Goal: Contribute content: Contribute content

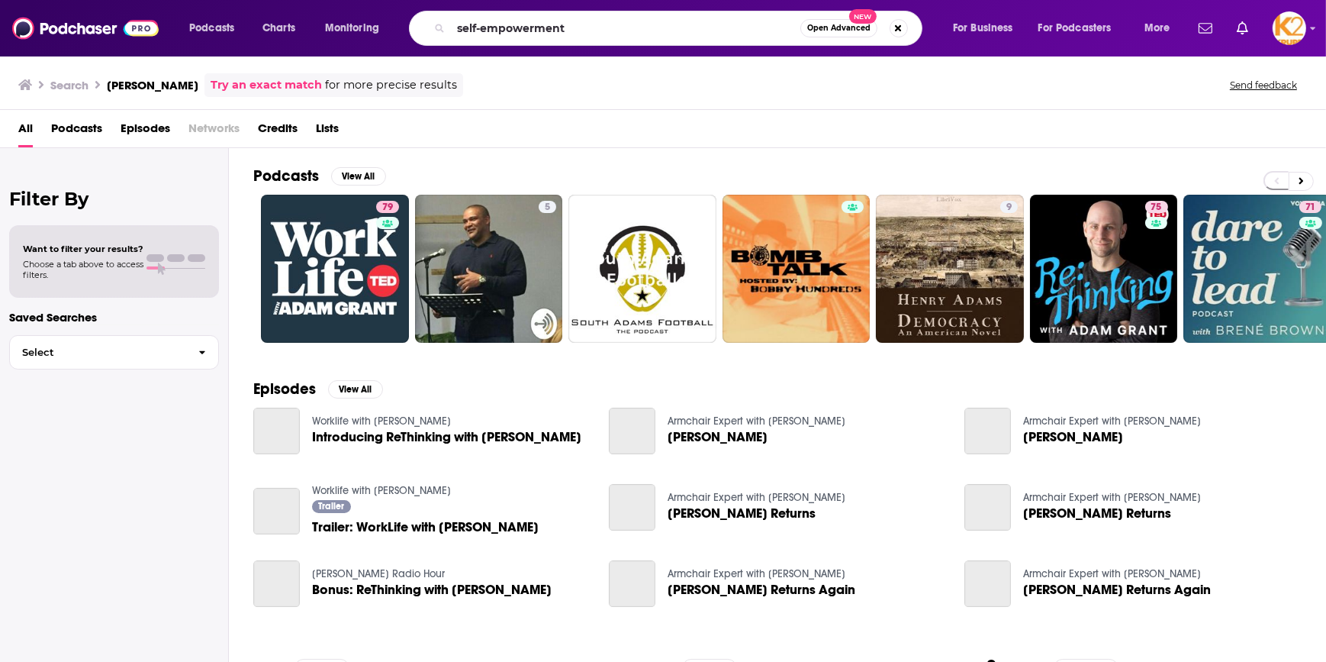
type input "self-empowerment"
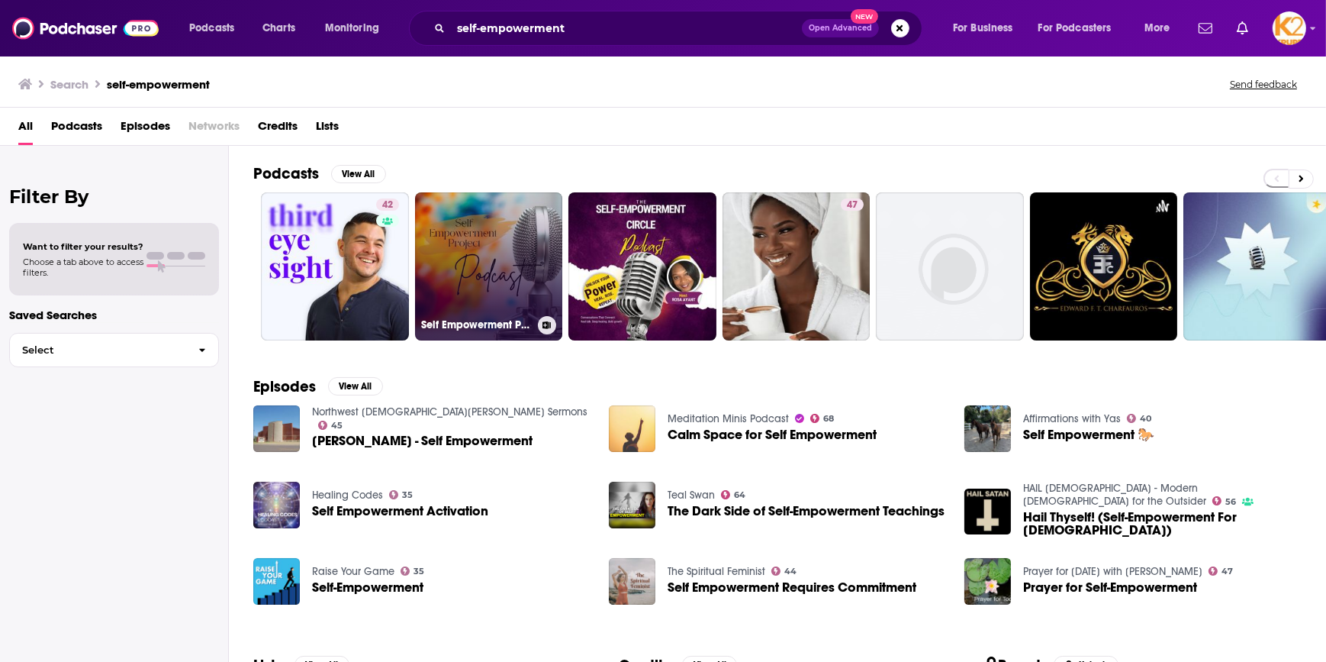
click at [488, 246] on link "Self Empowerment Project" at bounding box center [489, 266] width 148 height 148
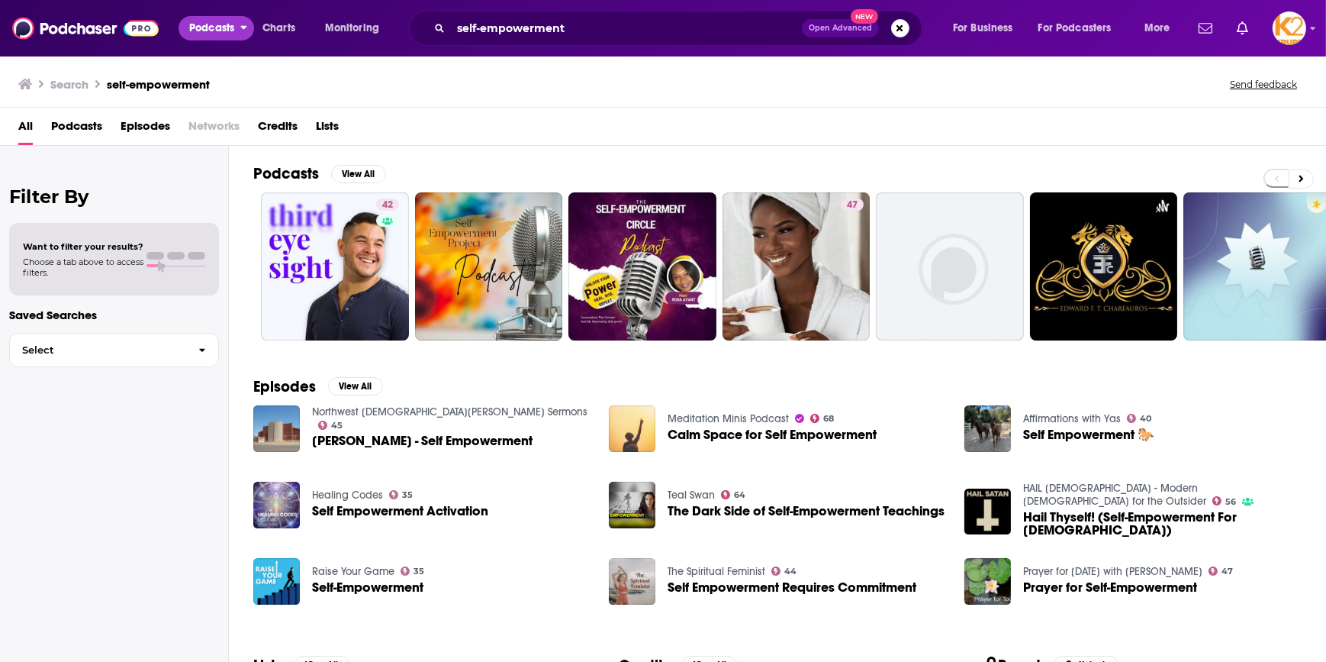
click at [205, 31] on span "Podcasts" at bounding box center [211, 28] width 45 height 21
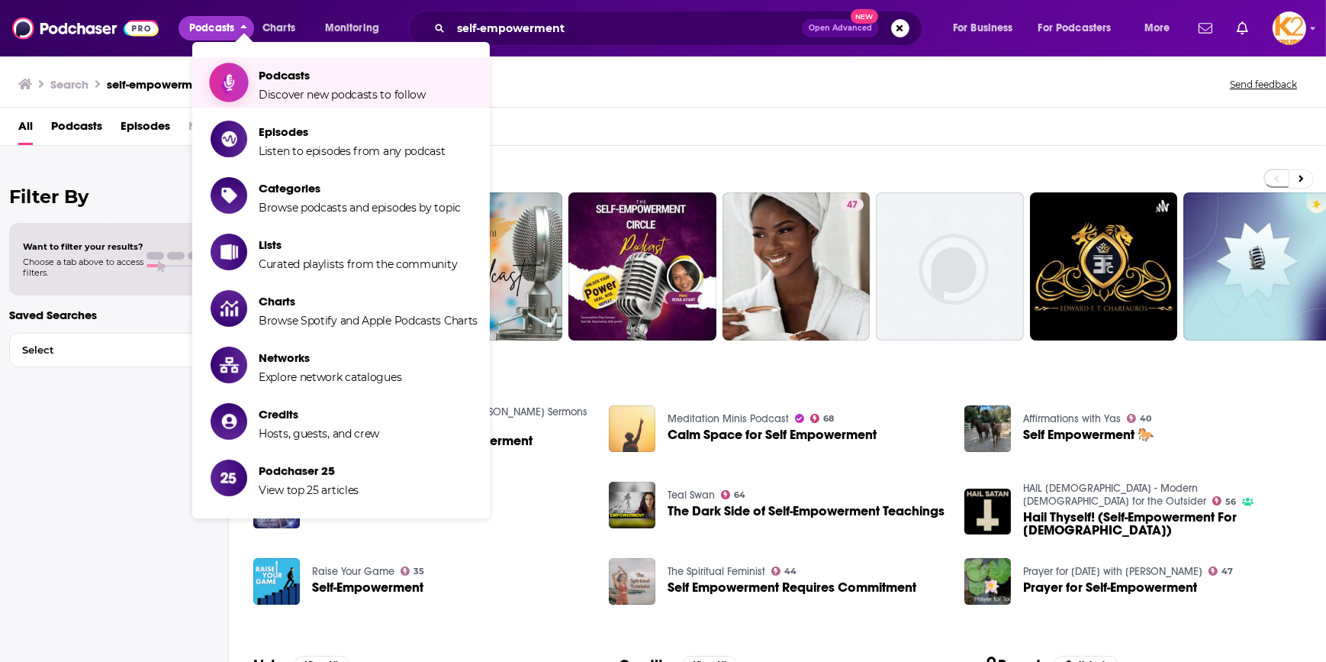
click at [282, 83] on span "Podcasts Discover new podcasts to follow" at bounding box center [342, 82] width 167 height 38
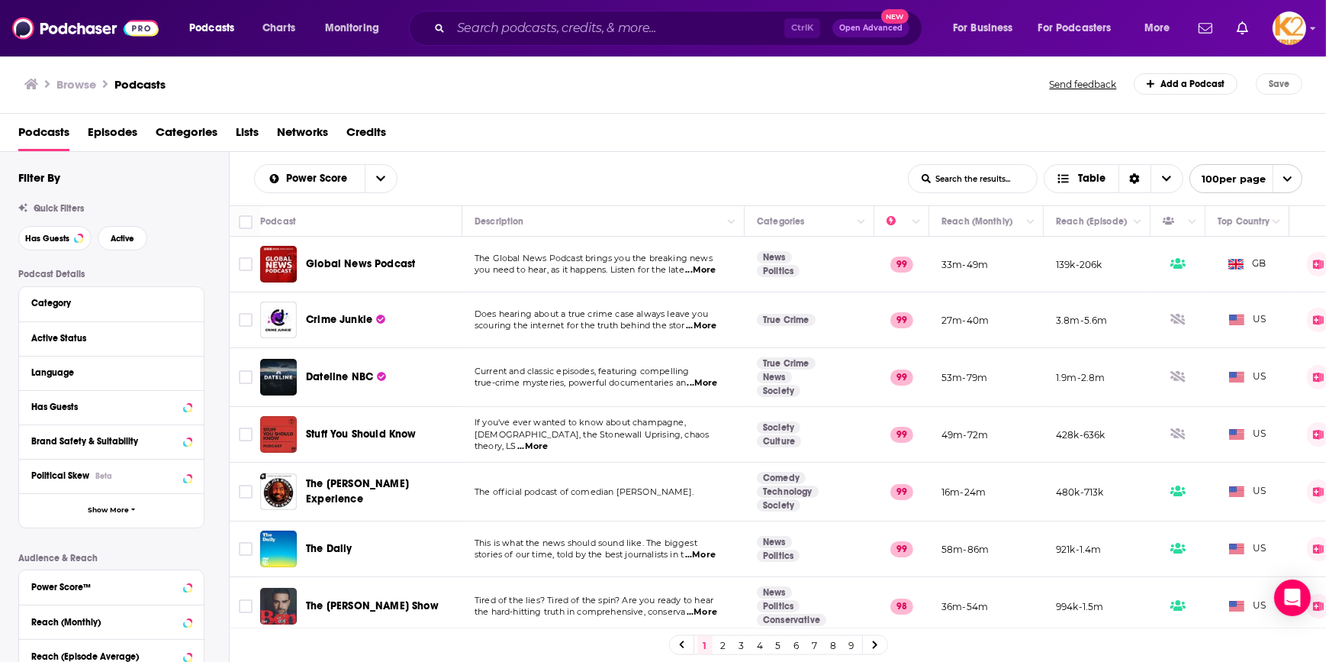
click at [936, 181] on input "List Search Input" at bounding box center [973, 178] width 128 height 27
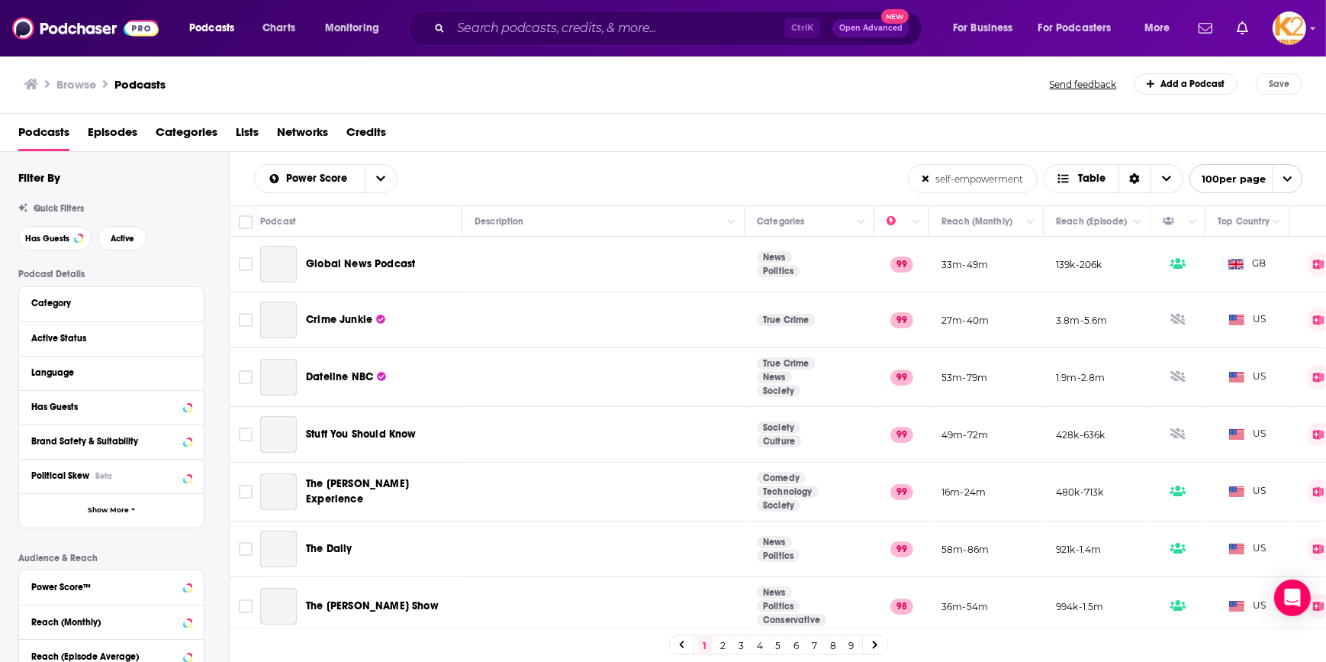
click at [936, 181] on input "self-empowerment" at bounding box center [973, 178] width 128 height 27
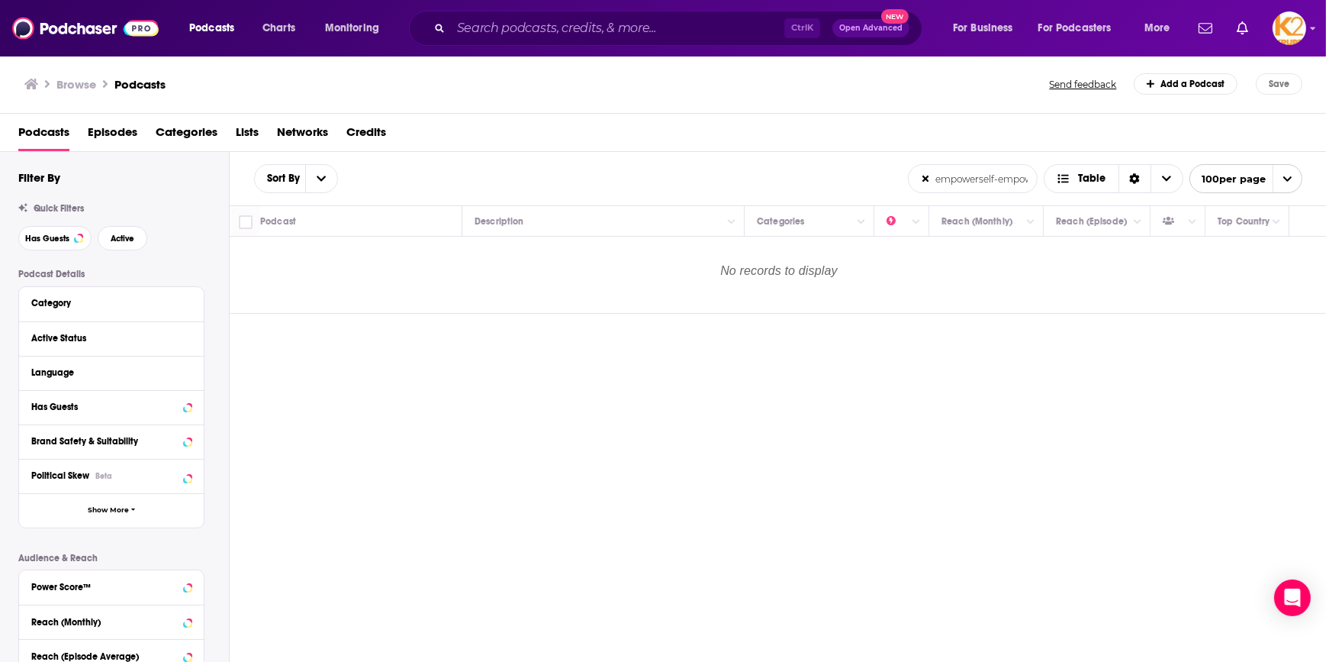
click at [973, 181] on input "empowerself-empowerment" at bounding box center [973, 178] width 128 height 27
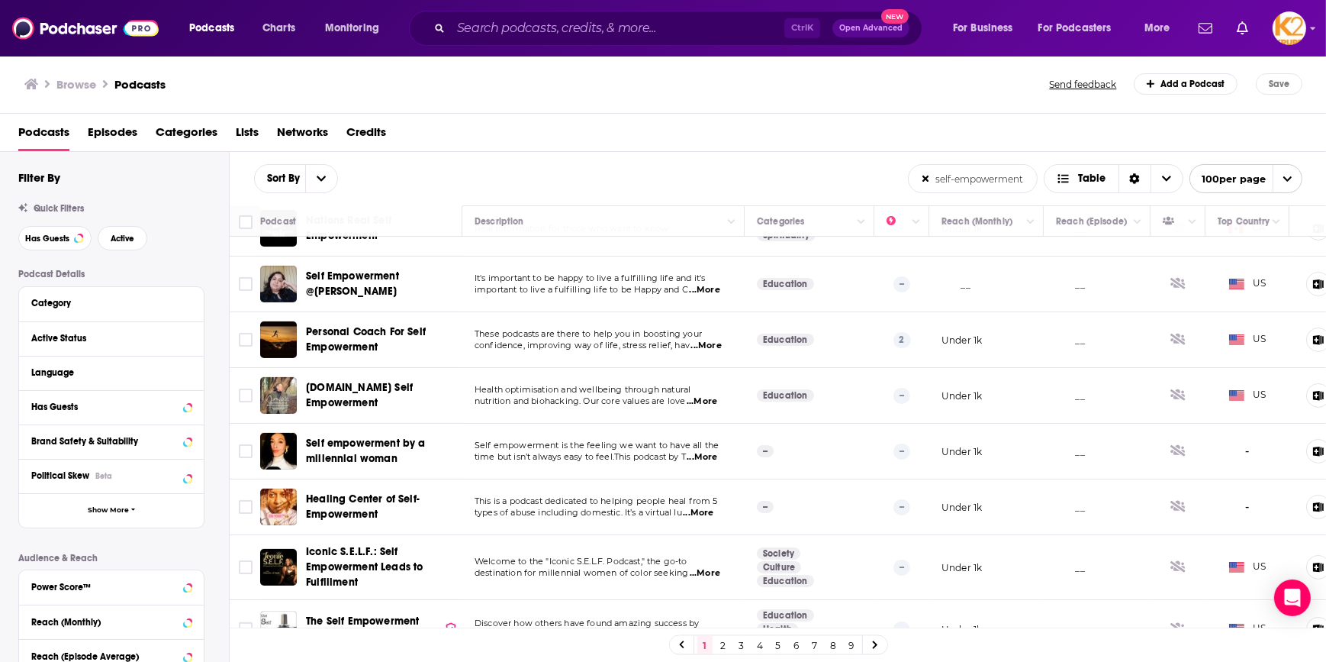
scroll to position [1080, 0]
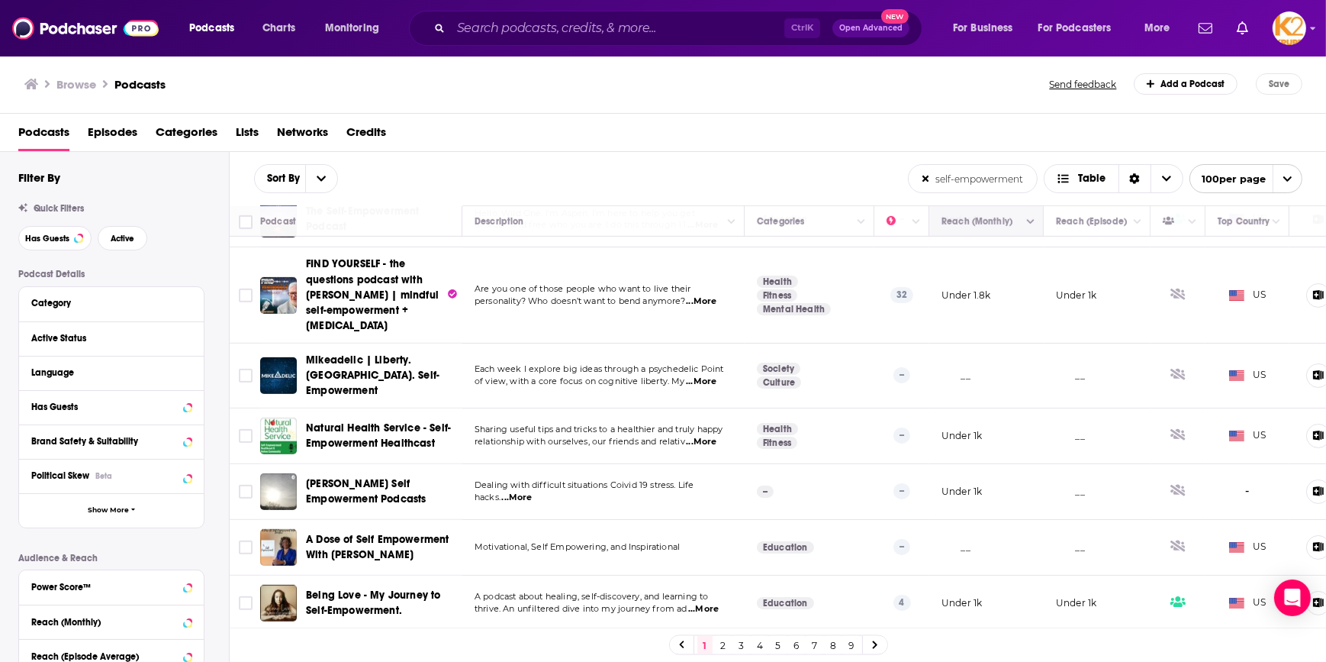
type input "self-empowerment"
click at [1033, 225] on icon "Column Actions" at bounding box center [1031, 221] width 8 height 9
click at [1033, 225] on div at bounding box center [663, 331] width 1326 height 662
click at [972, 226] on button "Move" at bounding box center [984, 221] width 89 height 18
drag, startPoint x: 972, startPoint y: 226, endPoint x: 943, endPoint y: 223, distance: 29.2
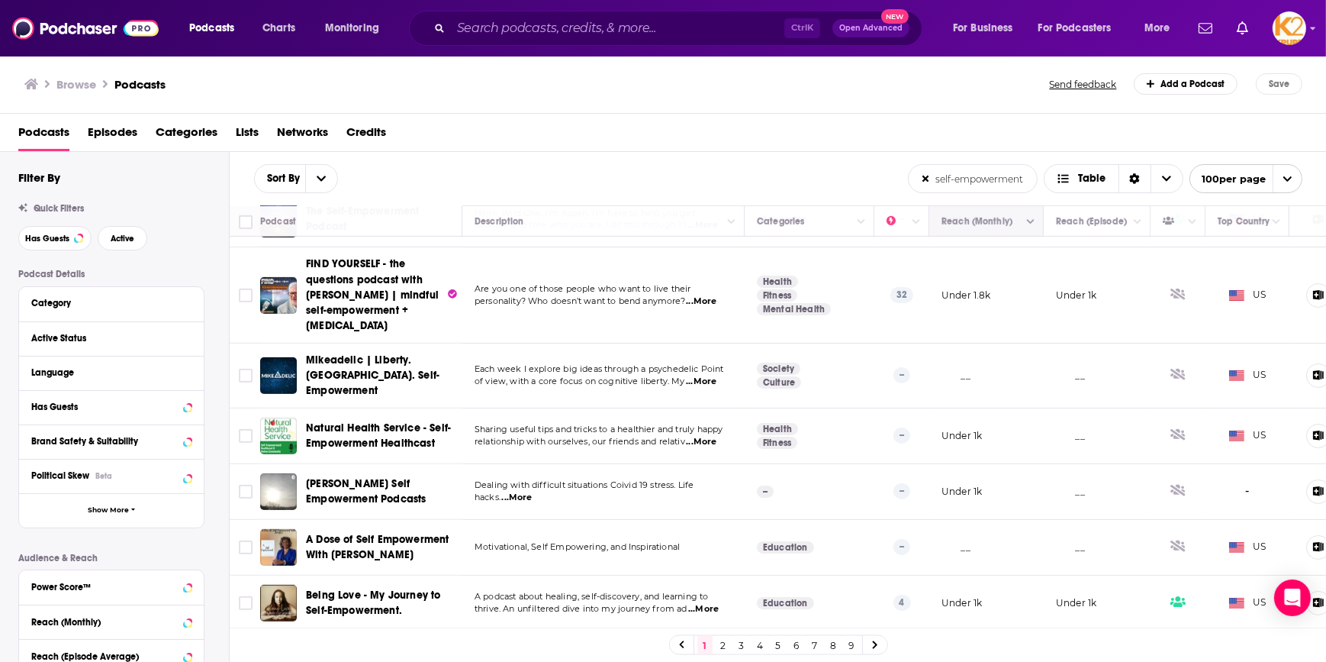
click at [943, 223] on button "Move" at bounding box center [984, 221] width 89 height 18
click at [726, 647] on link "2" at bounding box center [723, 645] width 15 height 18
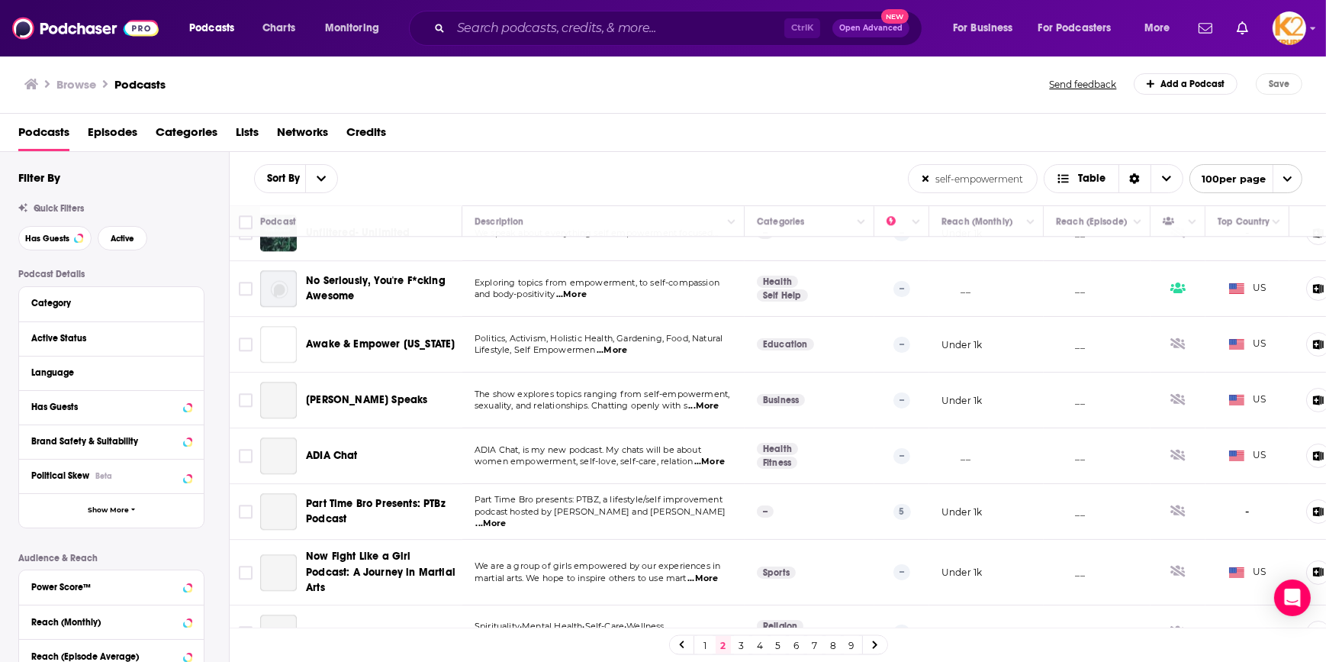
scroll to position [5262, 0]
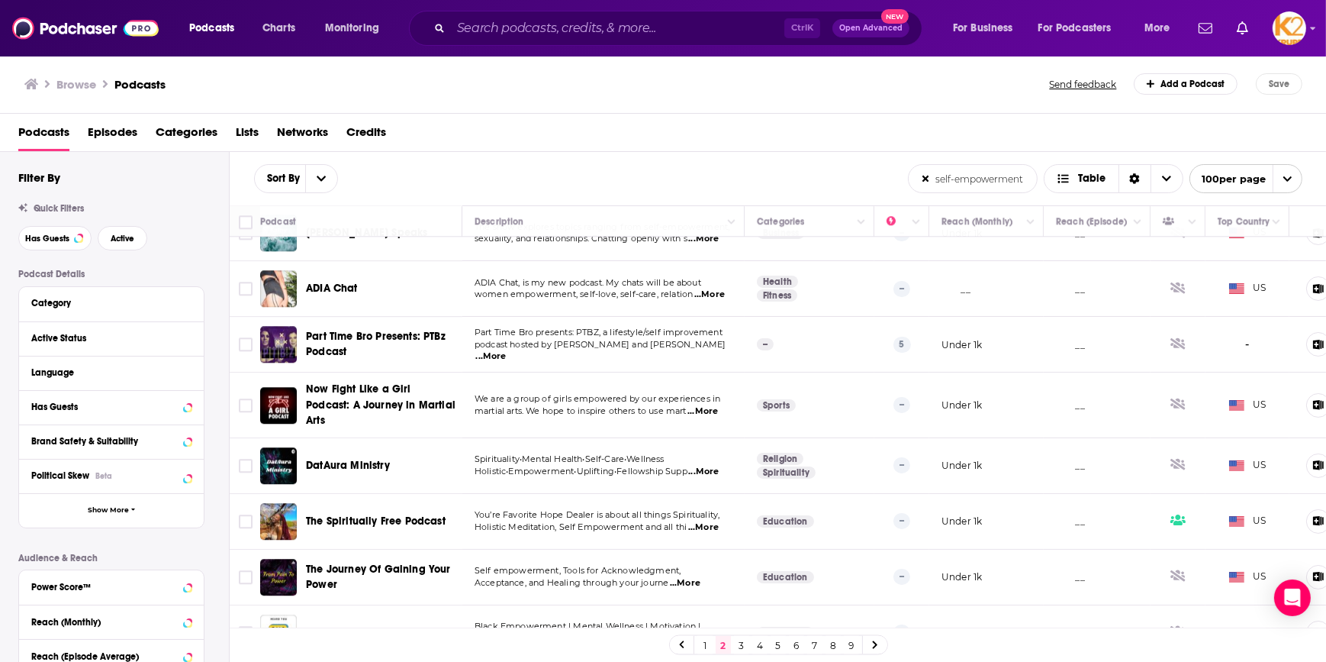
click at [738, 643] on link "3" at bounding box center [741, 645] width 15 height 18
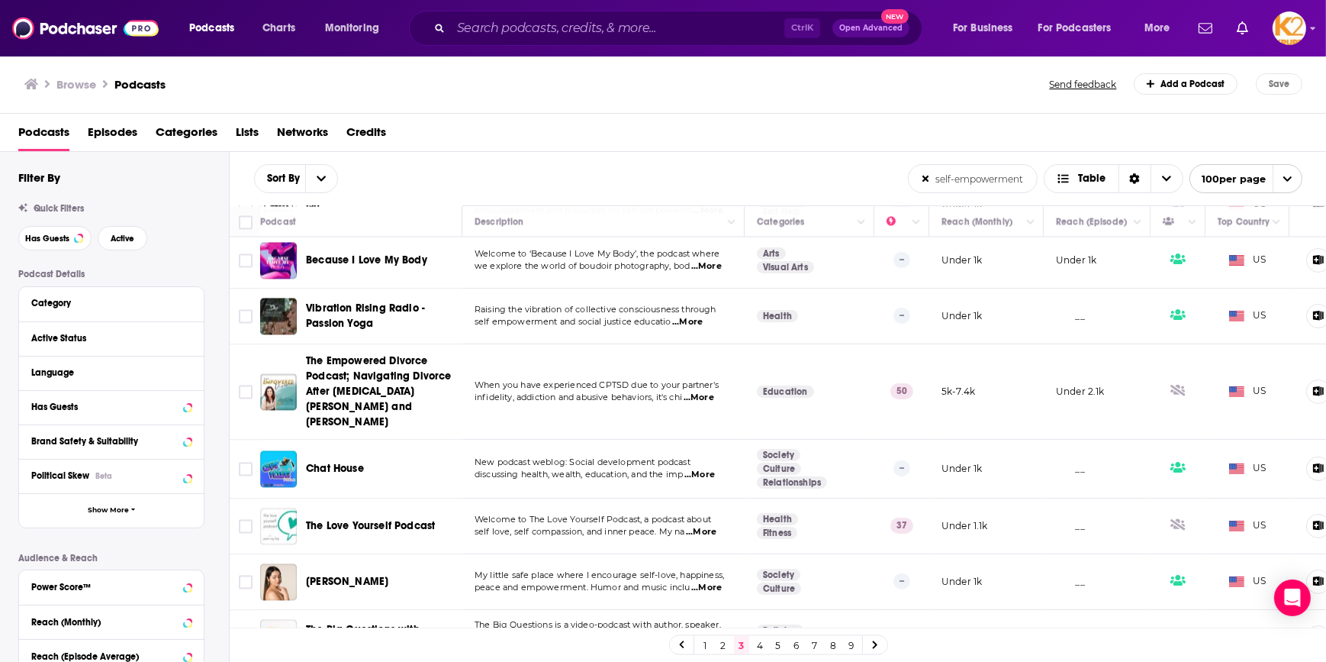
scroll to position [4093, 0]
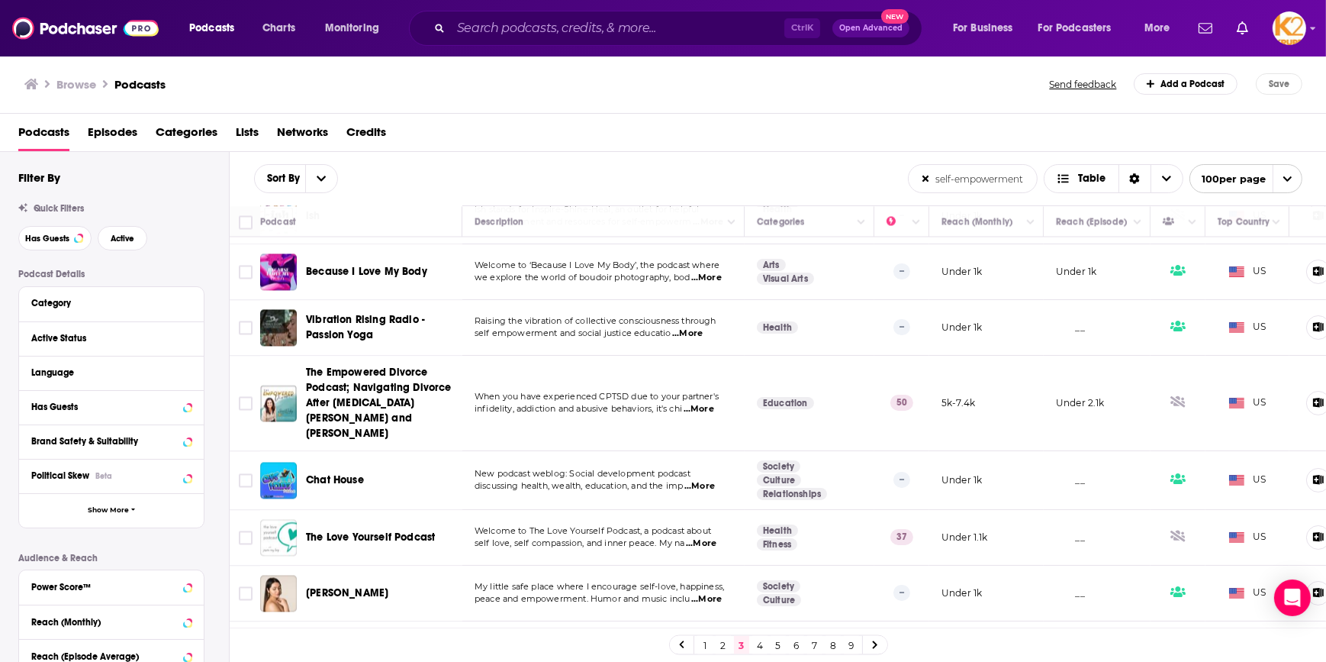
click at [710, 403] on span "...More" at bounding box center [699, 409] width 31 height 12
click at [244, 396] on input "Toggle select row" at bounding box center [246, 403] width 14 height 14
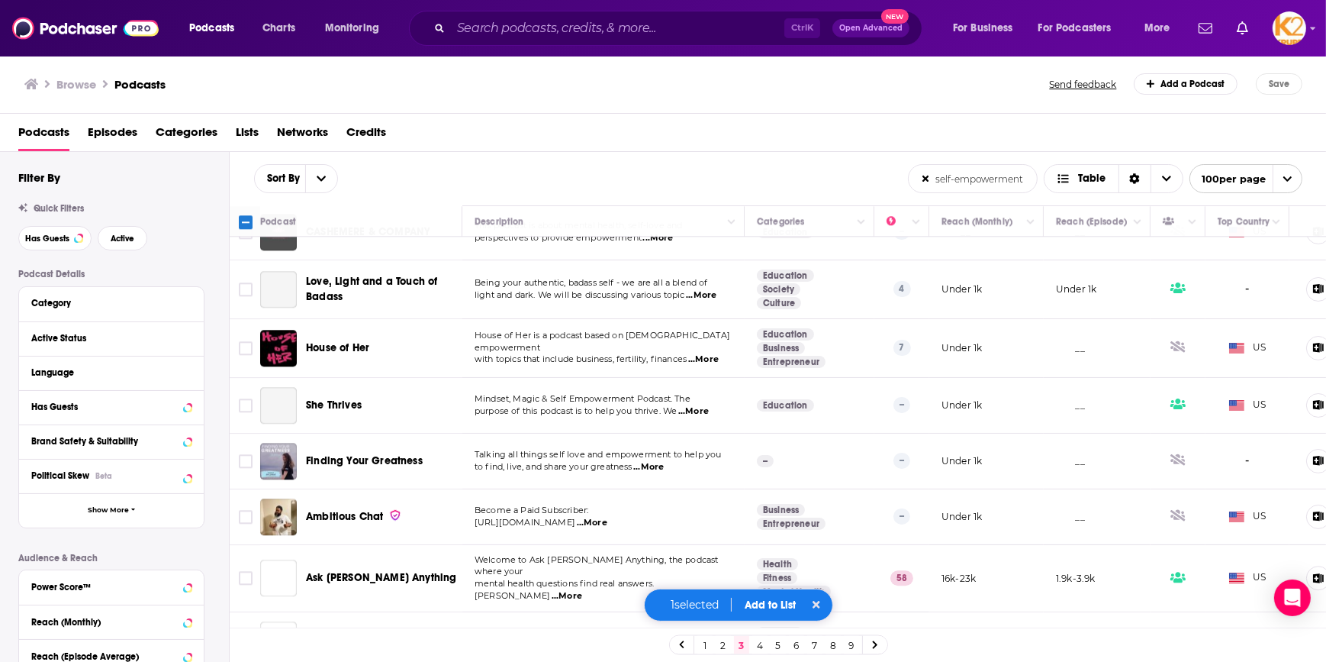
scroll to position [5134, 0]
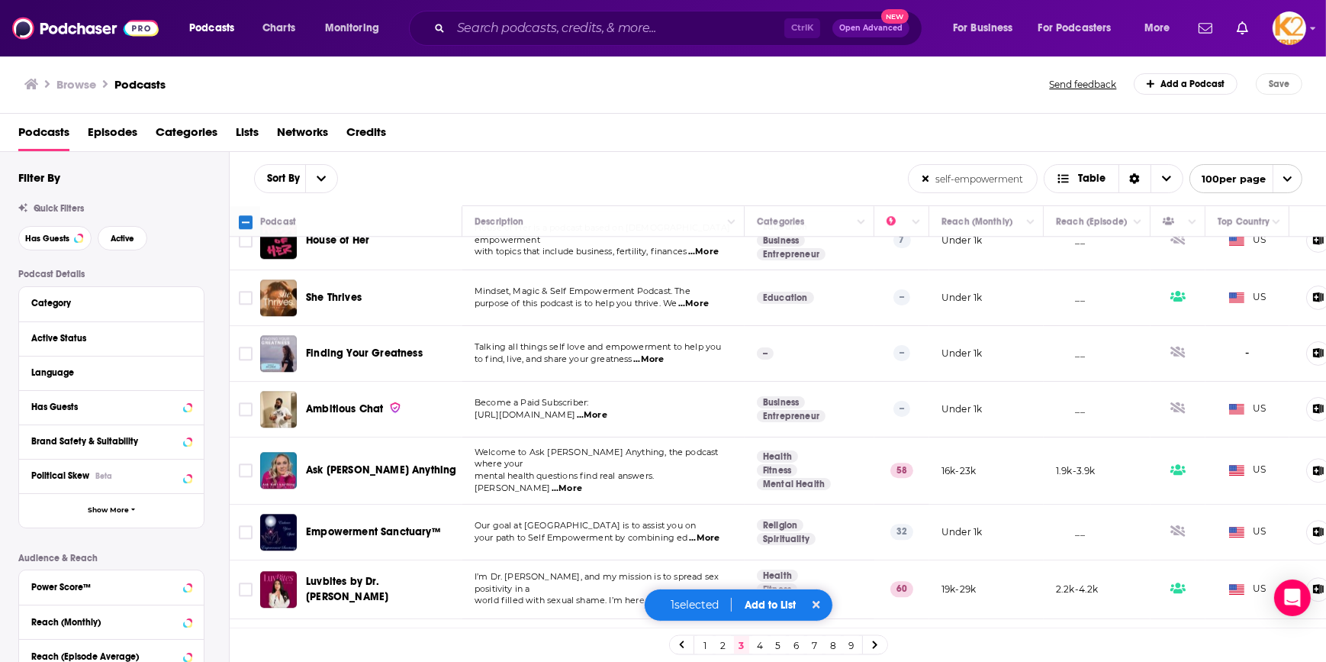
click at [582, 482] on span "...More" at bounding box center [567, 488] width 31 height 12
click at [246, 463] on input "Toggle select row" at bounding box center [246, 470] width 14 height 14
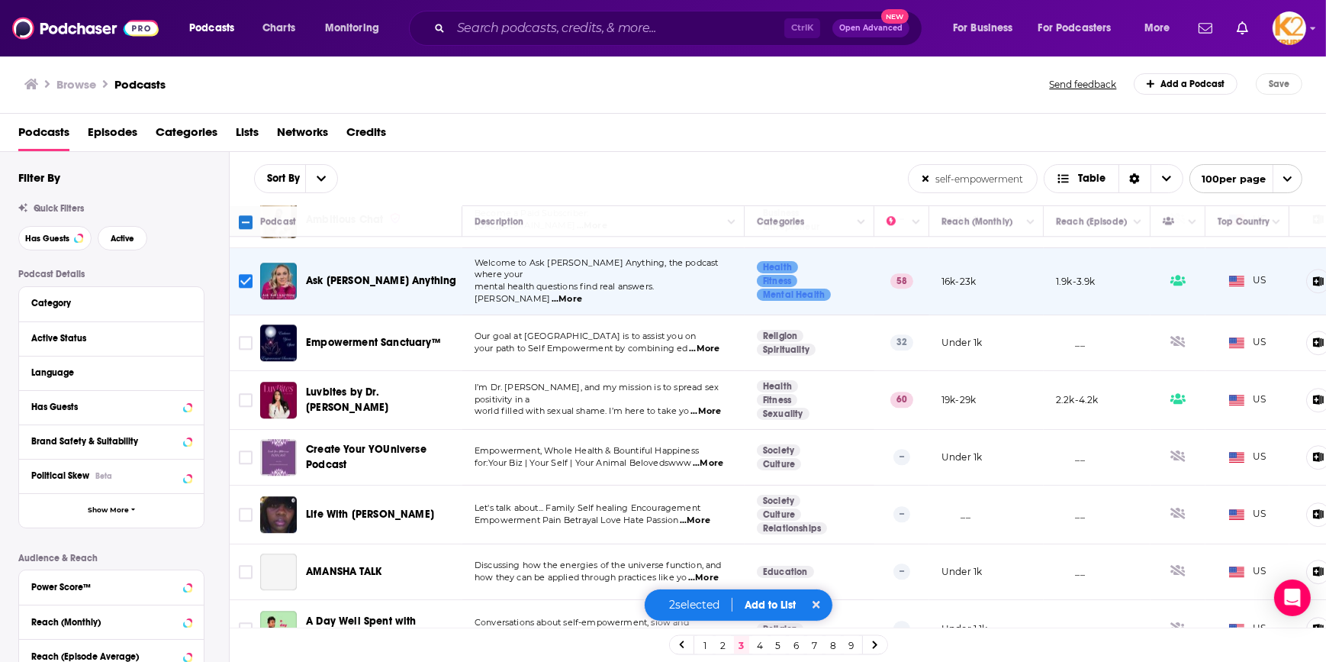
scroll to position [5324, 0]
click at [753, 604] on button "Add to List" at bounding box center [771, 604] width 76 height 13
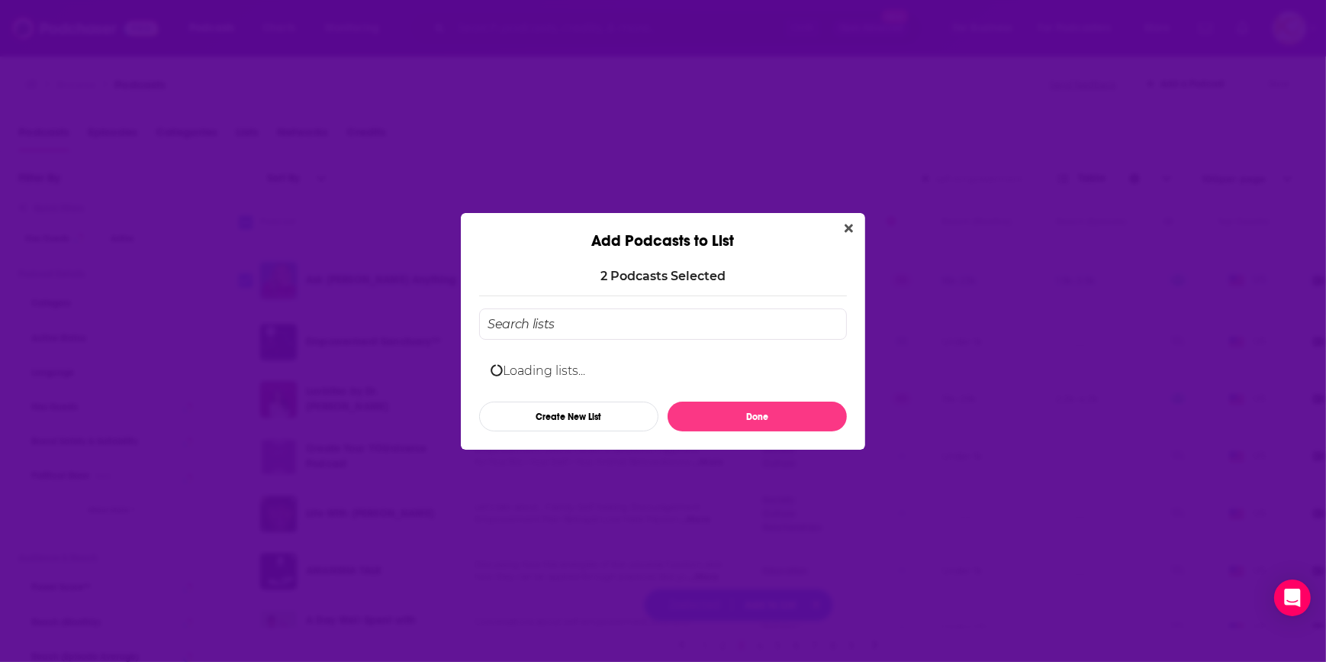
click at [603, 333] on input "Add Podcast To List" at bounding box center [663, 323] width 368 height 31
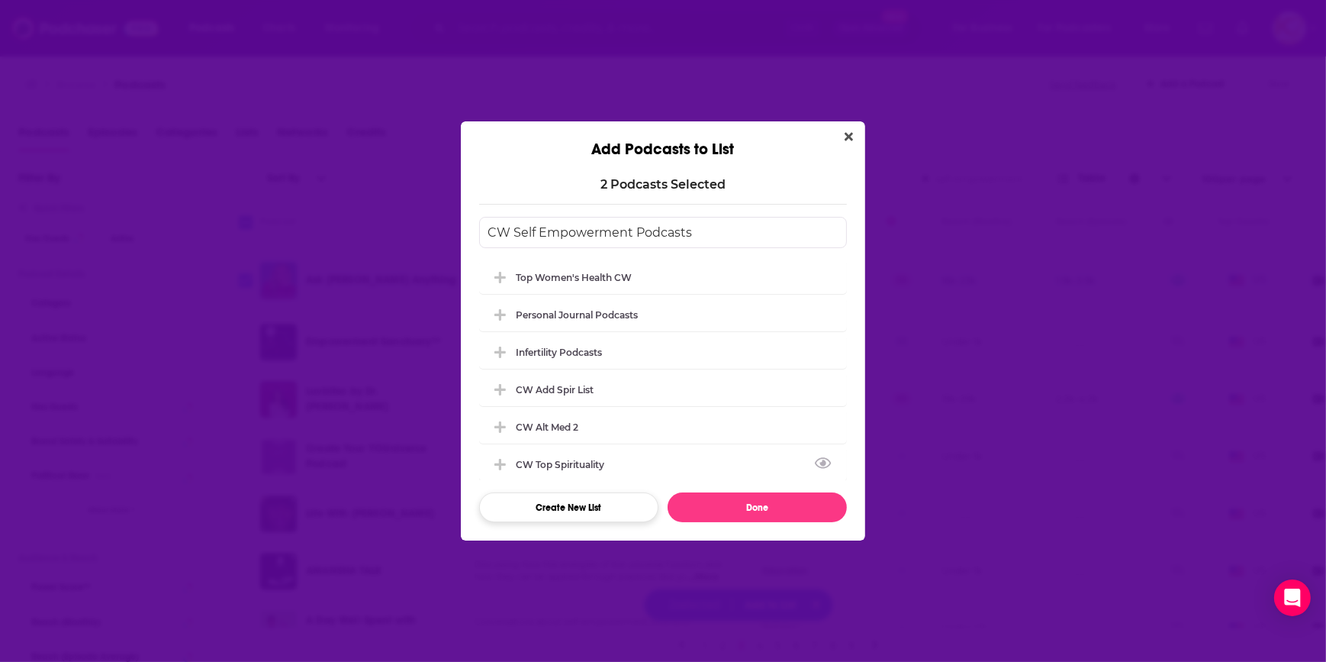
type input "CW Self Empowerment Podcasts"
click at [585, 511] on button "Create New List" at bounding box center [568, 507] width 179 height 30
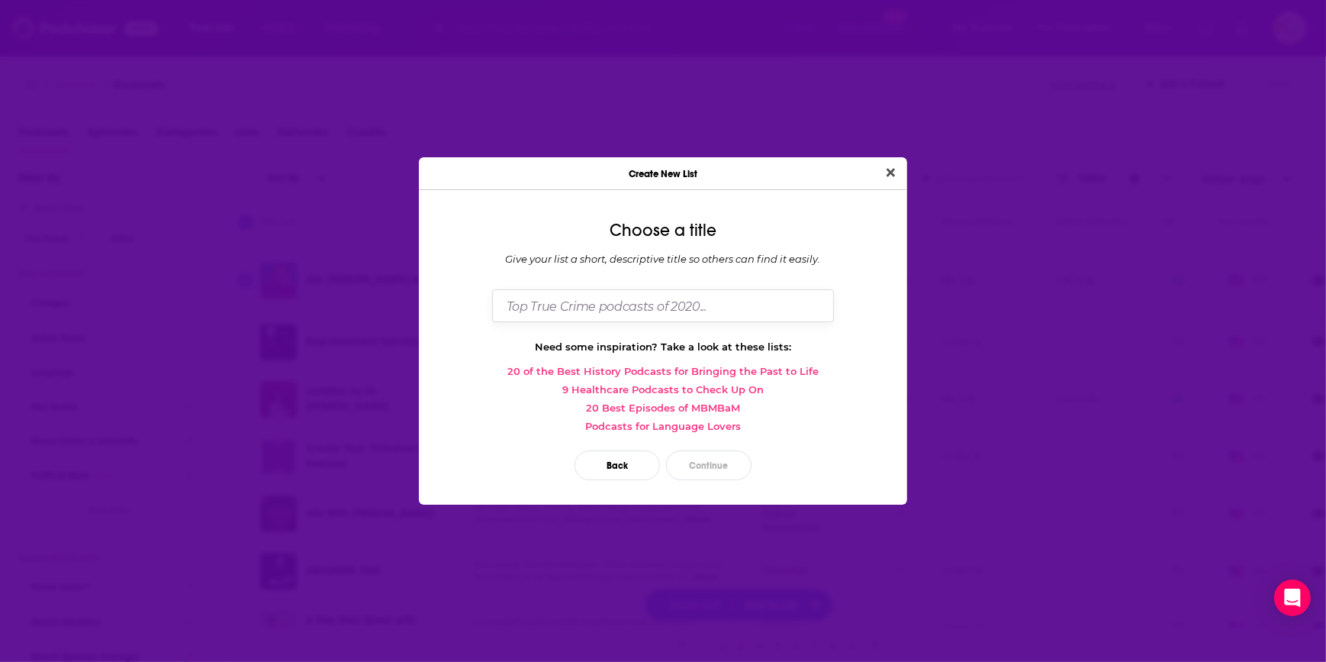
click at [627, 289] on input "Dialog" at bounding box center [663, 305] width 342 height 33
type input "CW Self empowerment"
click at [723, 469] on button "Continue" at bounding box center [708, 465] width 85 height 30
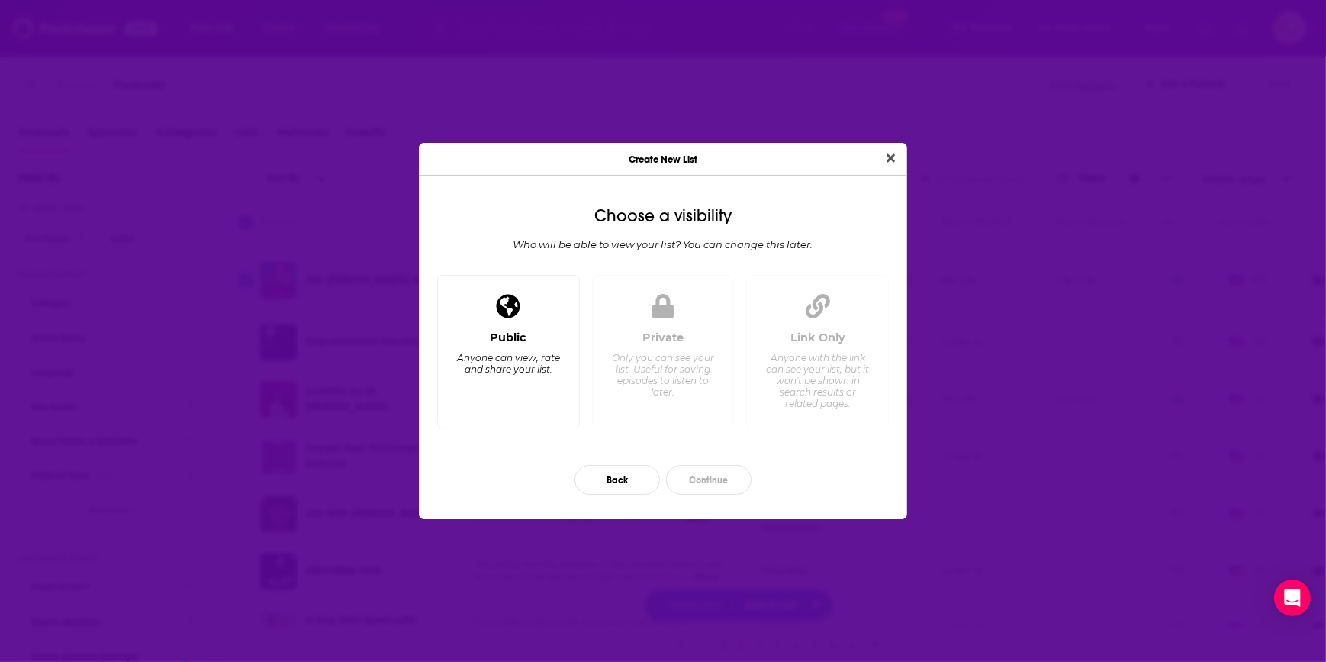
click at [509, 395] on div "Public Anyone can view, rate and share your list." at bounding box center [508, 372] width 117 height 85
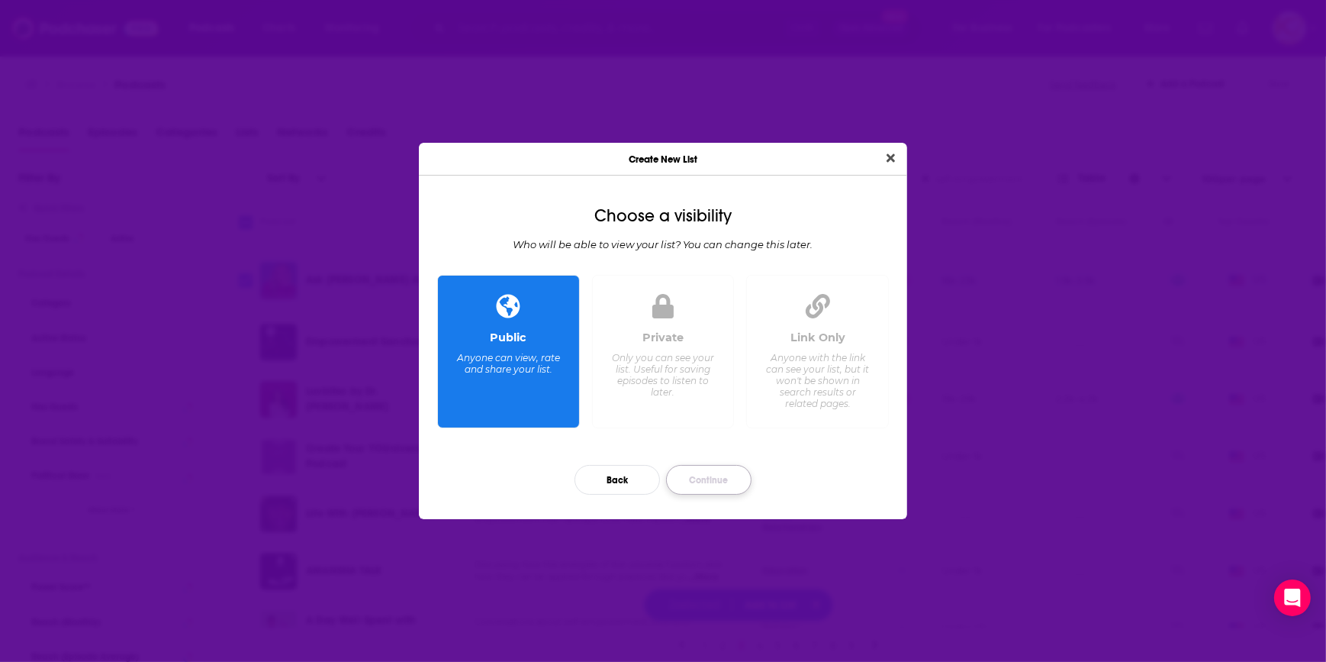
click at [701, 473] on button "Continue" at bounding box center [708, 480] width 85 height 30
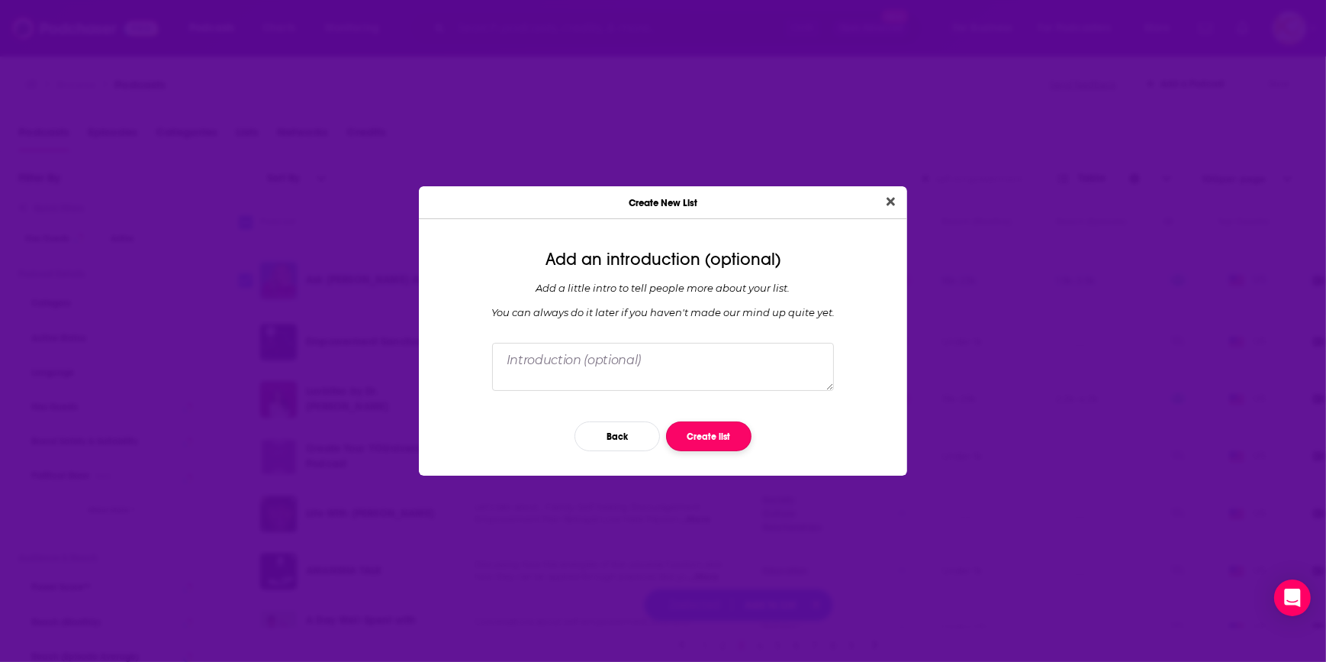
click at [716, 435] on button "Create list" at bounding box center [708, 436] width 85 height 30
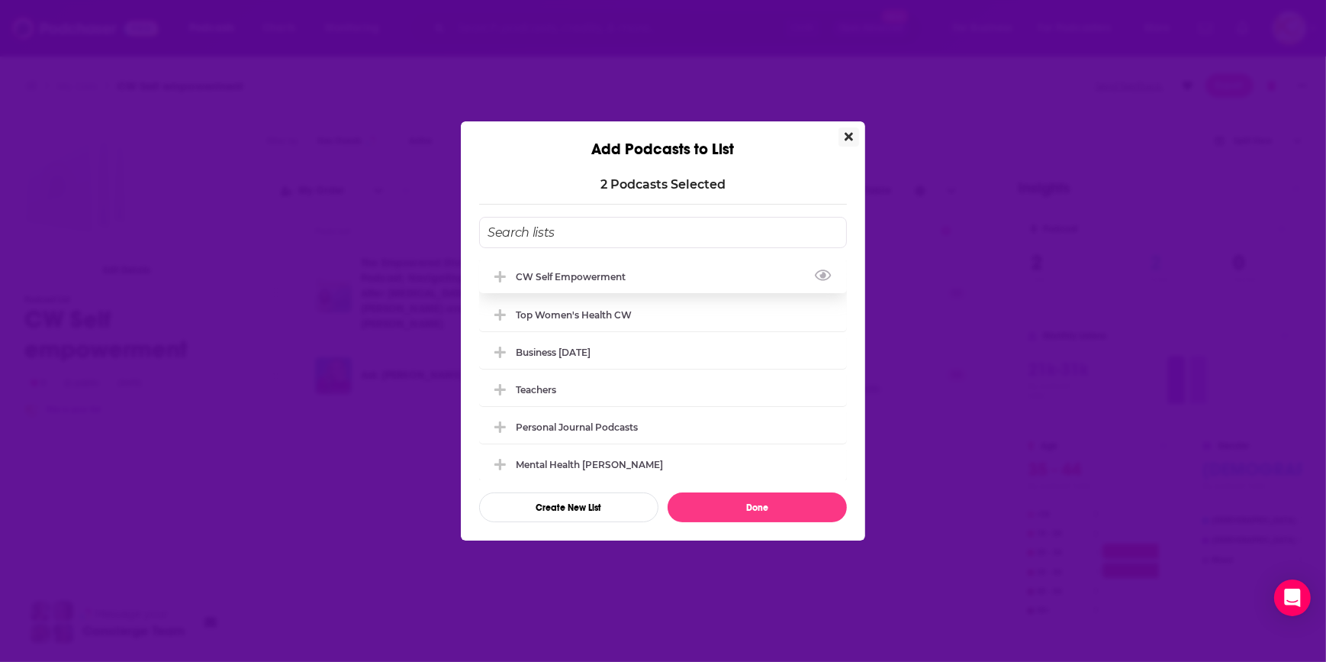
click at [595, 279] on div "CW Self empowerment" at bounding box center [575, 276] width 119 height 11
click at [501, 275] on icon "Add Podcast To List" at bounding box center [500, 276] width 11 height 2
click at [762, 514] on button "Done" at bounding box center [757, 507] width 179 height 30
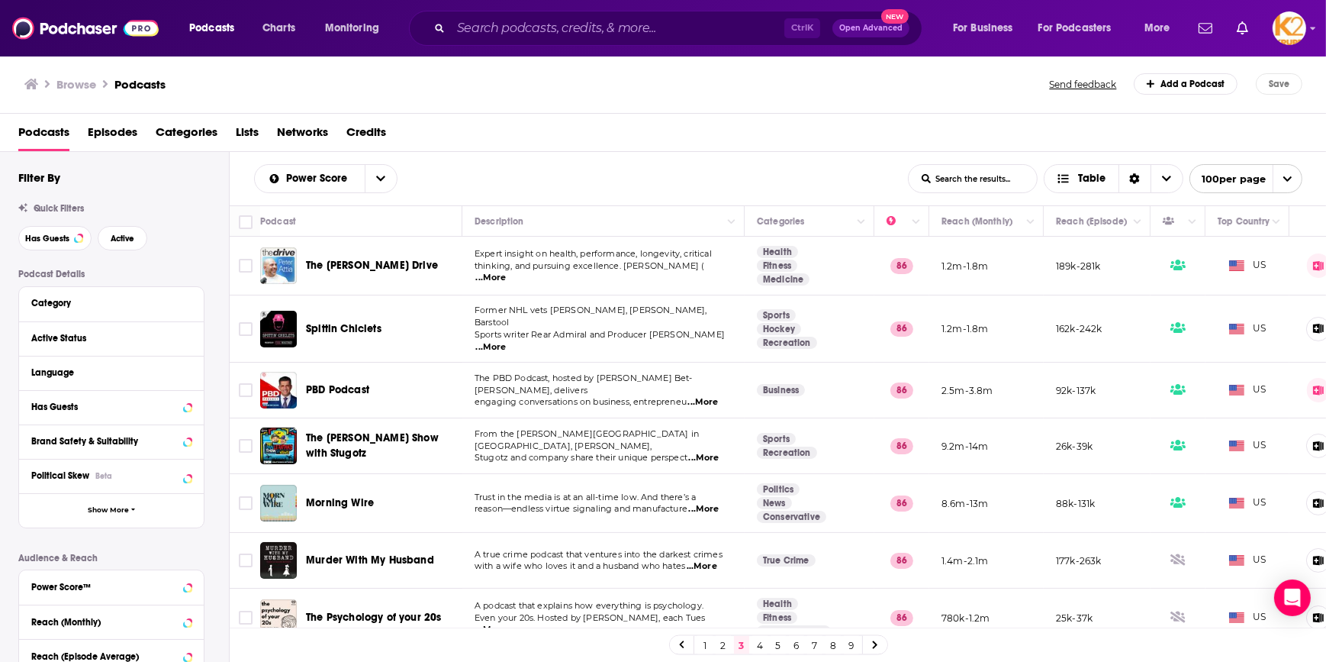
click at [977, 177] on input "List Search Input" at bounding box center [973, 178] width 128 height 27
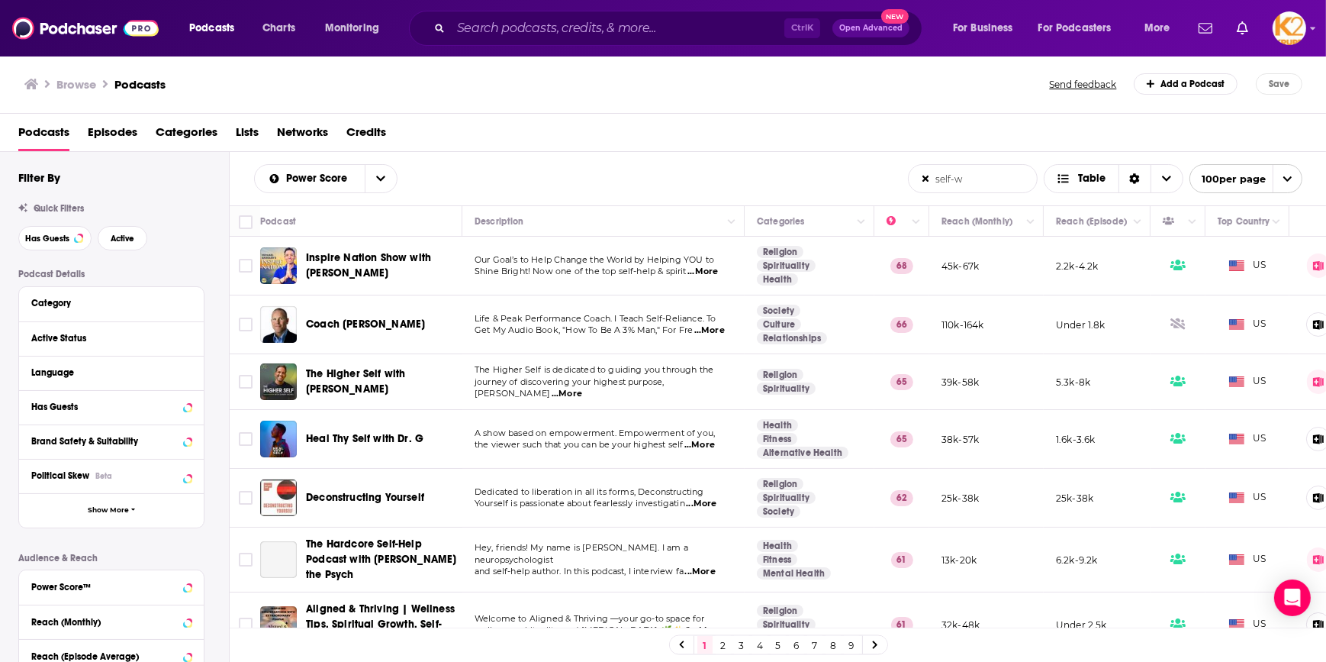
click at [977, 178] on input "self-w" at bounding box center [973, 178] width 128 height 27
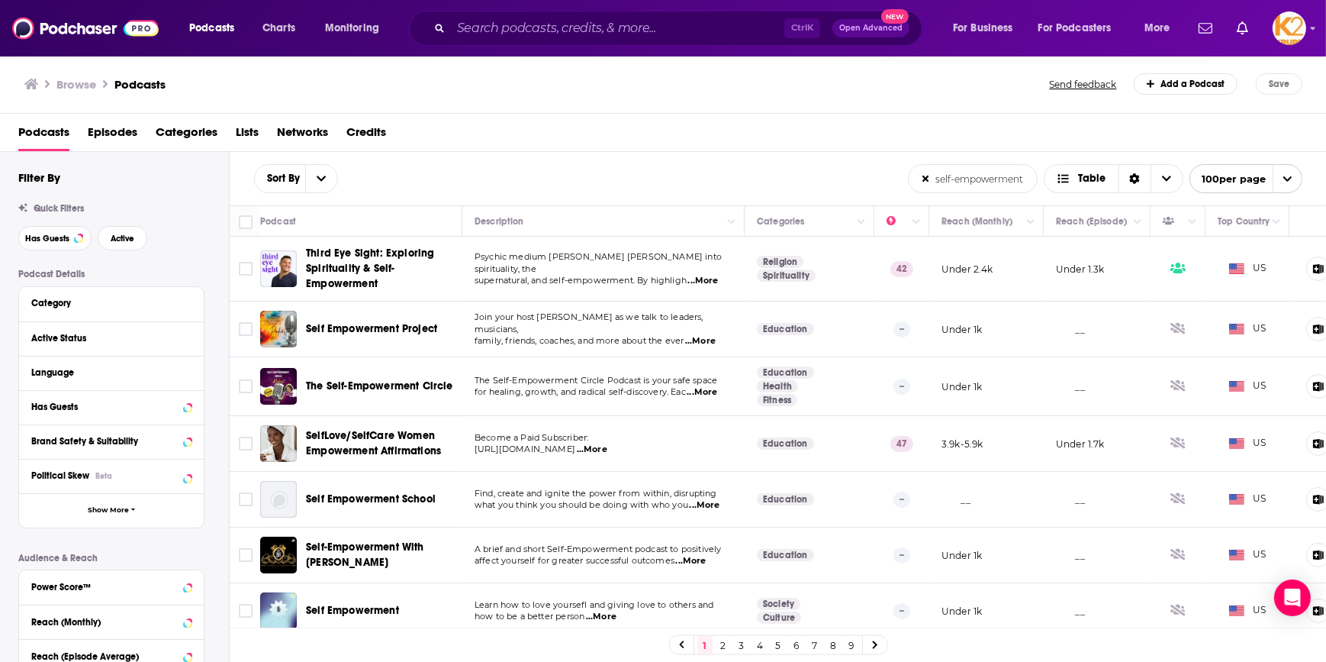
type input "self-empowerment"
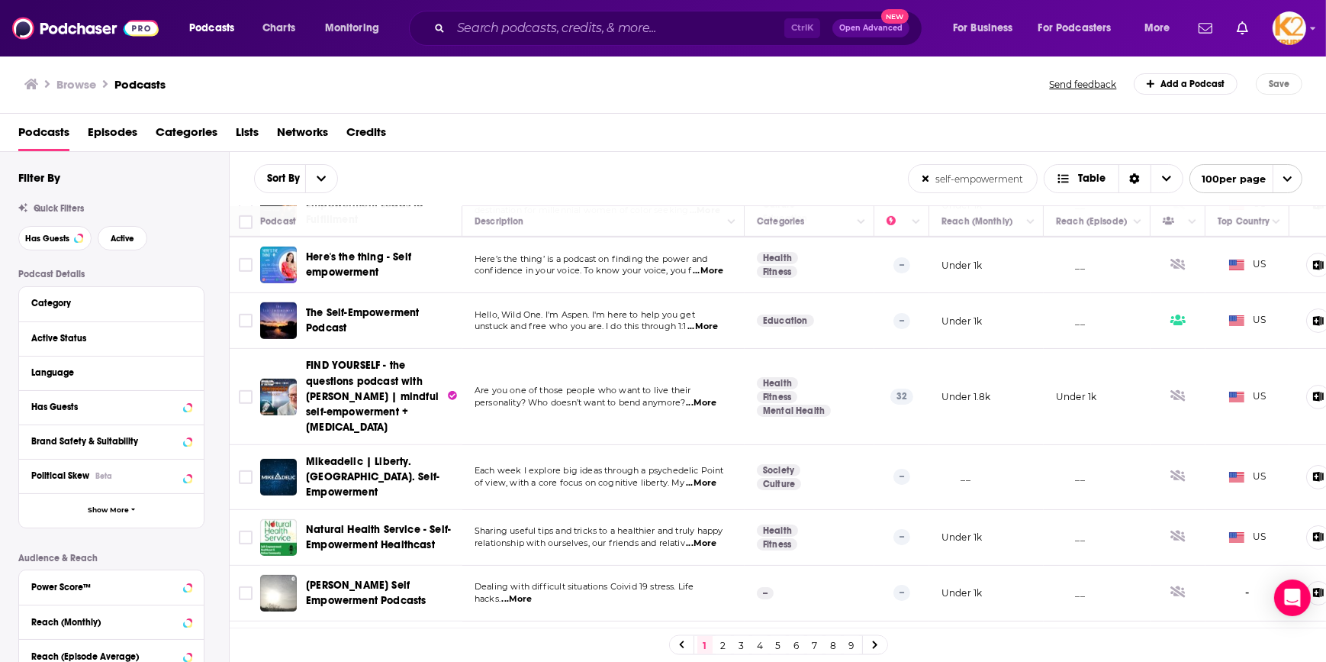
scroll to position [1080, 0]
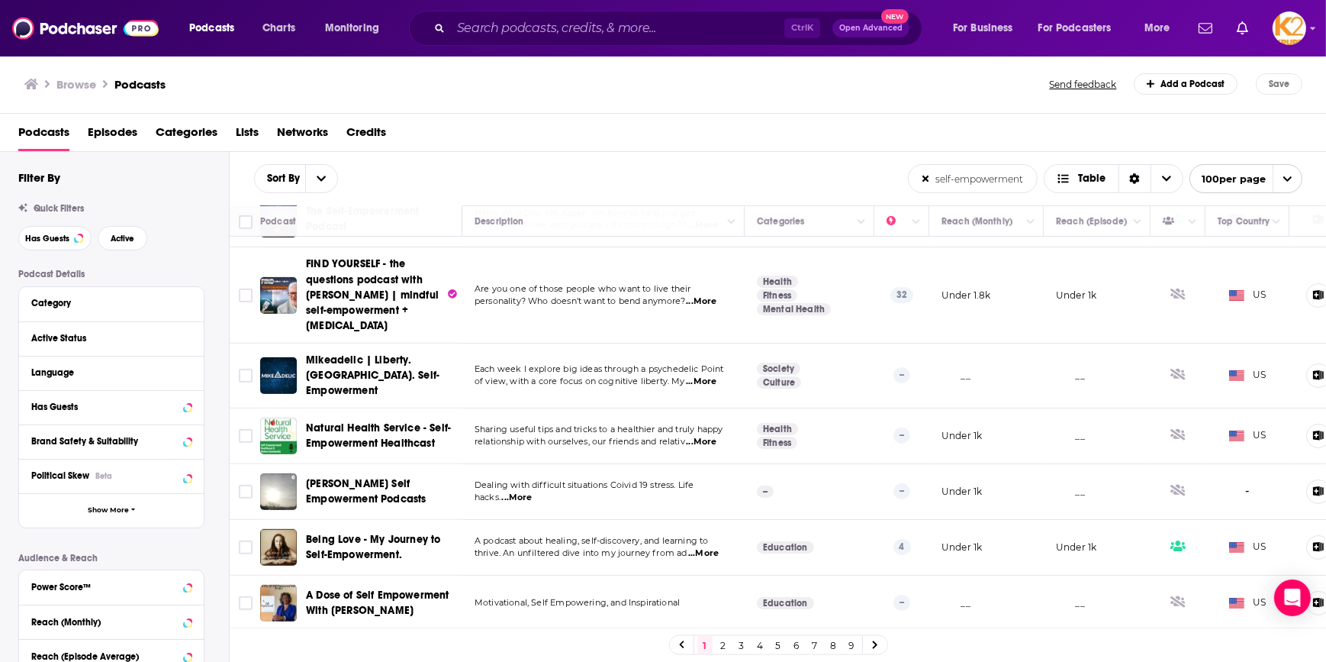
click at [726, 644] on link "2" at bounding box center [723, 645] width 15 height 18
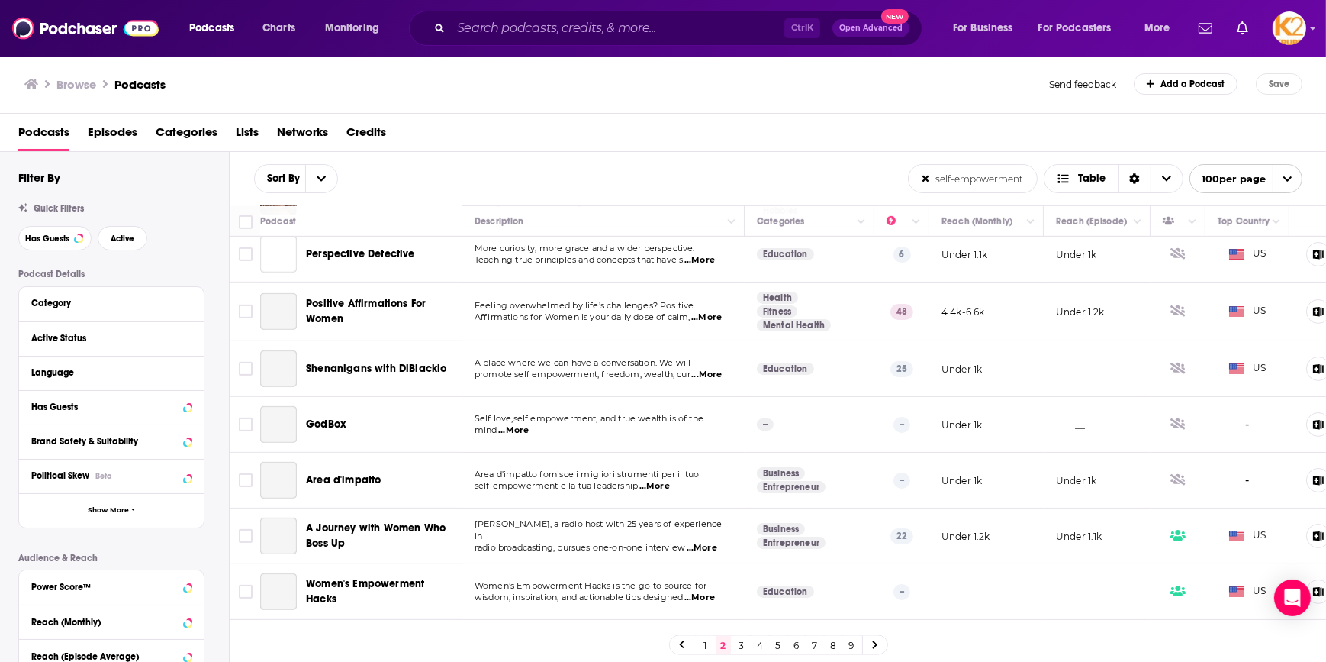
scroll to position [1318, 0]
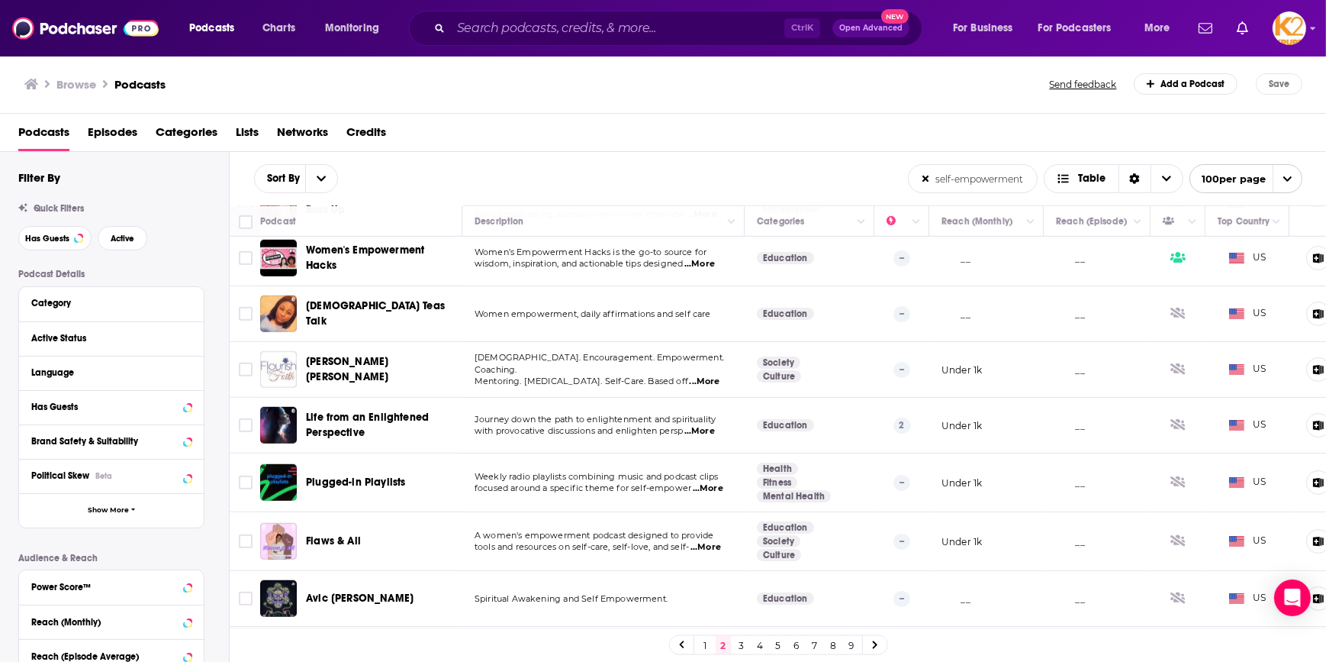
click at [738, 646] on link "3" at bounding box center [741, 645] width 15 height 18
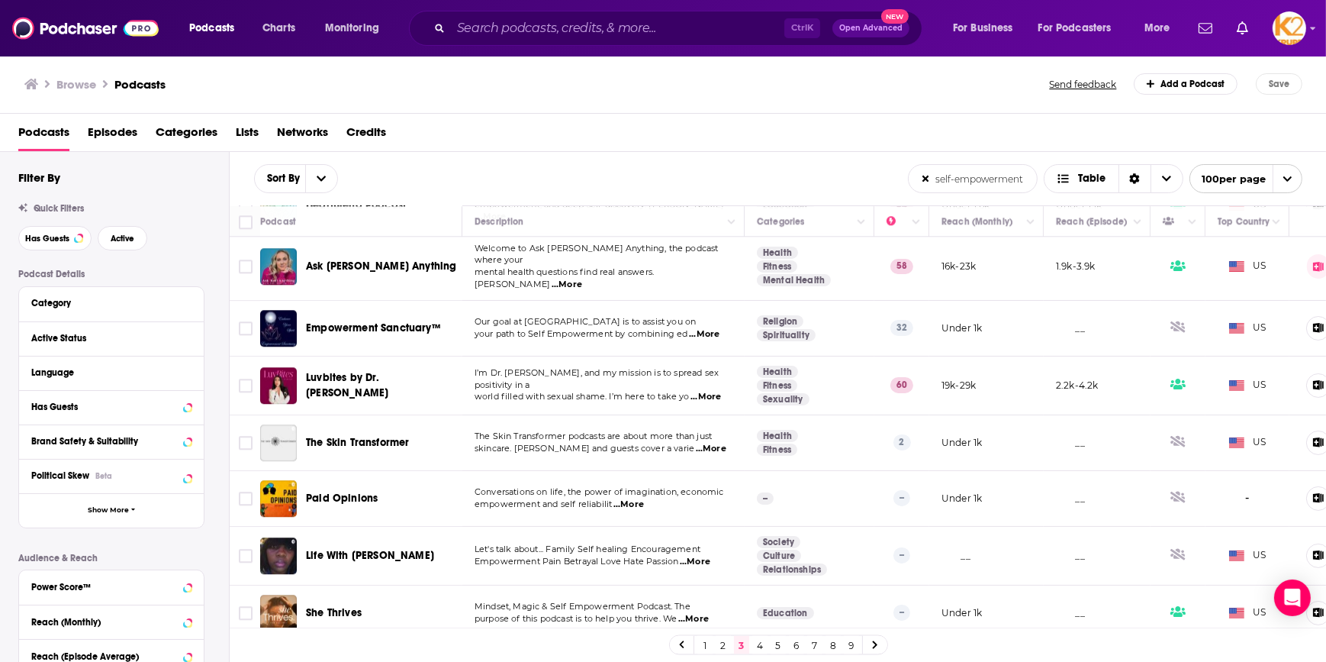
scroll to position [5327, 0]
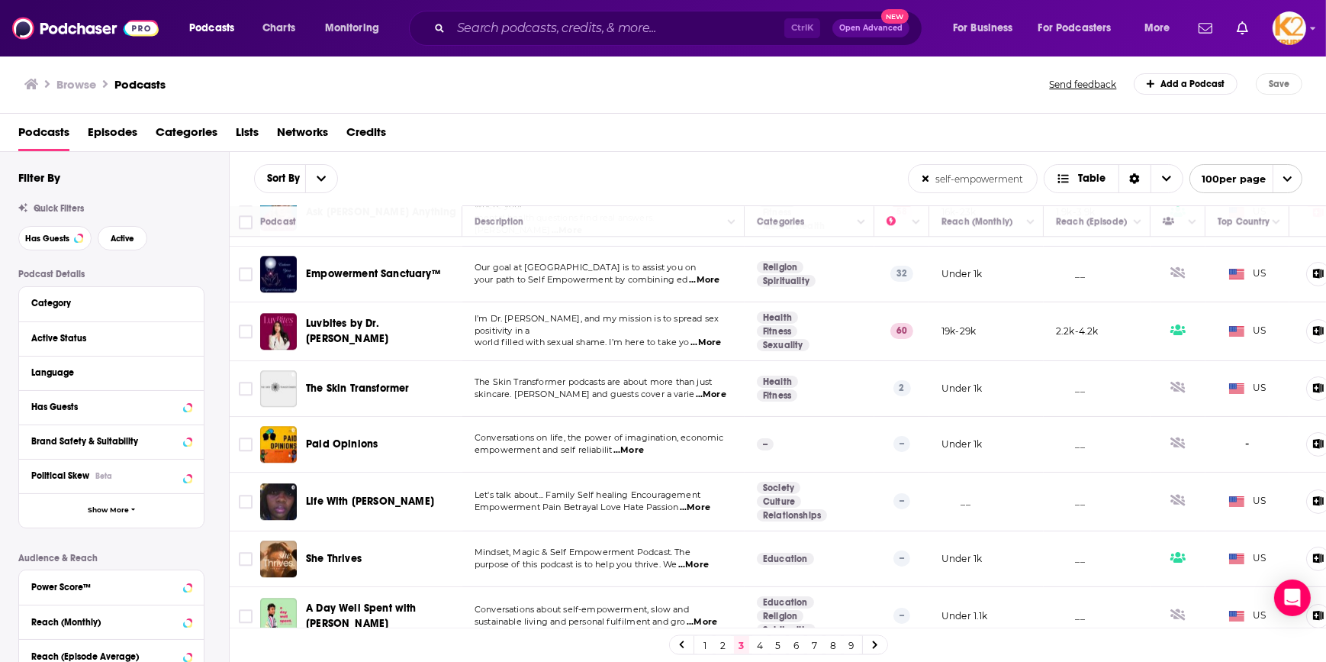
click at [757, 647] on link "4" at bounding box center [759, 645] width 15 height 18
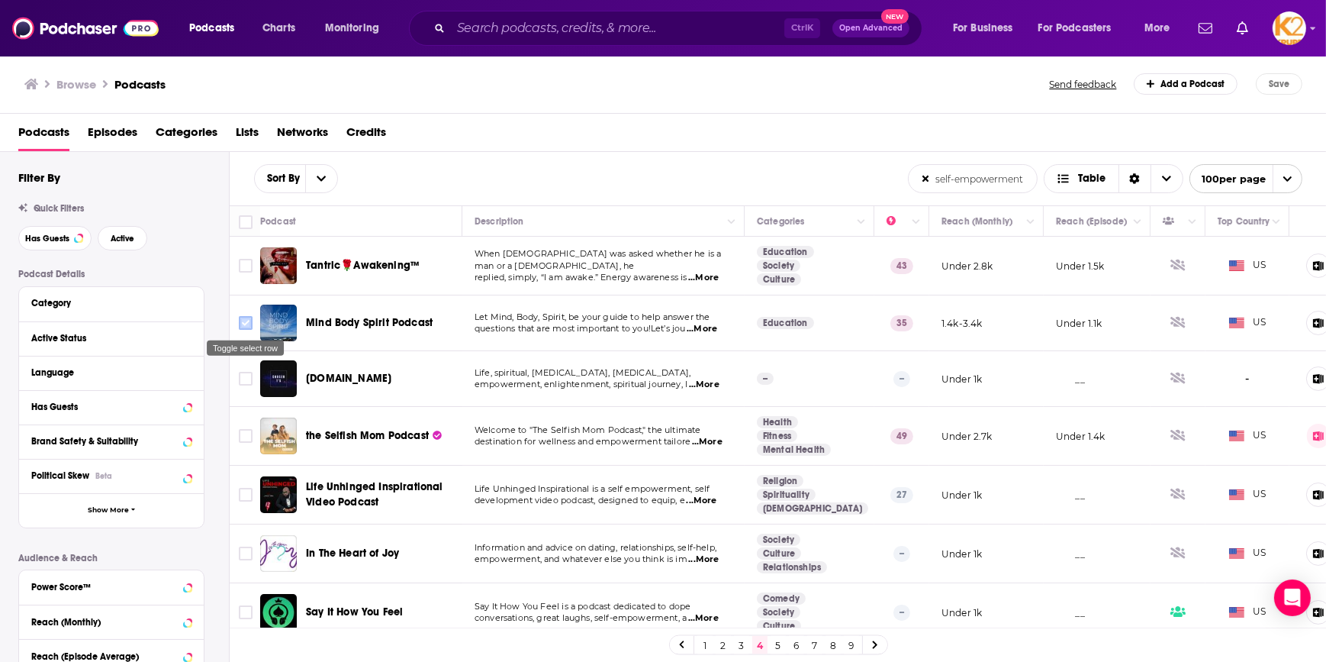
click at [246, 317] on input "Toggle select row" at bounding box center [246, 323] width 14 height 14
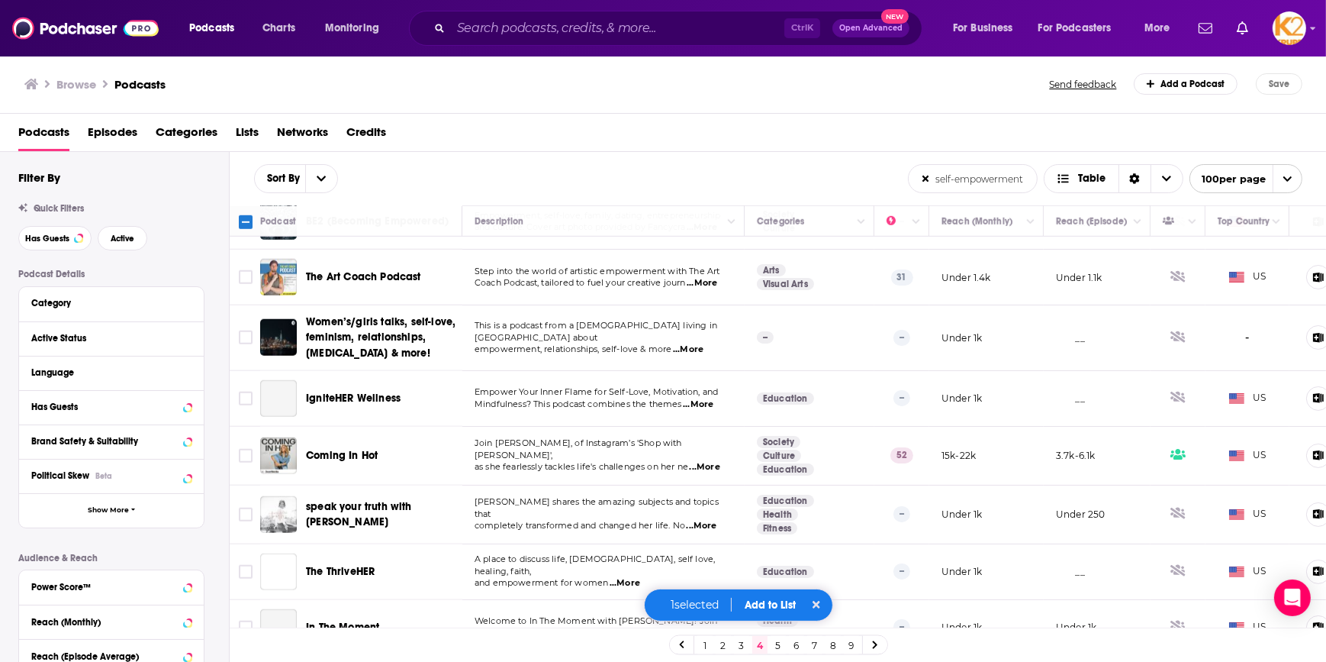
scroll to position [1873, 0]
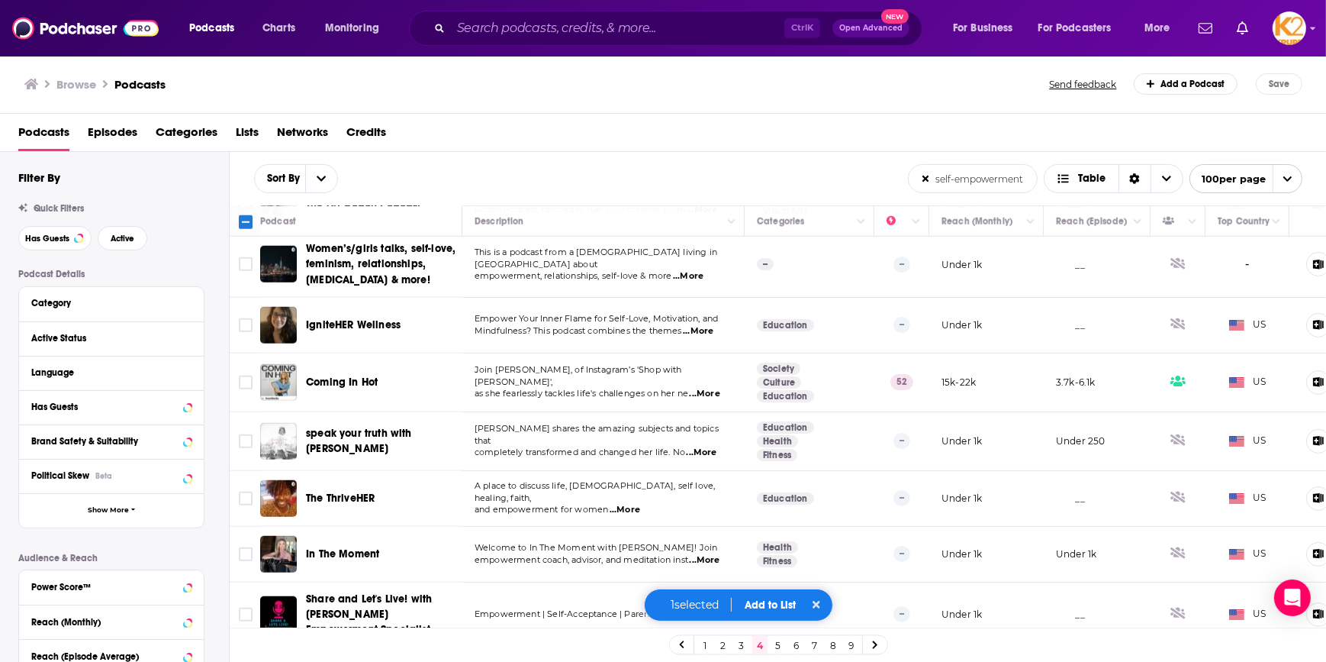
click at [717, 388] on span "...More" at bounding box center [705, 394] width 31 height 12
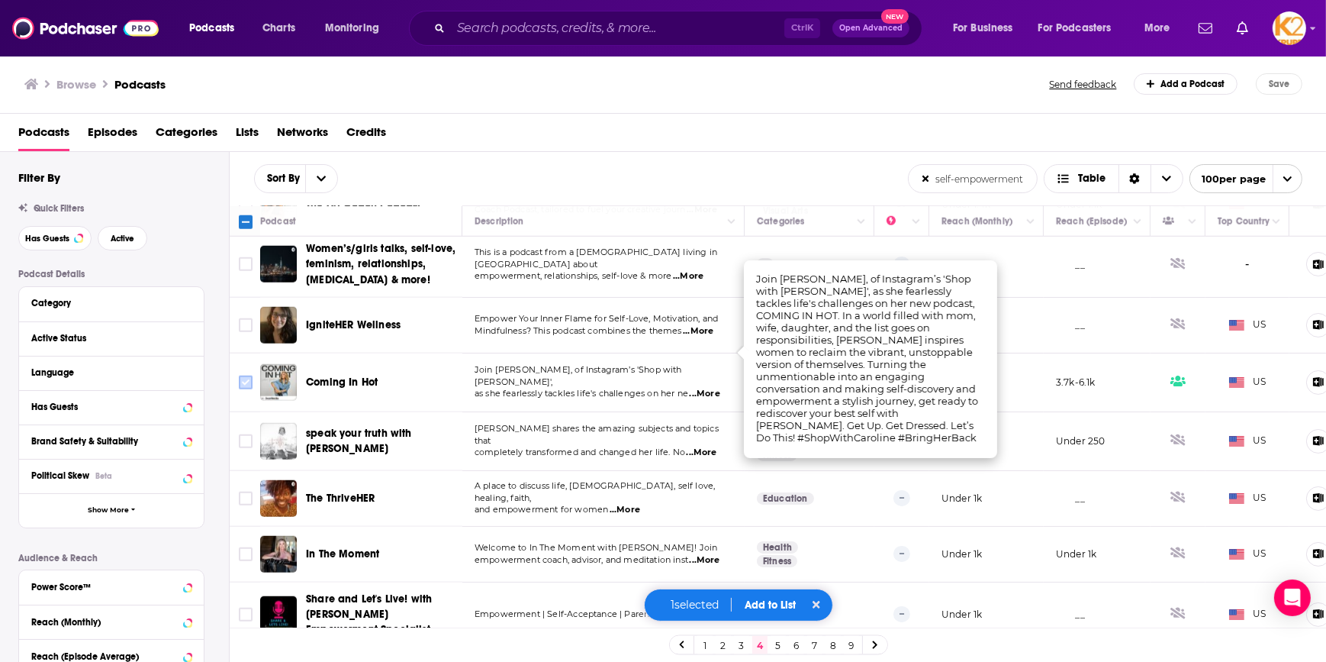
click at [243, 375] on input "Toggle select row" at bounding box center [246, 382] width 14 height 14
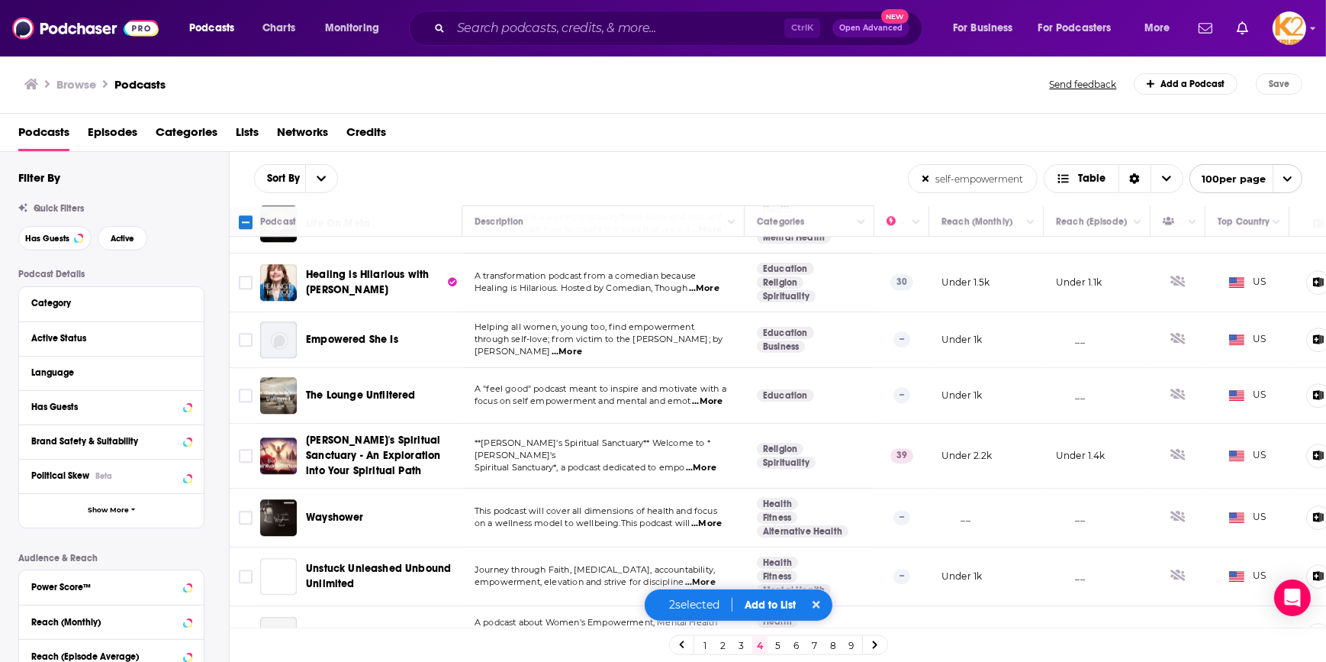
scroll to position [5359, 0]
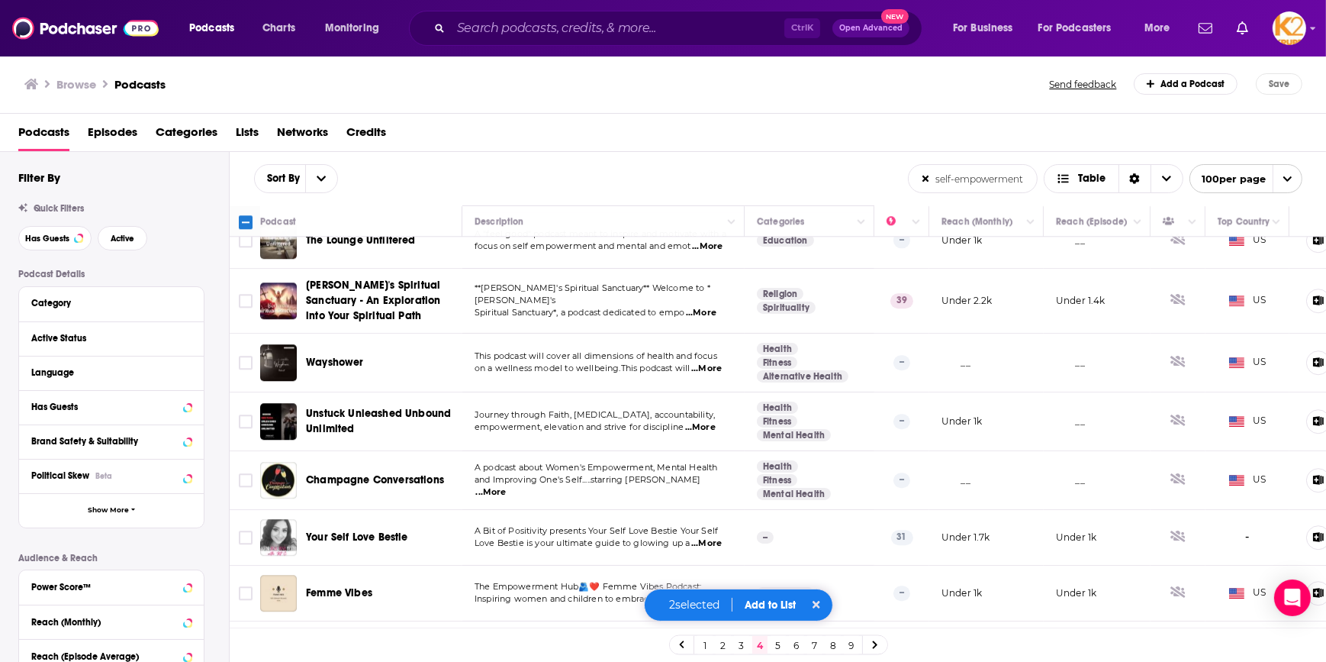
click at [784, 609] on button "Add to List" at bounding box center [771, 604] width 76 height 13
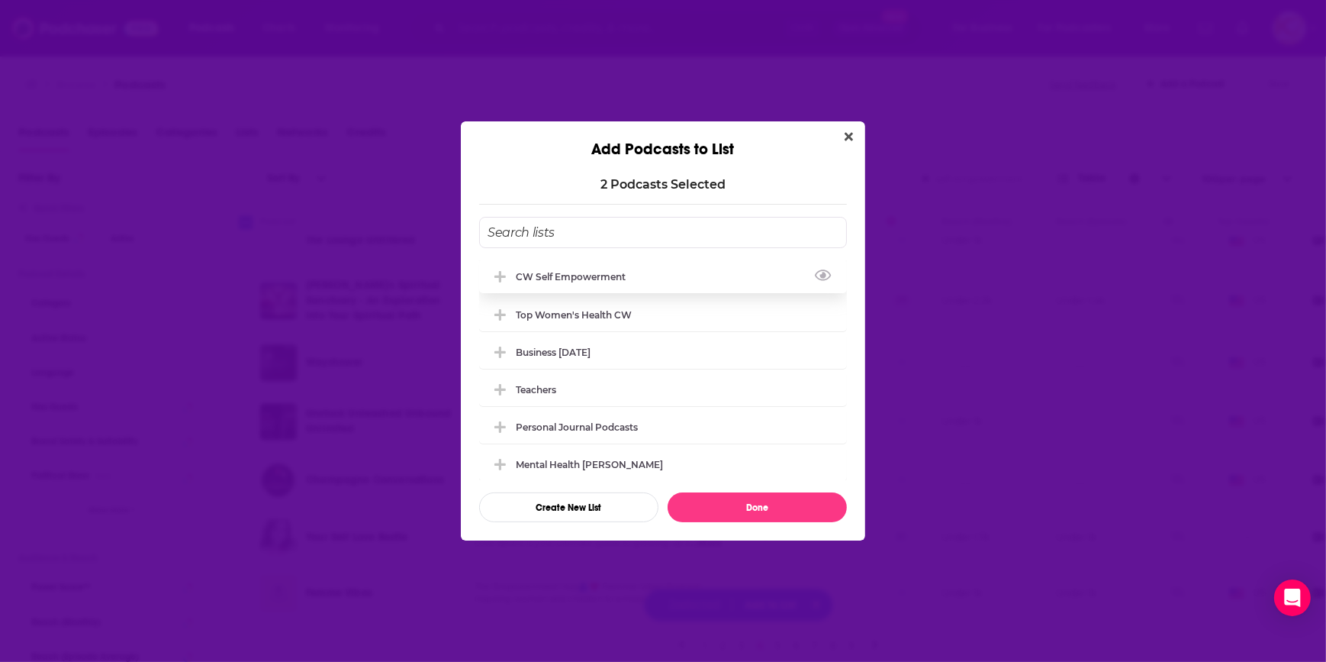
click at [583, 276] on div "CW Self empowerment" at bounding box center [575, 276] width 119 height 11
click at [768, 506] on button "Done" at bounding box center [757, 507] width 179 height 30
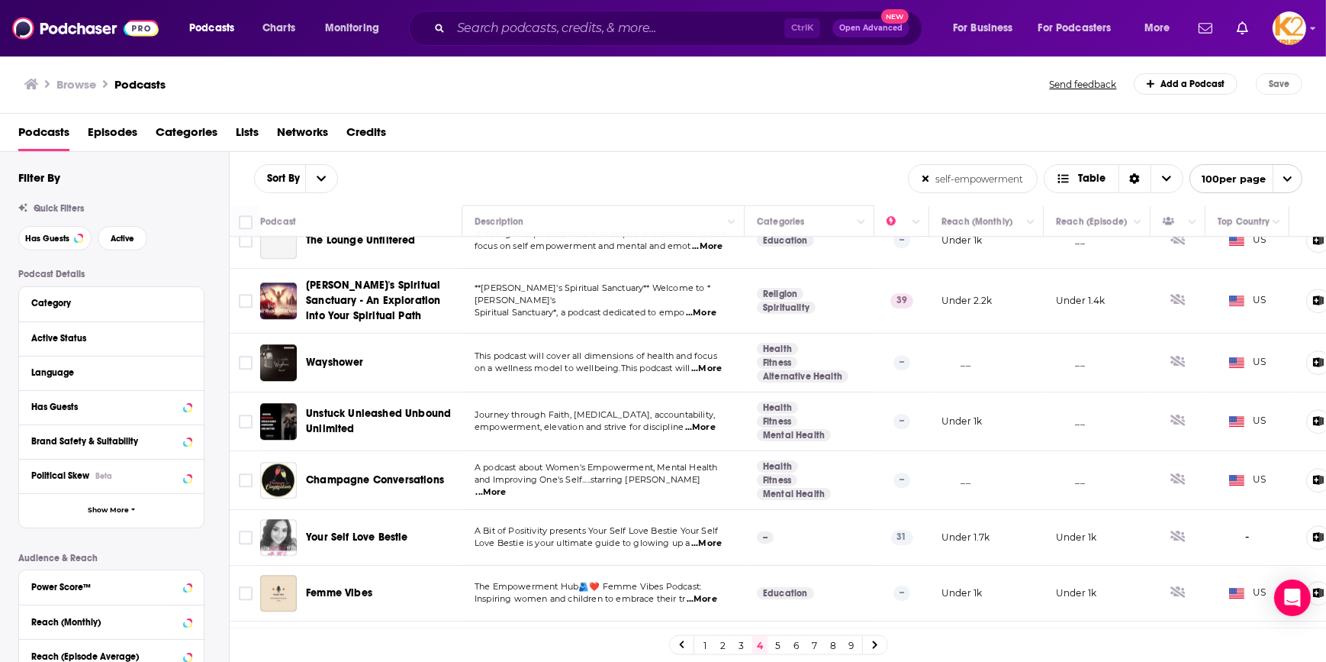
click at [776, 647] on link "5" at bounding box center [778, 645] width 15 height 18
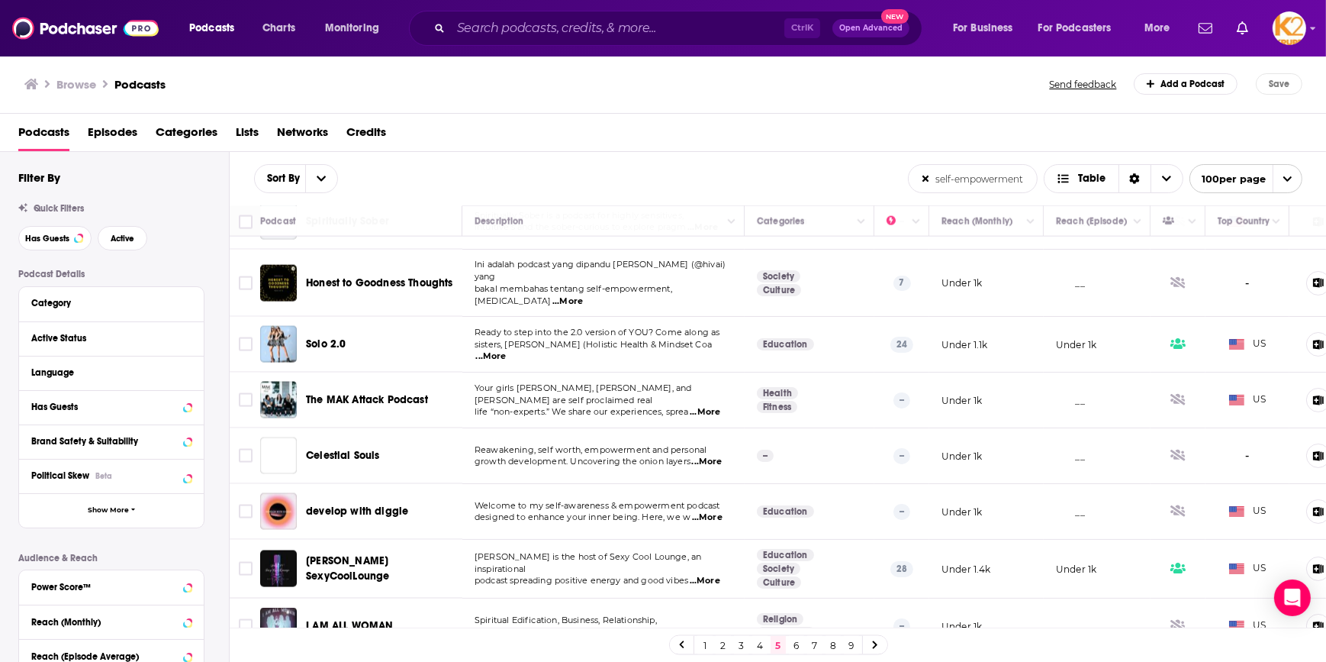
scroll to position [3538, 0]
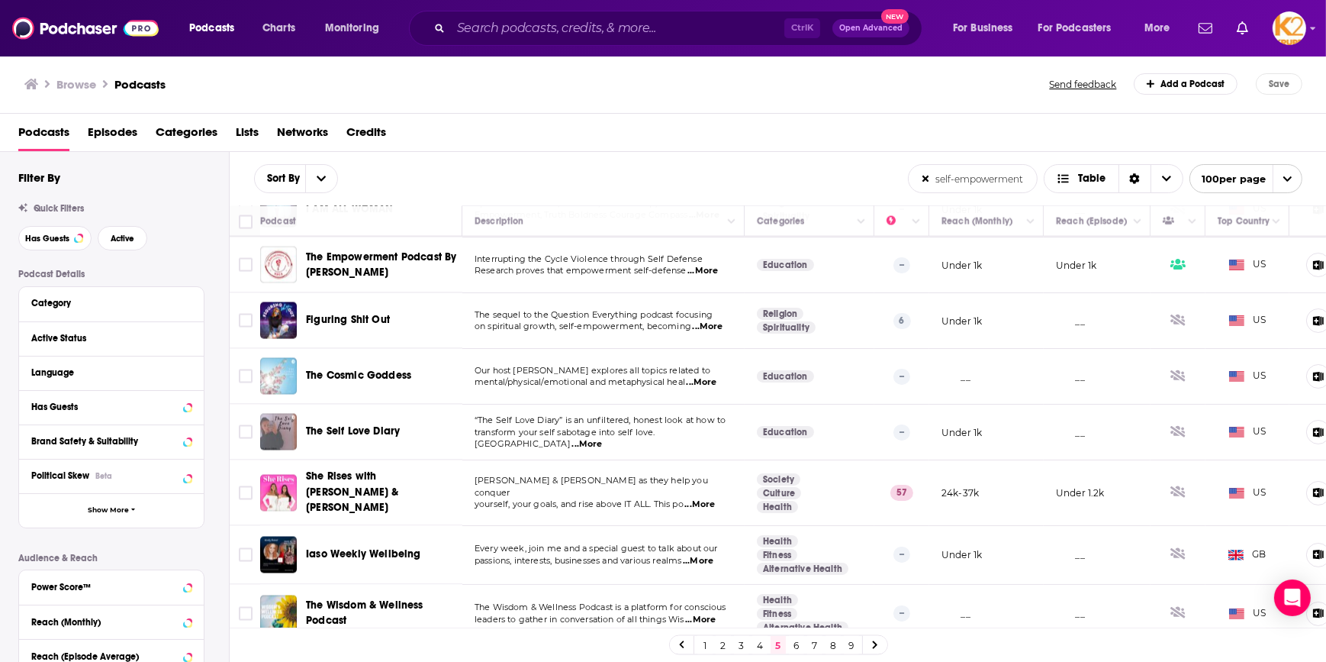
click at [710, 498] on span "...More" at bounding box center [700, 504] width 31 height 12
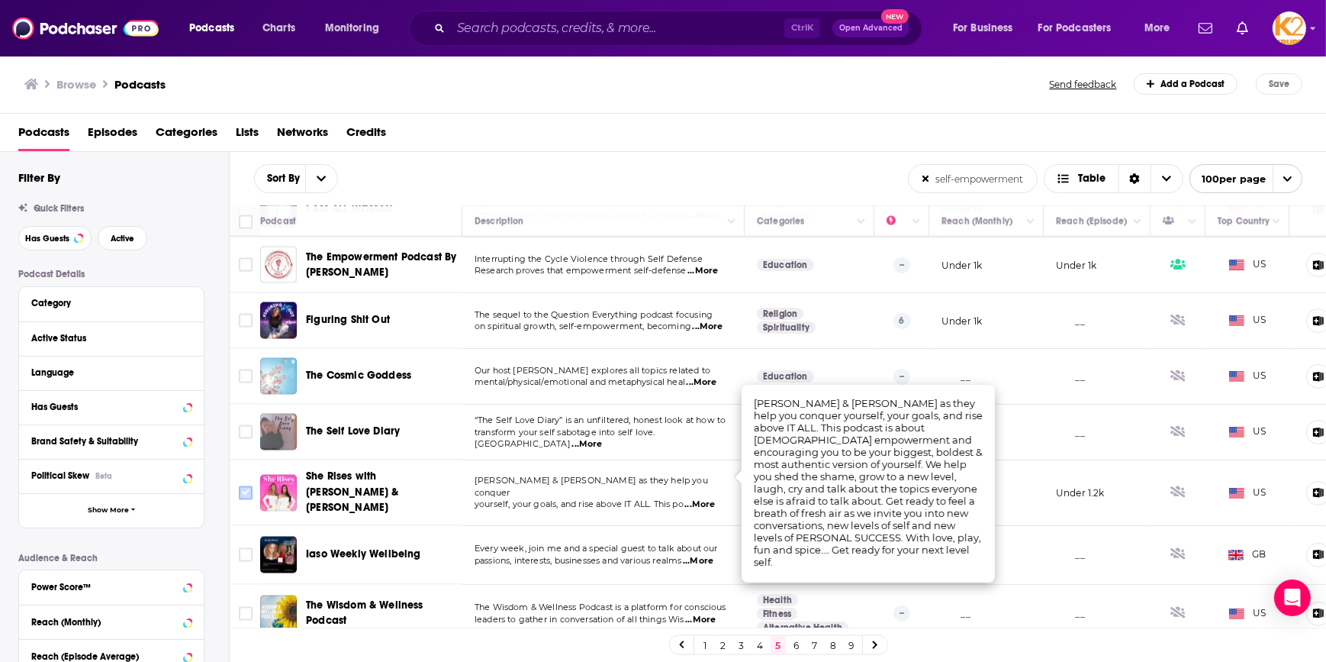
click at [243, 486] on input "Toggle select row" at bounding box center [246, 493] width 14 height 14
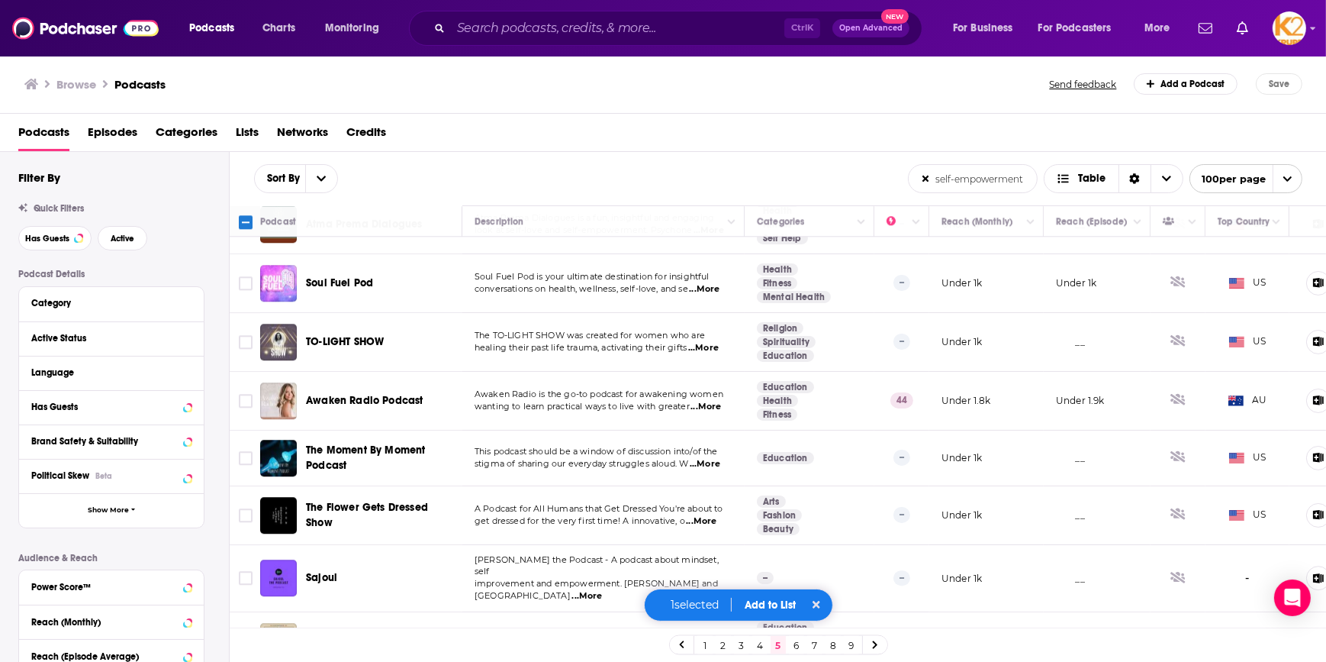
scroll to position [5302, 0]
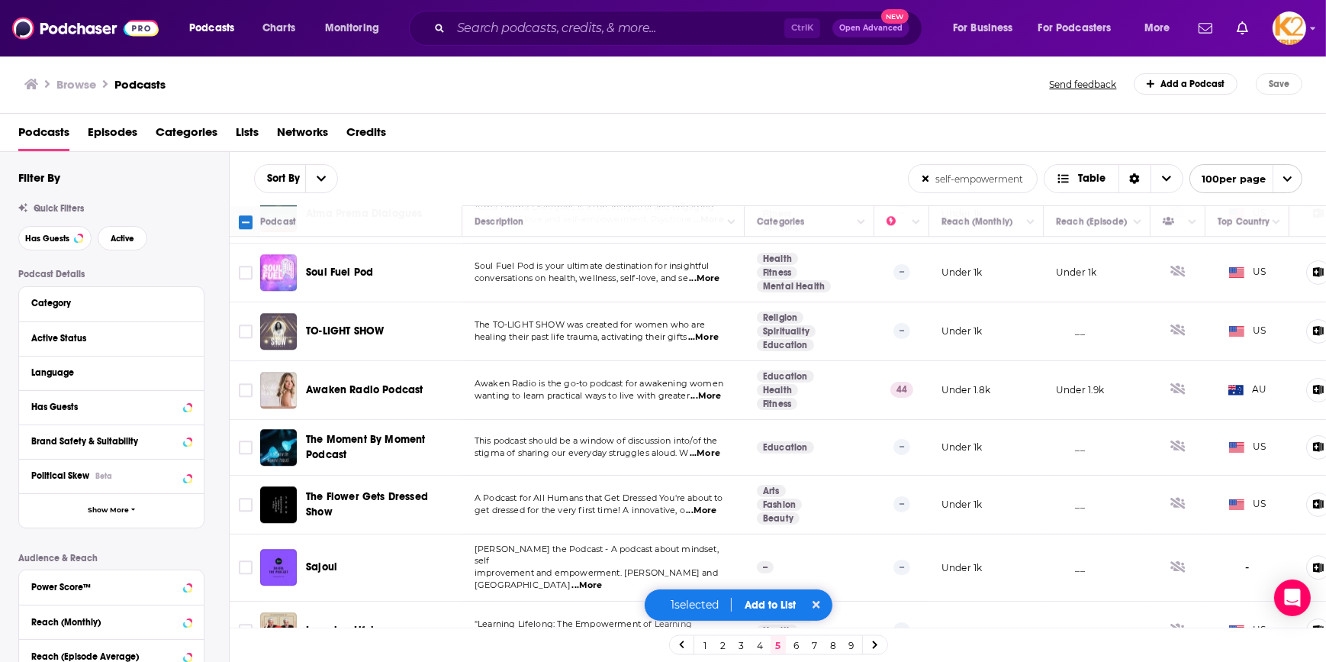
click at [757, 601] on button "Add to List" at bounding box center [771, 604] width 76 height 13
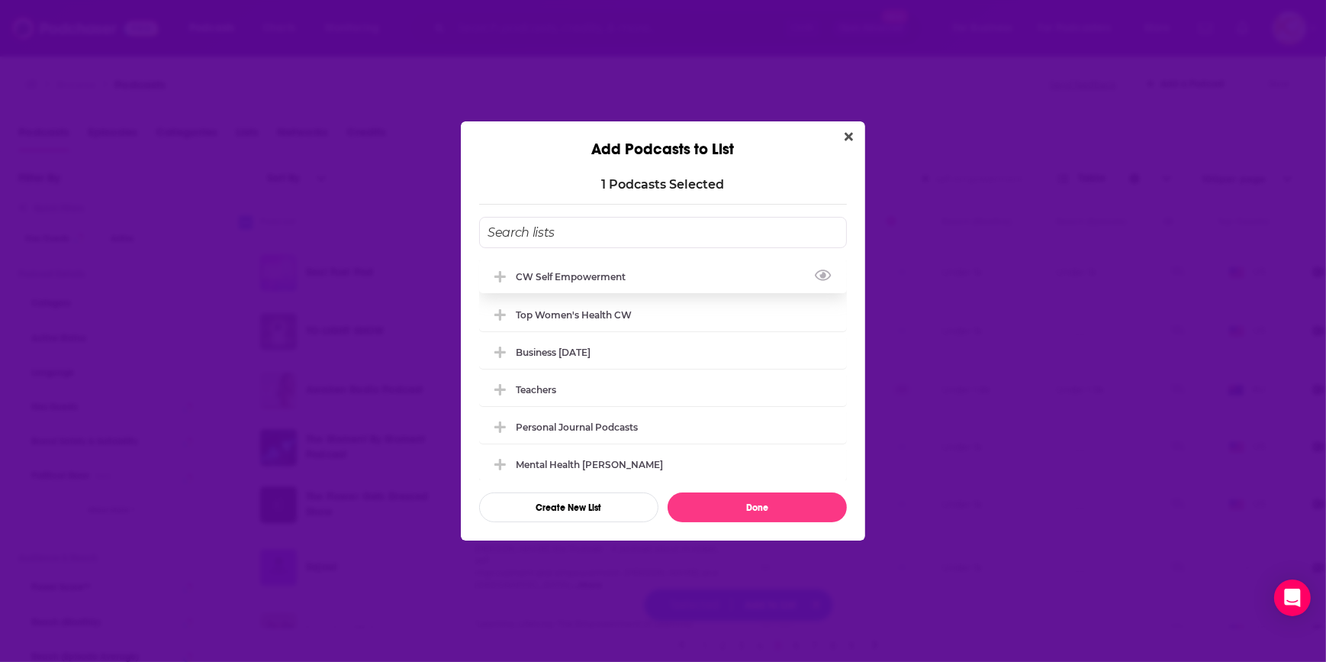
click at [598, 282] on div "CW Self empowerment" at bounding box center [575, 276] width 119 height 11
click at [723, 508] on button "Done" at bounding box center [757, 507] width 179 height 30
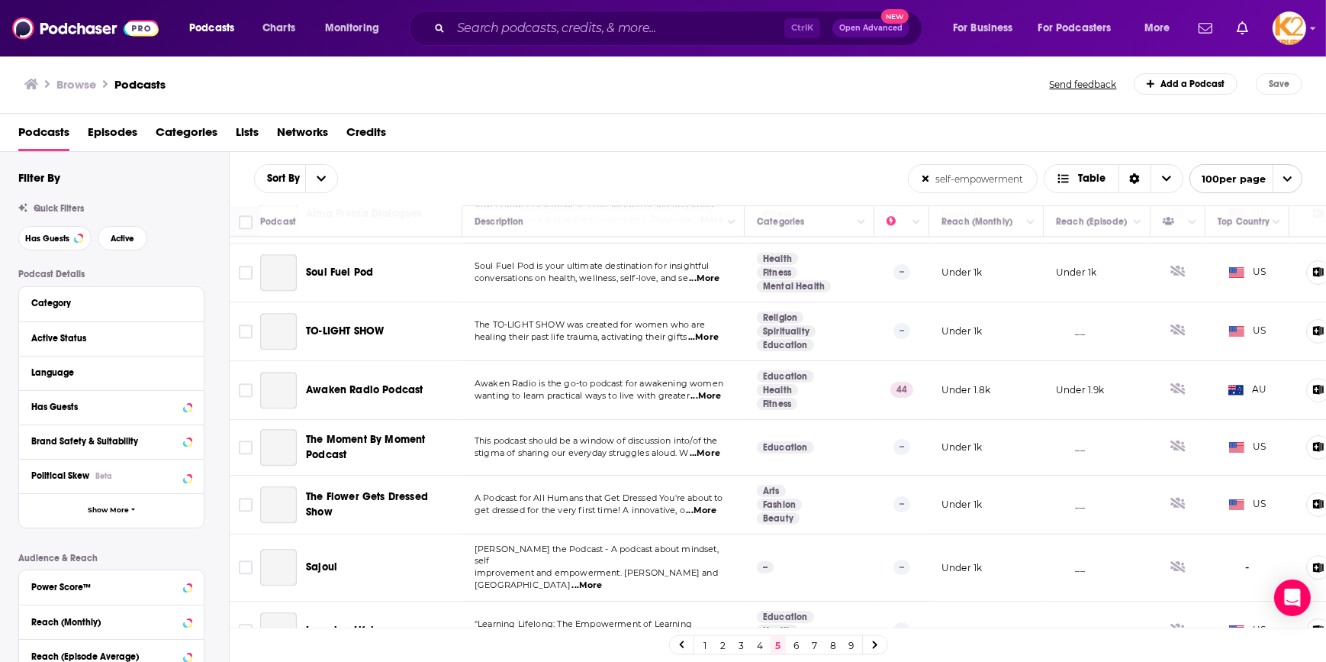
click at [795, 646] on link "6" at bounding box center [796, 645] width 15 height 18
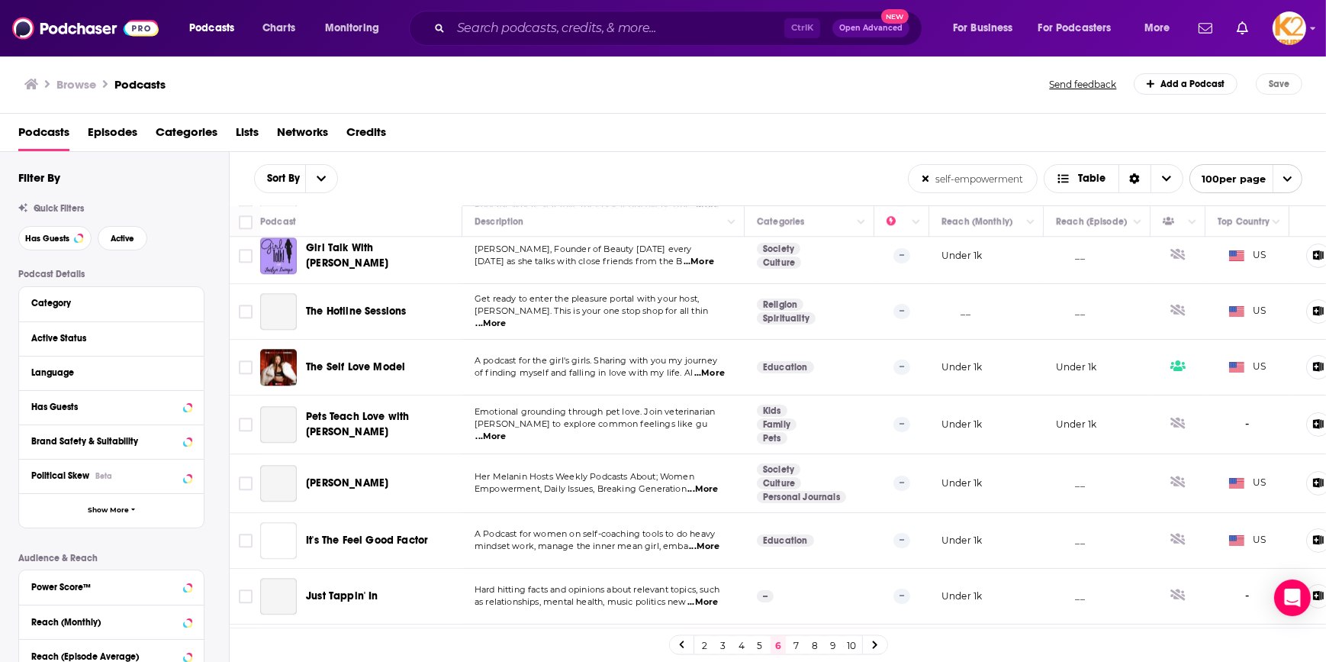
scroll to position [5366, 0]
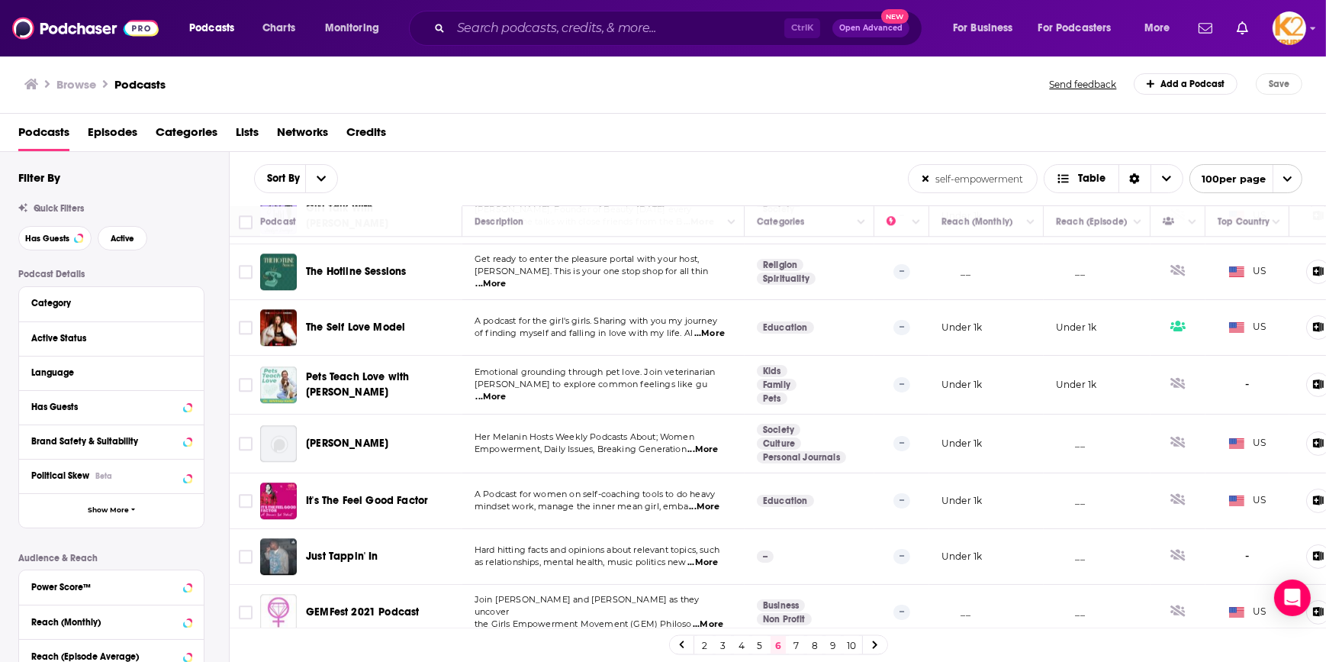
click at [796, 645] on link "7" at bounding box center [796, 645] width 15 height 18
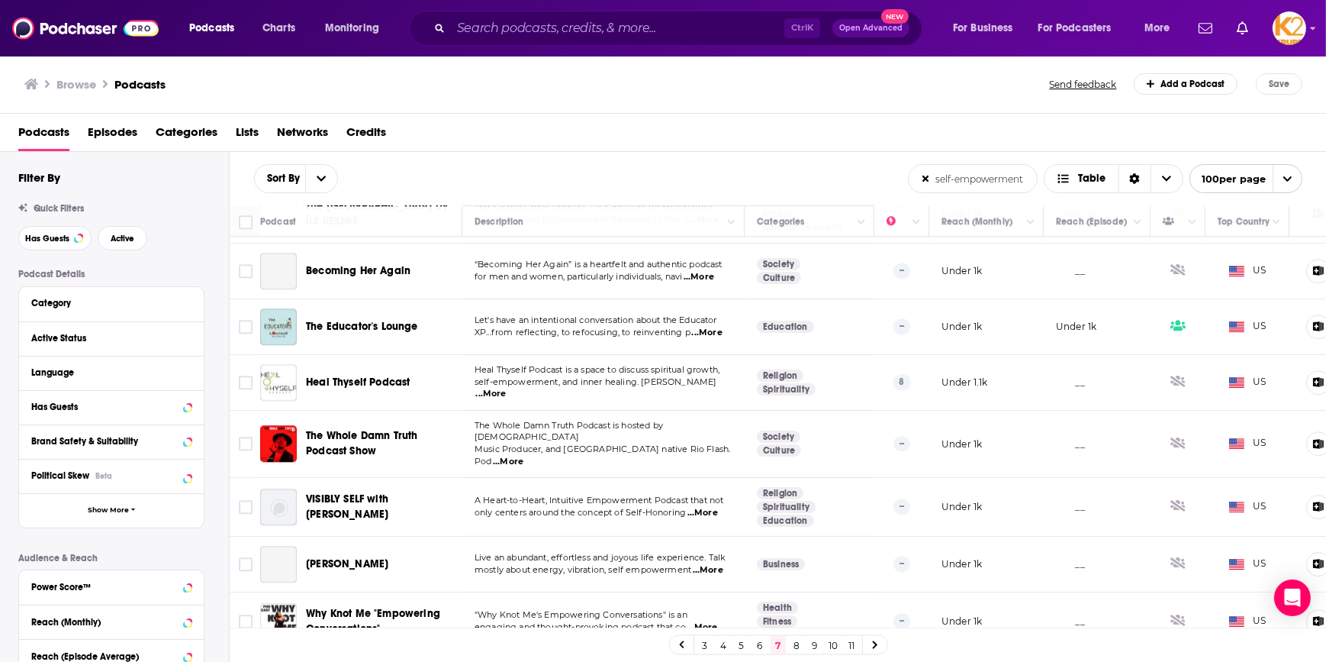
scroll to position [5330, 0]
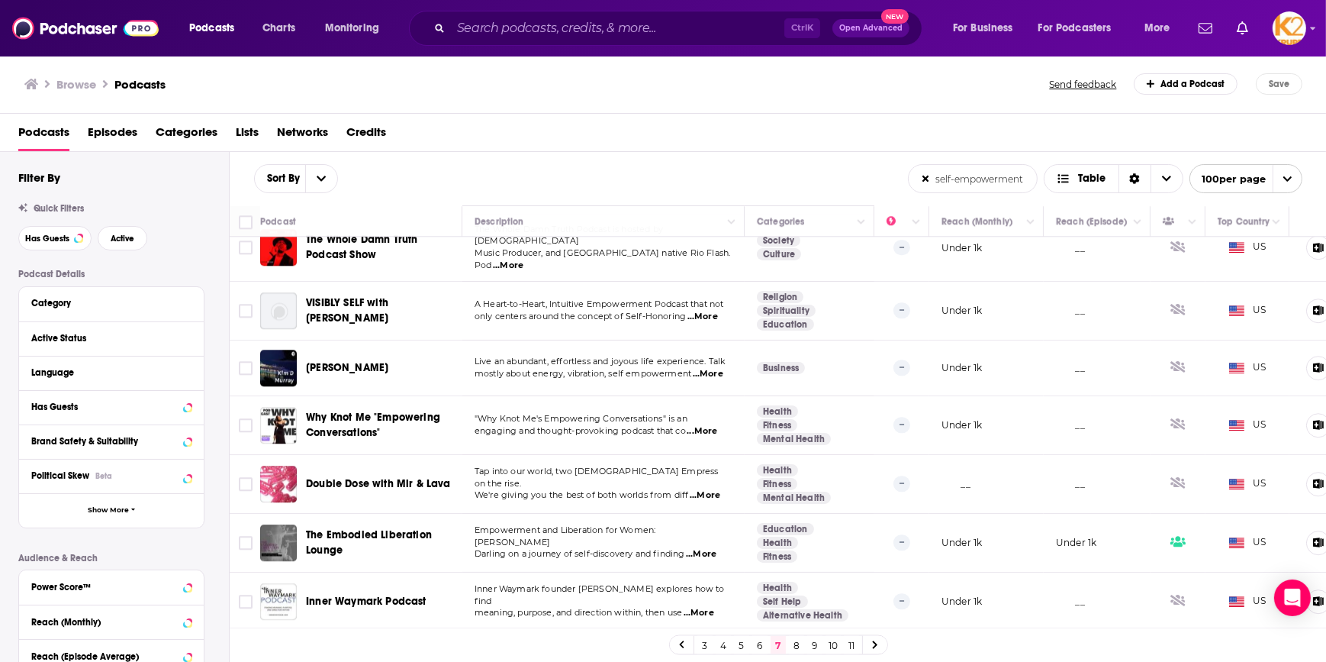
click at [798, 651] on link "8" at bounding box center [796, 645] width 15 height 18
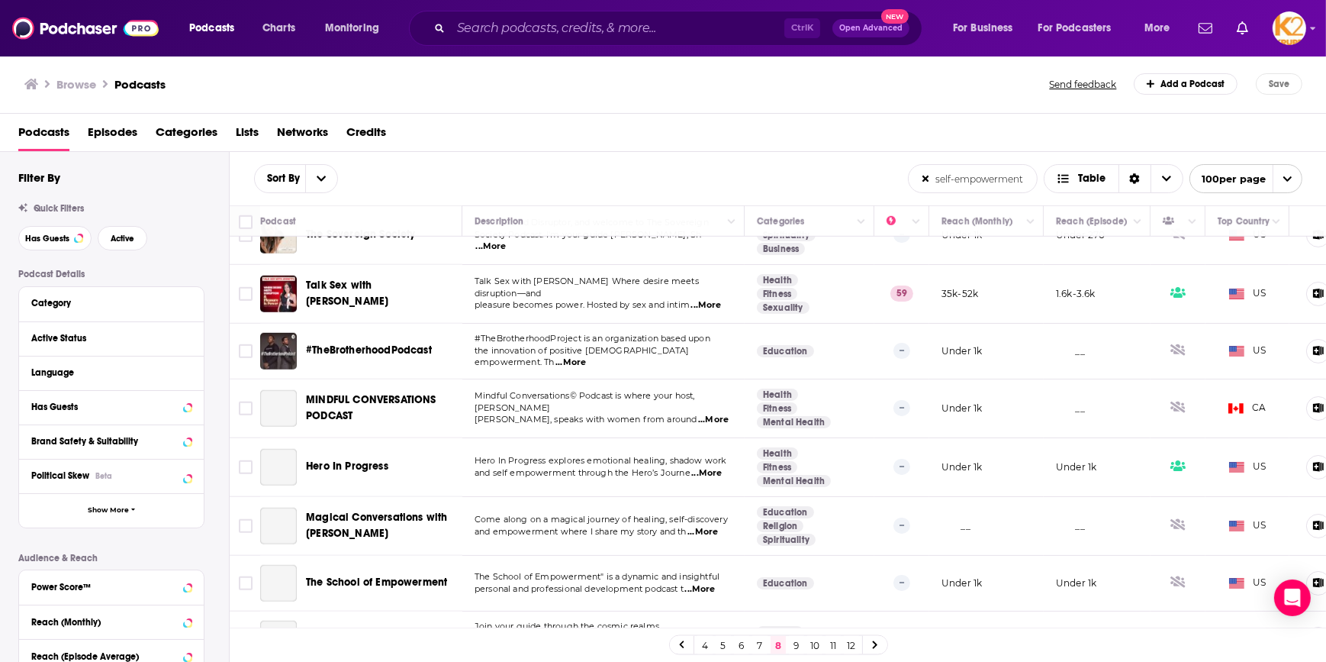
scroll to position [1664, 0]
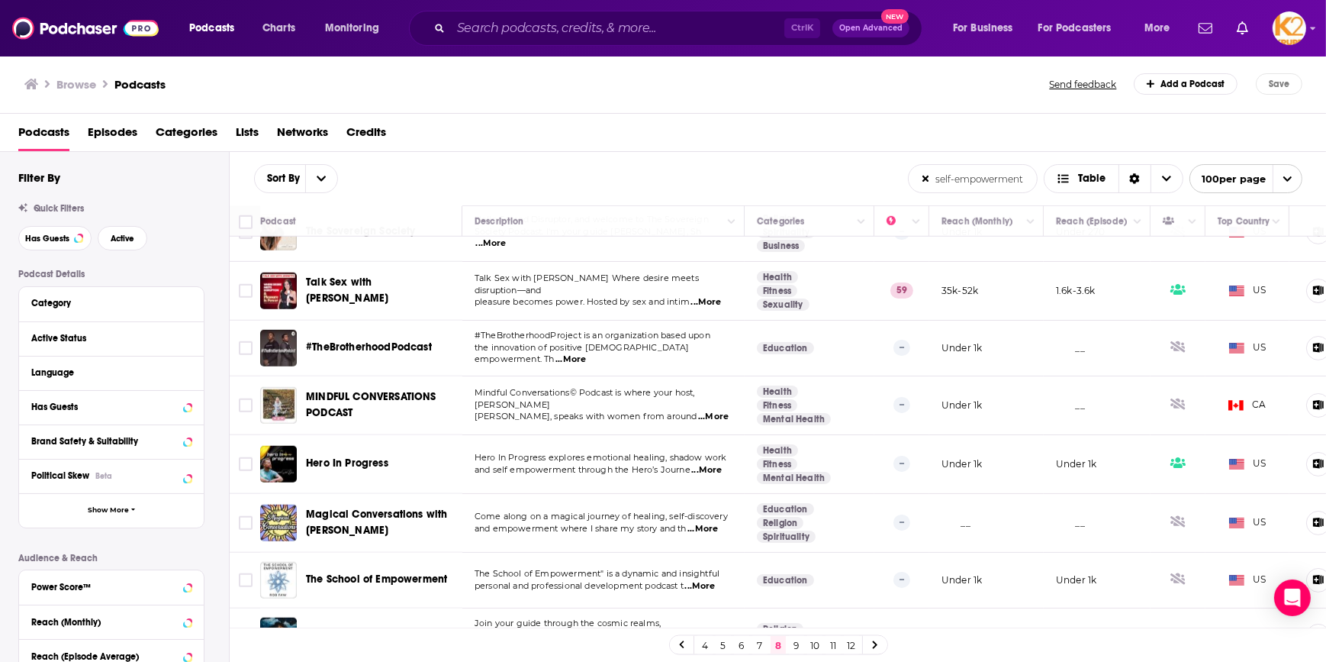
click at [707, 296] on span "...More" at bounding box center [706, 302] width 31 height 12
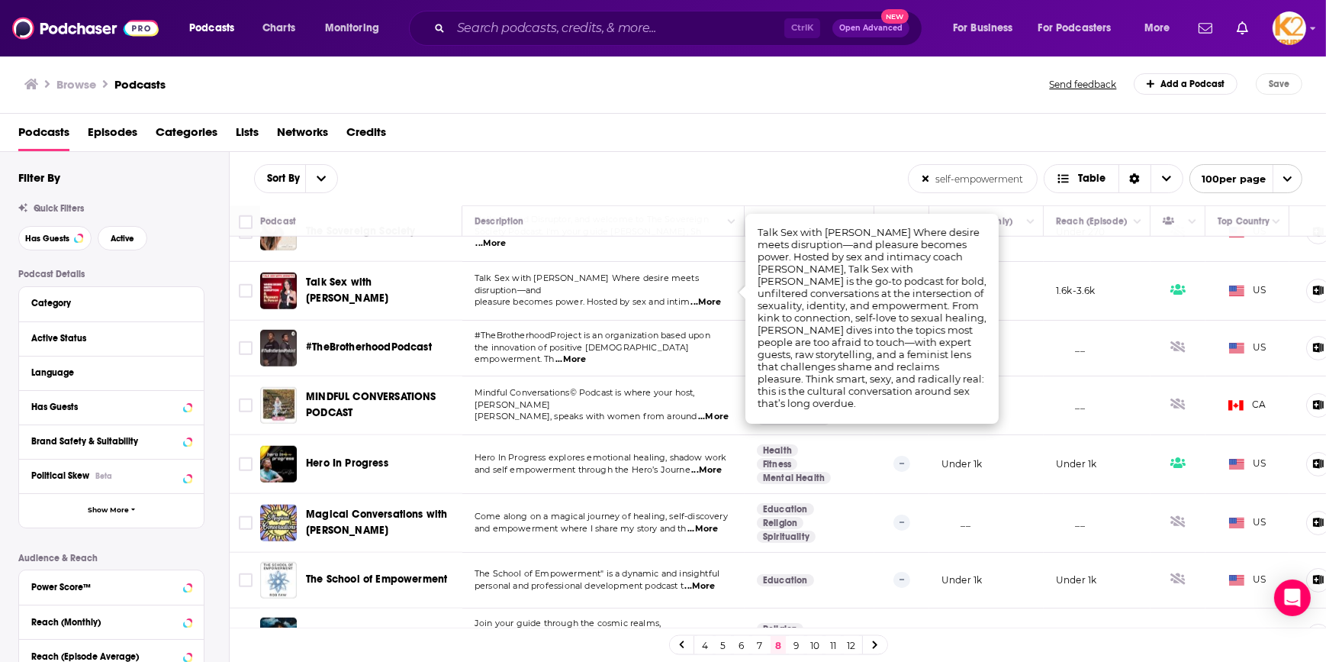
click at [1045, 321] on td "__" at bounding box center [1097, 349] width 107 height 56
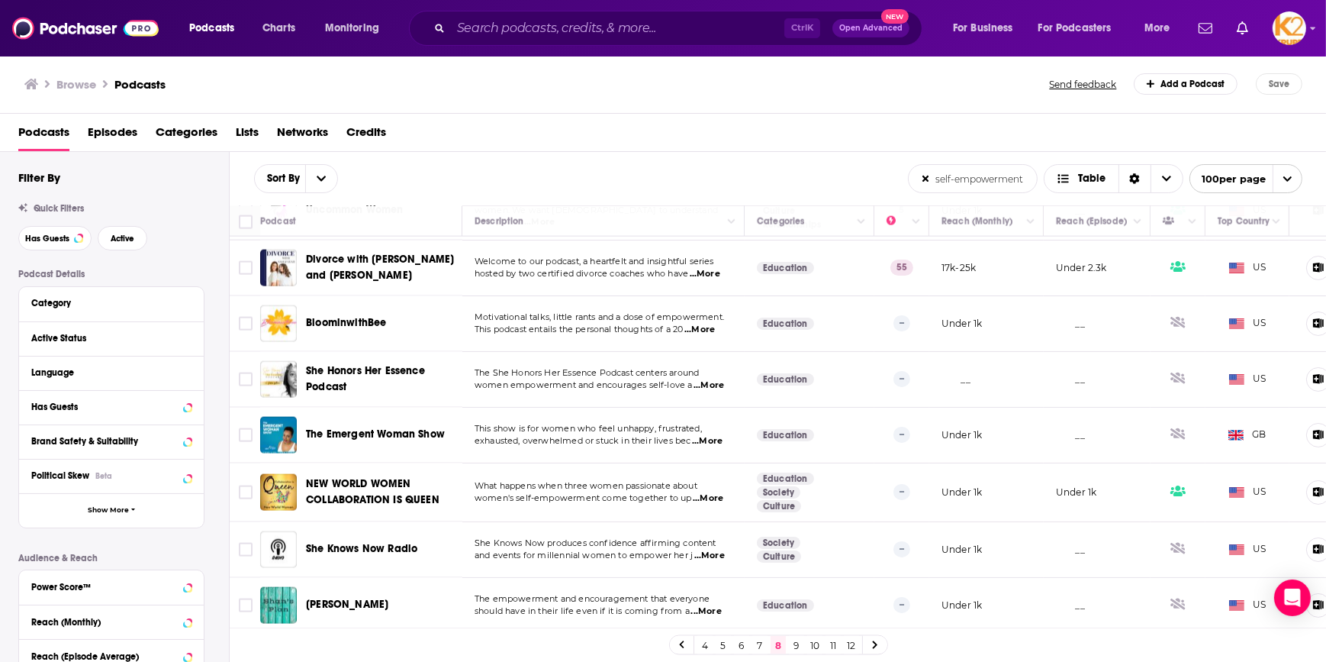
scroll to position [2705, 0]
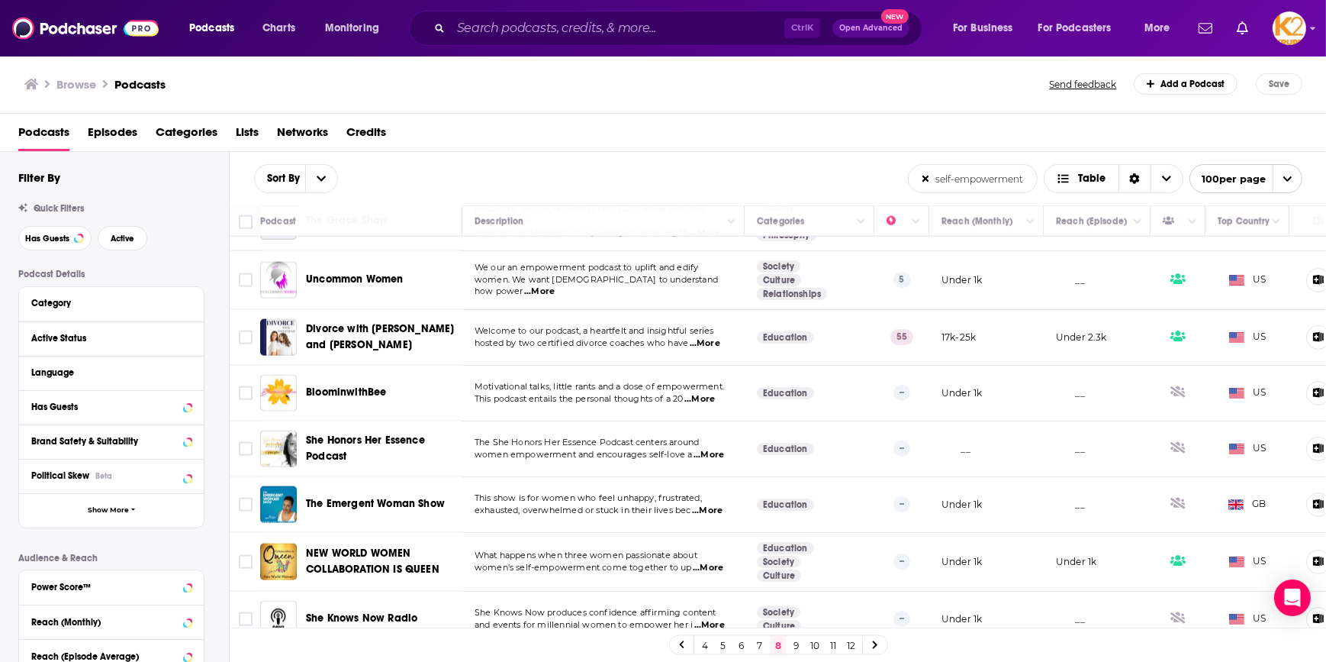
click at [699, 338] on span "...More" at bounding box center [705, 343] width 31 height 12
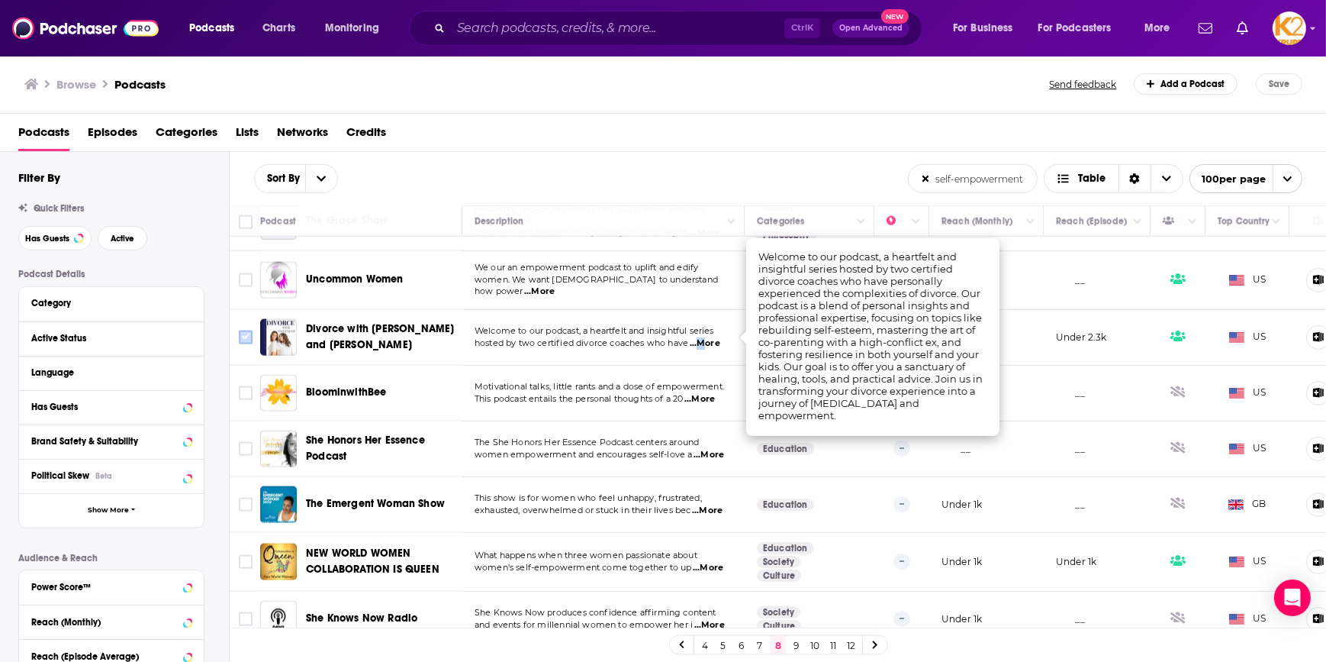
click at [249, 330] on input "Toggle select row" at bounding box center [246, 337] width 14 height 14
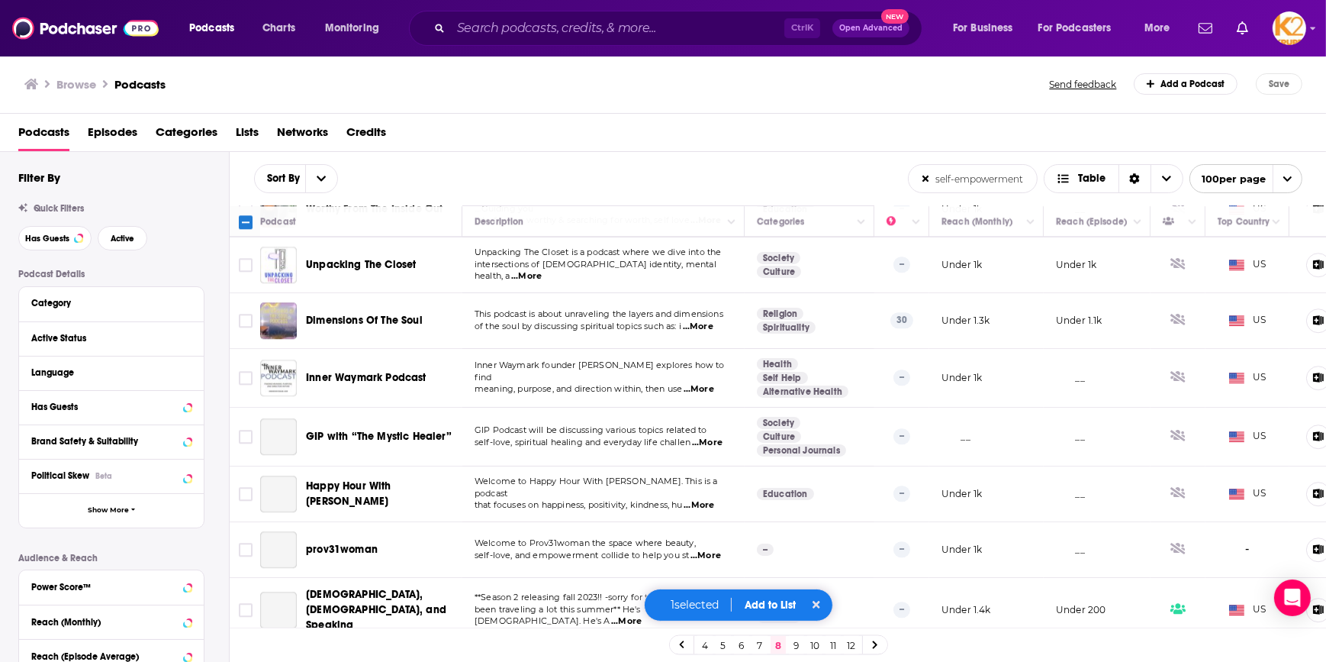
scroll to position [5348, 0]
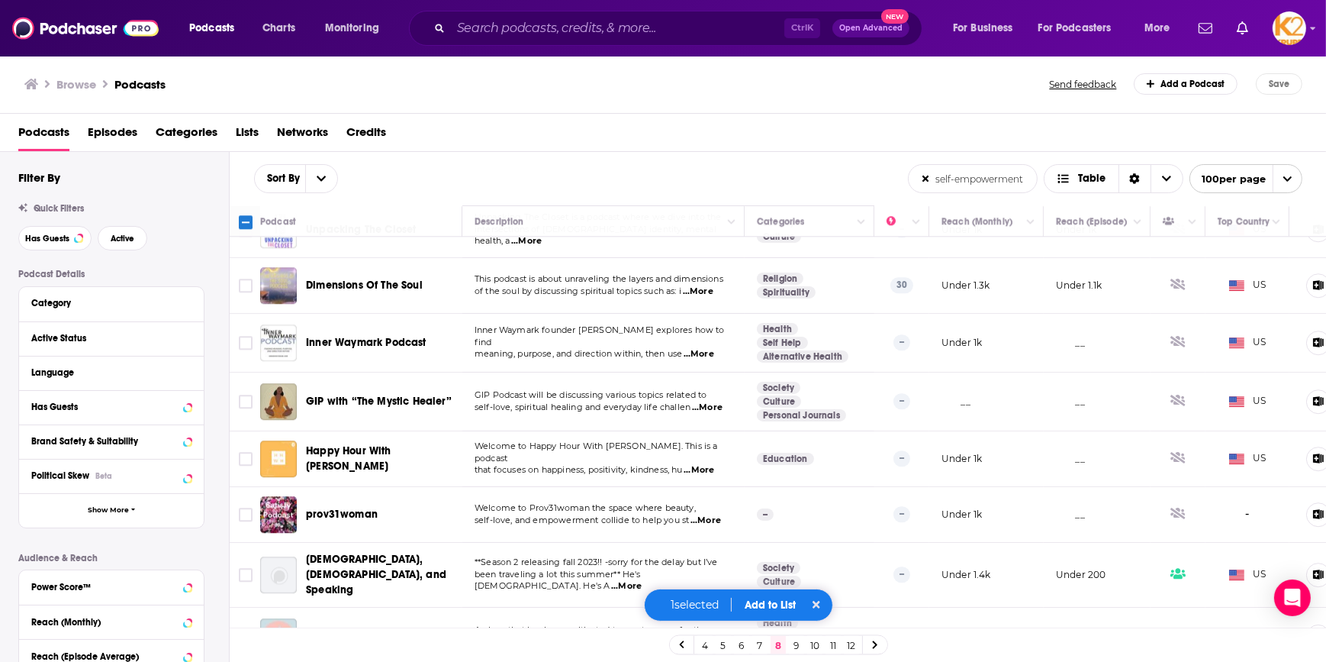
click at [778, 604] on button "Add to List" at bounding box center [771, 604] width 76 height 13
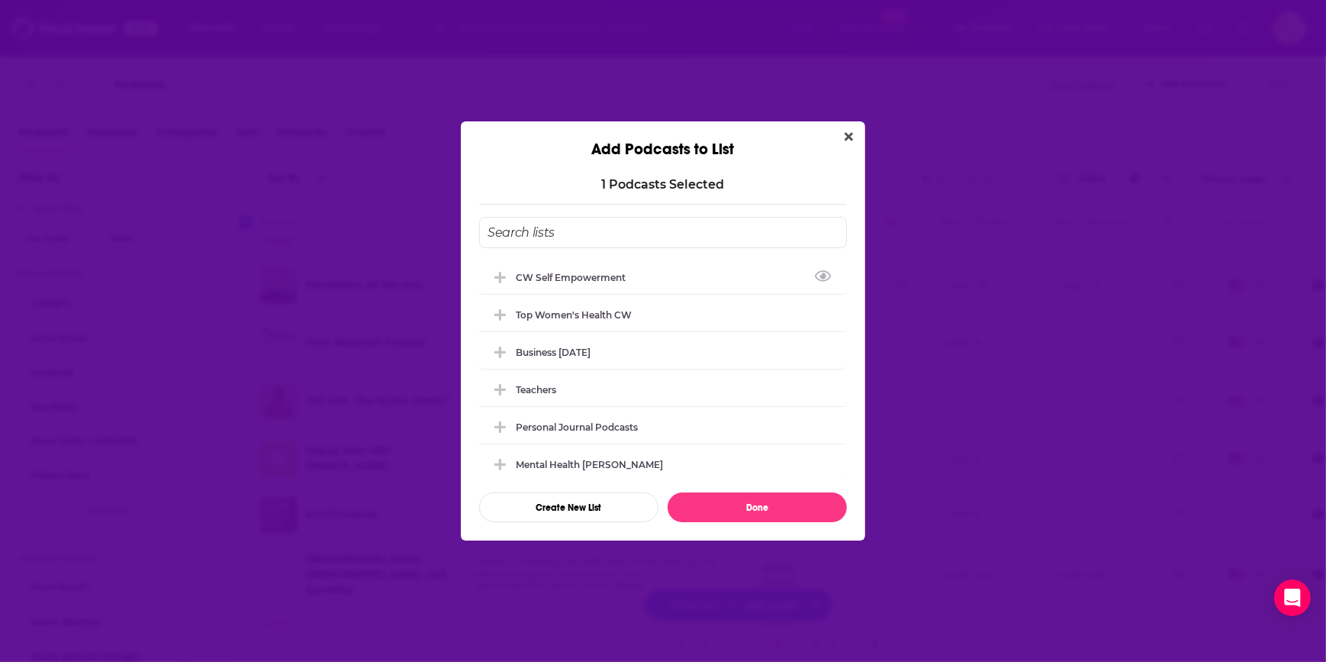
drag, startPoint x: 610, startPoint y: 282, endPoint x: 730, endPoint y: 561, distance: 302.9
click at [610, 282] on div "CW Self empowerment" at bounding box center [663, 277] width 368 height 34
click at [760, 494] on button "Done" at bounding box center [757, 507] width 179 height 30
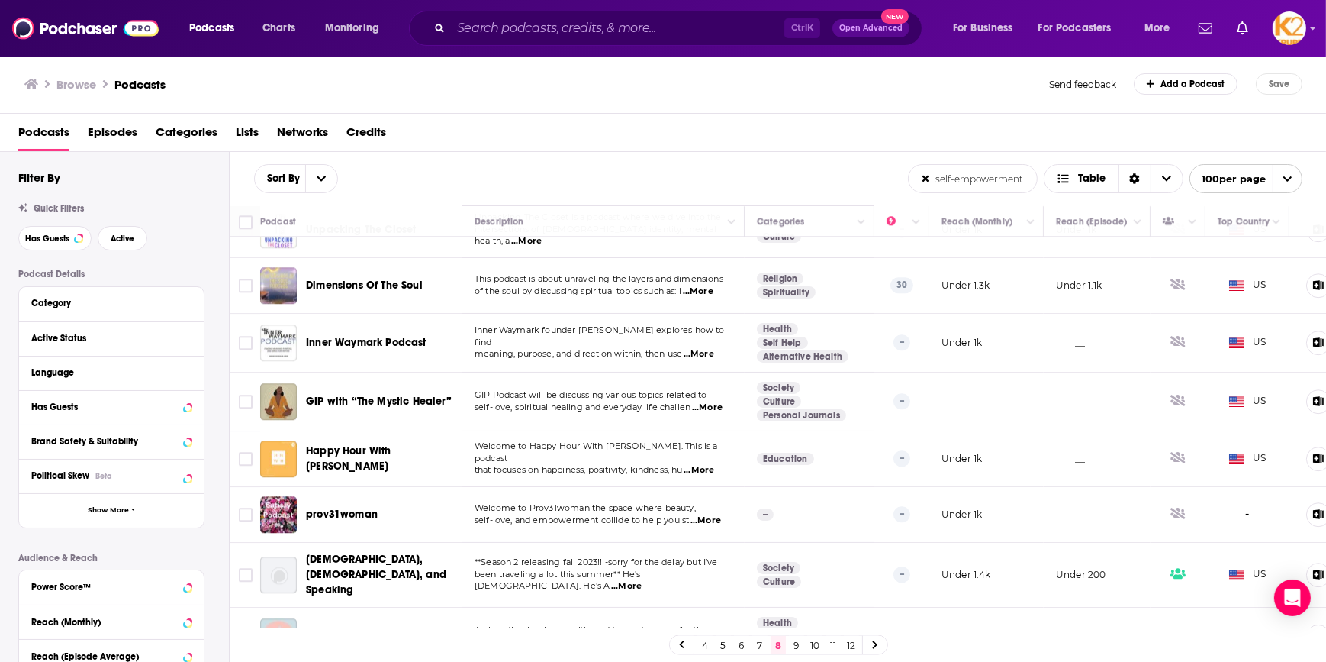
click at [794, 643] on link "9" at bounding box center [796, 645] width 15 height 18
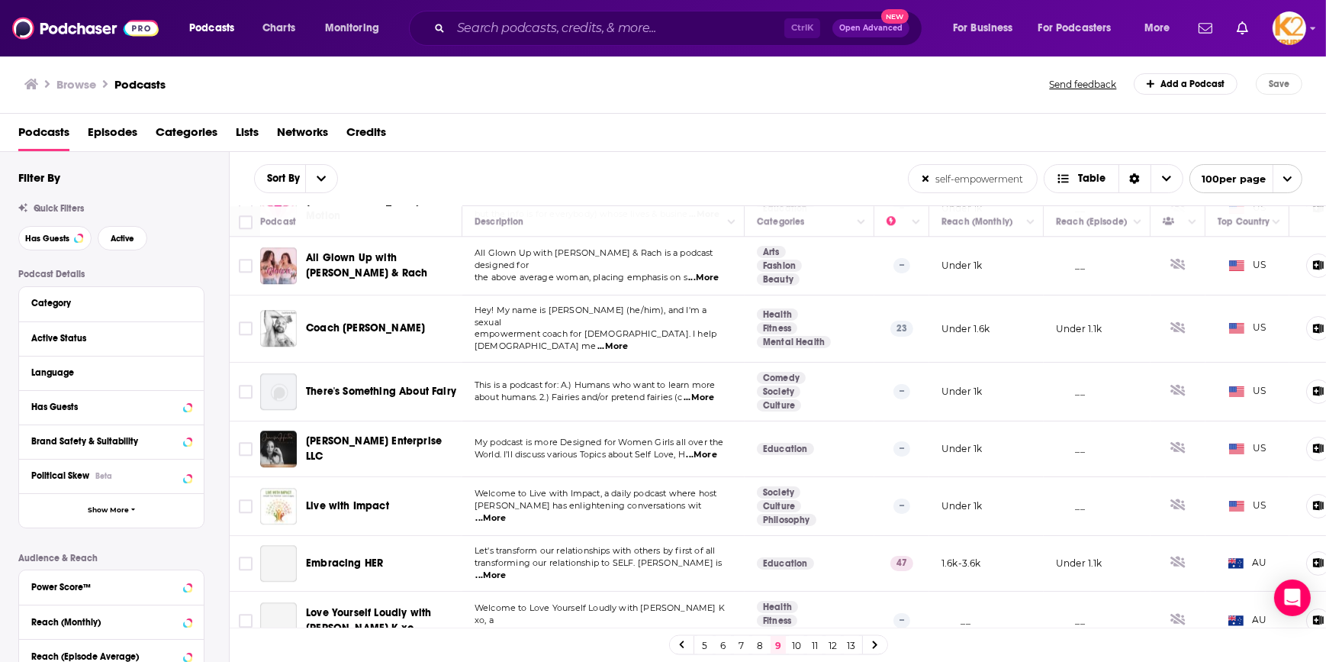
scroll to position [5446, 0]
click at [796, 641] on link "10" at bounding box center [796, 645] width 15 height 18
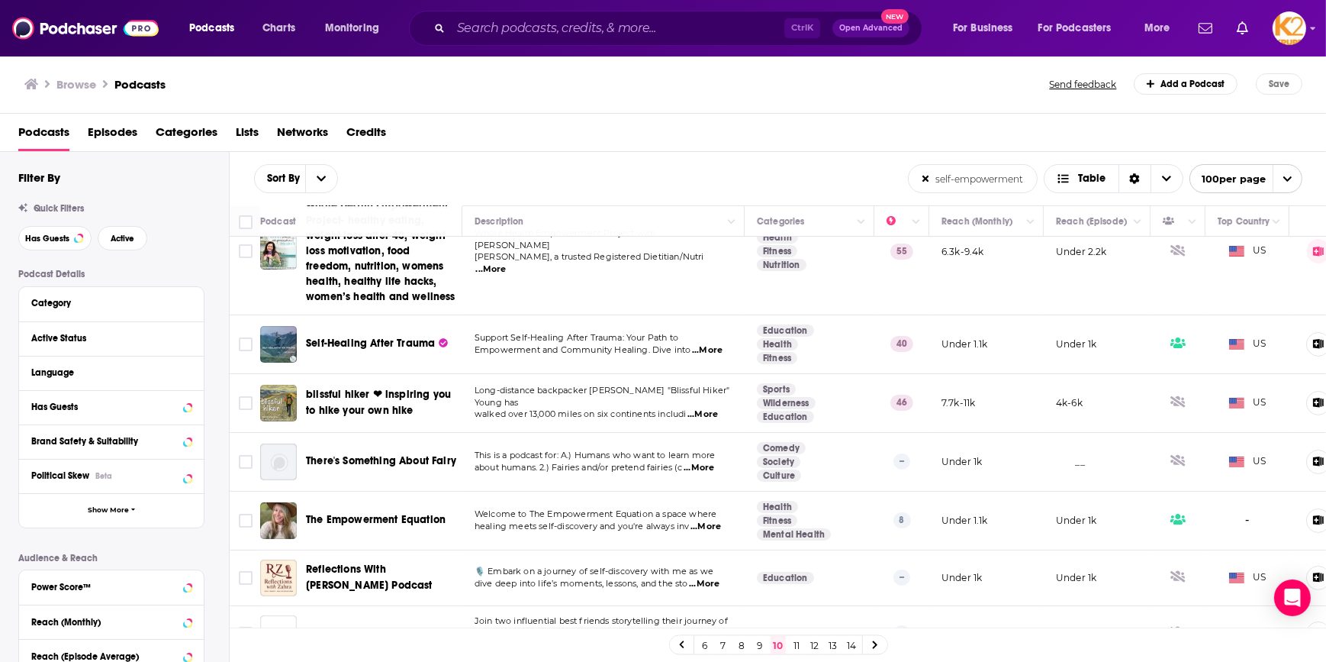
scroll to position [208, 0]
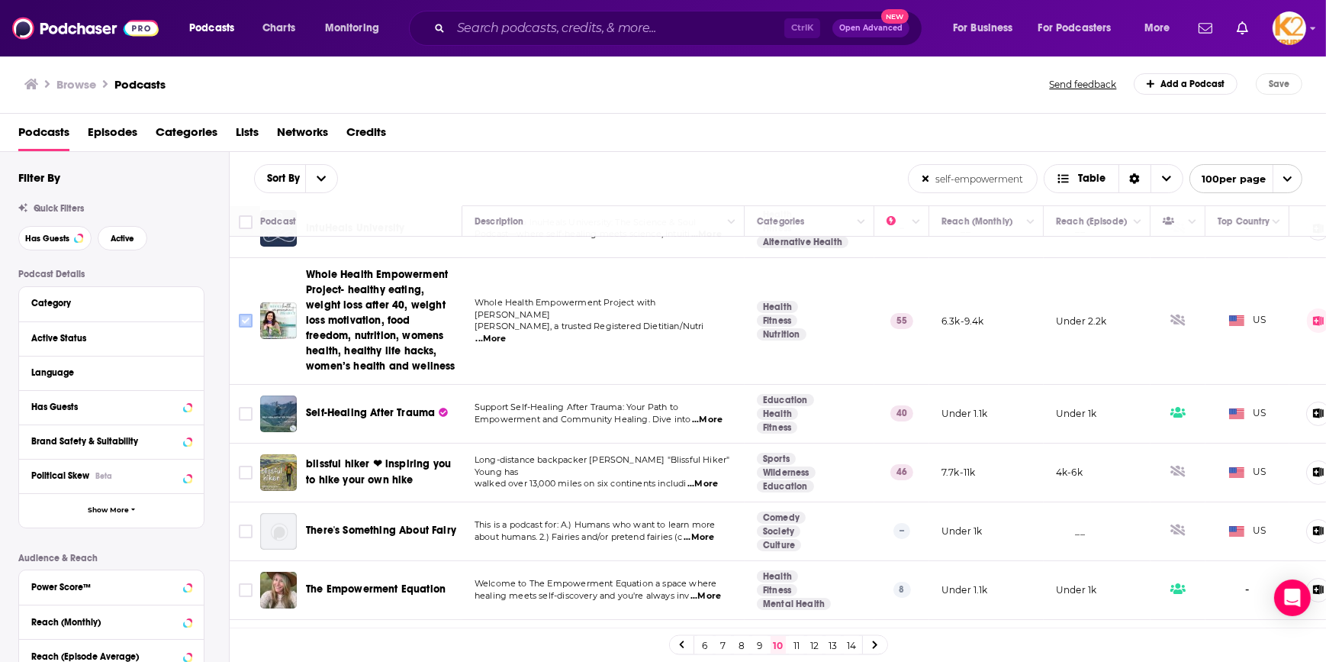
click at [250, 318] on input "Toggle select row" at bounding box center [246, 321] width 14 height 14
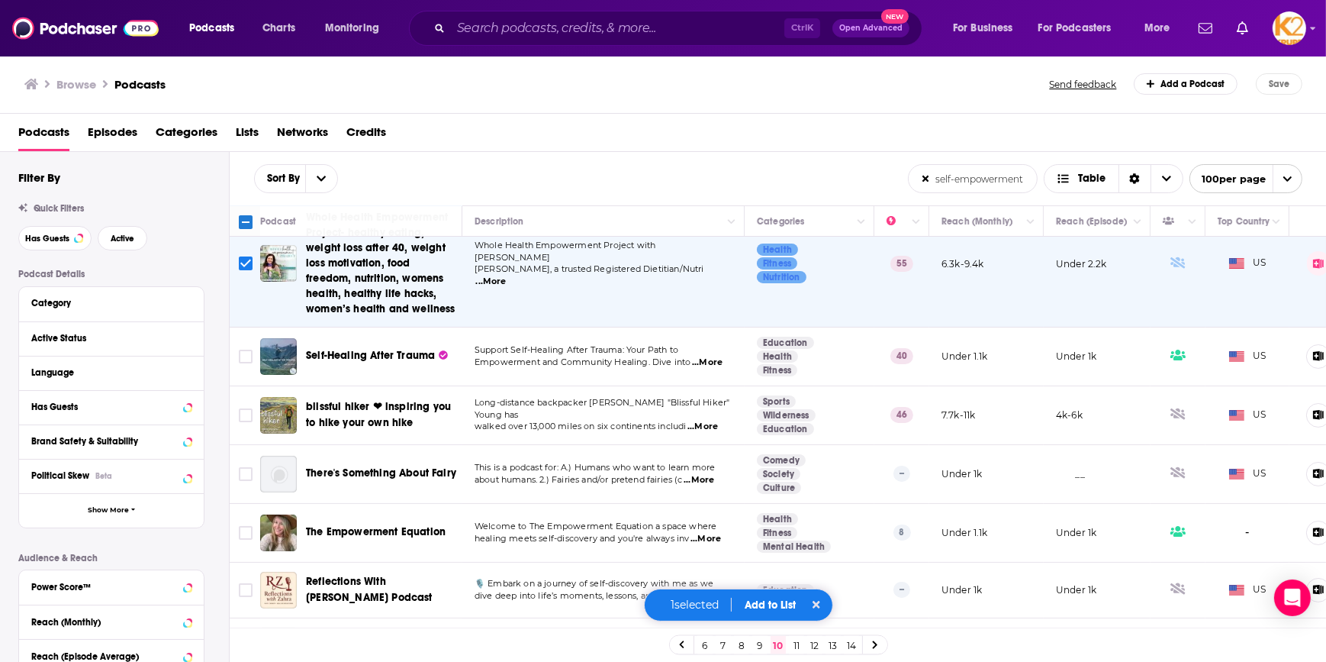
scroll to position [346, 0]
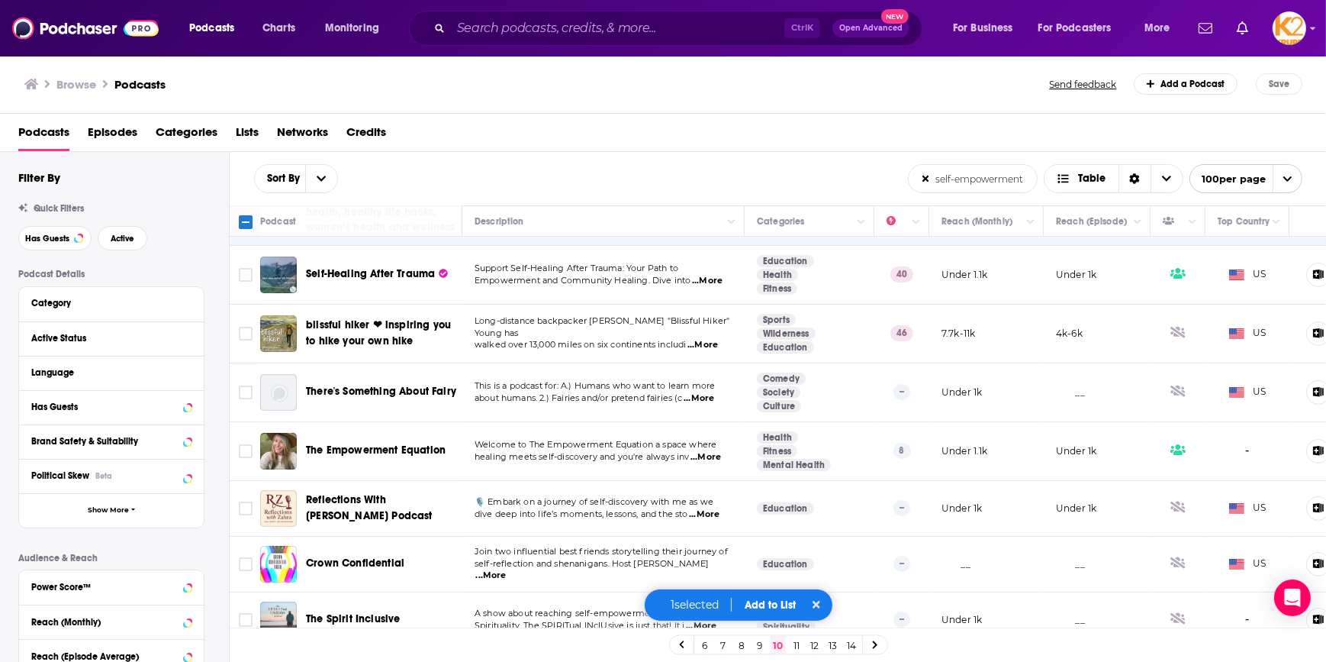
click at [707, 339] on span "...More" at bounding box center [703, 345] width 31 height 12
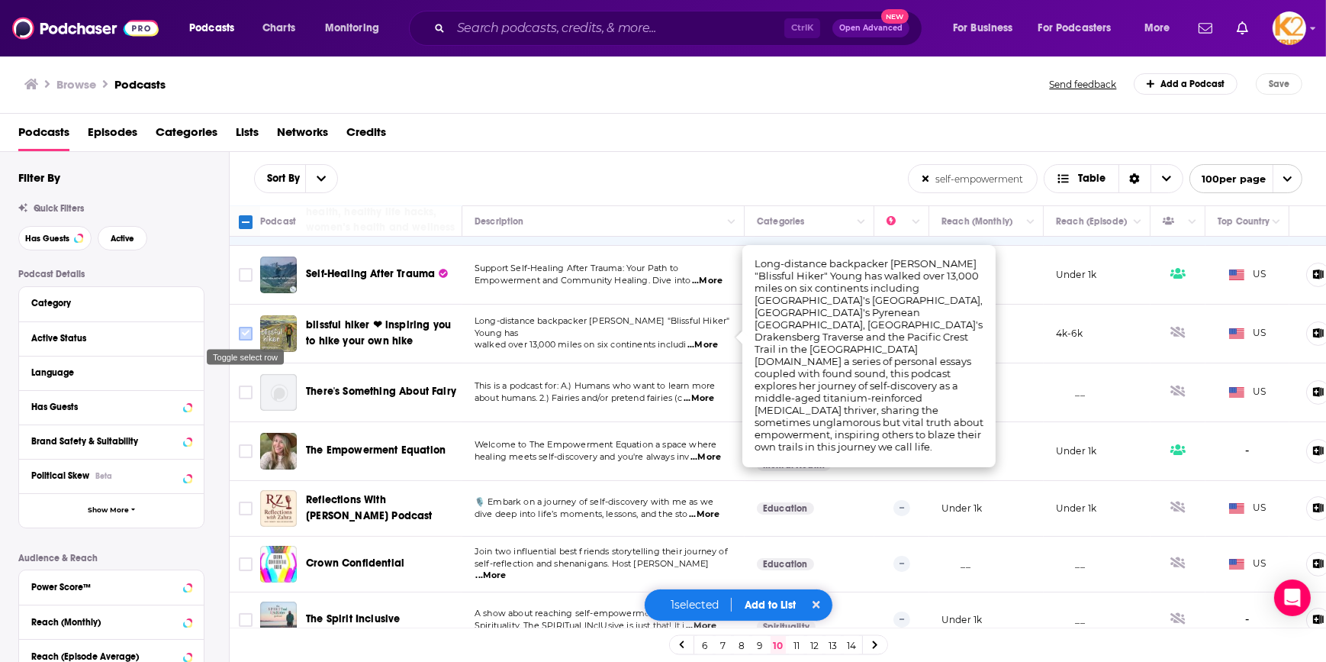
click at [246, 329] on input "Toggle select row" at bounding box center [246, 334] width 14 height 14
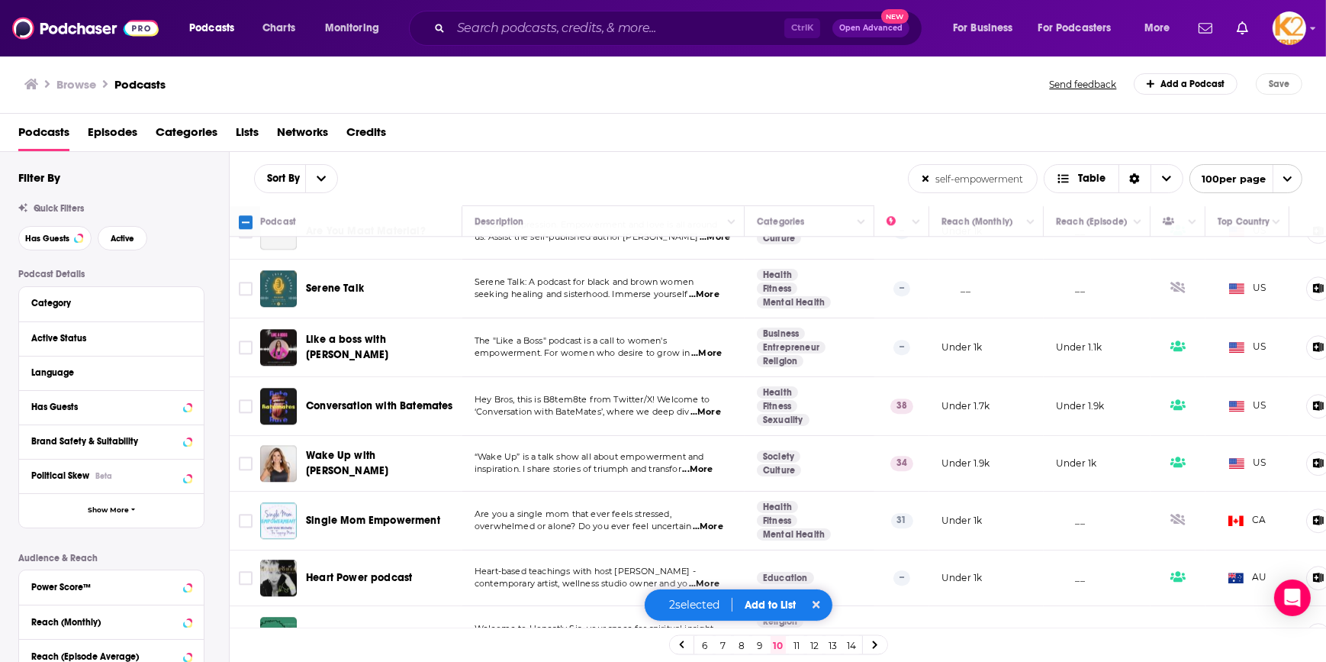
scroll to position [5411, 0]
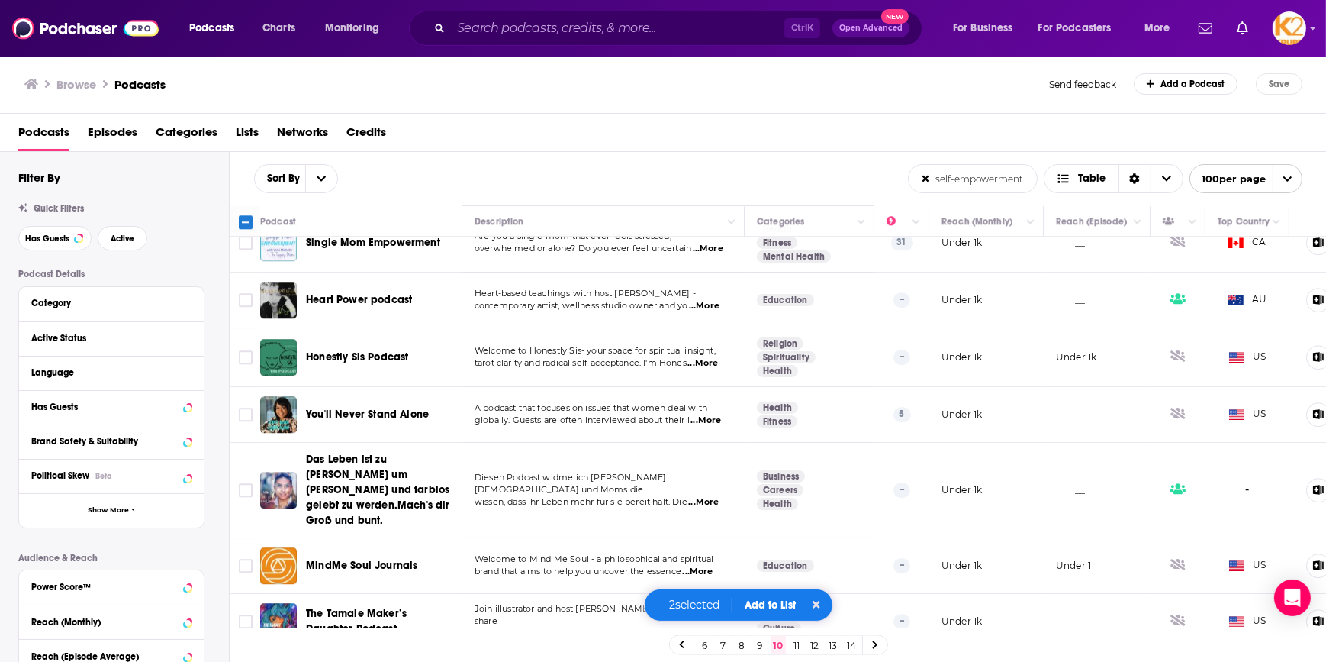
click at [774, 607] on button "Add to List" at bounding box center [771, 604] width 76 height 13
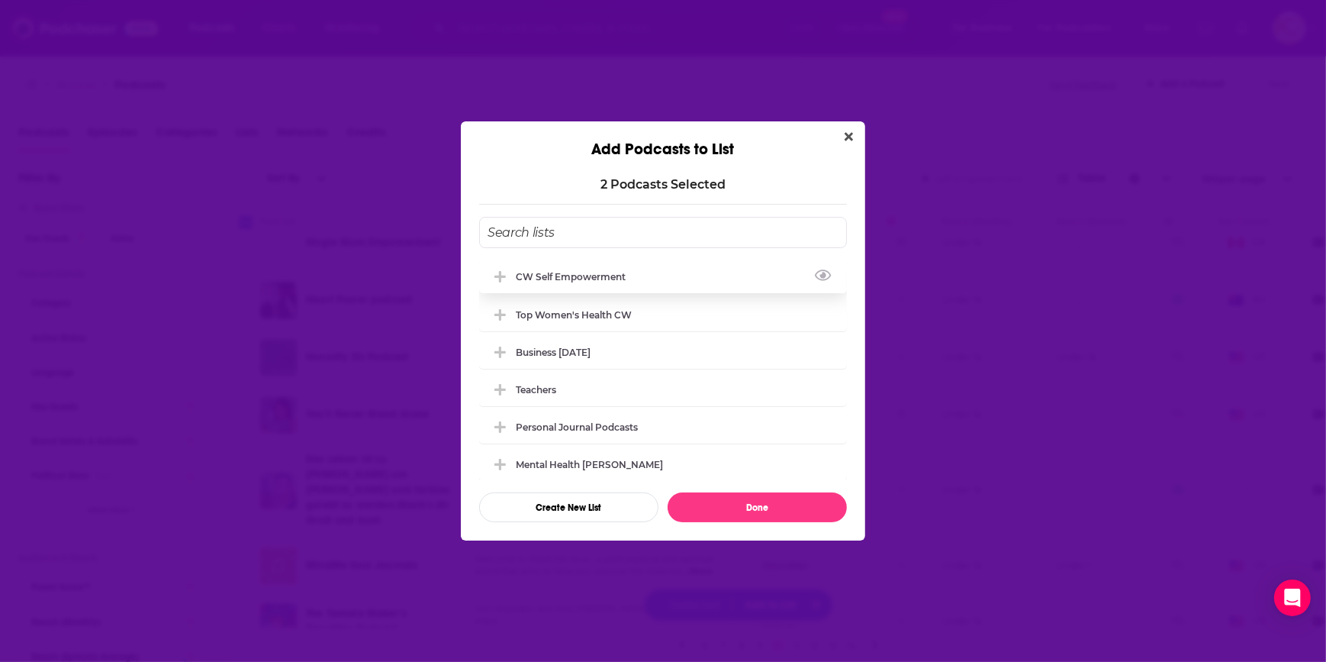
click at [595, 282] on div "CW Self empowerment" at bounding box center [663, 276] width 368 height 34
click at [746, 498] on button "Done" at bounding box center [757, 507] width 179 height 30
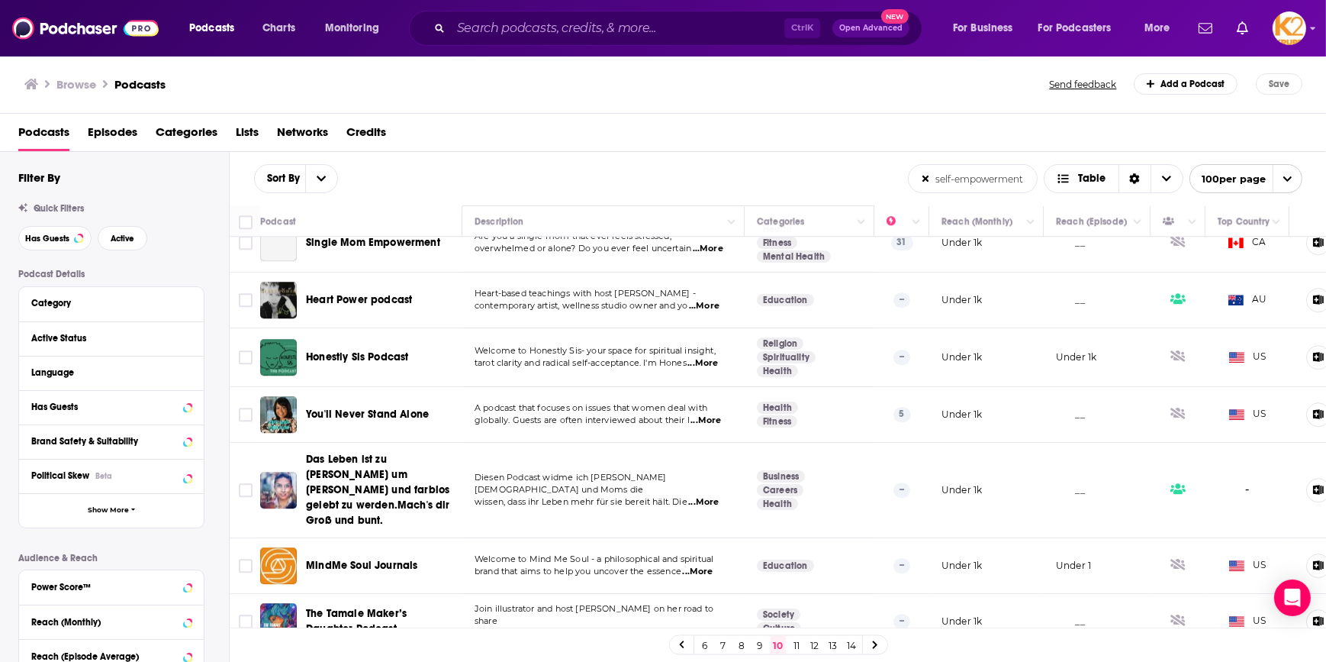
click at [791, 641] on link "11" at bounding box center [796, 645] width 15 height 18
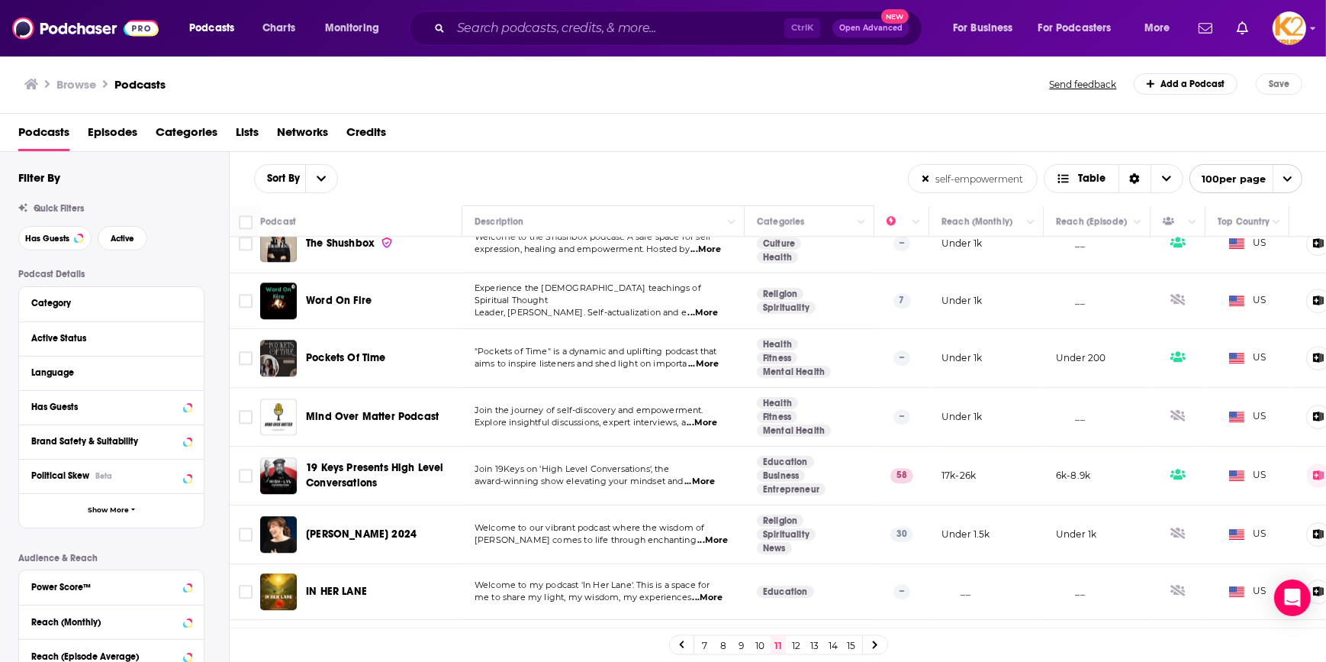
scroll to position [5182, 0]
click at [715, 477] on span "...More" at bounding box center [700, 483] width 31 height 12
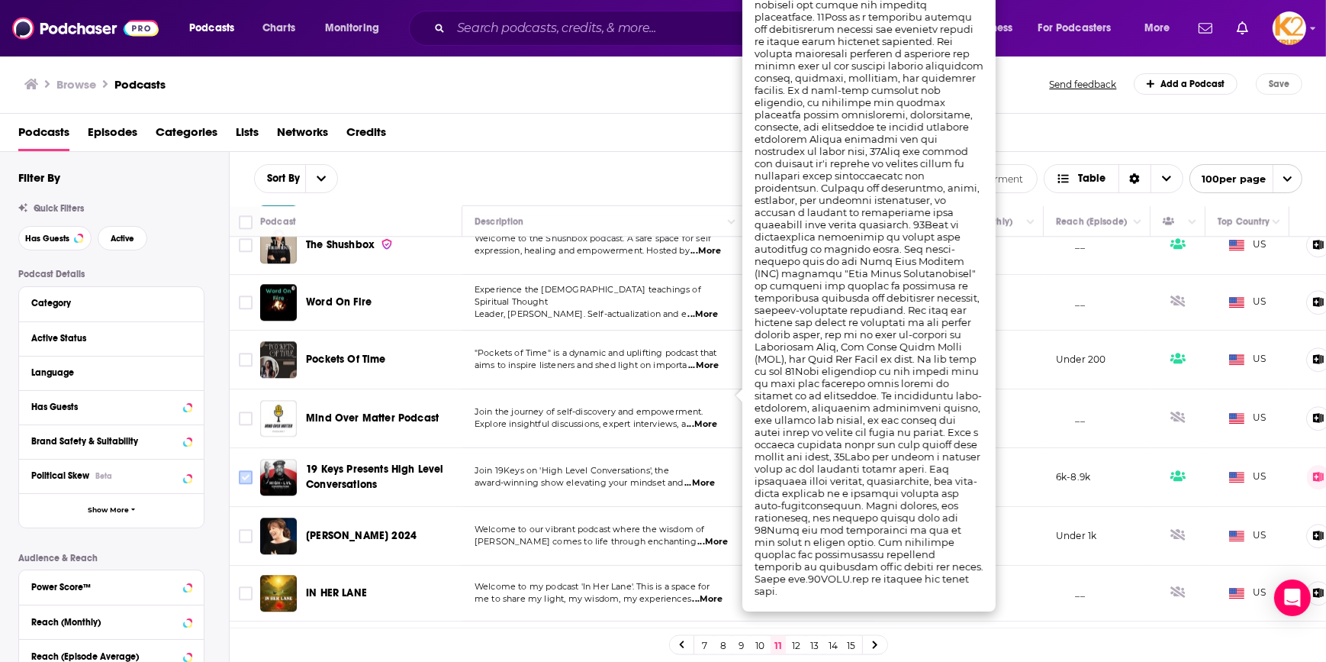
click at [244, 470] on input "Toggle select row" at bounding box center [246, 477] width 14 height 14
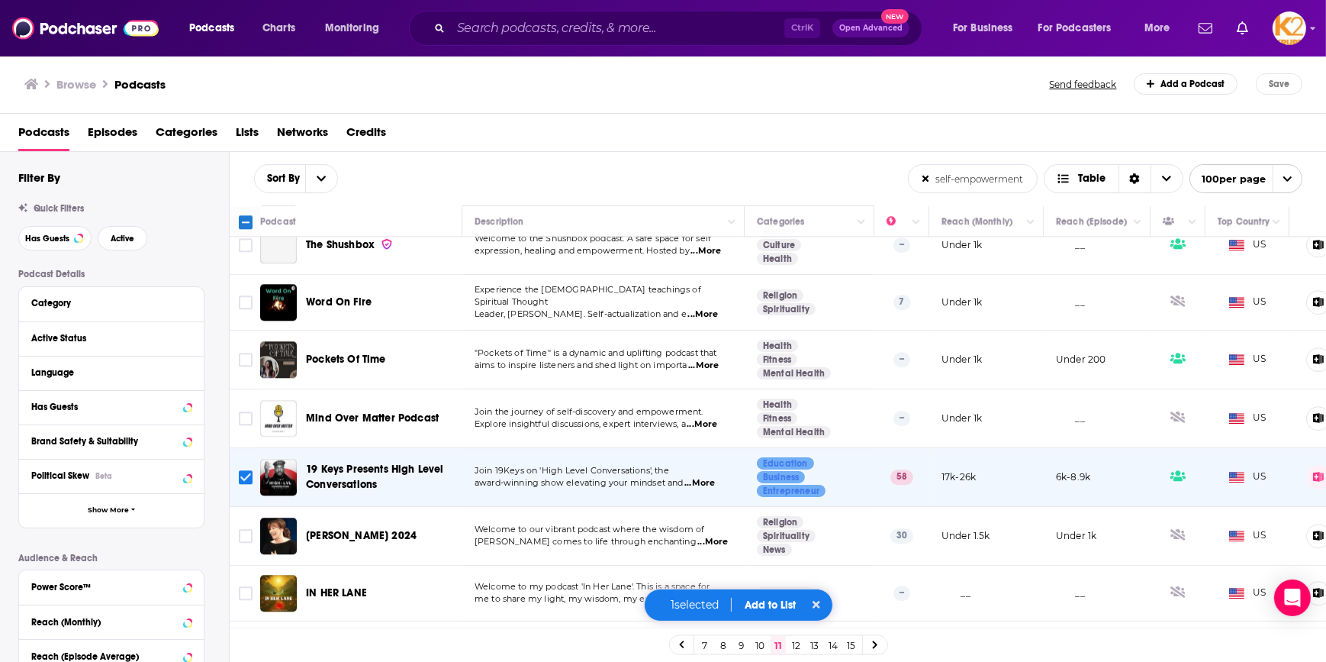
click at [791, 609] on button "Add to List" at bounding box center [771, 604] width 76 height 13
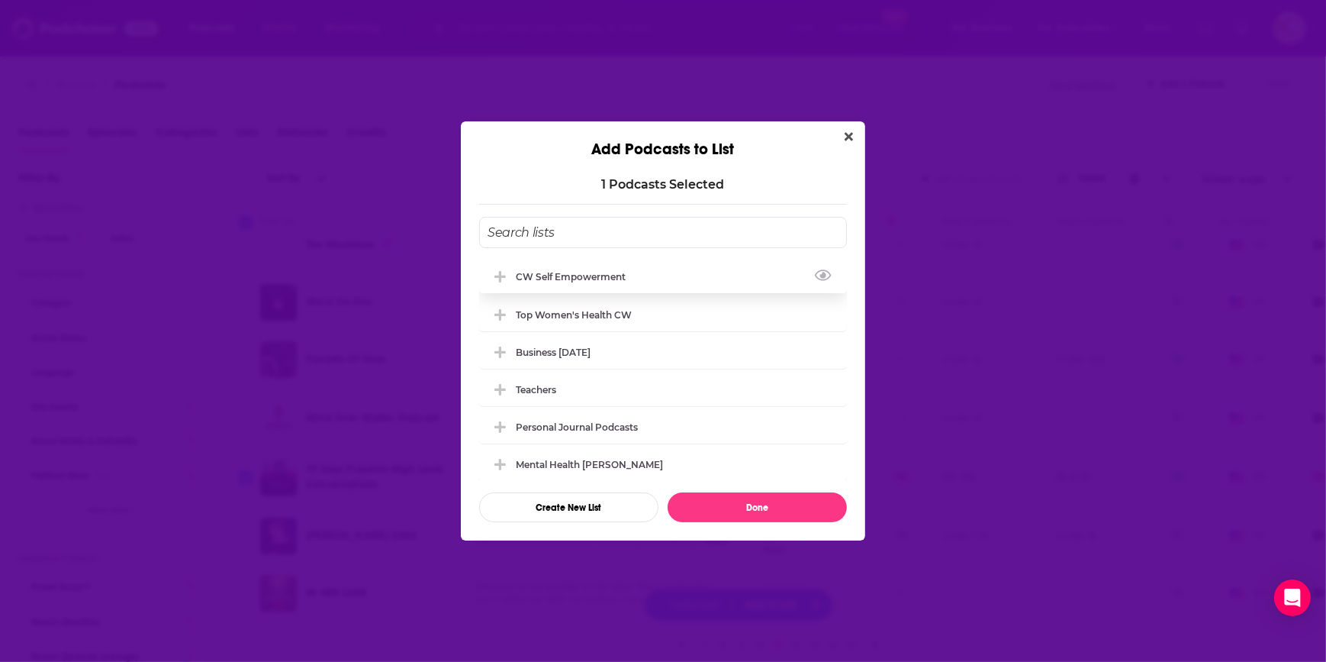
click at [572, 277] on div "CW Self empowerment" at bounding box center [575, 276] width 119 height 11
click at [729, 511] on button "Done" at bounding box center [757, 507] width 179 height 30
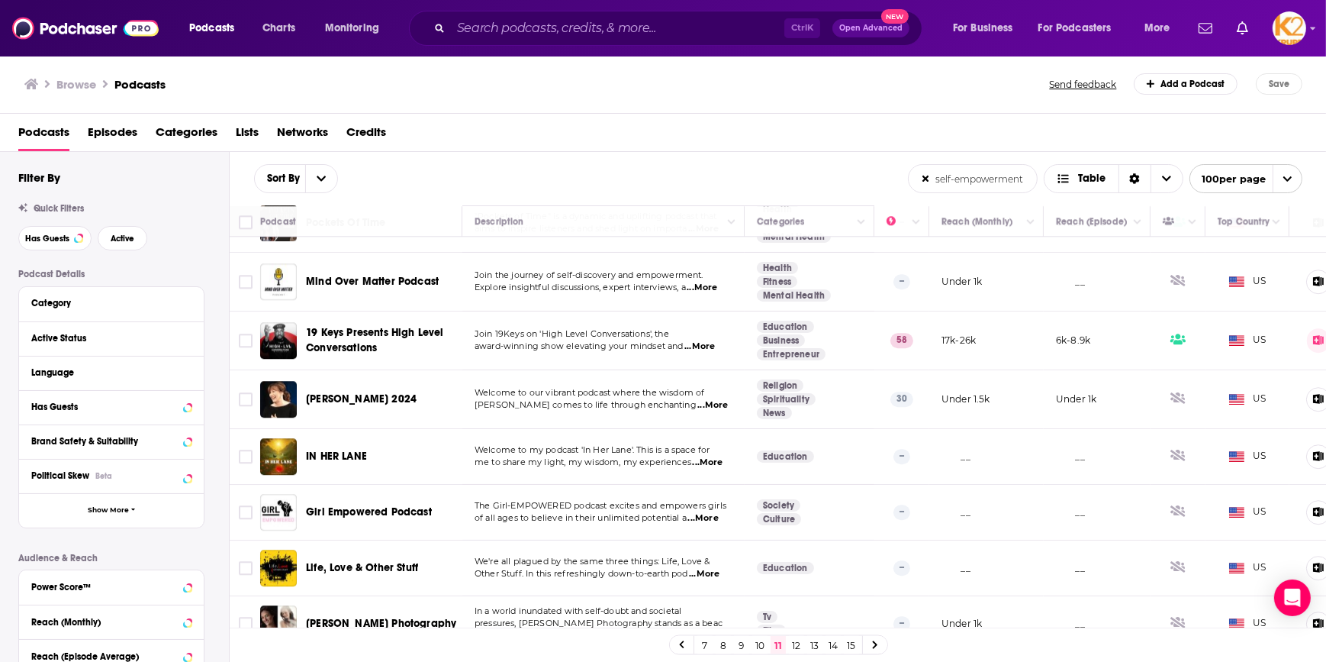
scroll to position [5320, 0]
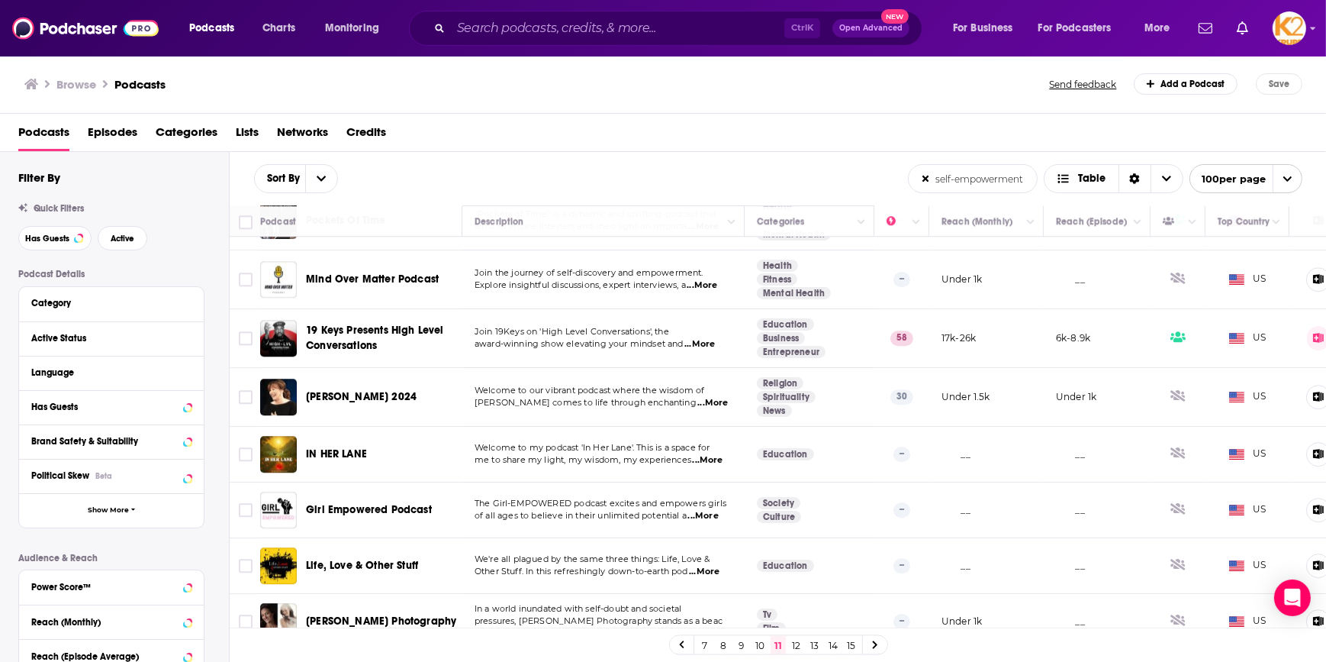
click at [797, 647] on link "12" at bounding box center [796, 645] width 15 height 18
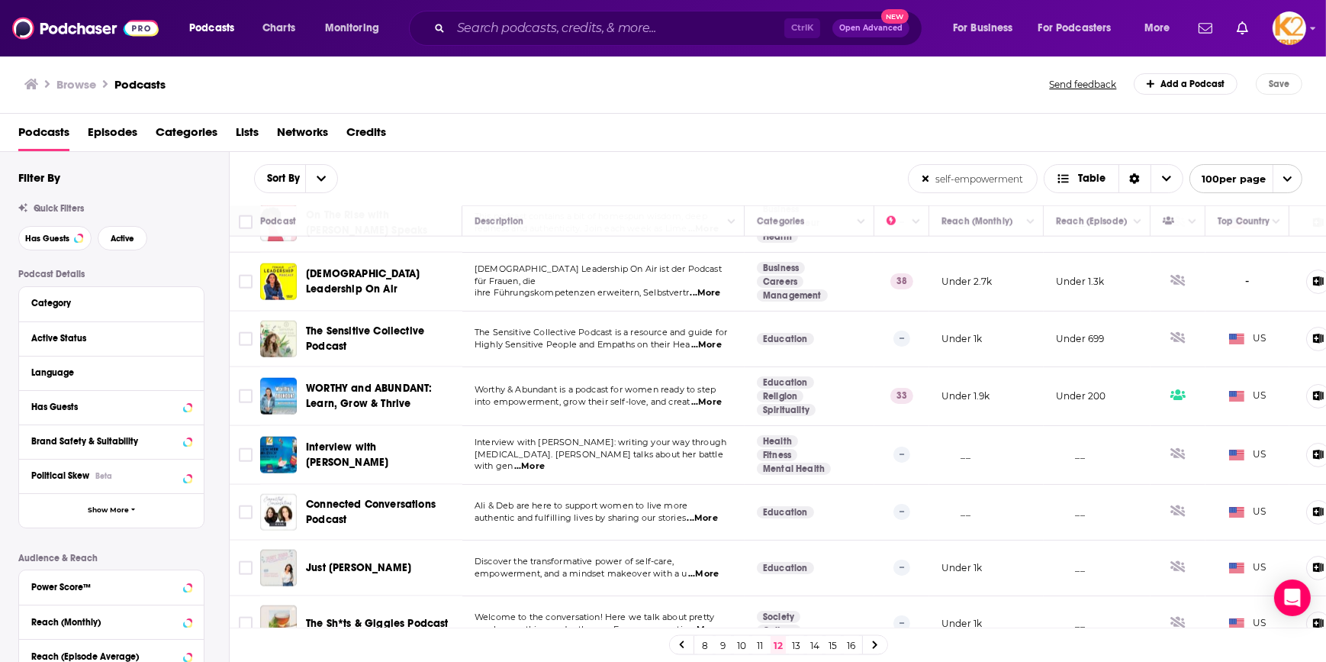
scroll to position [2636, 0]
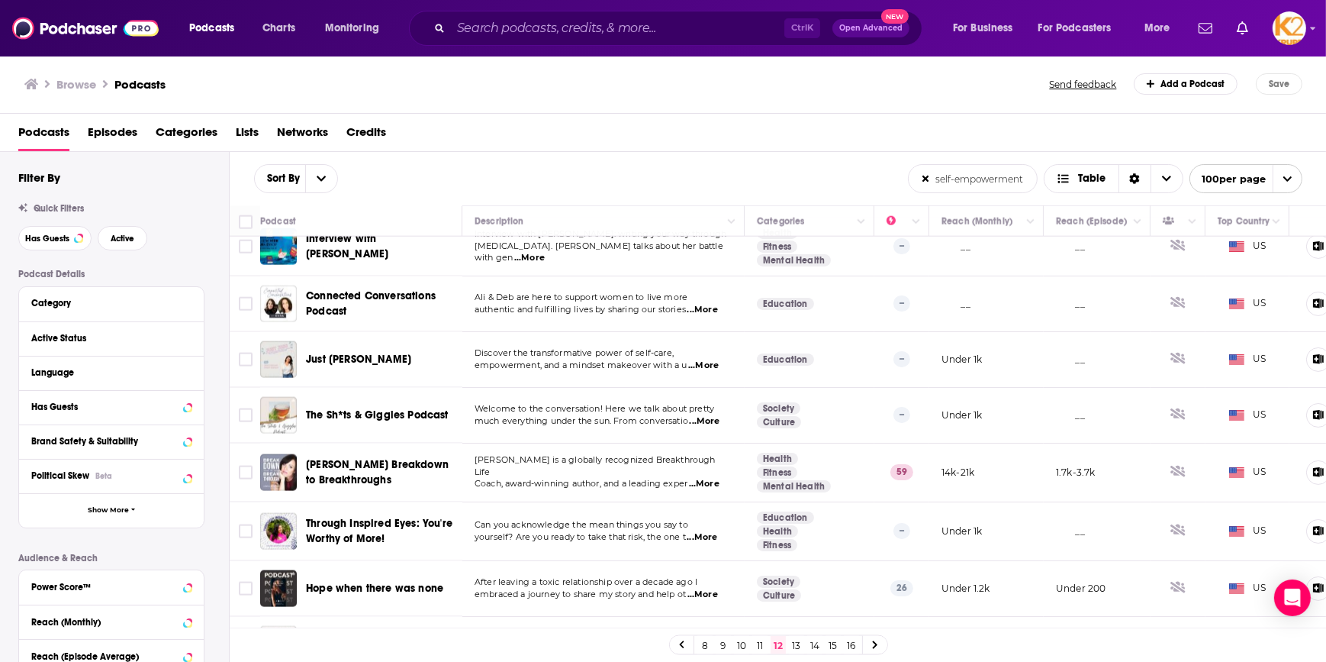
click at [714, 478] on span "...More" at bounding box center [704, 484] width 31 height 12
click at [244, 466] on input "Toggle select row" at bounding box center [246, 473] width 14 height 14
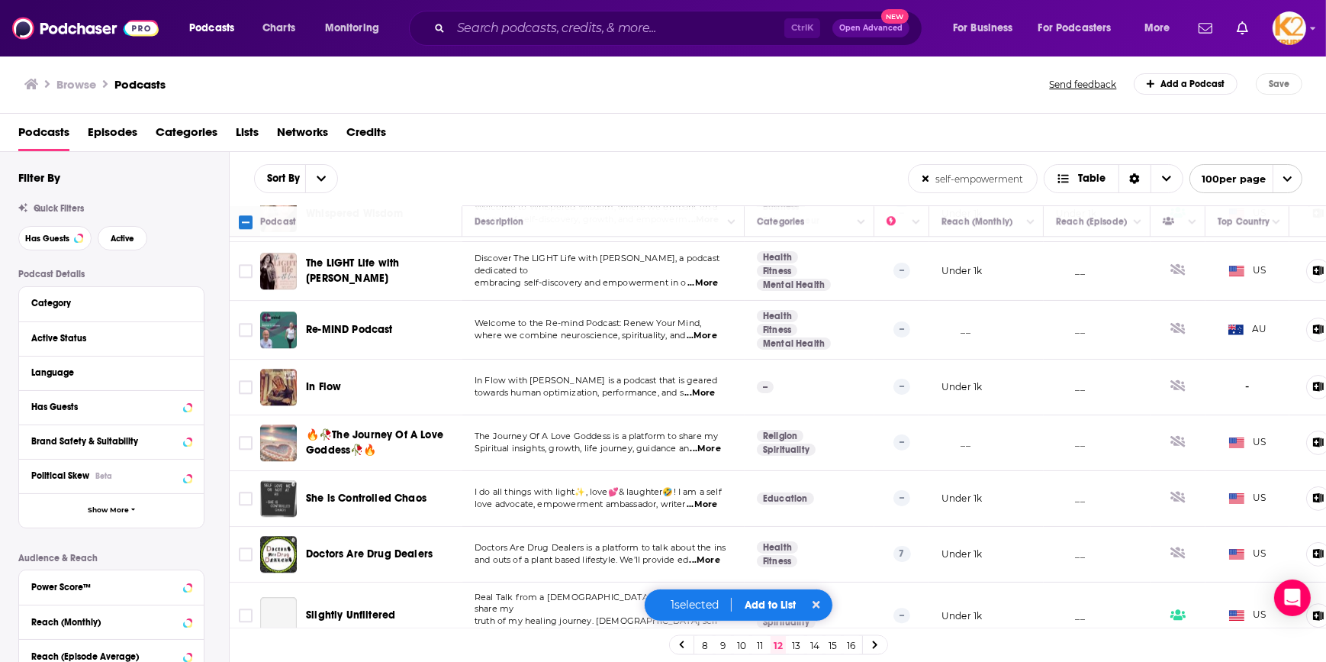
scroll to position [5369, 0]
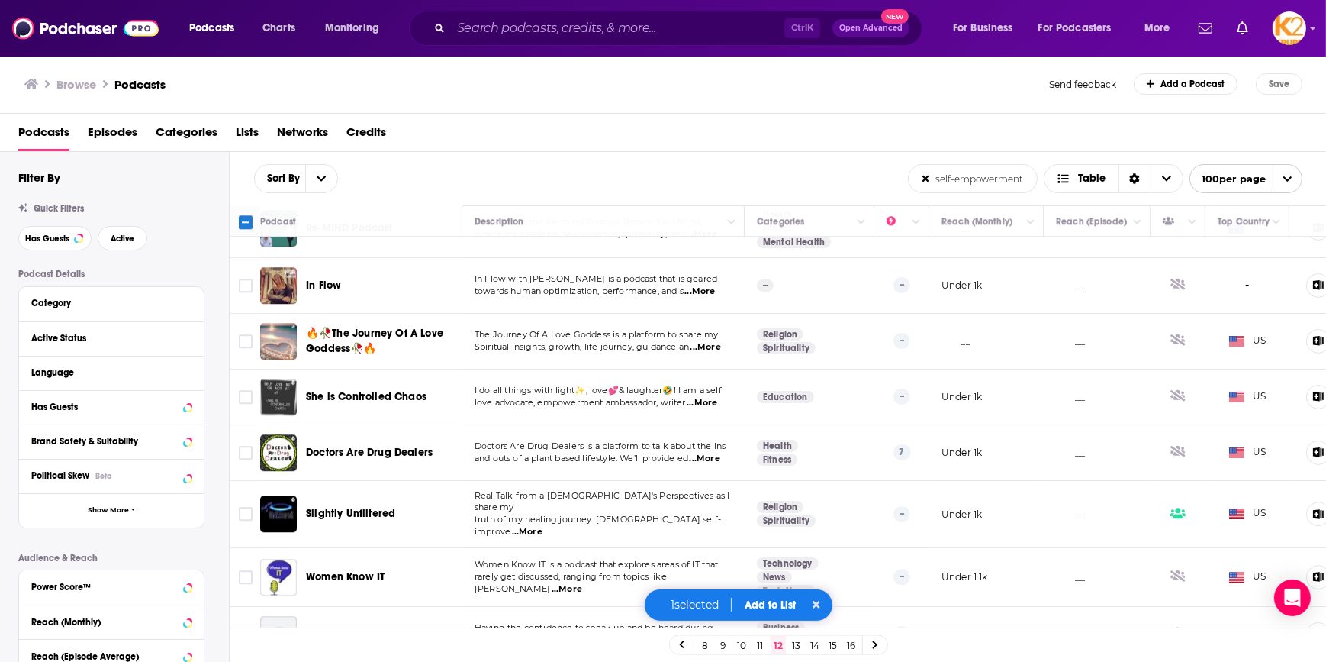
click at [788, 607] on button "Add to List" at bounding box center [771, 604] width 76 height 13
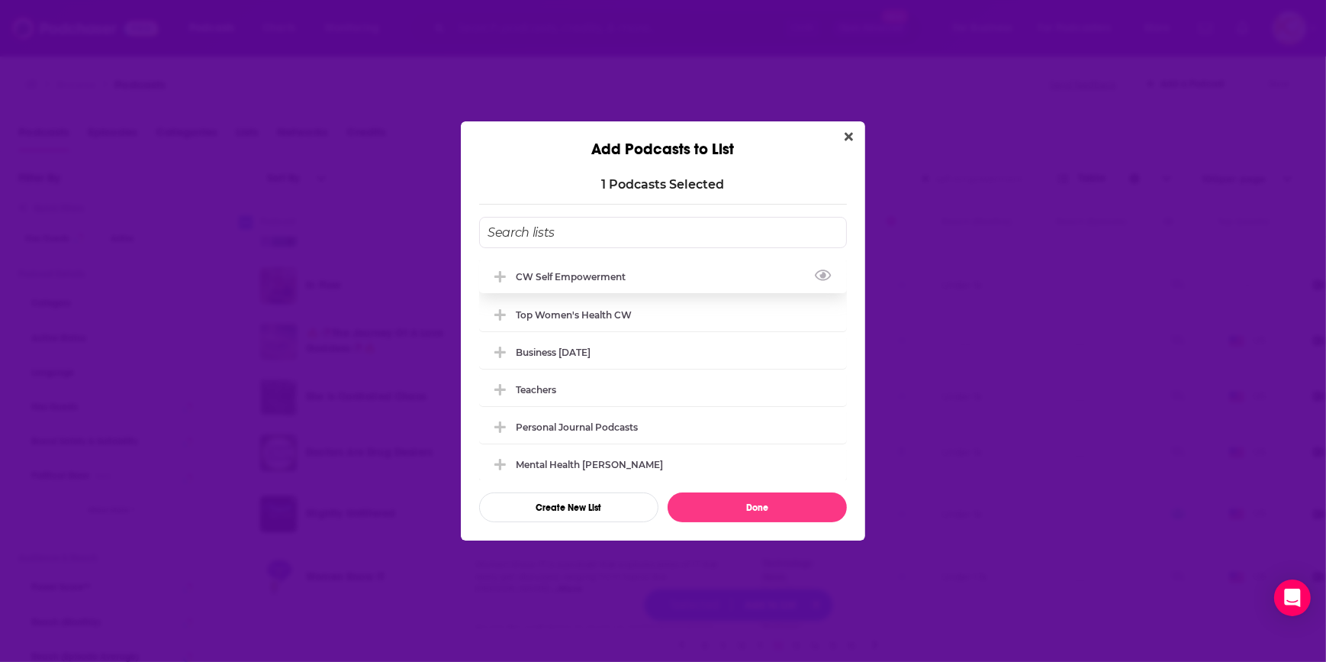
click at [620, 279] on div "CW Self empowerment" at bounding box center [575, 276] width 119 height 11
click at [746, 510] on button "Done" at bounding box center [757, 507] width 179 height 30
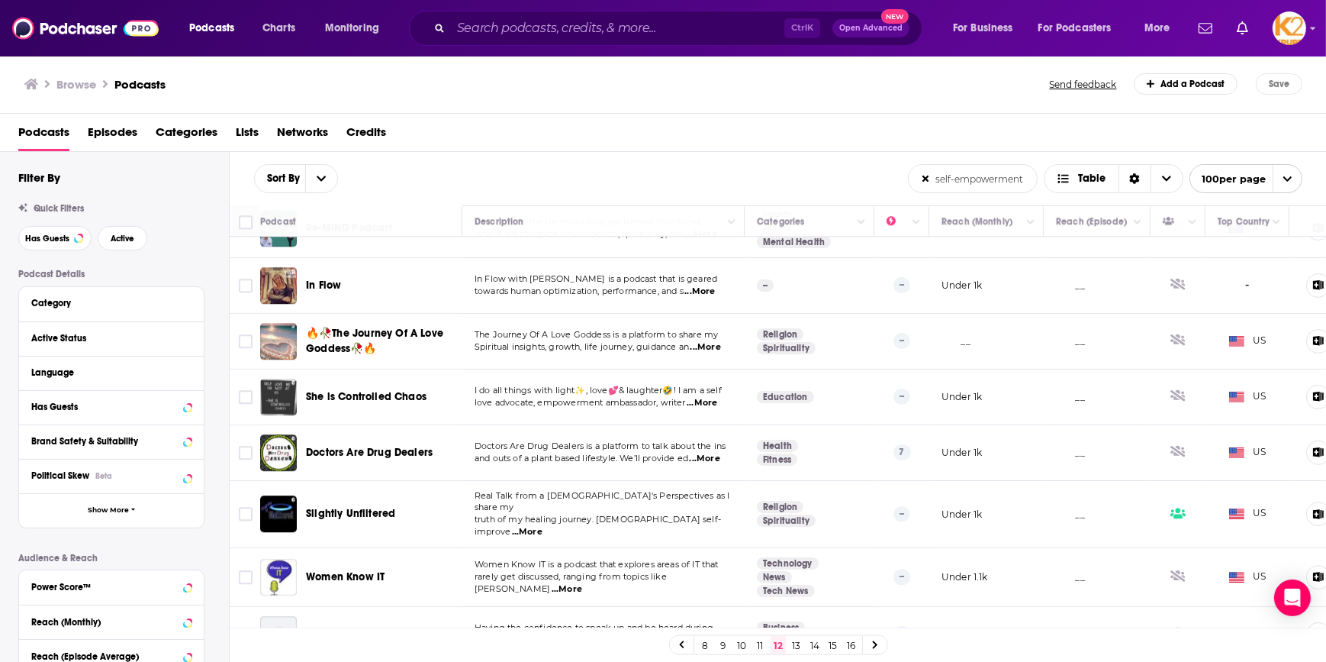
click at [794, 643] on link "13" at bounding box center [796, 645] width 15 height 18
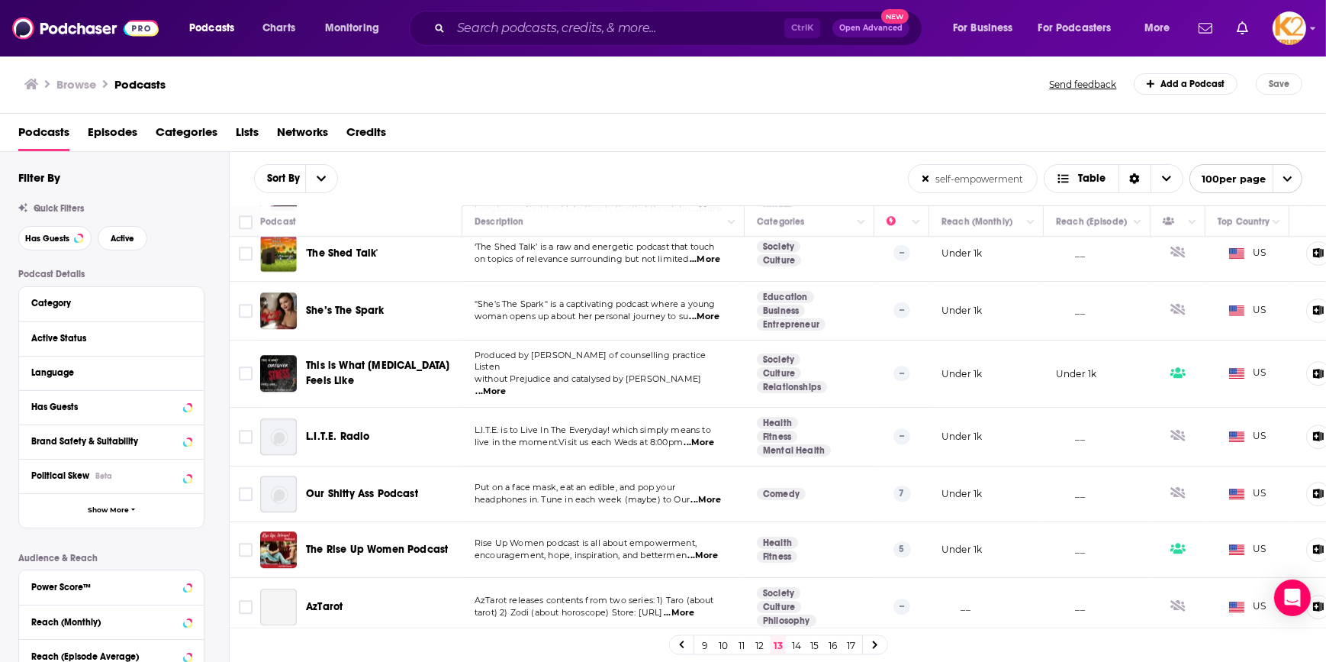
scroll to position [5362, 0]
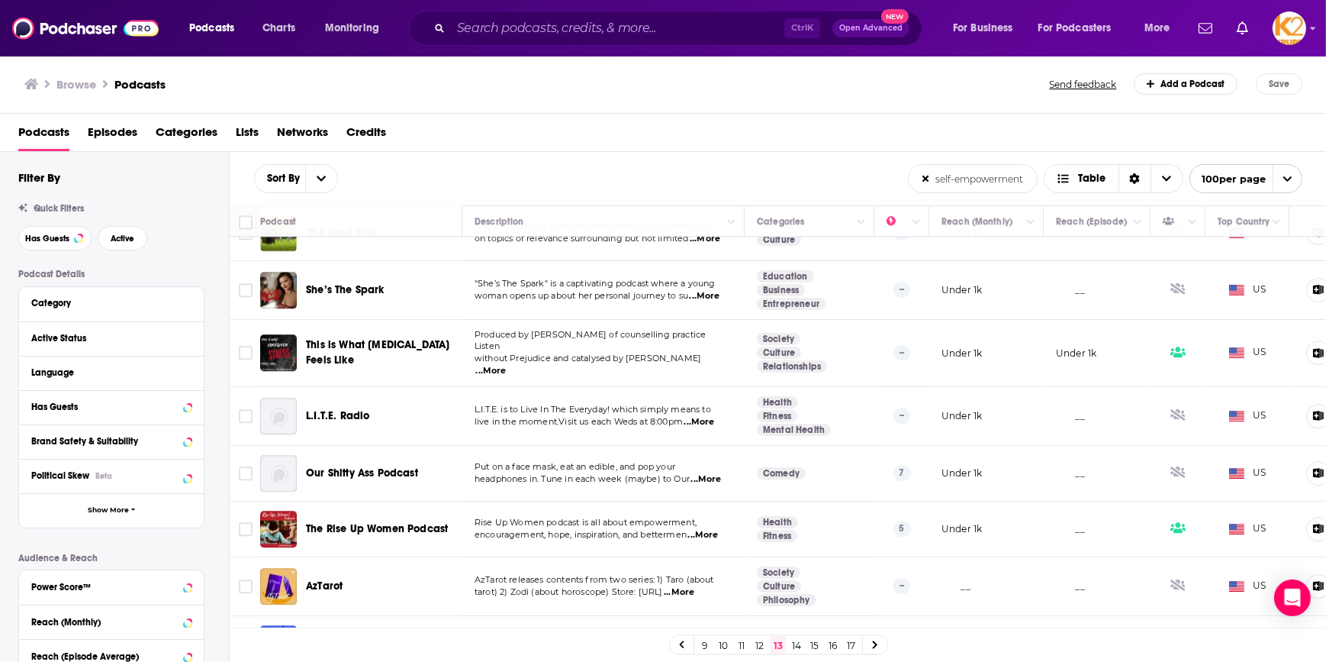
click at [804, 643] on div "9 10 11 12 13 14 15 16 17" at bounding box center [778, 645] width 219 height 20
click at [799, 643] on link "14" at bounding box center [796, 645] width 15 height 18
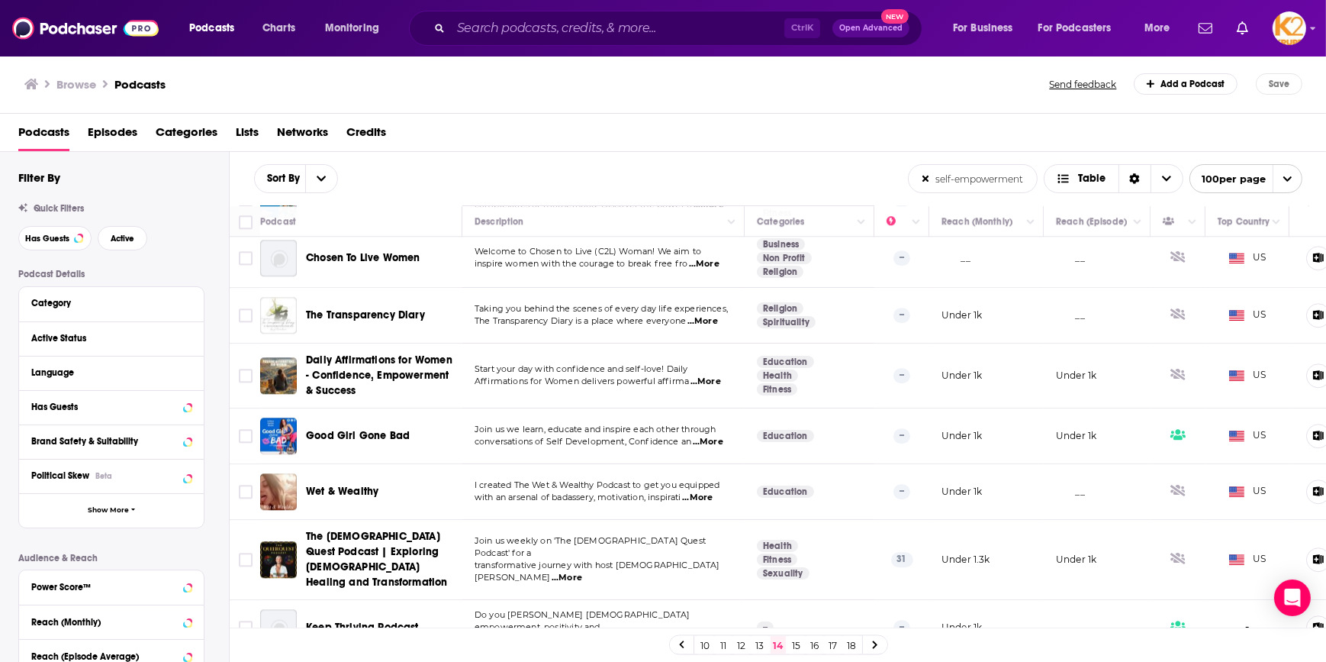
scroll to position [5375, 0]
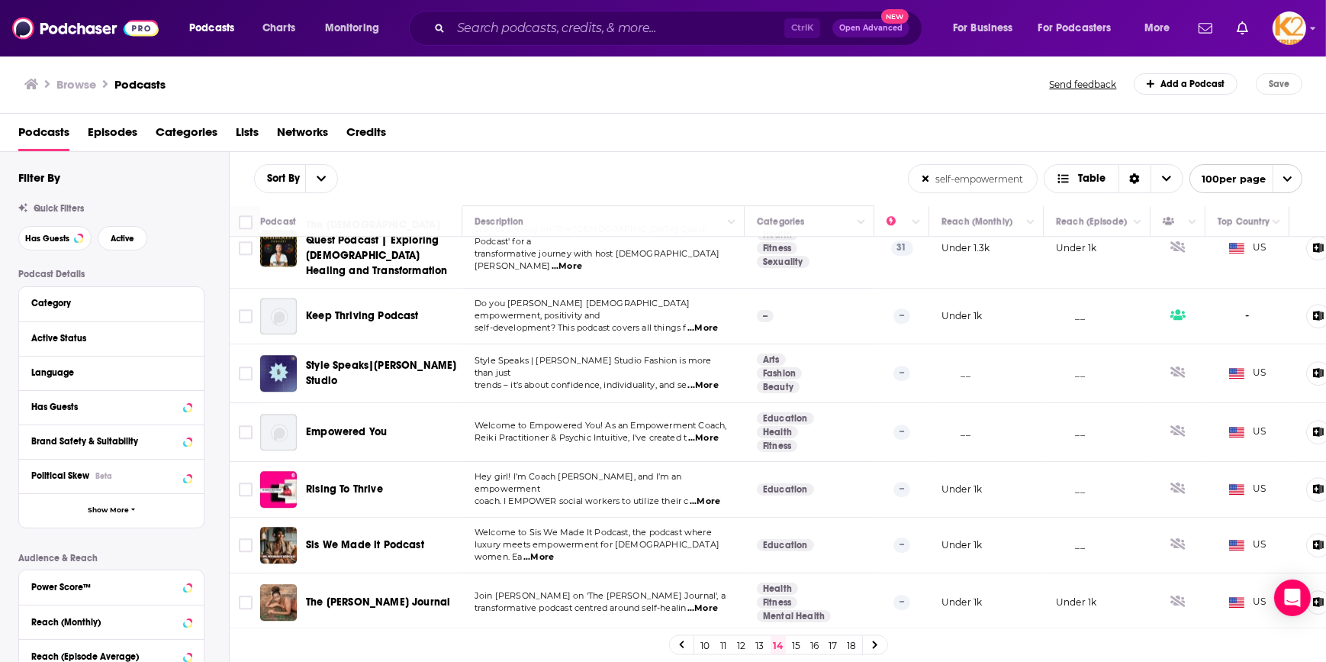
click at [794, 638] on link "15" at bounding box center [796, 645] width 15 height 18
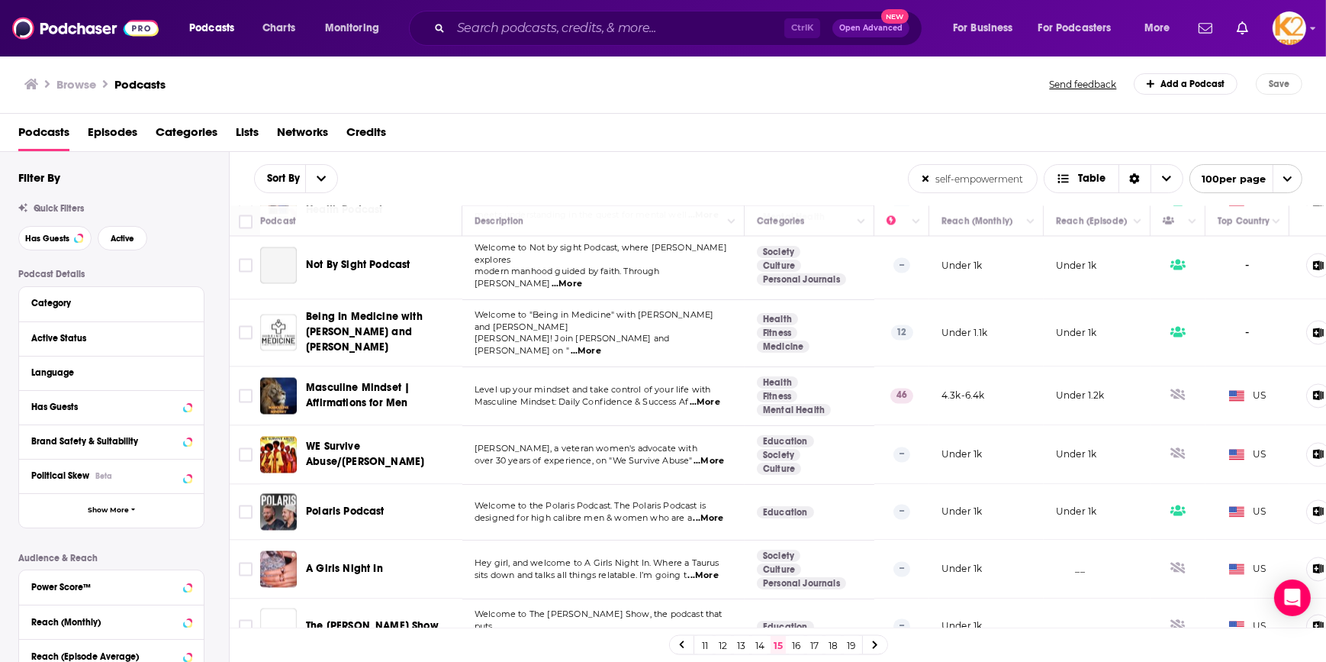
scroll to position [3538, 0]
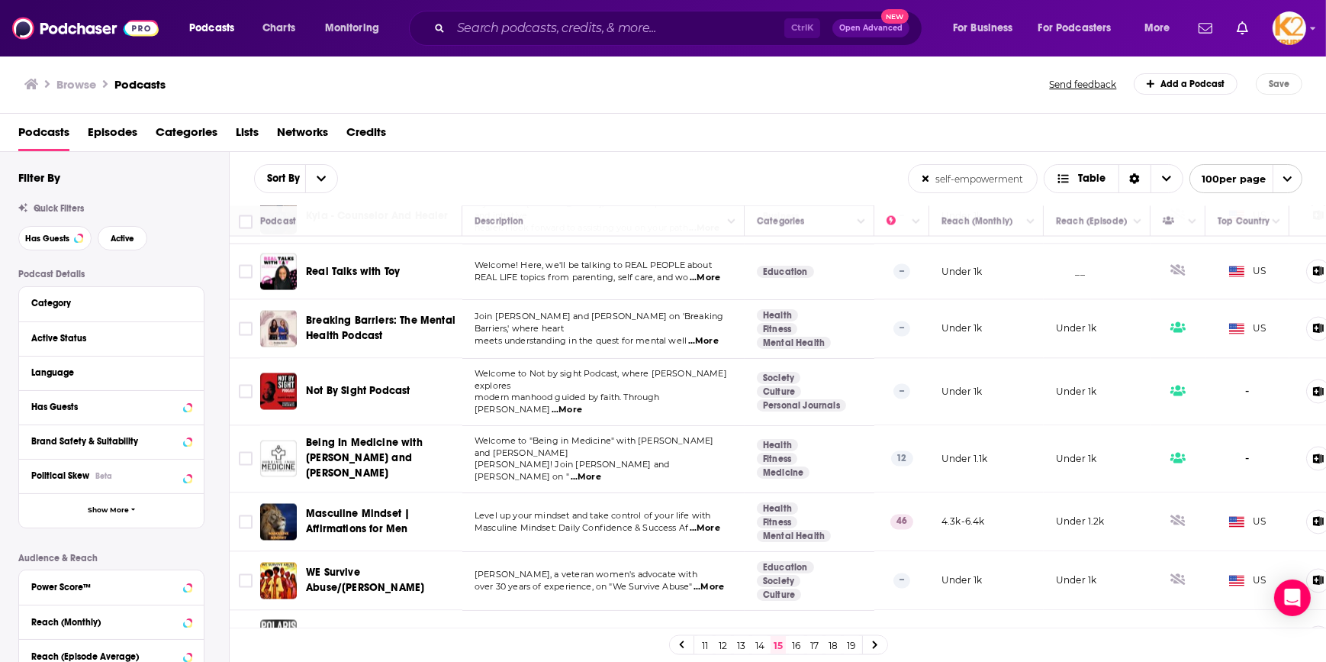
click at [712, 522] on span "...More" at bounding box center [705, 528] width 31 height 12
click at [1041, 552] on td "Under 1k" at bounding box center [986, 581] width 114 height 59
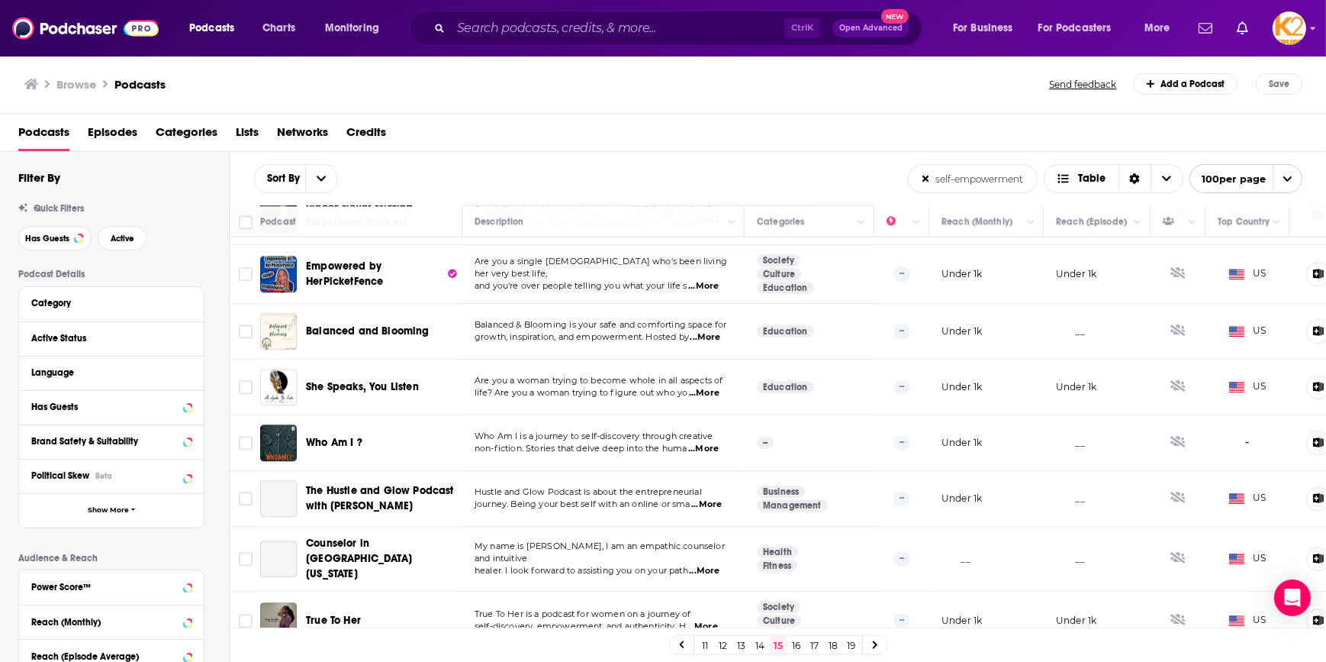
scroll to position [5378, 0]
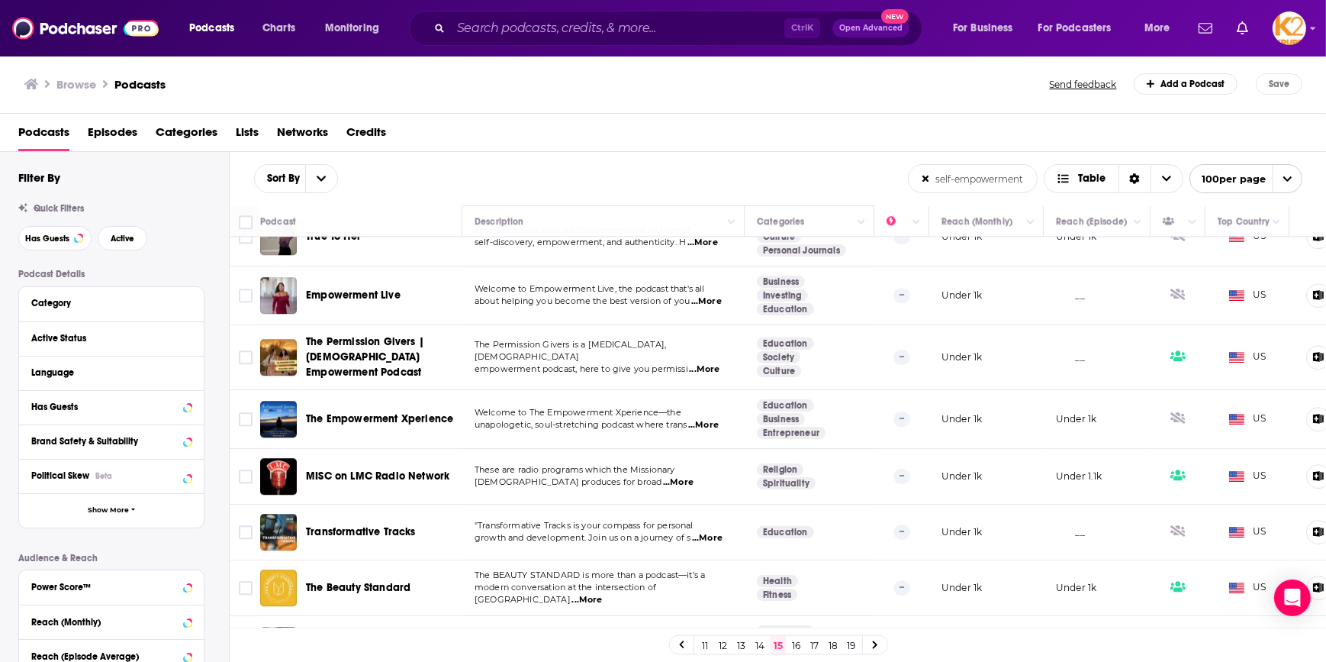
drag, startPoint x: 799, startPoint y: 645, endPoint x: 801, endPoint y: 627, distance: 17.7
click at [799, 645] on link "16" at bounding box center [796, 645] width 15 height 18
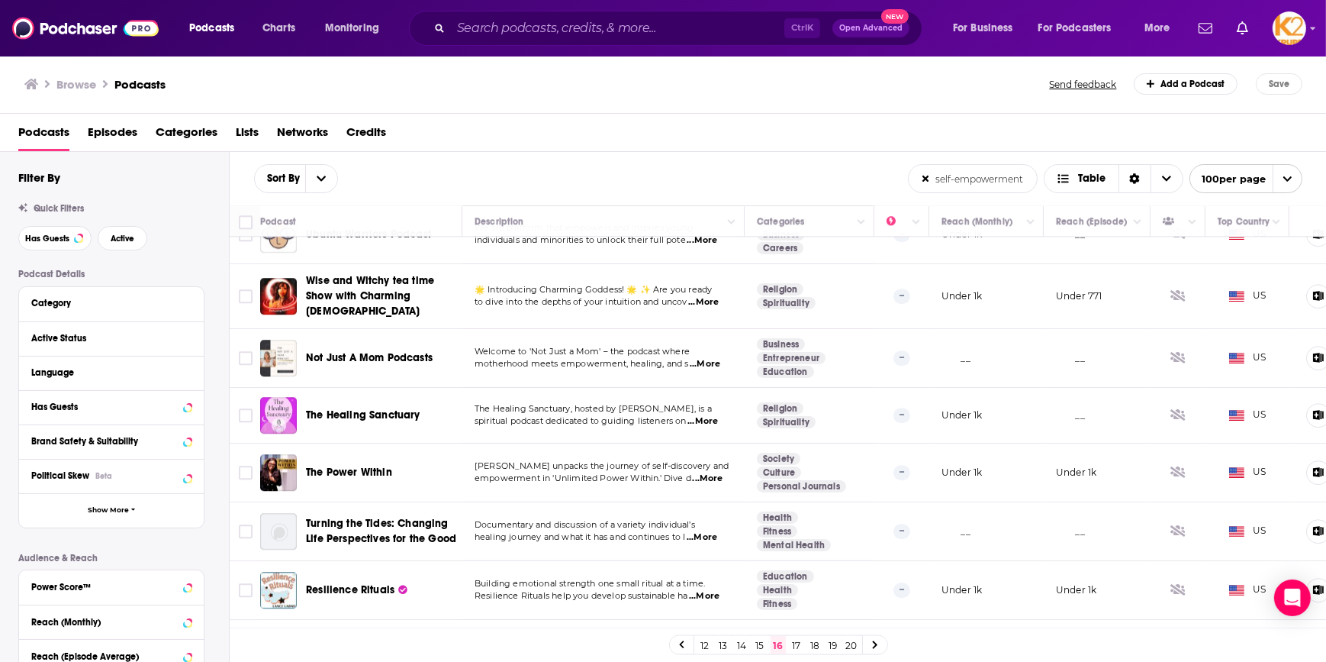
scroll to position [5464, 0]
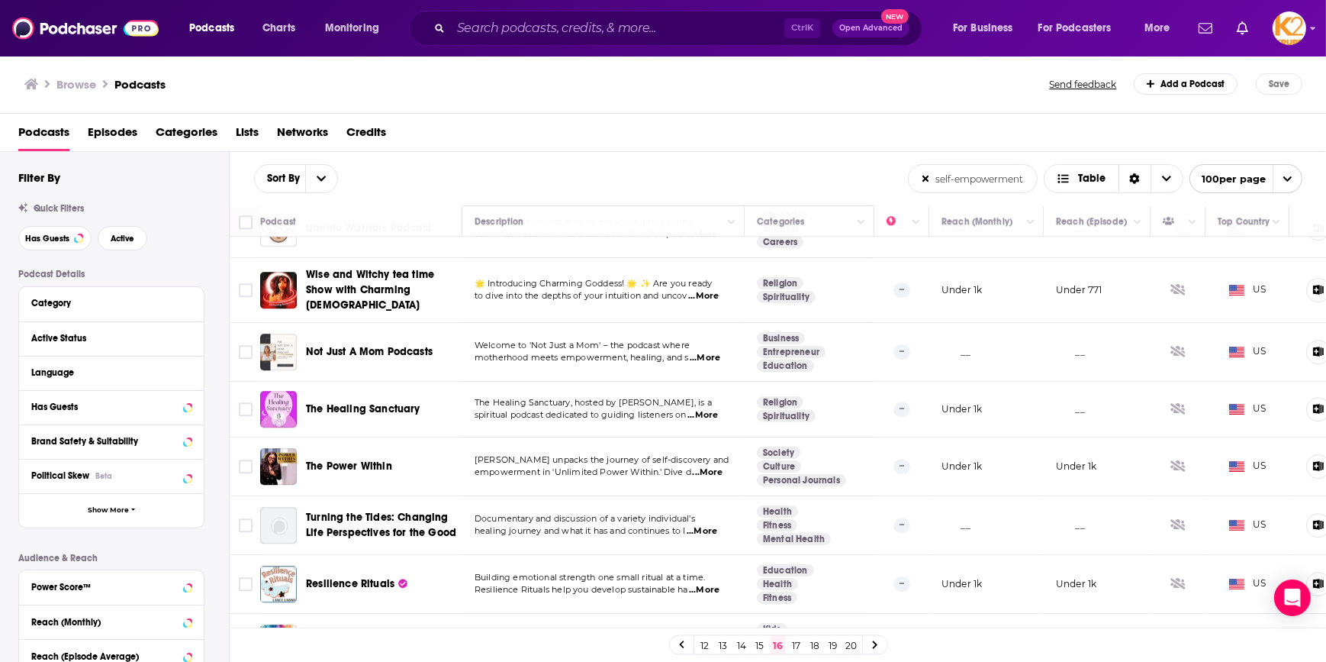
click at [797, 643] on link "17" at bounding box center [796, 645] width 15 height 18
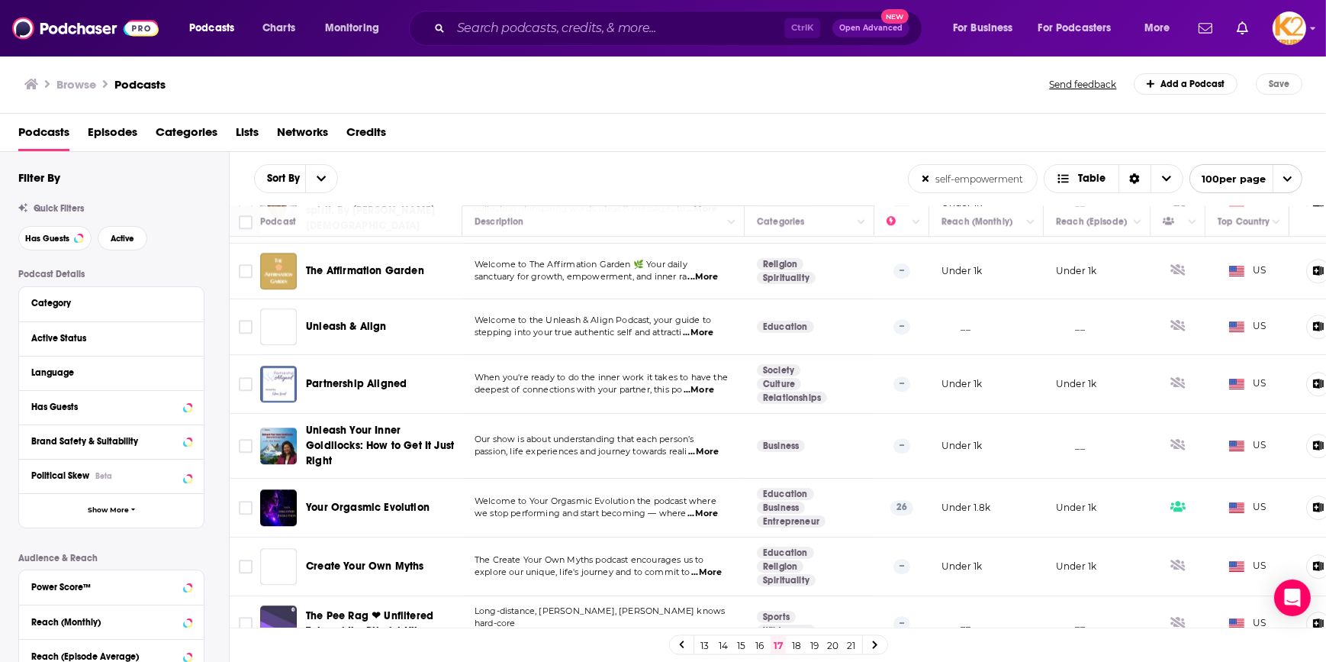
scroll to position [5378, 0]
click at [797, 647] on link "18" at bounding box center [796, 645] width 15 height 18
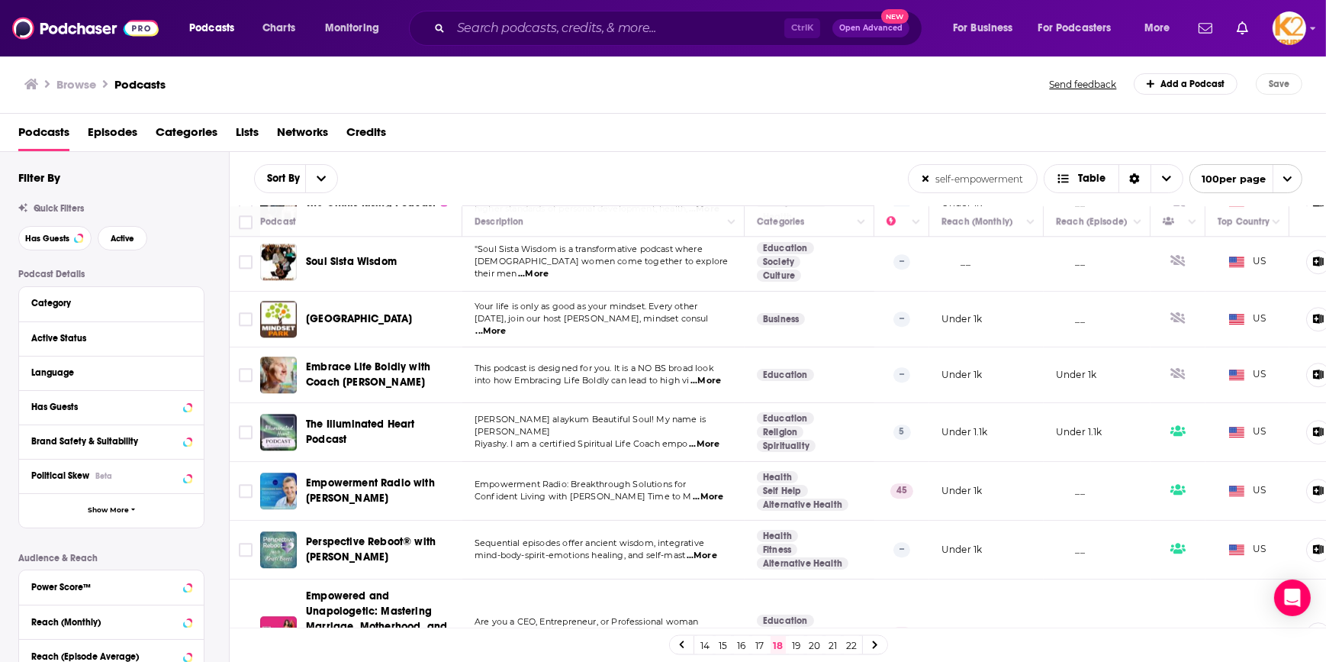
scroll to position [5536, 0]
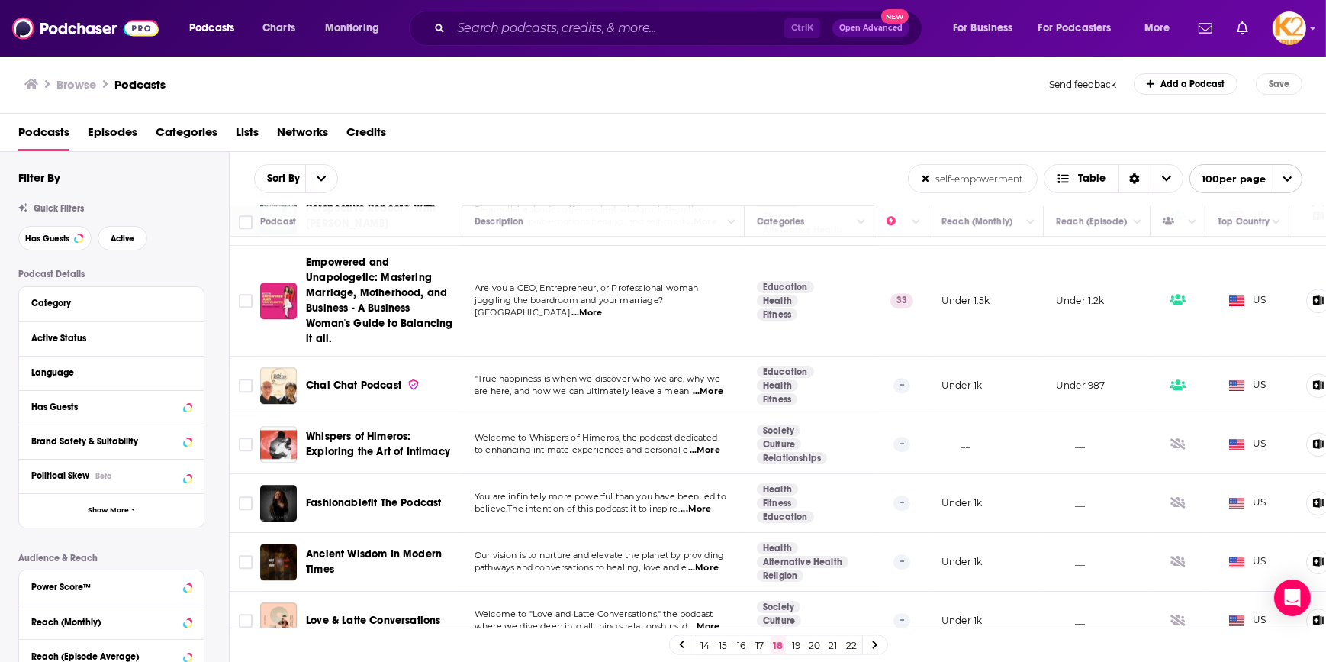
click at [794, 643] on link "19" at bounding box center [796, 645] width 15 height 18
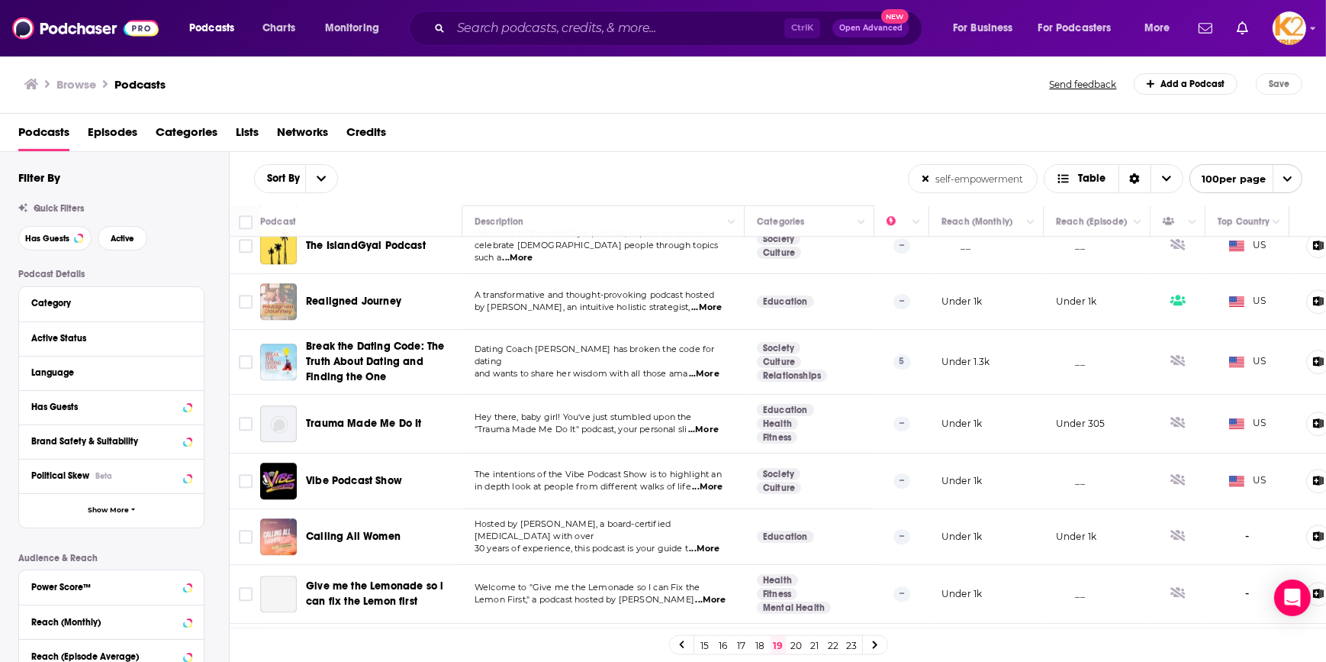
scroll to position [5396, 0]
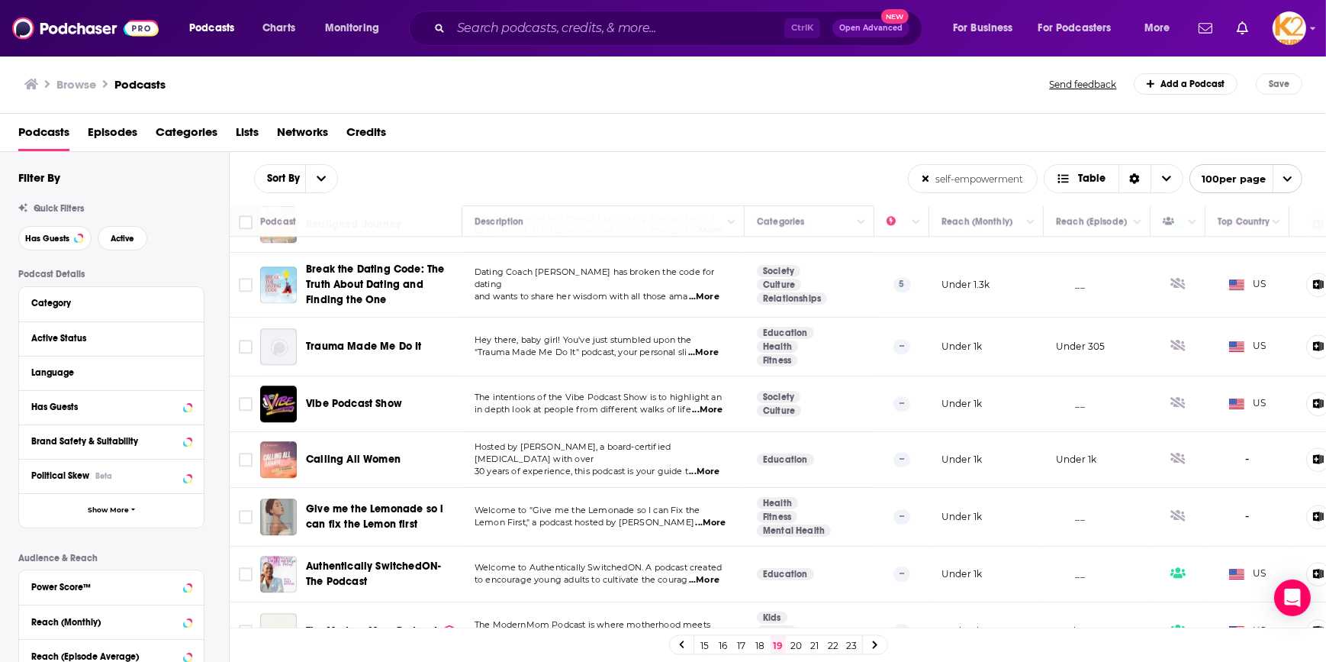
click at [796, 645] on link "20" at bounding box center [796, 645] width 15 height 18
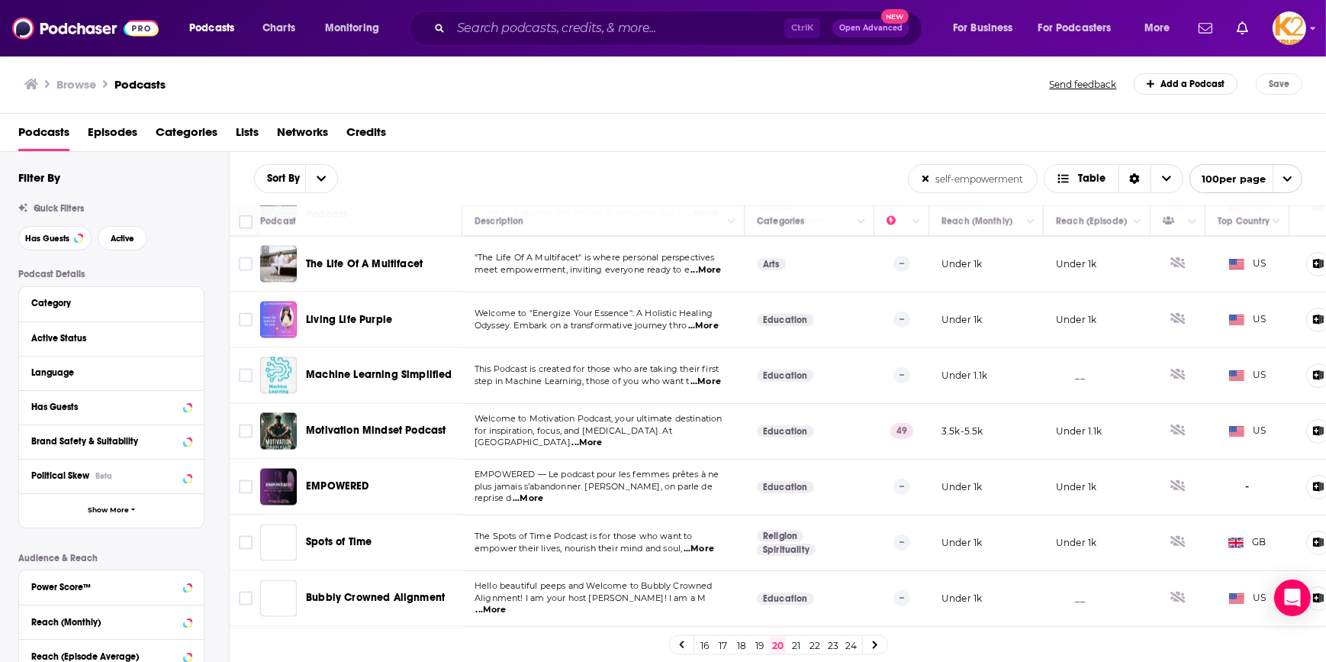
scroll to position [3538, 0]
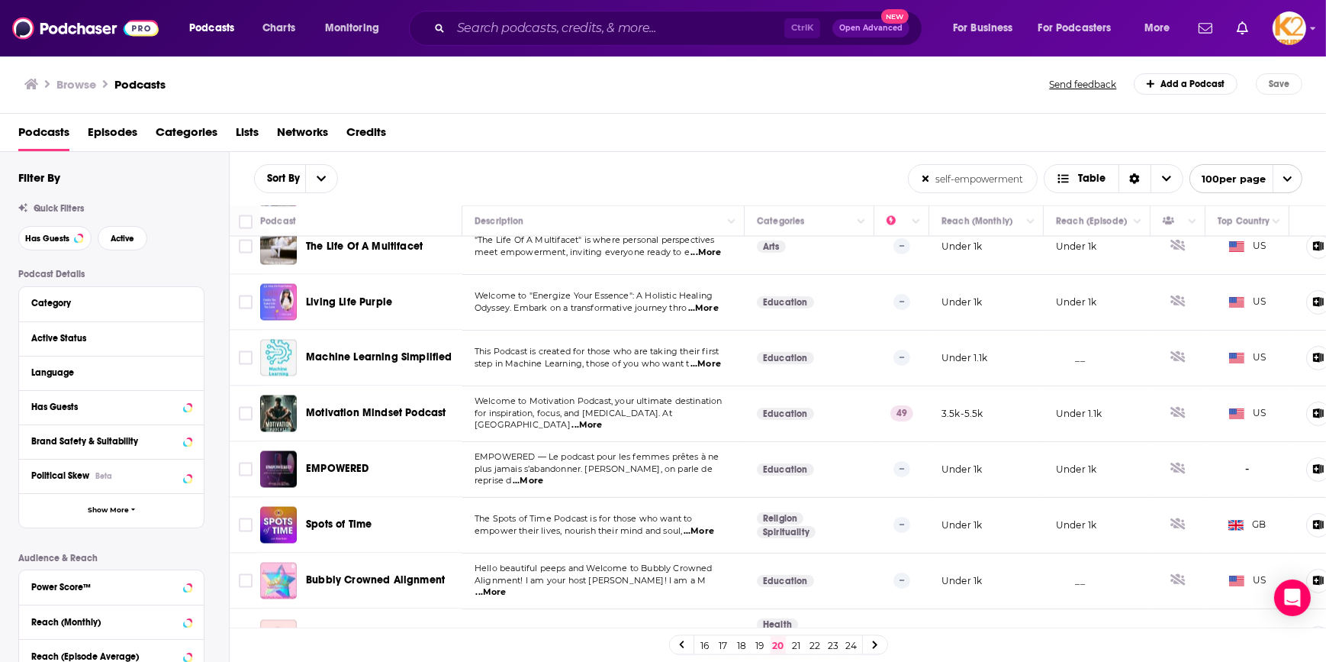
click at [602, 419] on span "...More" at bounding box center [587, 425] width 31 height 12
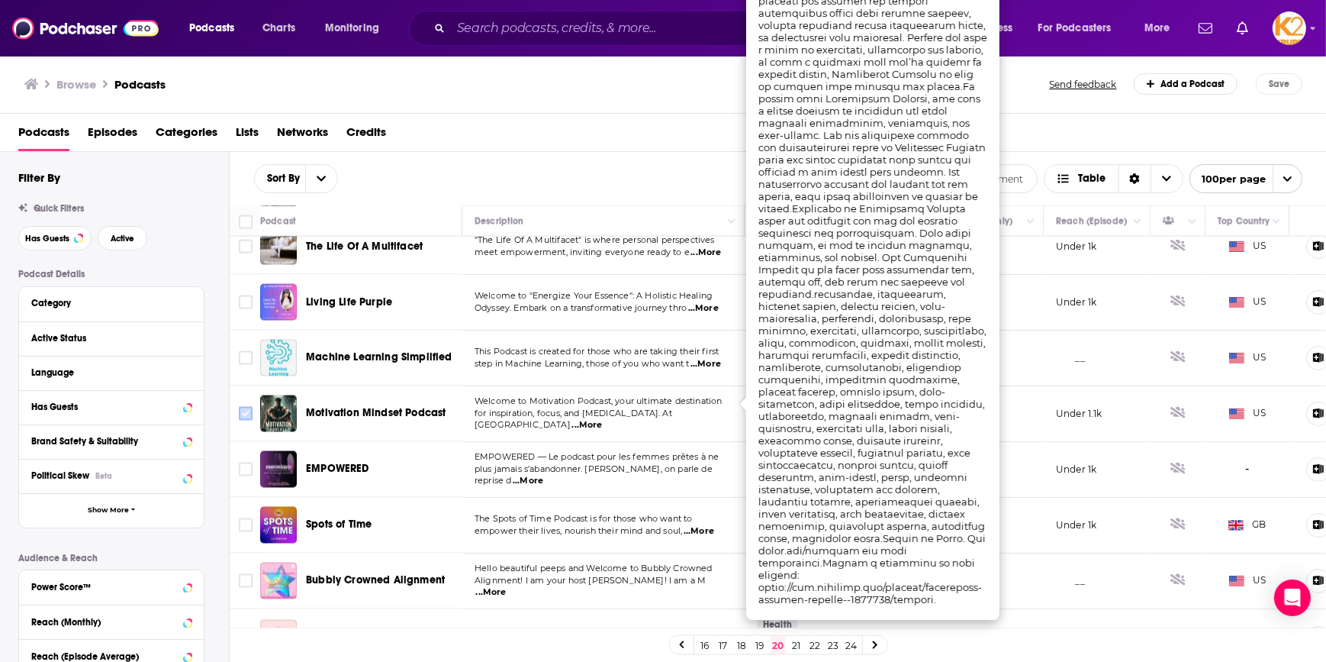
click at [243, 407] on input "Toggle select row" at bounding box center [246, 414] width 14 height 14
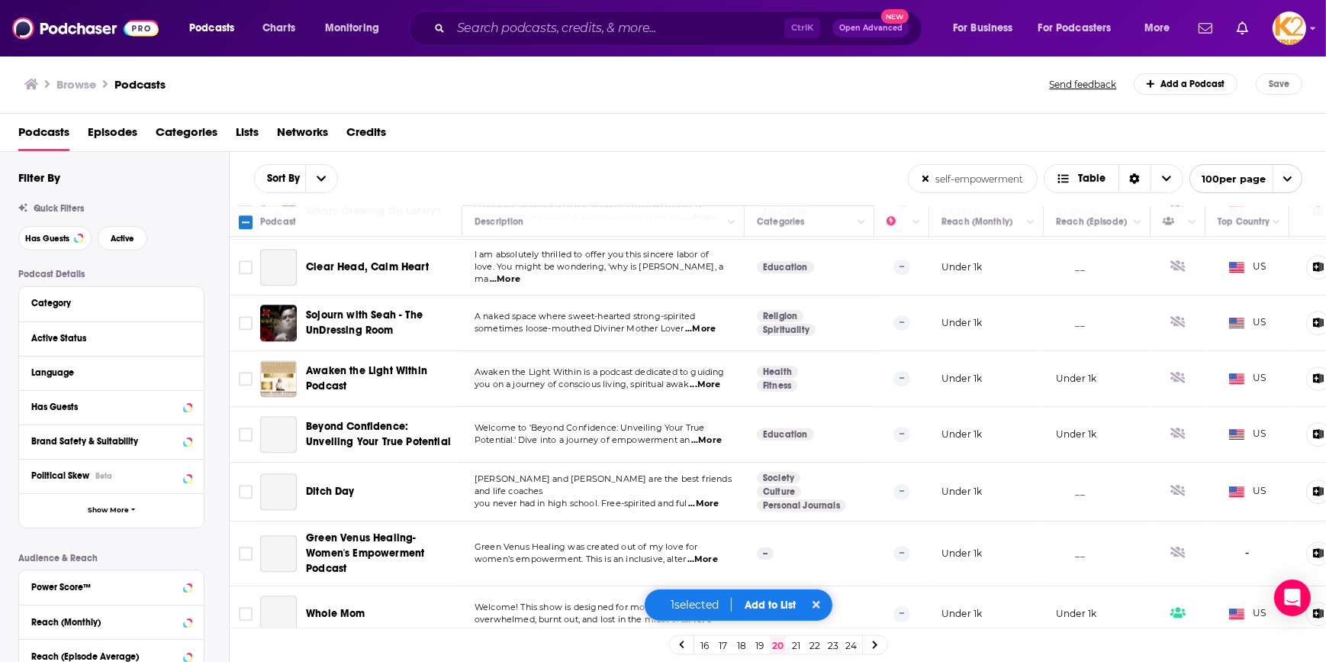
scroll to position [5375, 0]
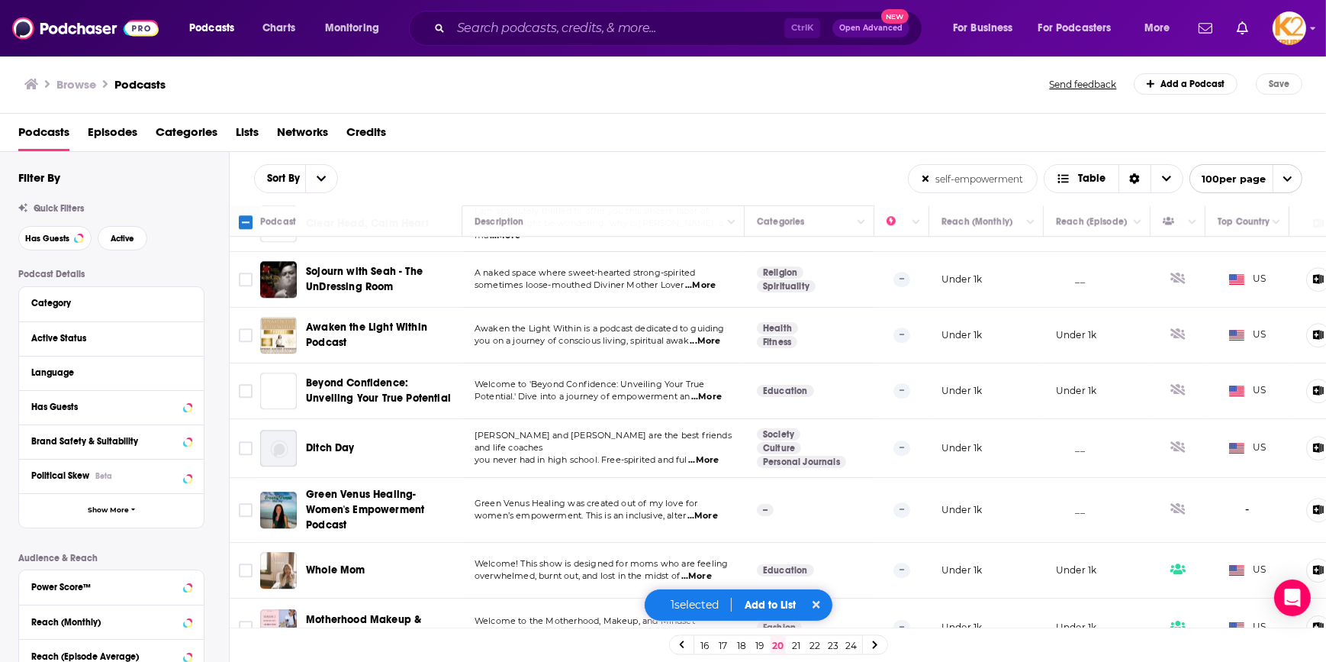
click at [767, 601] on button "Add to List" at bounding box center [771, 604] width 76 height 13
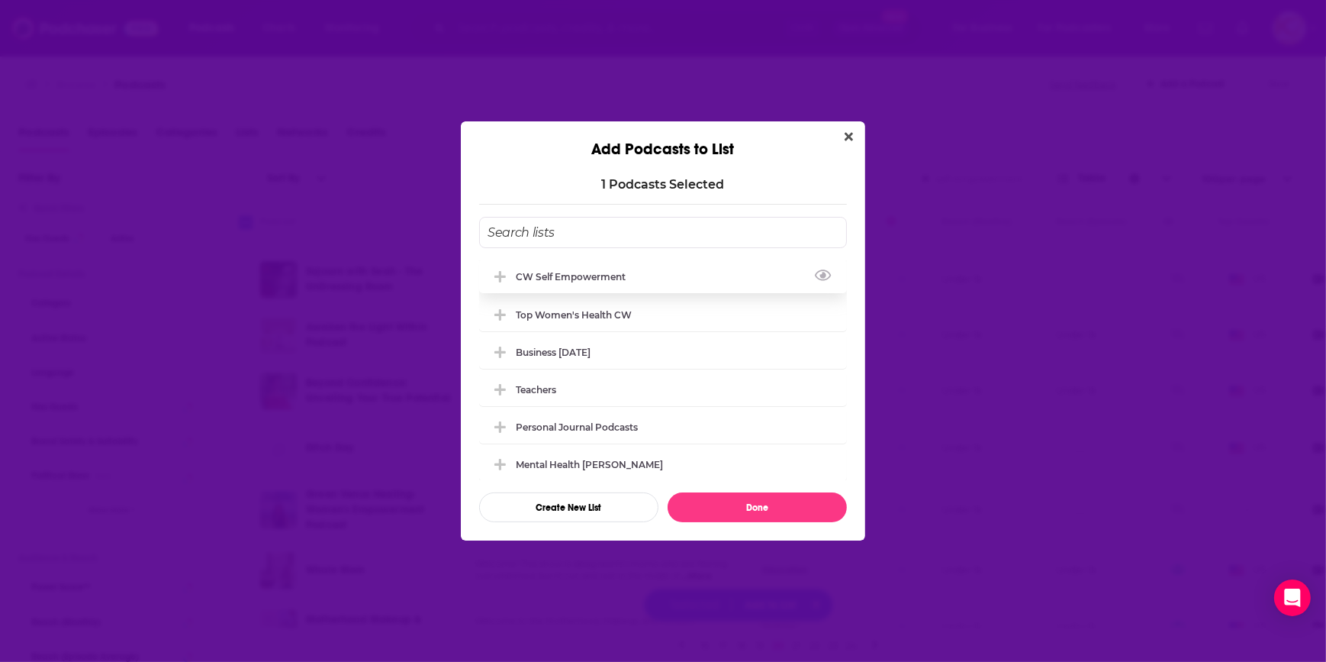
click at [549, 279] on div "CW Self empowerment" at bounding box center [575, 276] width 119 height 11
click at [738, 496] on button "Done" at bounding box center [757, 507] width 179 height 30
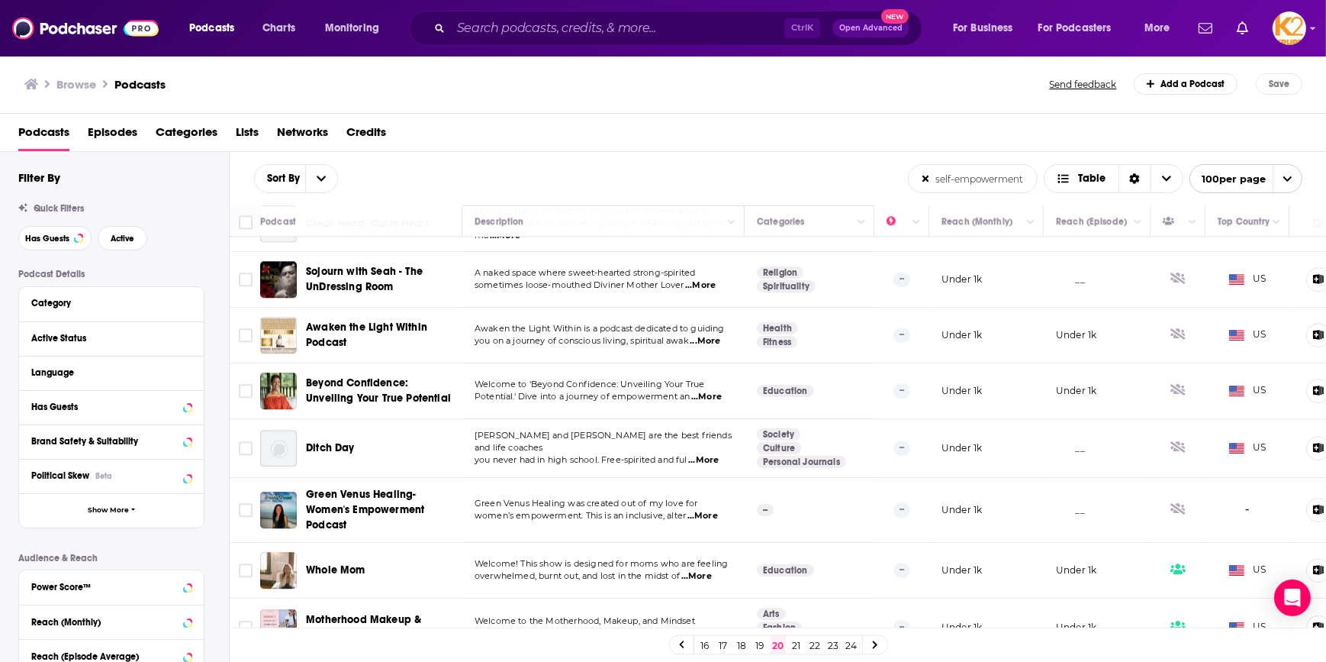
click at [794, 648] on link "21" at bounding box center [796, 645] width 15 height 18
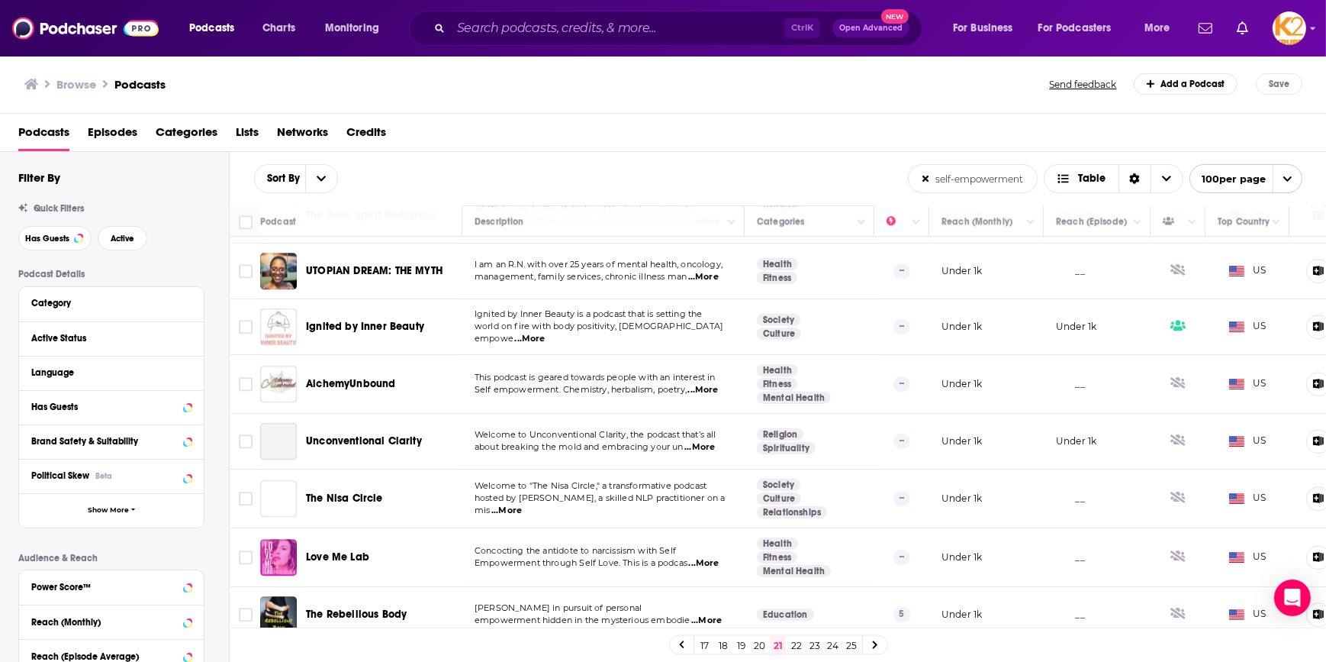
scroll to position [5396, 0]
drag, startPoint x: 797, startPoint y: 647, endPoint x: 802, endPoint y: 624, distance: 23.5
click at [797, 646] on link "22" at bounding box center [796, 645] width 15 height 18
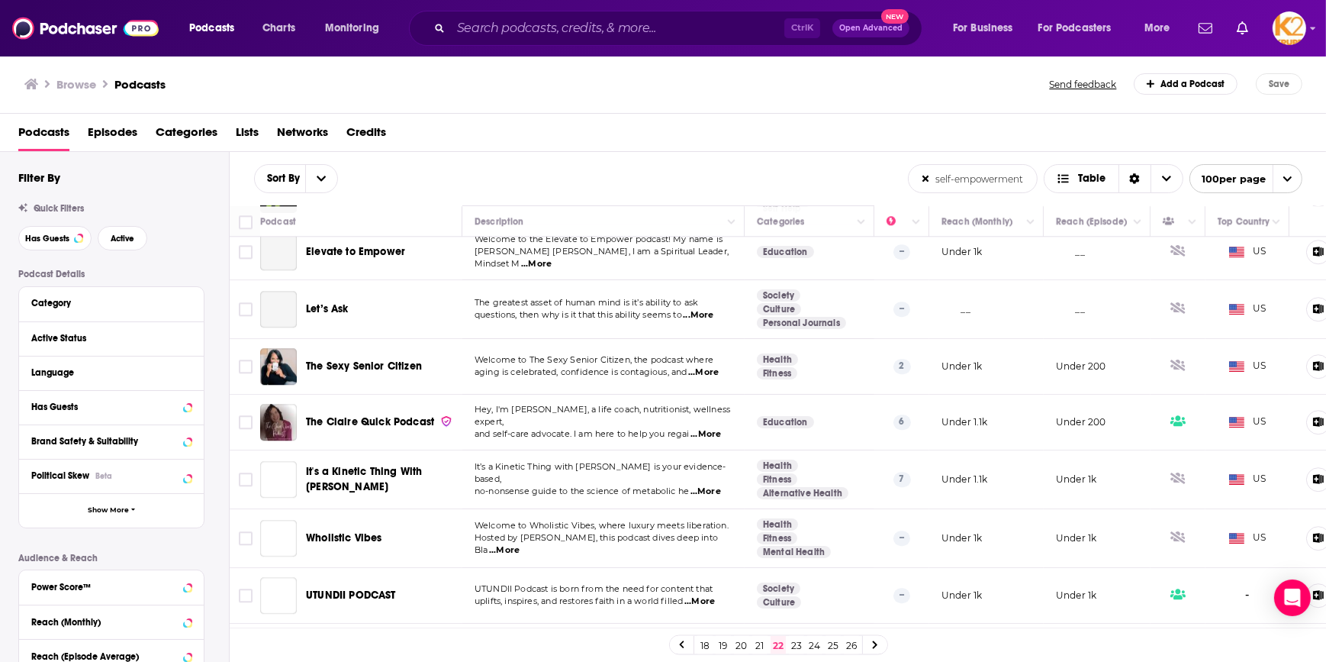
scroll to position [5405, 0]
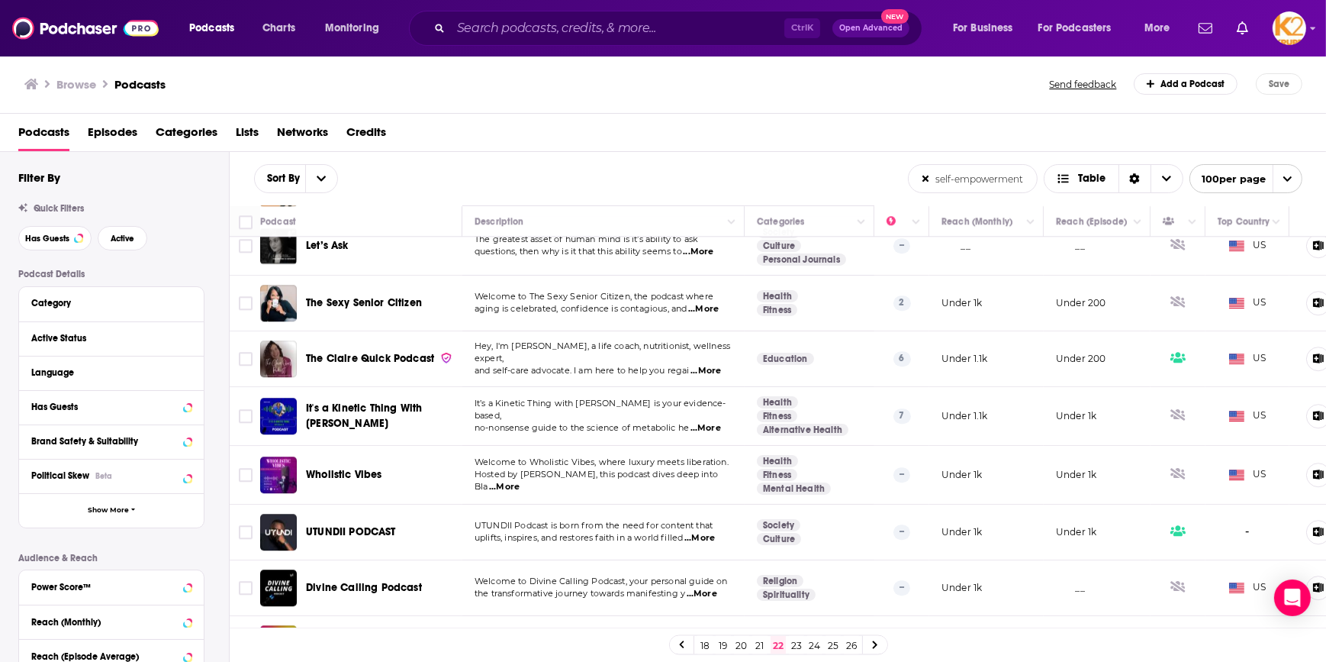
click at [797, 649] on link "23" at bounding box center [796, 645] width 15 height 18
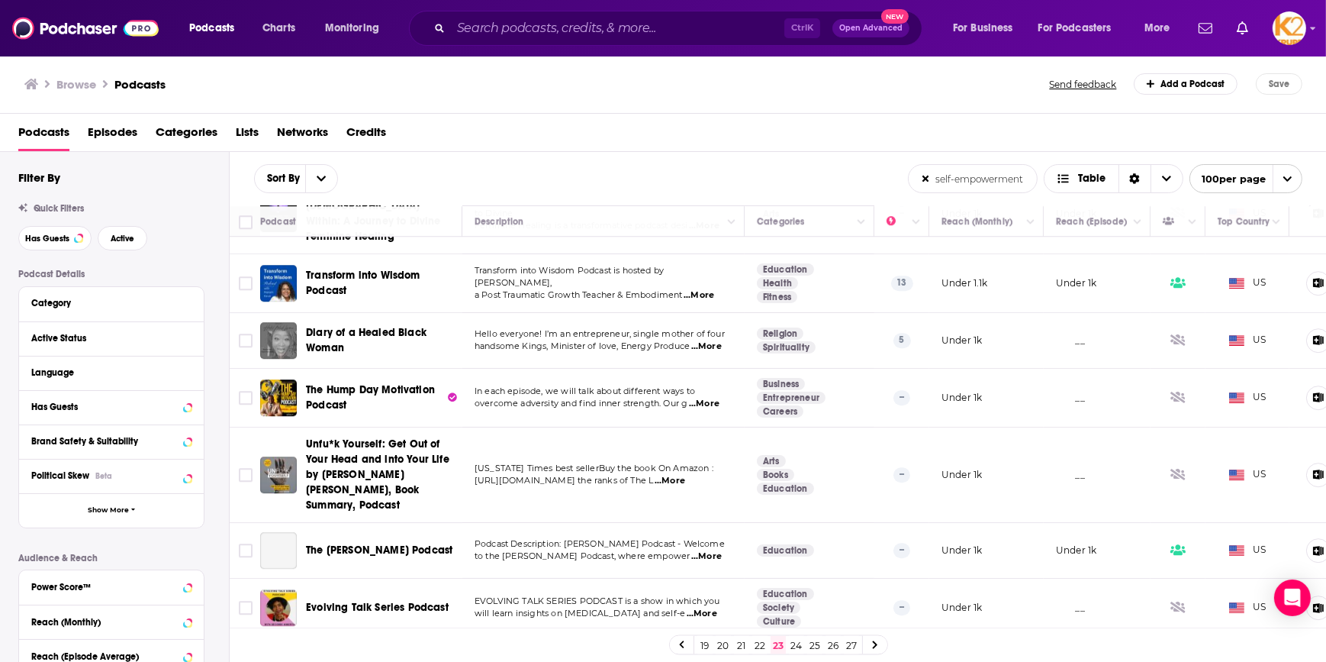
scroll to position [5507, 0]
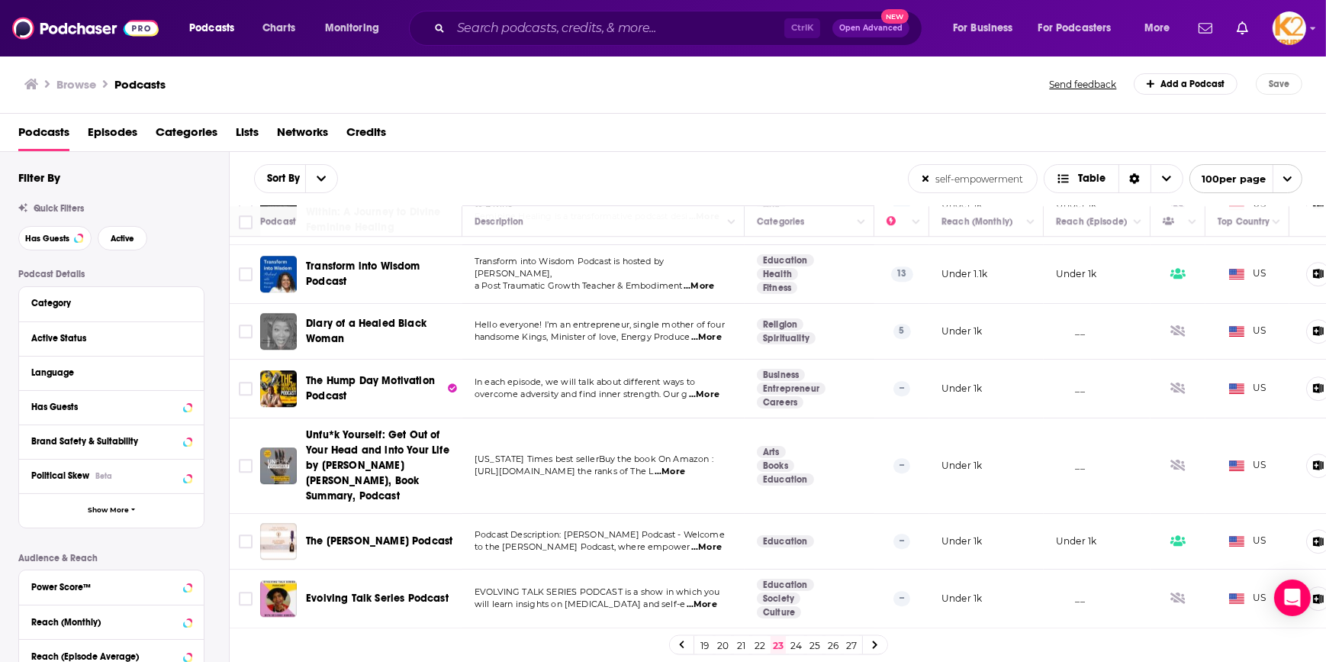
click at [794, 647] on link "24" at bounding box center [796, 645] width 15 height 18
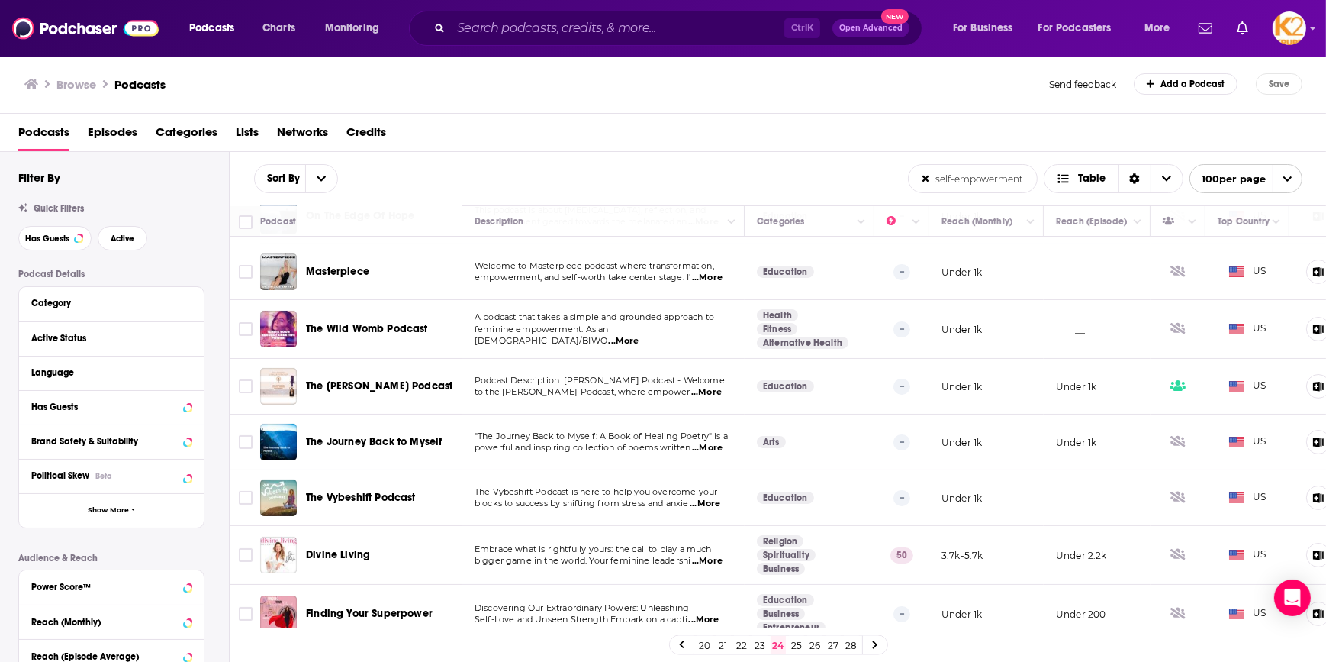
scroll to position [416, 0]
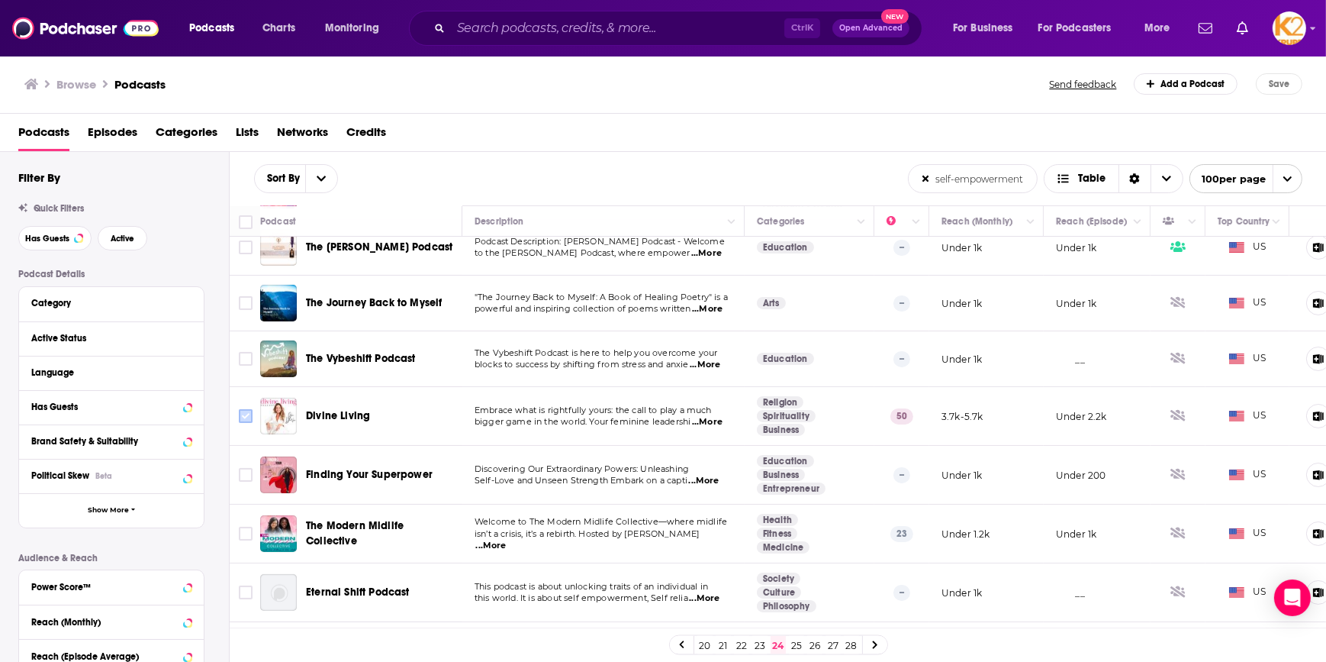
click at [244, 414] on input "Toggle select row" at bounding box center [246, 416] width 14 height 14
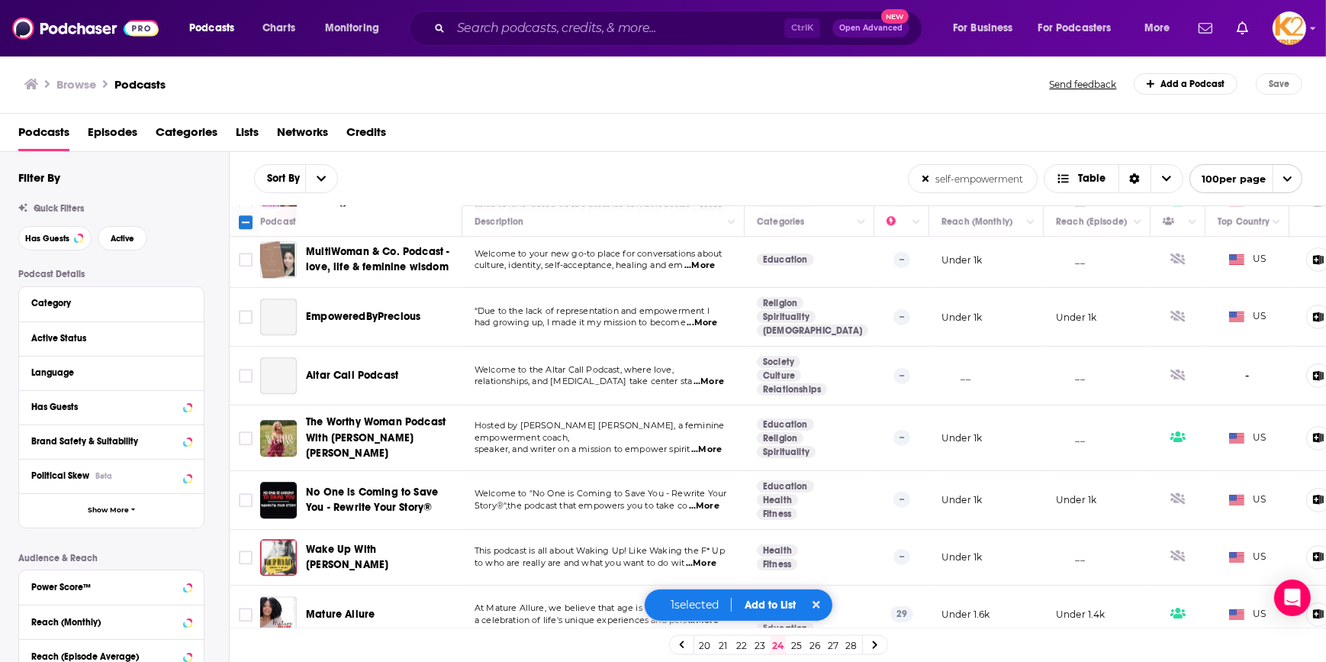
scroll to position [5359, 0]
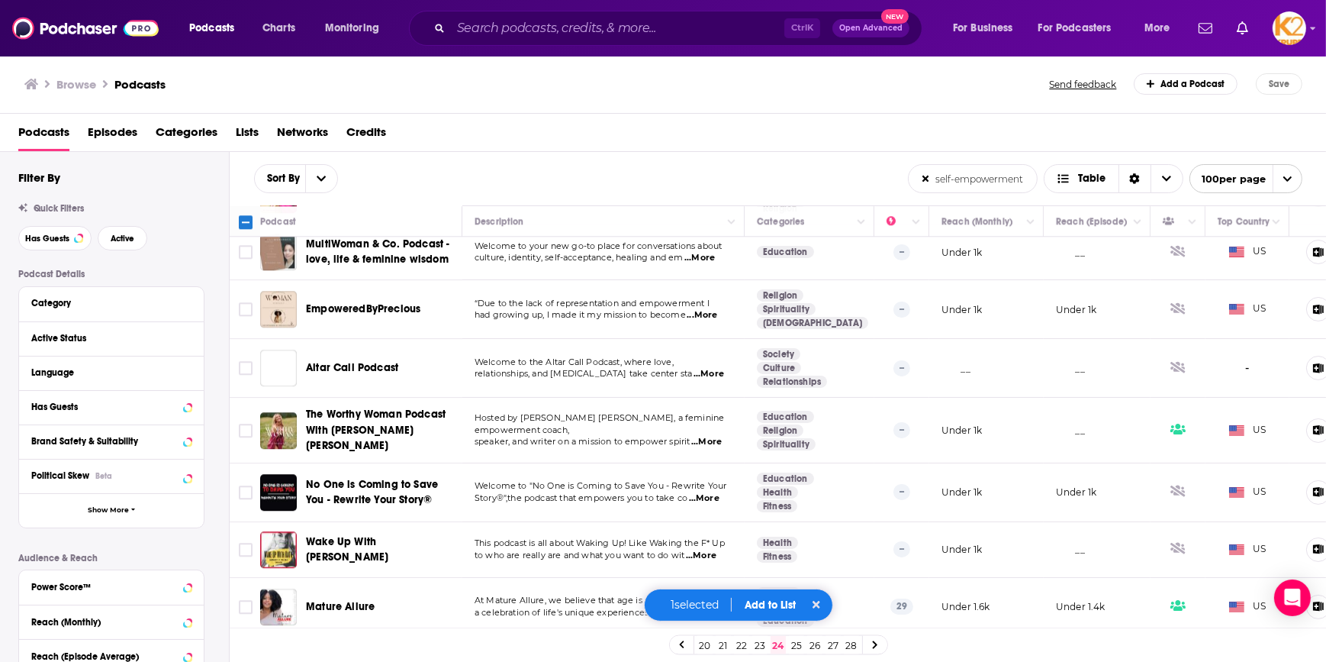
click at [755, 605] on button "Add to List" at bounding box center [771, 604] width 76 height 13
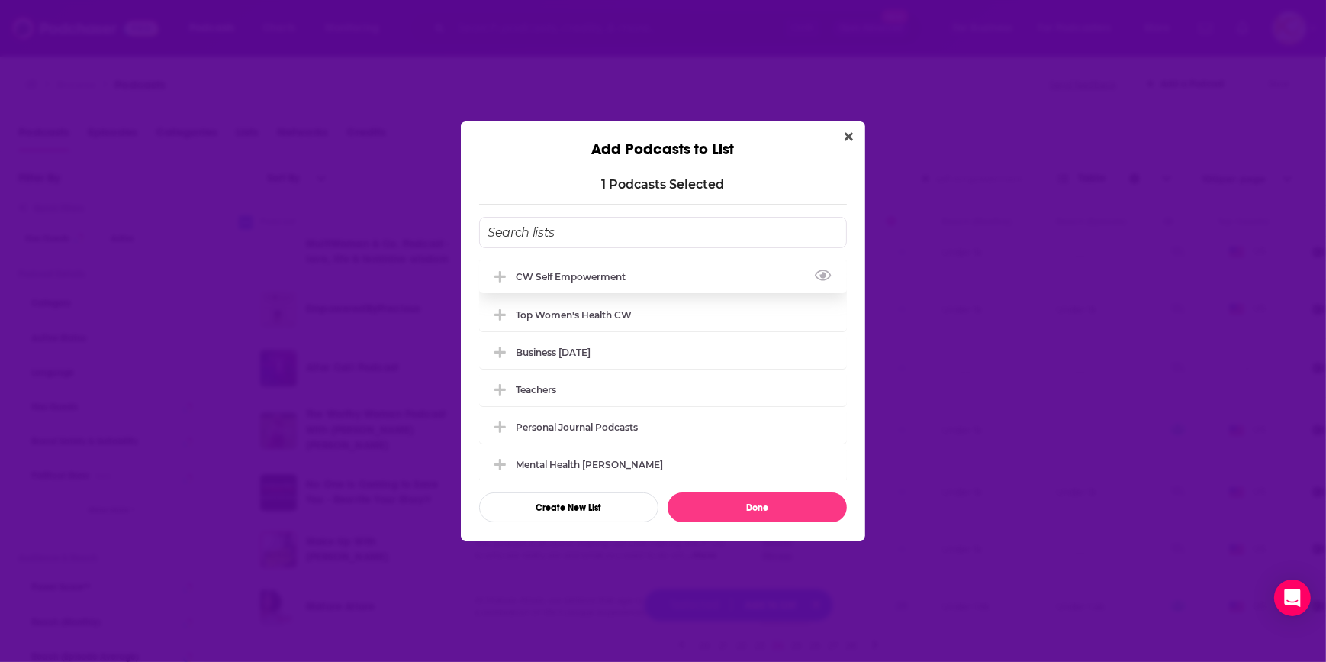
click at [571, 281] on div "CW Self empowerment" at bounding box center [575, 276] width 119 height 11
click at [739, 498] on button "Done" at bounding box center [757, 507] width 179 height 30
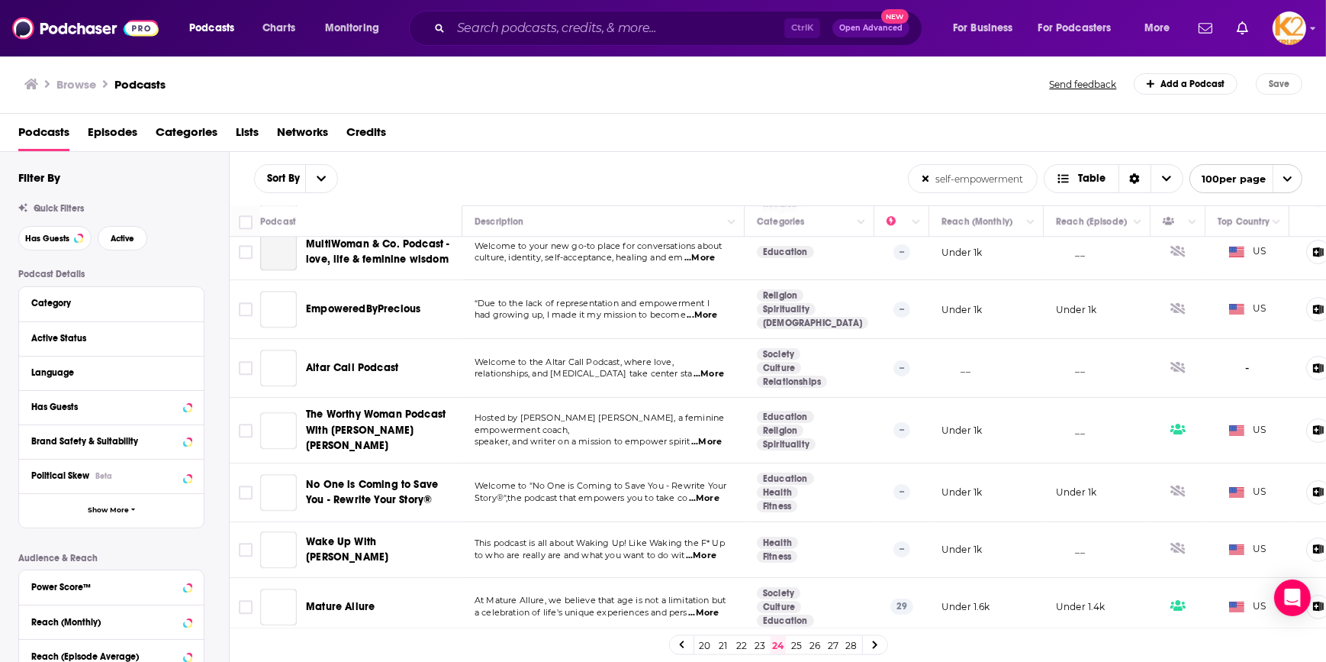
click at [792, 644] on link "25" at bounding box center [796, 645] width 15 height 18
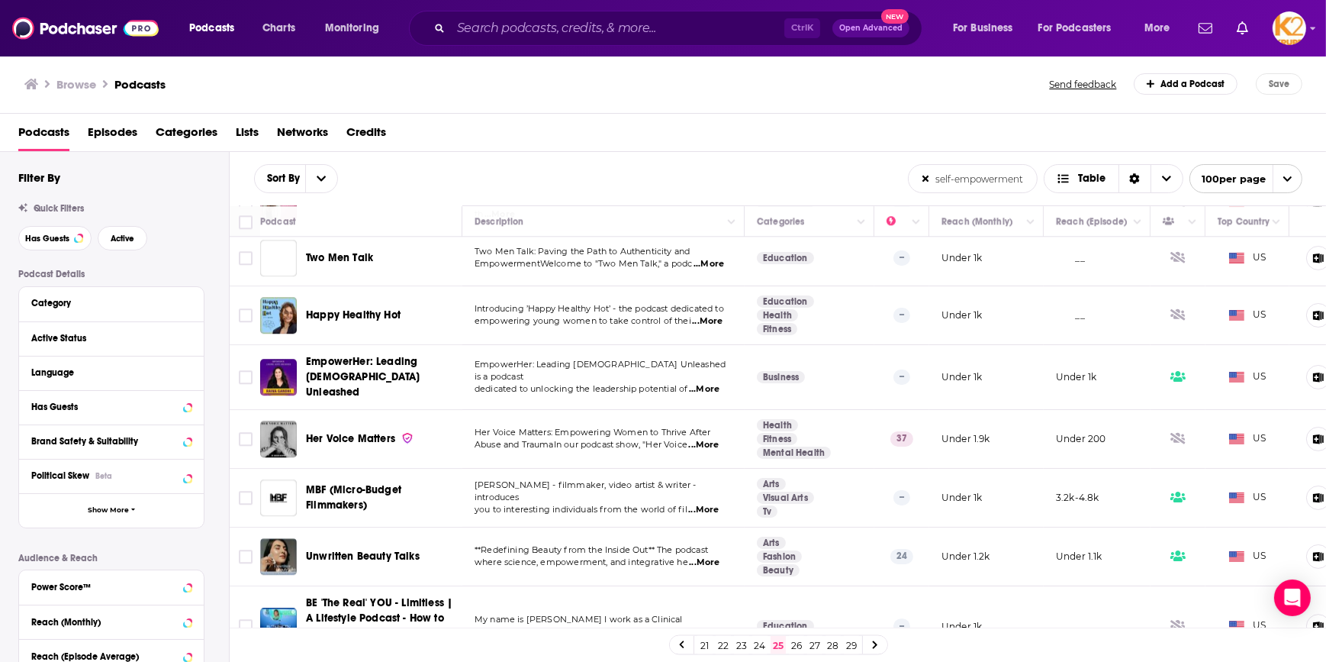
scroll to position [5591, 0]
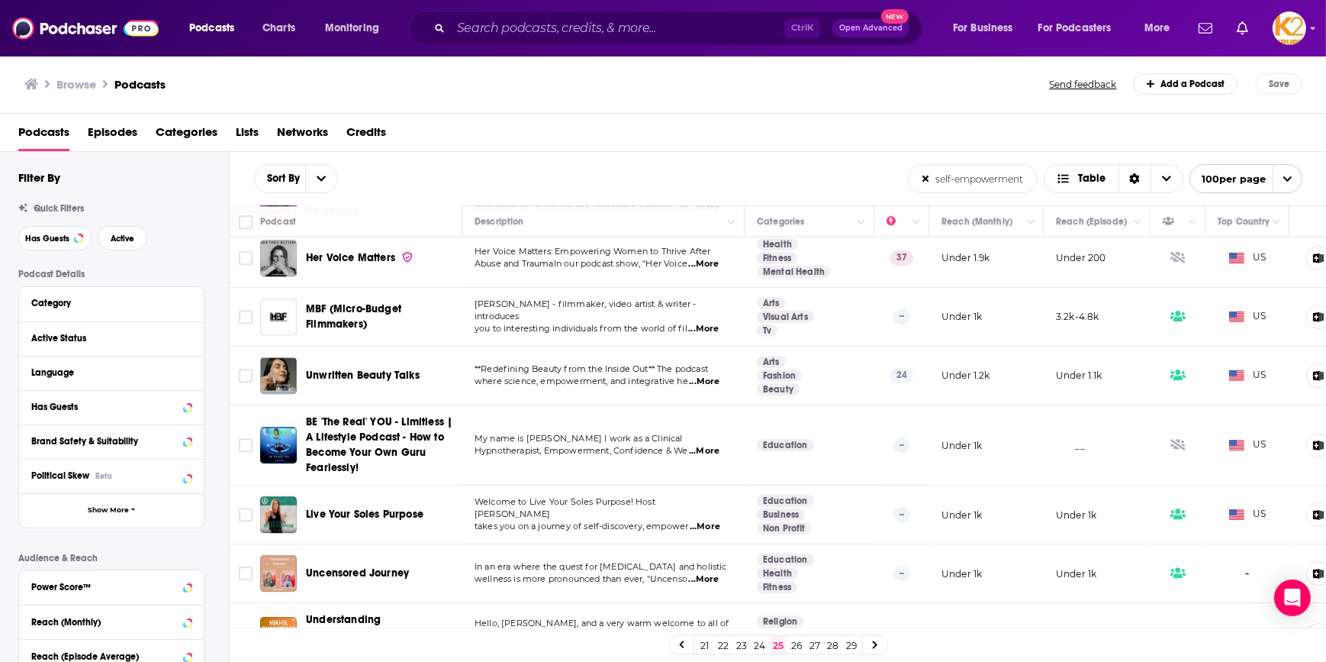
click at [799, 641] on link "26" at bounding box center [796, 645] width 15 height 18
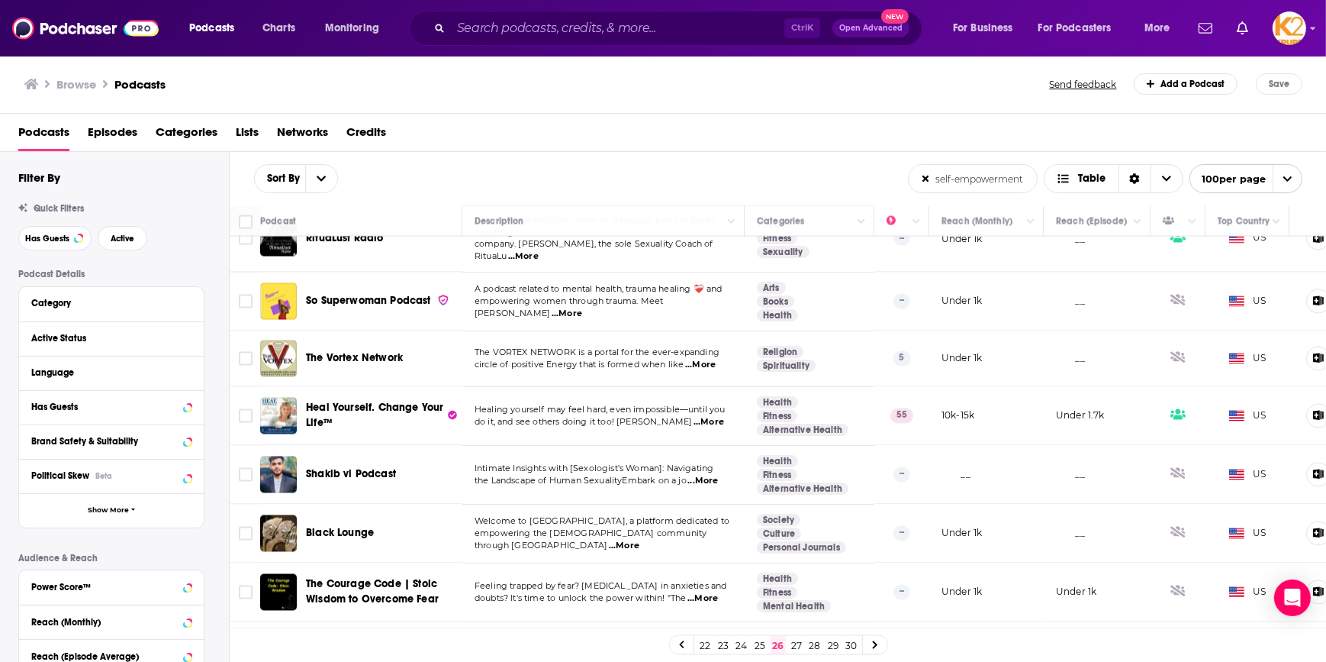
scroll to position [3677, 0]
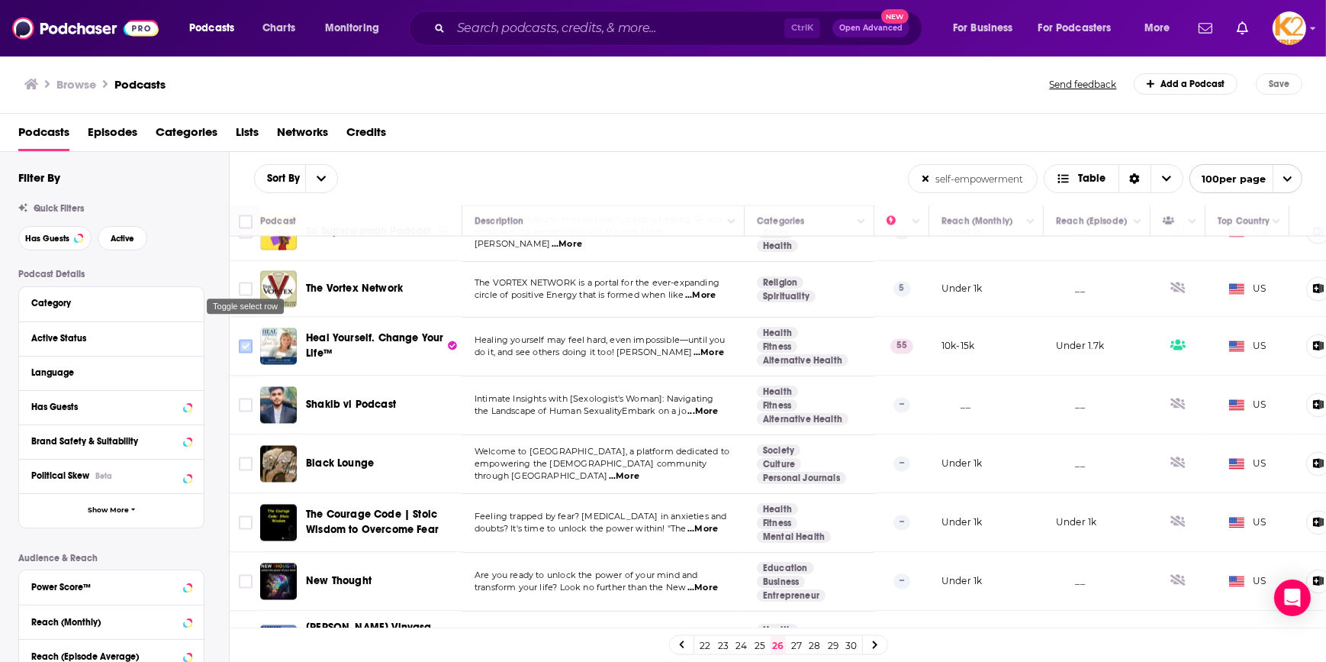
click at [245, 340] on input "Toggle select row" at bounding box center [246, 347] width 14 height 14
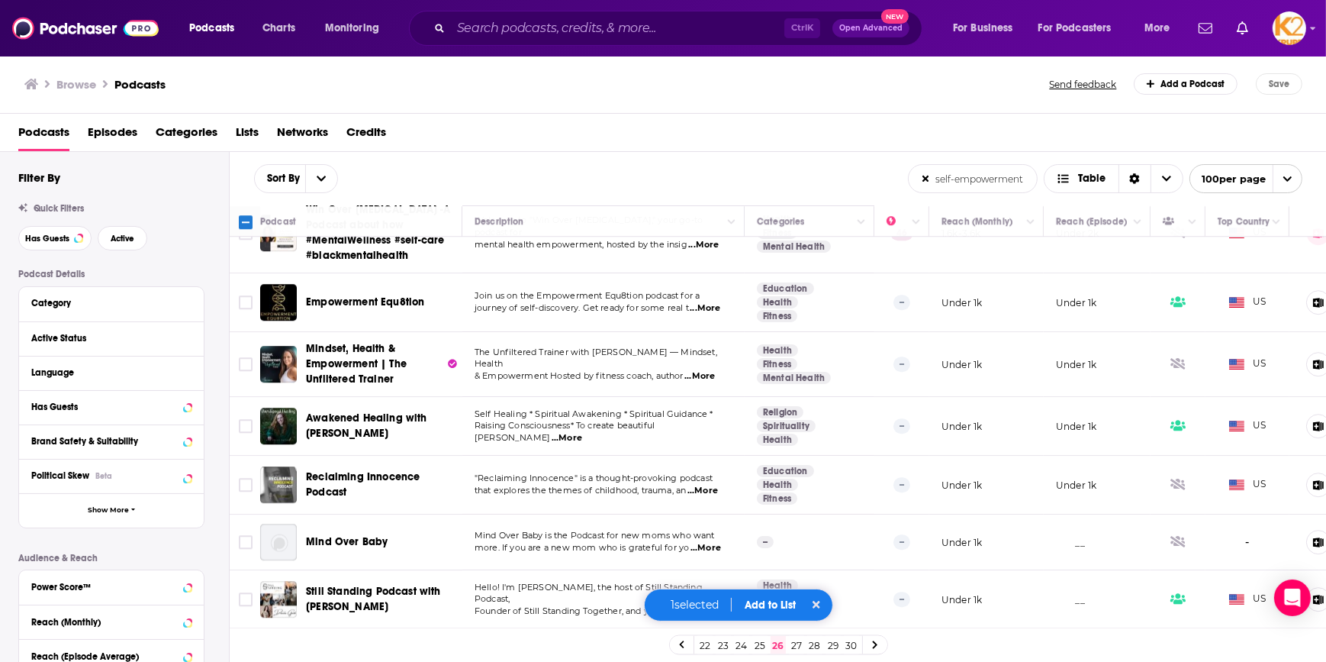
scroll to position [5546, 0]
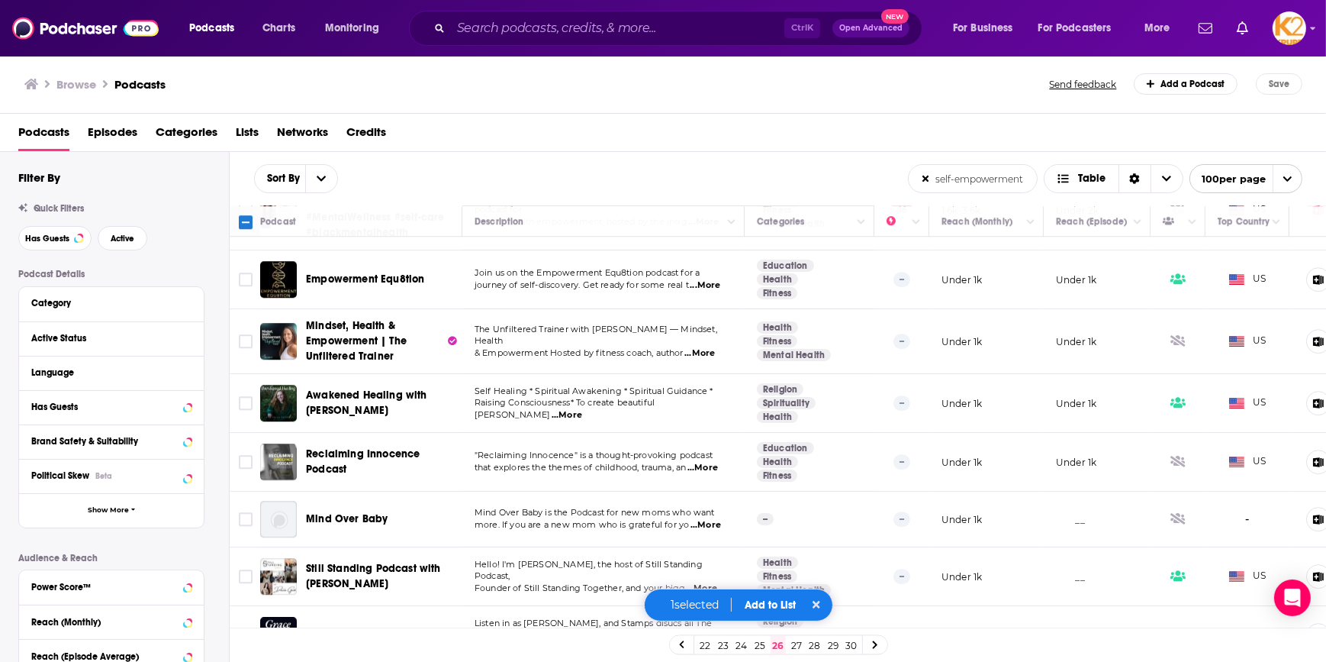
click at [784, 603] on button "Add to List" at bounding box center [771, 604] width 76 height 13
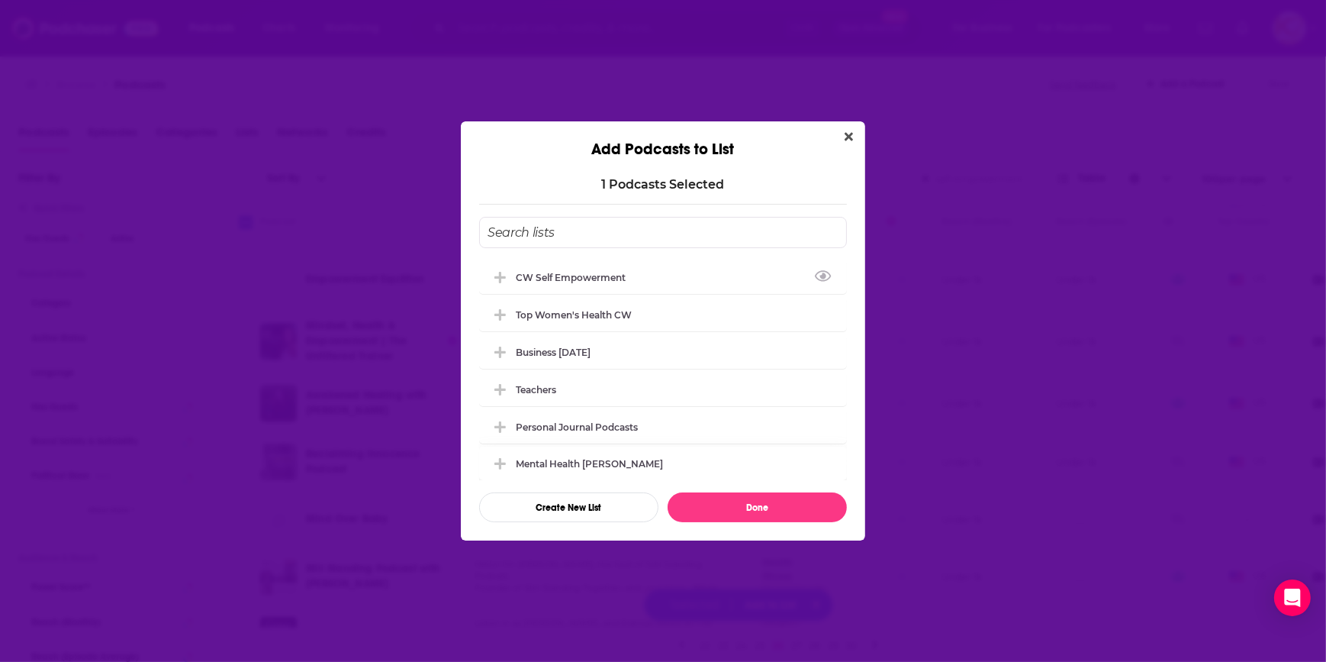
click at [610, 279] on div "CW Self empowerment" at bounding box center [575, 277] width 119 height 11
click at [717, 511] on button "Done" at bounding box center [757, 507] width 179 height 30
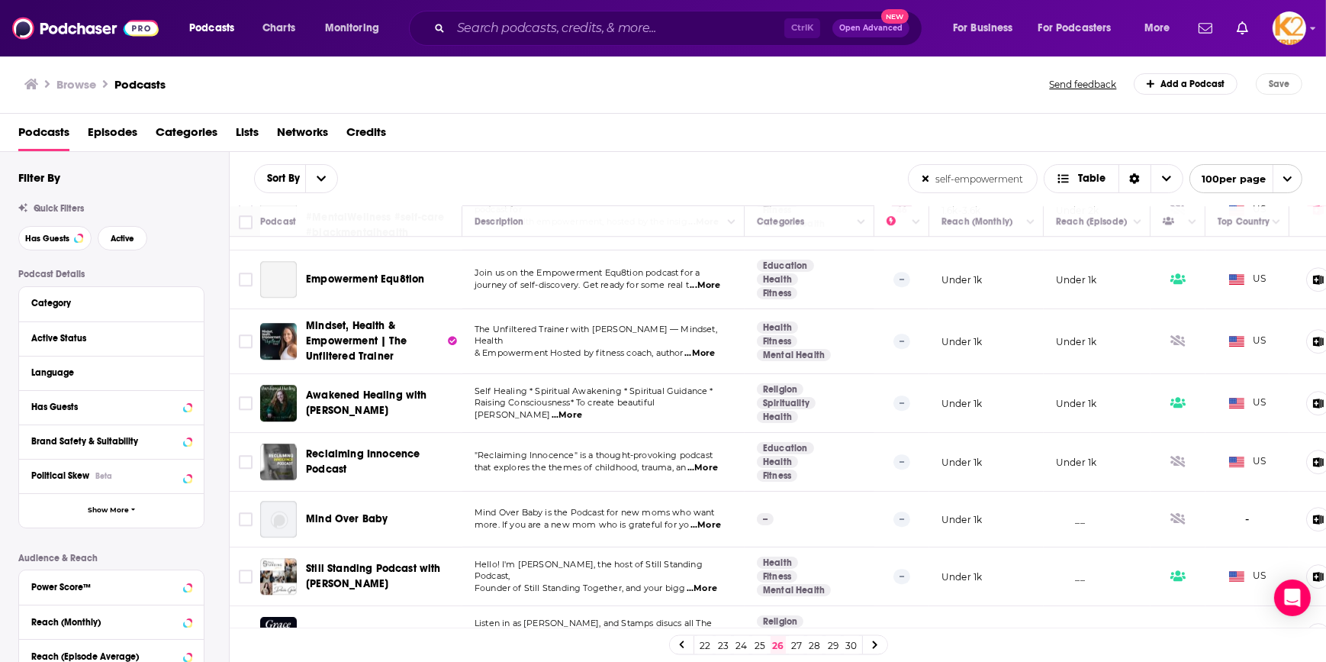
click at [797, 646] on link "27" at bounding box center [796, 645] width 15 height 18
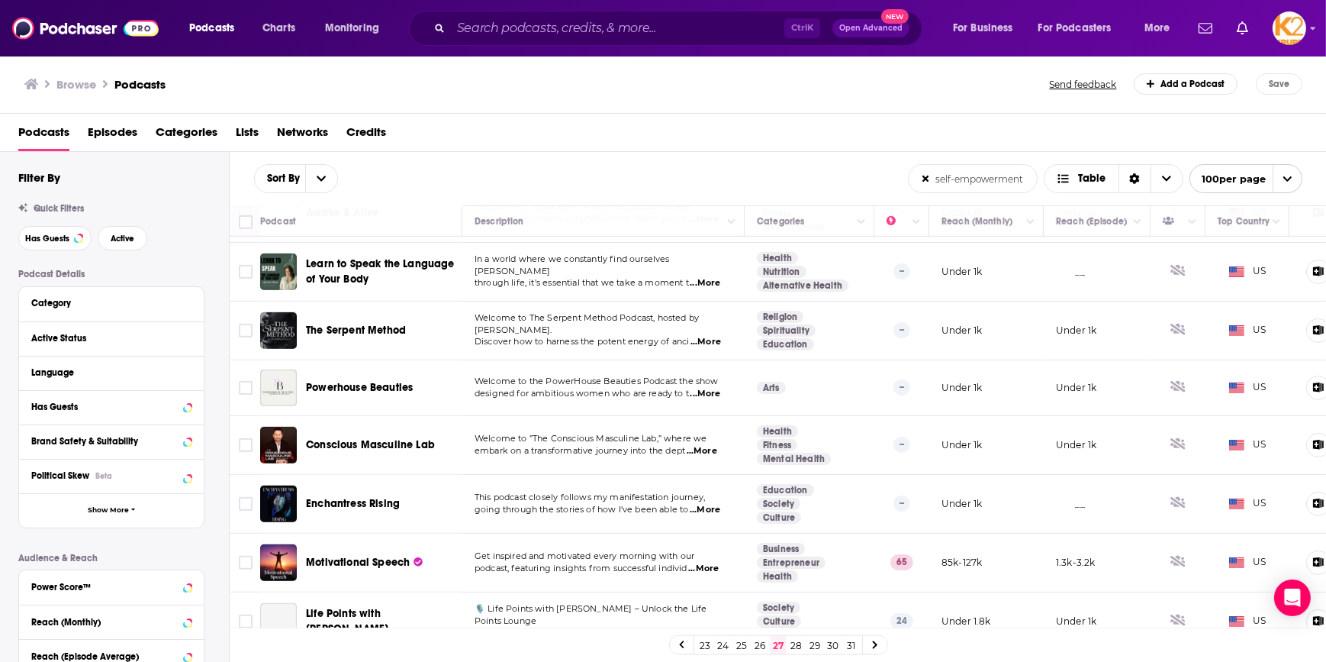
scroll to position [1318, 0]
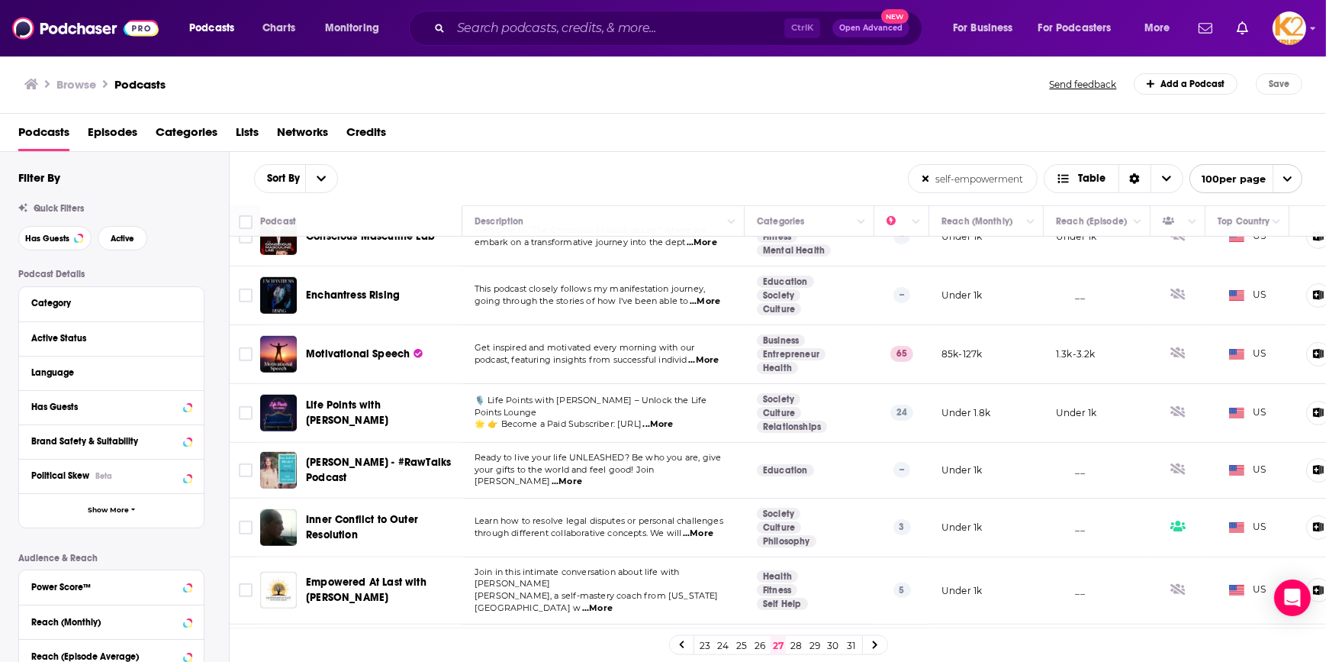
click at [715, 354] on span "...More" at bounding box center [703, 360] width 31 height 12
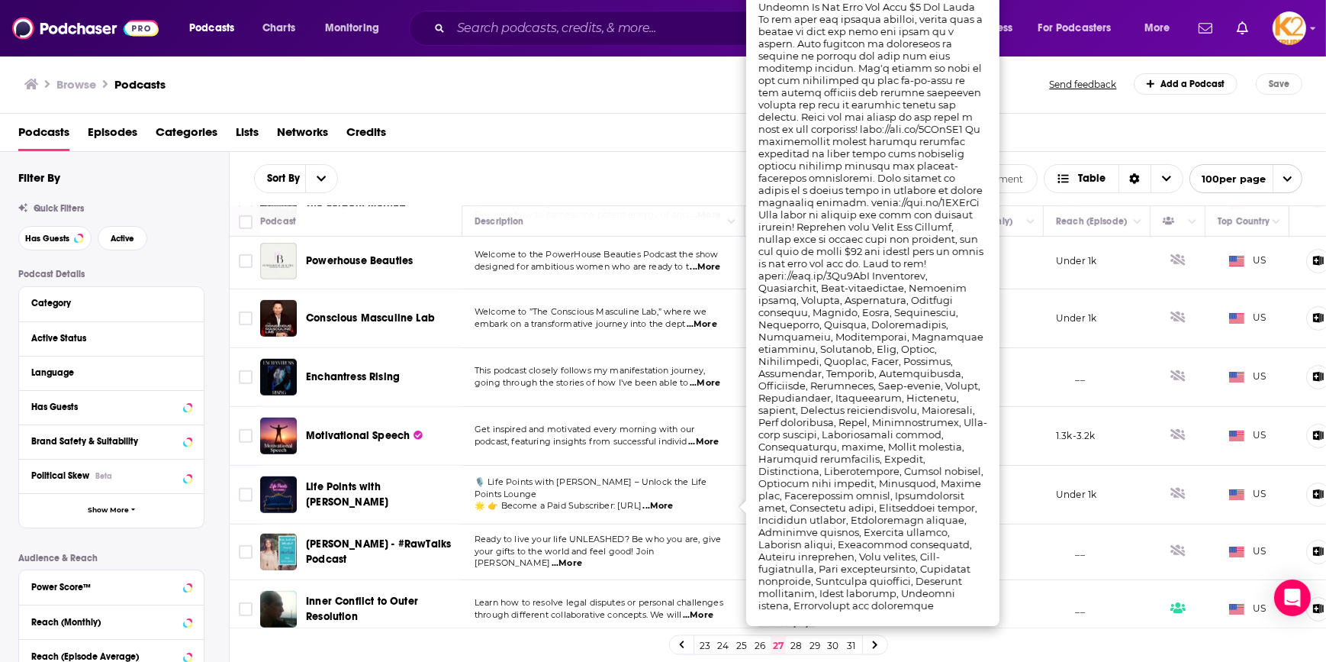
scroll to position [1248, 0]
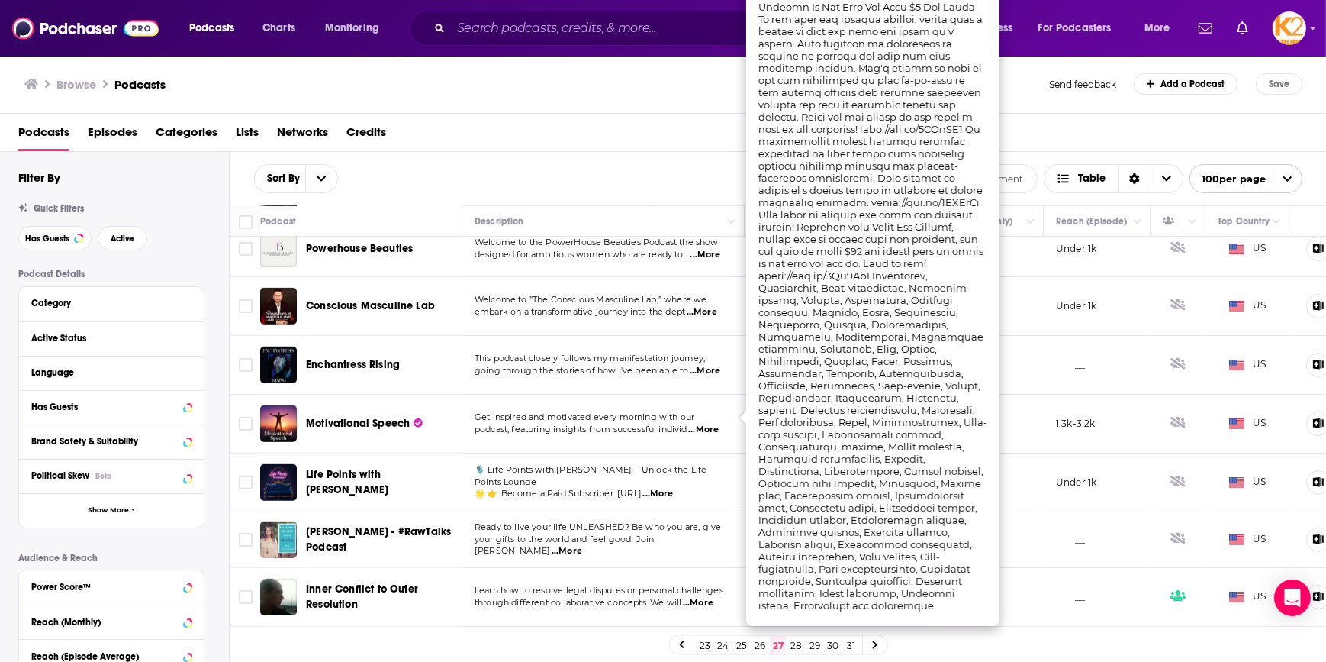
click at [1039, 430] on td "85k-127k" at bounding box center [986, 424] width 114 height 59
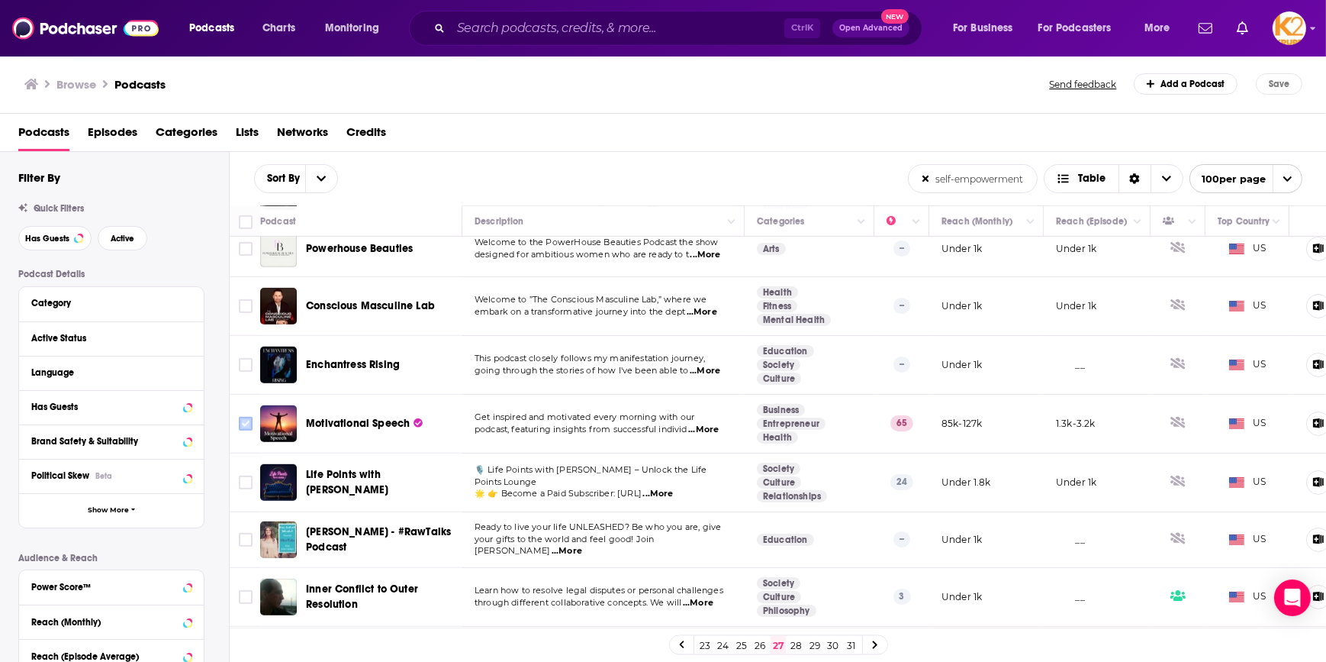
click at [240, 417] on input "Toggle select row" at bounding box center [246, 424] width 14 height 14
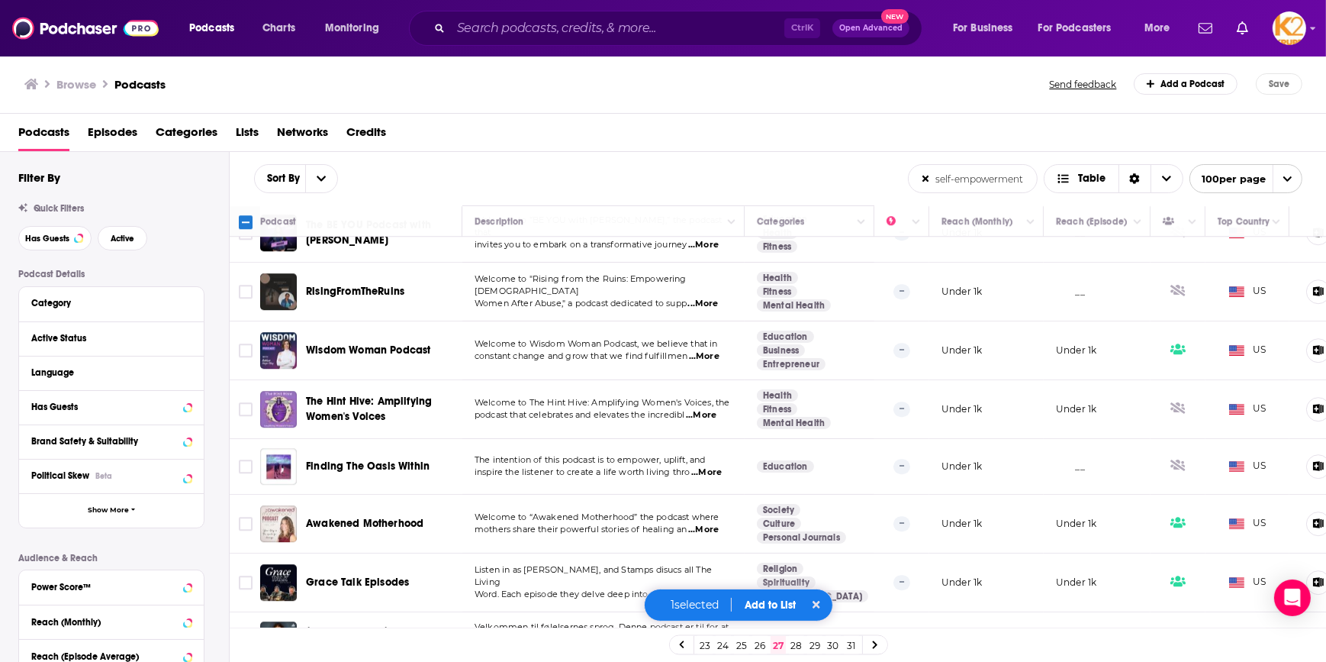
scroll to position [5533, 0]
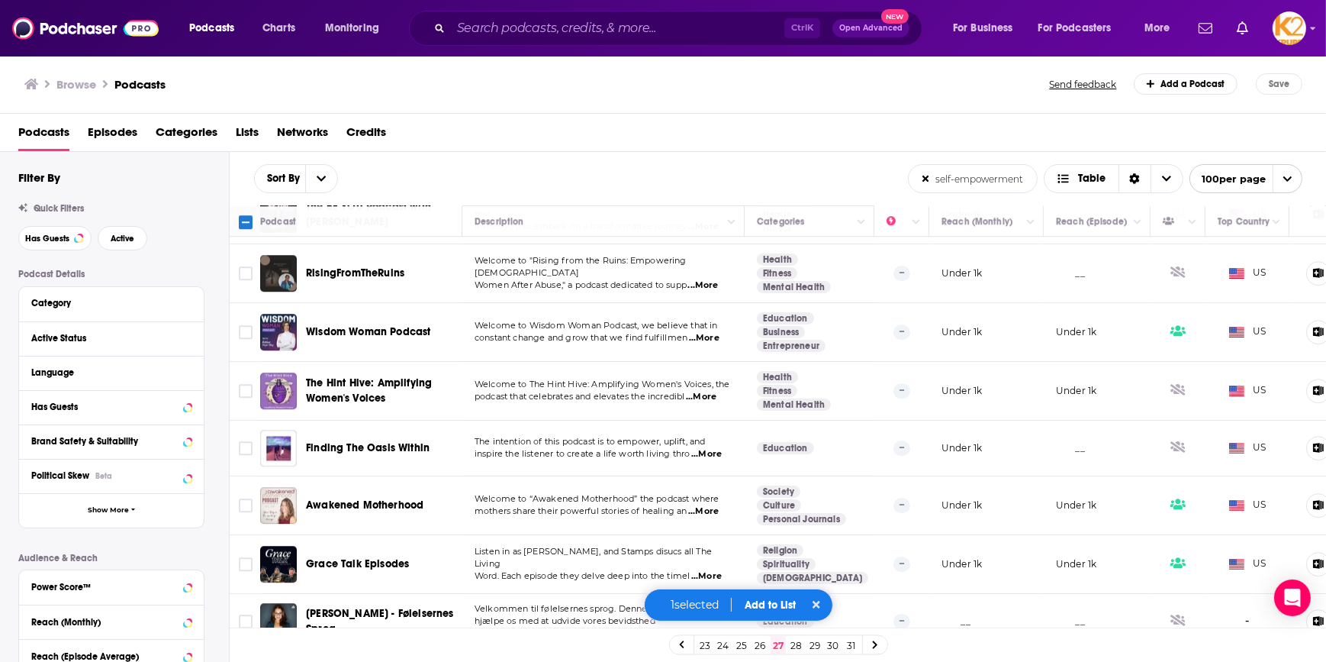
click at [771, 598] on button "Add to List" at bounding box center [771, 604] width 76 height 13
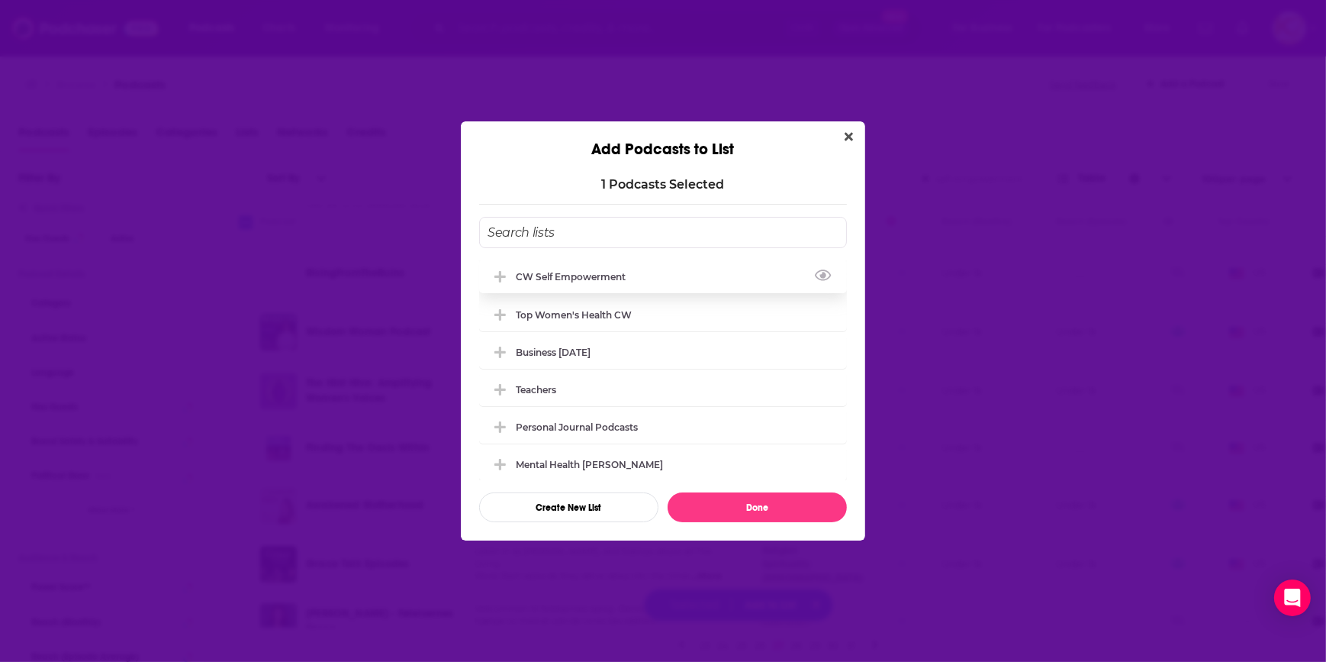
click at [592, 272] on div "CW Self empowerment" at bounding box center [575, 276] width 119 height 11
click at [730, 507] on button "Done" at bounding box center [757, 507] width 179 height 30
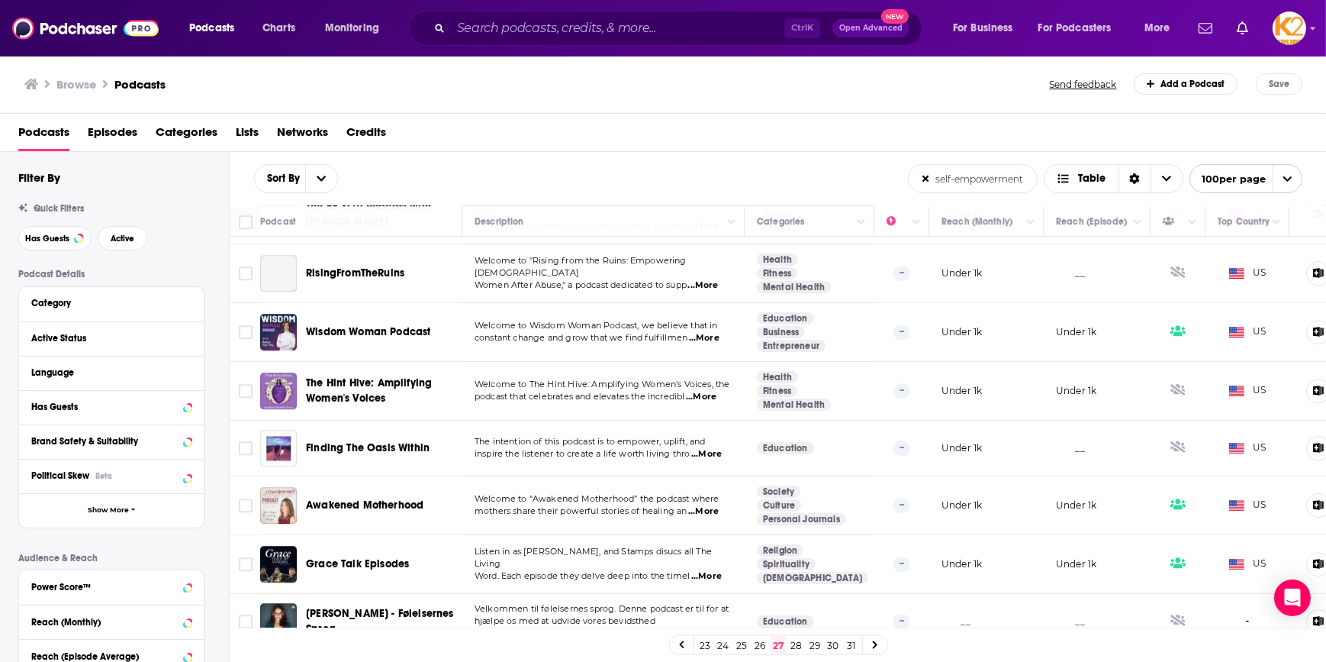
click at [794, 642] on link "28" at bounding box center [796, 645] width 15 height 18
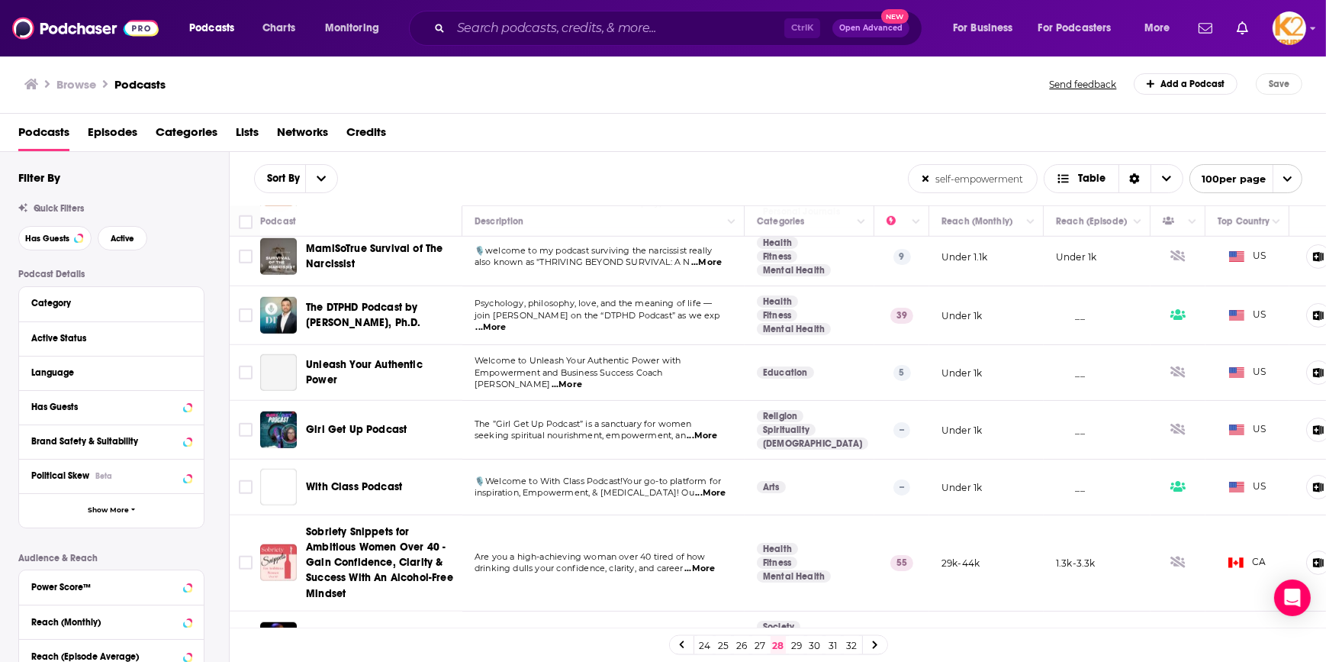
scroll to position [1803, 0]
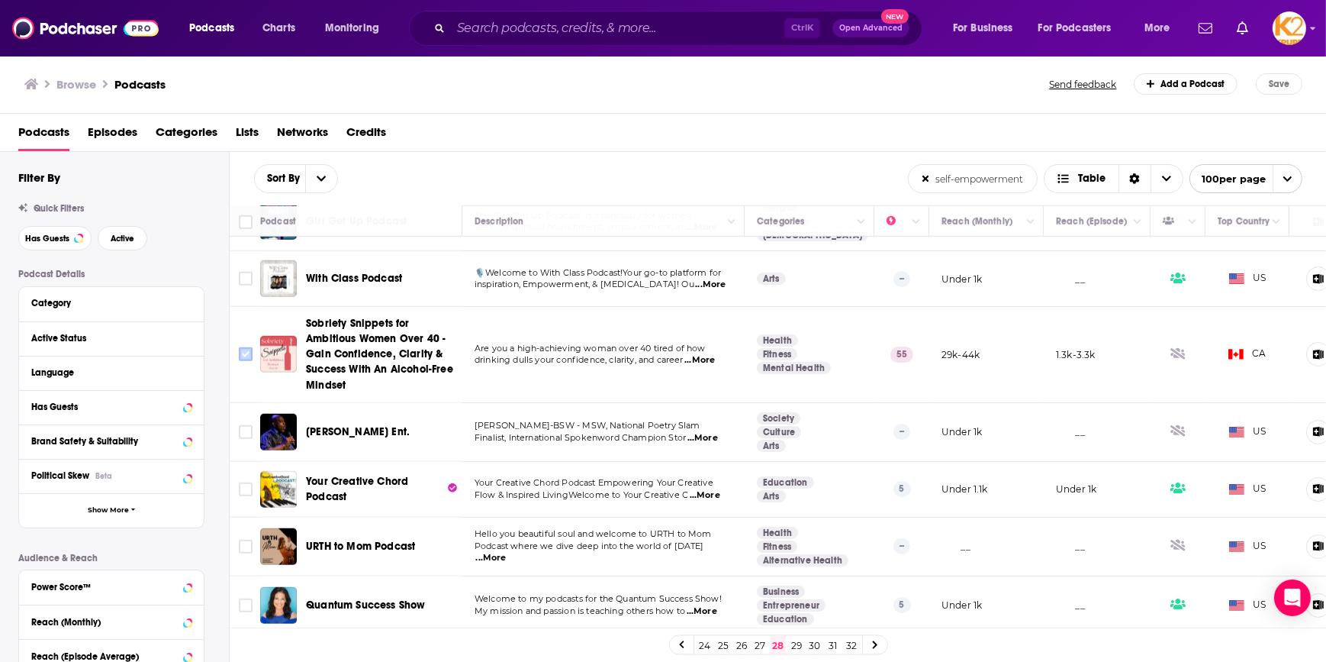
click at [246, 347] on input "Toggle select row" at bounding box center [246, 354] width 14 height 14
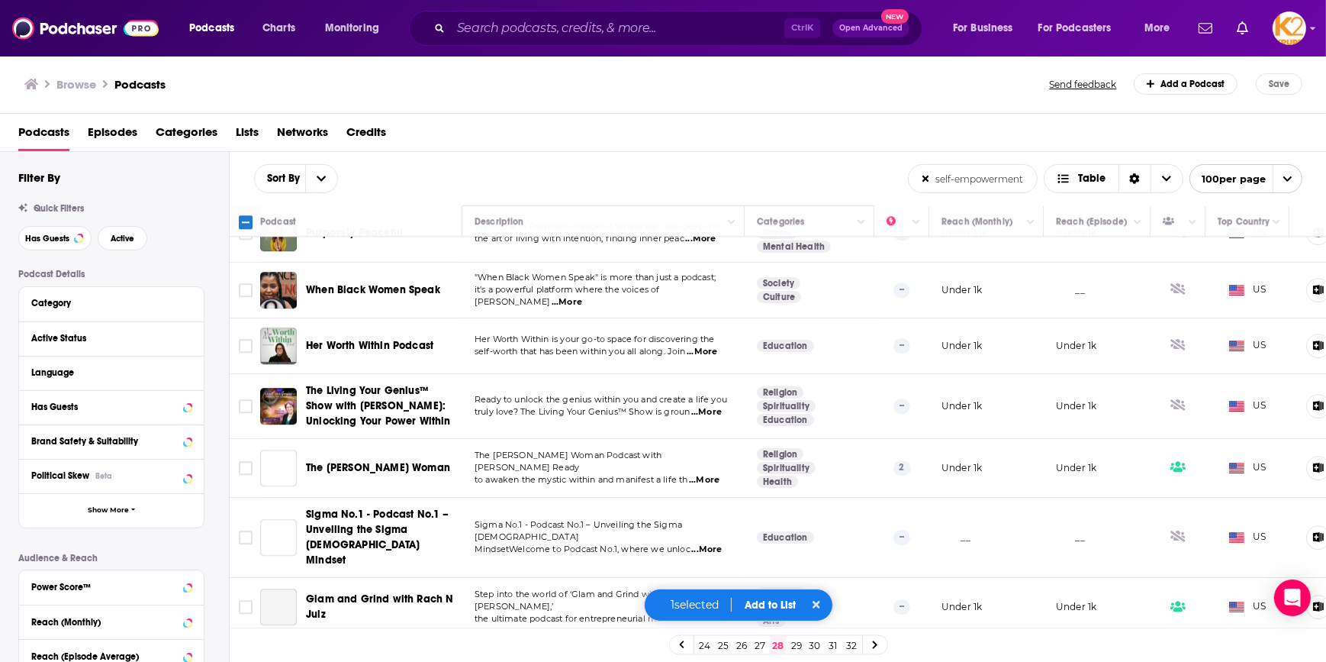
scroll to position [5512, 0]
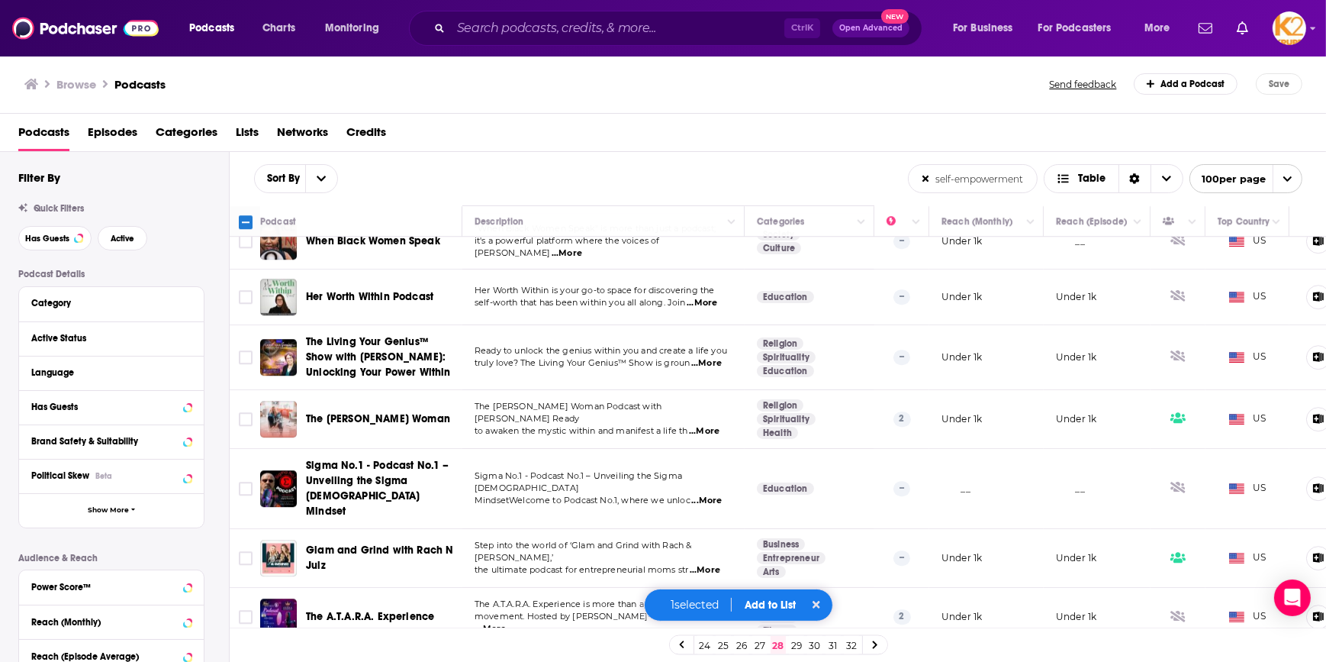
click at [763, 595] on div "1 selected Add to List" at bounding box center [738, 604] width 189 height 33
click at [766, 603] on button "Add to List" at bounding box center [771, 604] width 76 height 13
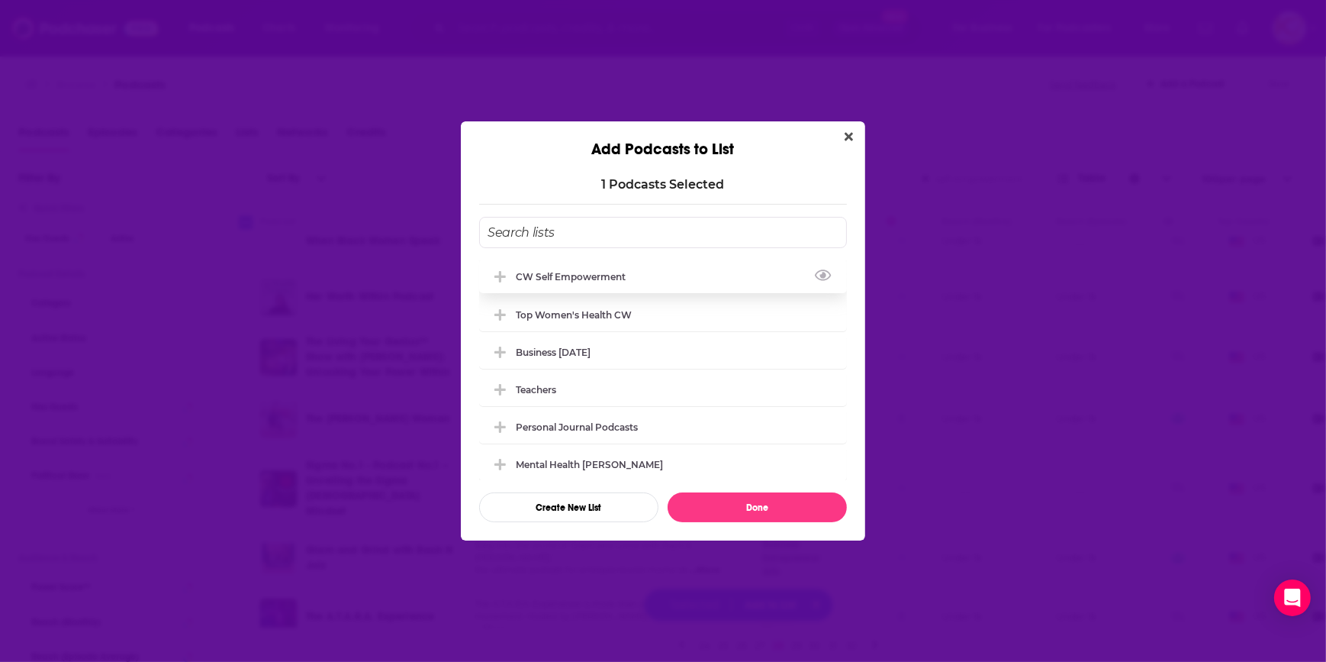
click at [623, 264] on div "CW Self empowerment" at bounding box center [663, 276] width 368 height 34
click at [762, 504] on button "Done" at bounding box center [757, 507] width 179 height 30
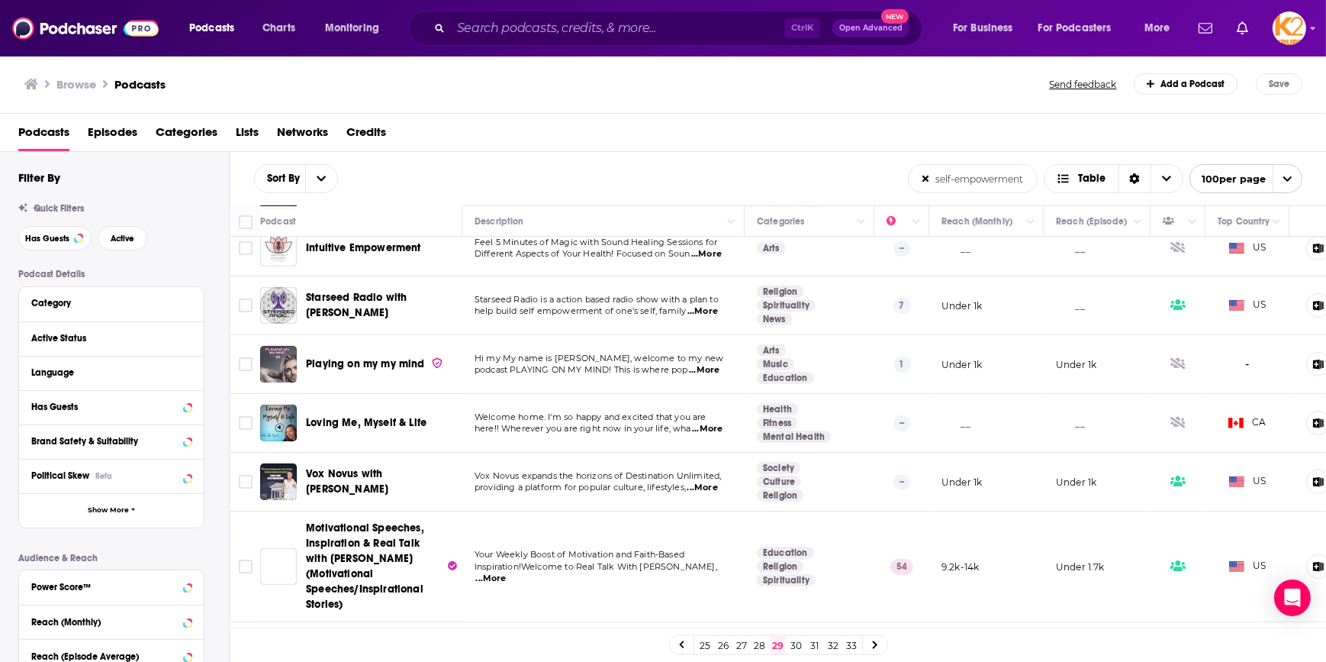
scroll to position [277, 0]
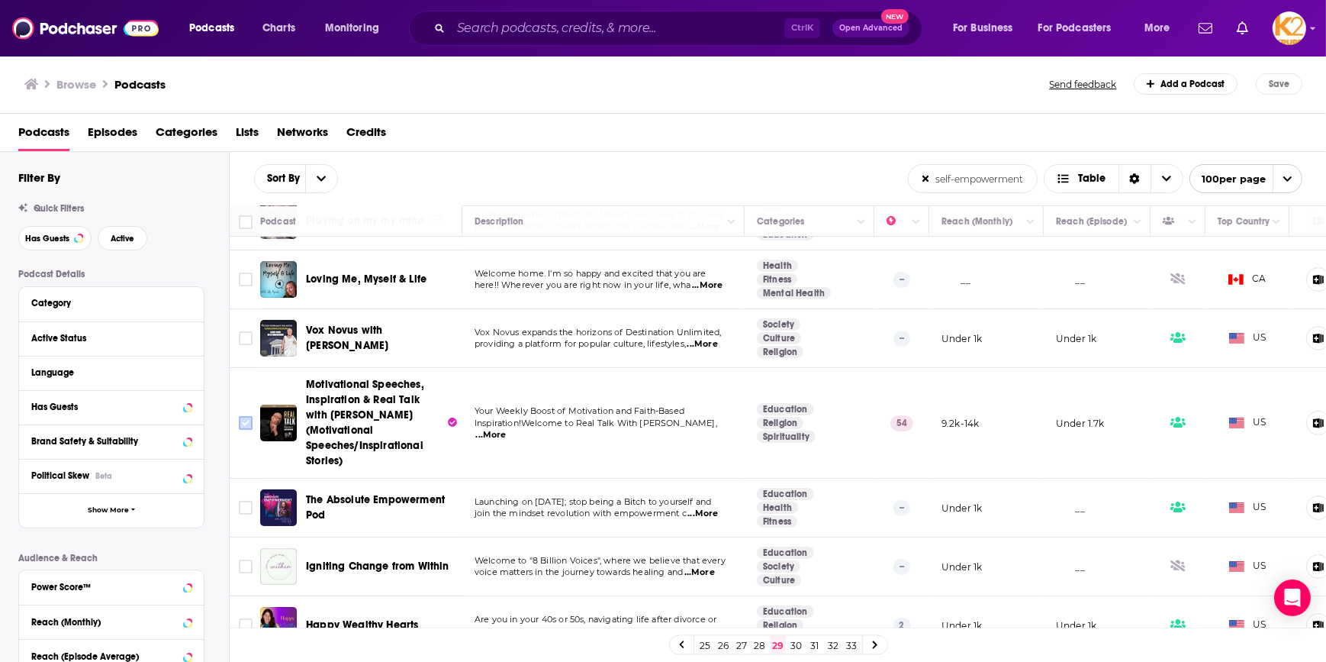
click at [240, 416] on input "Toggle select row" at bounding box center [246, 423] width 14 height 14
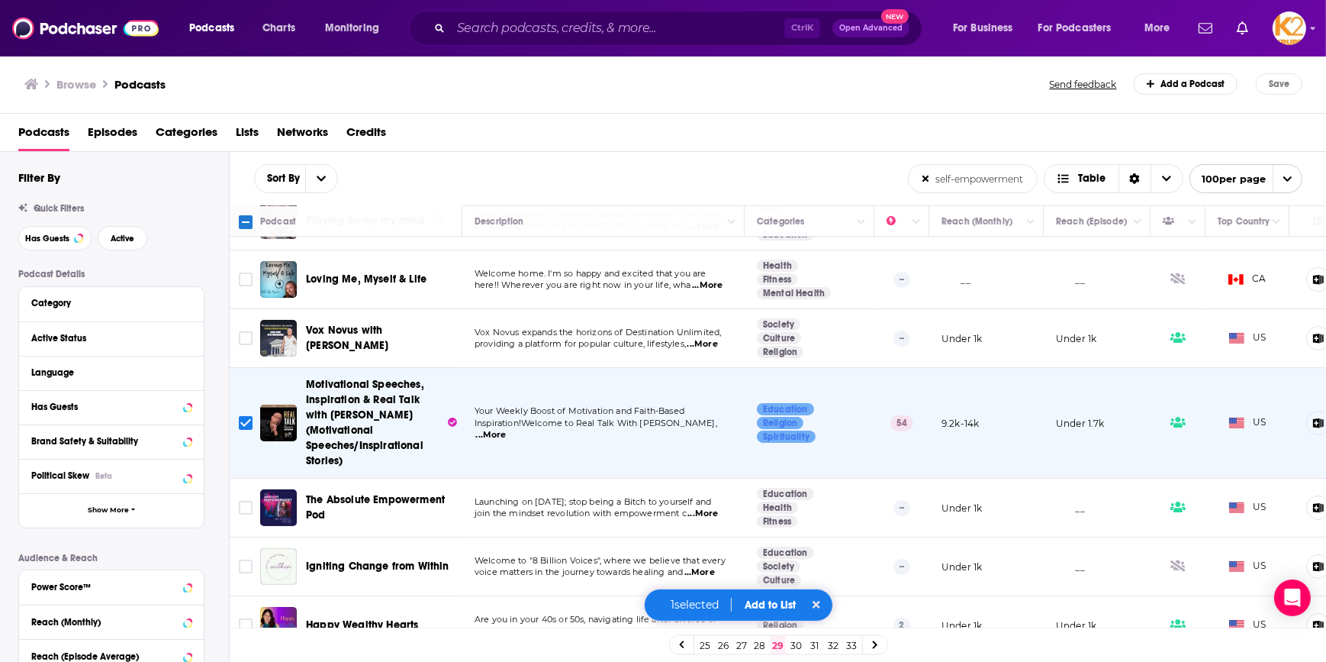
click at [966, 446] on td "9.2k-14k" at bounding box center [986, 423] width 114 height 111
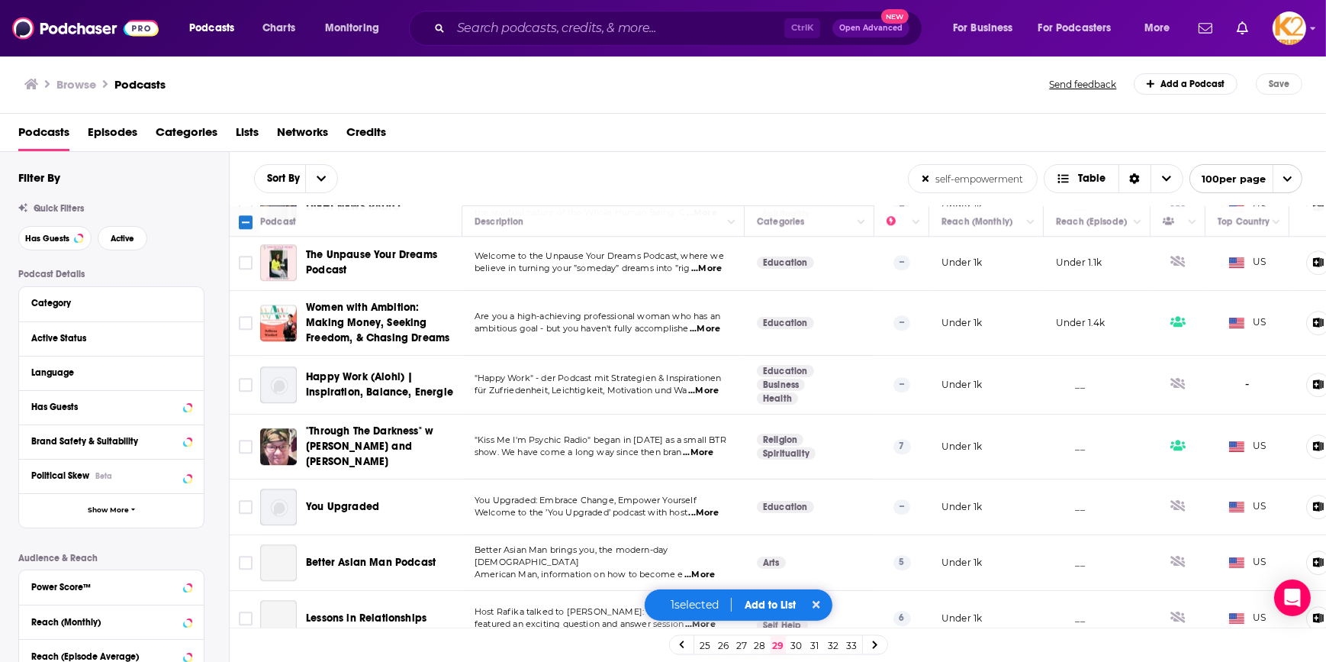
scroll to position [5475, 0]
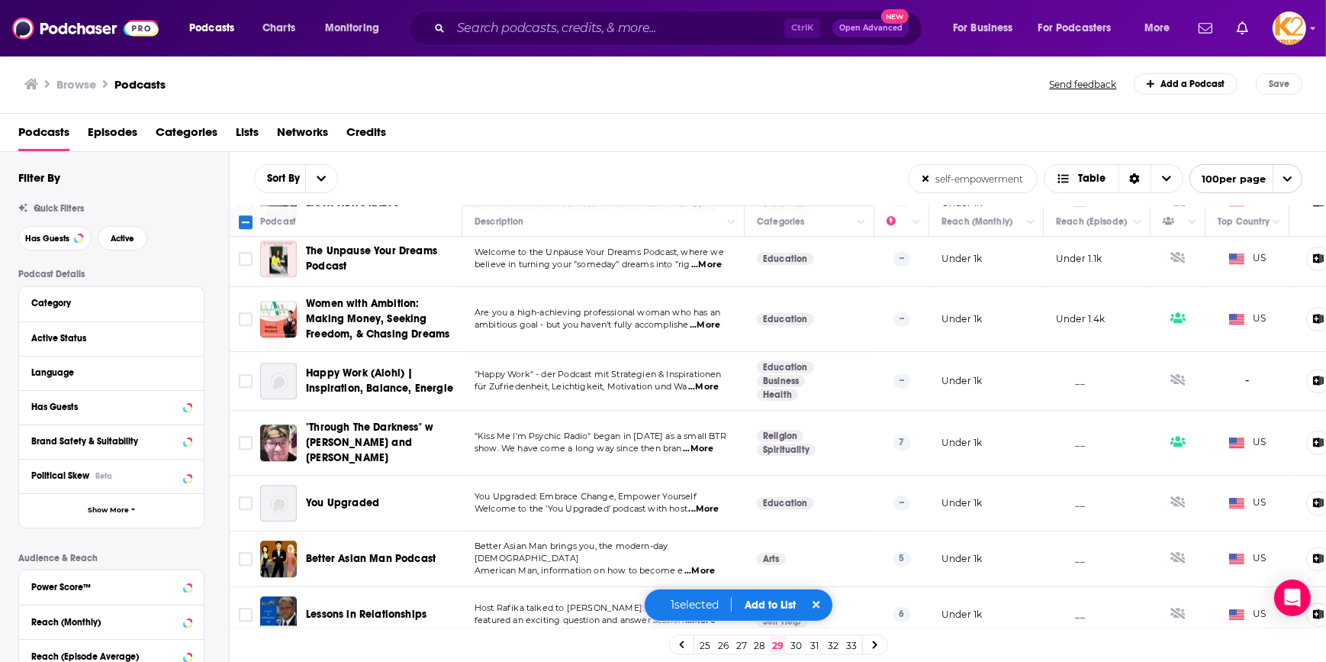
click at [780, 598] on button "Add to List" at bounding box center [771, 604] width 76 height 13
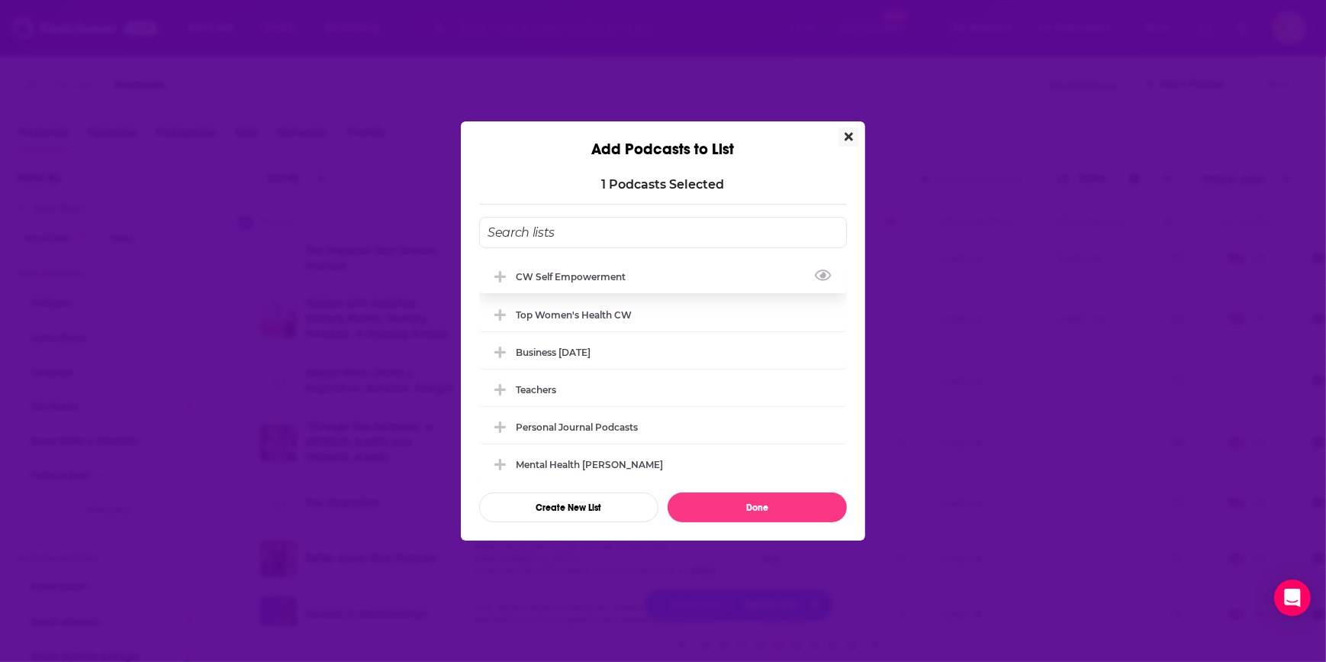
click at [605, 272] on div "CW Self empowerment" at bounding box center [575, 276] width 119 height 11
click at [748, 510] on button "Done" at bounding box center [757, 507] width 179 height 30
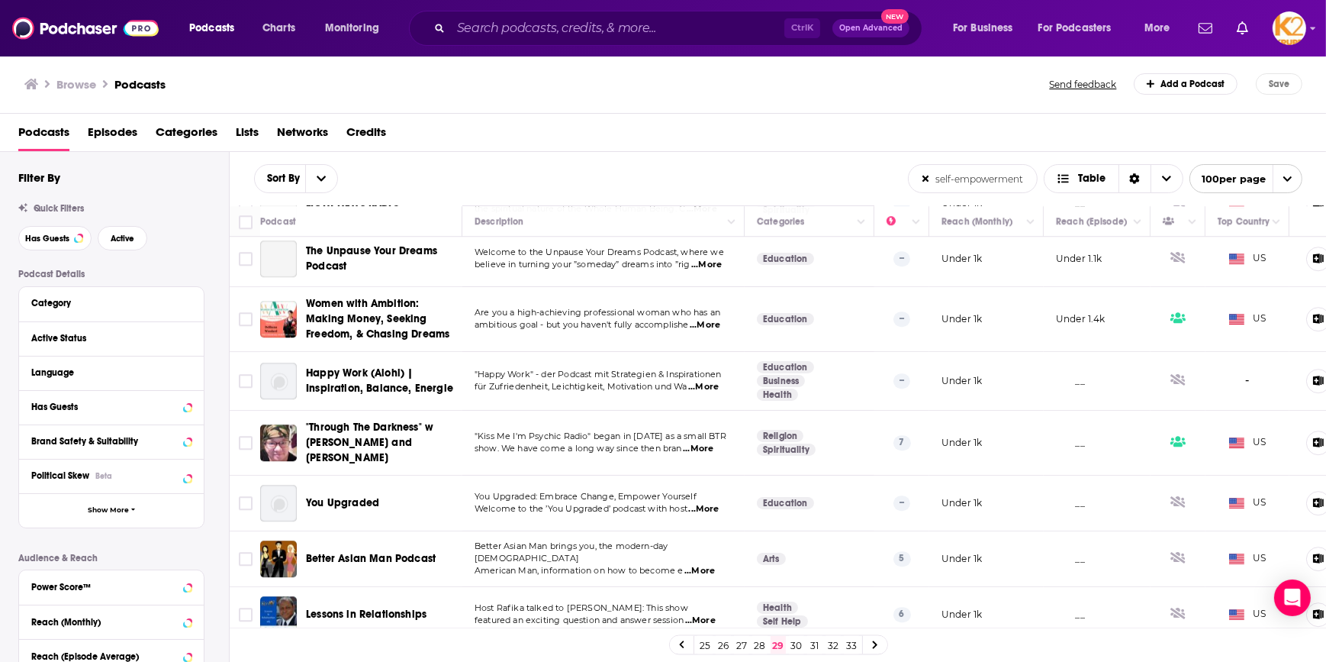
click at [801, 643] on link "30" at bounding box center [796, 645] width 15 height 18
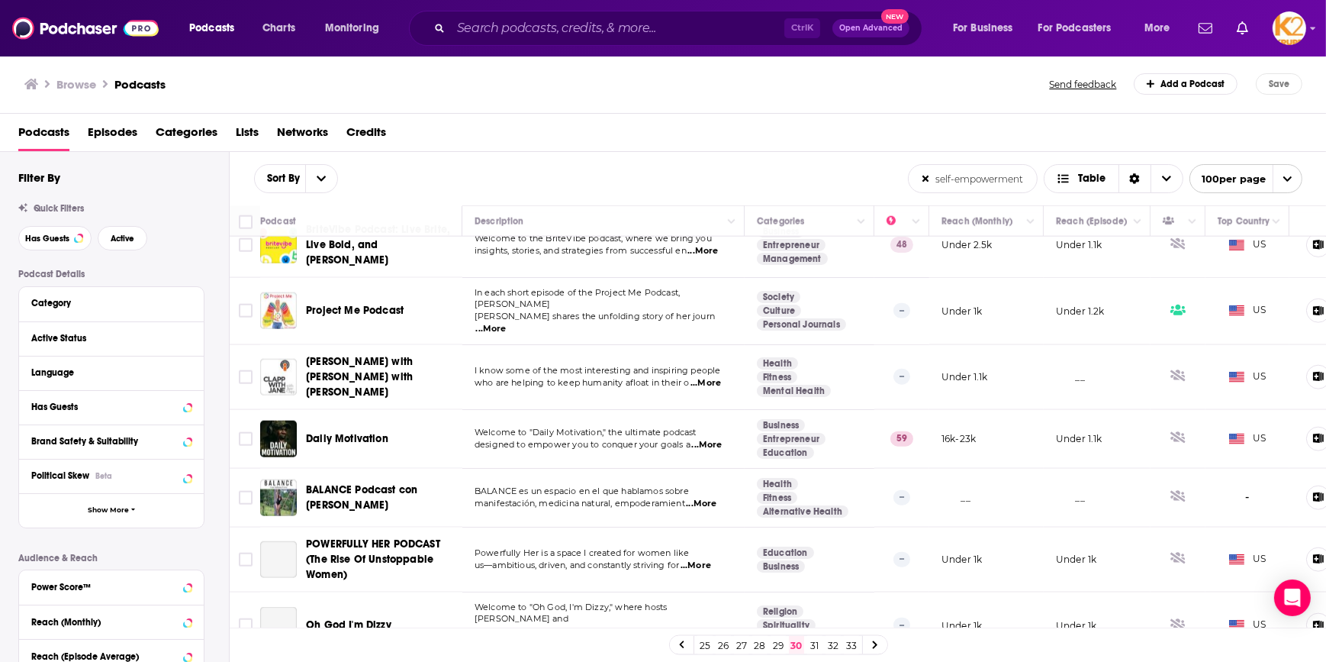
scroll to position [2289, 0]
click at [246, 430] on input "Toggle select row" at bounding box center [246, 437] width 14 height 14
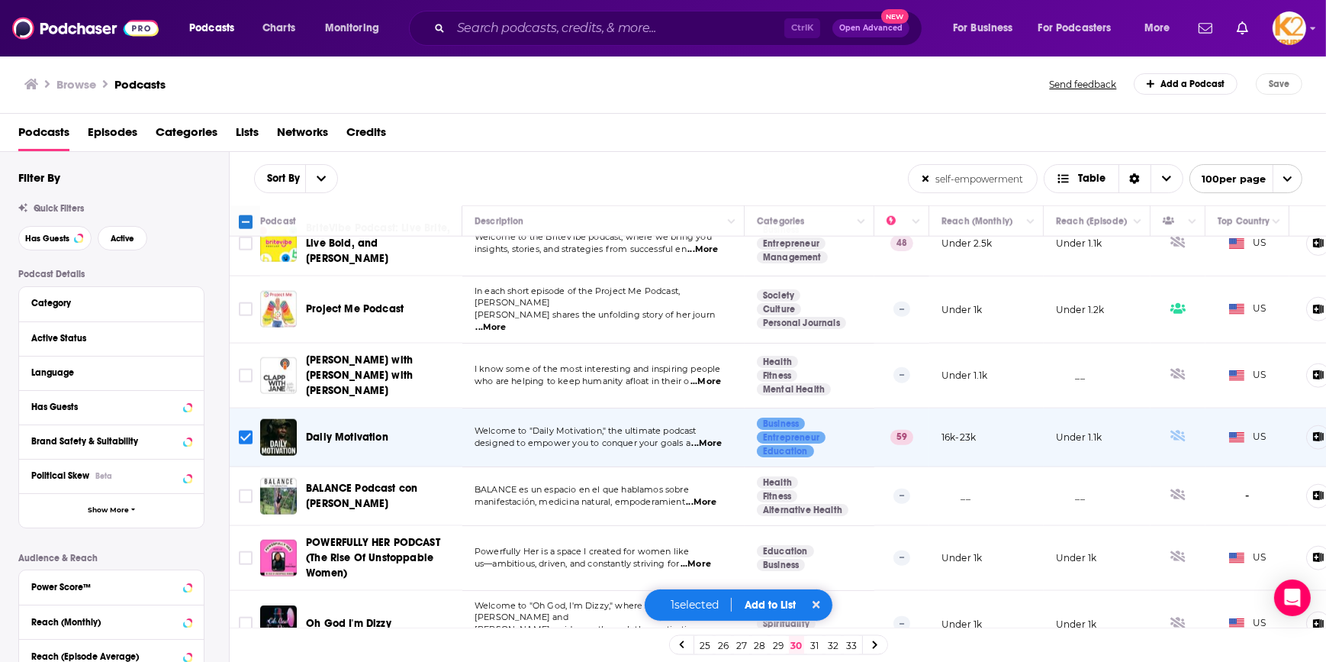
click at [768, 603] on button "Add to List" at bounding box center [771, 604] width 76 height 13
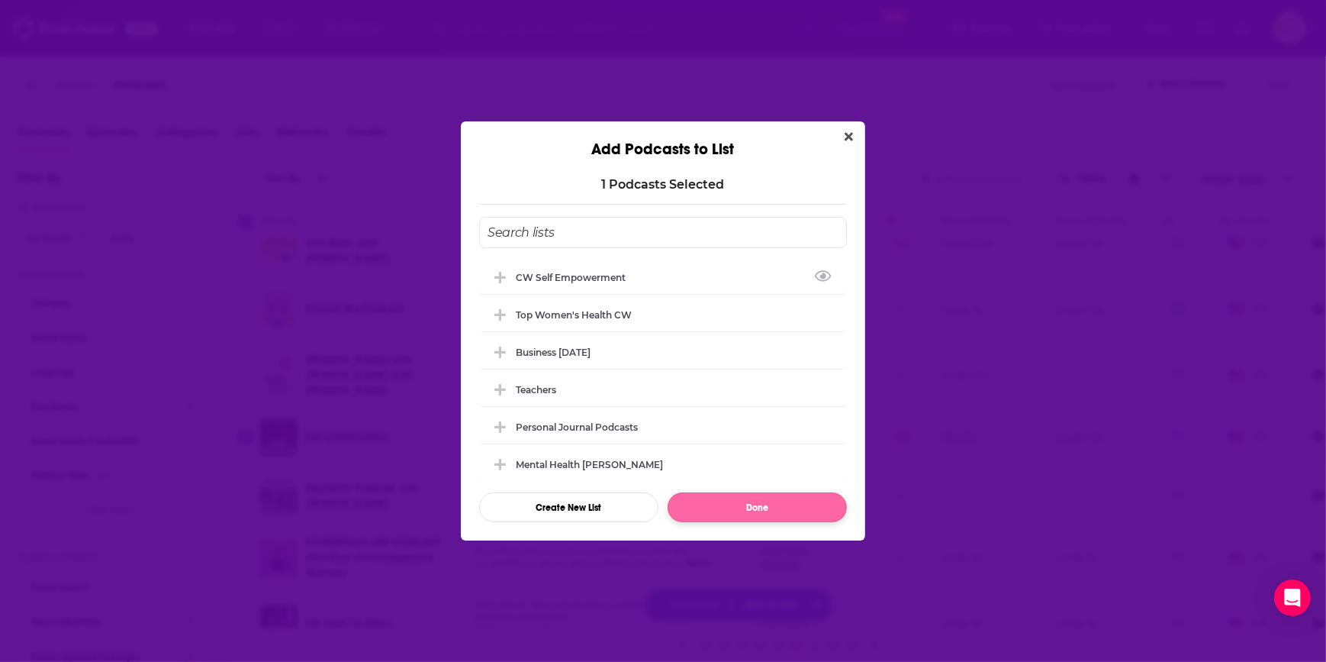
drag, startPoint x: 645, startPoint y: 281, endPoint x: 755, endPoint y: 501, distance: 246.4
click at [645, 281] on div "CW Self empowerment" at bounding box center [663, 277] width 368 height 34
click at [762, 511] on button "Done" at bounding box center [757, 507] width 179 height 30
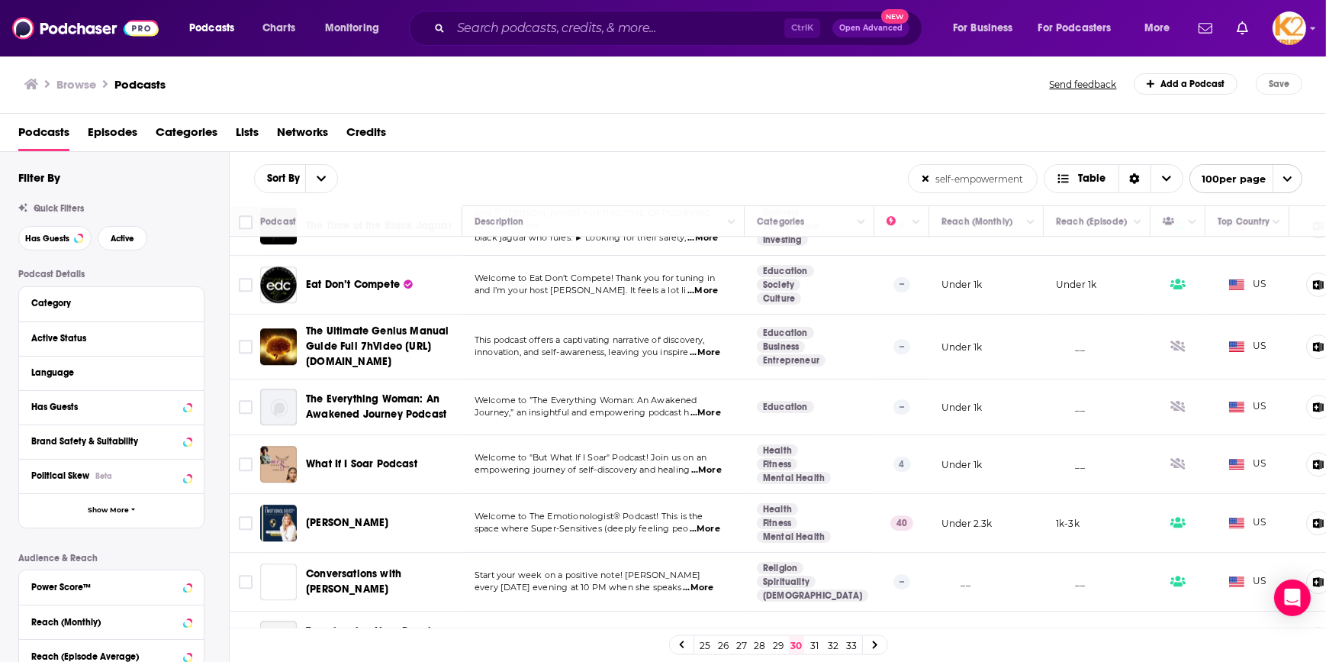
scroll to position [5576, 0]
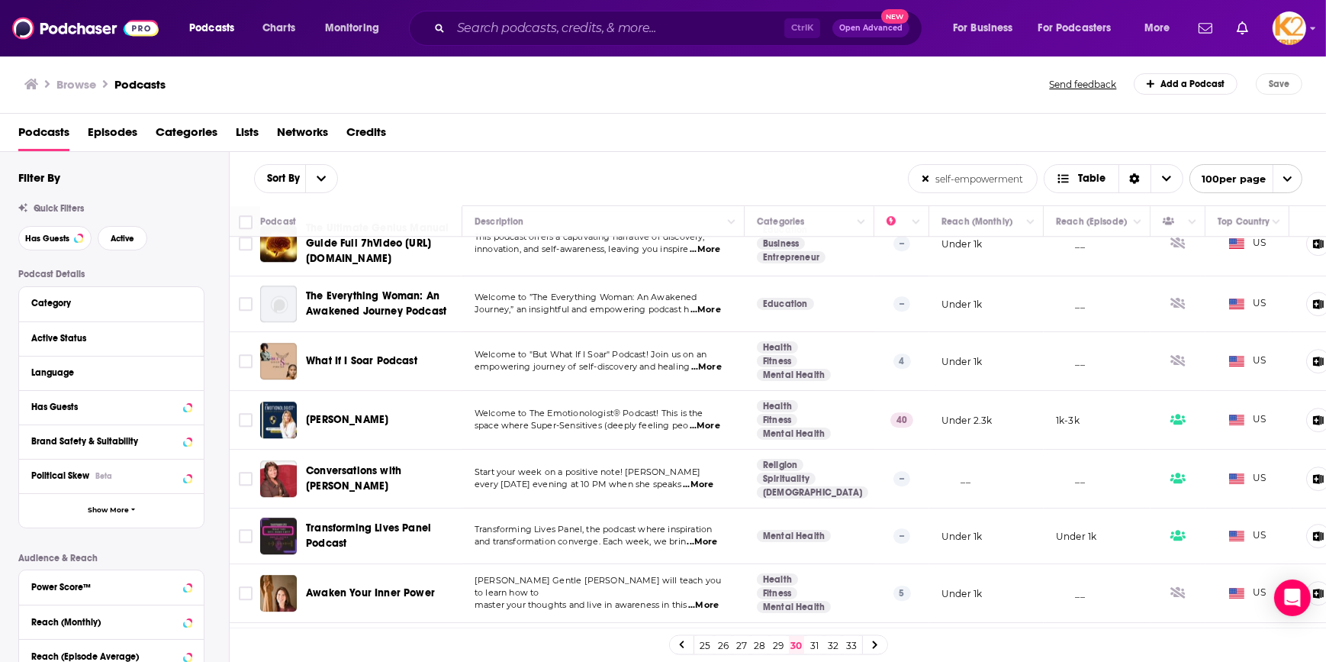
drag, startPoint x: 816, startPoint y: 645, endPoint x: 810, endPoint y: 623, distance: 23.0
click at [816, 645] on link "31" at bounding box center [814, 645] width 15 height 18
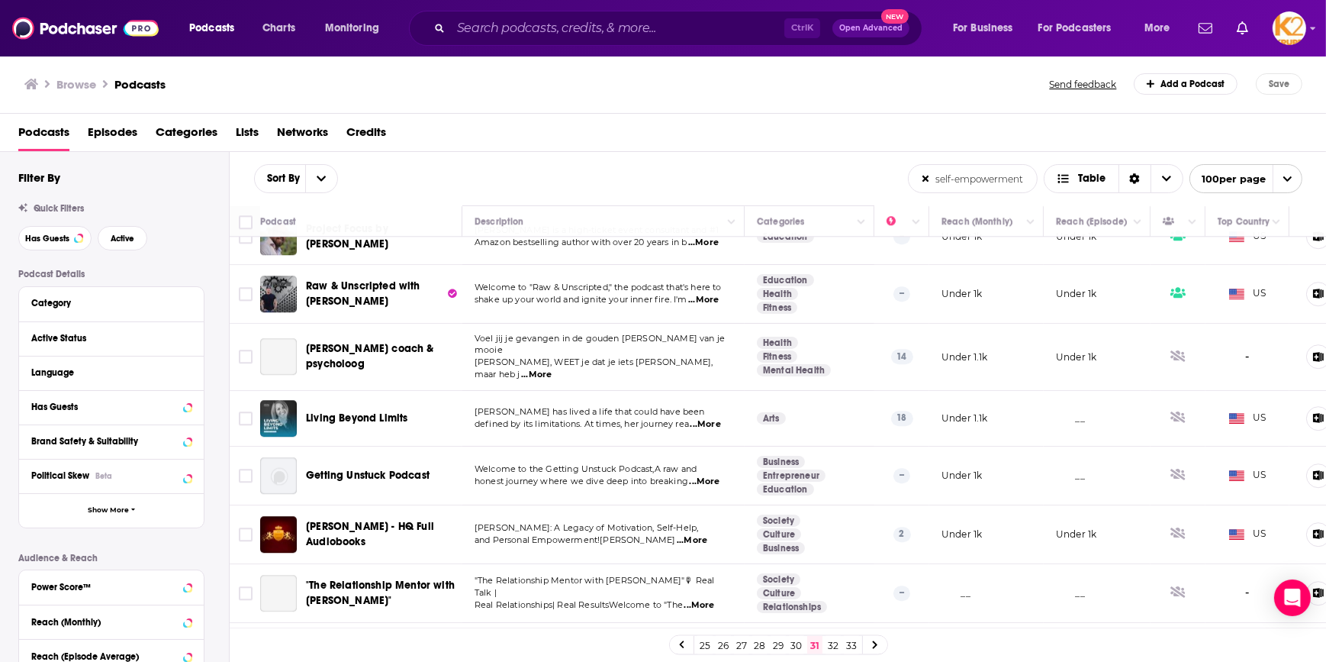
scroll to position [5497, 0]
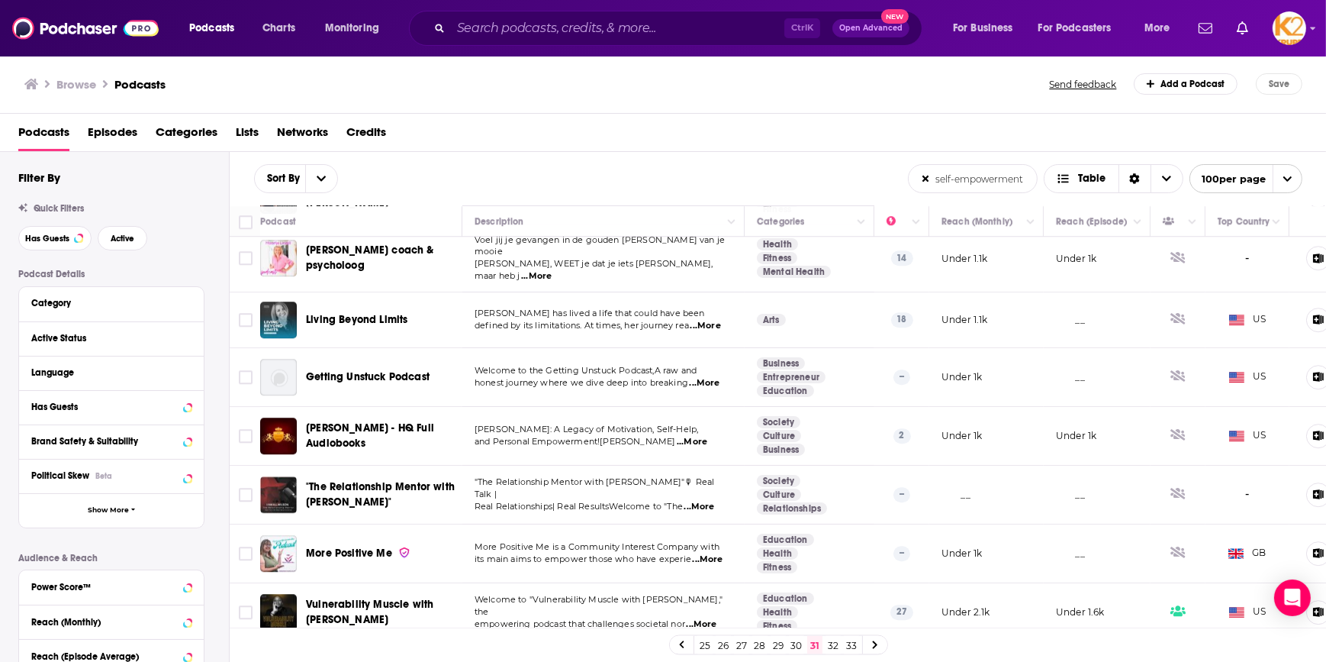
click at [838, 645] on link "32" at bounding box center [833, 645] width 15 height 18
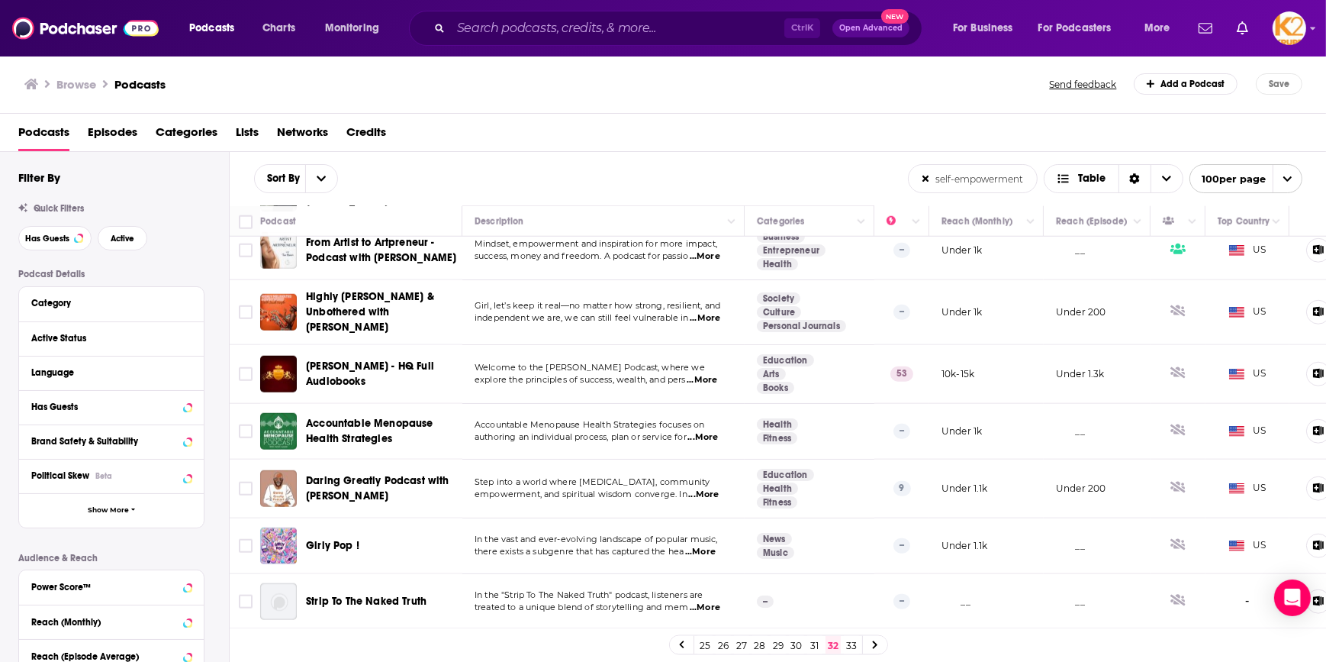
scroll to position [1873, 0]
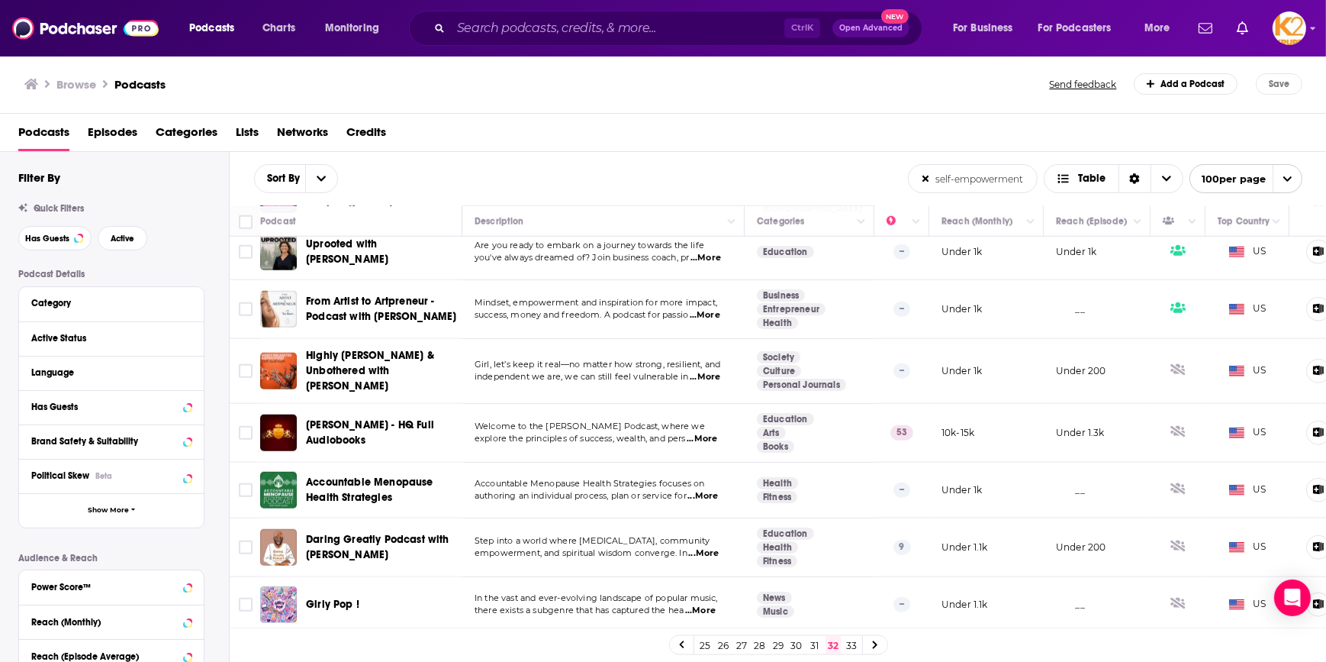
click at [717, 433] on span "...More" at bounding box center [702, 439] width 31 height 12
click at [243, 426] on input "Toggle select row" at bounding box center [246, 433] width 14 height 14
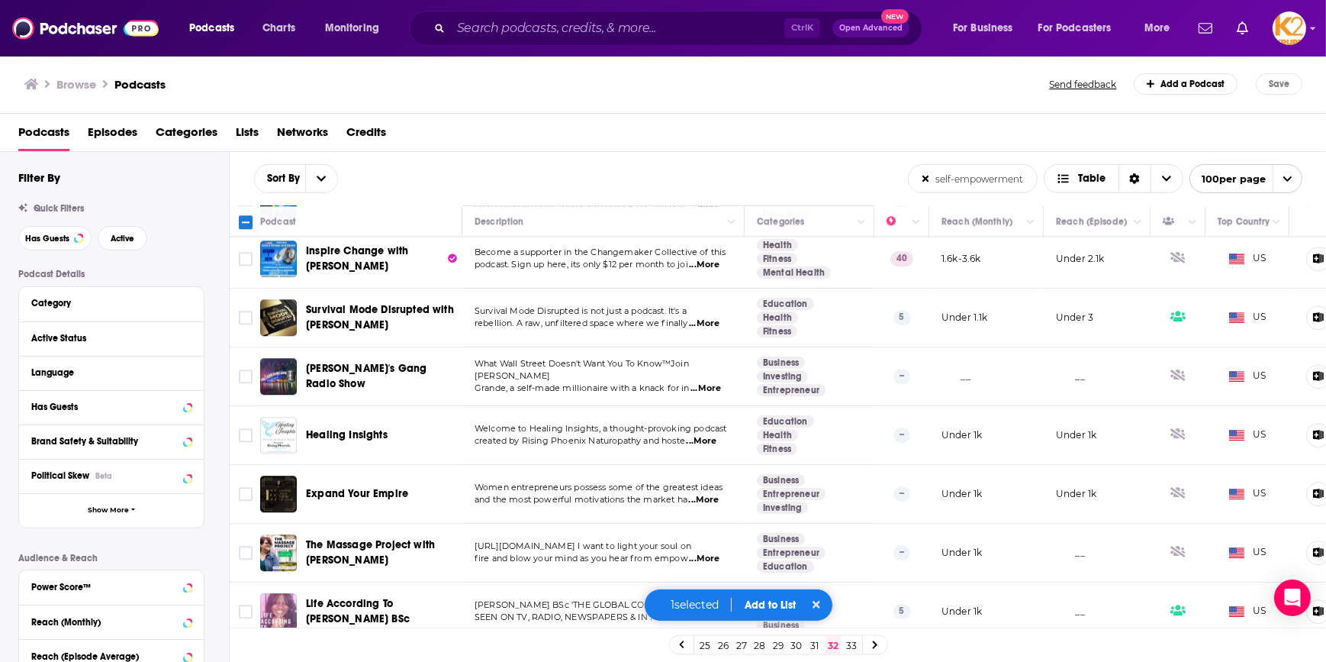
scroll to position [5506, 0]
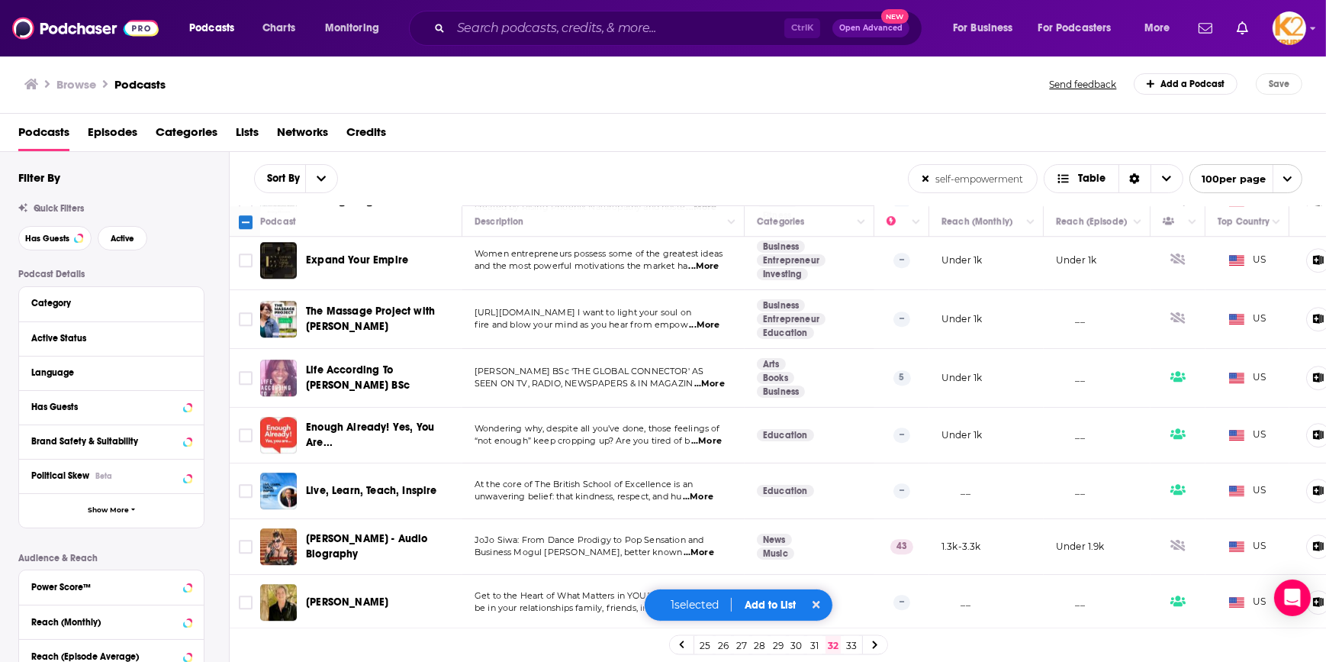
click at [767, 607] on button "Add to List" at bounding box center [771, 604] width 76 height 13
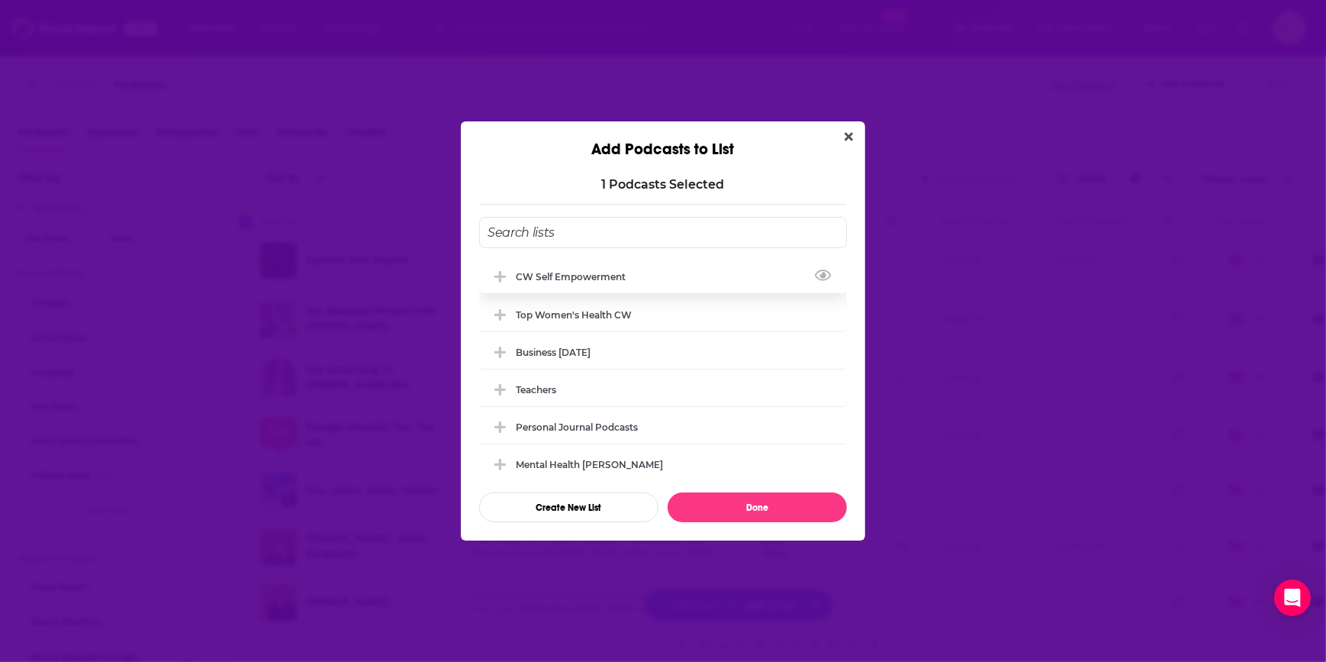
click at [604, 271] on div "CW Self empowerment" at bounding box center [575, 276] width 119 height 11
click at [762, 500] on button "Done" at bounding box center [757, 507] width 179 height 30
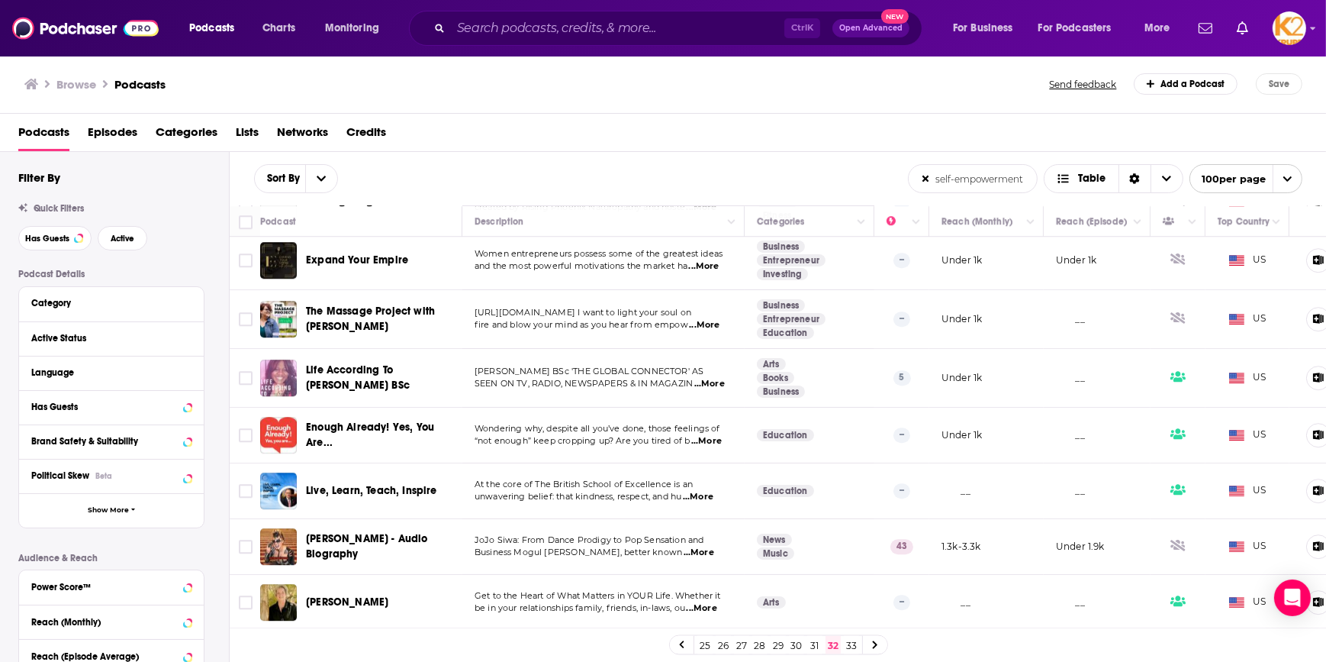
click at [850, 646] on link "33" at bounding box center [851, 645] width 15 height 18
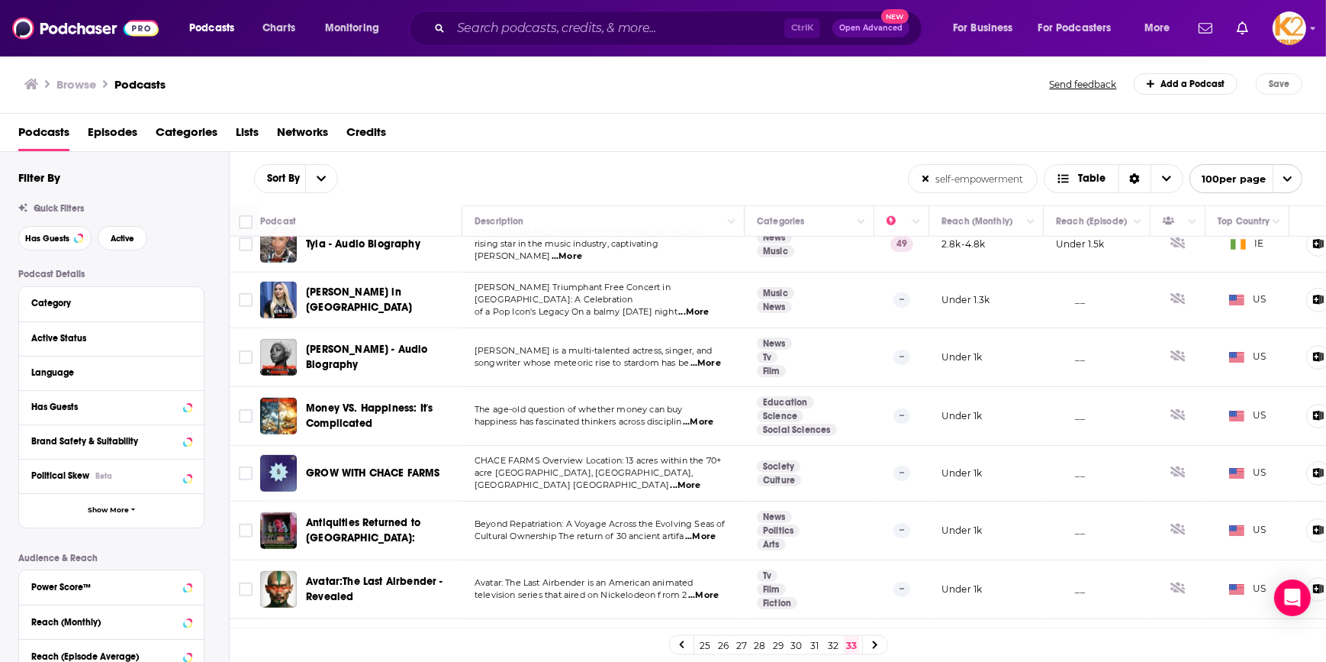
scroll to position [1542, 0]
click at [881, 646] on div at bounding box center [875, 645] width 24 height 18
click at [874, 646] on icon at bounding box center [875, 644] width 6 height 9
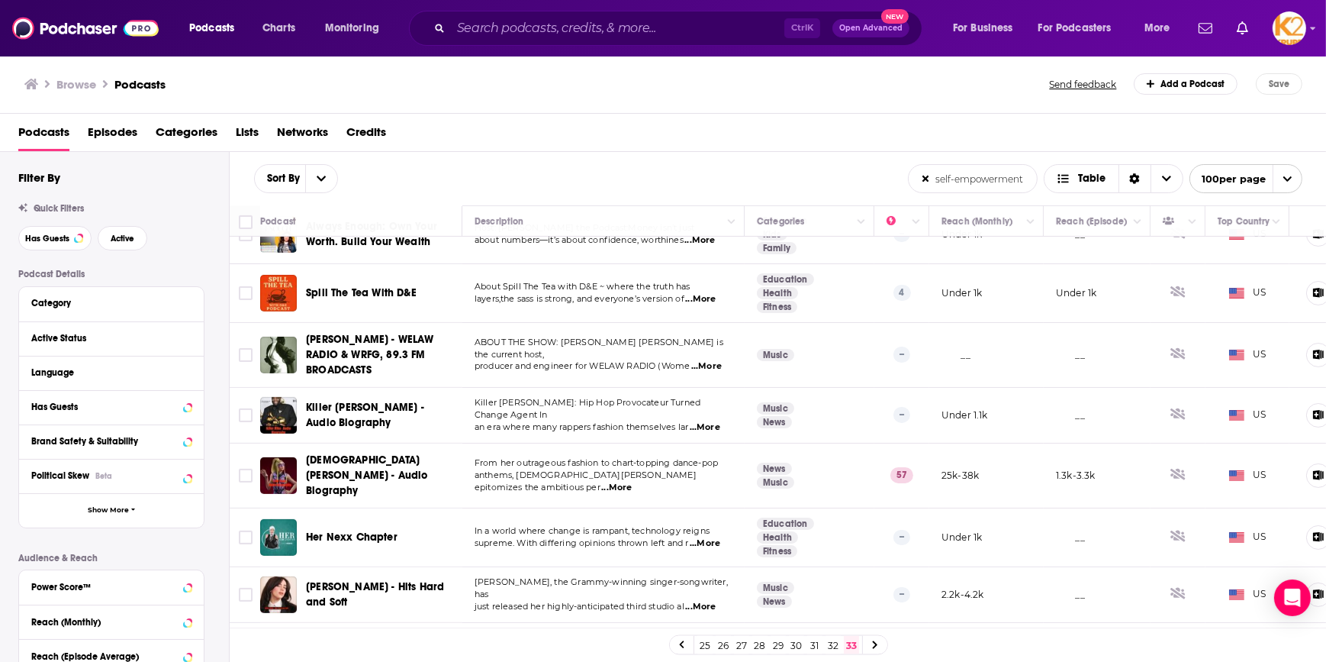
scroll to position [0, 0]
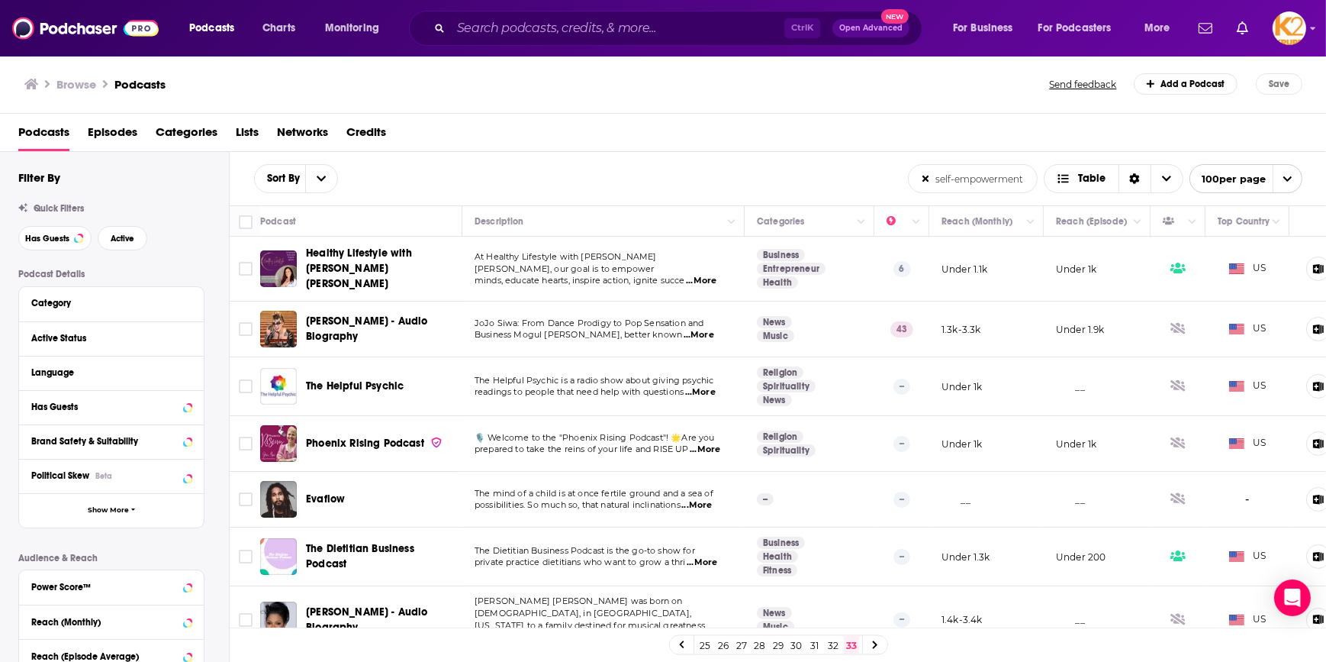
click at [926, 181] on icon at bounding box center [927, 179] width 8 height 10
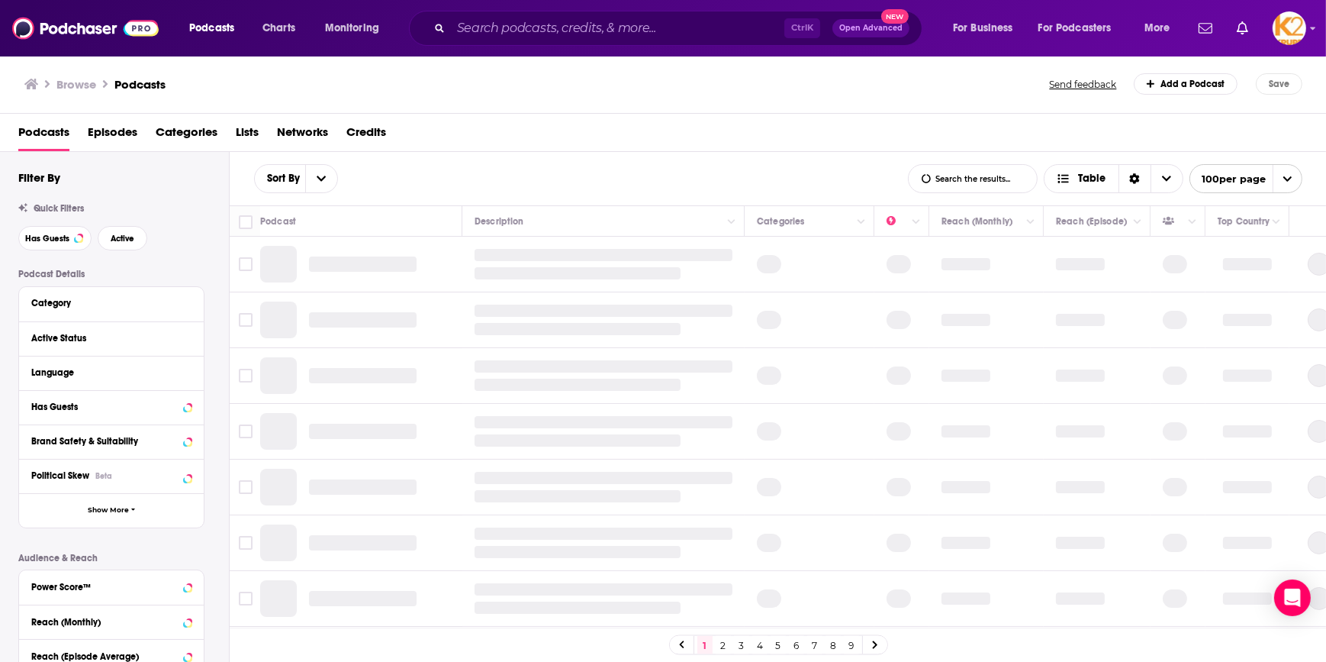
click at [936, 176] on input "List Search Input" at bounding box center [973, 178] width 128 height 27
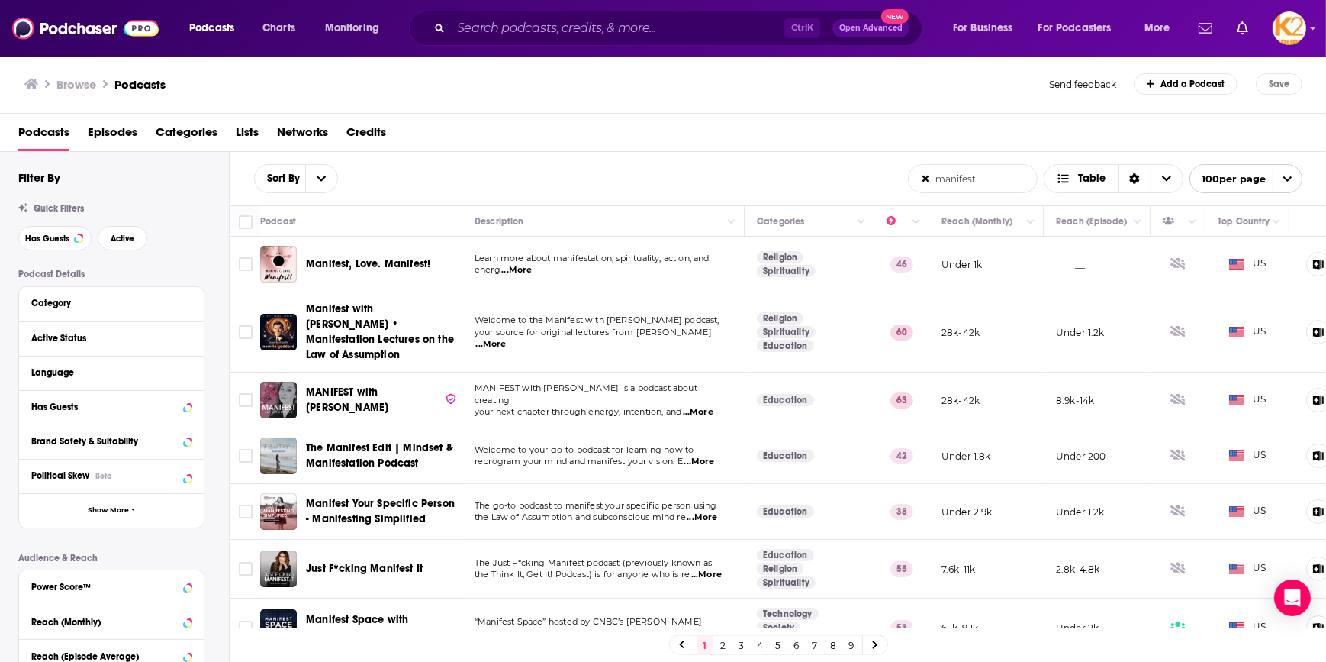
type input "manifest"
click at [249, 330] on input "Toggle select row" at bounding box center [246, 332] width 14 height 14
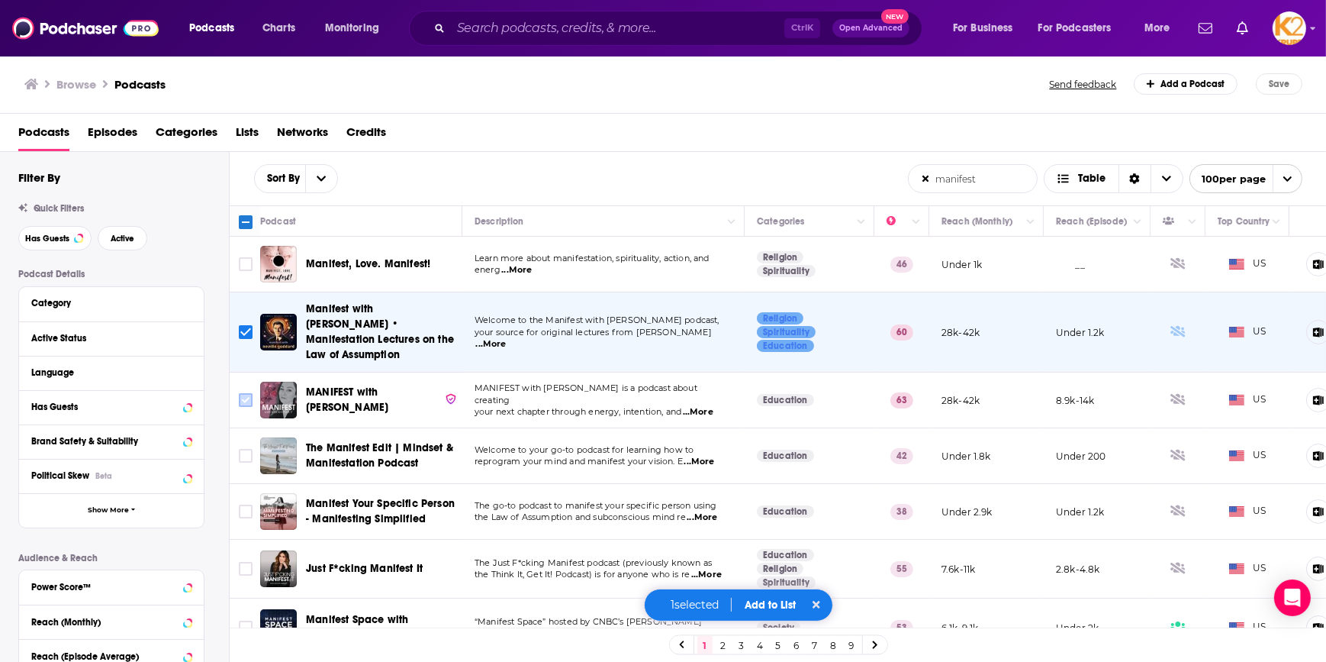
click at [246, 397] on input "Toggle select row" at bounding box center [246, 400] width 14 height 14
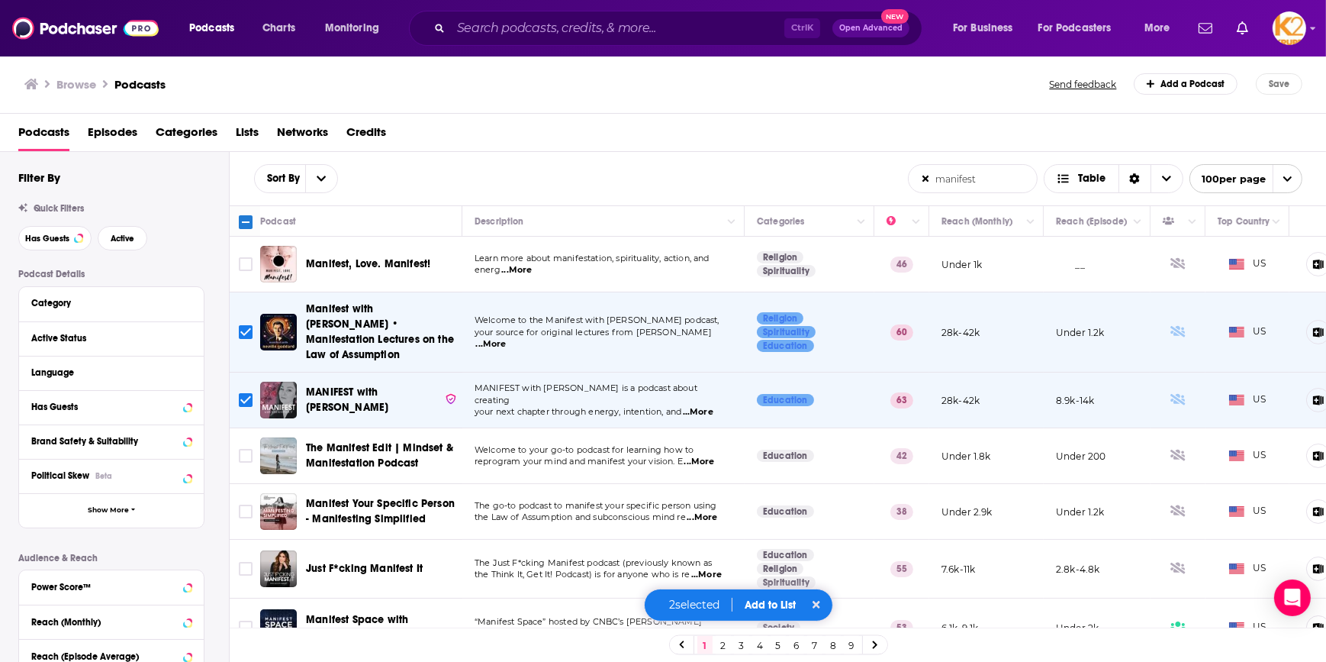
scroll to position [69, 0]
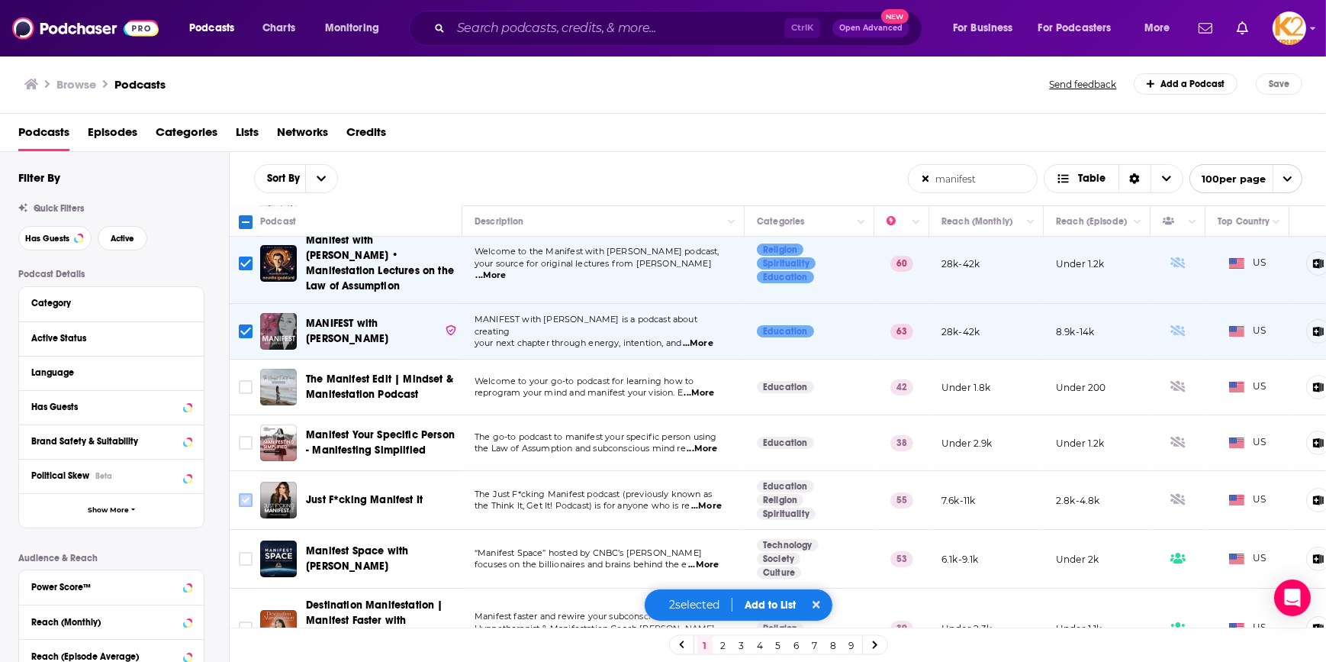
click at [243, 497] on input "Toggle select row" at bounding box center [246, 500] width 14 height 14
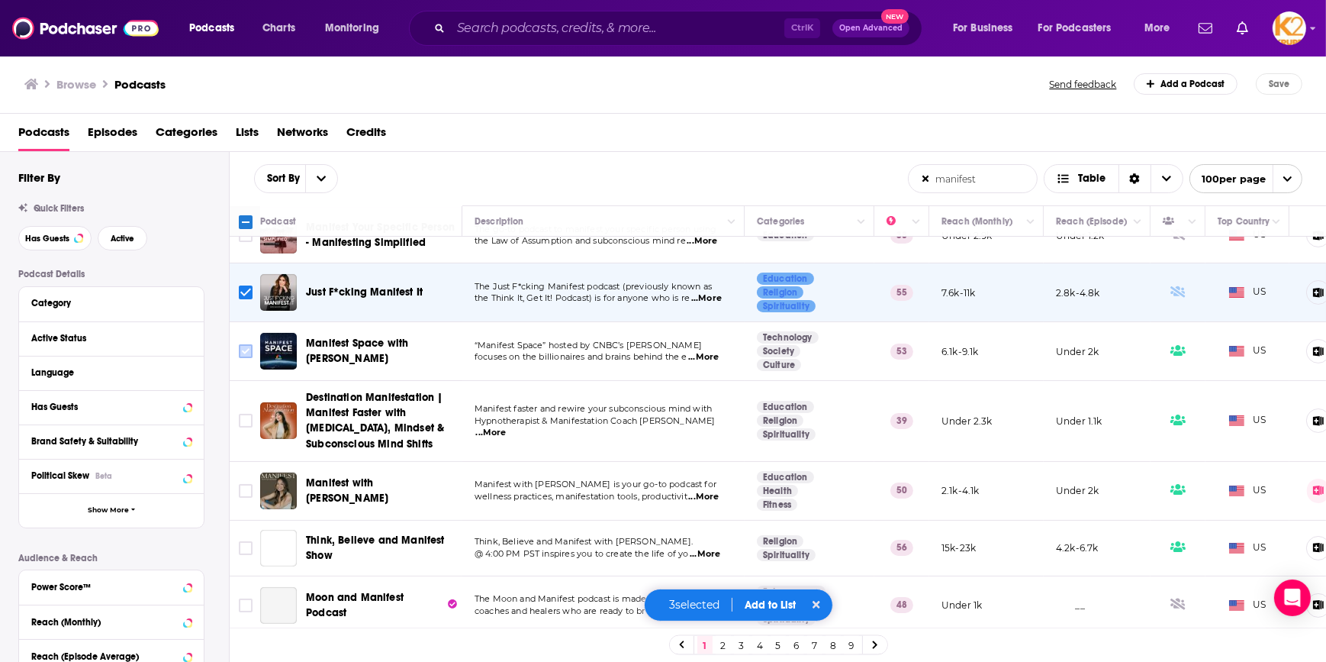
scroll to position [277, 0]
click at [244, 546] on input "Toggle select row" at bounding box center [246, 547] width 14 height 14
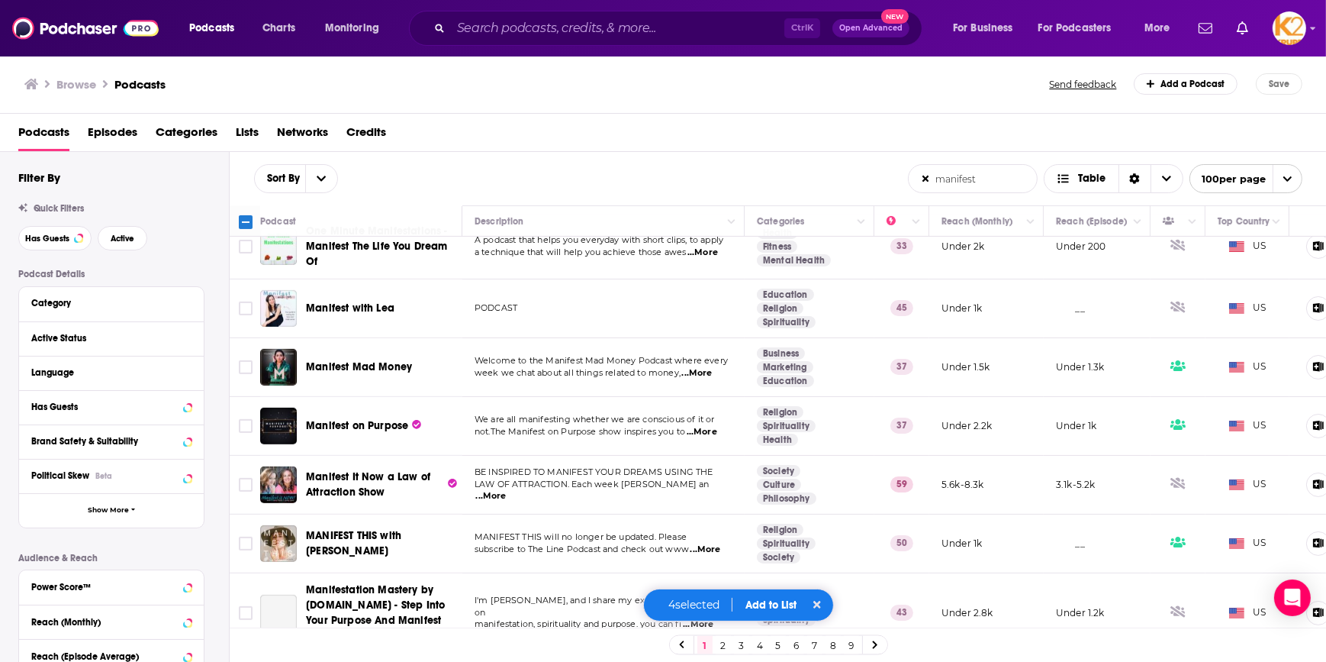
scroll to position [901, 0]
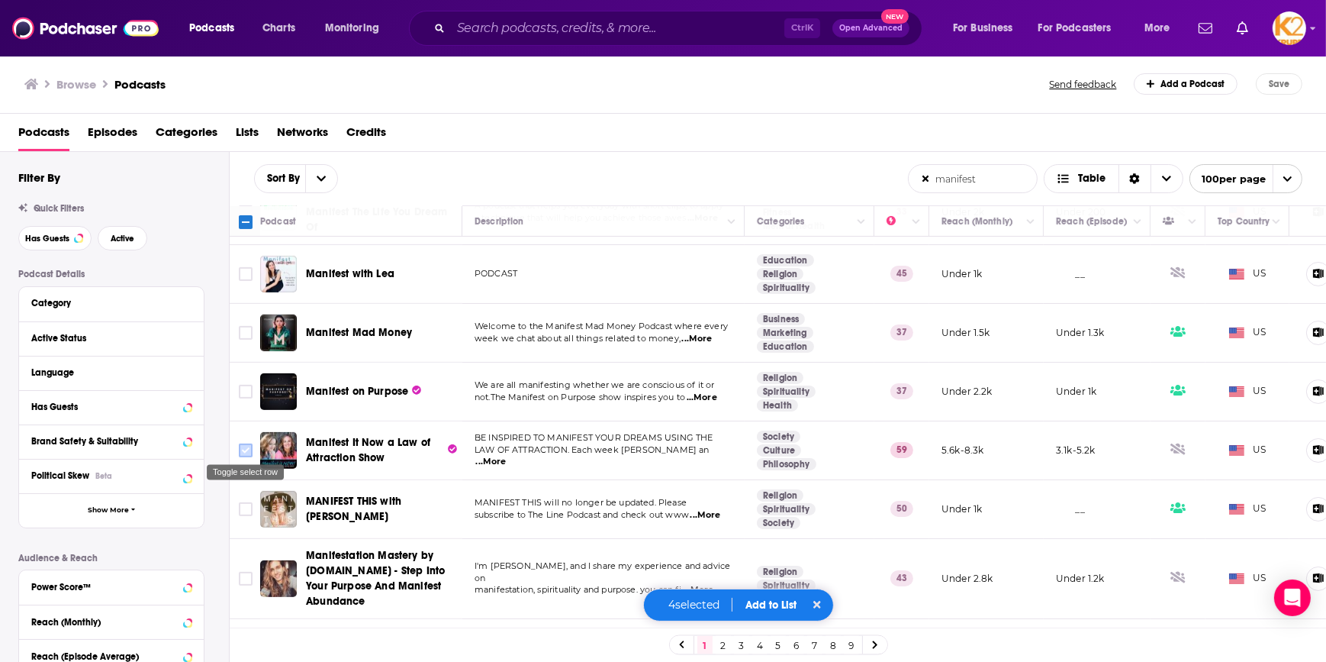
click at [244, 446] on input "Toggle select row" at bounding box center [246, 450] width 14 height 14
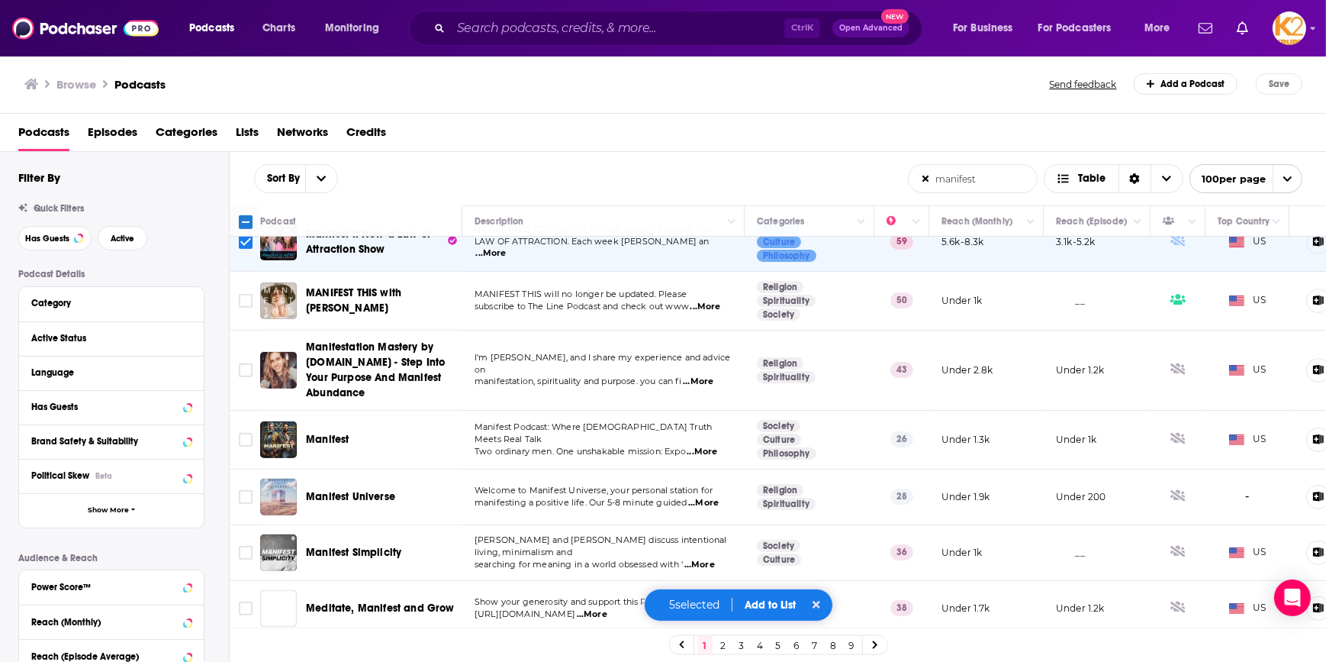
scroll to position [1122, 0]
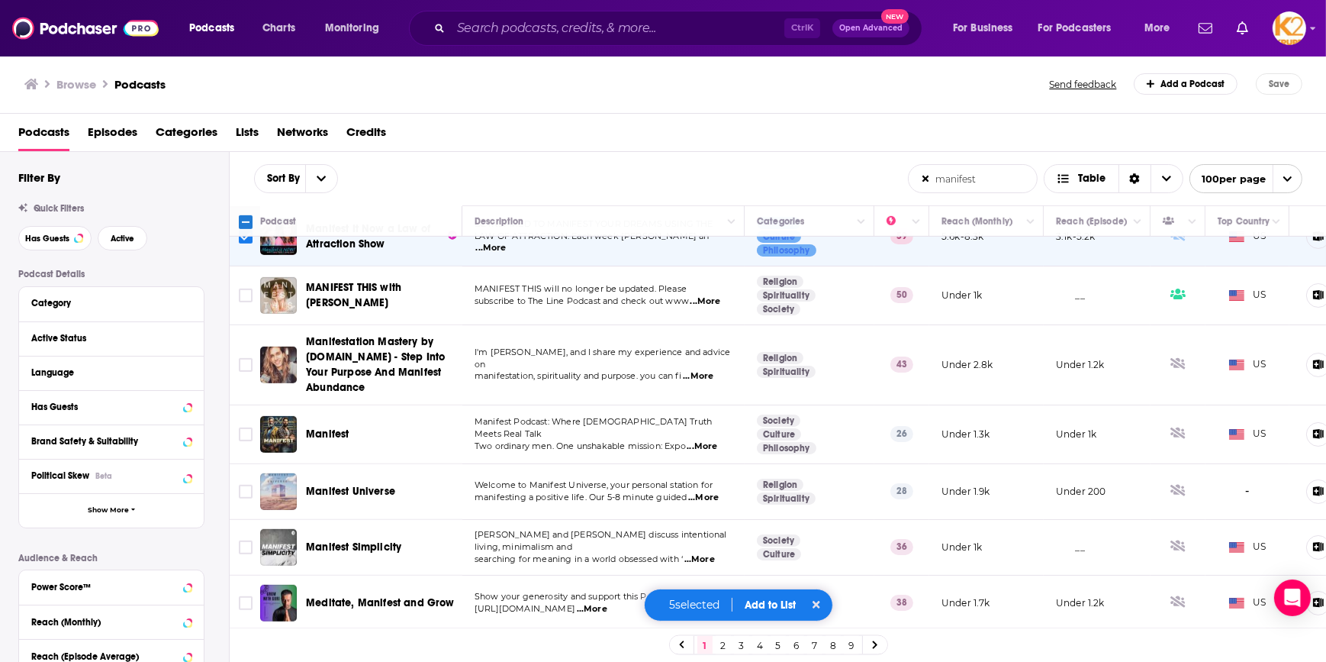
click at [772, 601] on button "Add to List" at bounding box center [771, 604] width 76 height 13
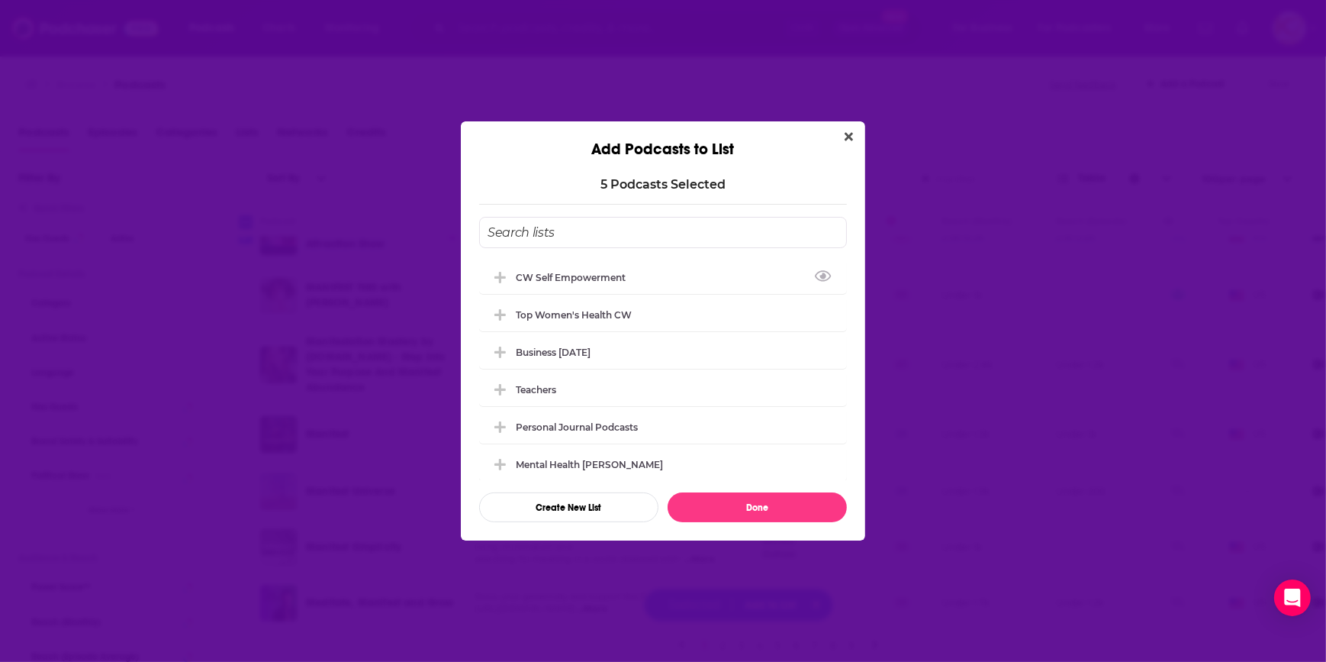
click at [597, 221] on input "Add Podcast To List" at bounding box center [663, 232] width 368 height 31
type input "CW Manifest Podcasts"
click at [570, 513] on button "Create New List" at bounding box center [568, 507] width 179 height 30
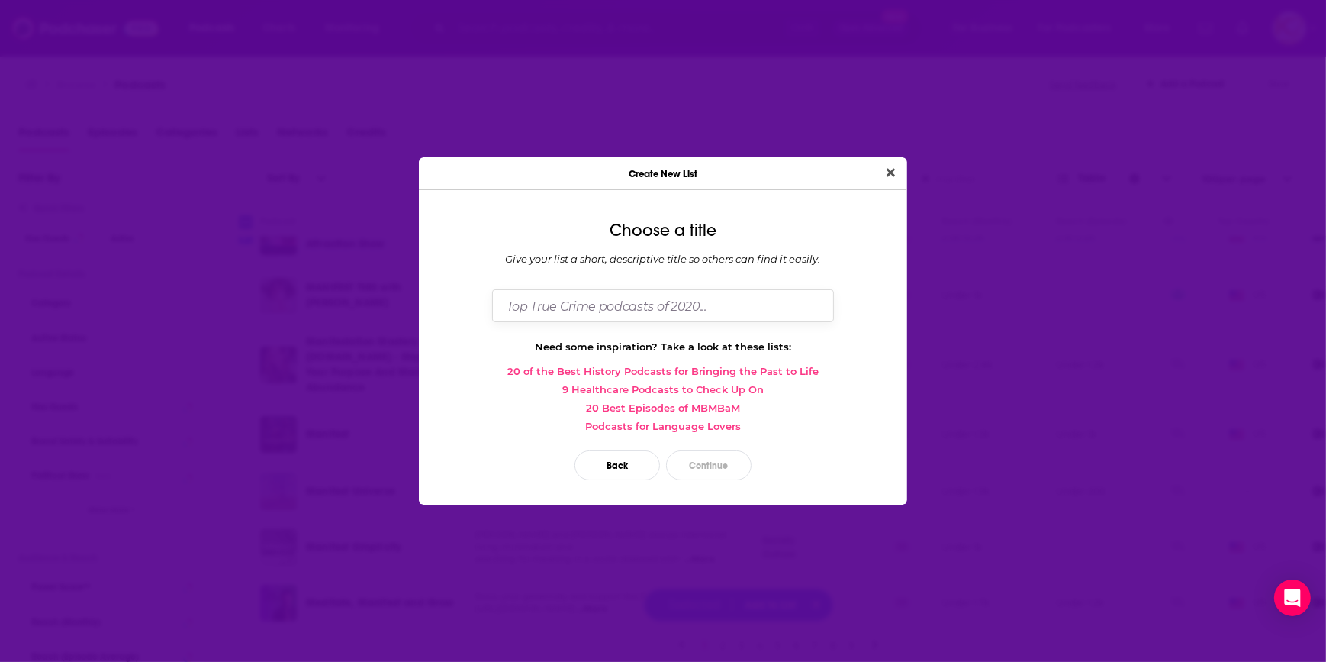
click at [534, 295] on input "Dialog" at bounding box center [663, 305] width 342 height 33
type input "manifest"
click at [682, 468] on button "Continue" at bounding box center [708, 465] width 85 height 30
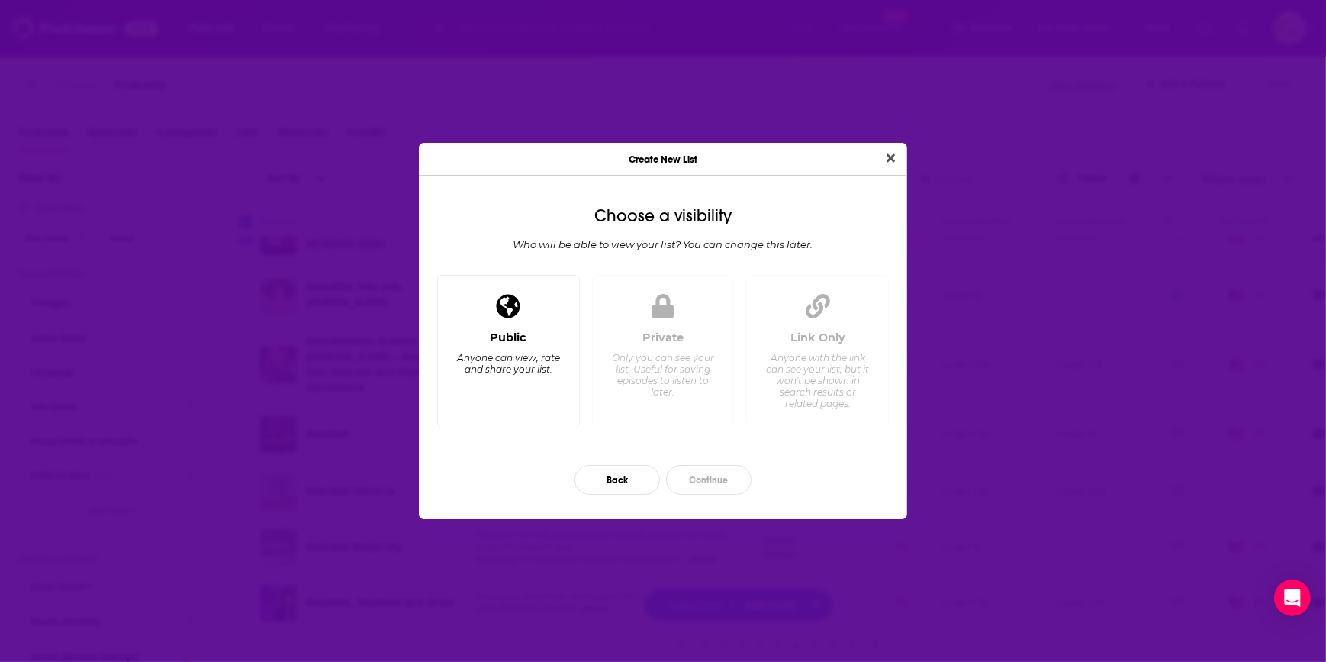
click at [524, 333] on div "Public" at bounding box center [508, 337] width 37 height 14
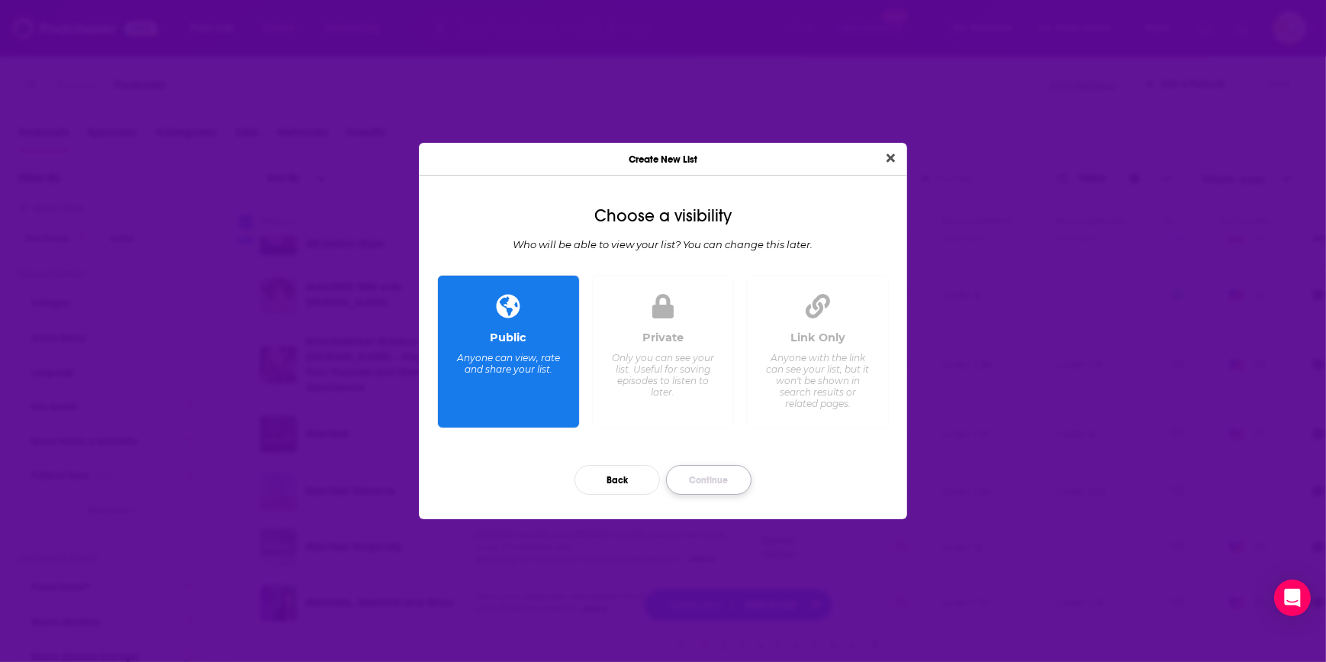
click at [710, 488] on button "Continue" at bounding box center [708, 480] width 85 height 30
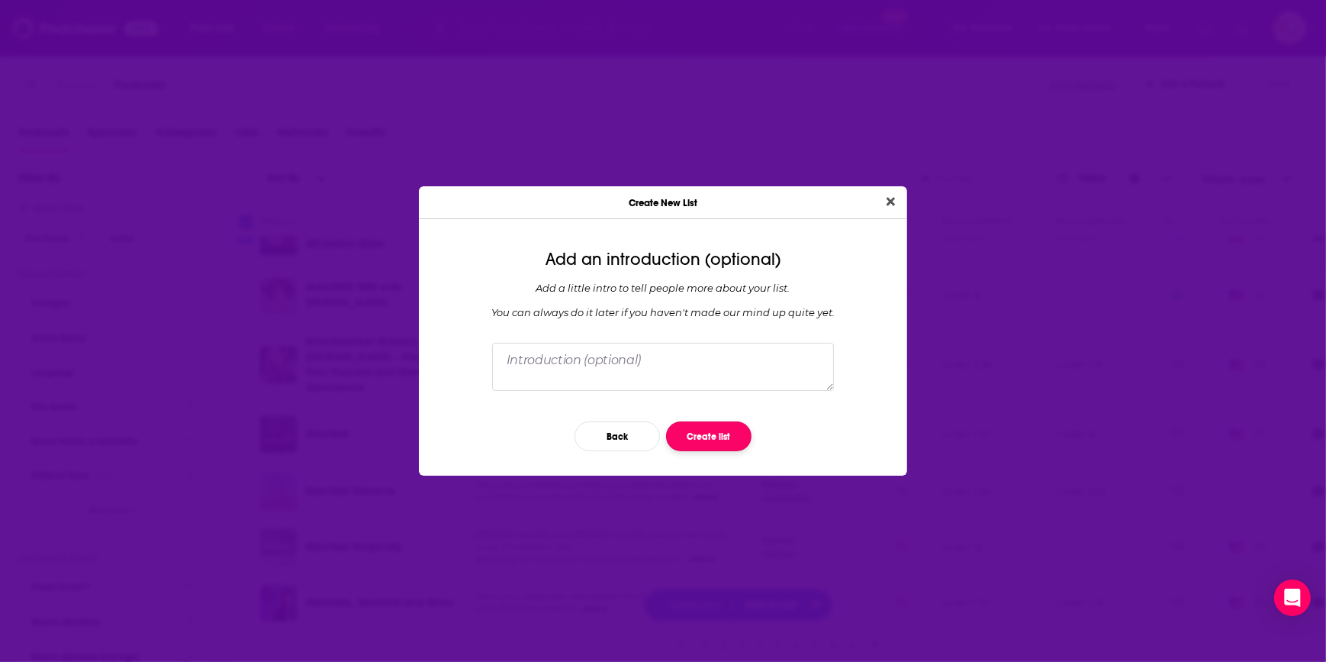
click at [724, 436] on button "Create list" at bounding box center [708, 436] width 85 height 30
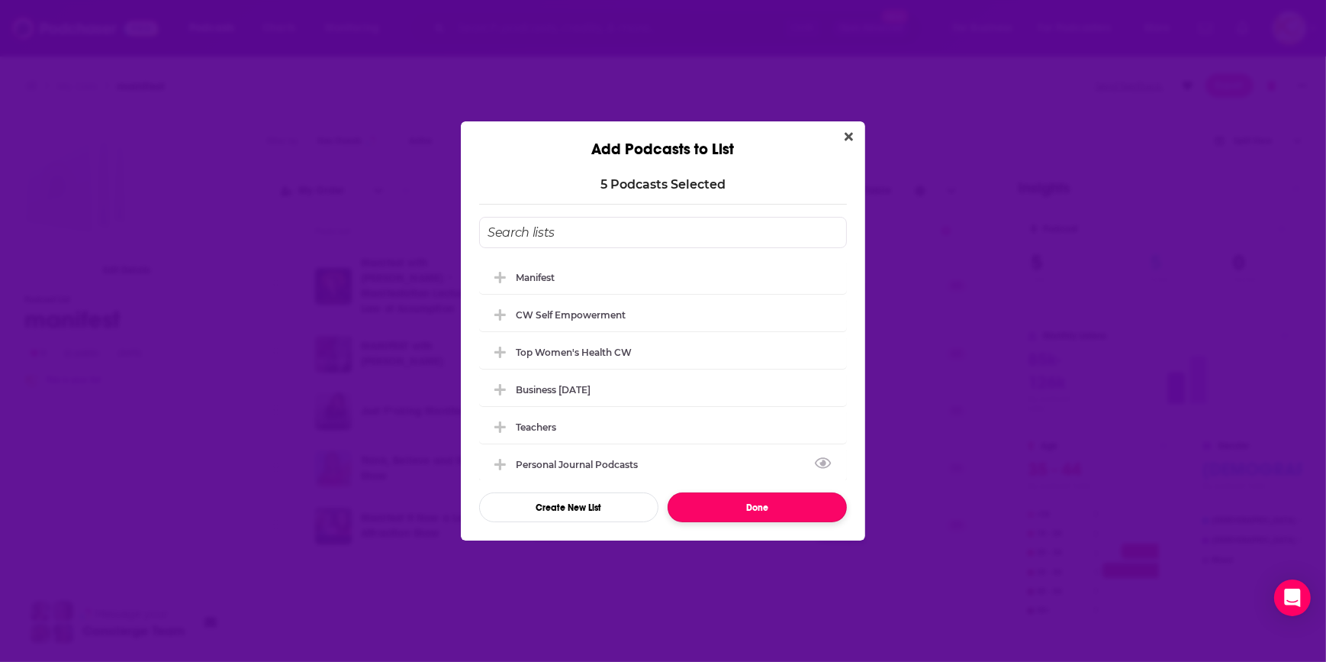
click at [794, 511] on button "Done" at bounding box center [757, 507] width 179 height 30
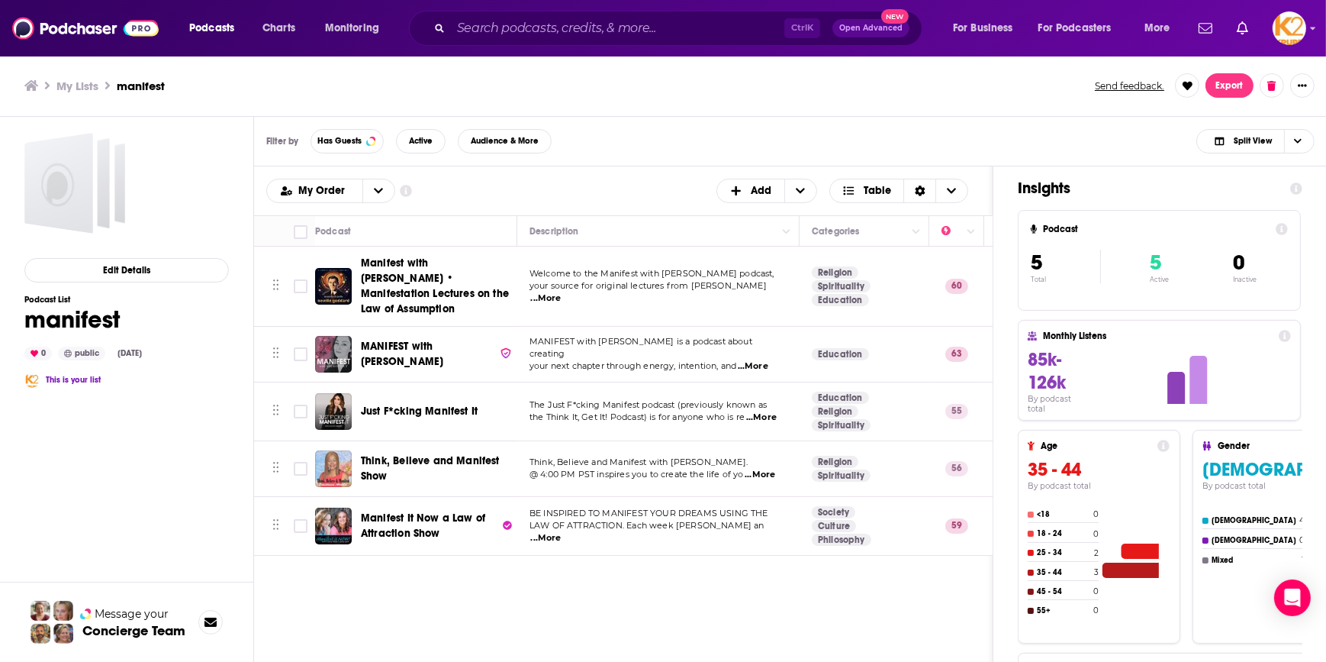
click at [985, 138] on div "Filter by Has Guests Active Audience & More Split View" at bounding box center [790, 142] width 1073 height 50
click at [1297, 140] on icon "Choose View" at bounding box center [1298, 141] width 8 height 8
click at [1297, 188] on span "Podcast Only" at bounding box center [1265, 192] width 76 height 8
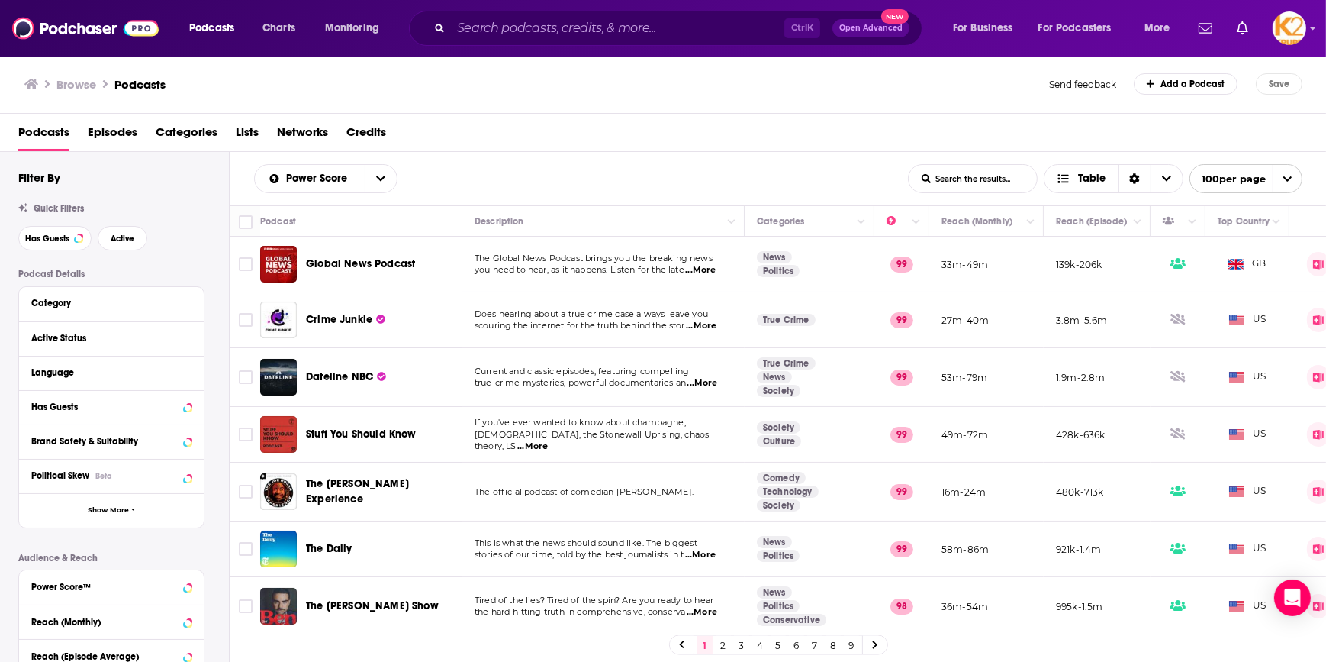
click at [1015, 182] on input "List Search Input" at bounding box center [973, 178] width 128 height 27
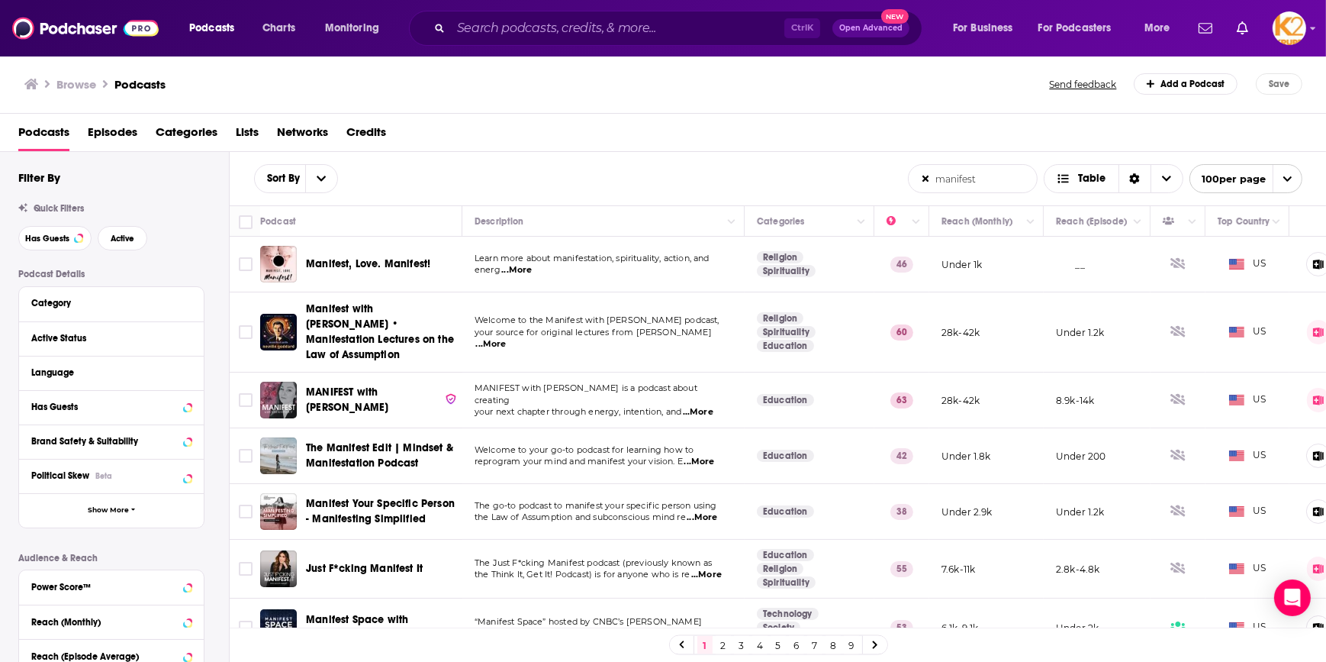
type input "manifest"
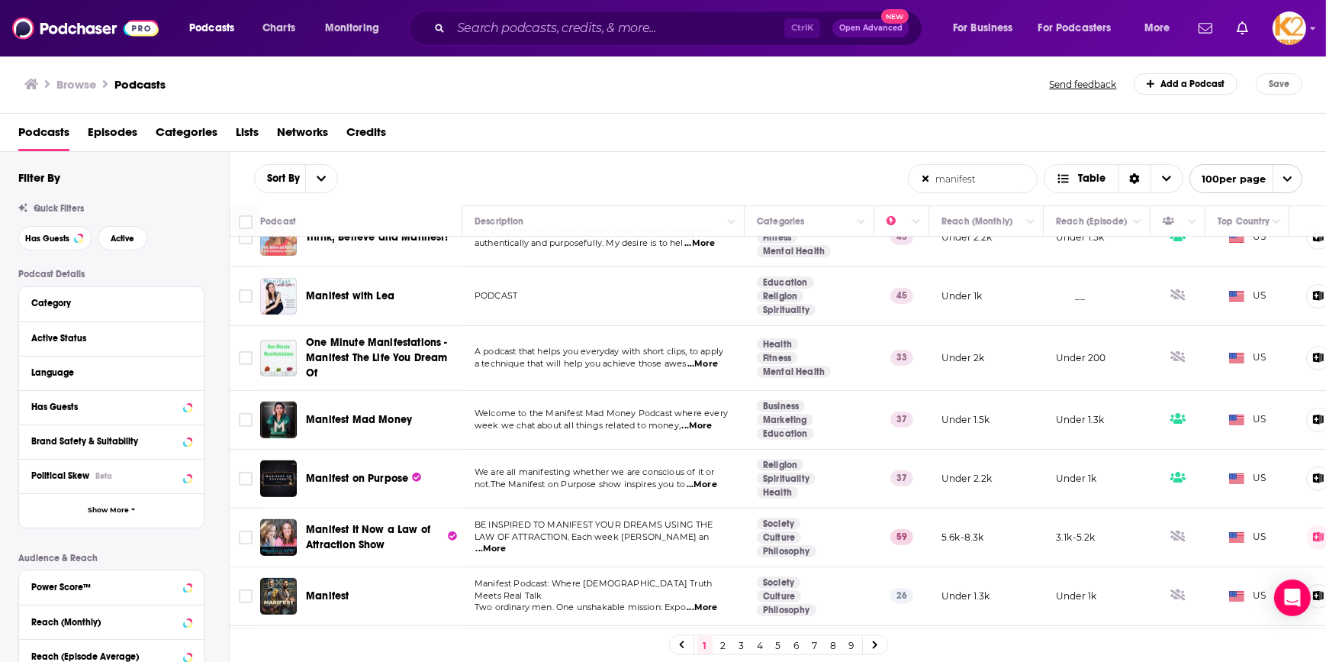
scroll to position [1122, 0]
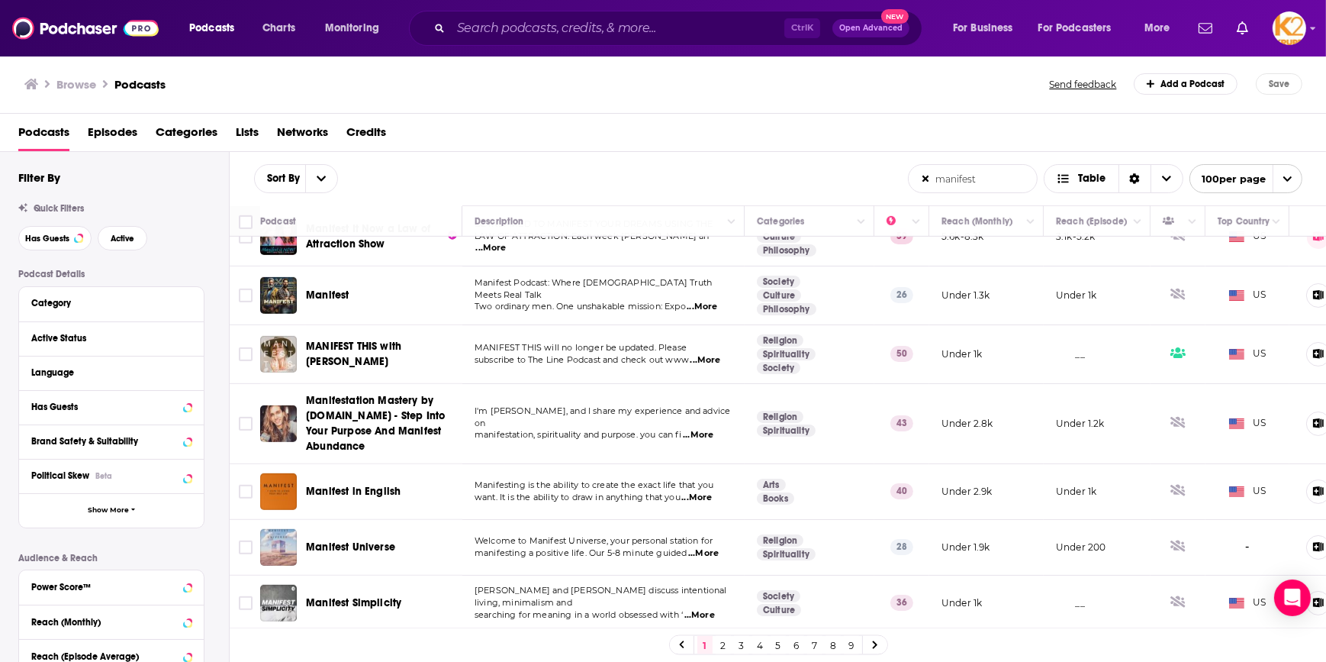
click at [723, 640] on link "2" at bounding box center [723, 645] width 15 height 18
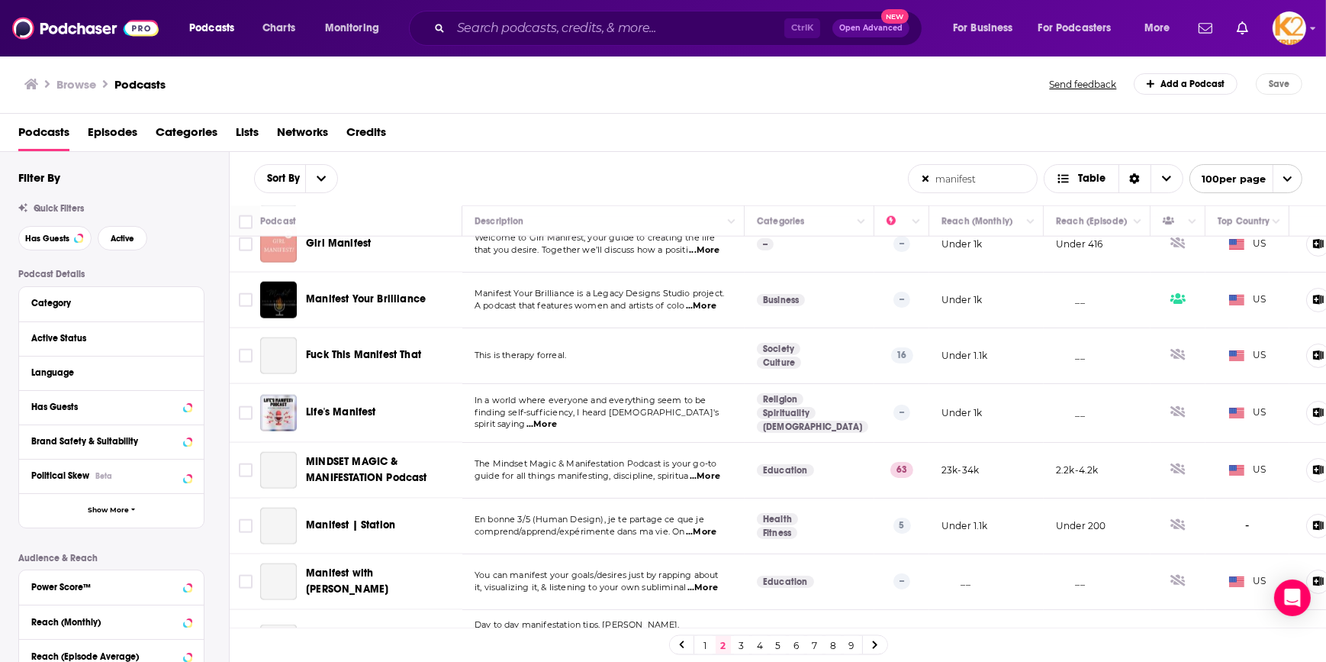
scroll to position [2427, 0]
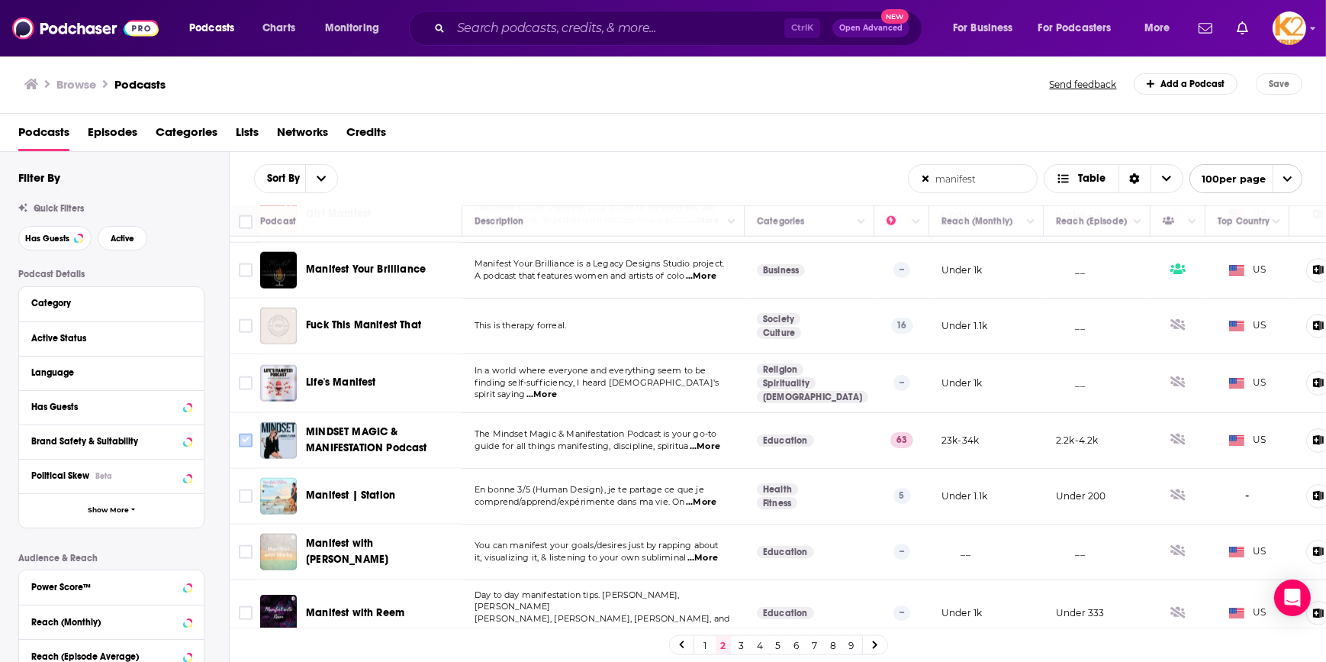
click at [244, 433] on input "Toggle select row" at bounding box center [246, 440] width 14 height 14
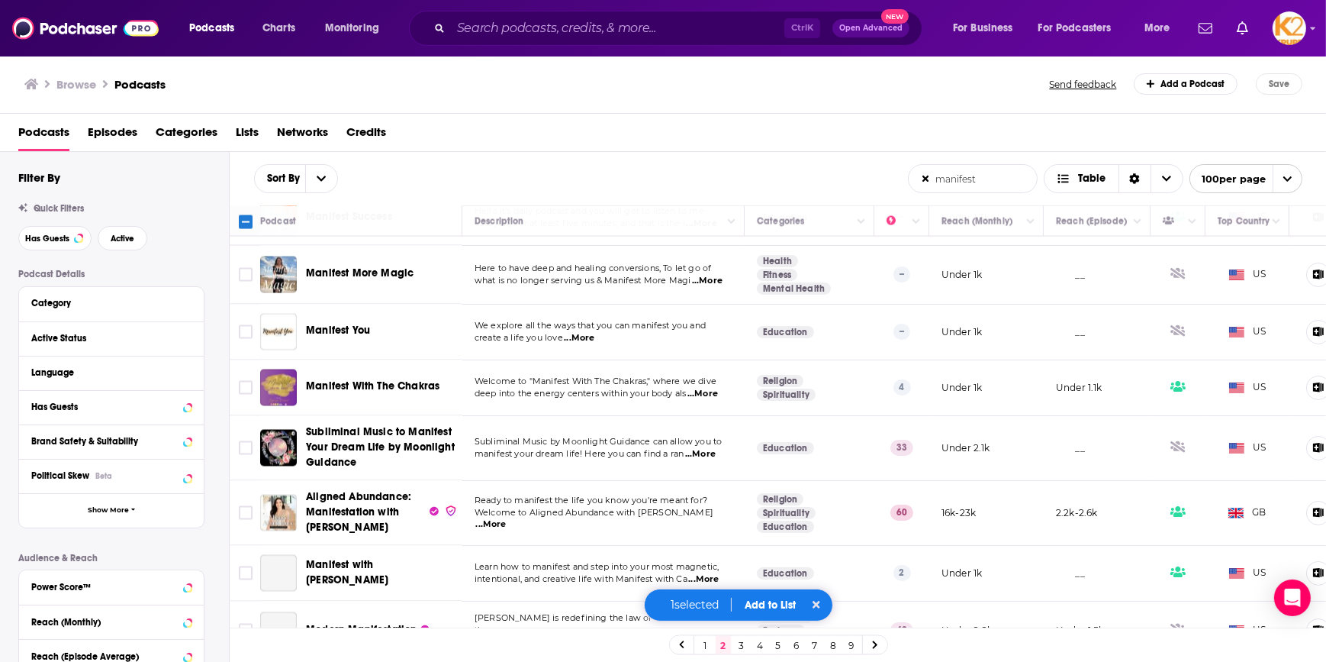
scroll to position [3677, 0]
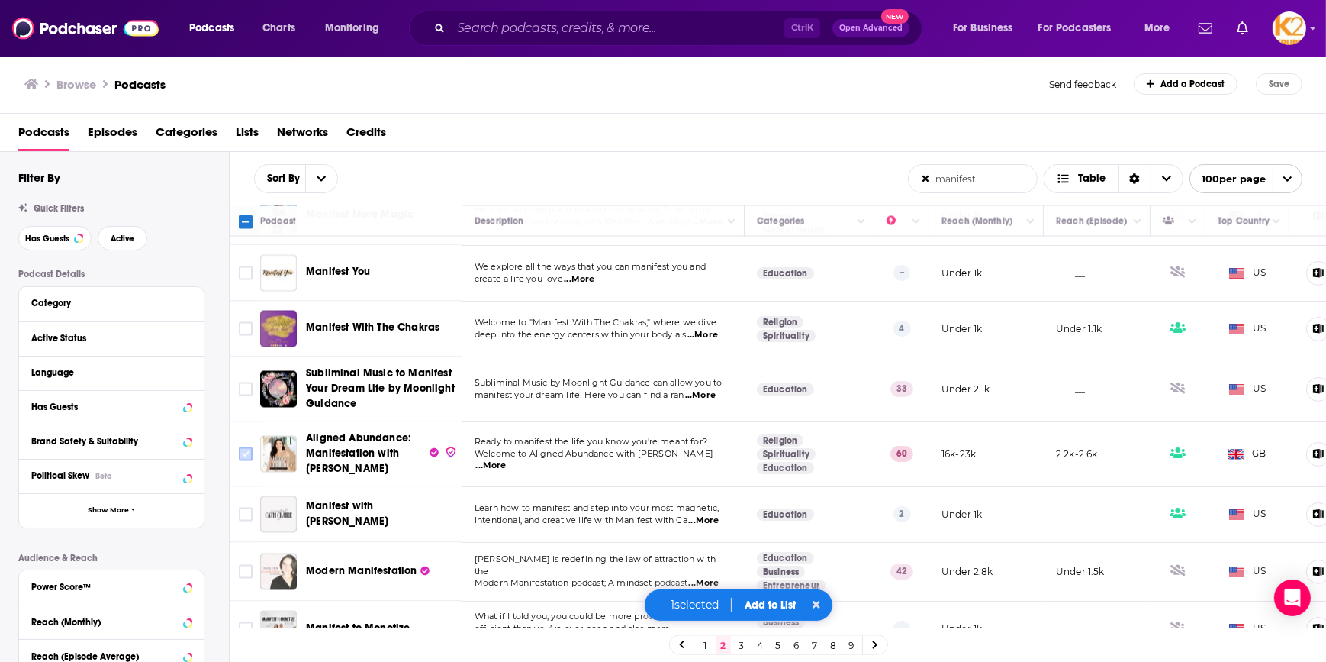
click at [244, 447] on input "Toggle select row" at bounding box center [246, 454] width 14 height 14
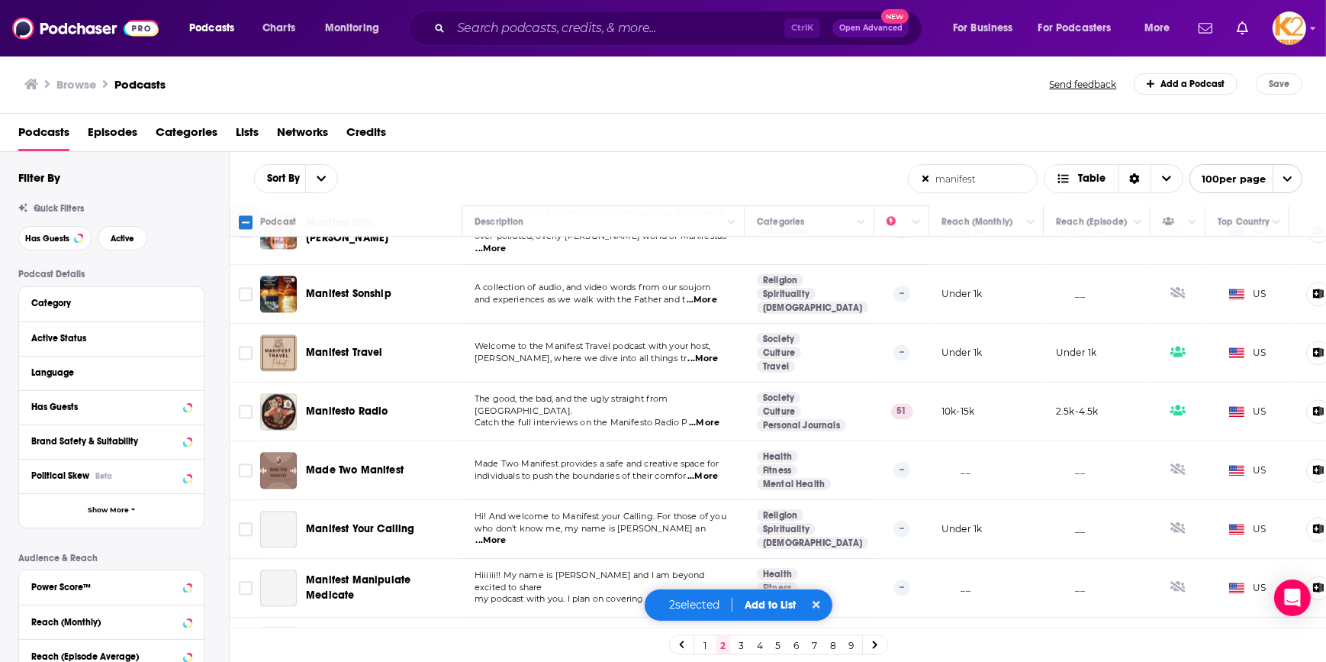
scroll to position [4370, 0]
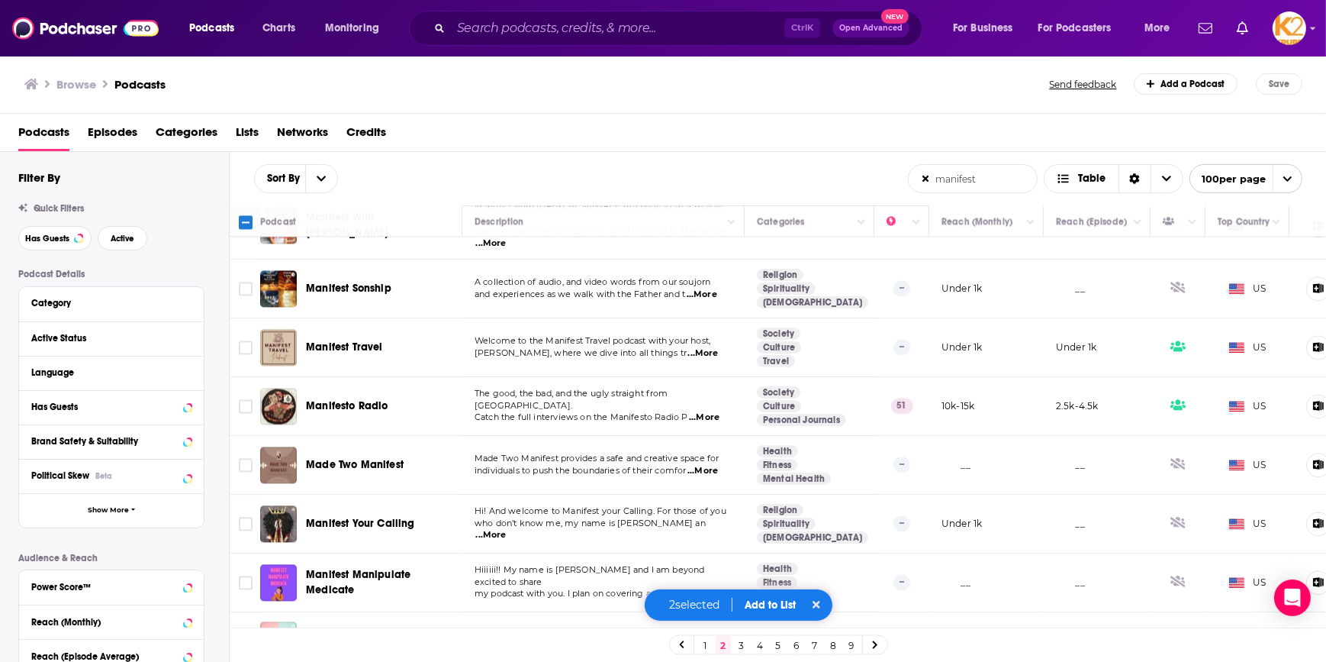
click at [701, 411] on span "...More" at bounding box center [704, 417] width 31 height 12
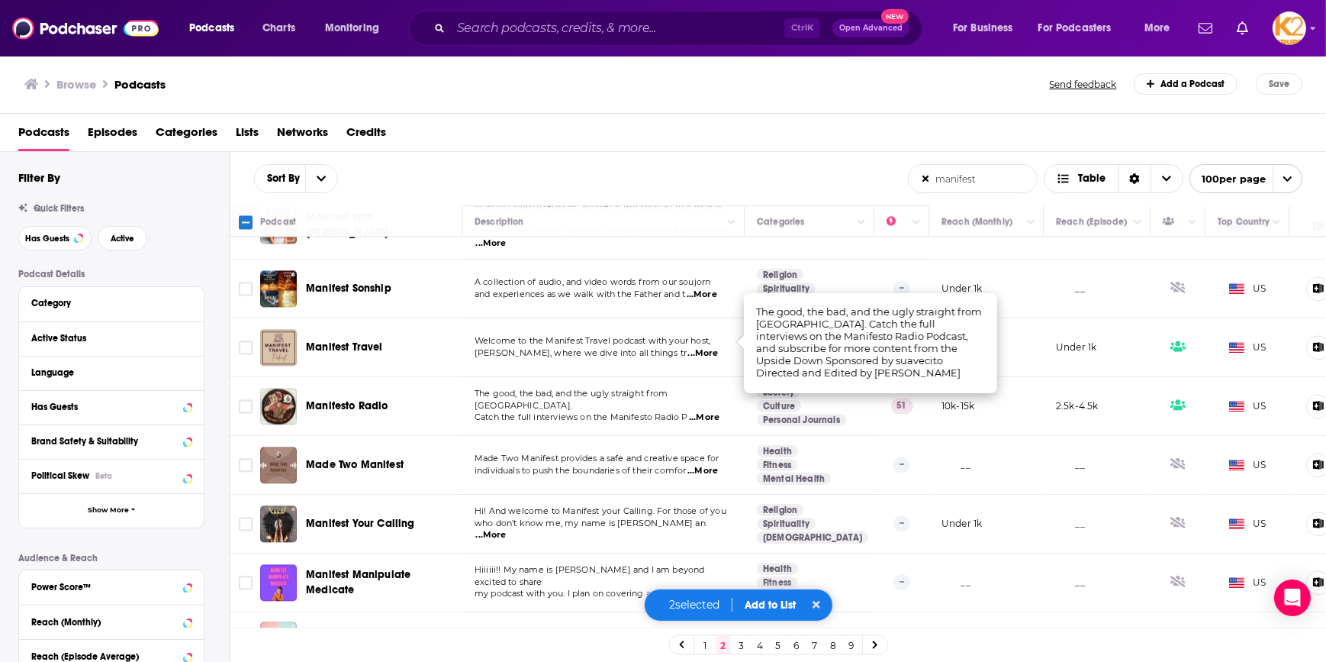
click at [593, 388] on span "The good, the bad, and the ugly straight from Tijuana." at bounding box center [572, 399] width 194 height 23
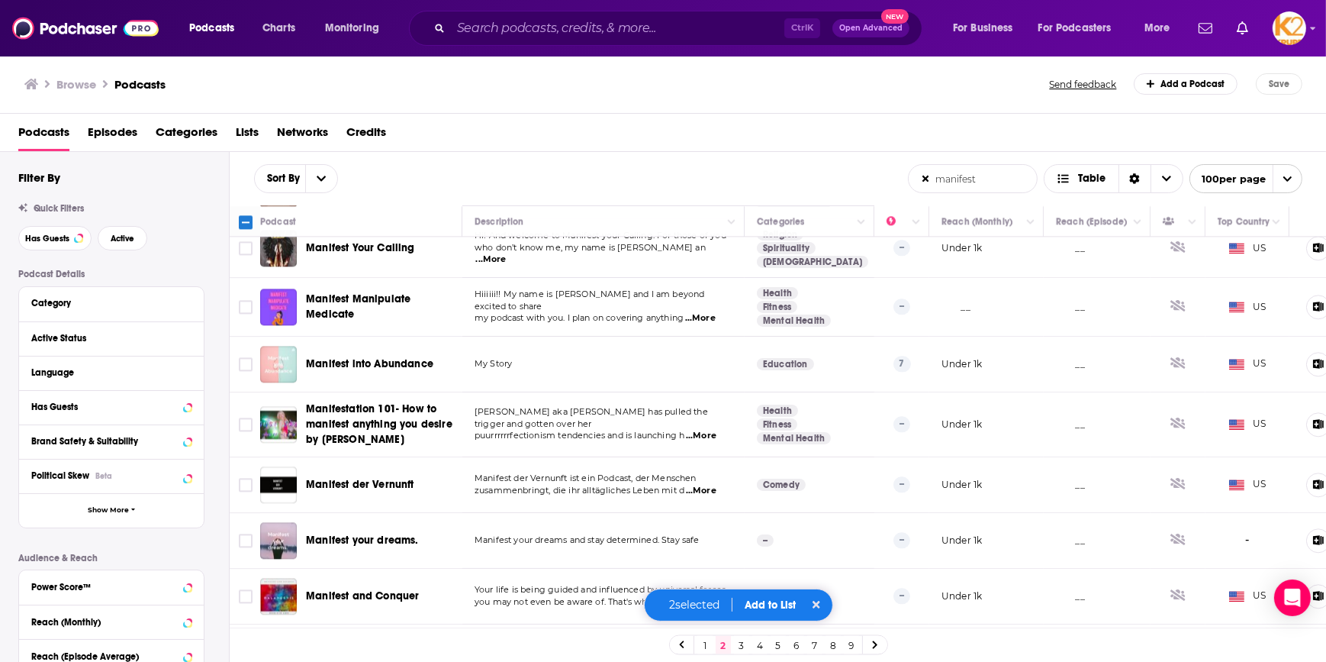
scroll to position [4925, 0]
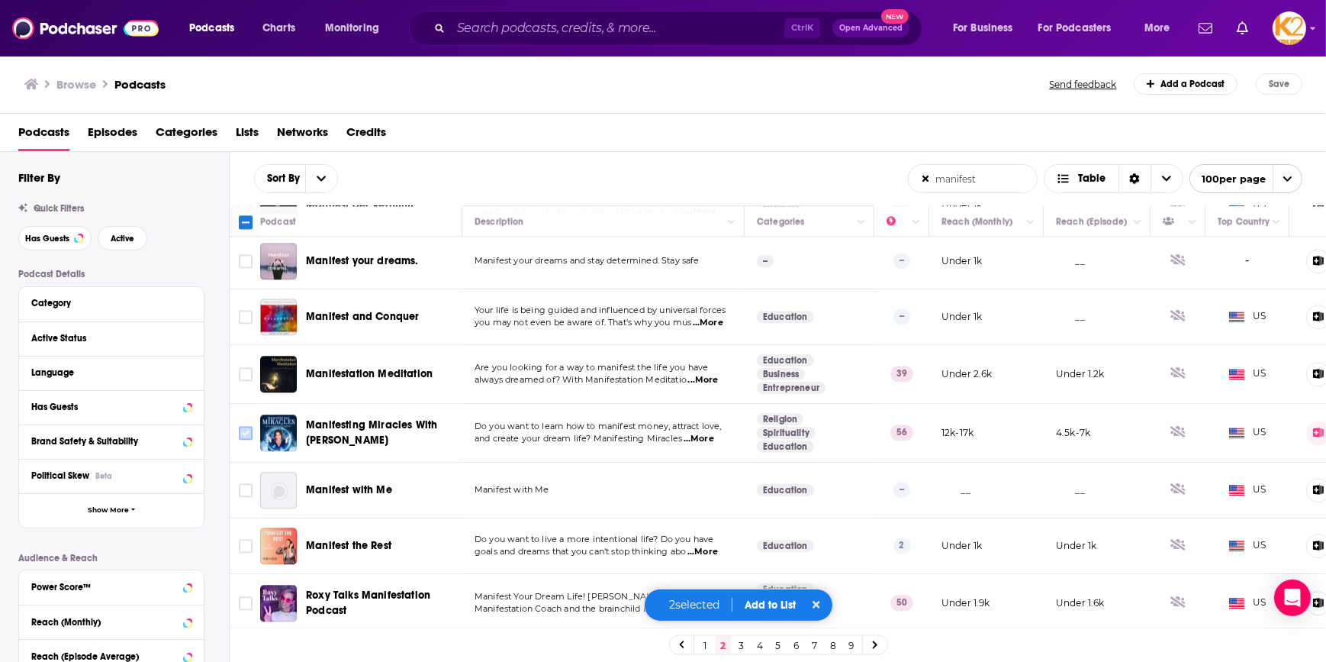
click at [250, 426] on input "Toggle select row" at bounding box center [246, 433] width 14 height 14
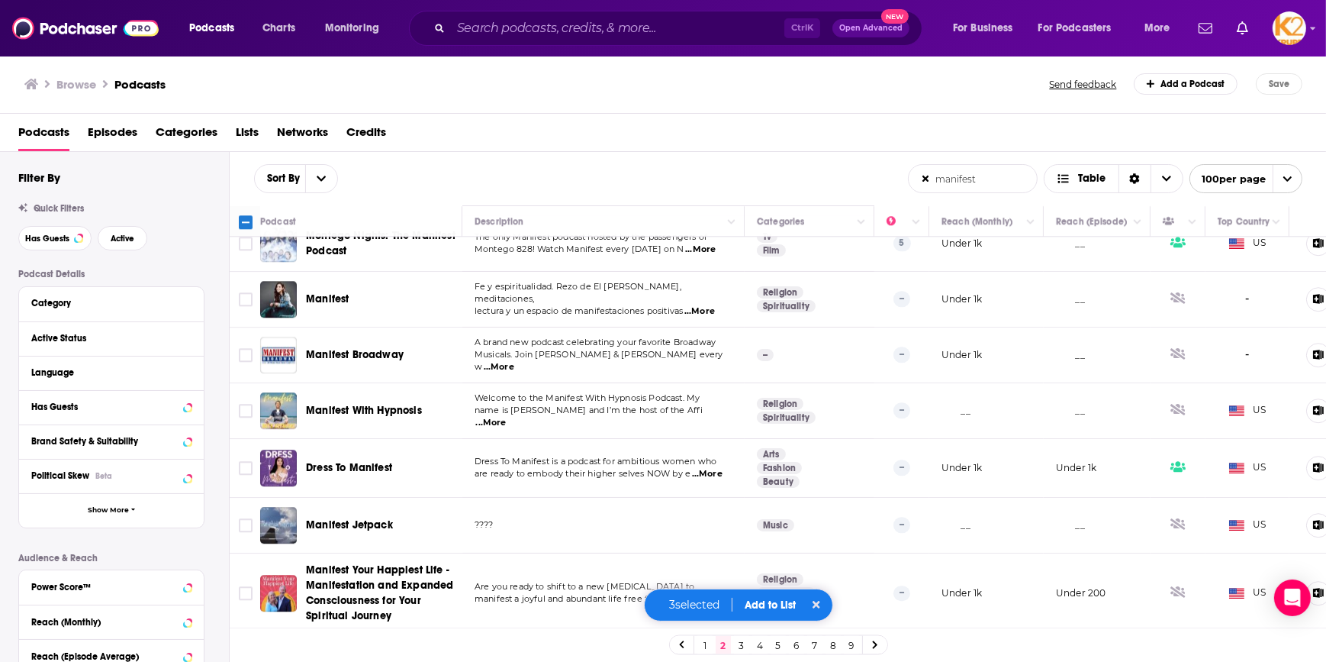
scroll to position [5342, 0]
click at [788, 607] on button "Add to List" at bounding box center [771, 604] width 76 height 13
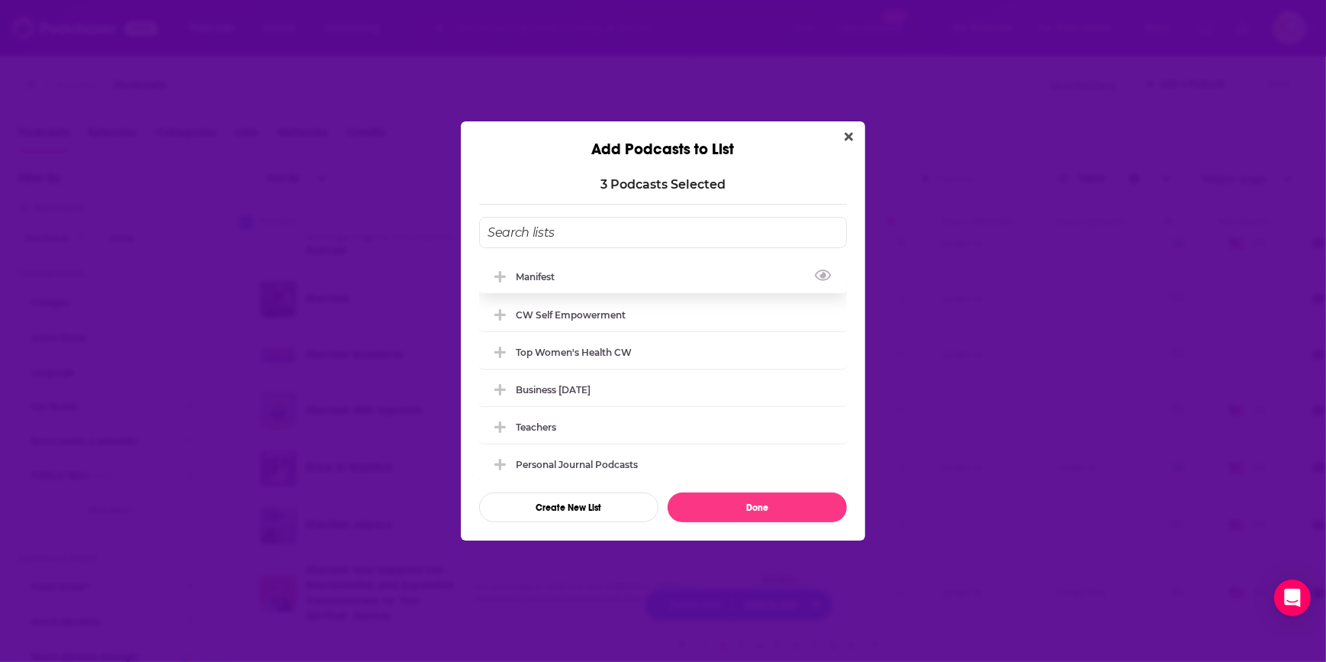
click at [554, 271] on div "manifest" at bounding box center [540, 276] width 48 height 11
click at [784, 505] on button "Done" at bounding box center [757, 507] width 179 height 30
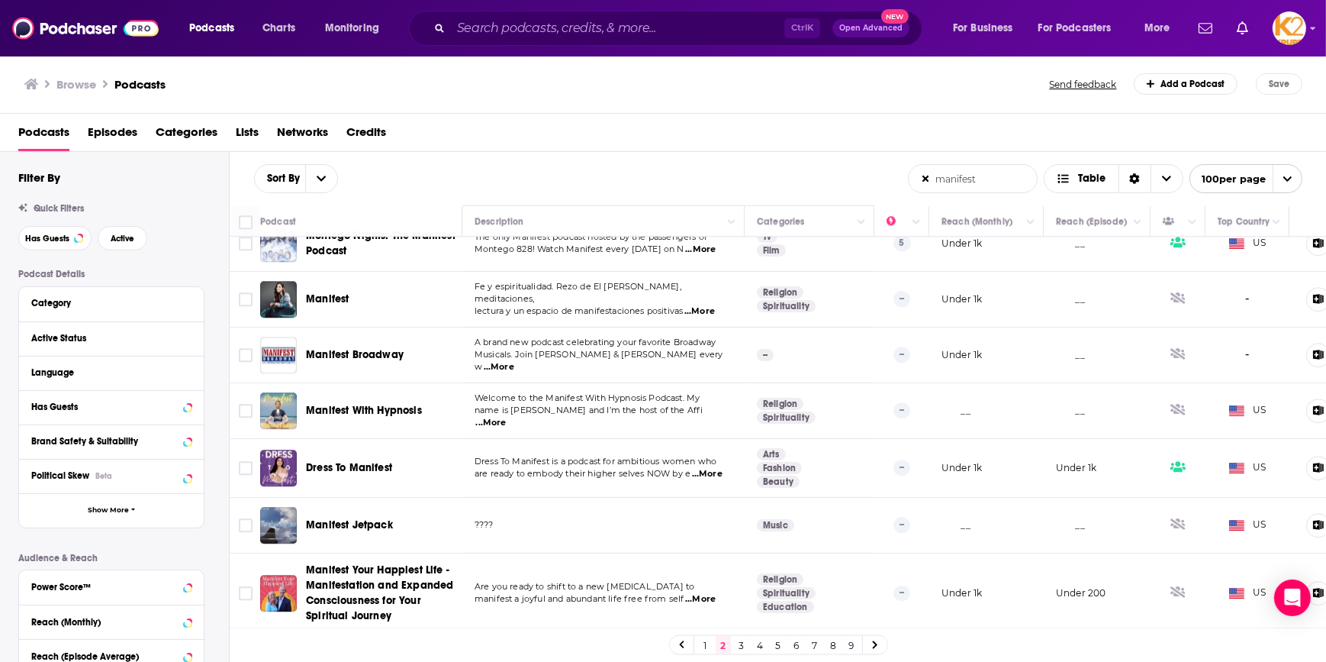
click at [743, 648] on link "3" at bounding box center [741, 645] width 15 height 18
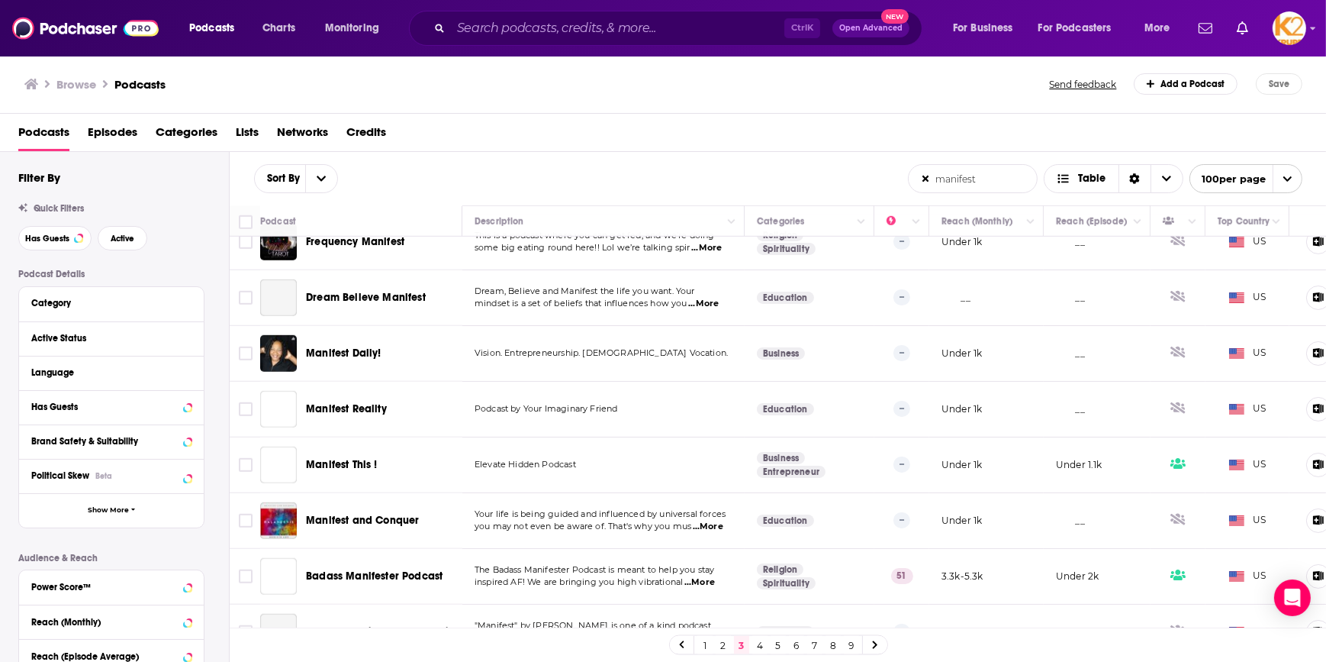
scroll to position [1526, 0]
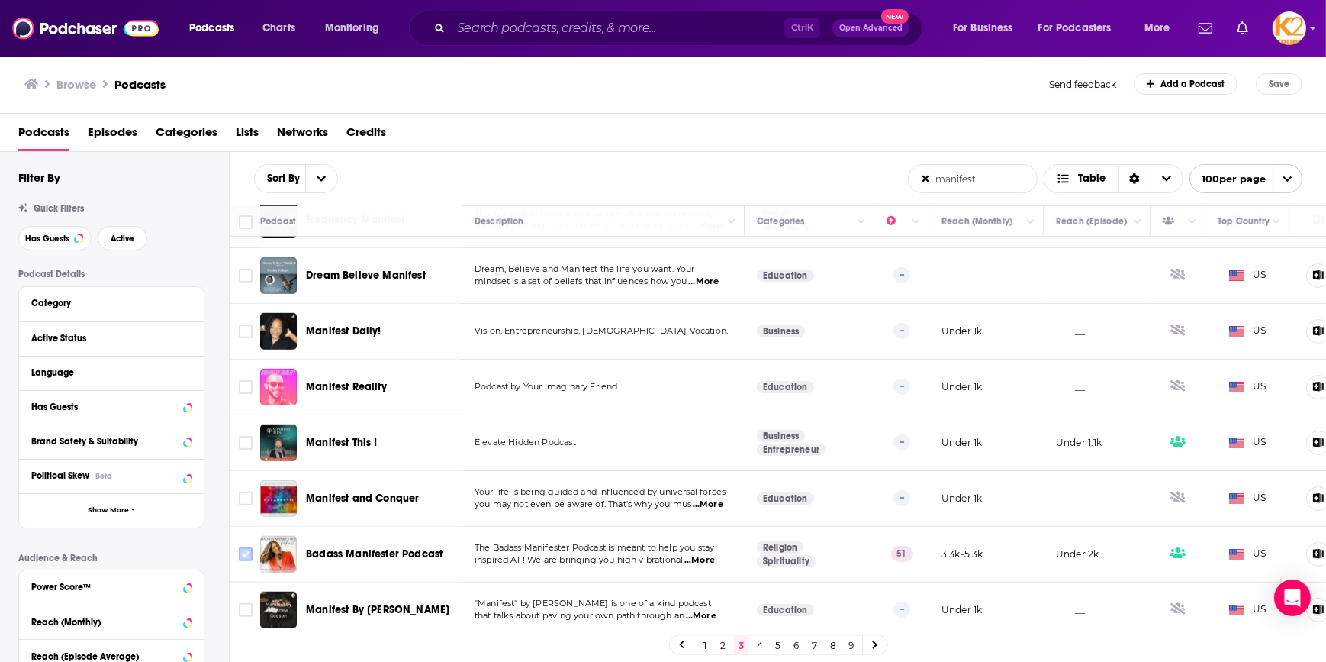
click at [244, 547] on input "Toggle select row" at bounding box center [246, 554] width 14 height 14
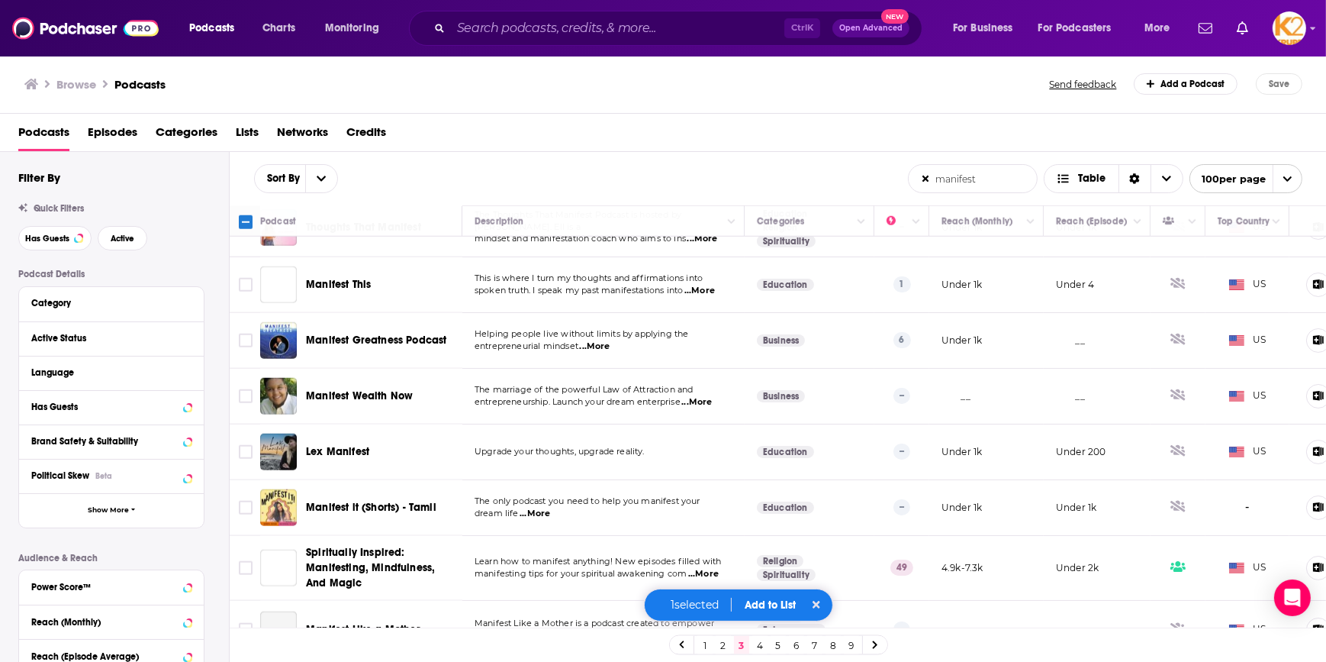
scroll to position [2150, 0]
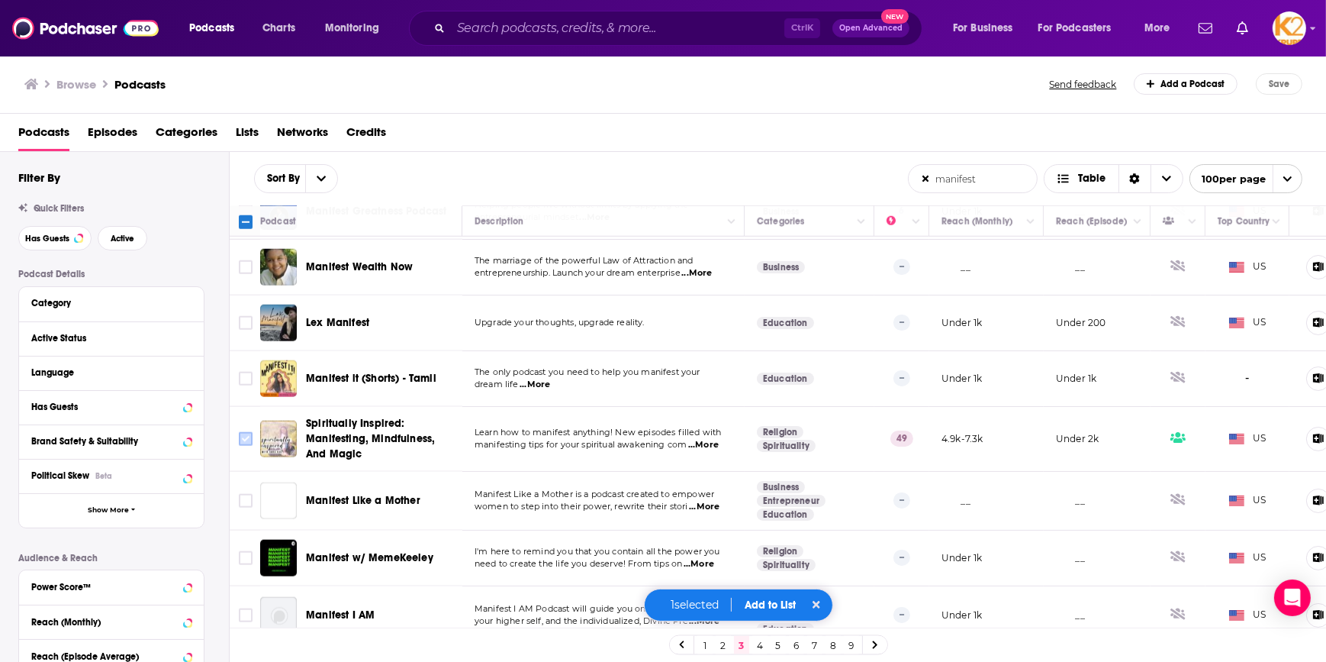
click at [246, 432] on input "Toggle select row" at bounding box center [246, 439] width 14 height 14
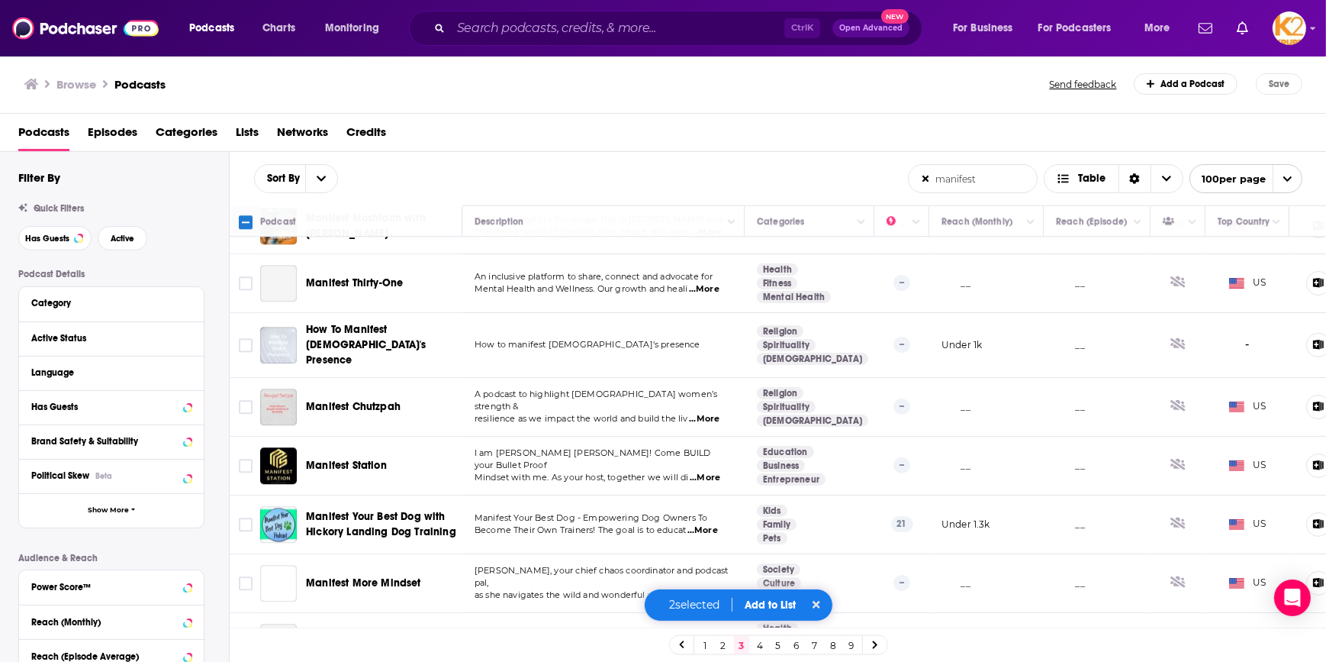
scroll to position [5327, 0]
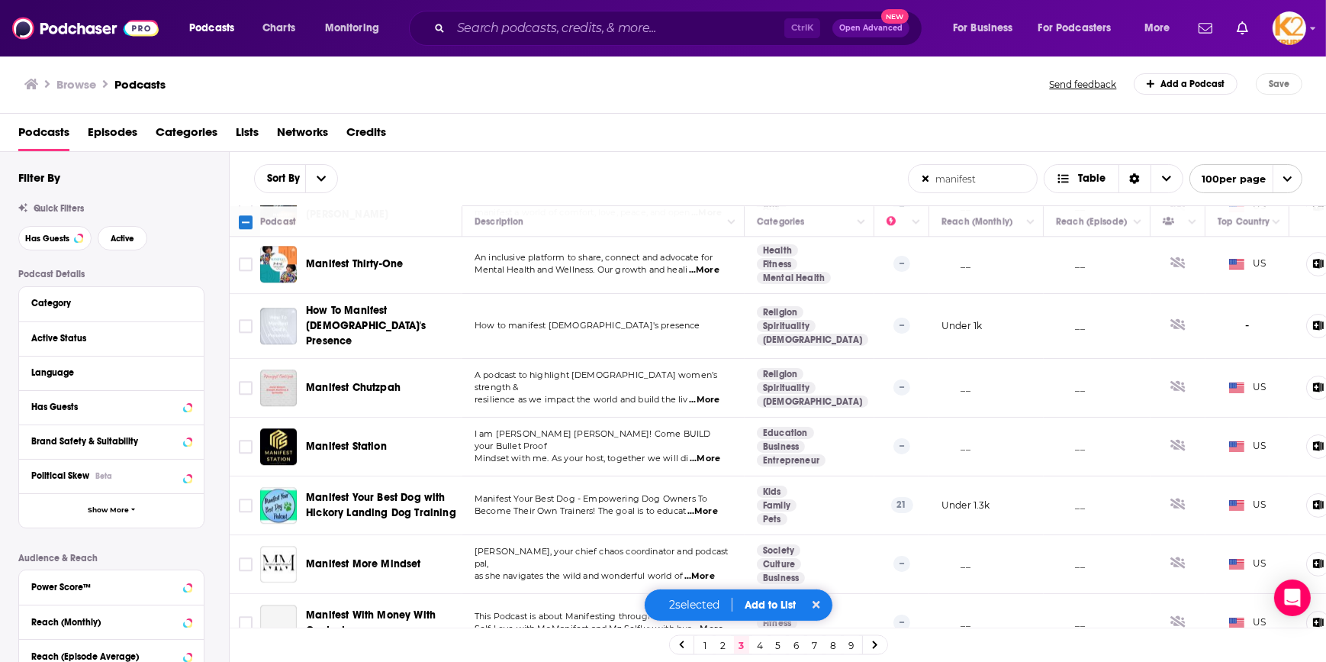
click at [762, 603] on button "Add to List" at bounding box center [771, 604] width 76 height 13
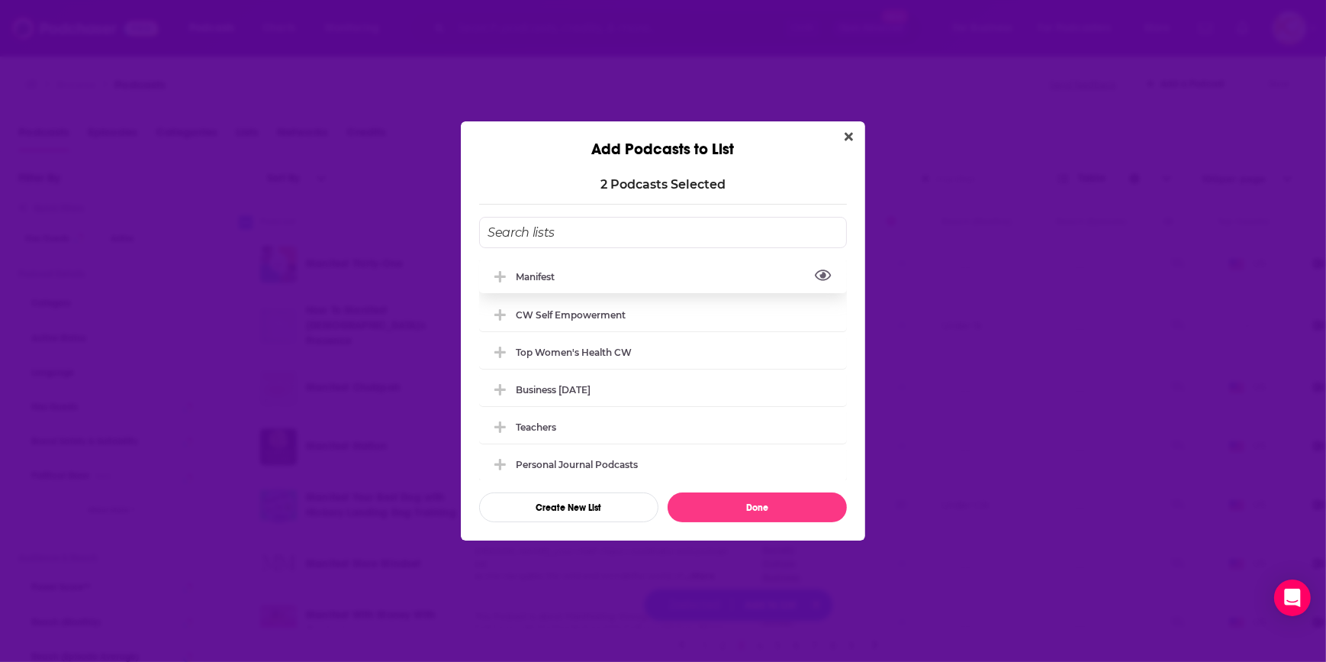
click at [557, 279] on button "View Link" at bounding box center [559, 280] width 9 height 2
click at [528, 273] on div "manifest" at bounding box center [540, 276] width 48 height 11
click at [797, 496] on button "Done" at bounding box center [757, 507] width 179 height 30
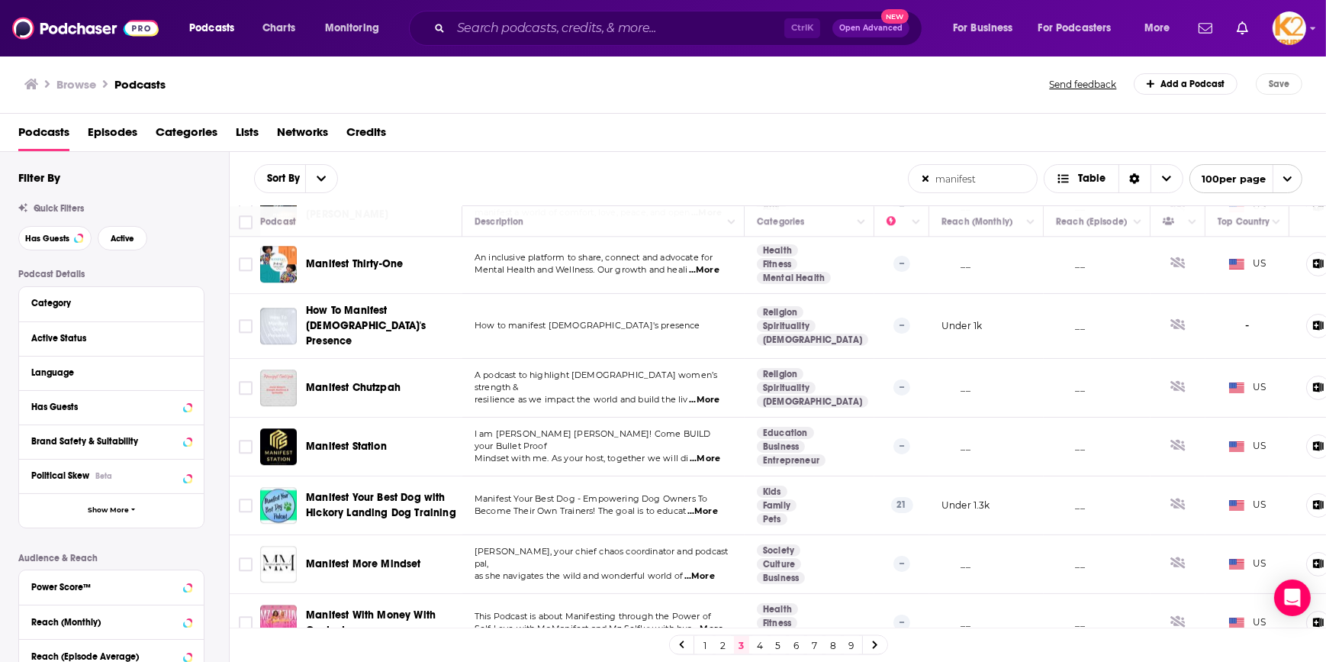
click at [759, 649] on link "4" at bounding box center [759, 645] width 15 height 18
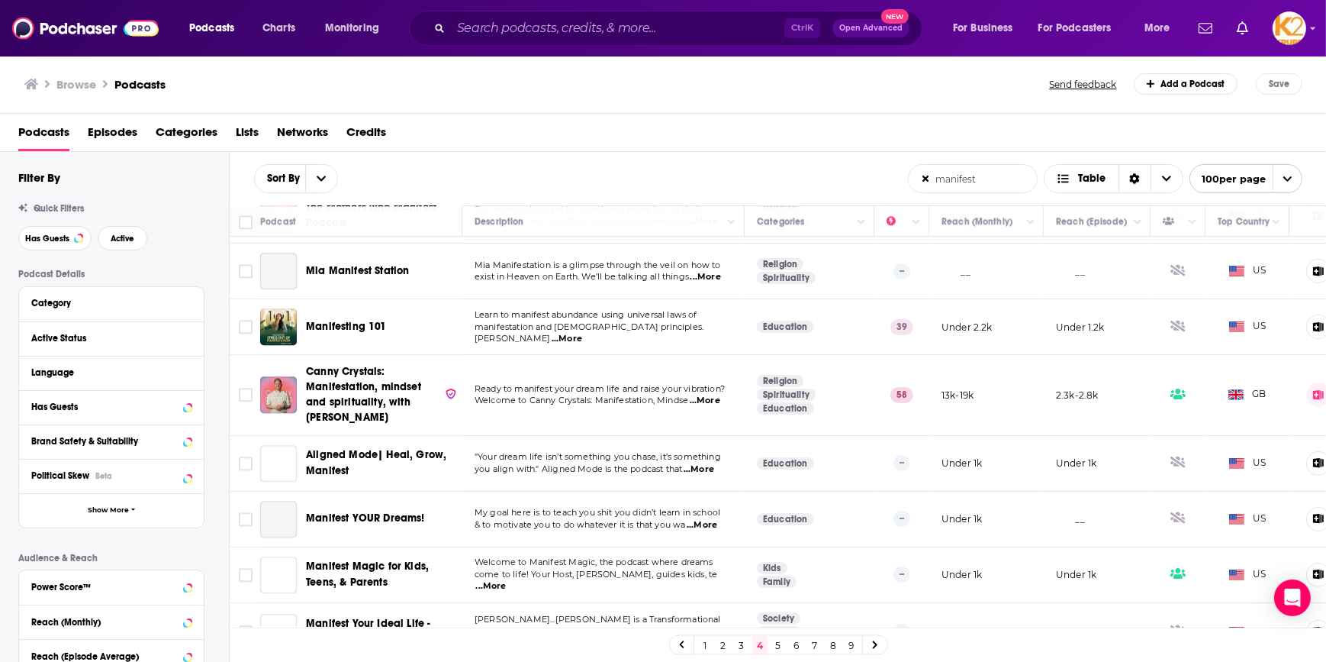
scroll to position [5134, 0]
click at [248, 387] on input "Toggle select row" at bounding box center [246, 394] width 14 height 14
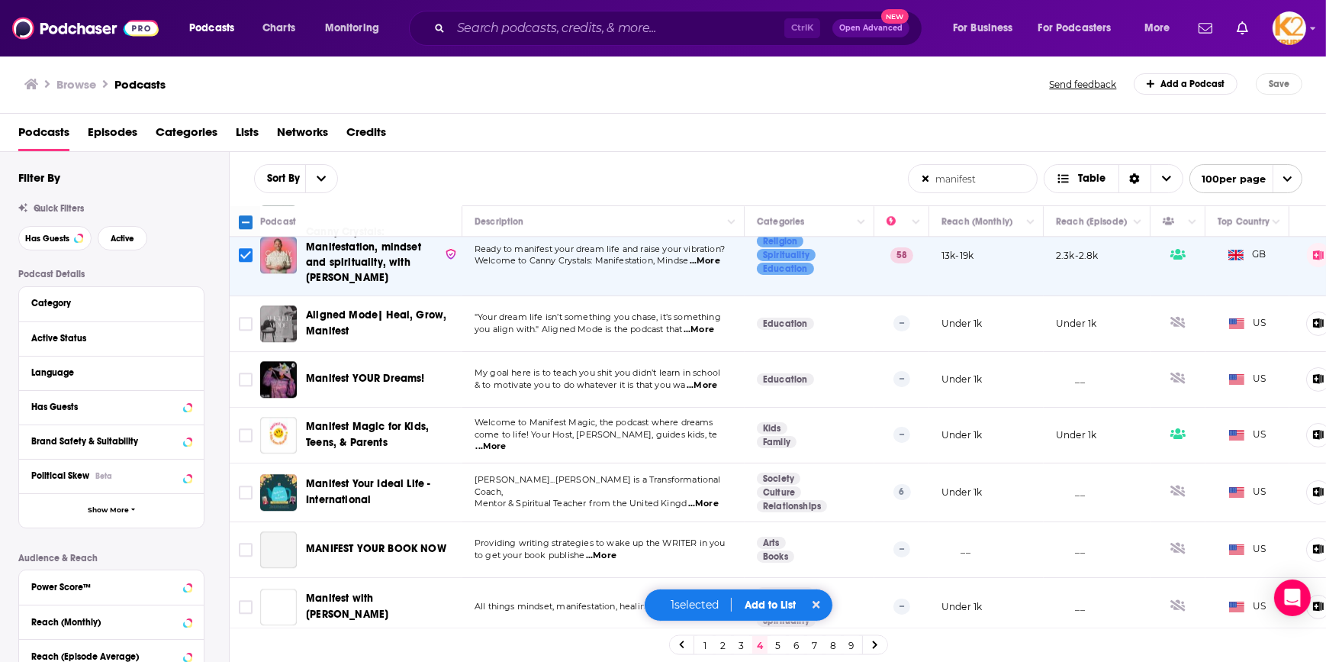
scroll to position [5324, 0]
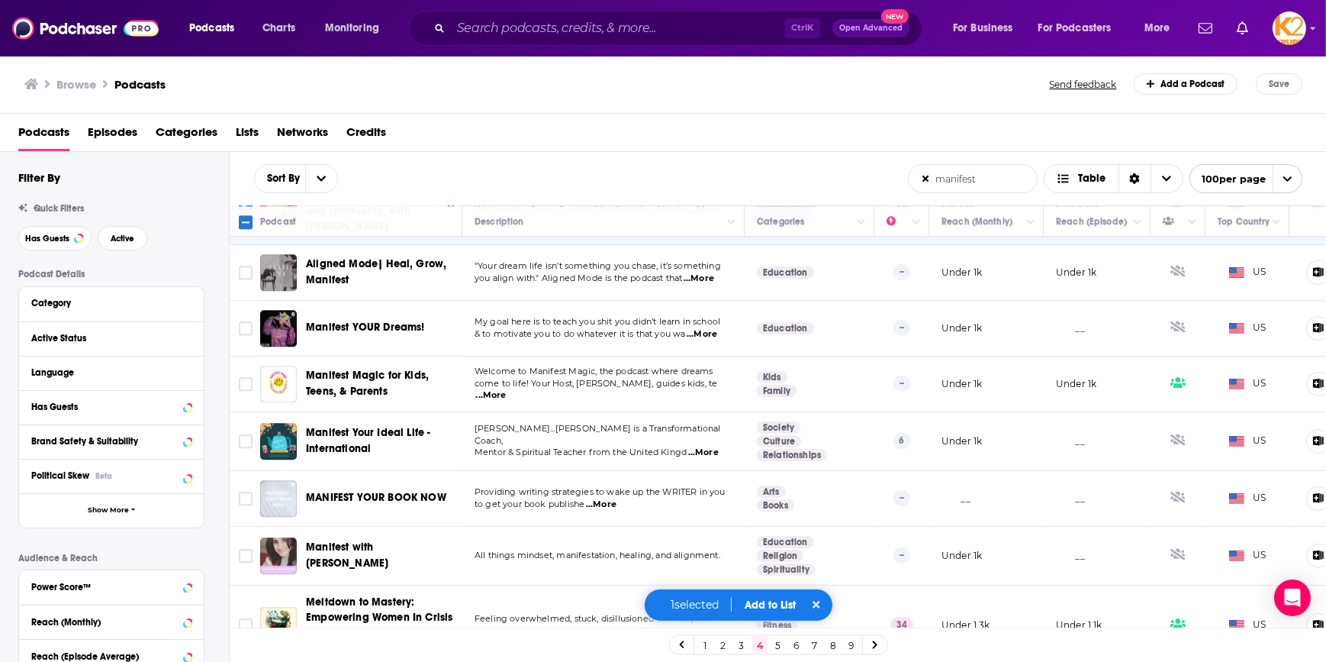
click at [751, 604] on button "Add to List" at bounding box center [771, 604] width 76 height 13
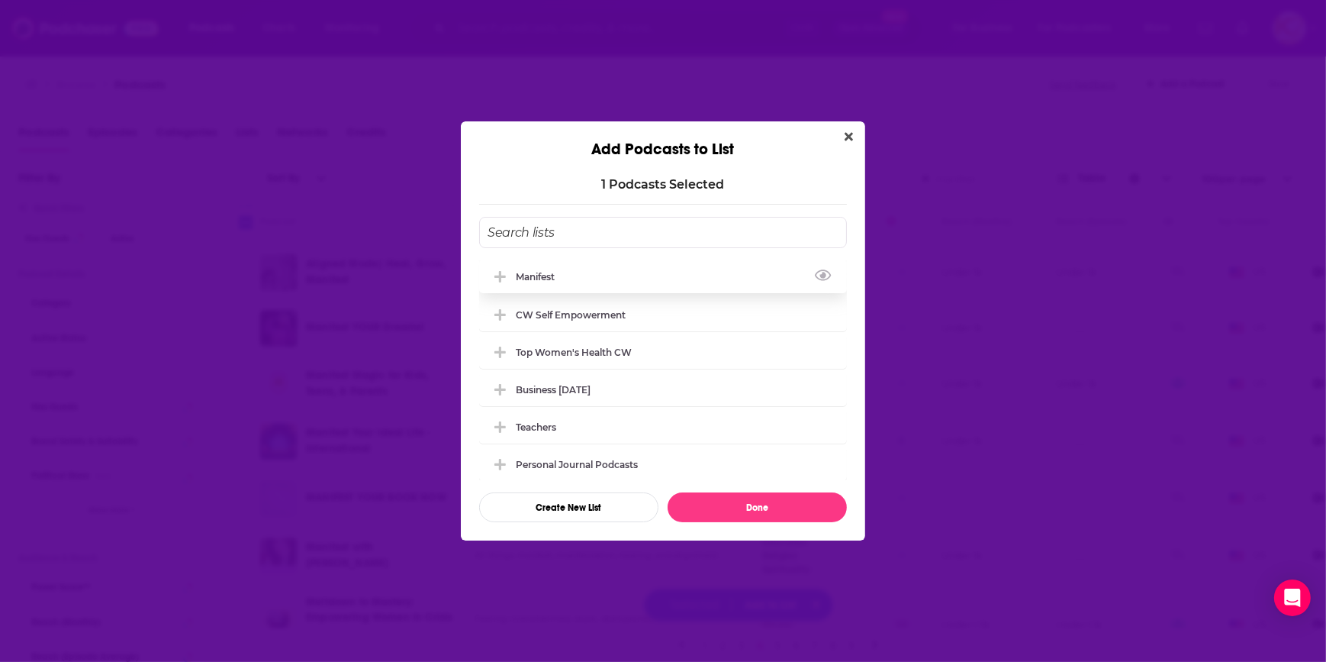
click at [540, 275] on div "manifest" at bounding box center [540, 276] width 48 height 11
click at [753, 502] on button "Done" at bounding box center [757, 507] width 179 height 30
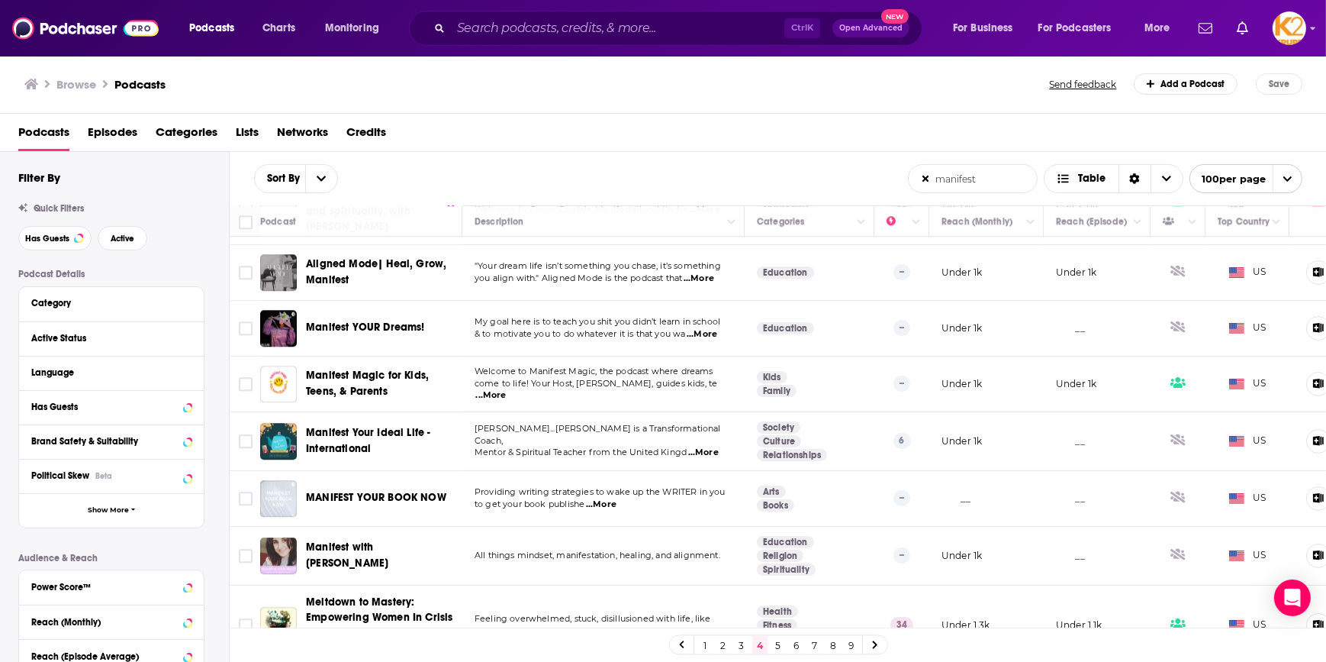
click at [779, 646] on link "5" at bounding box center [778, 645] width 15 height 18
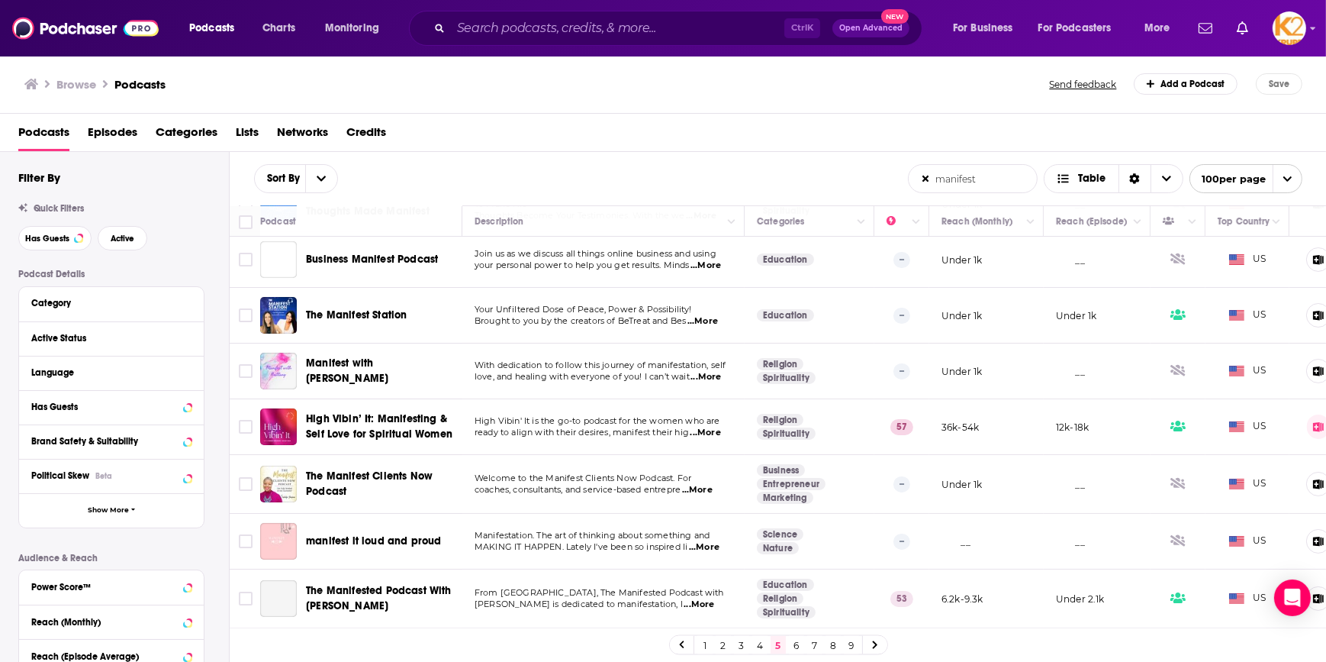
scroll to position [138, 0]
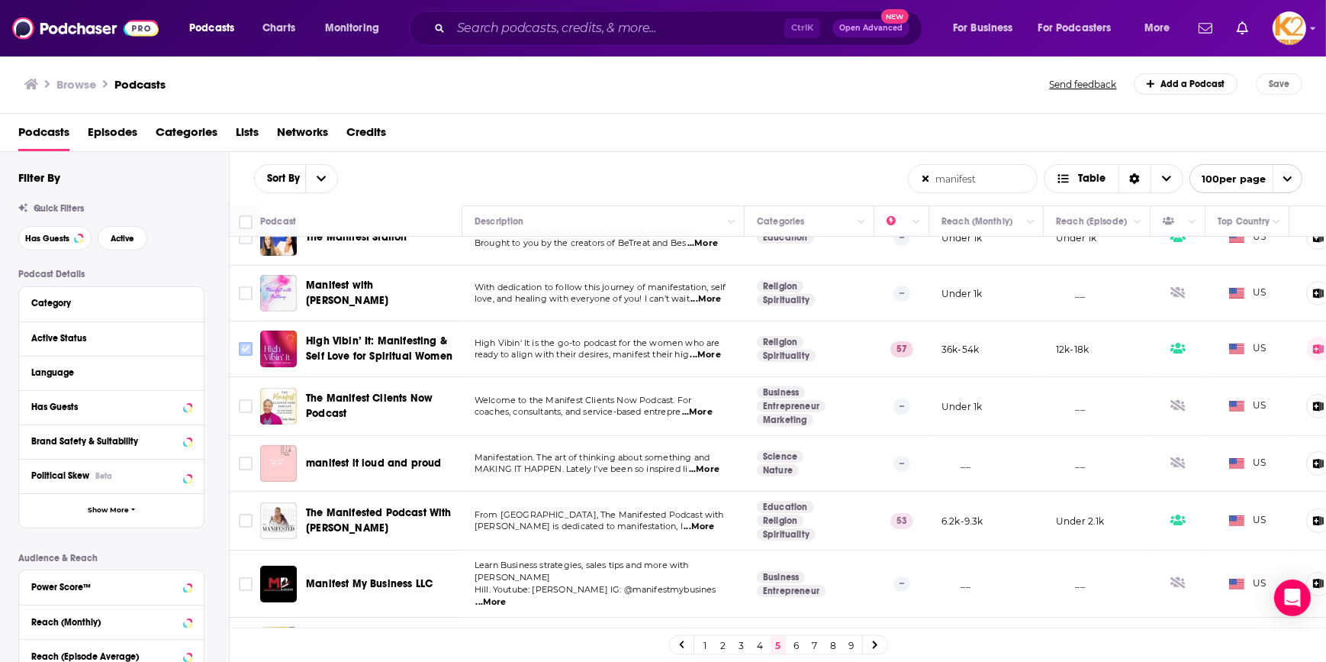
click at [246, 347] on input "Toggle select row" at bounding box center [246, 349] width 14 height 14
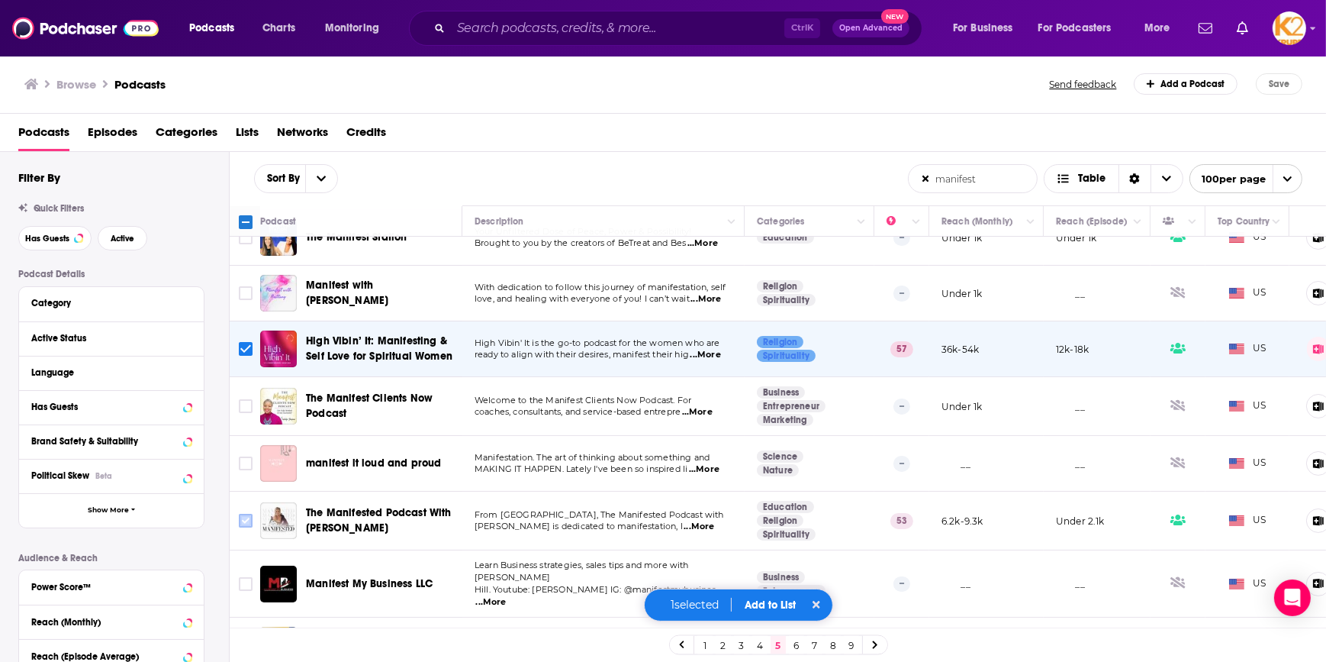
click at [242, 523] on input "Toggle select row" at bounding box center [246, 521] width 14 height 14
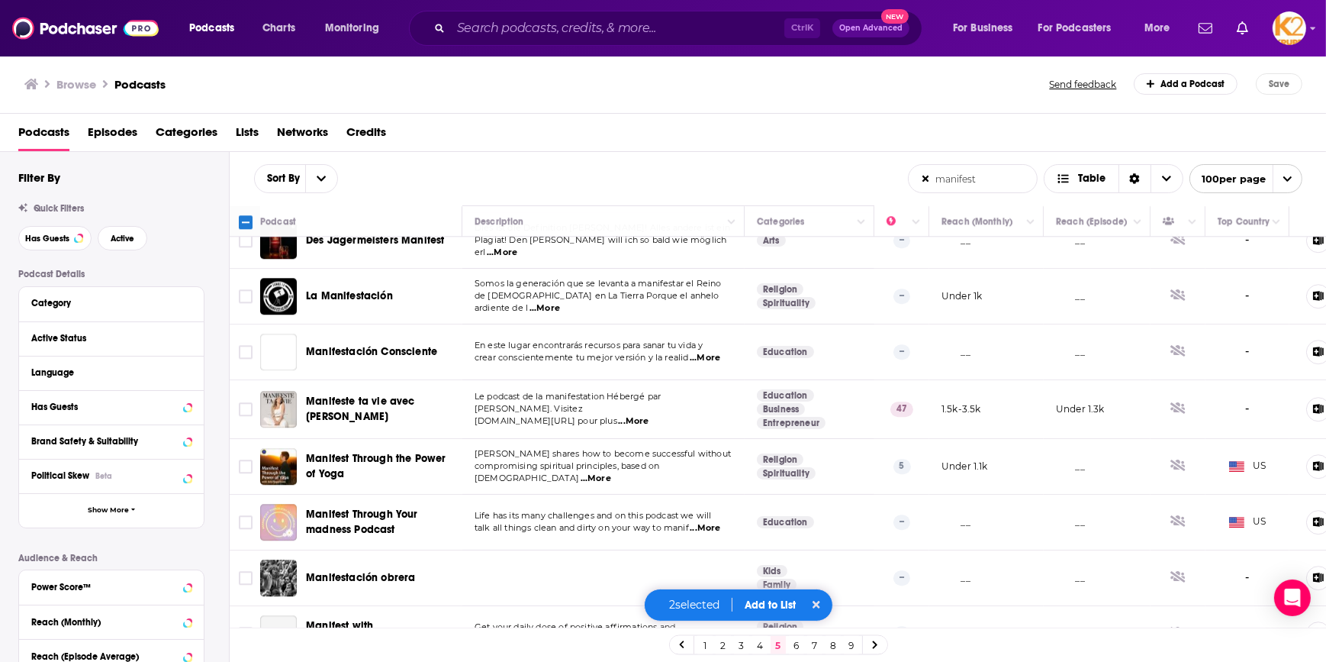
scroll to position [5349, 0]
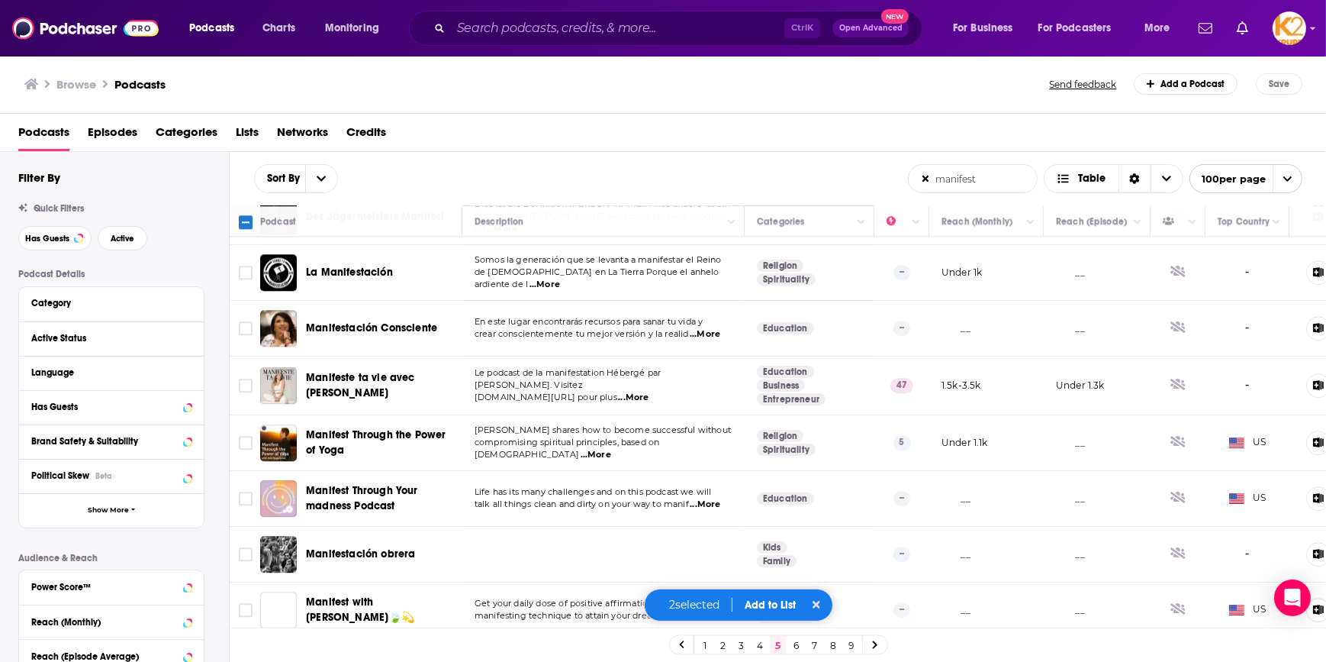
click at [759, 605] on button "Add to List" at bounding box center [771, 604] width 76 height 13
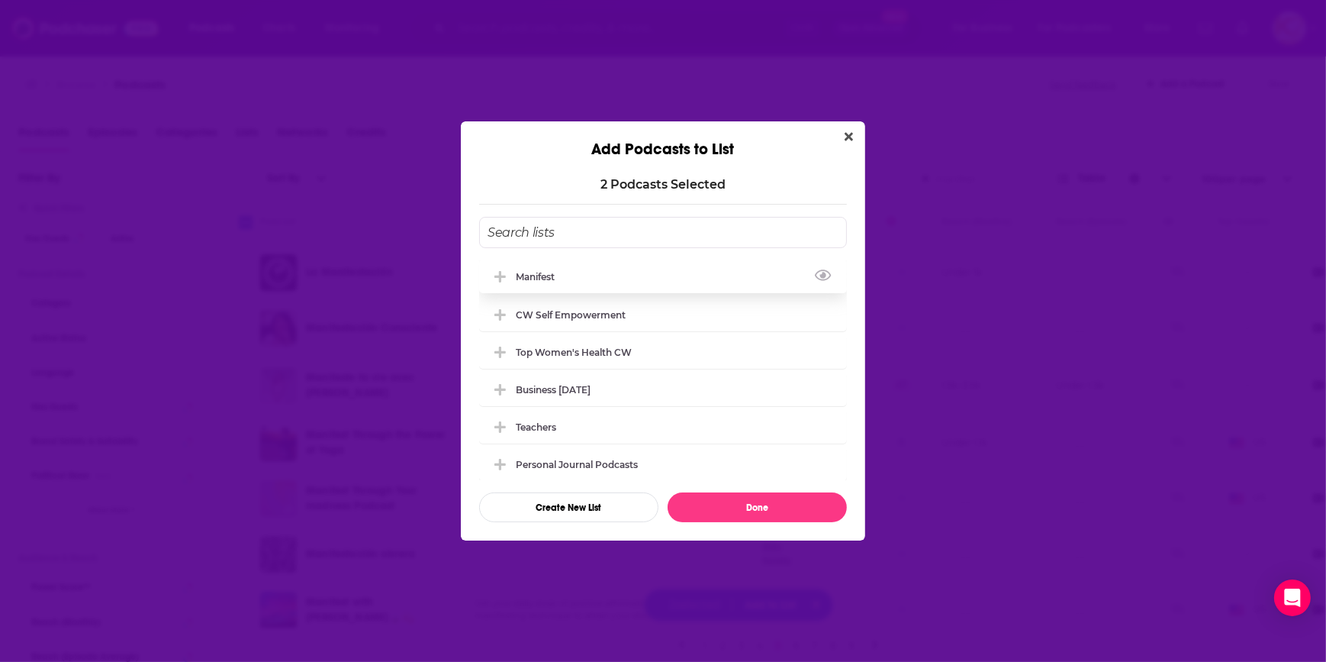
click at [558, 276] on div "manifest" at bounding box center [540, 276] width 48 height 11
click at [784, 509] on button "Done" at bounding box center [757, 507] width 179 height 30
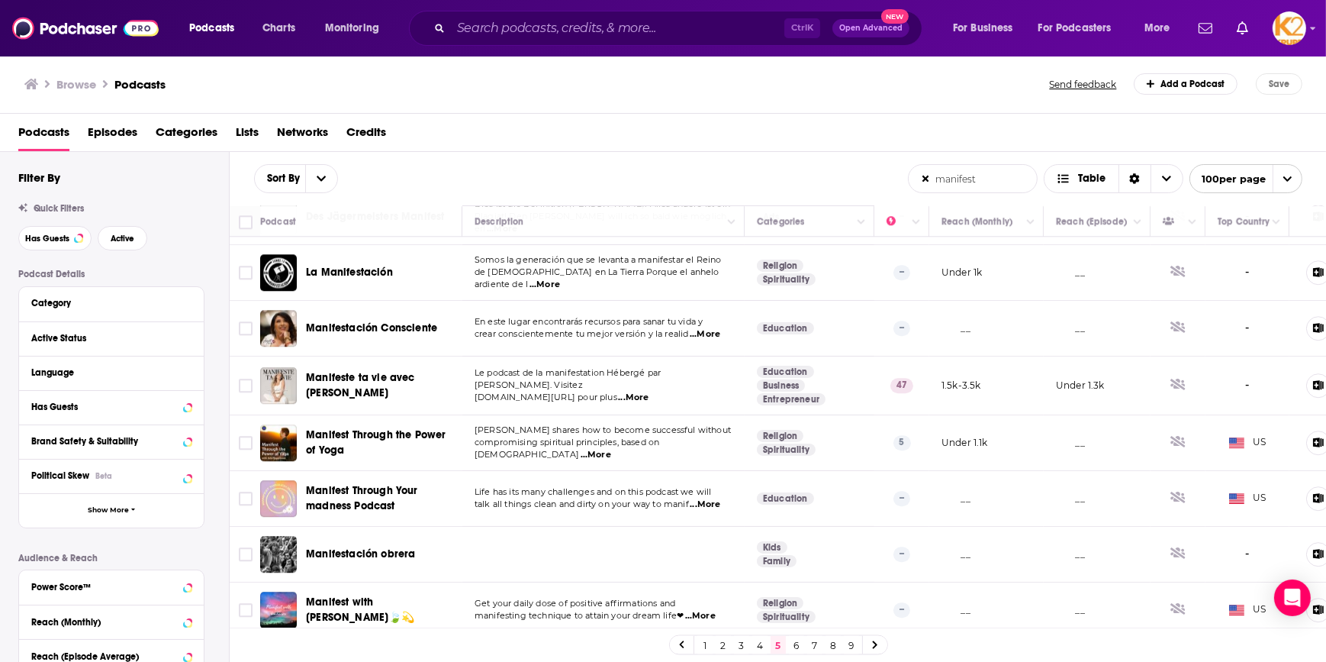
click at [794, 643] on link "6" at bounding box center [796, 645] width 15 height 18
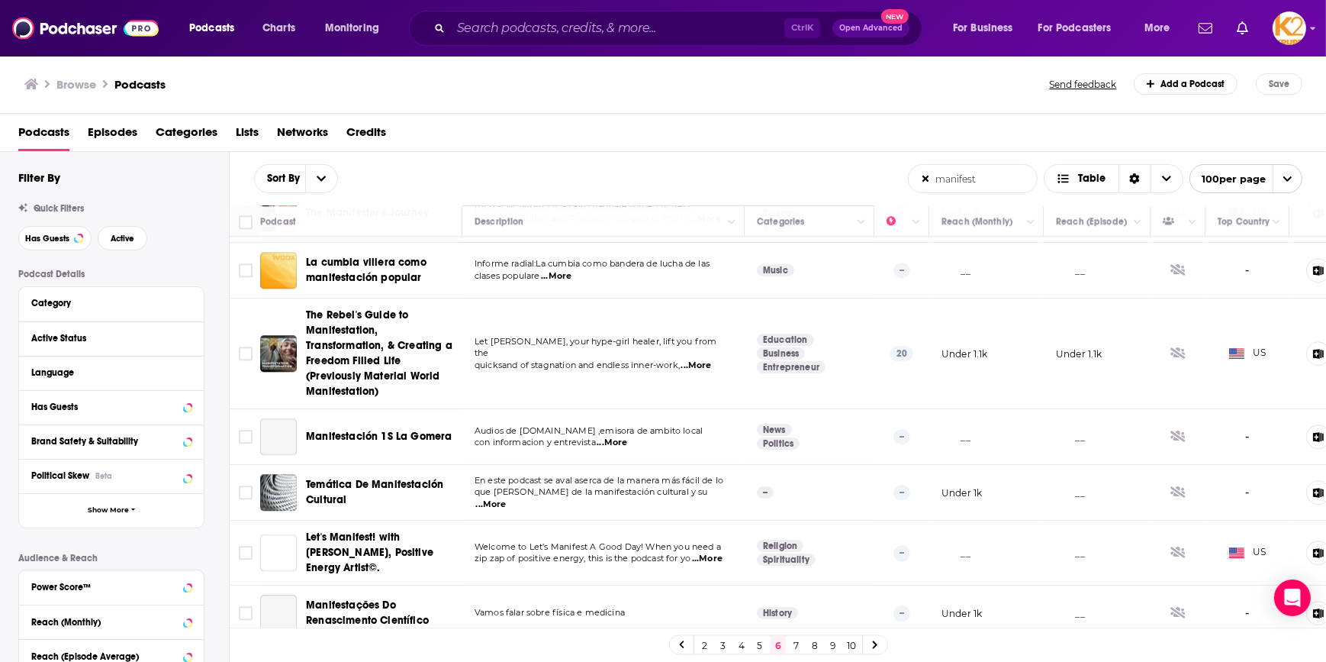
scroll to position [5462, 0]
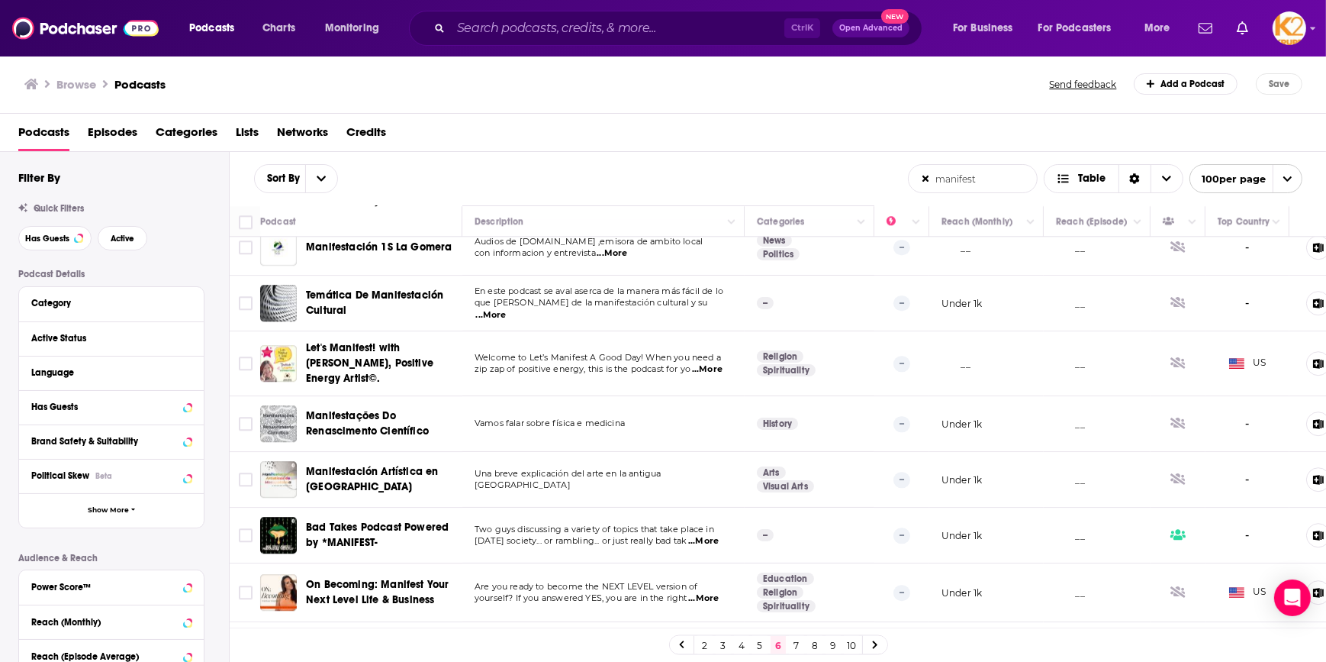
click at [795, 643] on link "7" at bounding box center [796, 645] width 15 height 18
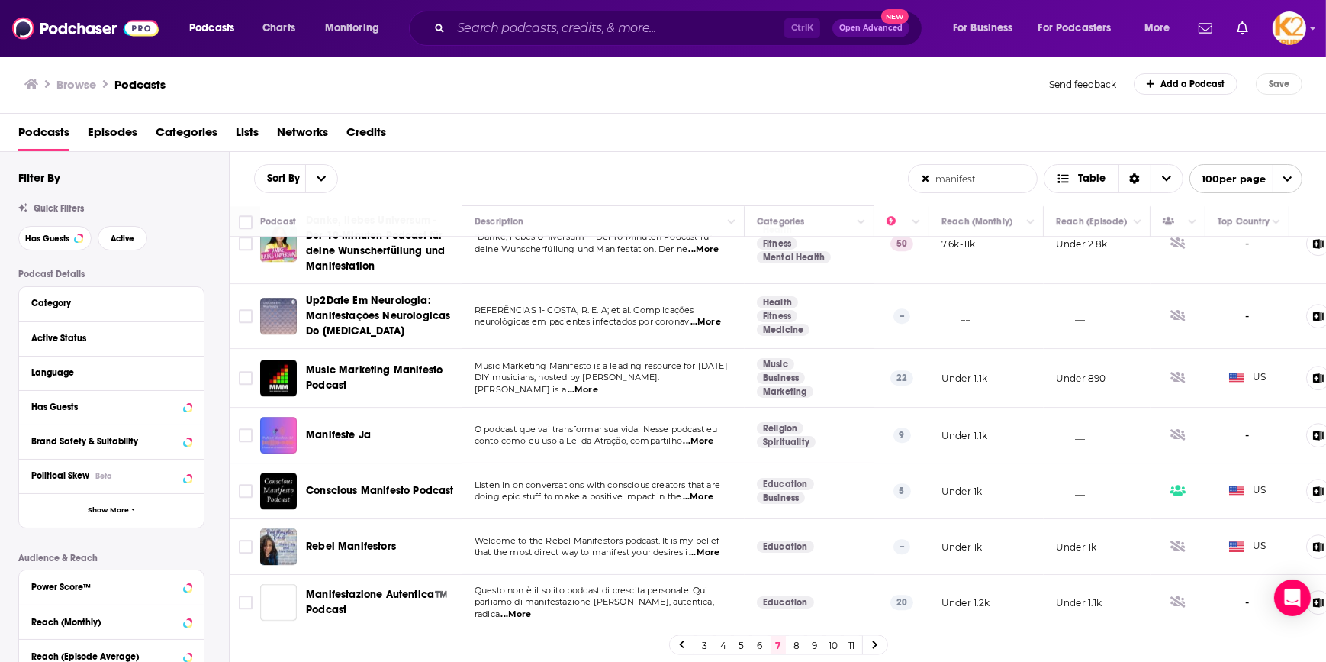
scroll to position [5633, 0]
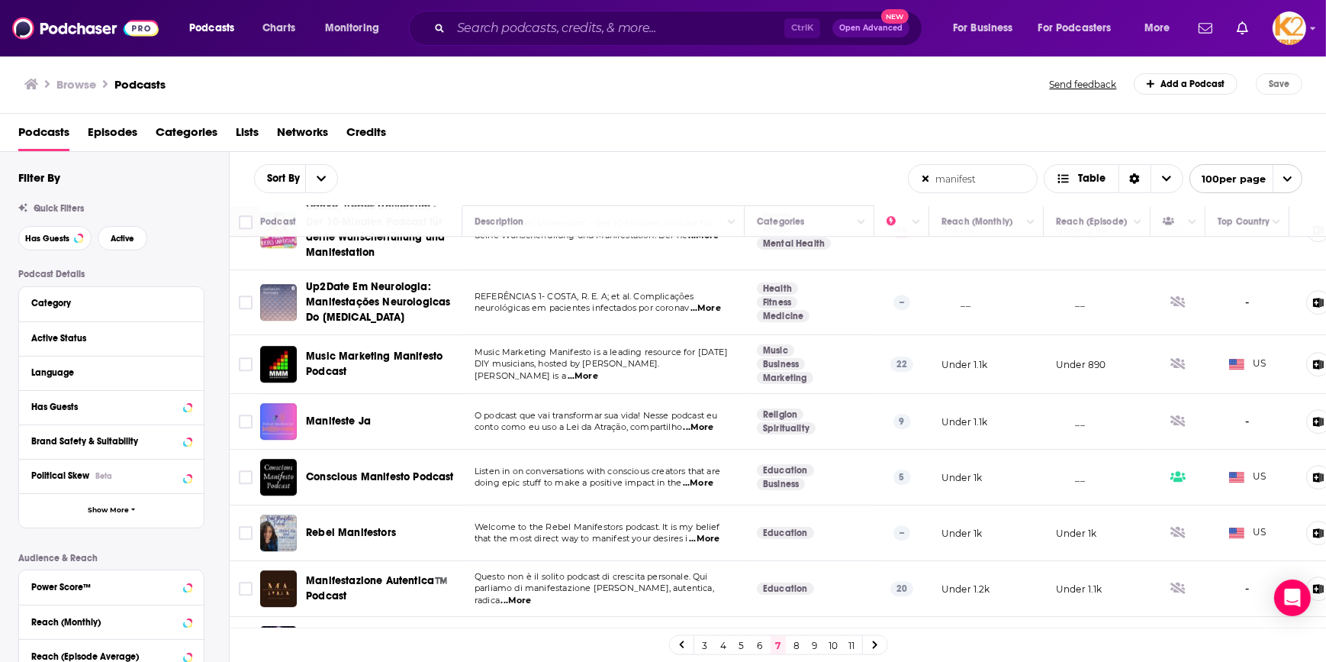
drag, startPoint x: 794, startPoint y: 643, endPoint x: 817, endPoint y: 656, distance: 26.3
click at [794, 643] on link "8" at bounding box center [796, 645] width 15 height 18
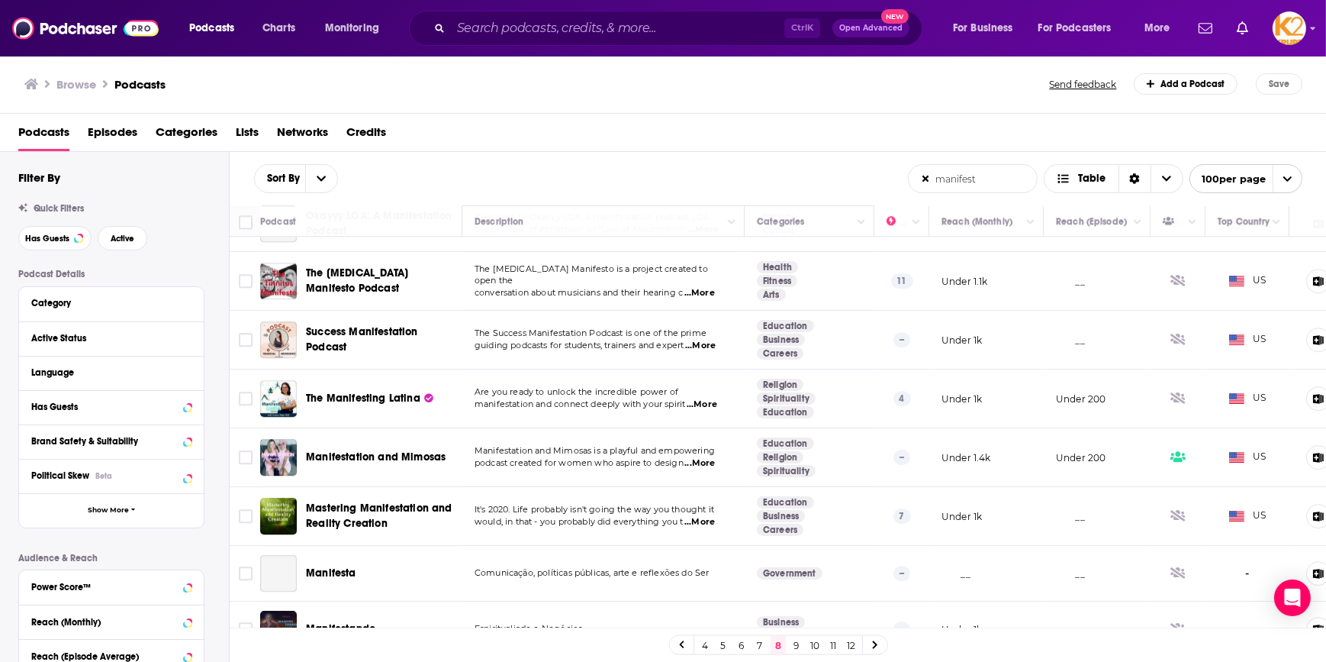
scroll to position [5504, 0]
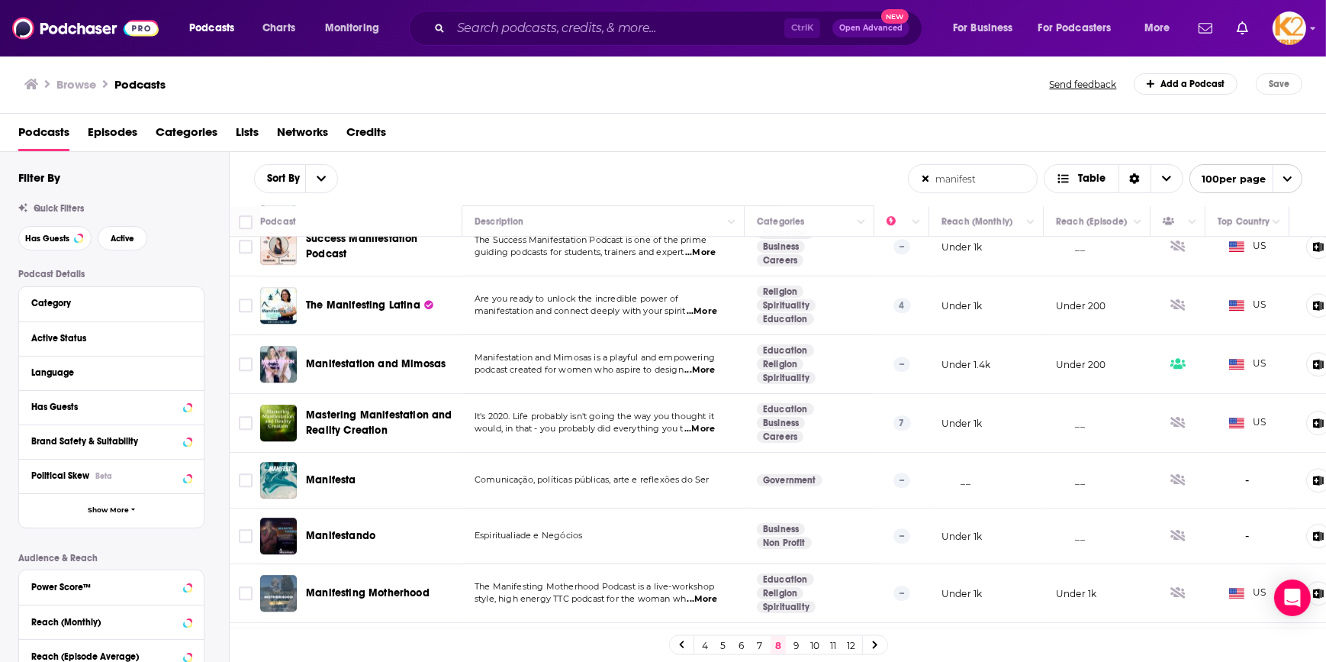
click at [794, 644] on link "9" at bounding box center [796, 645] width 15 height 18
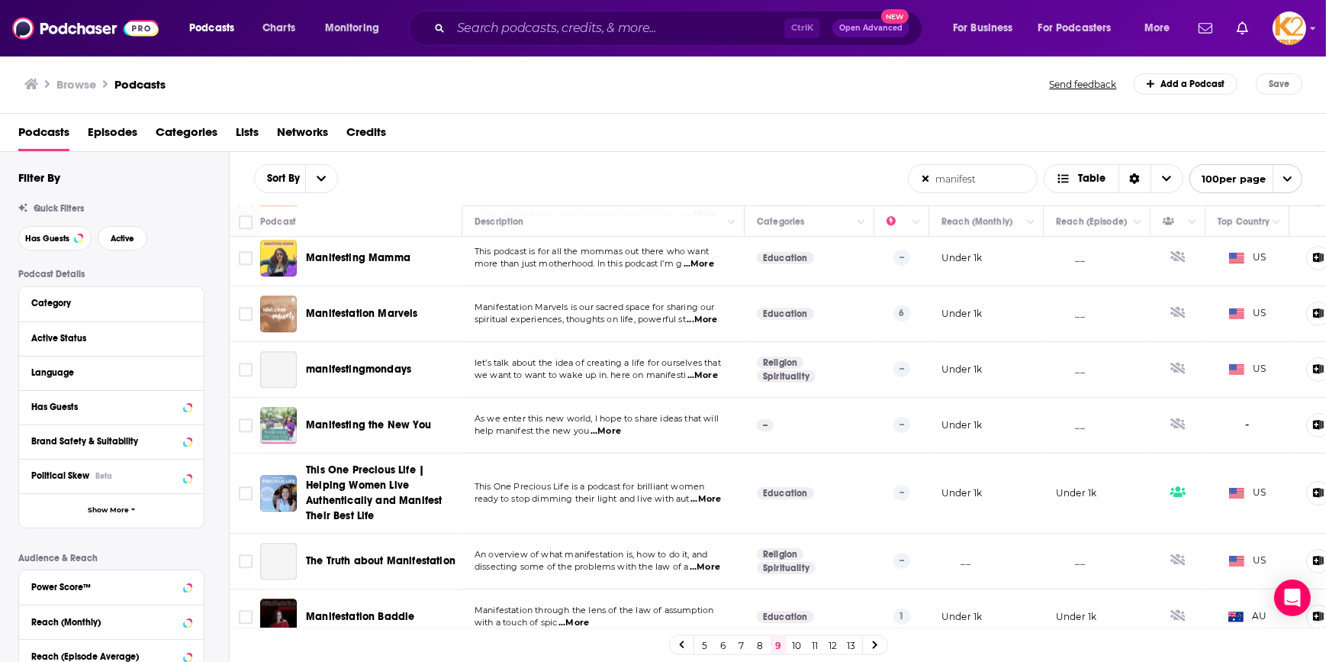
scroll to position [5342, 0]
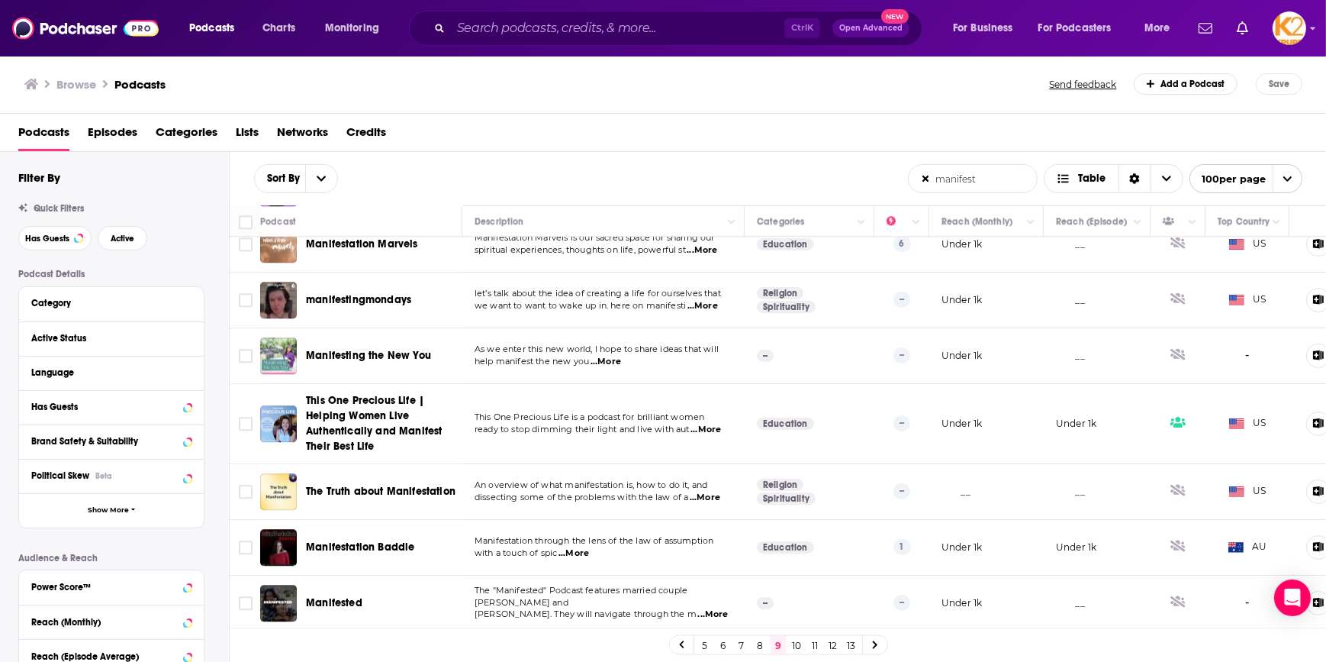
click at [798, 646] on link "10" at bounding box center [796, 645] width 15 height 18
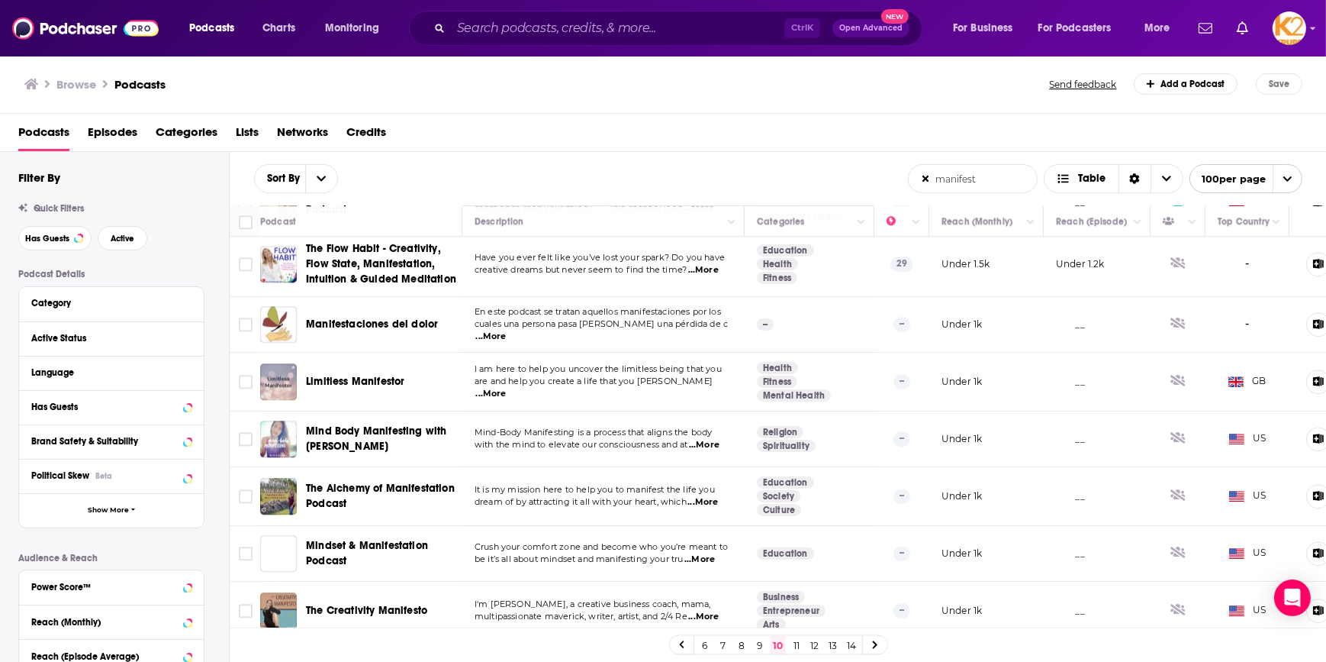
scroll to position [5394, 0]
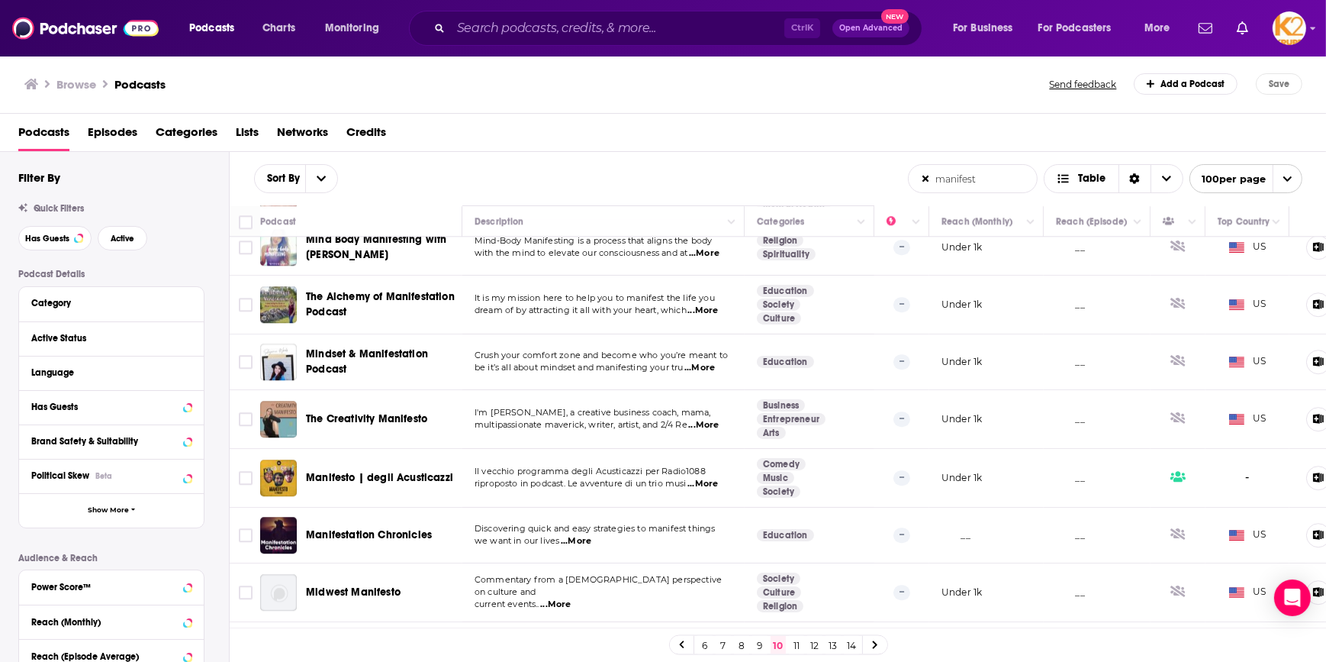
click at [797, 647] on link "11" at bounding box center [796, 645] width 15 height 18
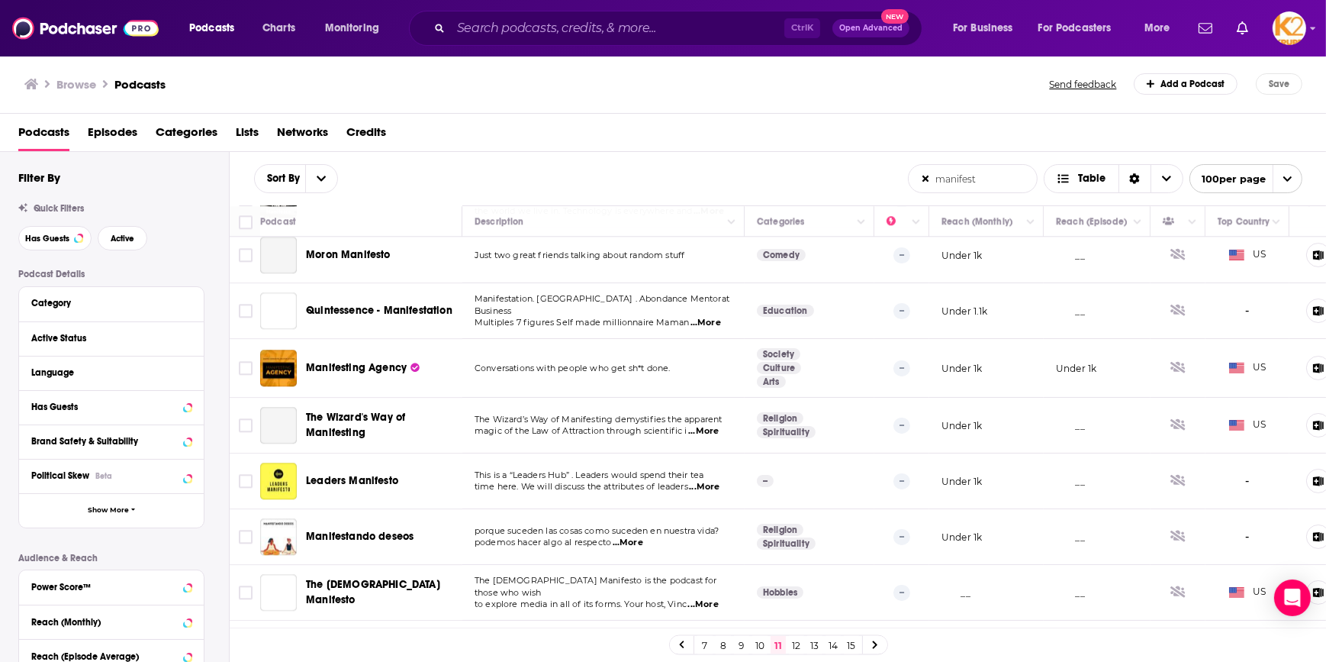
scroll to position [5274, 0]
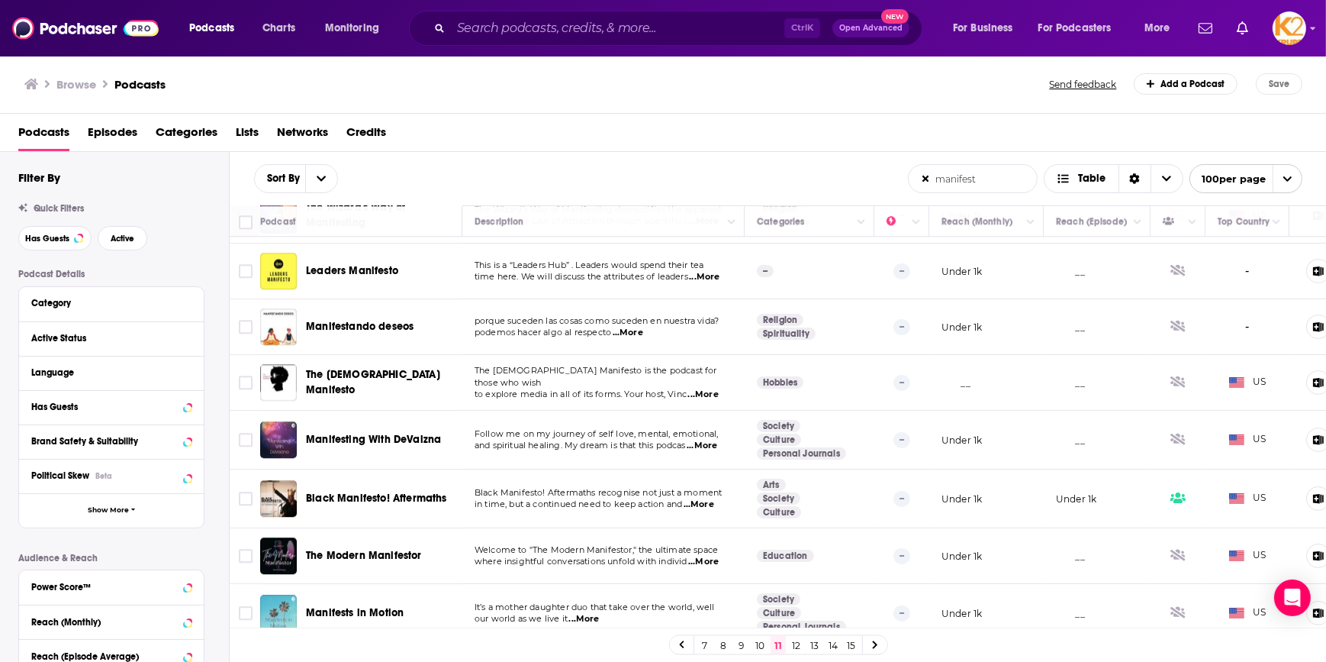
click at [798, 646] on link "12" at bounding box center [796, 645] width 15 height 18
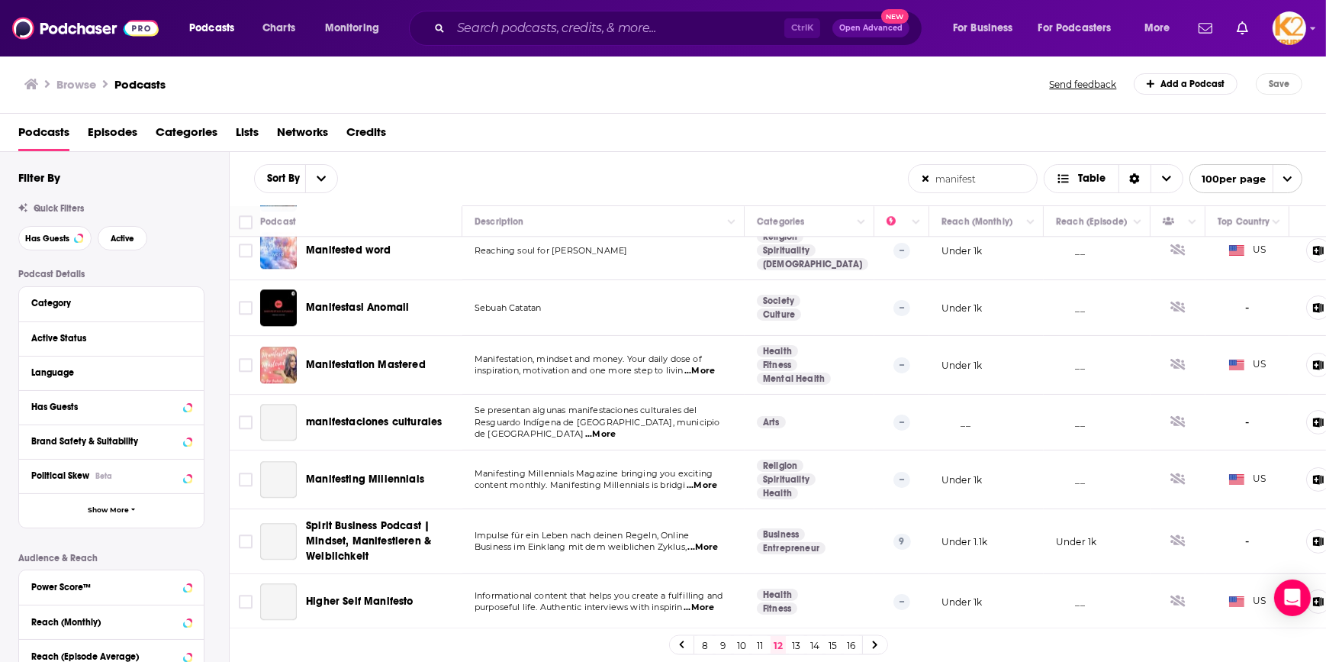
scroll to position [5275, 0]
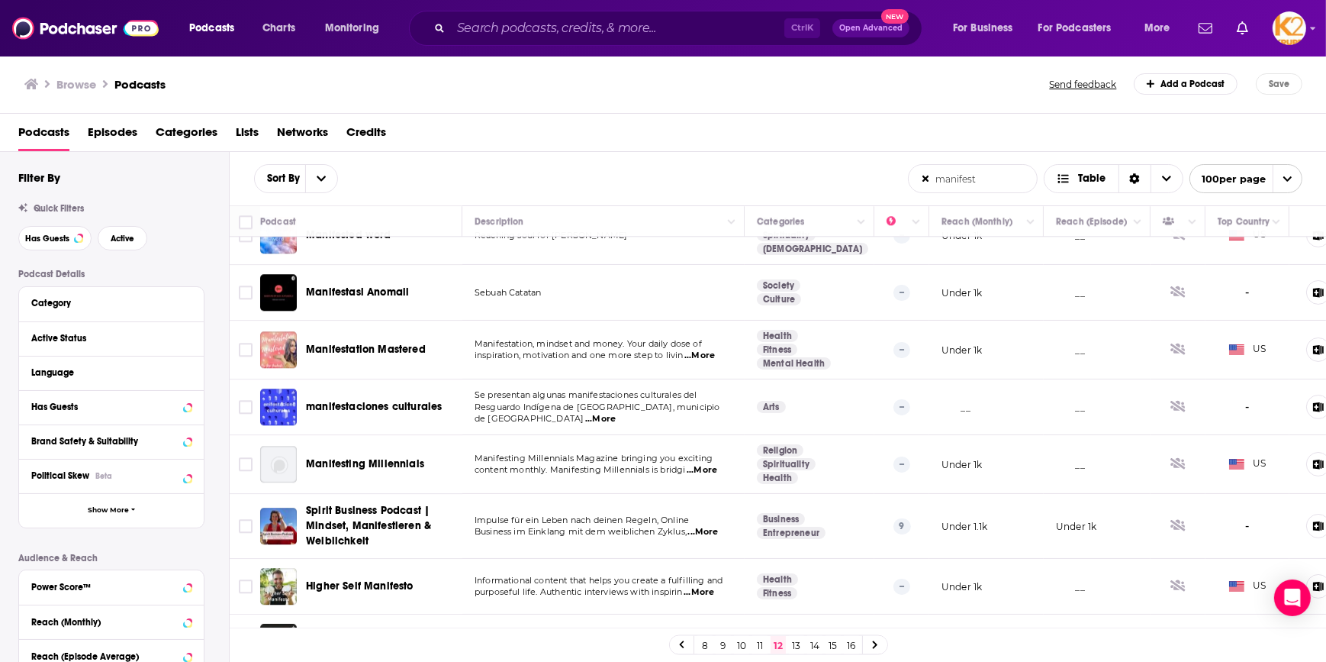
click at [797, 643] on link "13" at bounding box center [796, 645] width 15 height 18
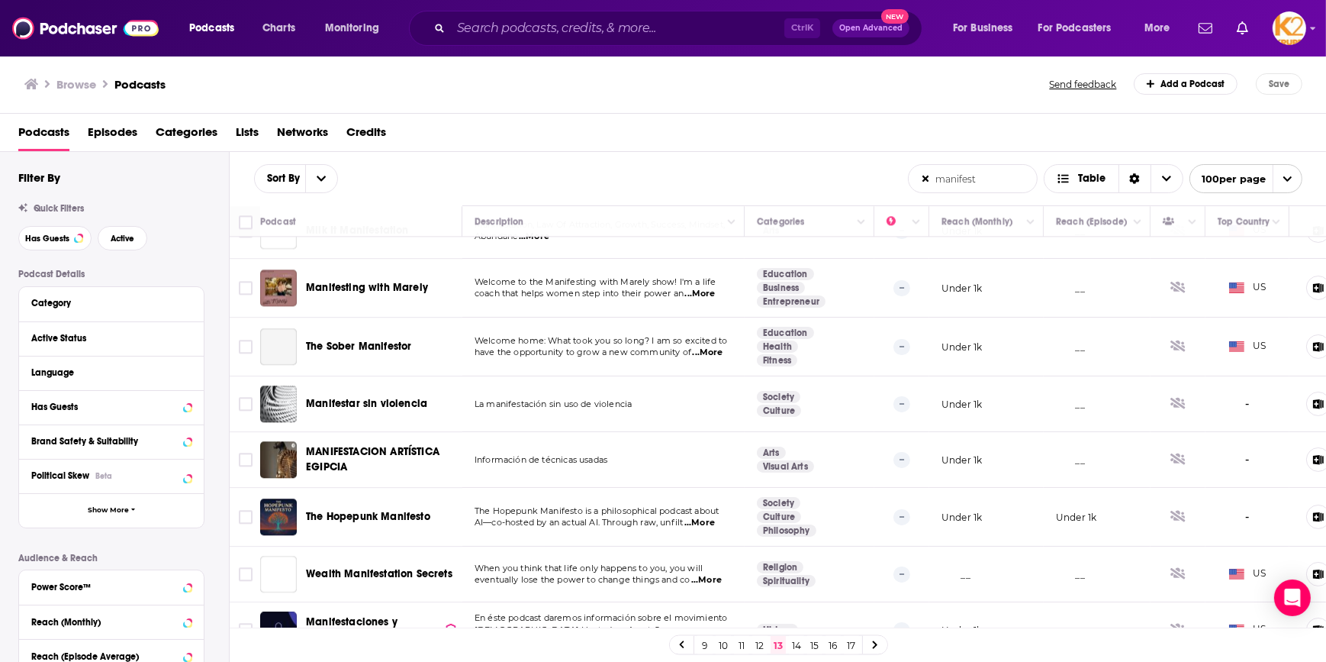
scroll to position [5317, 0]
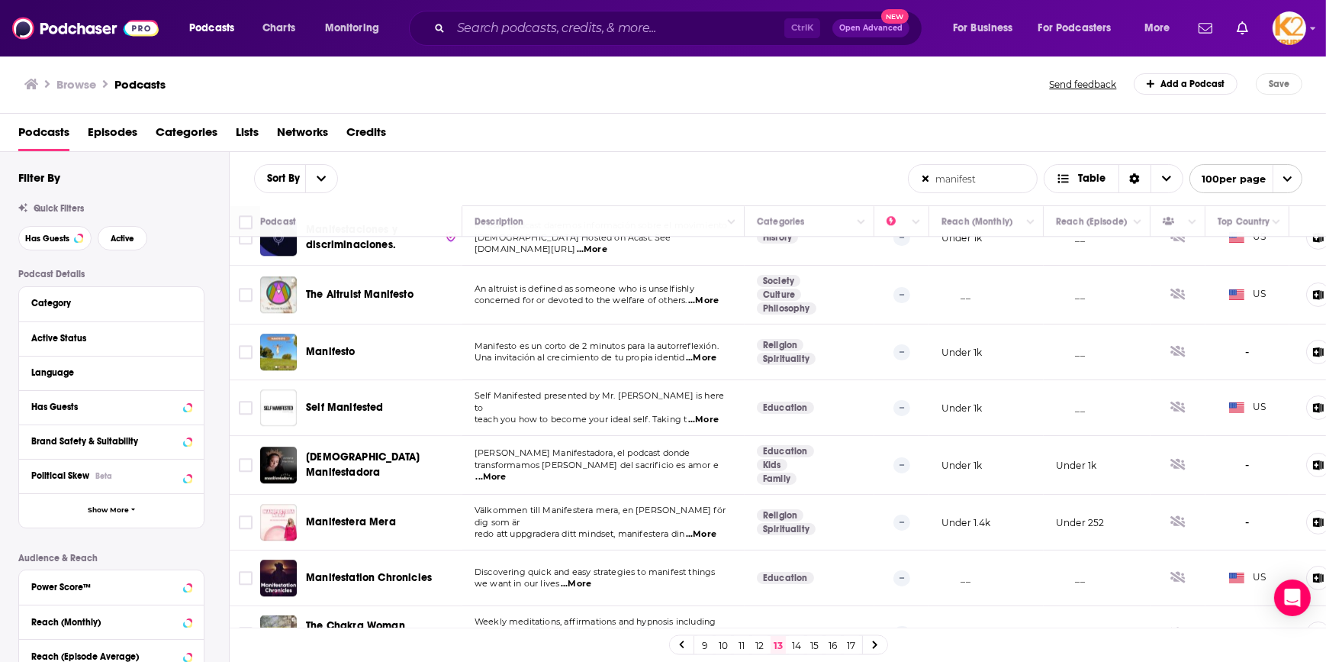
click at [794, 641] on link "14" at bounding box center [796, 645] width 15 height 18
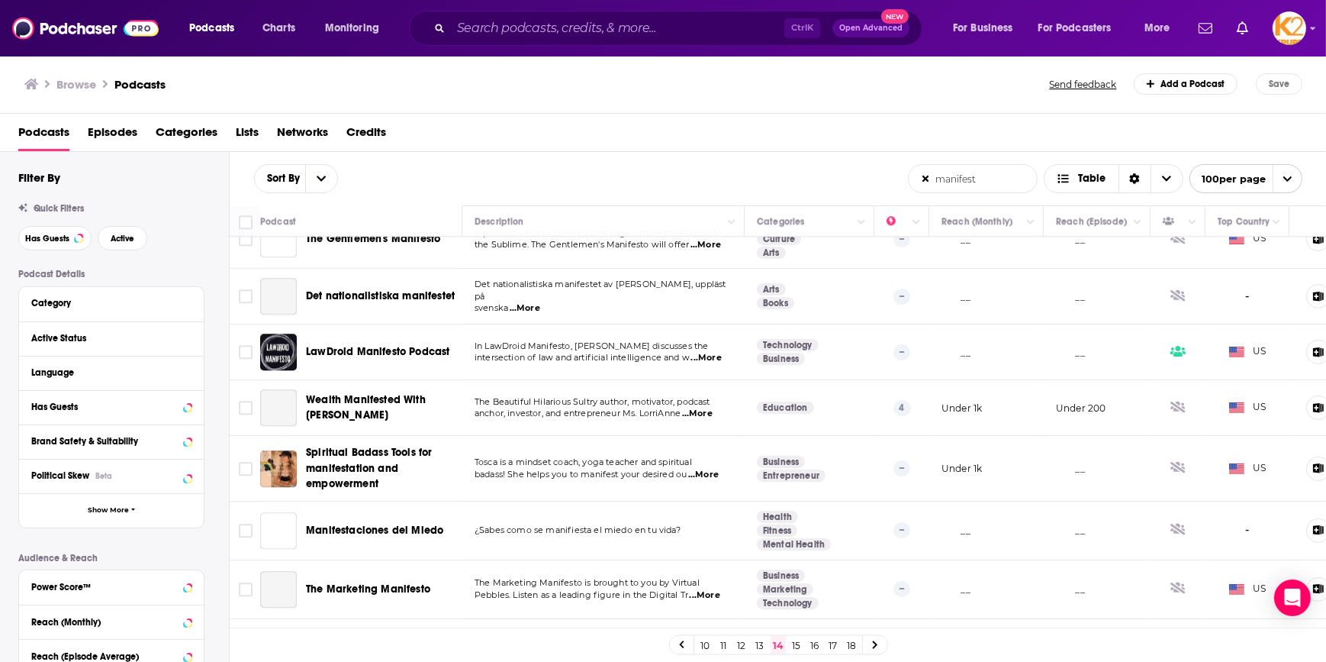
scroll to position [5290, 0]
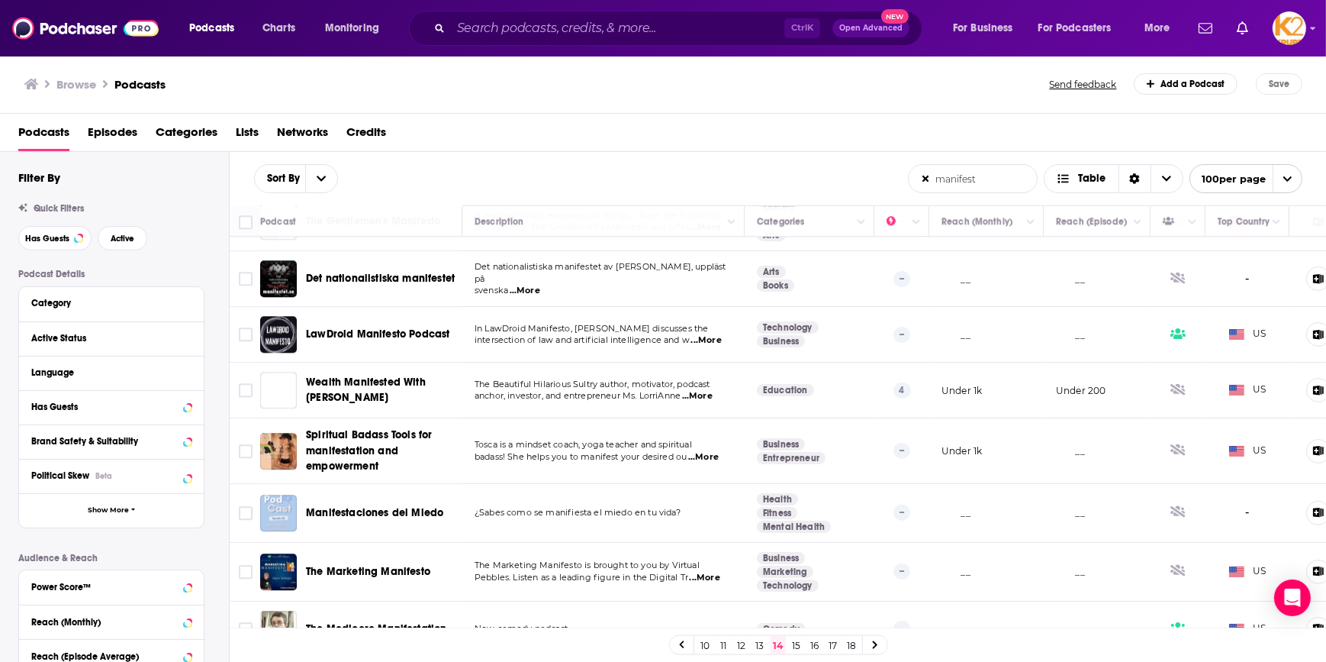
click at [797, 649] on link "15" at bounding box center [796, 645] width 15 height 18
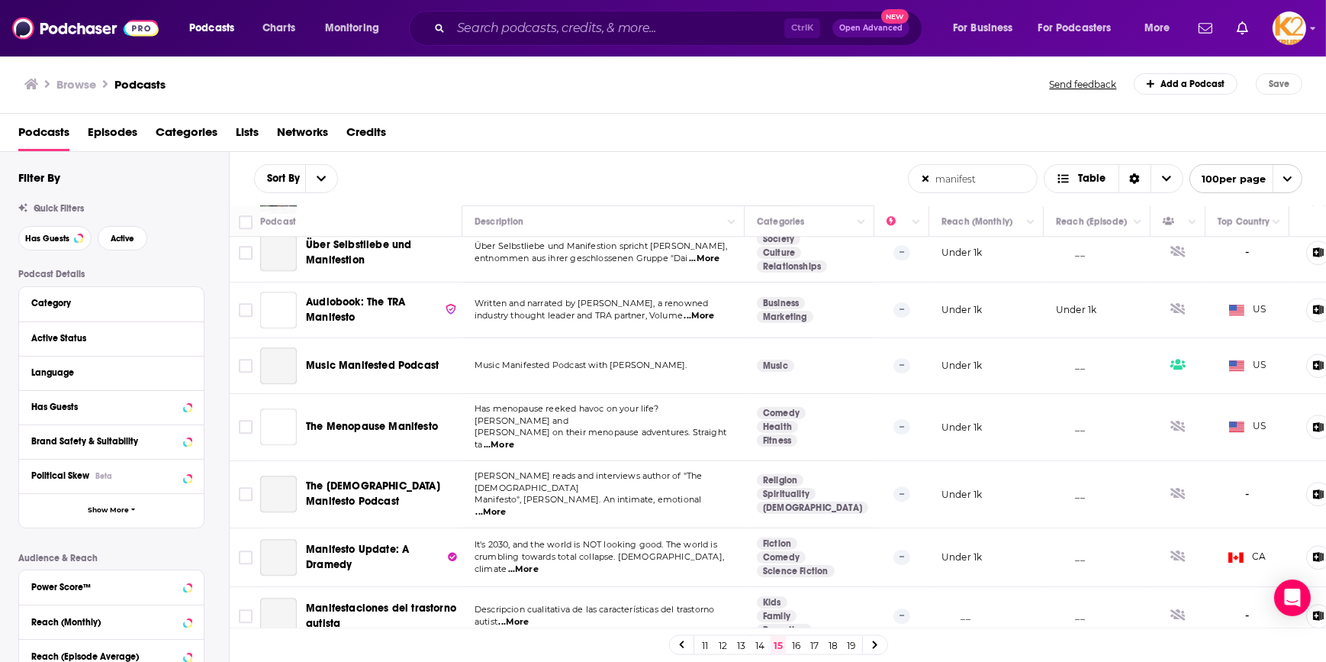
scroll to position [5415, 0]
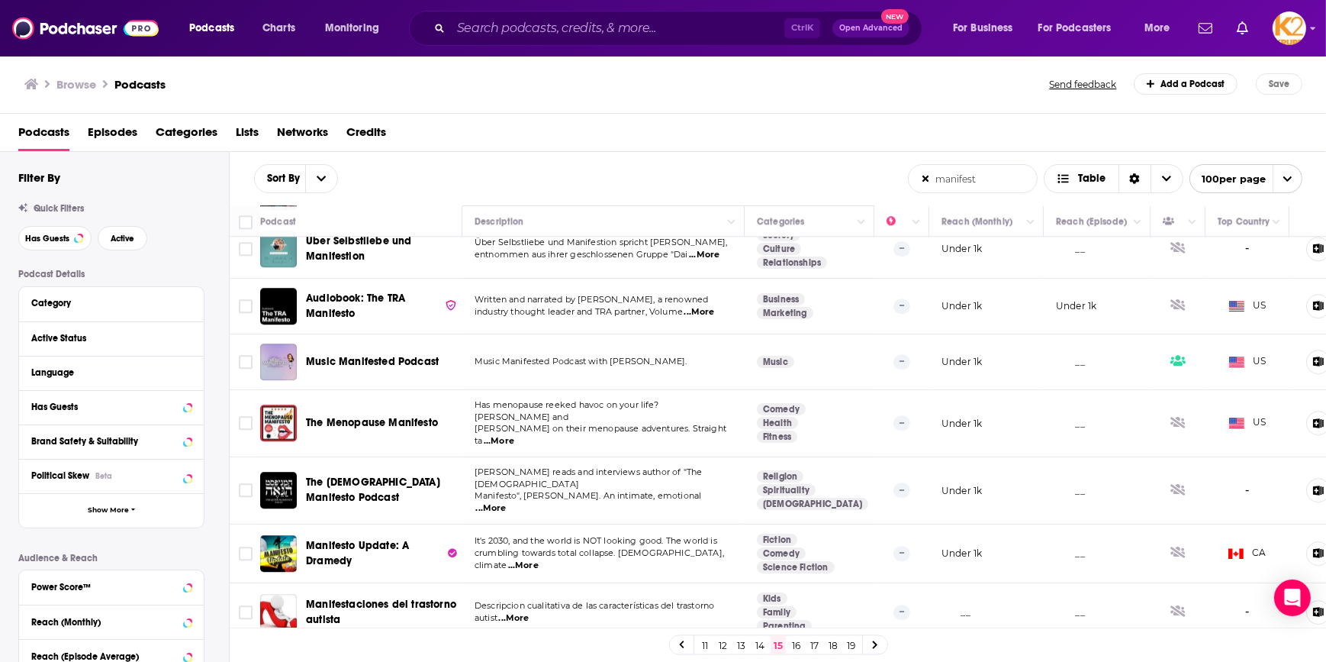
click at [799, 644] on link "16" at bounding box center [796, 645] width 15 height 18
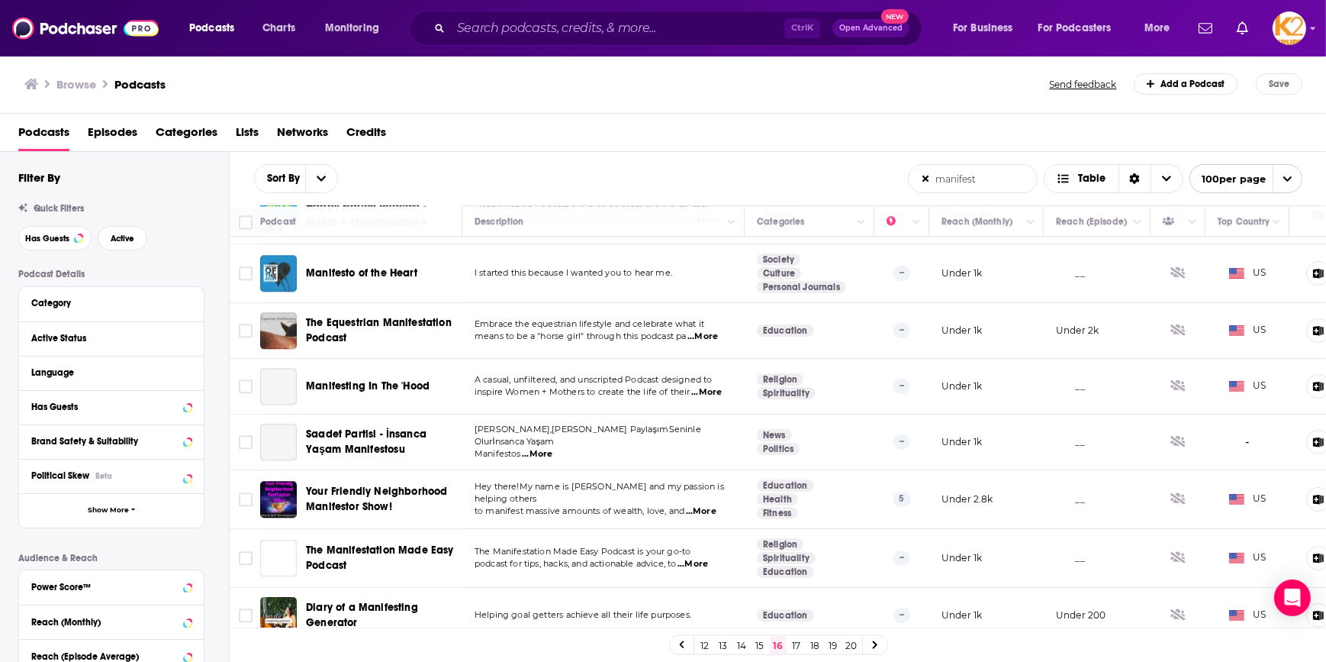
scroll to position [5351, 0]
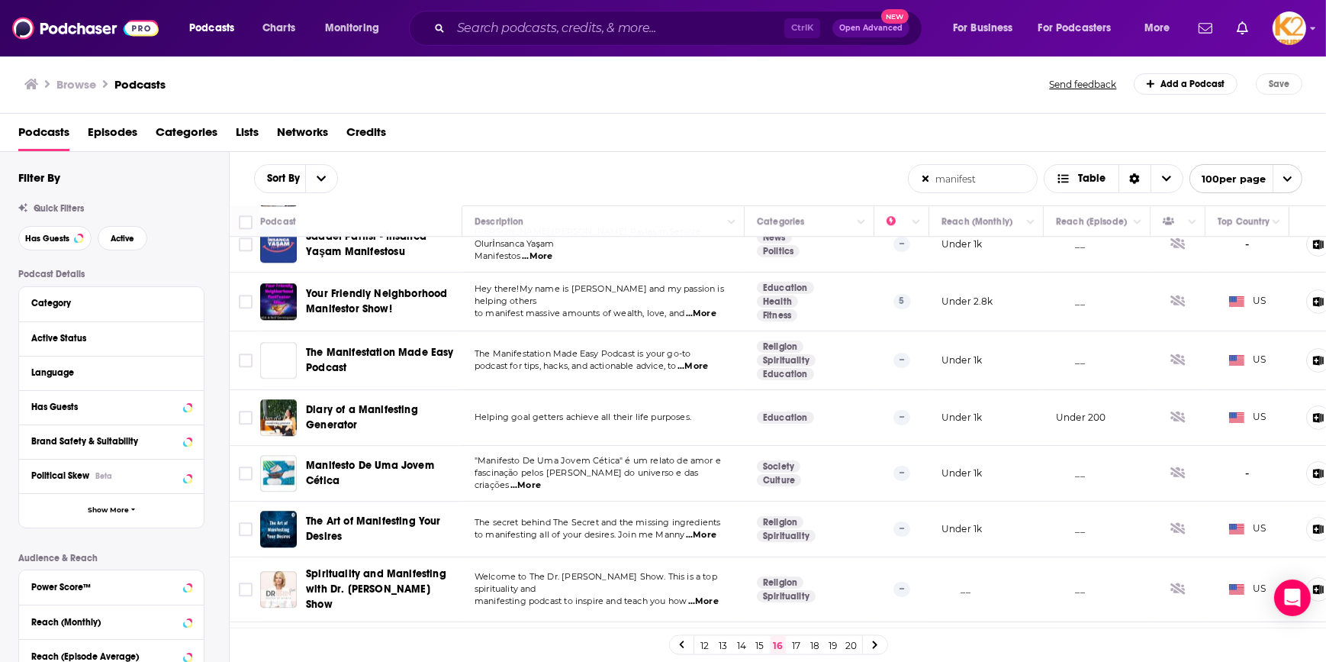
drag, startPoint x: 796, startPoint y: 640, endPoint x: 792, endPoint y: 631, distance: 9.9
click at [797, 641] on link "17" at bounding box center [796, 645] width 15 height 18
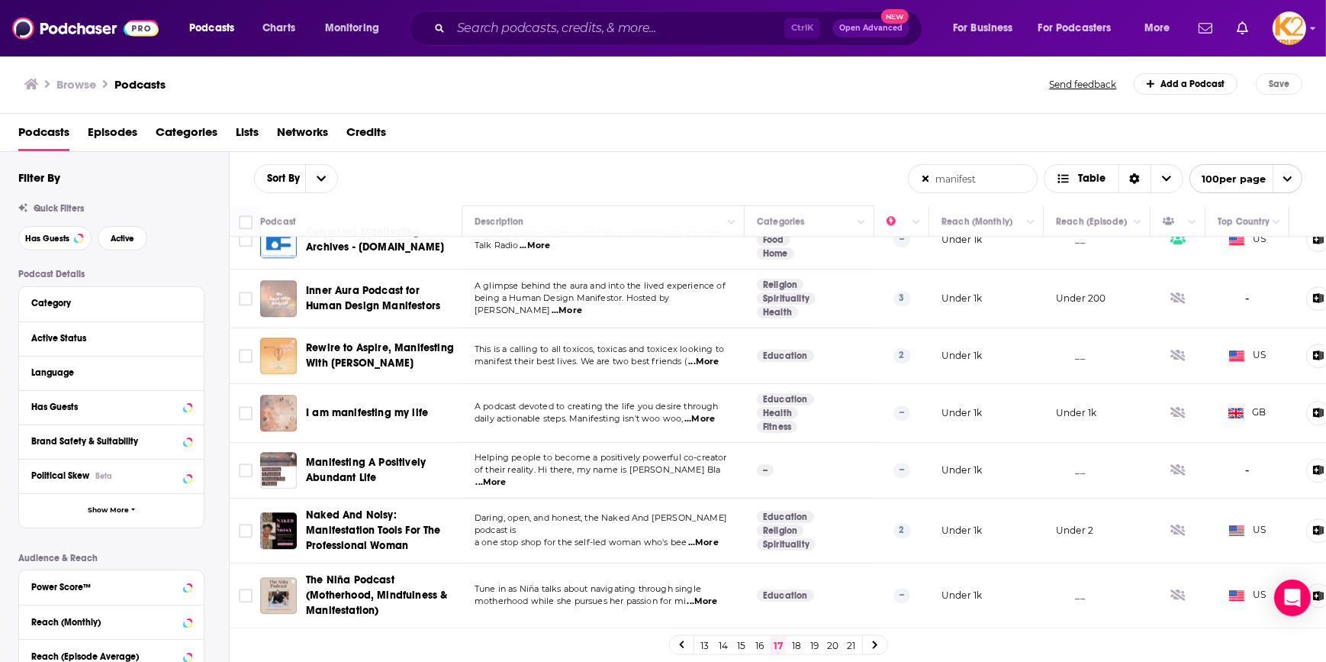
scroll to position [5379, 0]
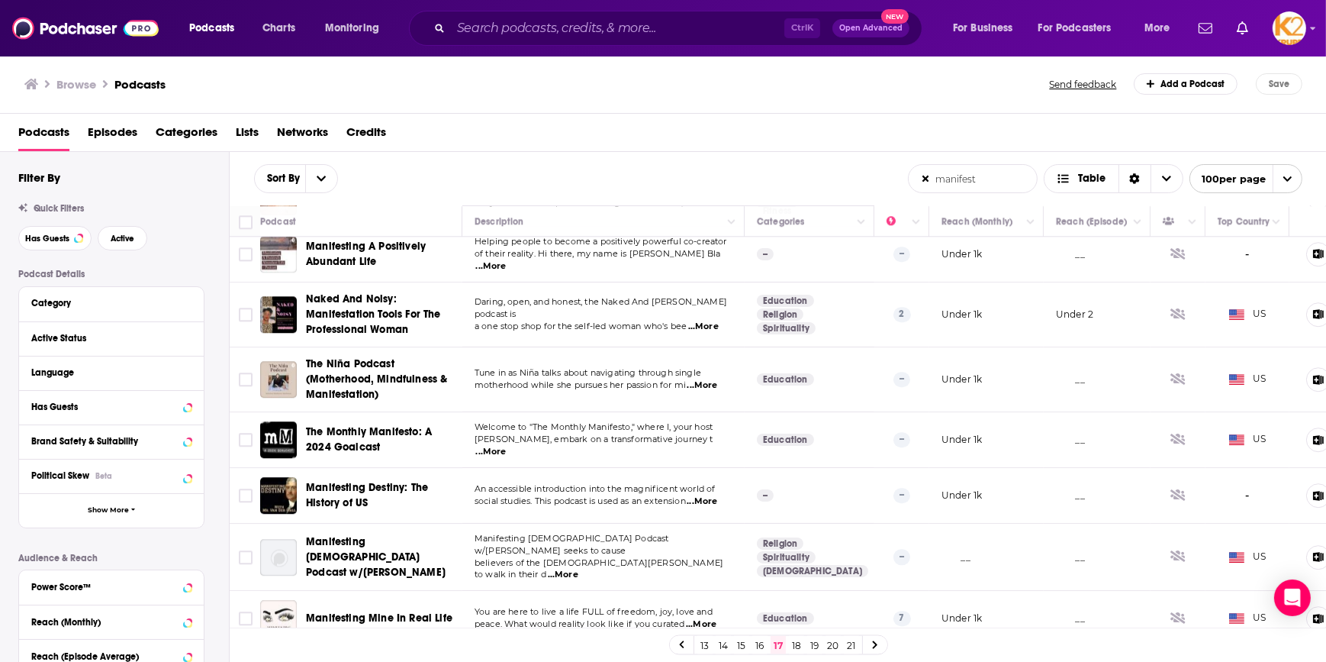
click at [794, 643] on link "18" at bounding box center [796, 645] width 15 height 18
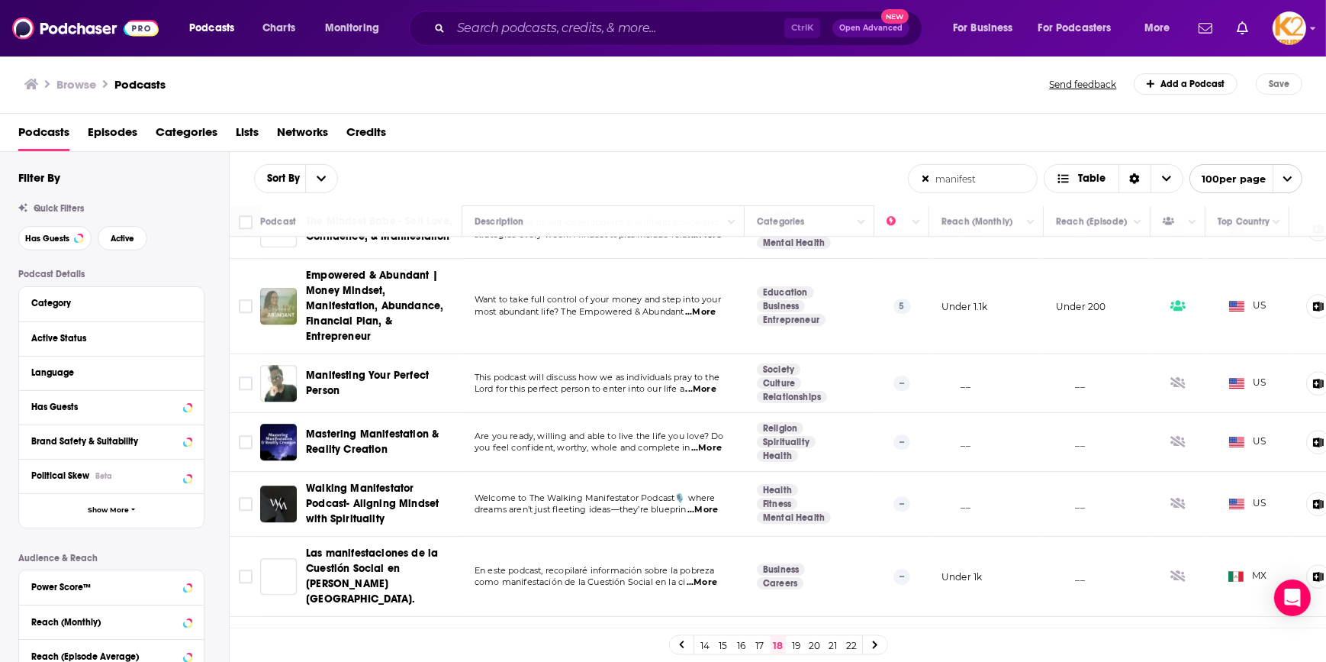
scroll to position [5648, 0]
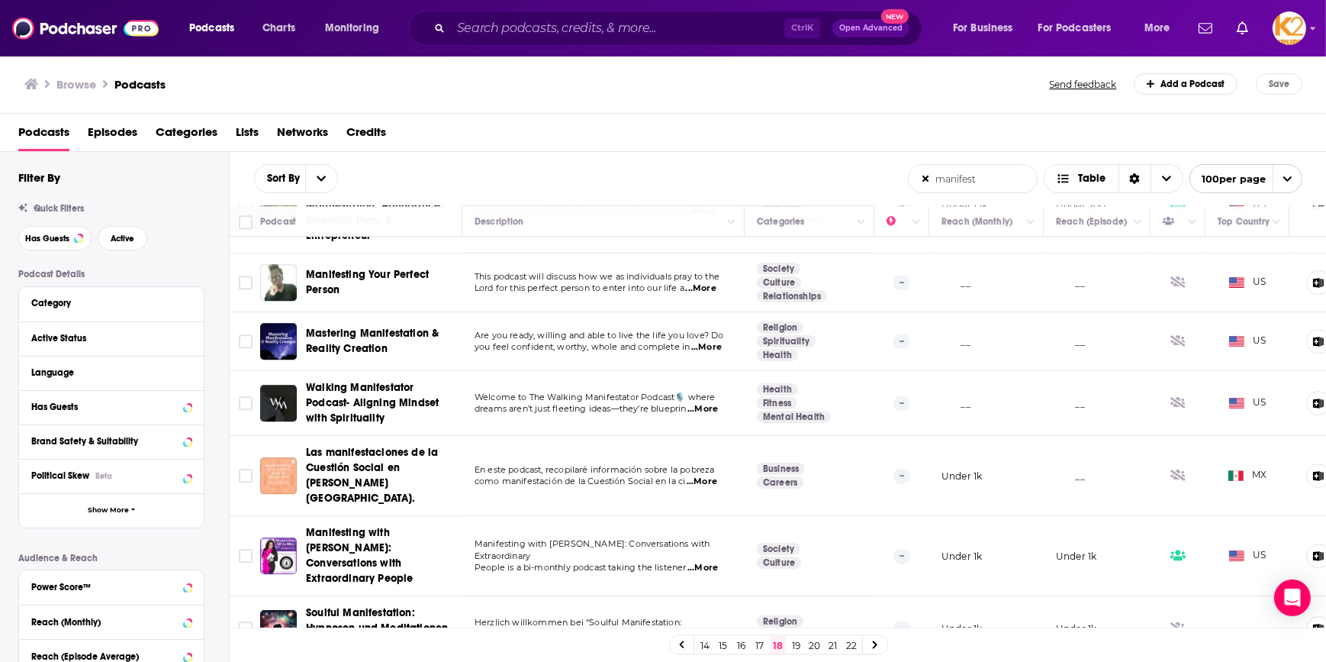
click at [802, 643] on link "19" at bounding box center [796, 645] width 15 height 18
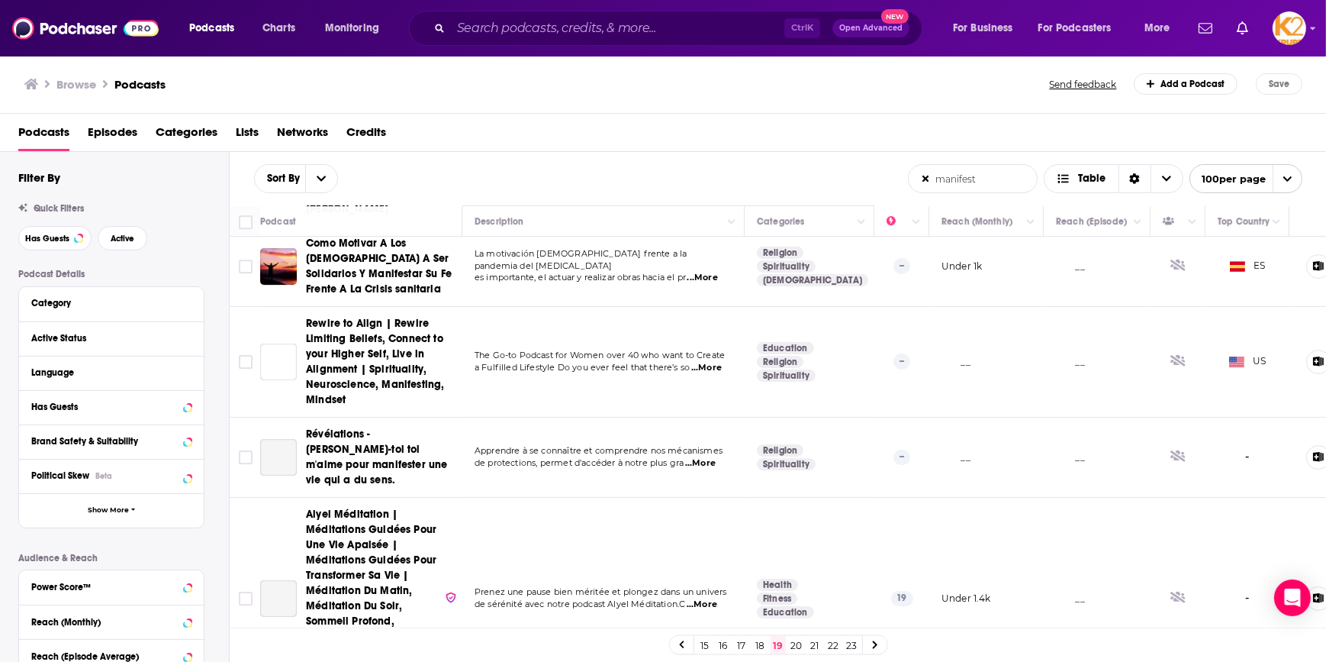
scroll to position [6451, 0]
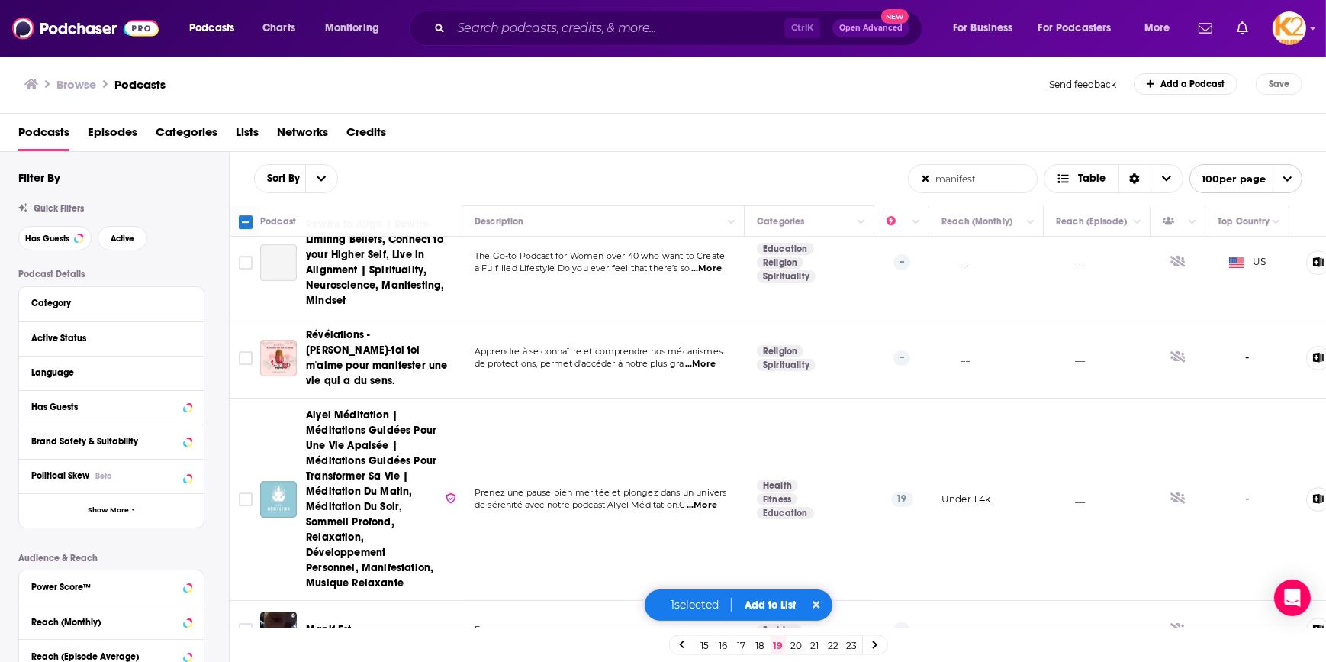
scroll to position [6774, 0]
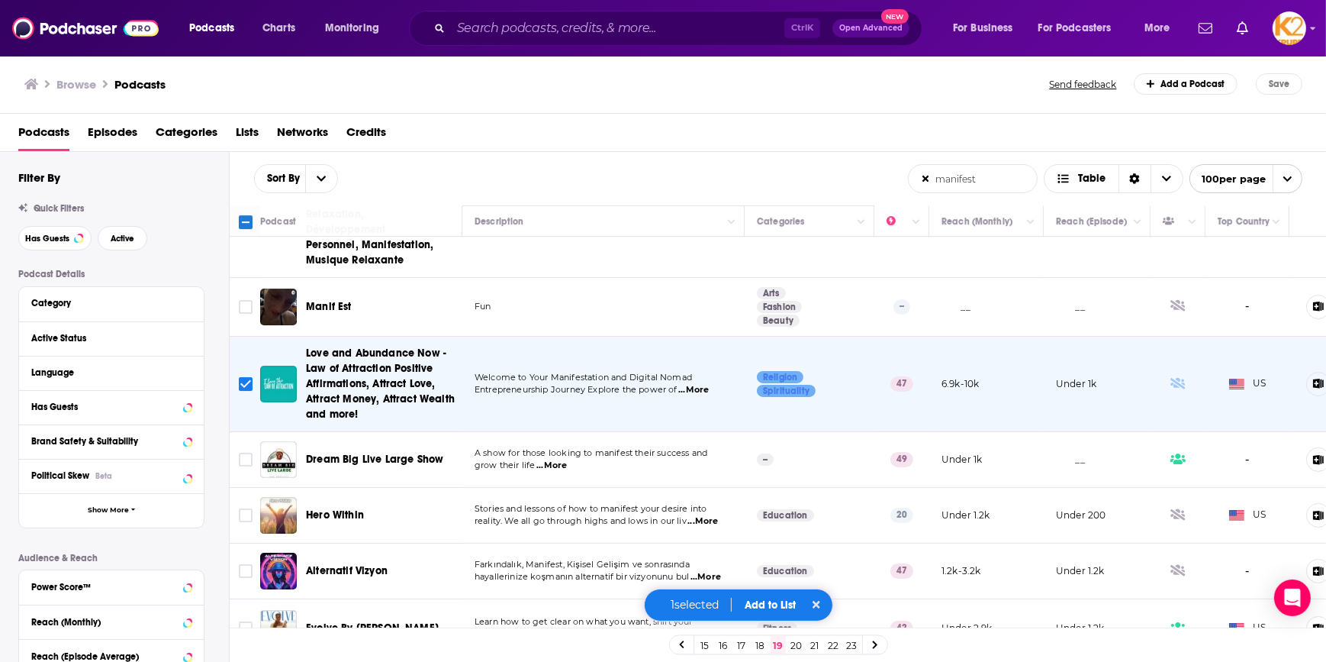
click at [784, 607] on button "Add to List" at bounding box center [771, 604] width 76 height 13
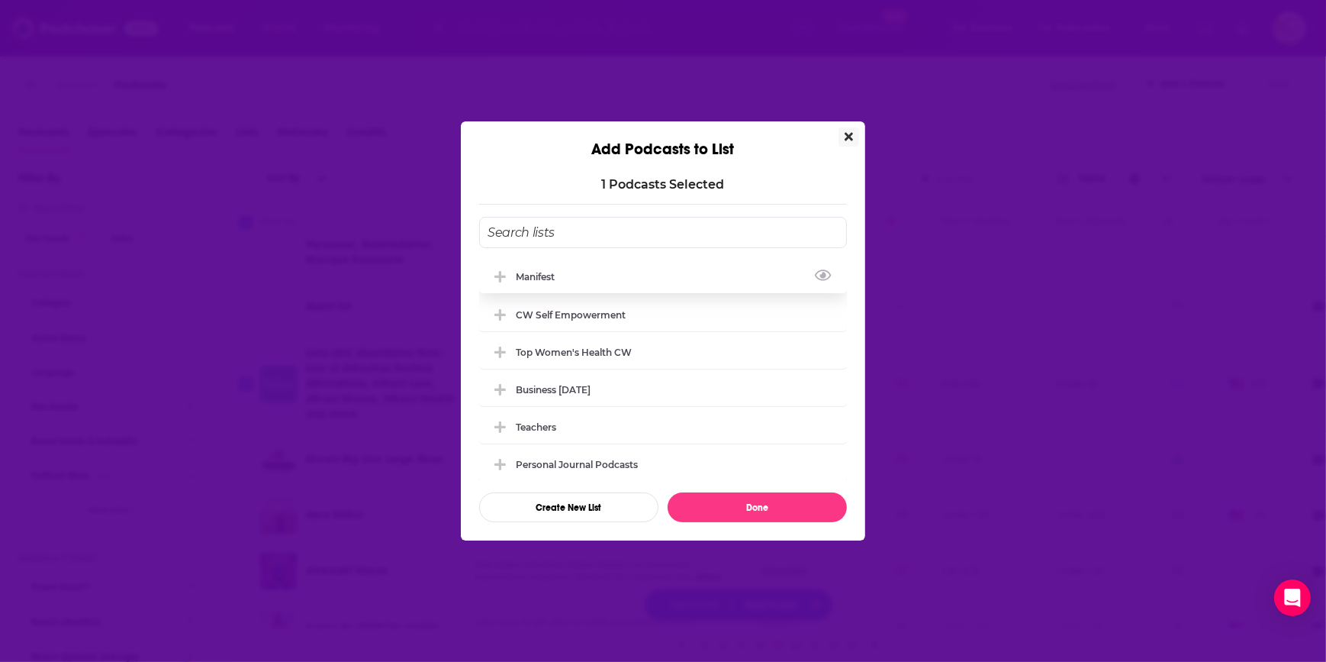
click at [601, 266] on div "manifest" at bounding box center [663, 276] width 368 height 34
click at [757, 501] on button "Done" at bounding box center [757, 507] width 179 height 30
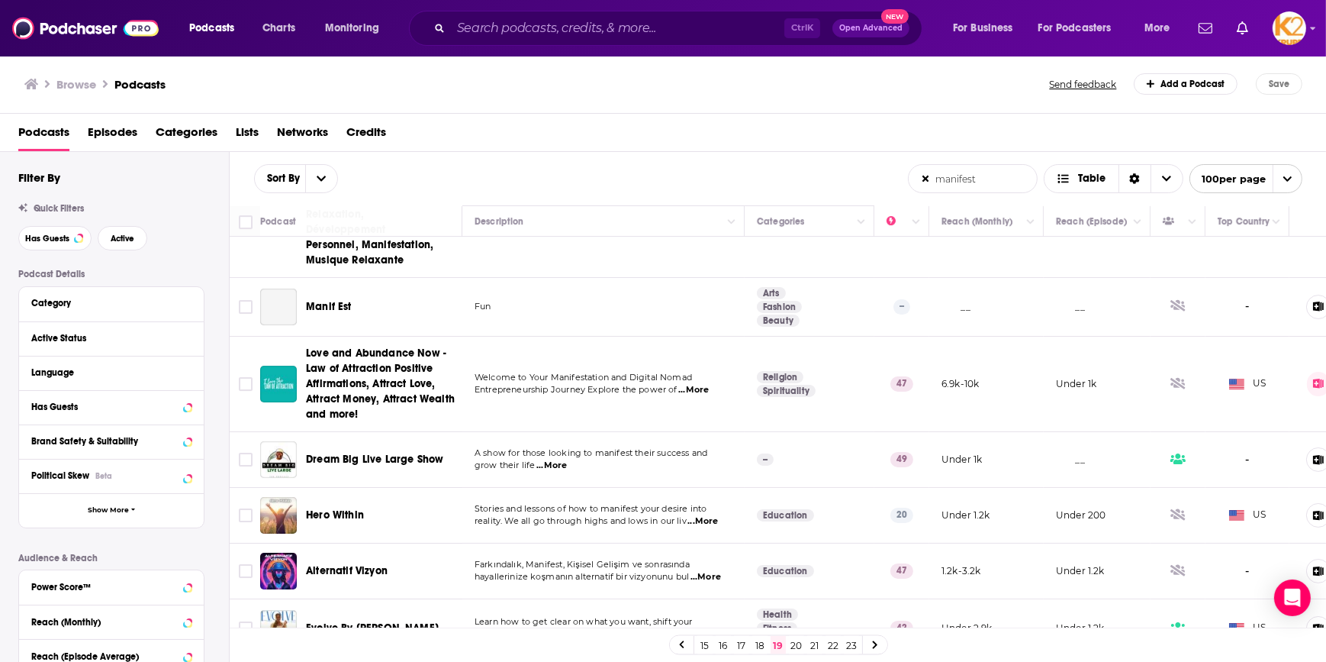
click at [798, 642] on link "20" at bounding box center [796, 645] width 15 height 18
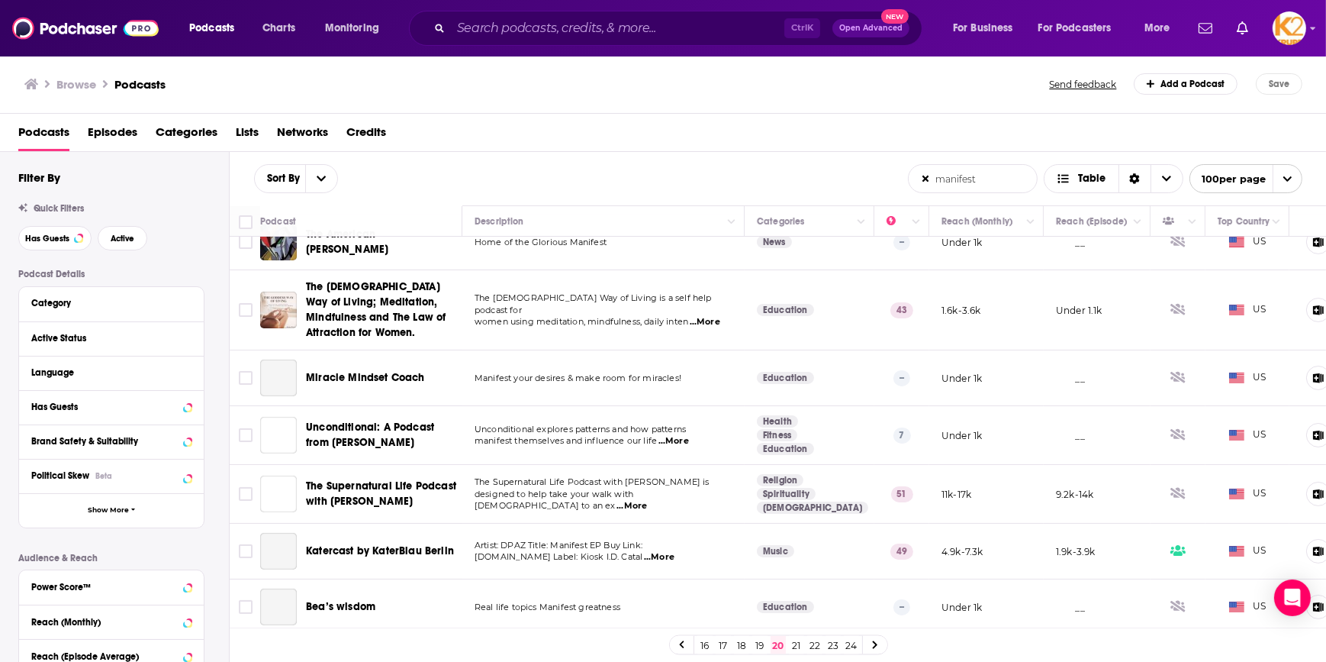
scroll to position [416, 0]
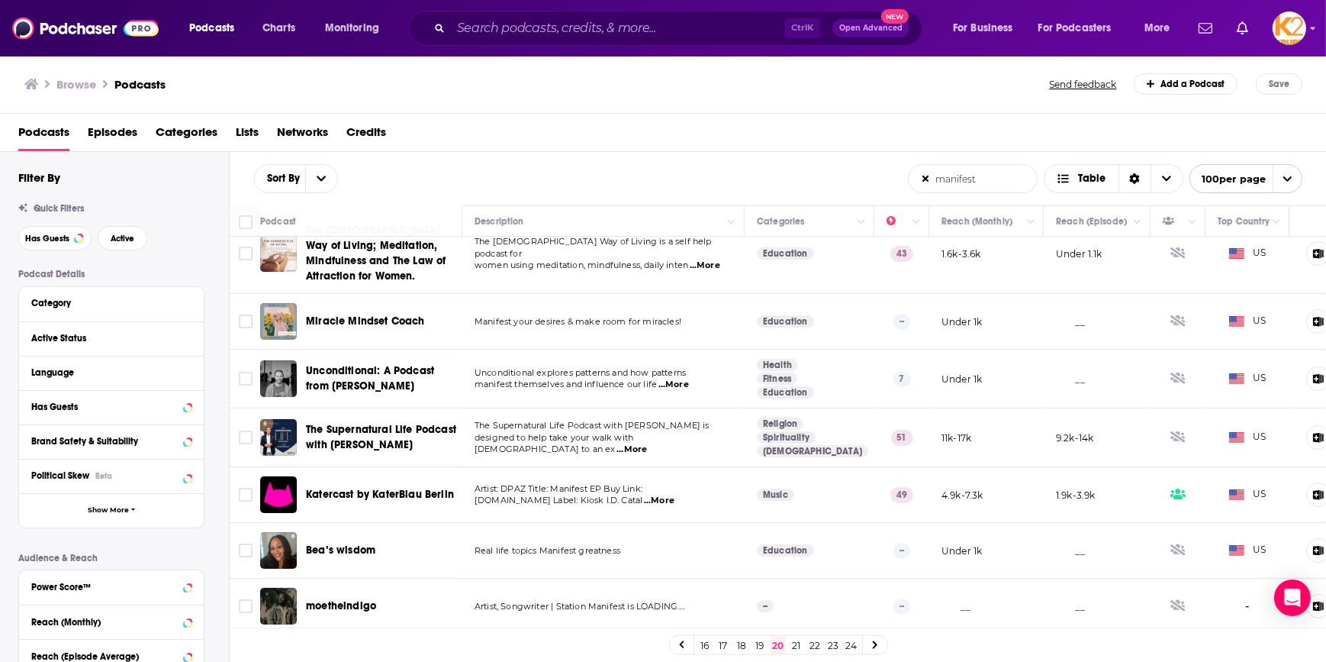
click at [727, 446] on p "designed to help take your walk with God to an ex ...More" at bounding box center [603, 444] width 257 height 24
click at [647, 443] on span "...More" at bounding box center [632, 449] width 31 height 12
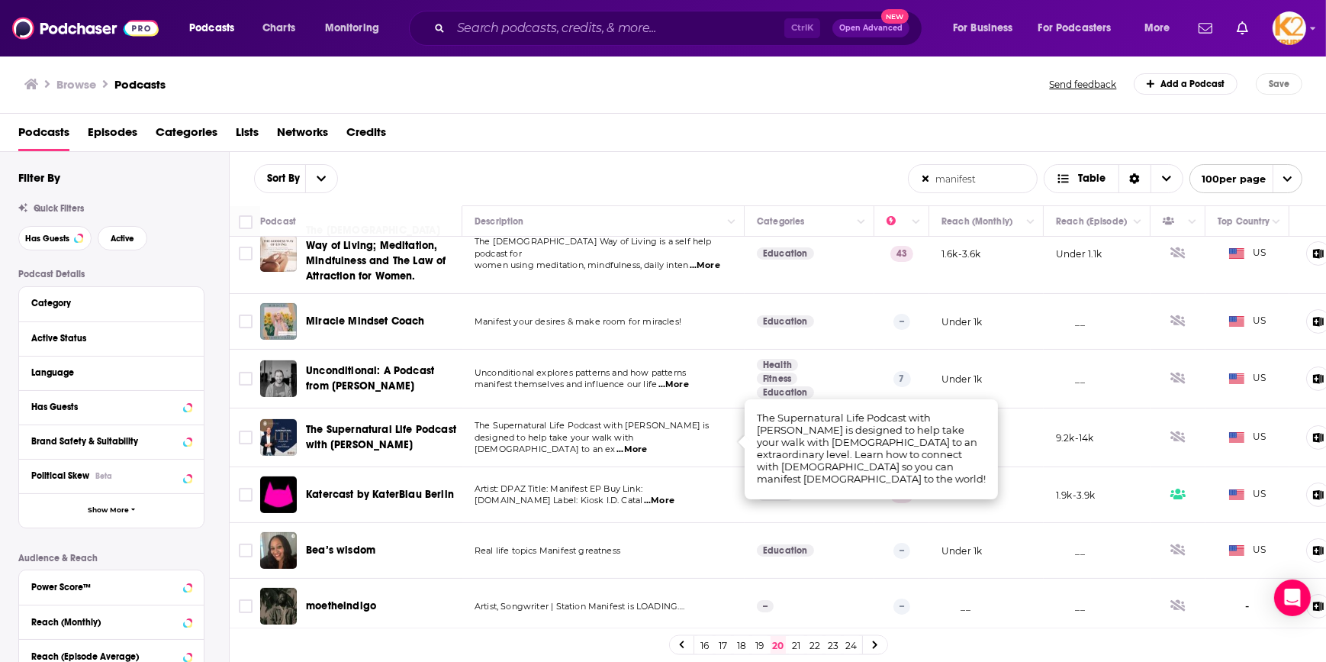
click at [639, 462] on td "The Supernatural Life Podcast with [PERSON_NAME] is designed to help take your …" at bounding box center [603, 437] width 282 height 59
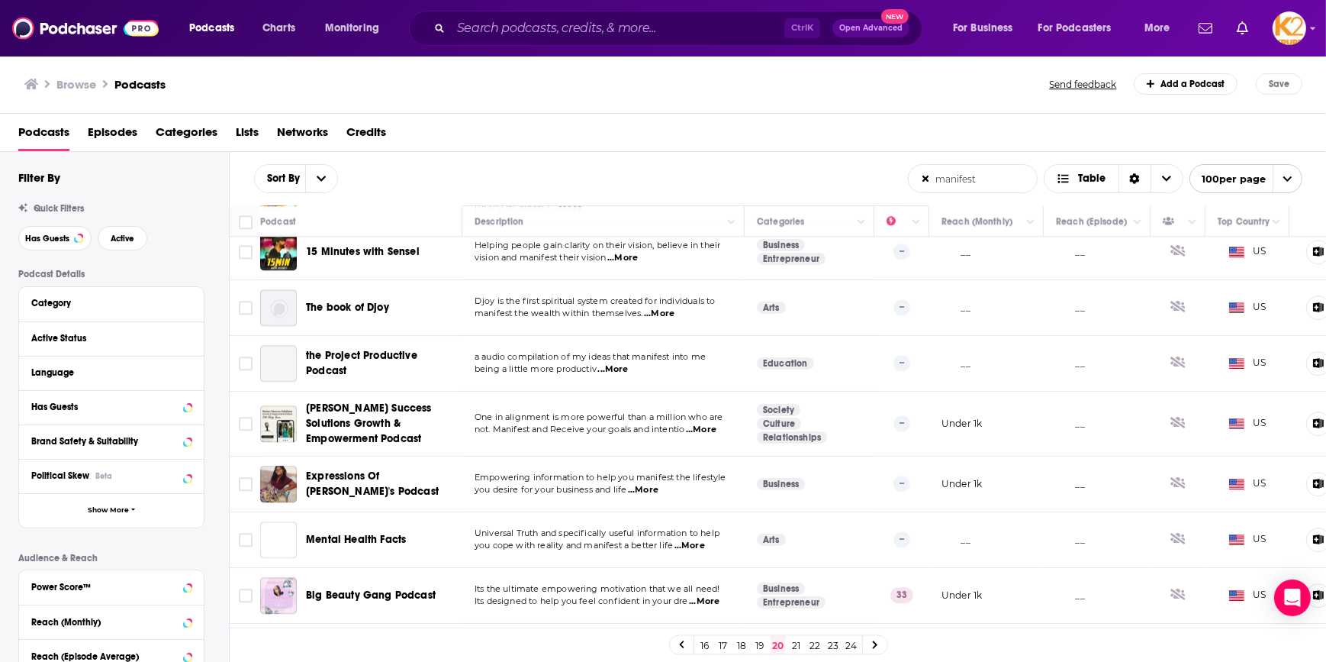
scroll to position [5311, 0]
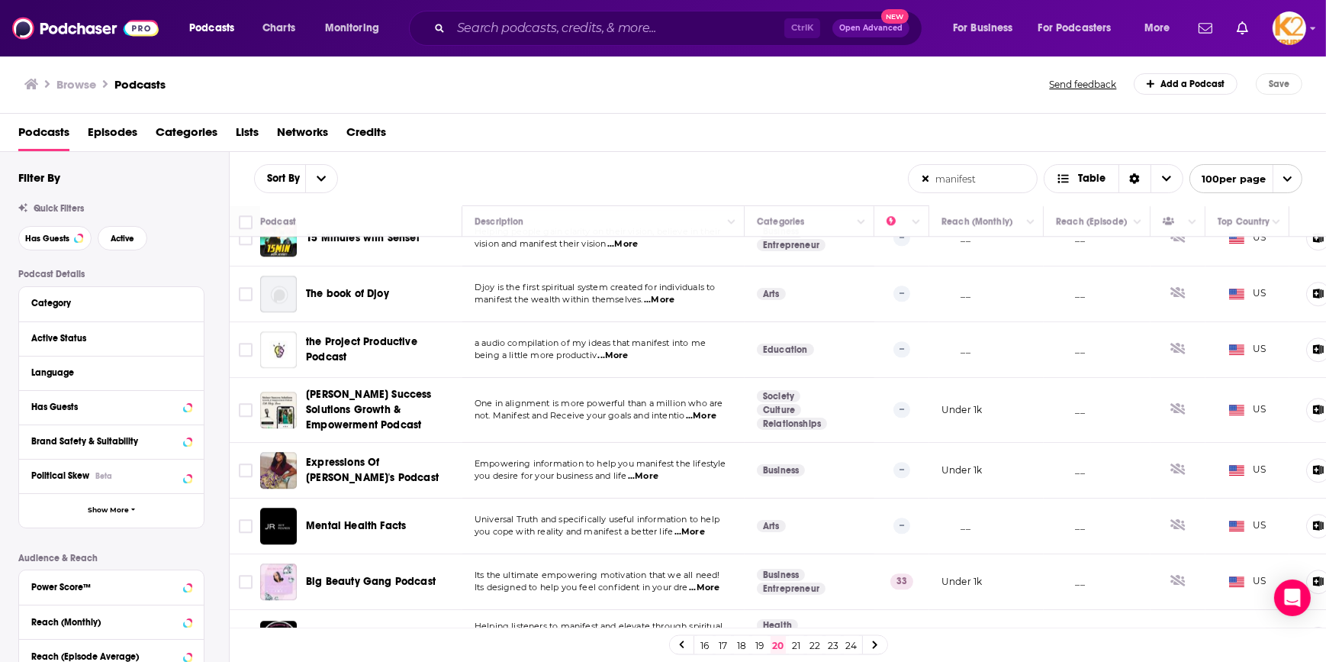
click at [790, 639] on link "21" at bounding box center [796, 645] width 15 height 18
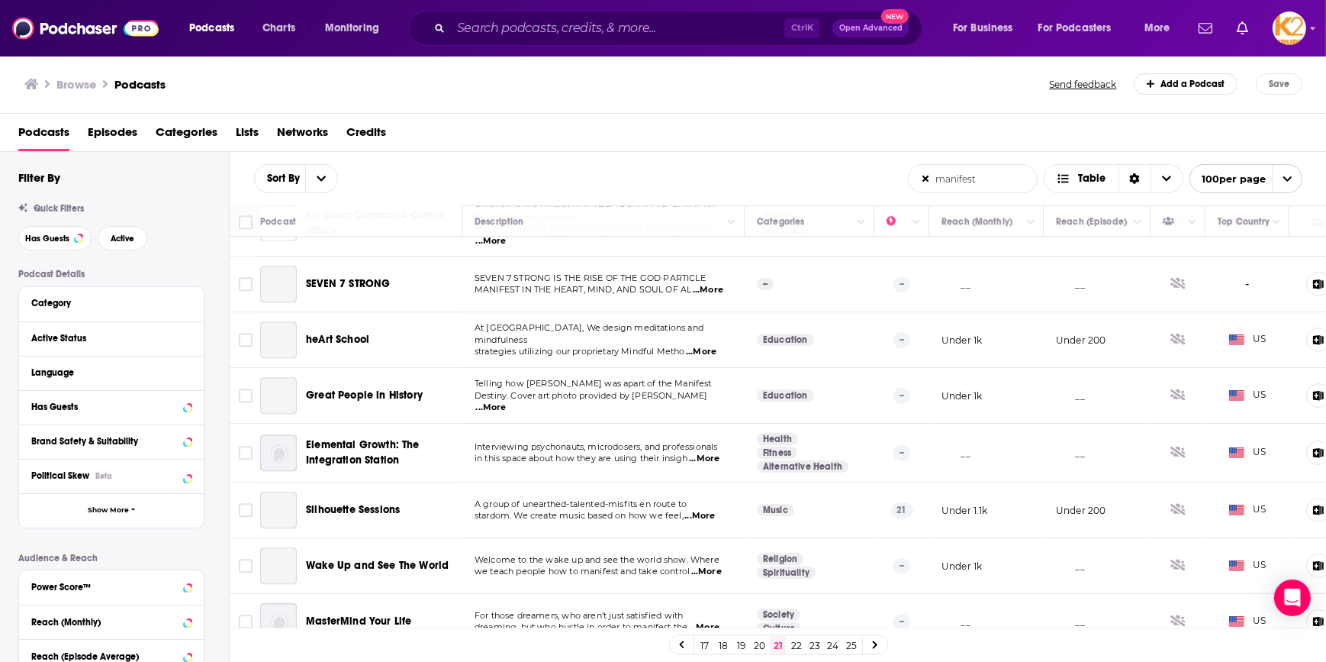
scroll to position [5275, 0]
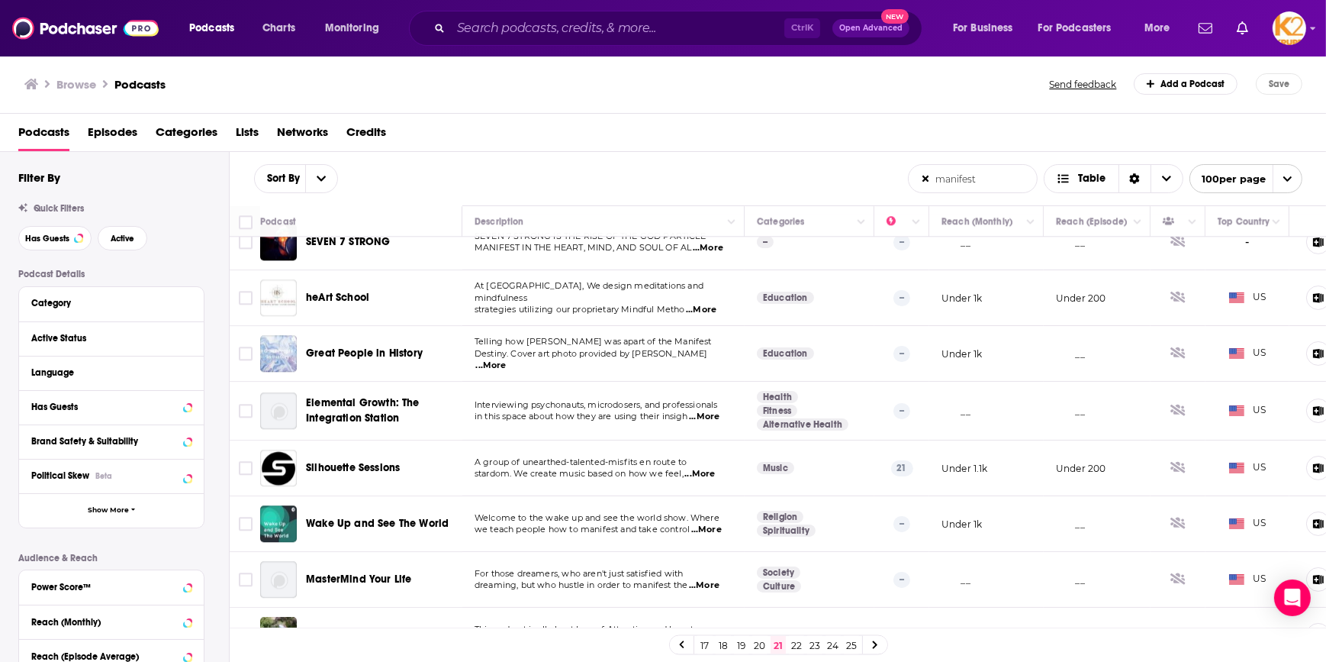
click at [801, 646] on link "22" at bounding box center [796, 645] width 15 height 18
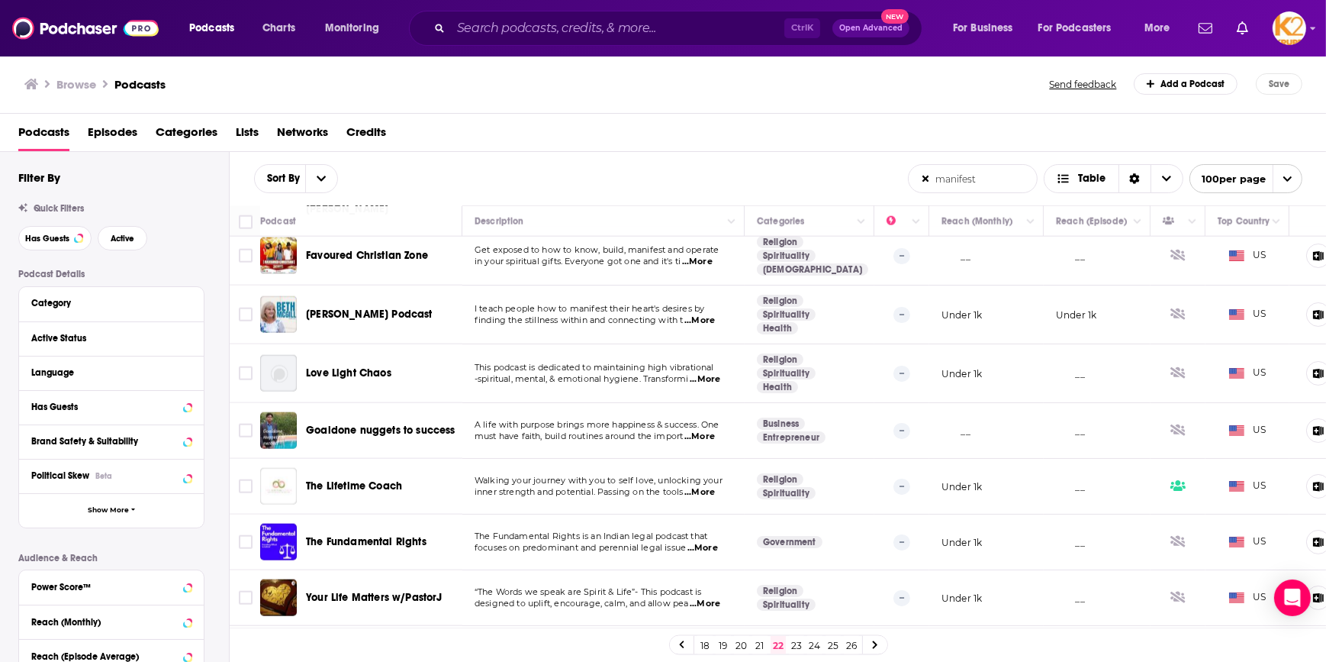
scroll to position [2566, 0]
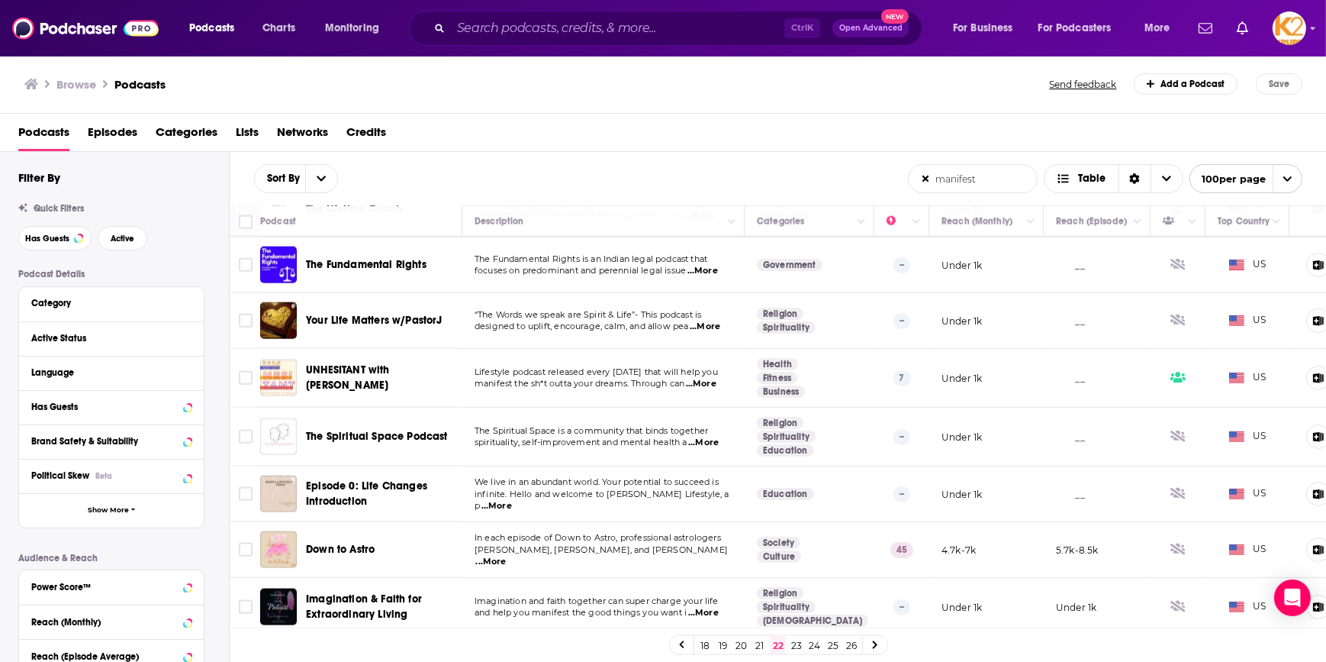
click at [507, 556] on span "...More" at bounding box center [491, 562] width 31 height 12
click at [652, 544] on span "[PERSON_NAME], [PERSON_NAME], and [PERSON_NAME]" at bounding box center [601, 549] width 253 height 11
click at [245, 543] on input "Toggle select row" at bounding box center [246, 550] width 14 height 14
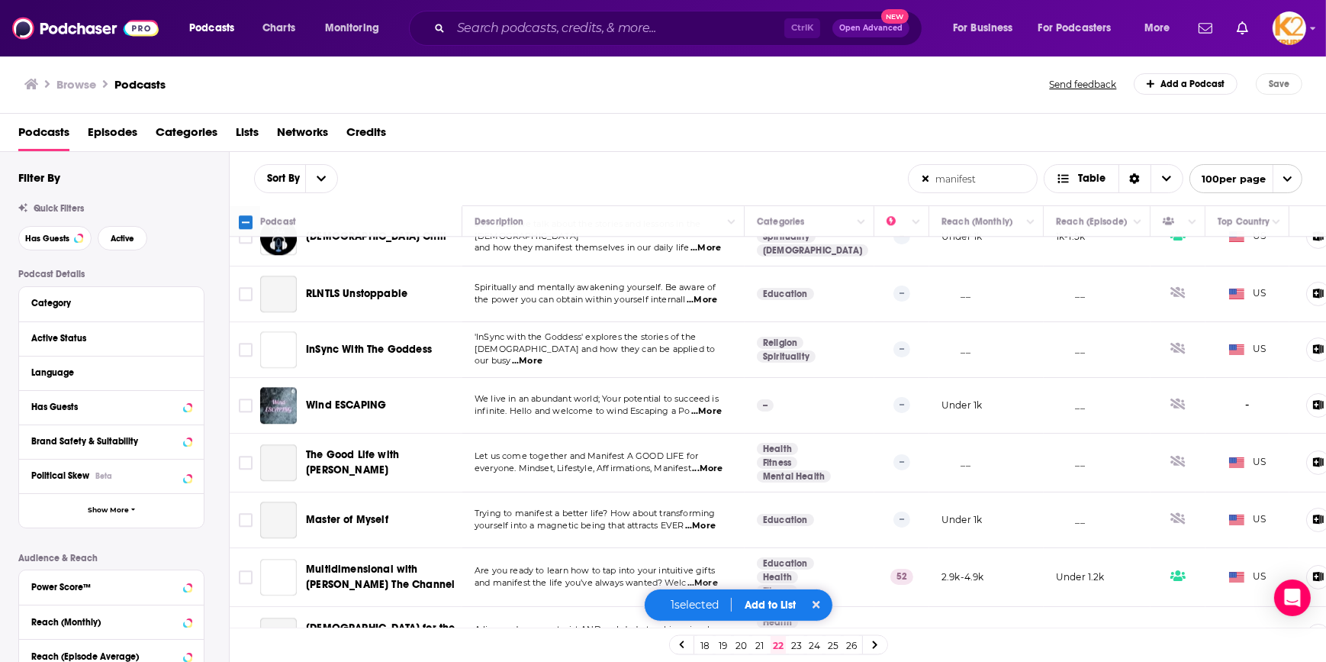
scroll to position [5272, 0]
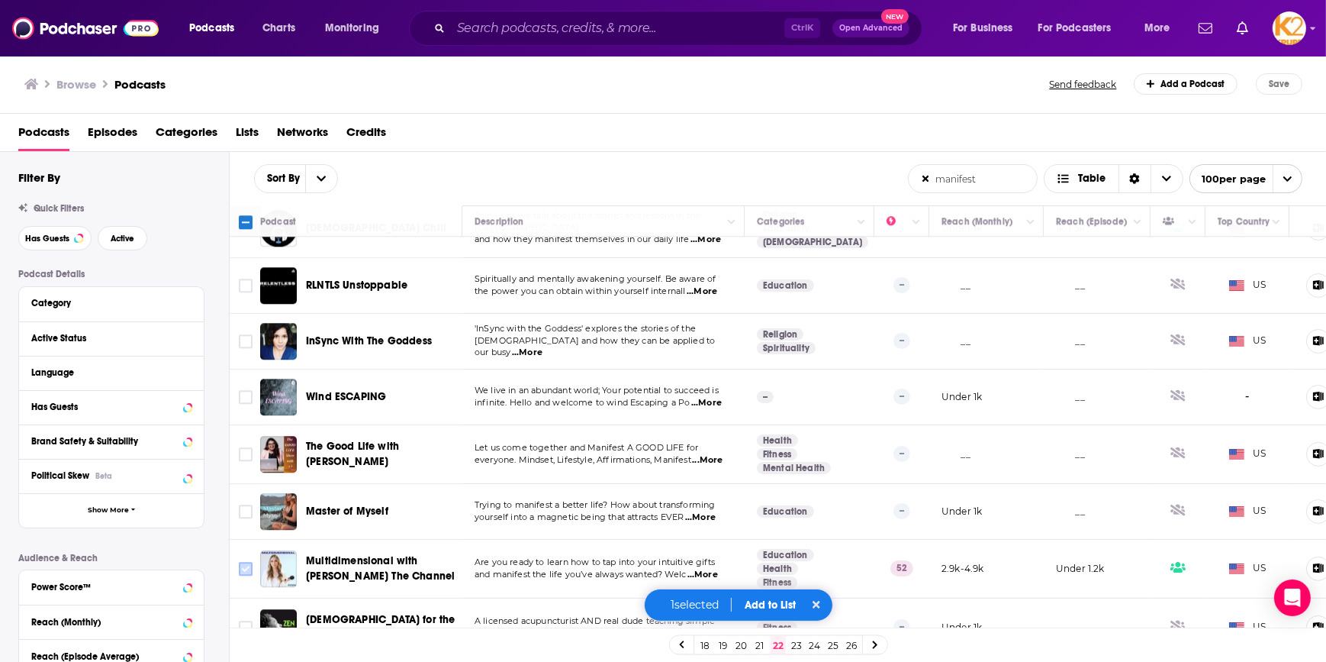
click at [247, 562] on input "Toggle select row" at bounding box center [246, 569] width 14 height 14
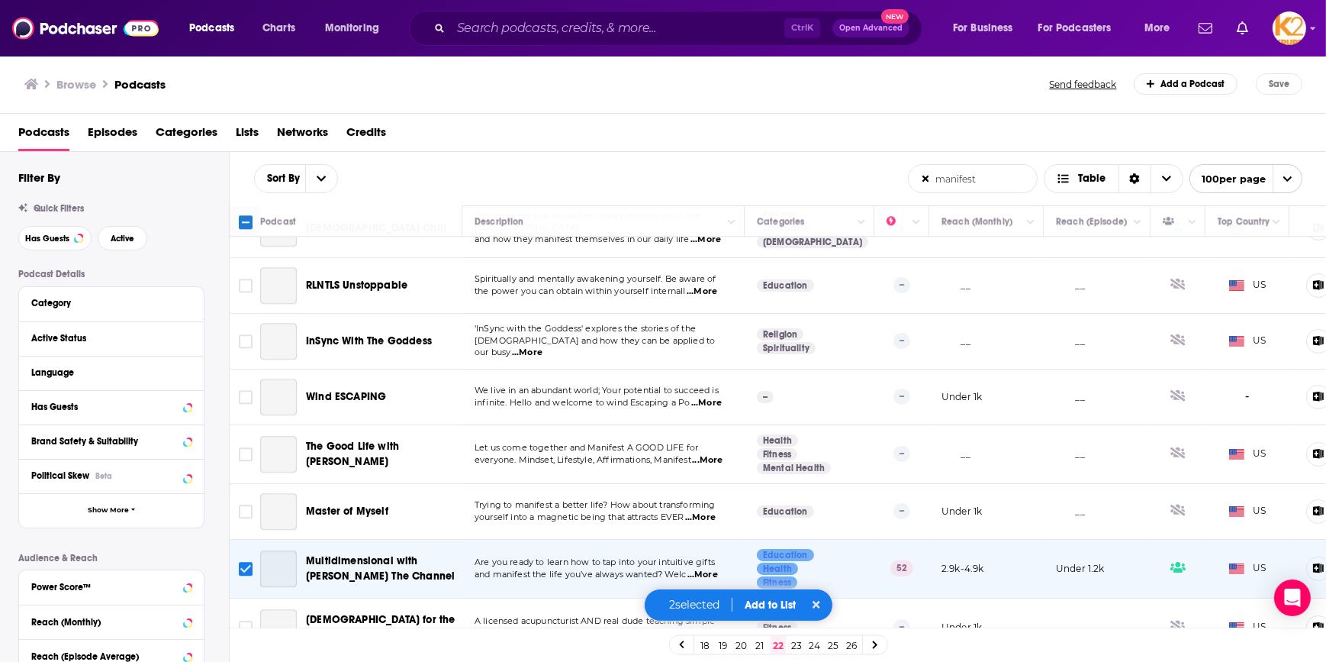
scroll to position [5324, 0]
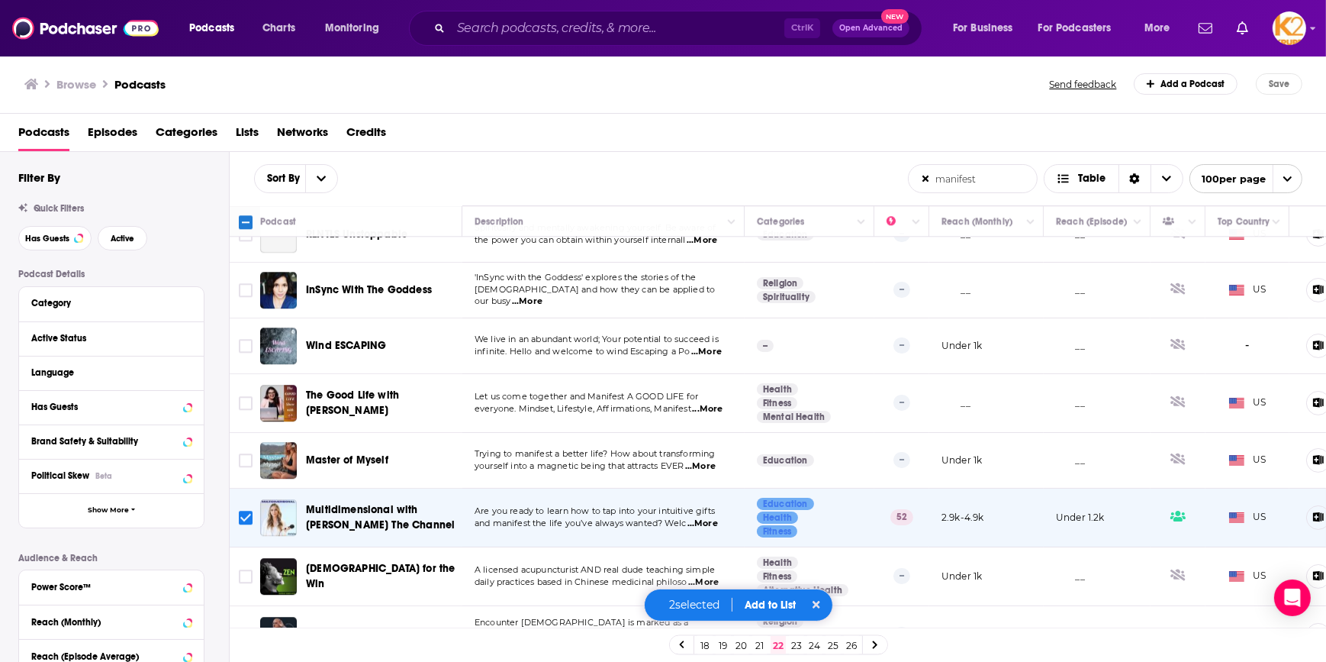
click at [755, 604] on button "Add to List" at bounding box center [771, 604] width 76 height 13
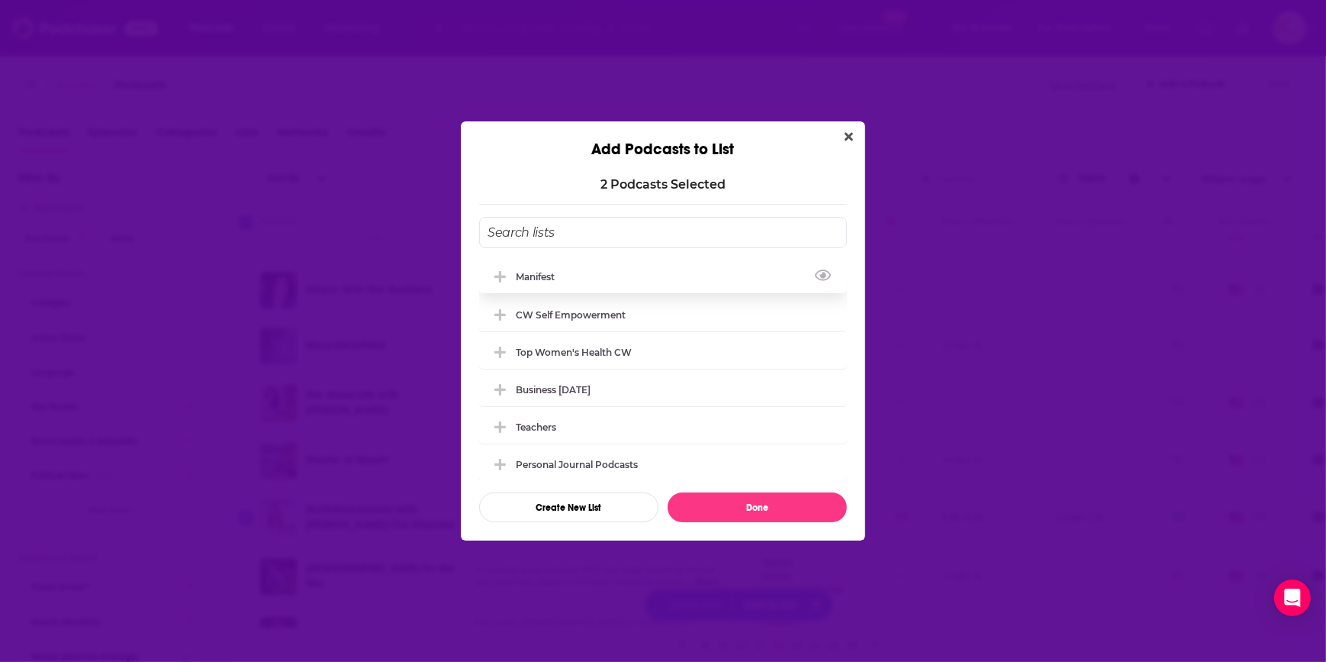
click at [527, 279] on div "manifest" at bounding box center [540, 276] width 48 height 11
click at [724, 514] on button "Done" at bounding box center [757, 507] width 179 height 30
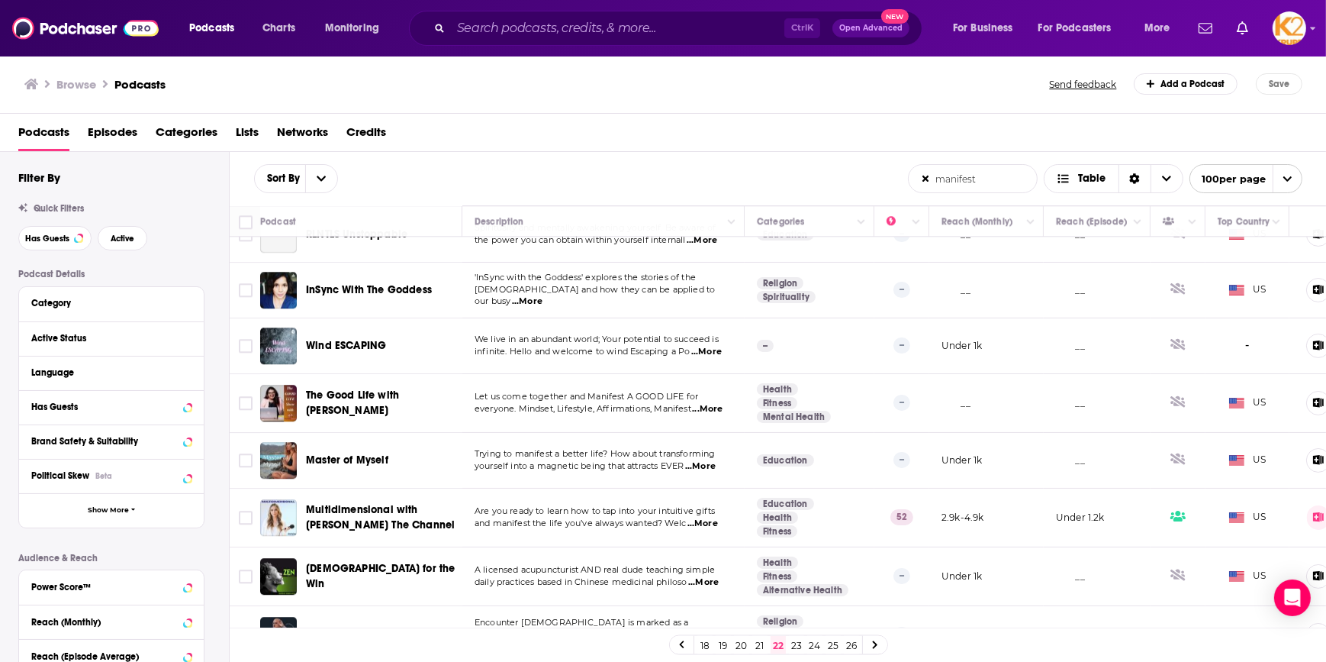
click at [797, 646] on link "23" at bounding box center [796, 645] width 15 height 18
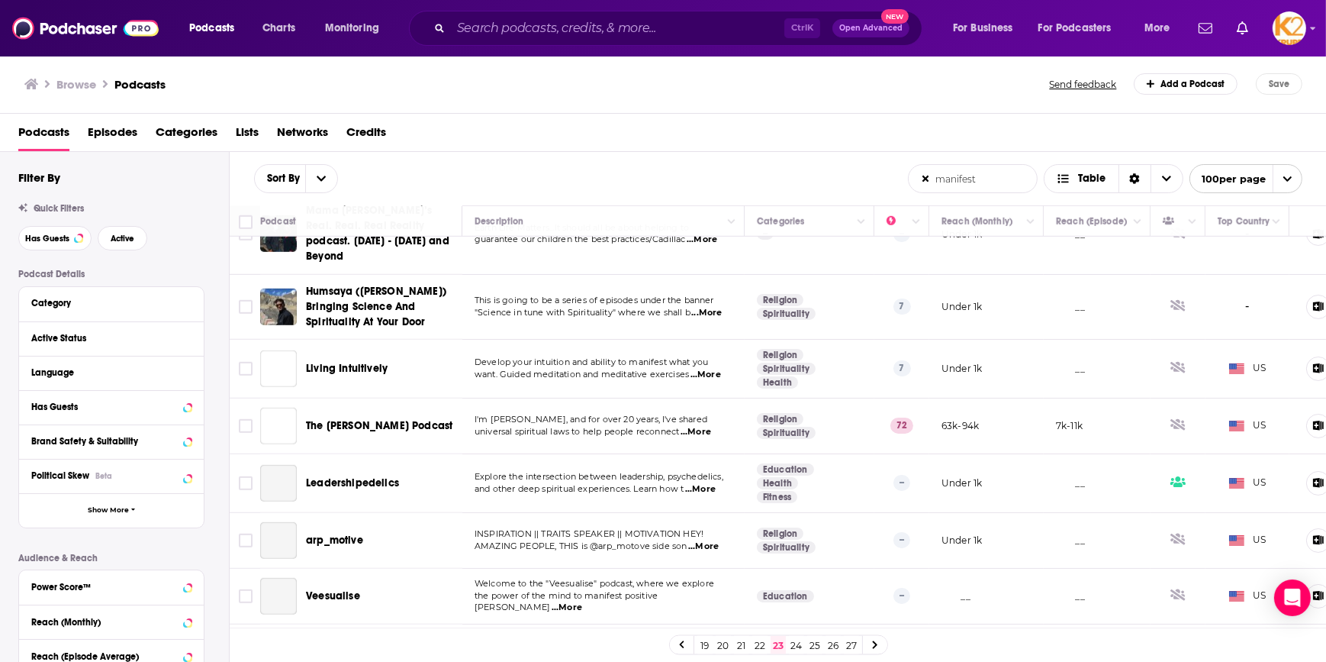
scroll to position [1387, 0]
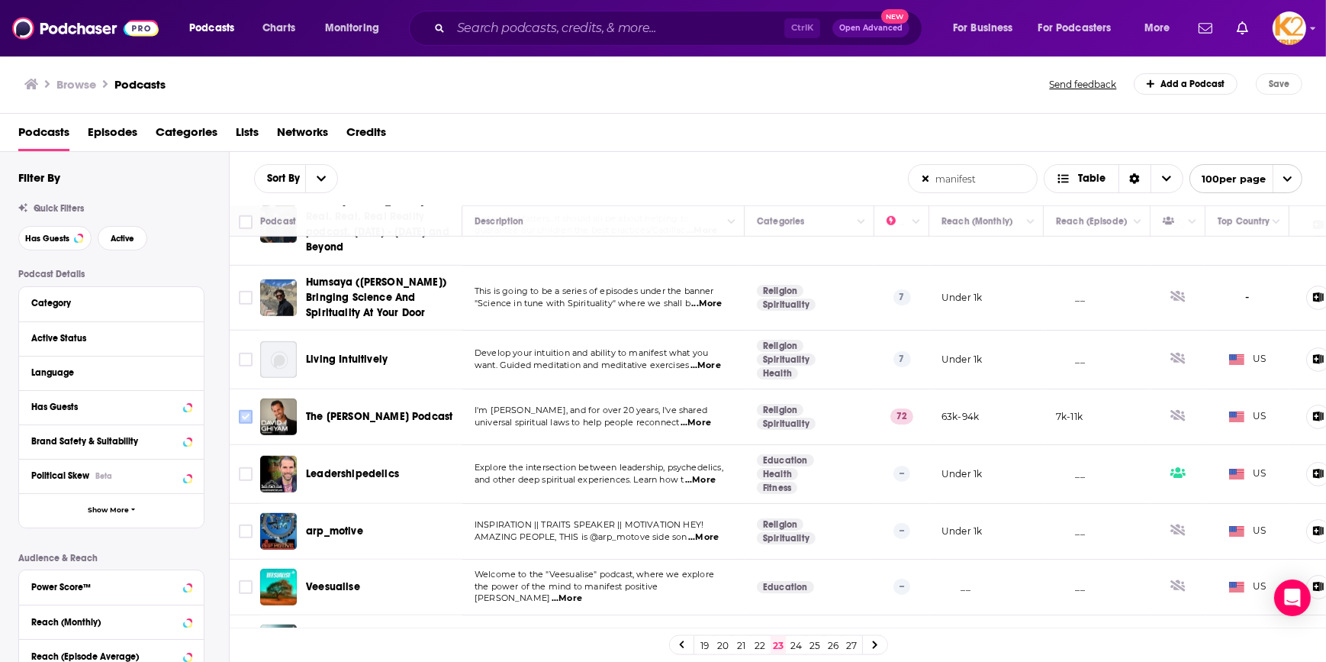
click at [244, 410] on input "Toggle select row" at bounding box center [246, 417] width 14 height 14
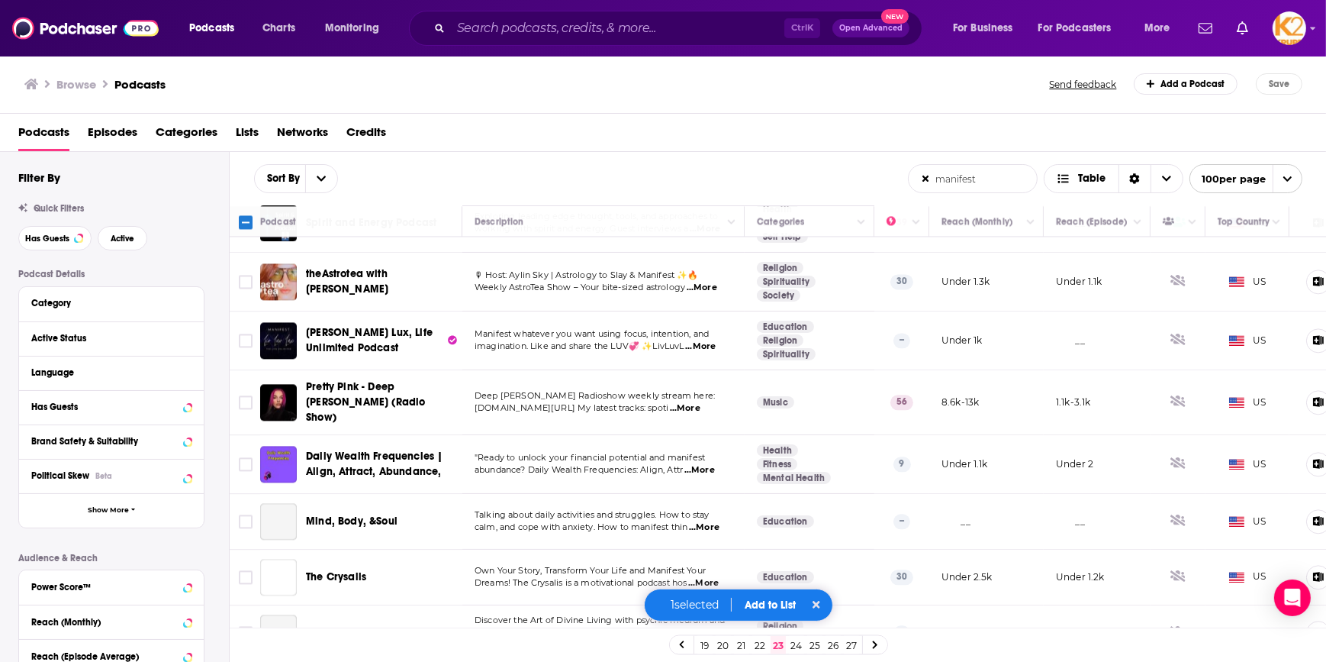
scroll to position [4440, 0]
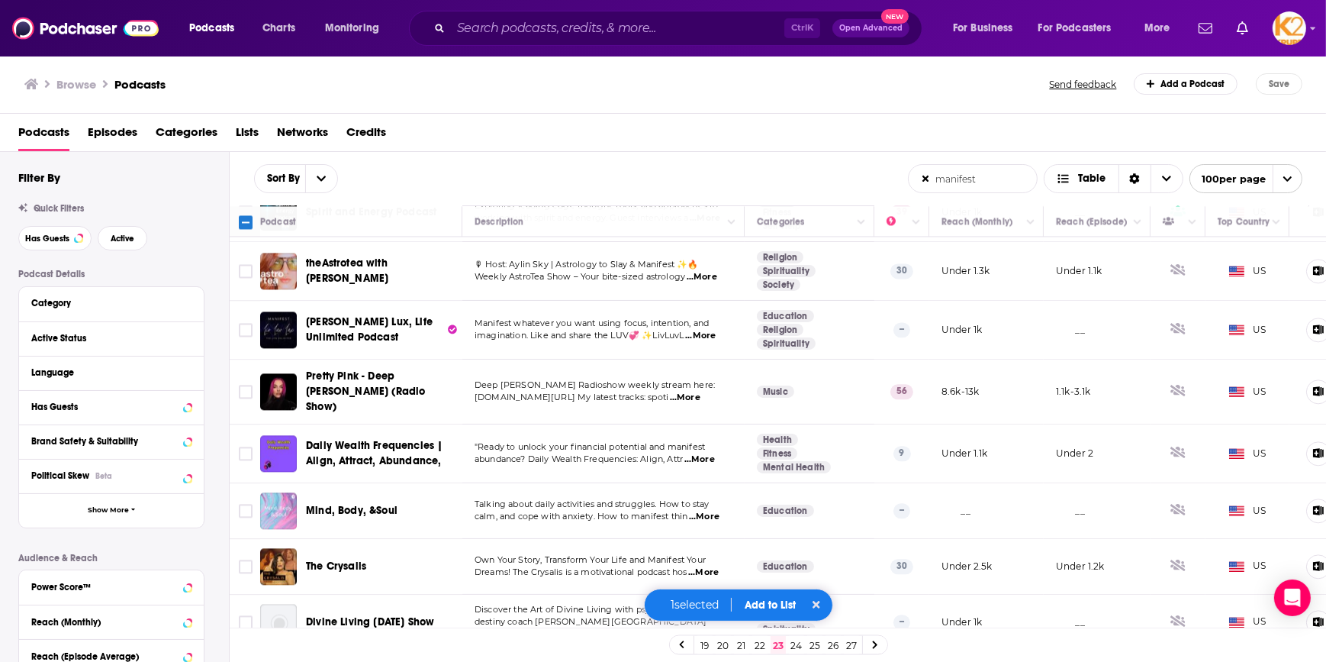
click at [701, 391] on span "...More" at bounding box center [685, 397] width 31 height 12
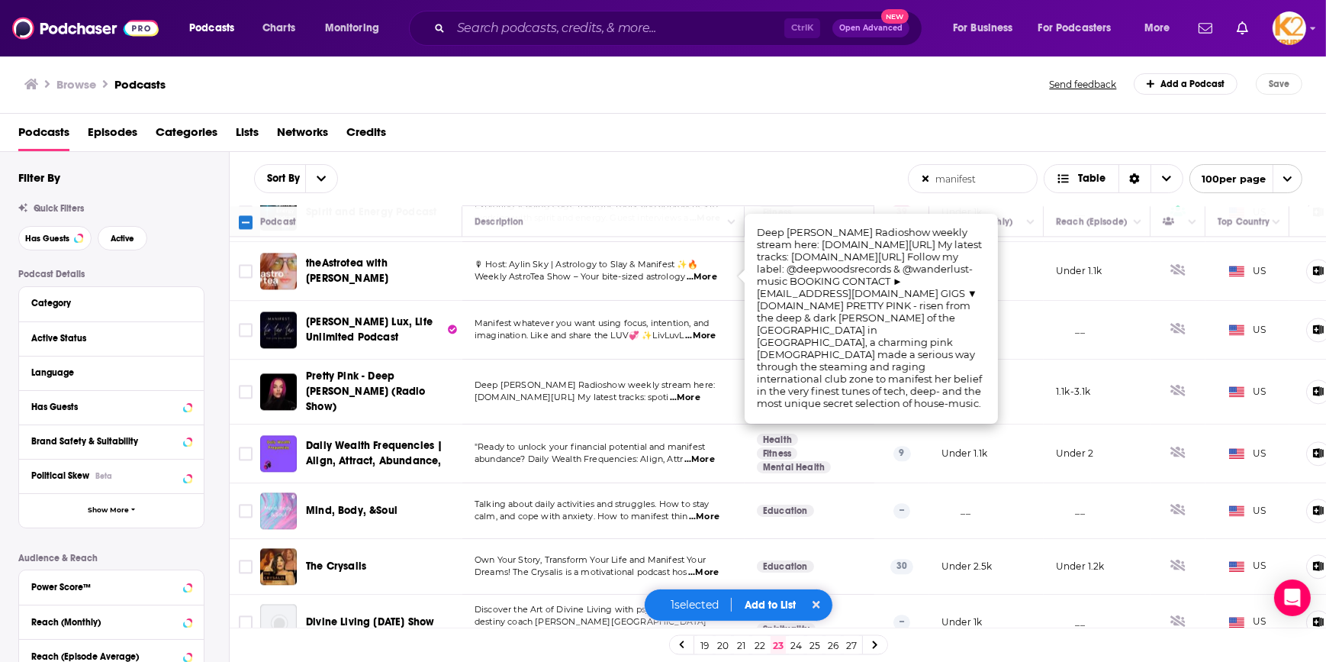
click at [996, 539] on td "Under 2.5k" at bounding box center [986, 567] width 114 height 56
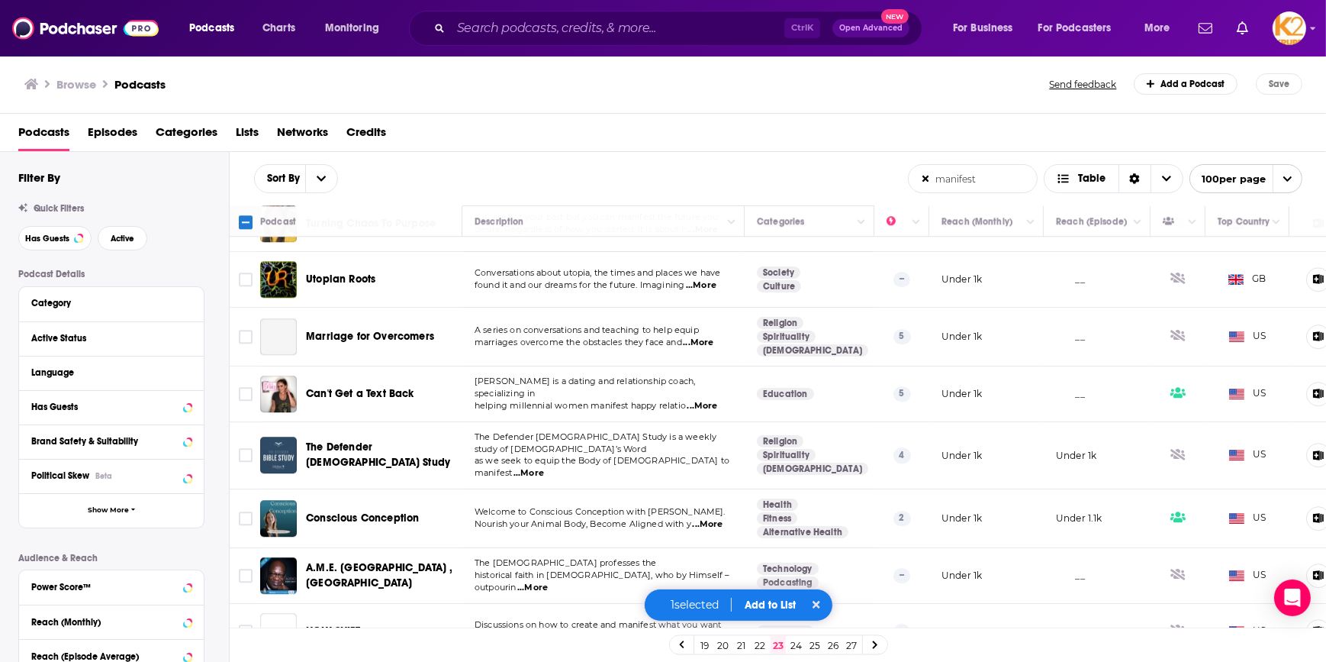
scroll to position [5365, 0]
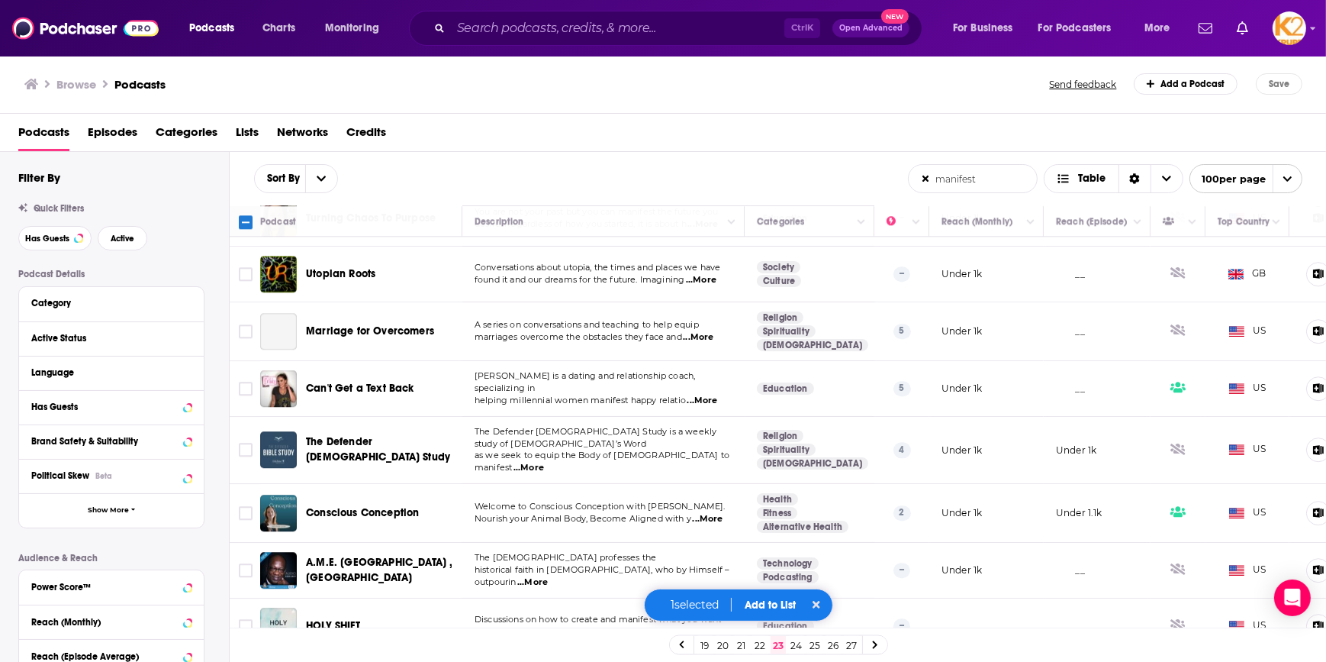
click at [765, 601] on button "Add to List" at bounding box center [771, 604] width 76 height 13
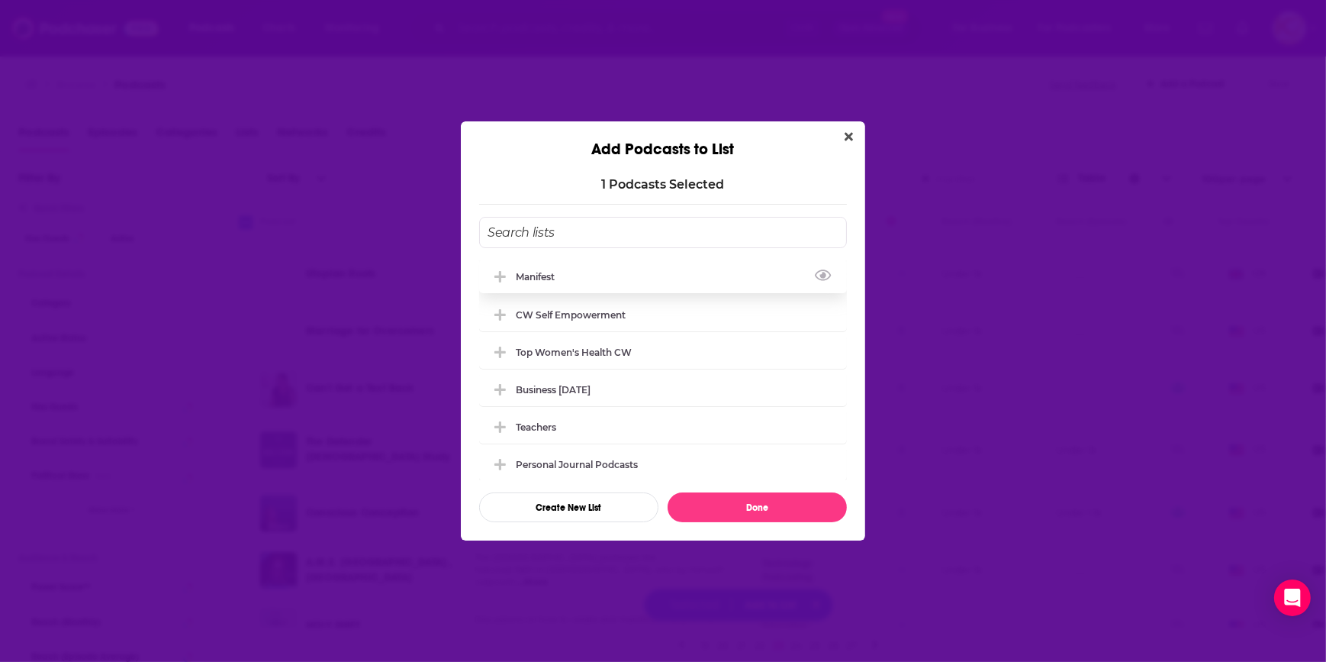
click at [604, 276] on div "manifest" at bounding box center [663, 276] width 368 height 34
click at [736, 498] on button "Done" at bounding box center [757, 507] width 179 height 30
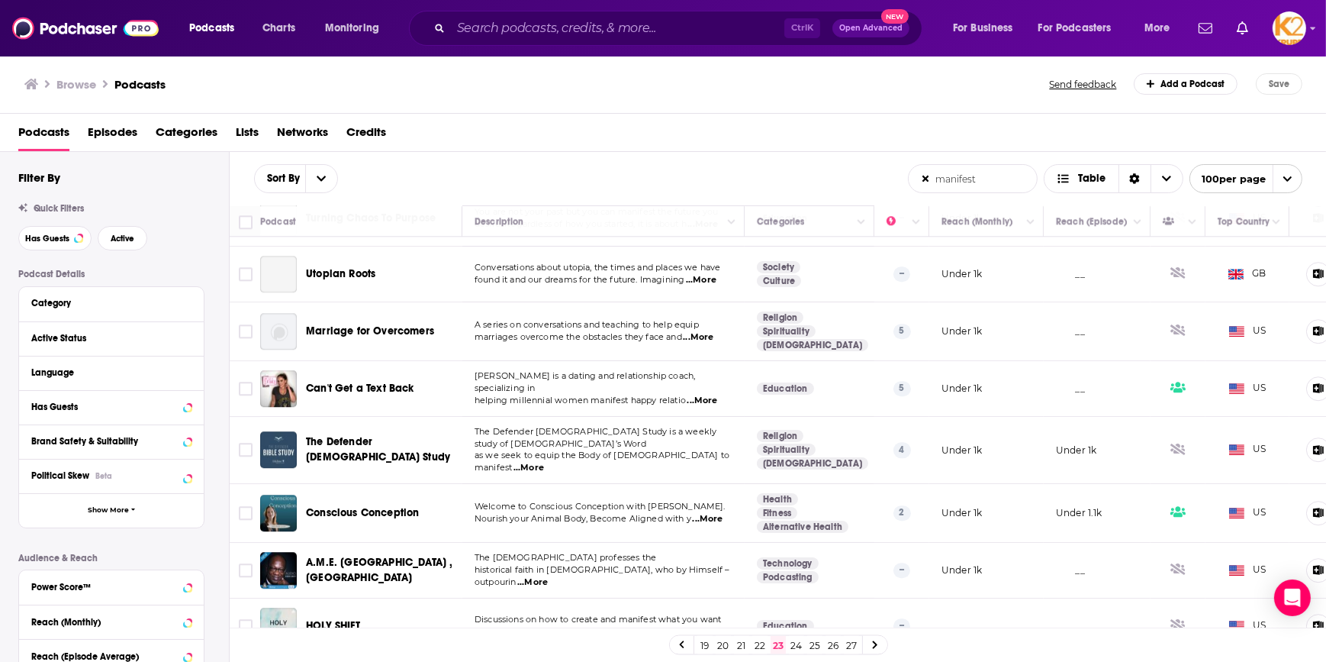
click at [801, 645] on link "24" at bounding box center [796, 645] width 15 height 18
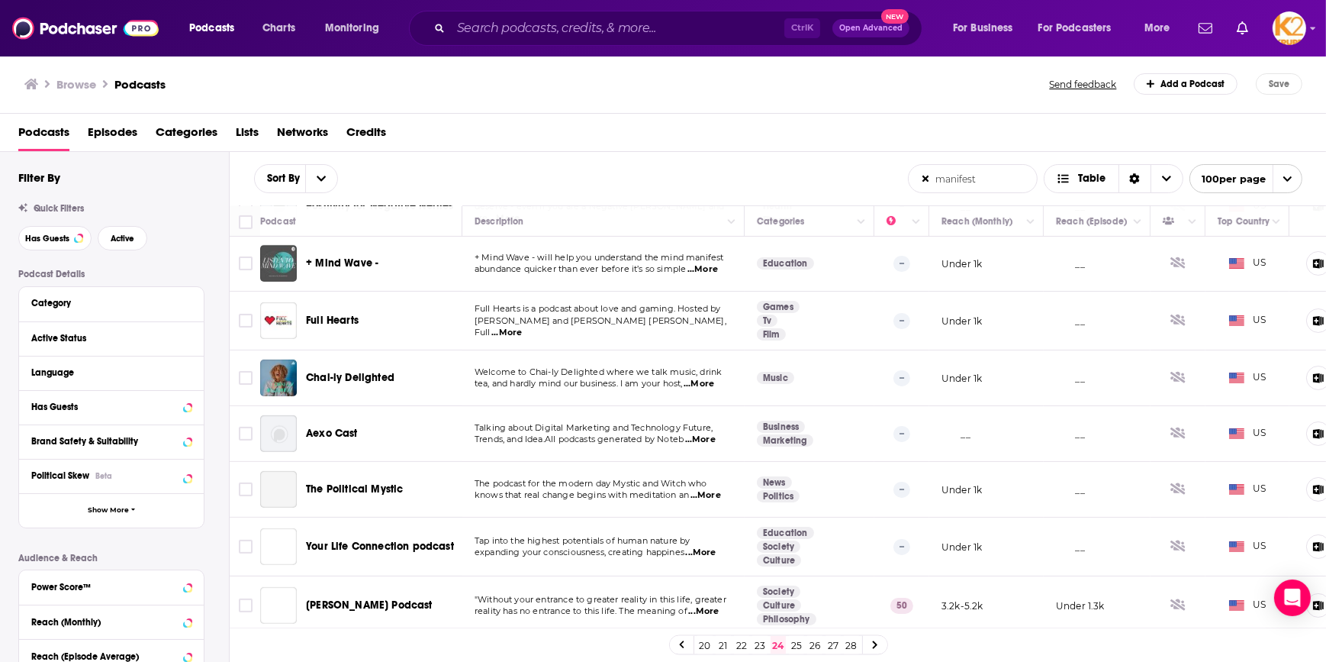
scroll to position [763, 0]
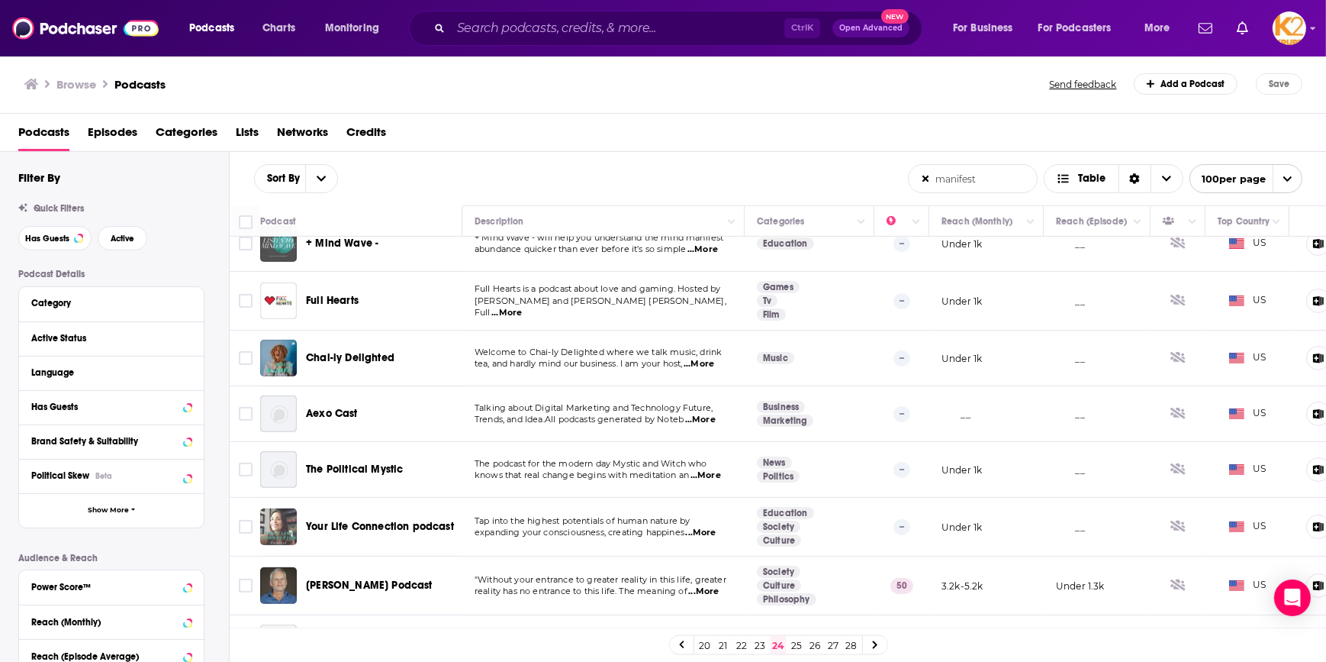
click at [704, 589] on span "...More" at bounding box center [703, 591] width 31 height 12
click at [640, 592] on span "reality has no entrance to this life. The meaning of" at bounding box center [581, 590] width 213 height 11
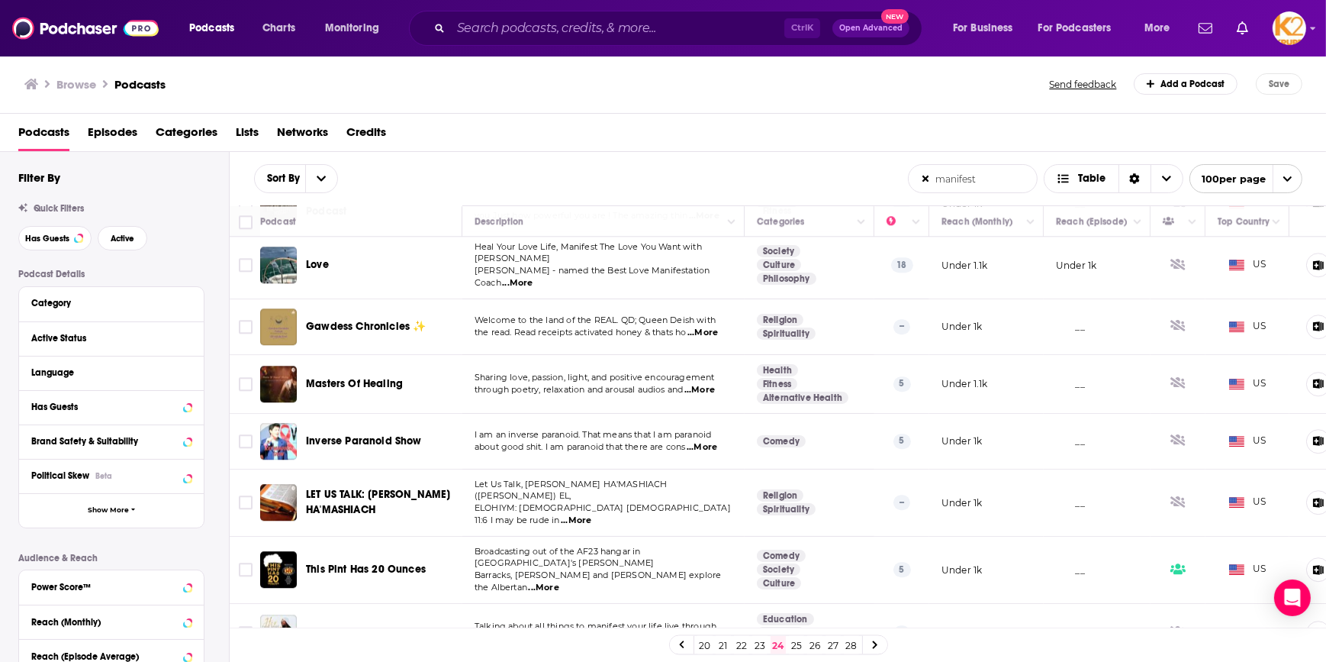
scroll to position [5336, 0]
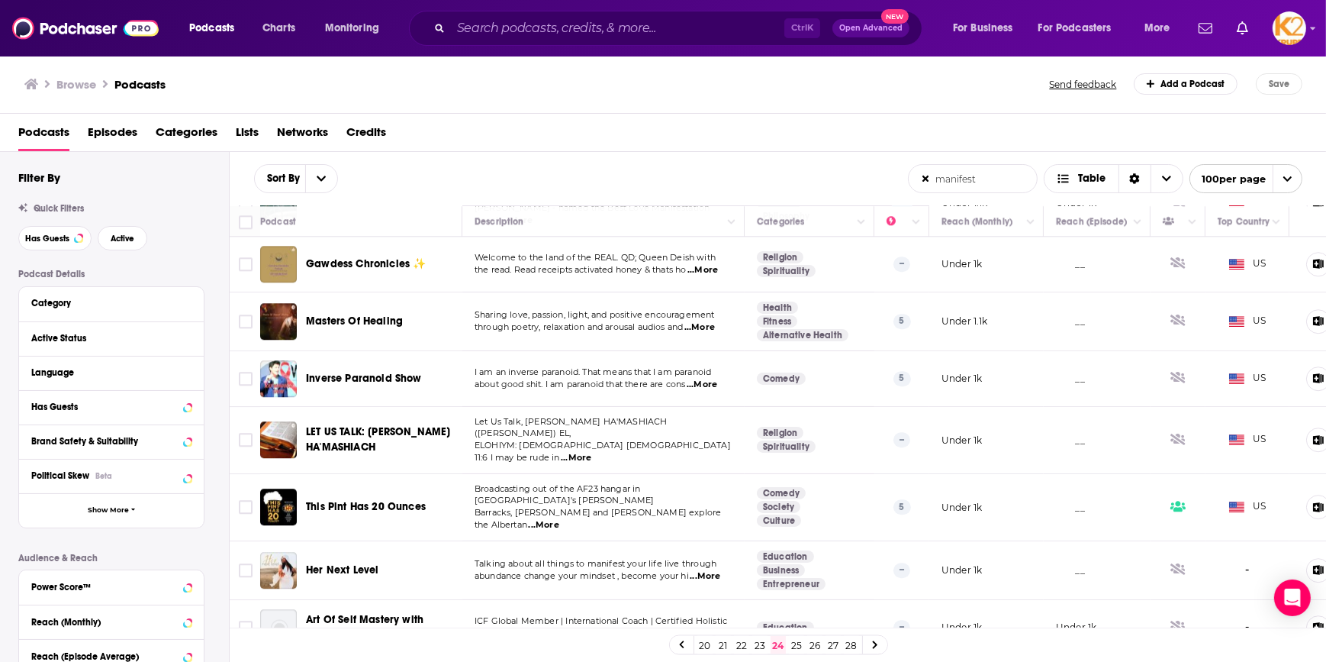
click at [801, 643] on link "25" at bounding box center [796, 645] width 15 height 18
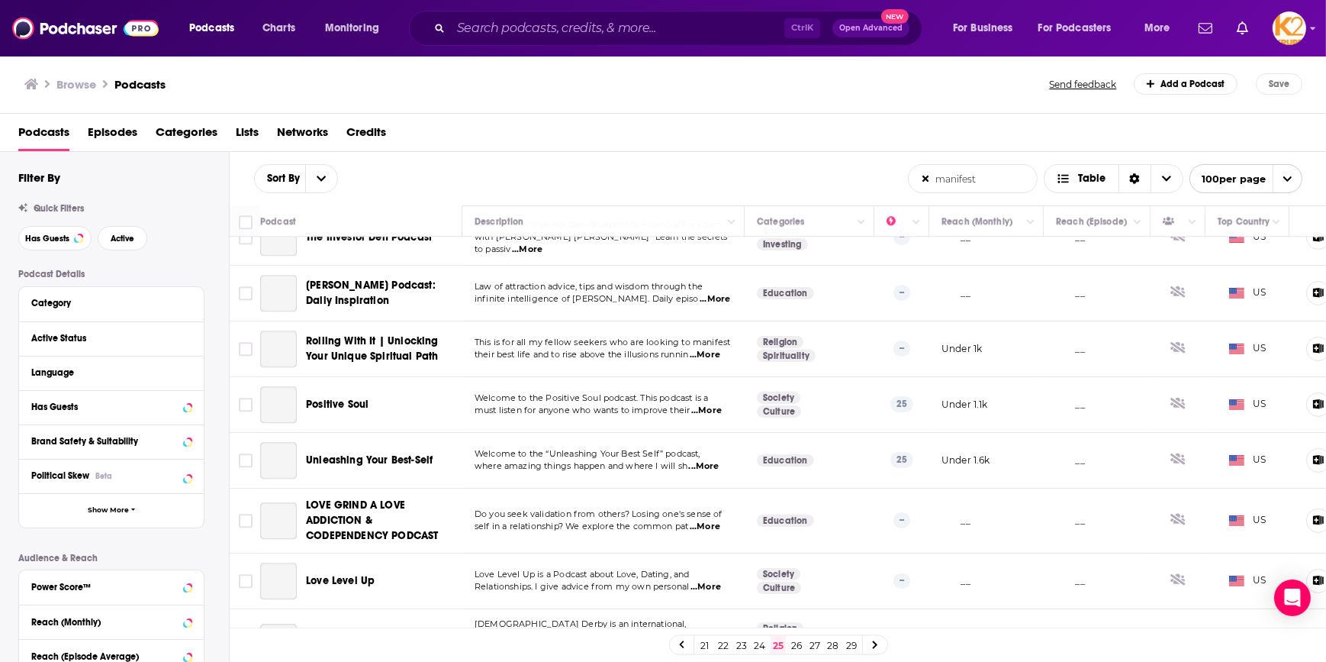
scroll to position [5345, 0]
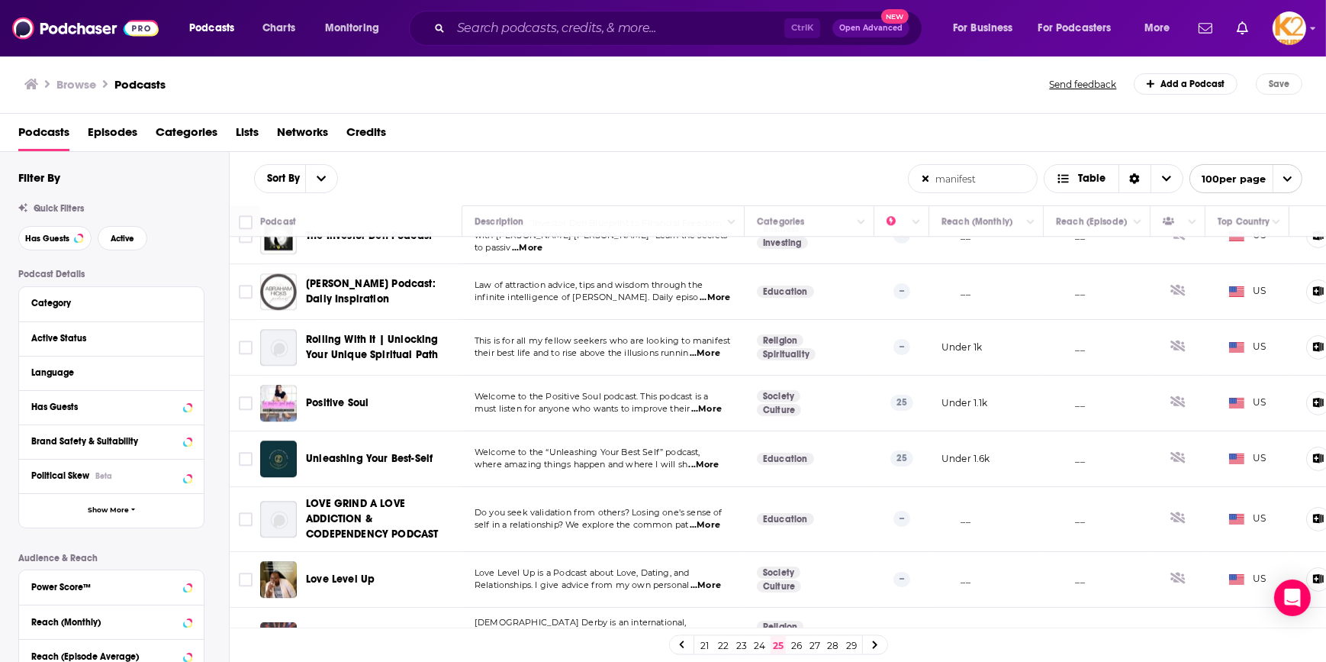
click at [791, 646] on link "26" at bounding box center [796, 645] width 15 height 18
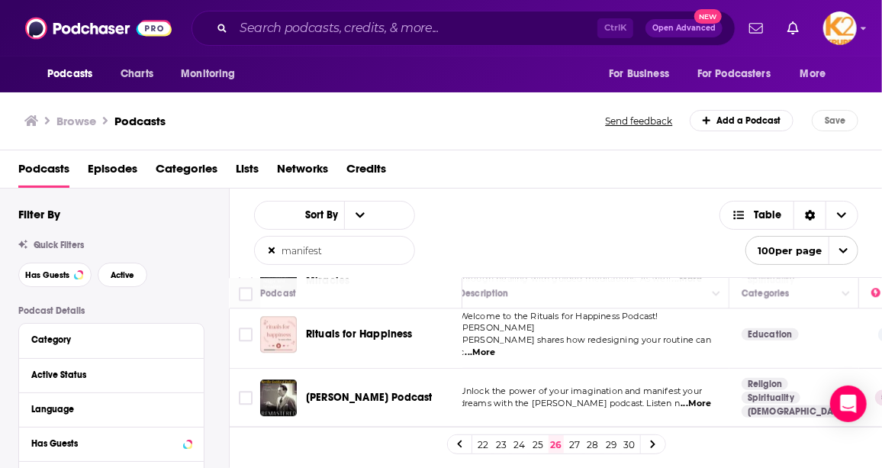
scroll to position [1803, 0]
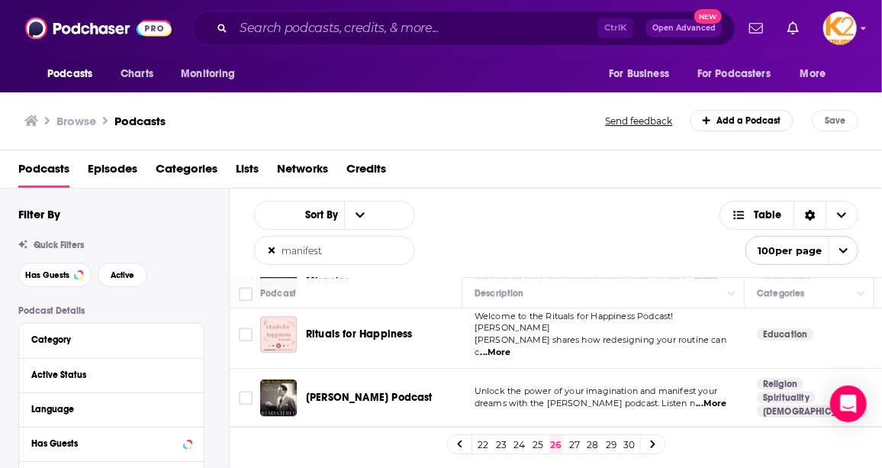
click at [710, 398] on span "...More" at bounding box center [712, 404] width 31 height 12
click at [249, 391] on input "Toggle select row" at bounding box center [246, 398] width 14 height 14
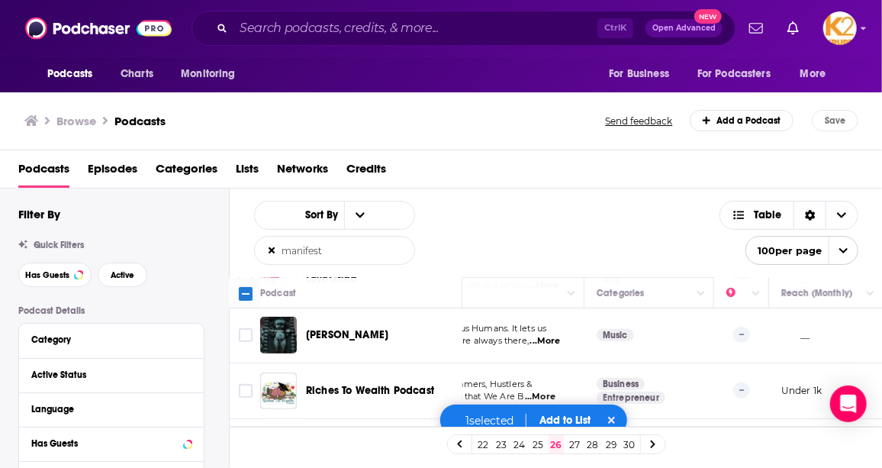
scroll to position [2705, 160]
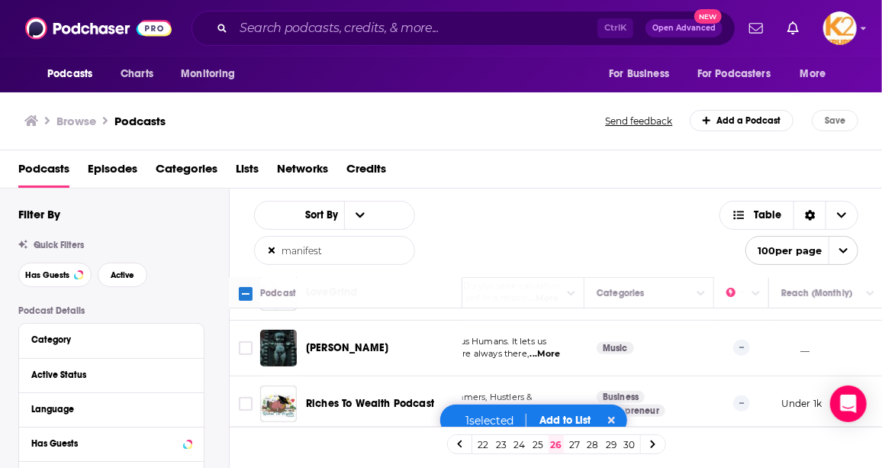
click at [243, 458] on input "Toggle select row" at bounding box center [246, 465] width 14 height 14
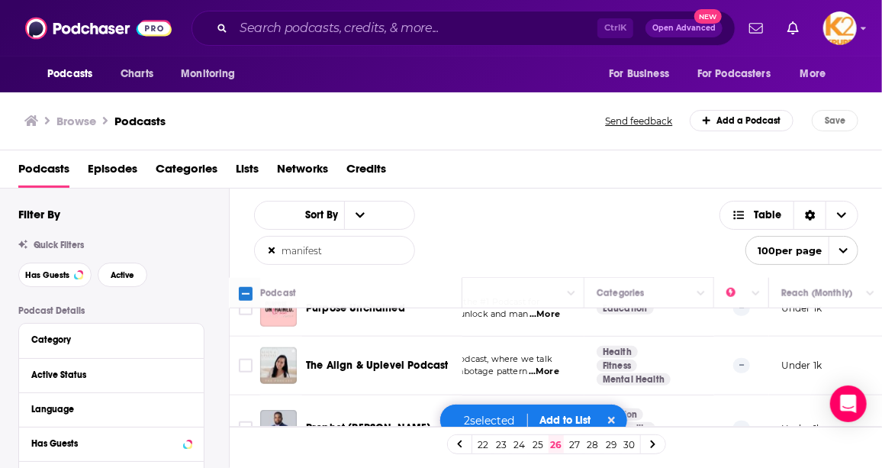
scroll to position [5594, 160]
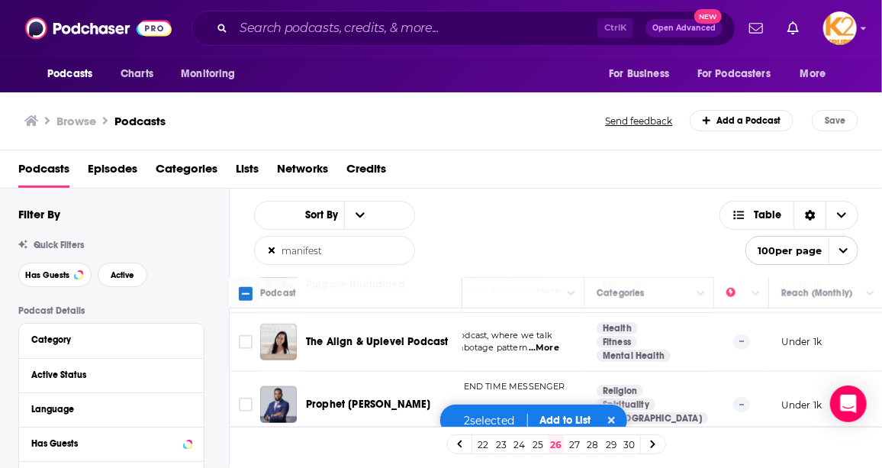
click at [587, 416] on button "Add to List" at bounding box center [566, 420] width 76 height 13
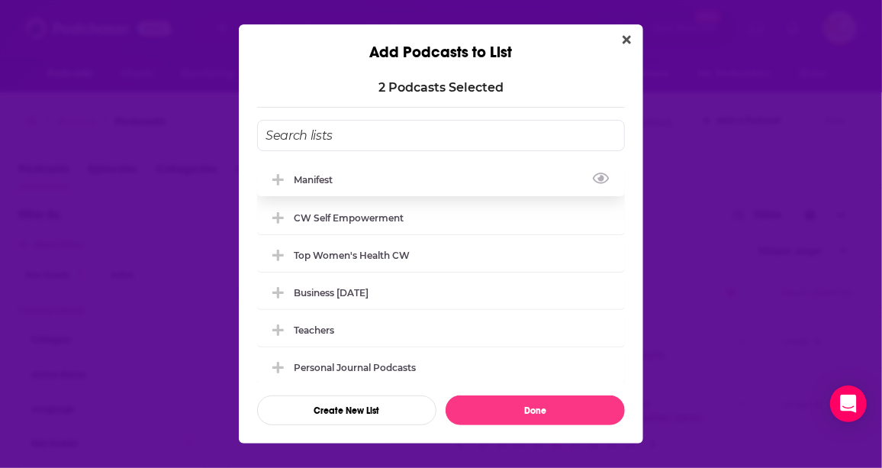
click at [448, 176] on div "manifest" at bounding box center [441, 180] width 368 height 34
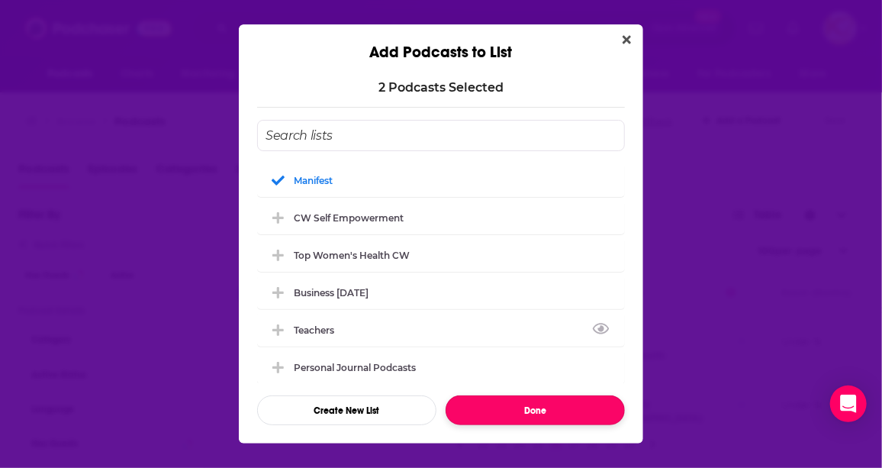
click at [503, 411] on button "Done" at bounding box center [535, 410] width 179 height 30
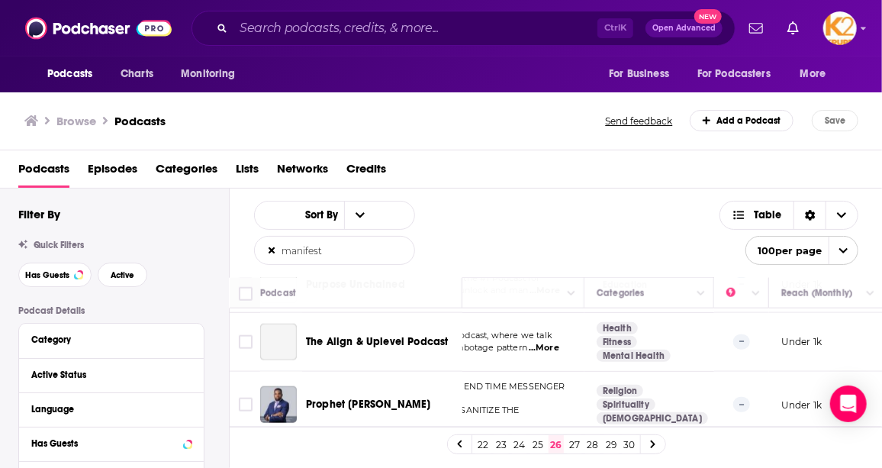
click at [570, 447] on link "27" at bounding box center [574, 444] width 15 height 18
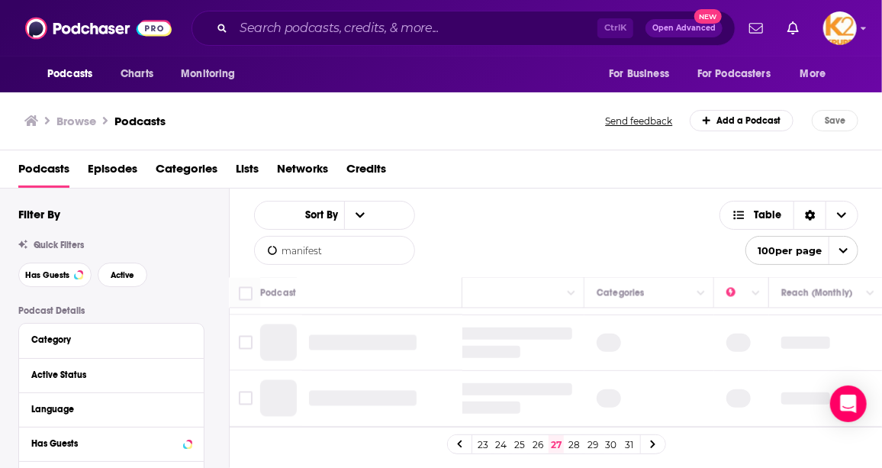
click at [574, 443] on link "28" at bounding box center [574, 444] width 15 height 18
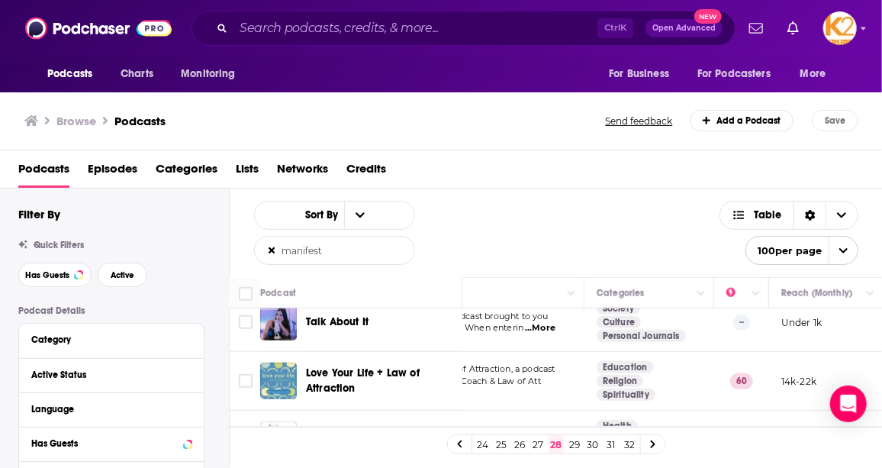
scroll to position [3052, 160]
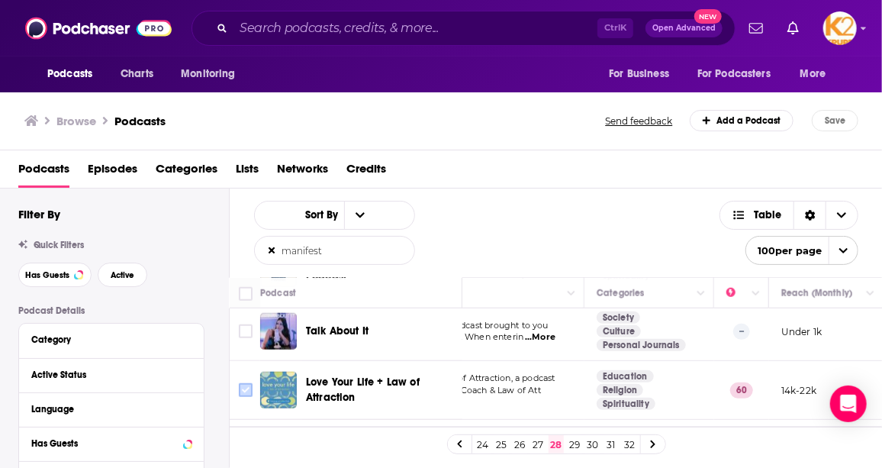
click at [243, 383] on input "Toggle select row" at bounding box center [246, 390] width 14 height 14
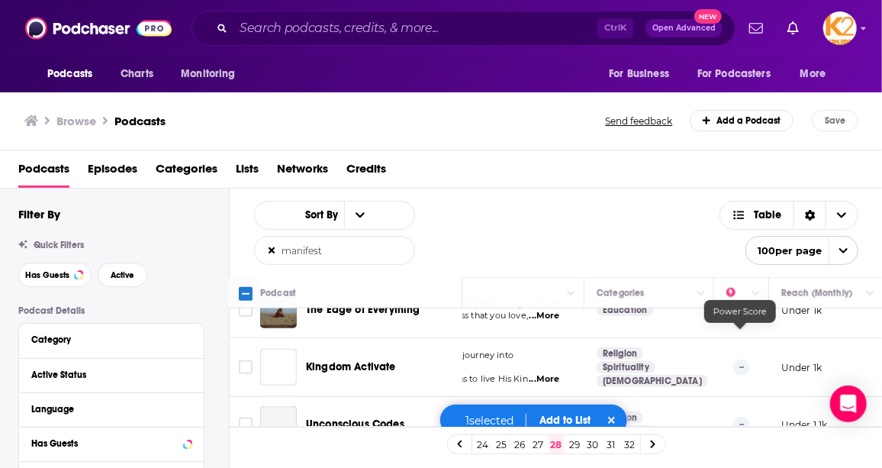
scroll to position [5582, 160]
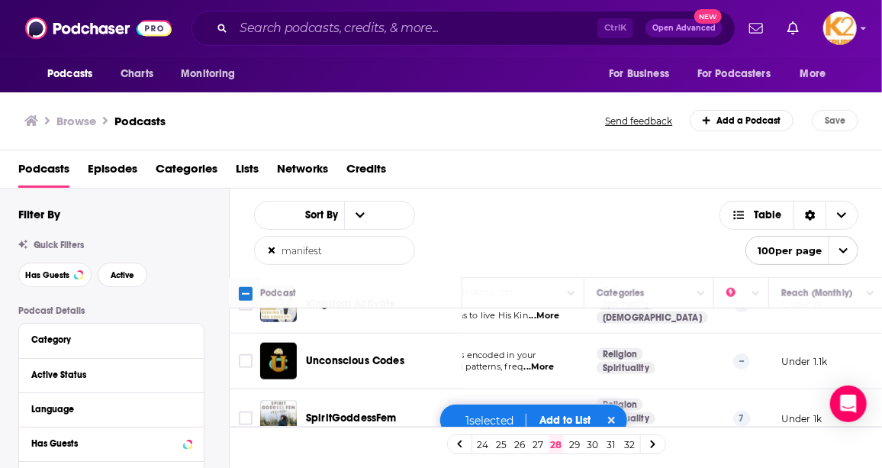
click at [570, 419] on button "Add to List" at bounding box center [566, 420] width 76 height 13
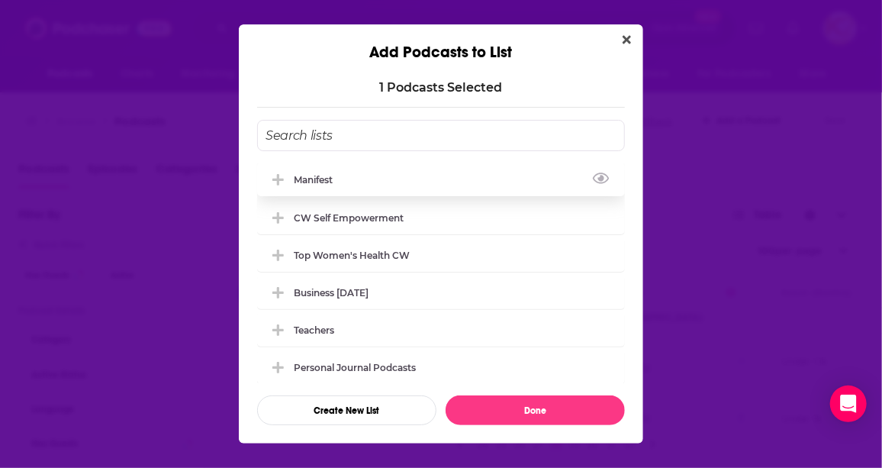
click at [376, 176] on div "manifest" at bounding box center [441, 180] width 368 height 34
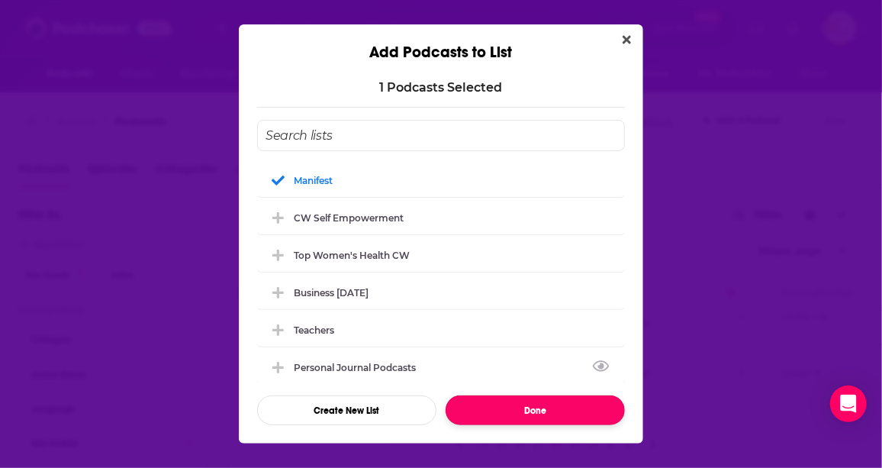
click at [539, 411] on button "Done" at bounding box center [535, 410] width 179 height 30
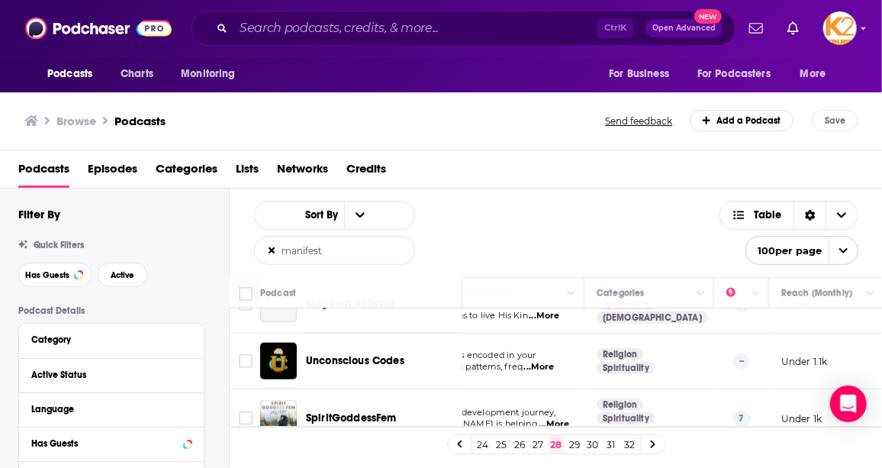
click at [575, 440] on link "29" at bounding box center [574, 444] width 15 height 18
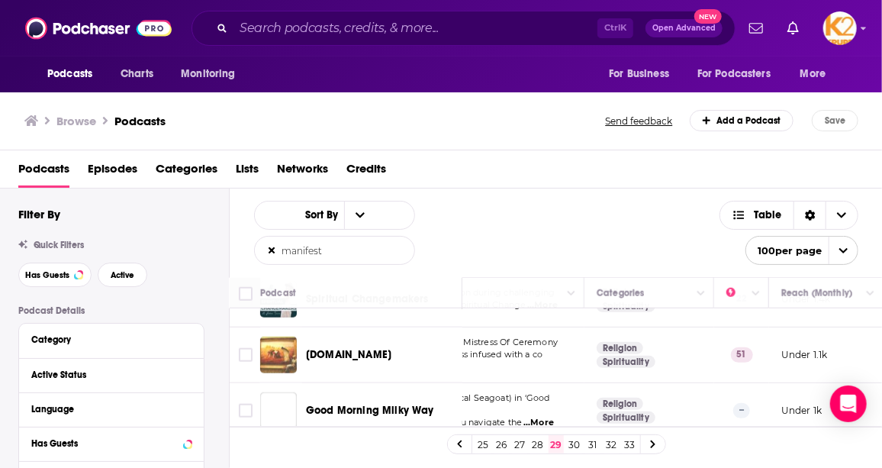
scroll to position [5607, 160]
click at [575, 446] on link "30" at bounding box center [574, 444] width 15 height 18
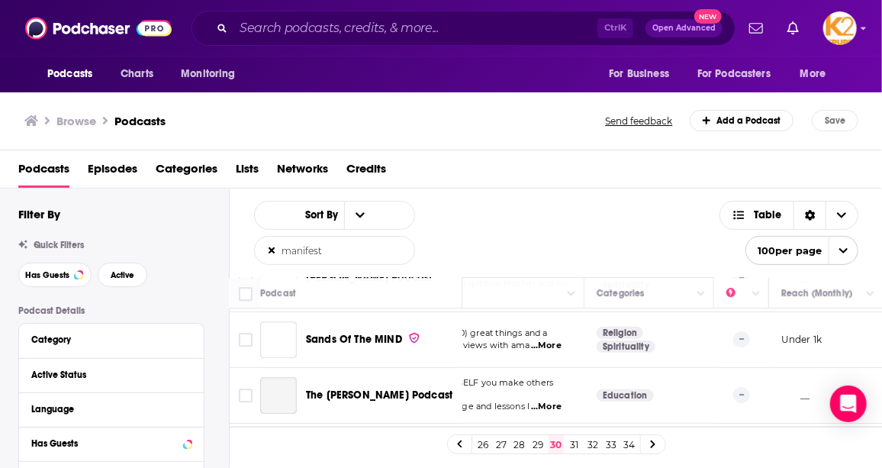
scroll to position [4509, 160]
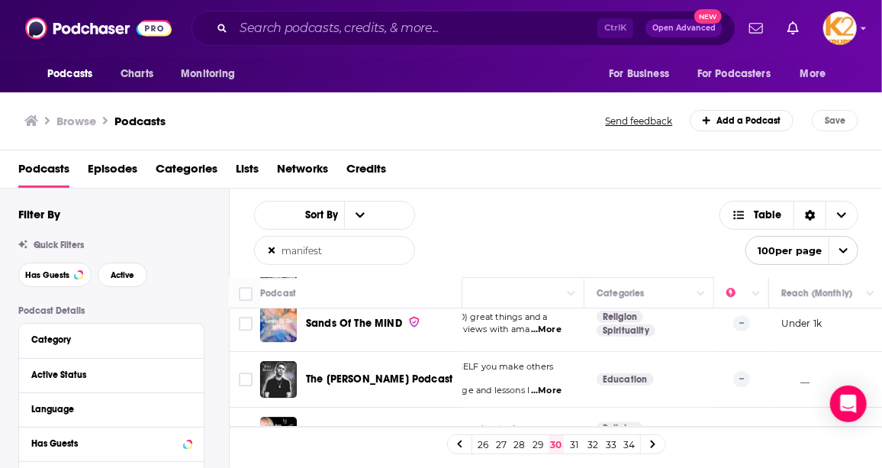
click at [245, 428] on input "Toggle select row" at bounding box center [246, 435] width 14 height 14
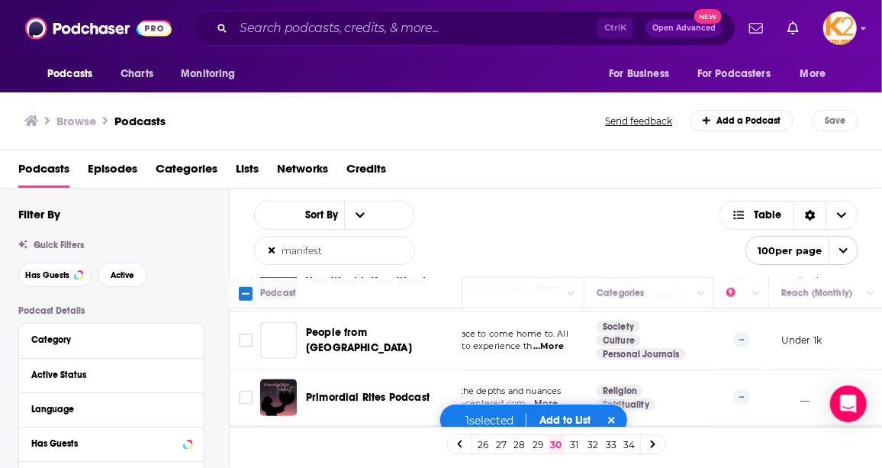
scroll to position [5613, 160]
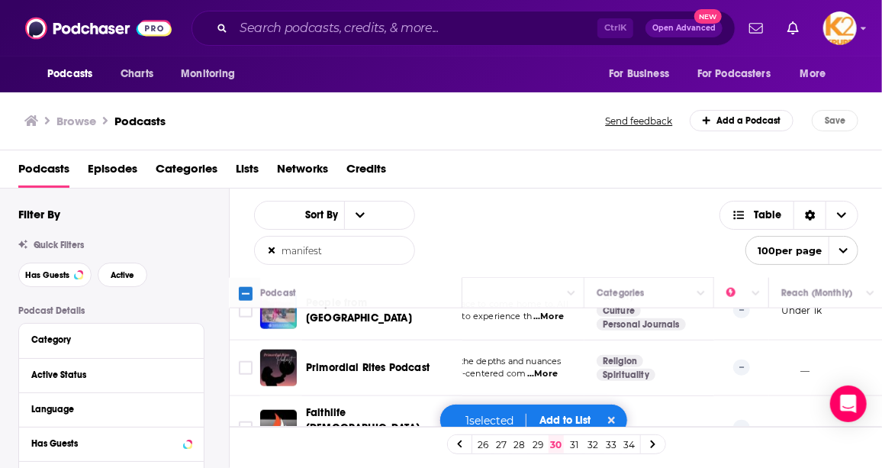
click at [572, 414] on button "Add to List" at bounding box center [566, 420] width 76 height 13
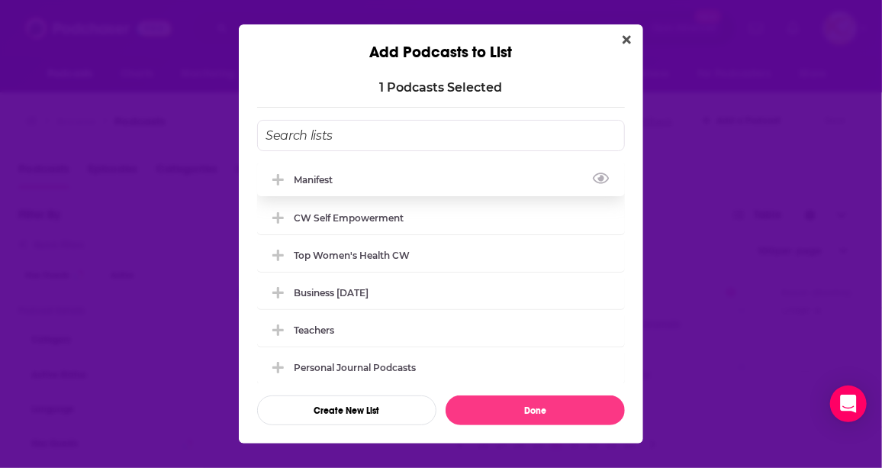
click at [427, 181] on div "manifest" at bounding box center [441, 180] width 368 height 34
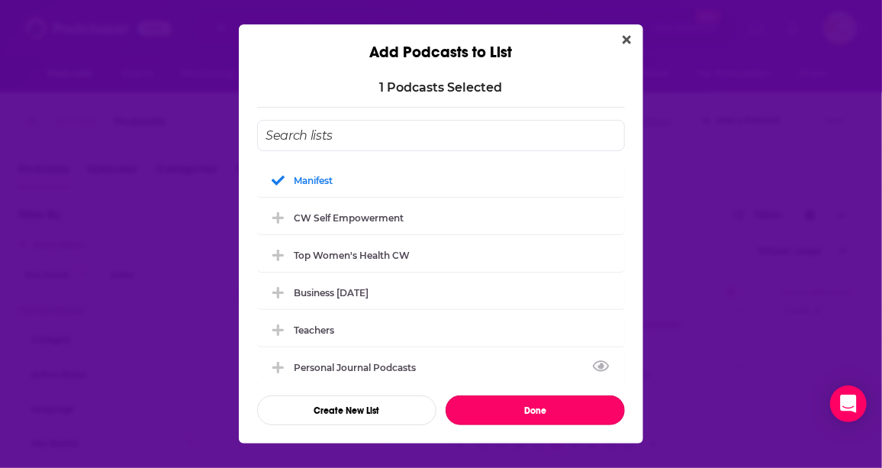
click at [513, 417] on button "Done" at bounding box center [535, 410] width 179 height 30
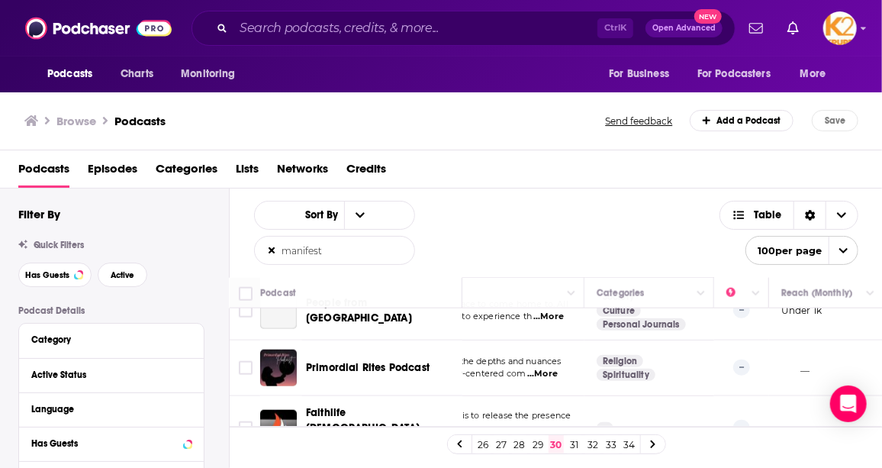
click at [574, 446] on link "31" at bounding box center [574, 444] width 15 height 18
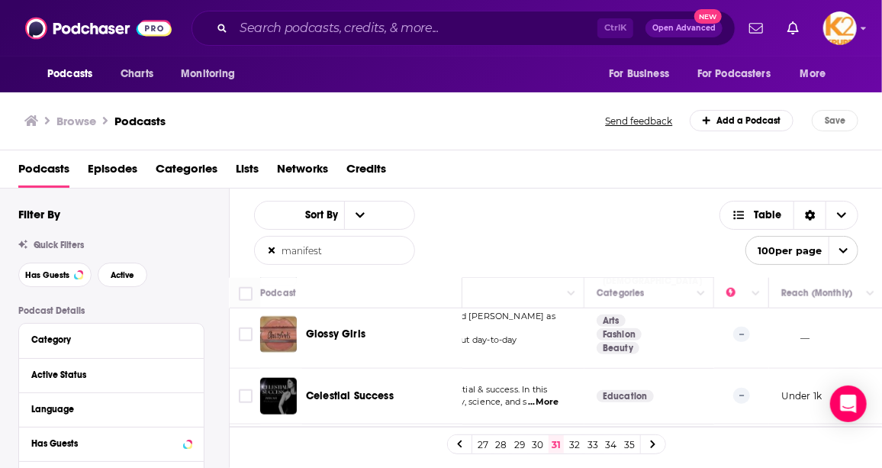
scroll to position [5582, 160]
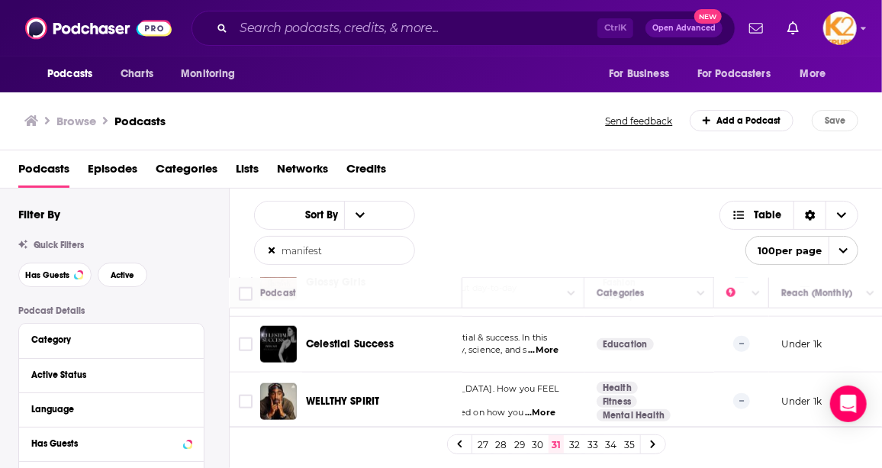
click at [576, 442] on link "32" at bounding box center [574, 444] width 15 height 18
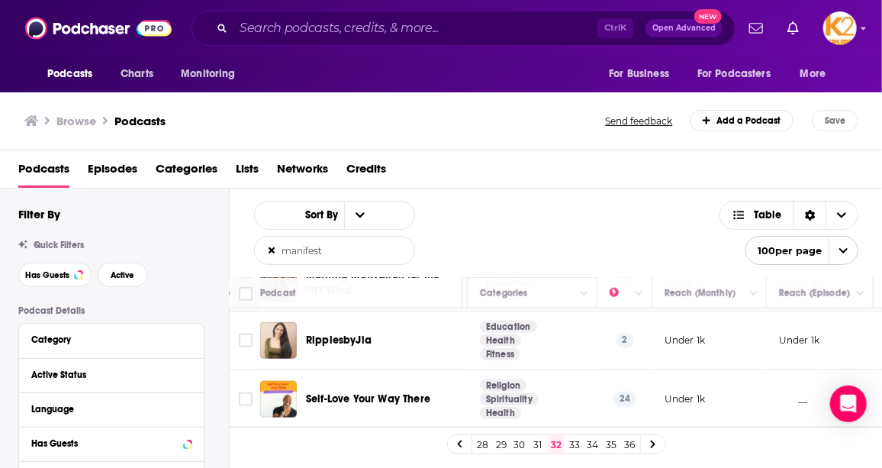
scroll to position [5613, 277]
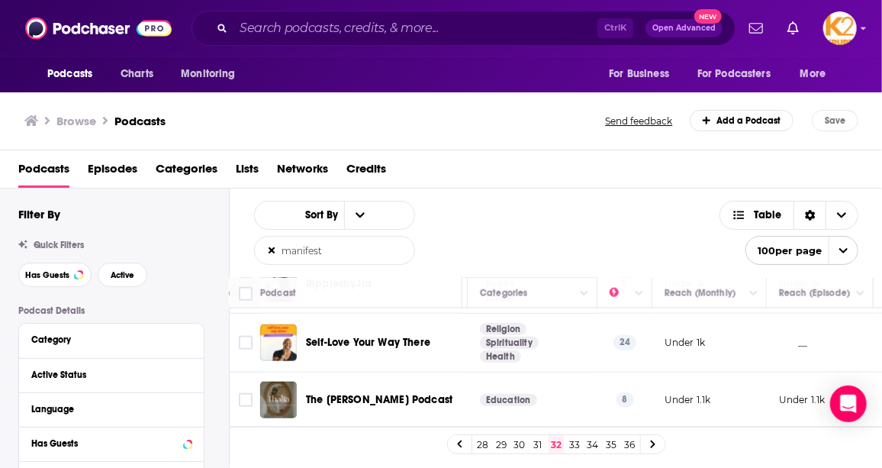
click at [576, 447] on link "33" at bounding box center [574, 444] width 15 height 18
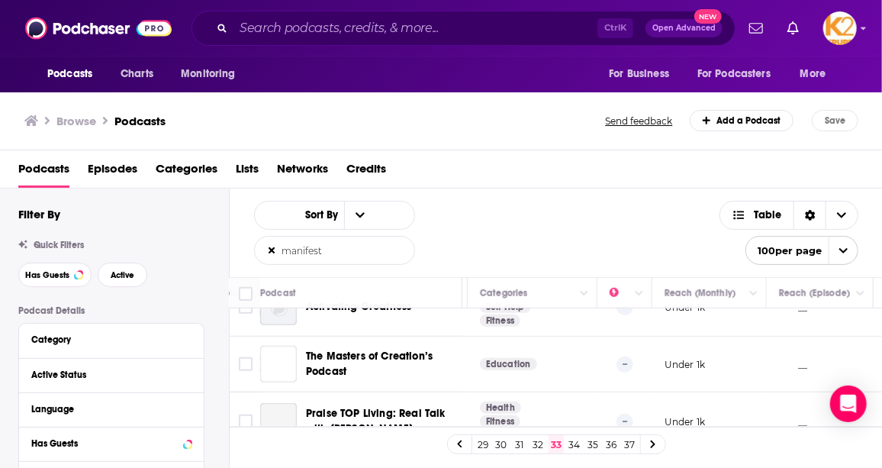
scroll to position [5545, 277]
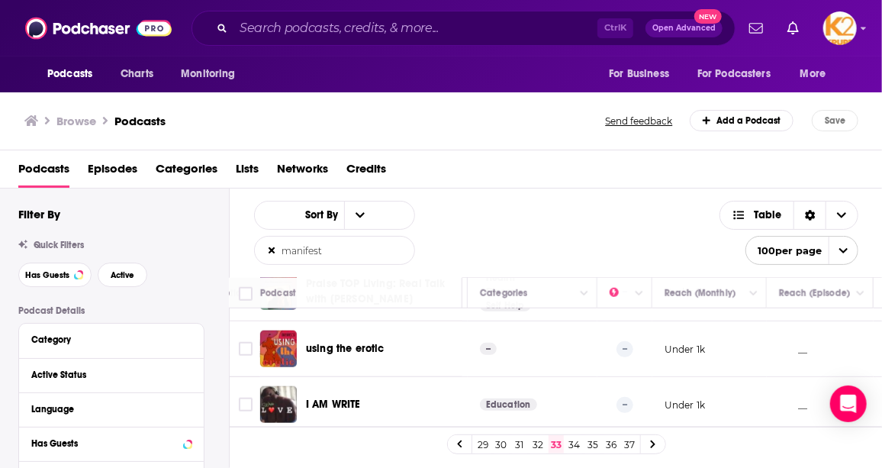
click at [578, 441] on link "34" at bounding box center [574, 444] width 15 height 18
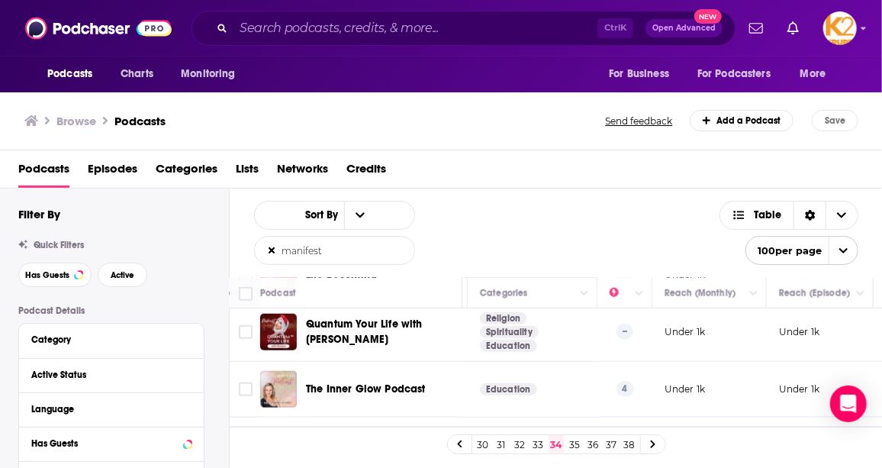
scroll to position [5573, 277]
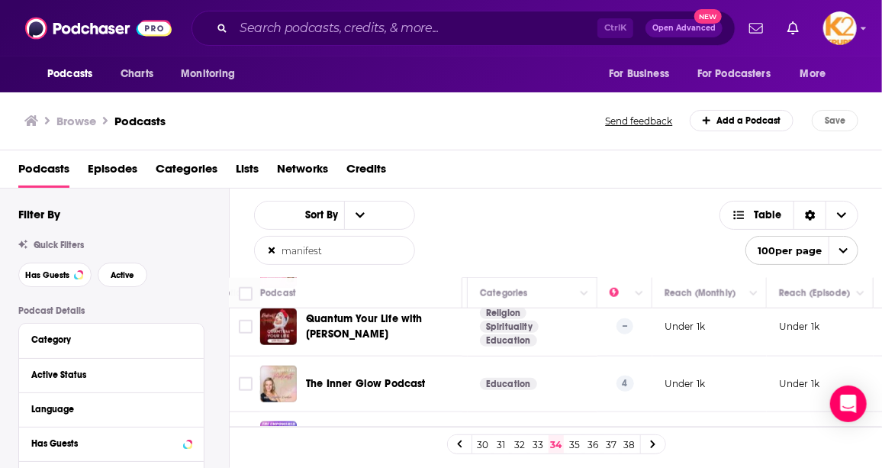
click at [573, 439] on link "35" at bounding box center [574, 444] width 15 height 18
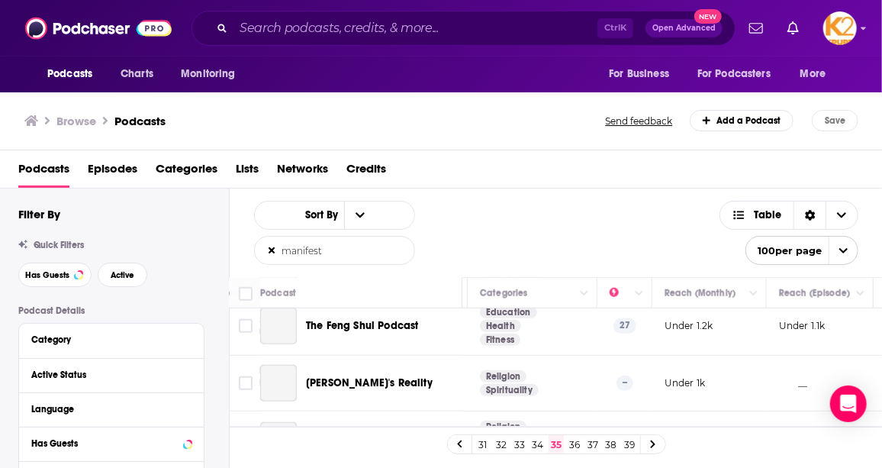
scroll to position [5604, 277]
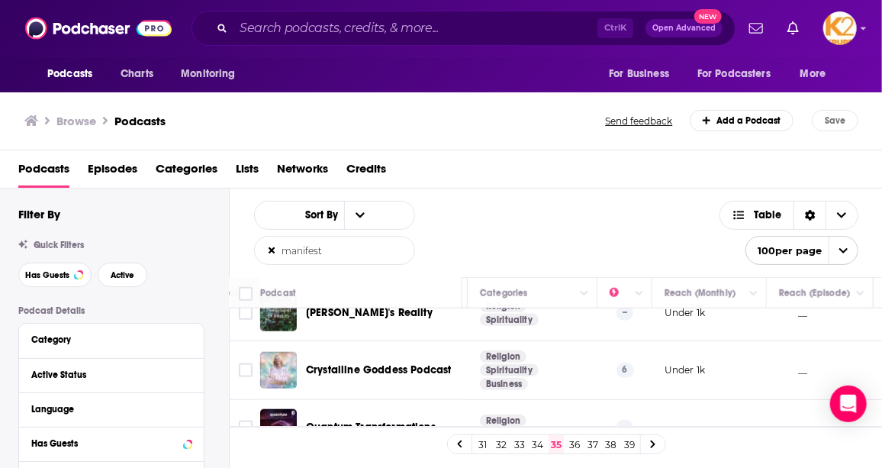
click at [572, 438] on link "36" at bounding box center [574, 444] width 15 height 18
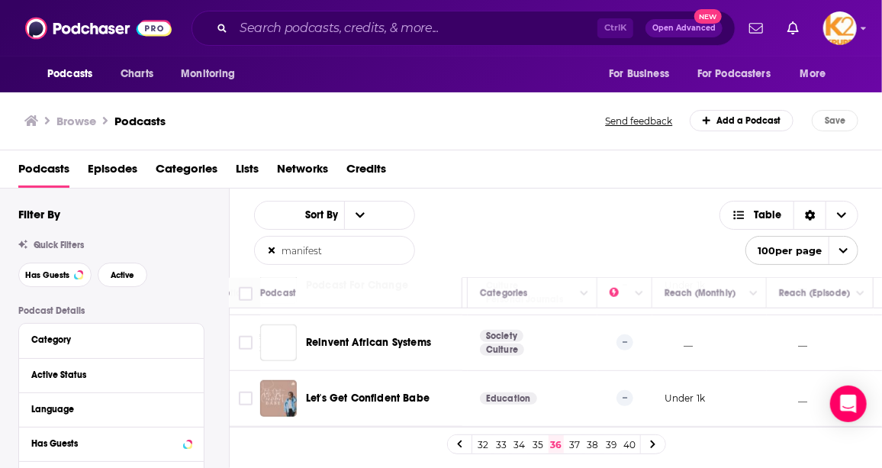
scroll to position [5588, 277]
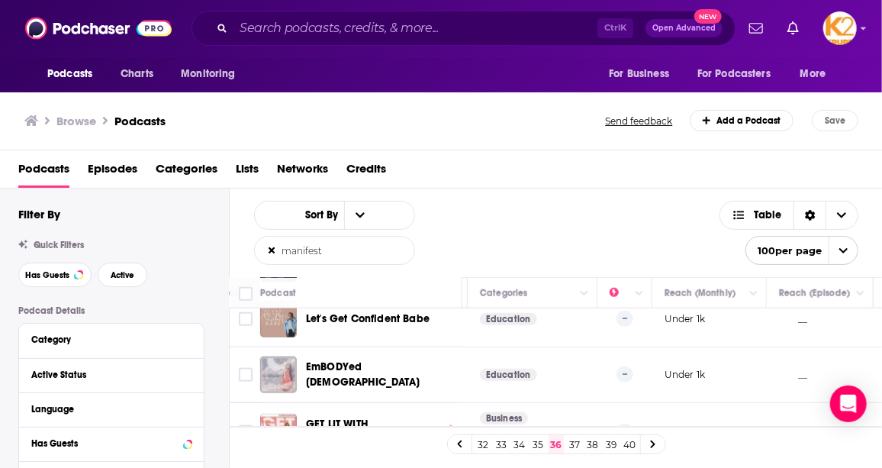
click at [572, 445] on link "37" at bounding box center [574, 444] width 15 height 18
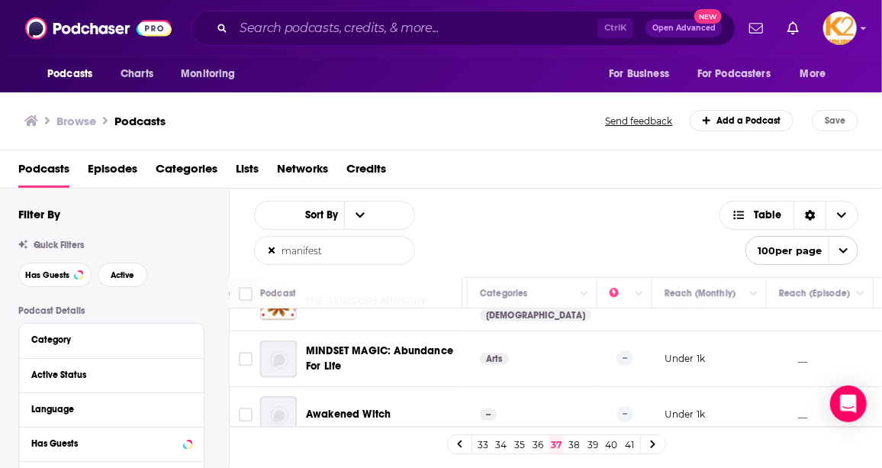
scroll to position [4578, 277]
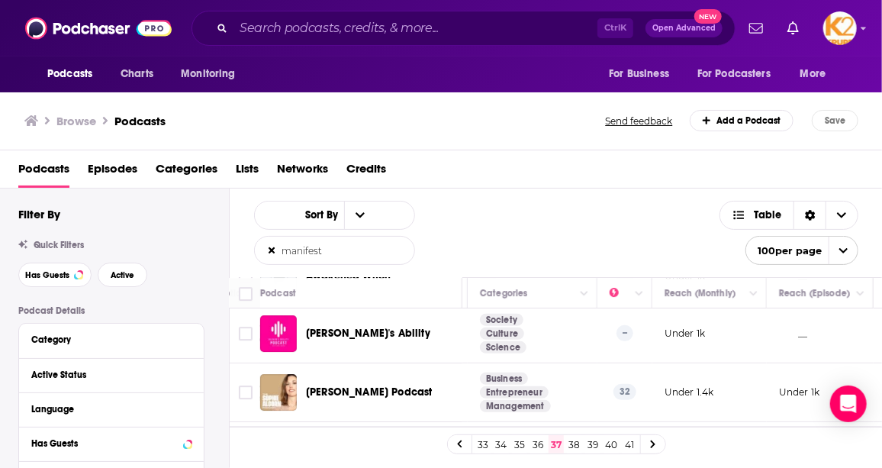
drag, startPoint x: 241, startPoint y: 385, endPoint x: 435, endPoint y: 466, distance: 210.3
click at [241, 444] on input "Toggle select row" at bounding box center [246, 451] width 14 height 14
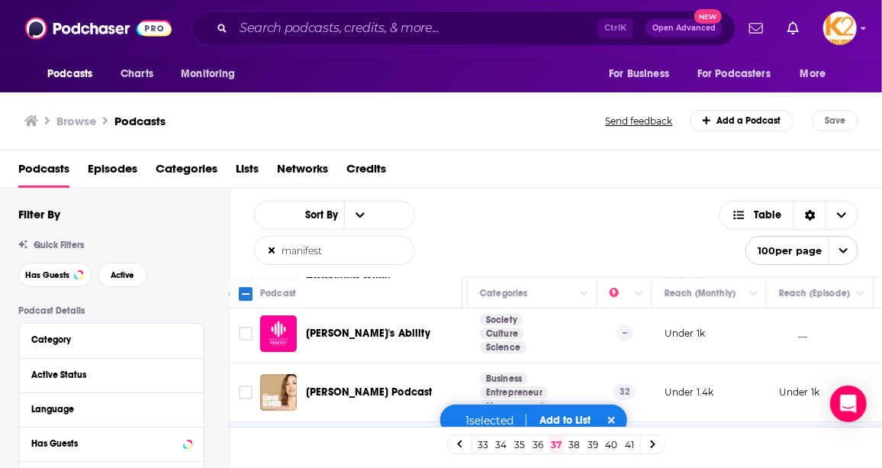
click at [247, 444] on input "Toggle select row" at bounding box center [246, 451] width 14 height 14
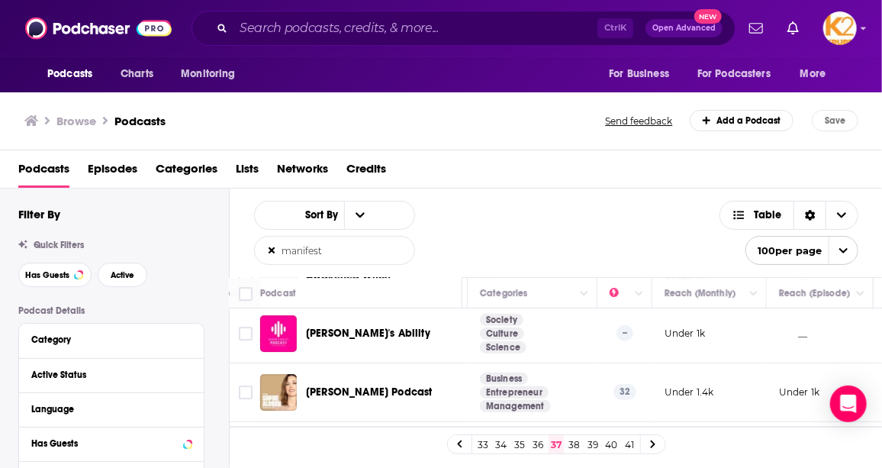
click at [249, 444] on input "Toggle select row" at bounding box center [246, 451] width 14 height 14
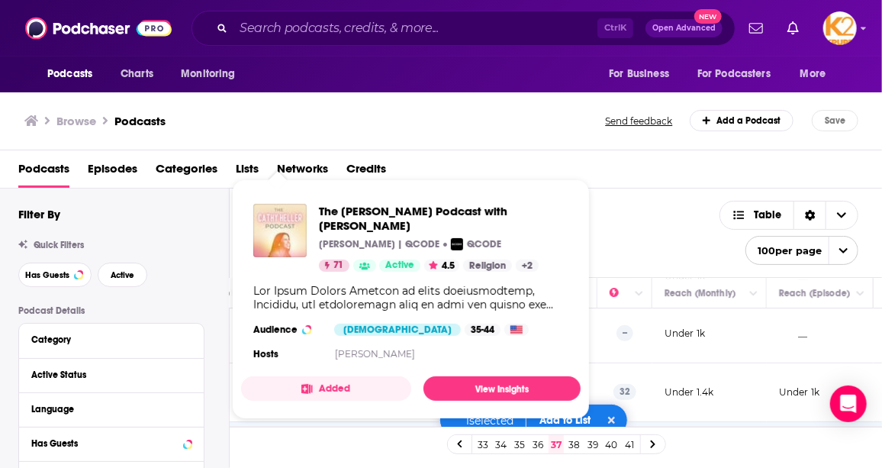
click at [568, 127] on div "Browse Podcasts" at bounding box center [315, 120] width 583 height 21
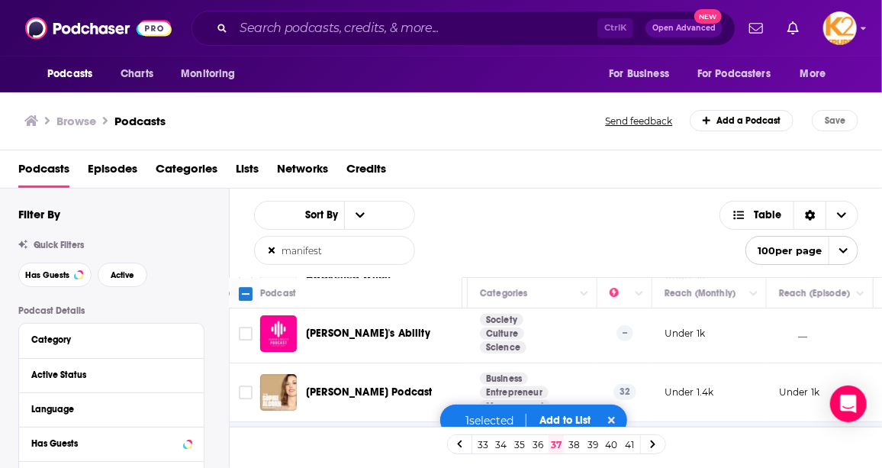
click at [247, 444] on input "Toggle select row" at bounding box center [246, 451] width 14 height 14
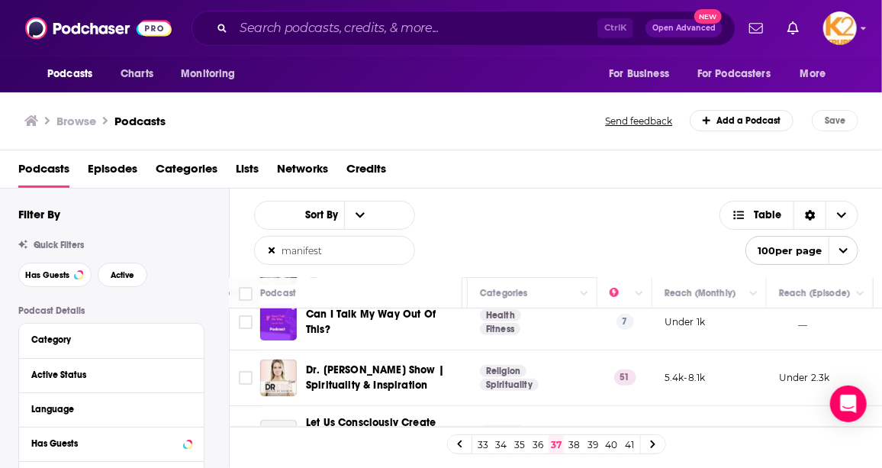
scroll to position [5064, 277]
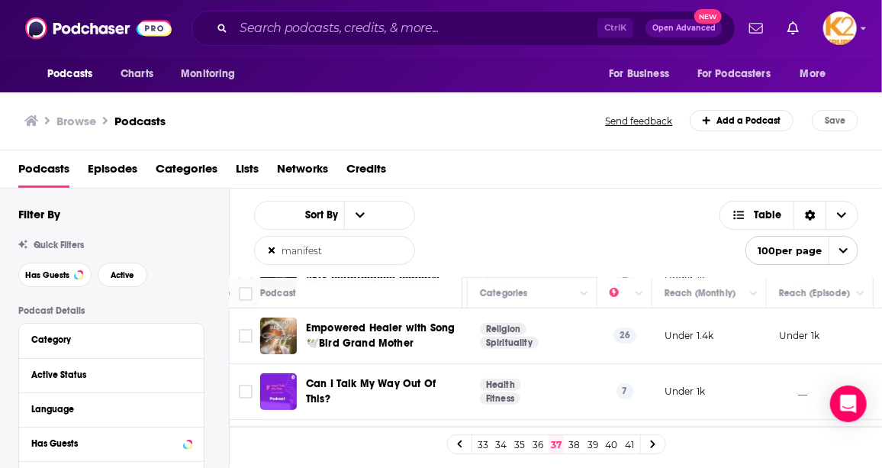
click at [243, 440] on input "Toggle select row" at bounding box center [246, 447] width 14 height 14
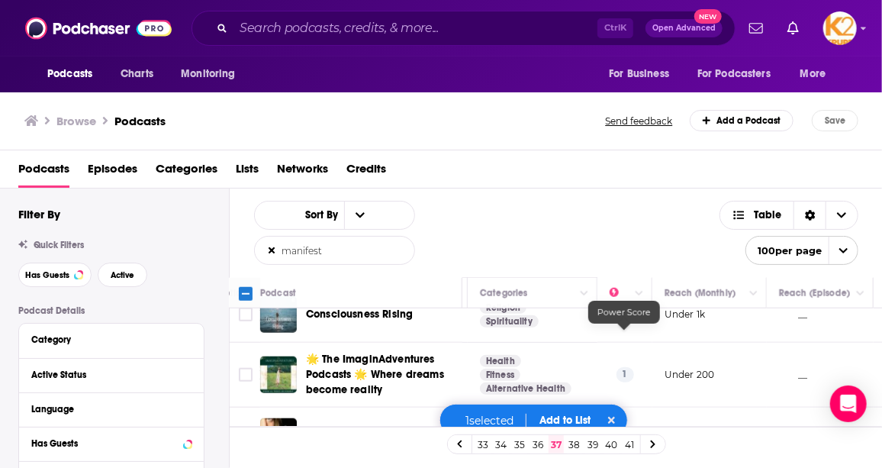
scroll to position [5619, 277]
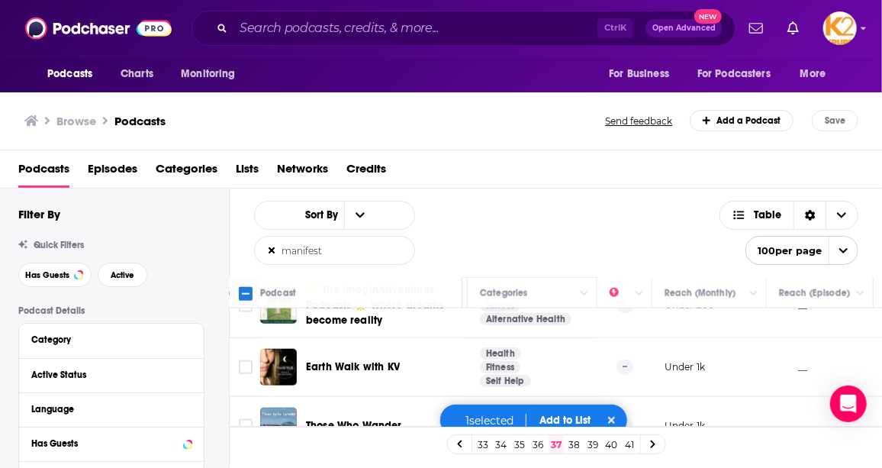
click at [566, 420] on button "Add to List" at bounding box center [566, 420] width 76 height 13
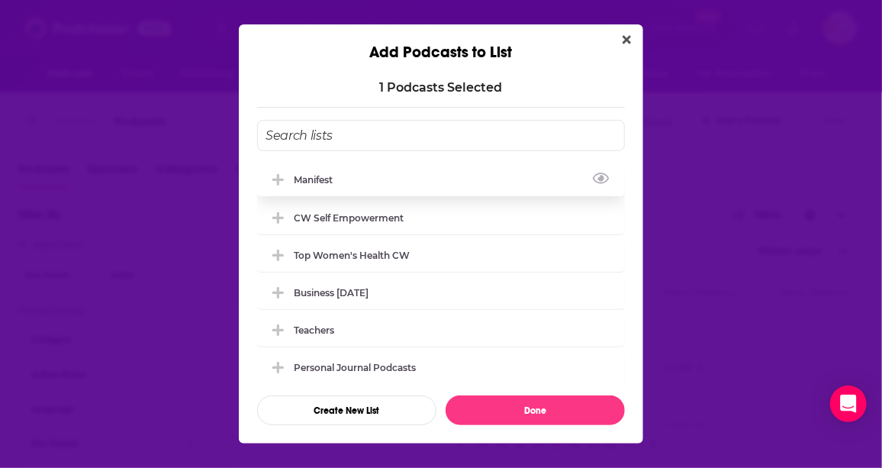
click at [372, 179] on div "manifest" at bounding box center [441, 180] width 368 height 34
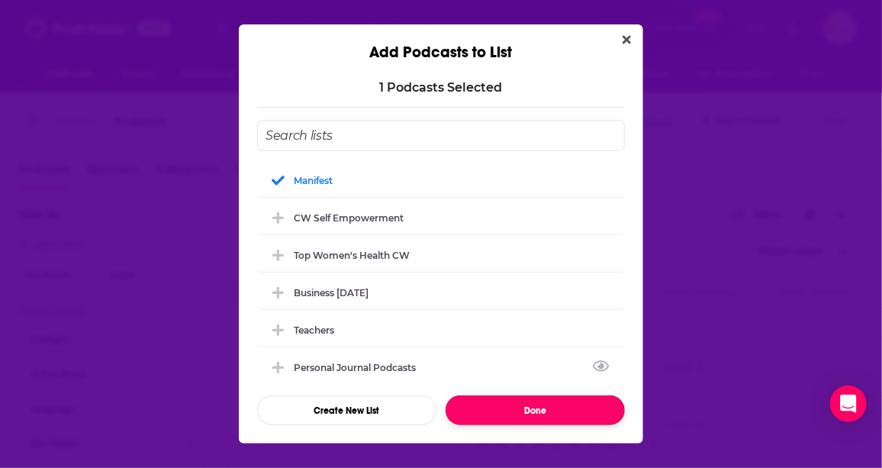
click at [482, 404] on button "Done" at bounding box center [535, 410] width 179 height 30
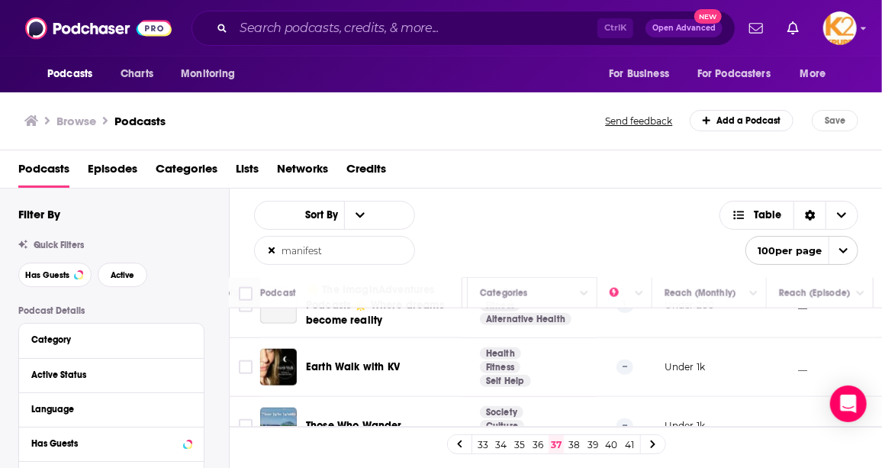
drag, startPoint x: 580, startPoint y: 444, endPoint x: 570, endPoint y: 466, distance: 24.3
click at [579, 444] on link "38" at bounding box center [574, 444] width 15 height 18
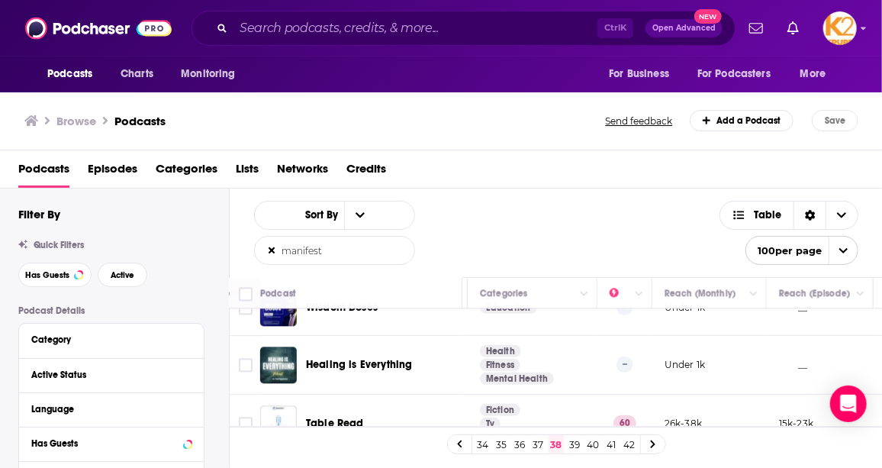
scroll to position [1595, 277]
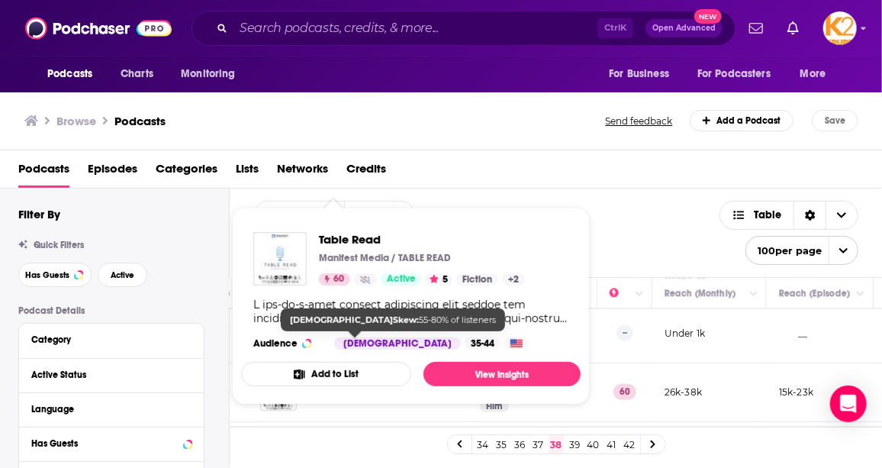
click at [340, 341] on div "Male" at bounding box center [397, 343] width 127 height 12
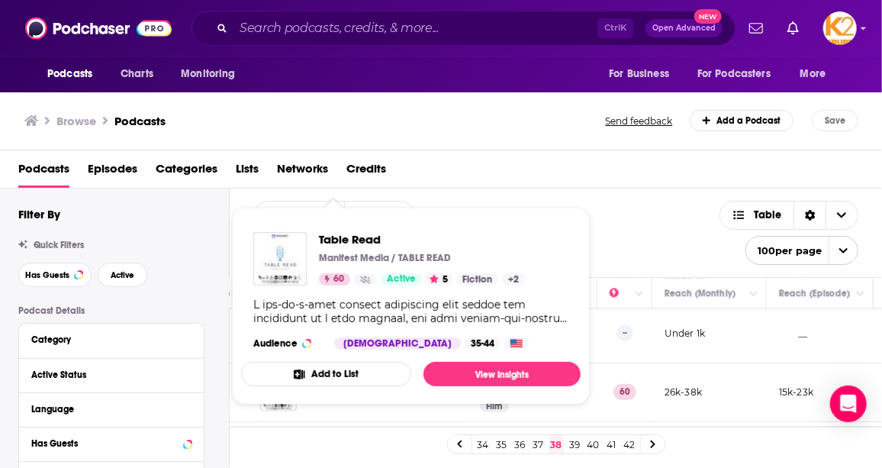
click at [487, 314] on div "Show Podcast Details" at bounding box center [410, 311] width 315 height 27
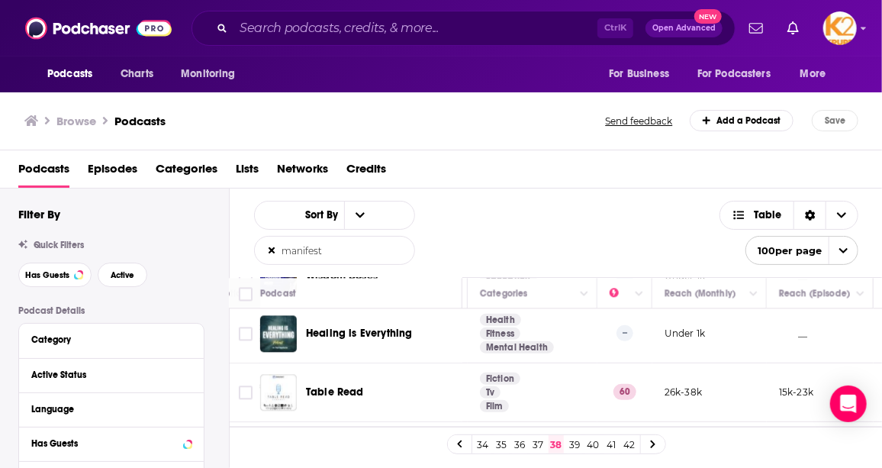
click at [649, 363] on td "60" at bounding box center [625, 392] width 55 height 59
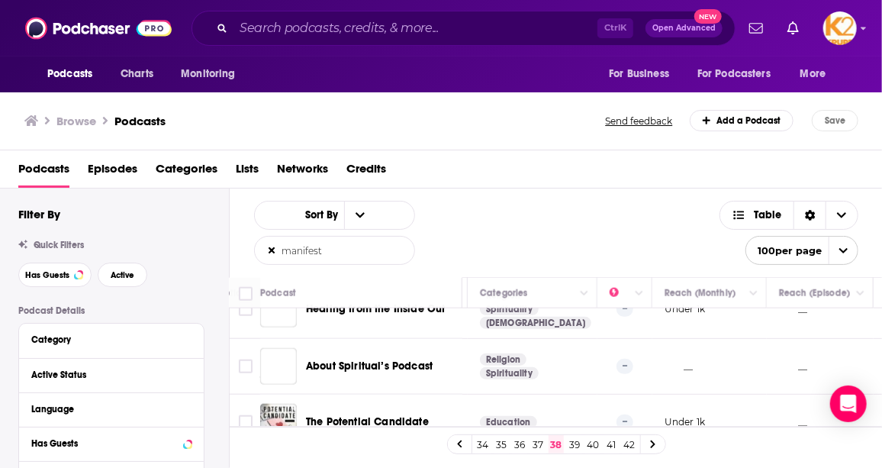
scroll to position [5624, 277]
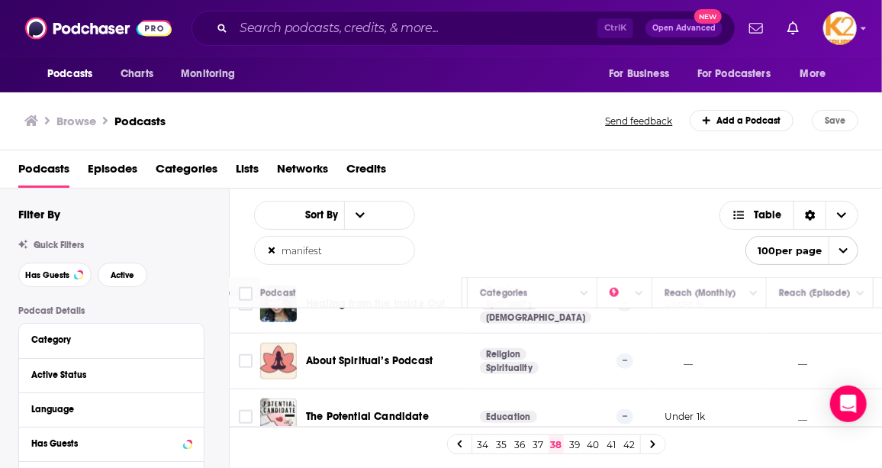
drag, startPoint x: 576, startPoint y: 443, endPoint x: 595, endPoint y: 454, distance: 21.9
click at [575, 443] on link "39" at bounding box center [574, 444] width 15 height 18
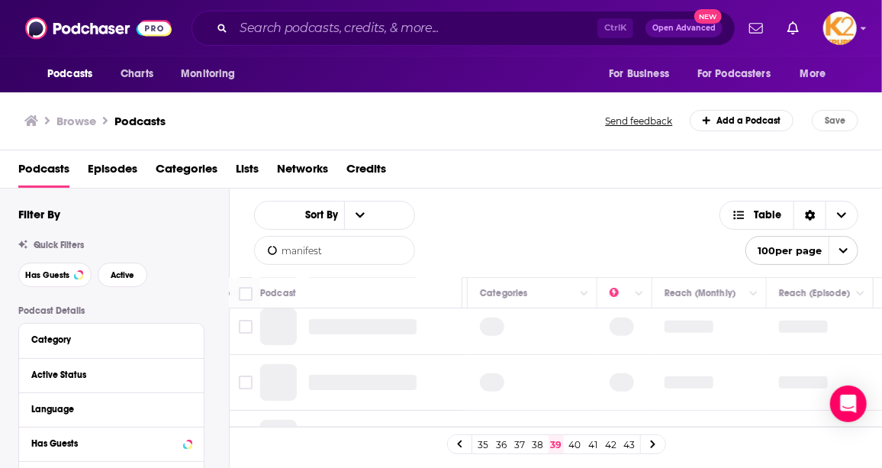
scroll to position [0, 277]
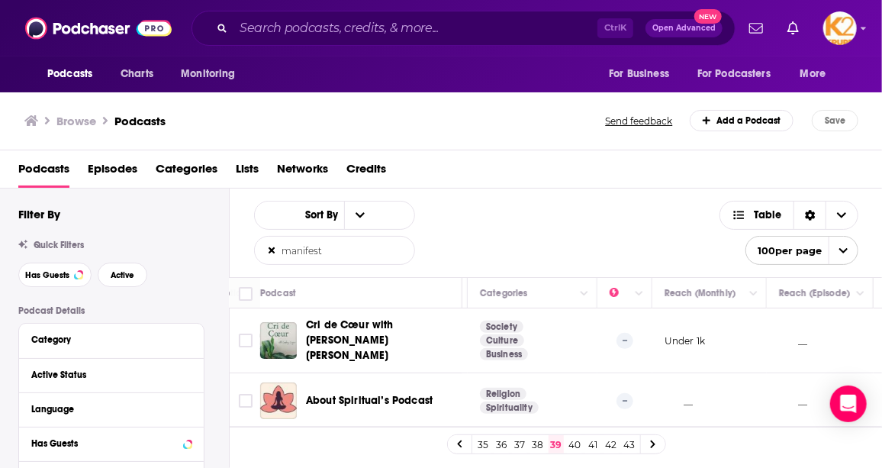
click at [609, 243] on div "Sort By manifest List Search Input Search the results... Table" at bounding box center [487, 233] width 466 height 64
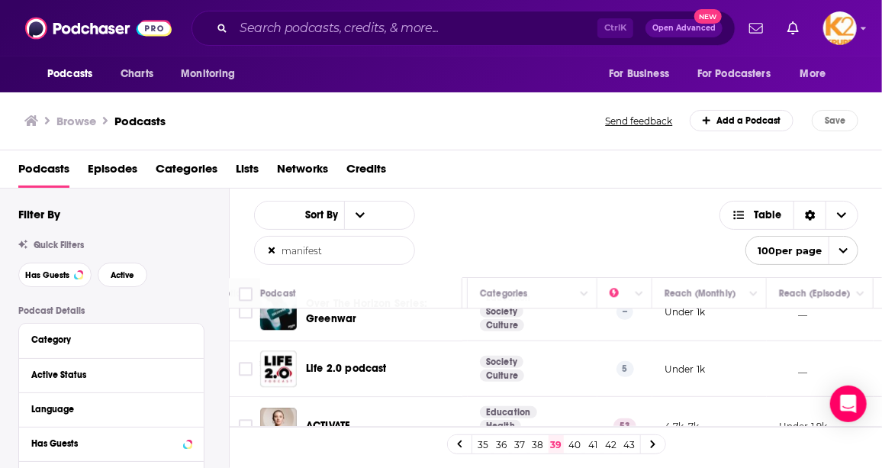
scroll to position [1734, 277]
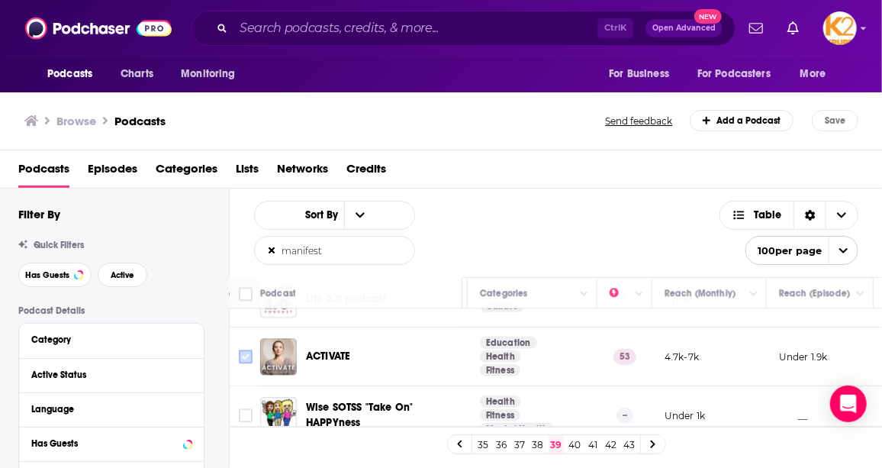
click at [245, 350] on input "Toggle select row" at bounding box center [246, 357] width 14 height 14
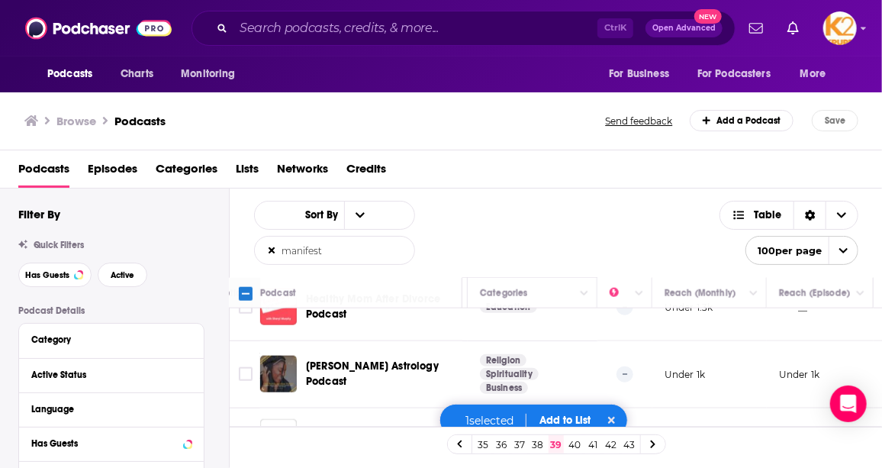
scroll to position [5649, 277]
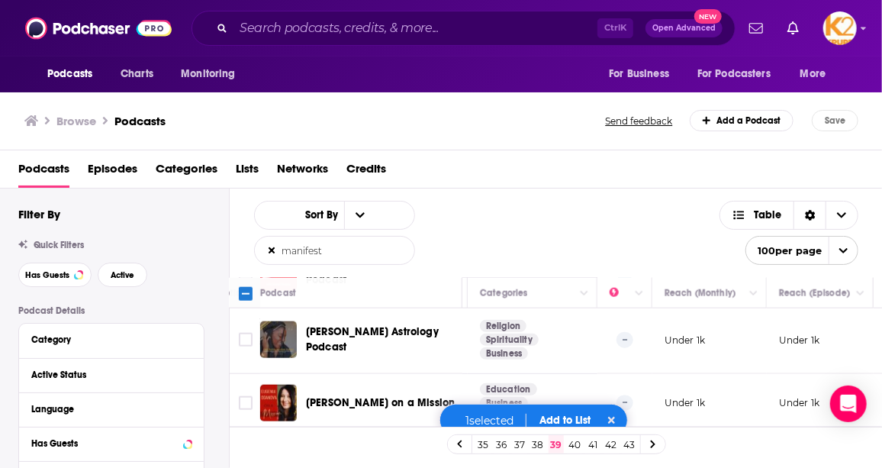
click at [552, 414] on button "Add to List" at bounding box center [566, 420] width 76 height 13
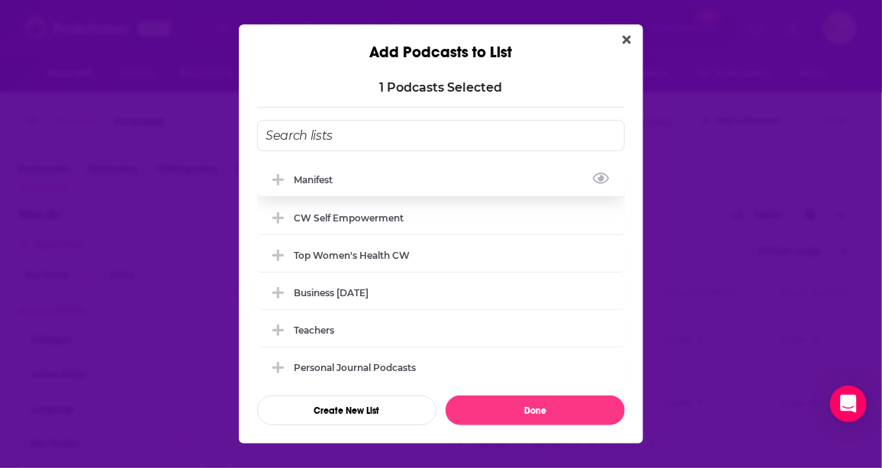
click at [350, 191] on div "manifest" at bounding box center [441, 180] width 368 height 34
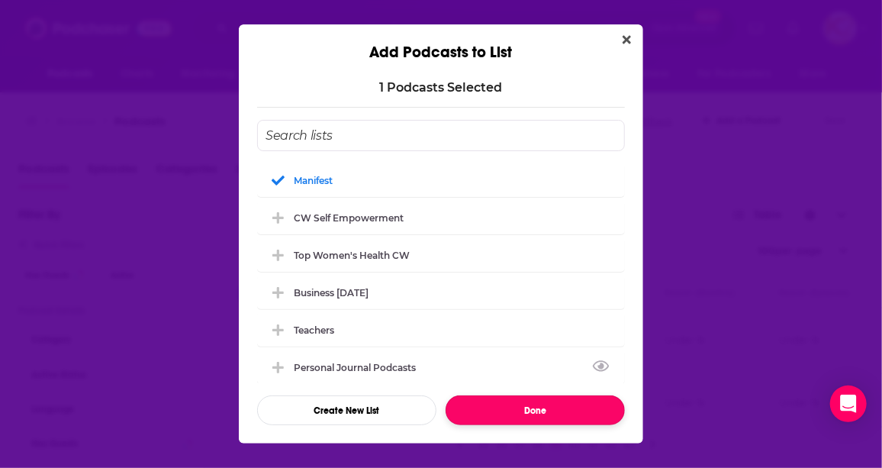
click at [530, 411] on button "Done" at bounding box center [535, 410] width 179 height 30
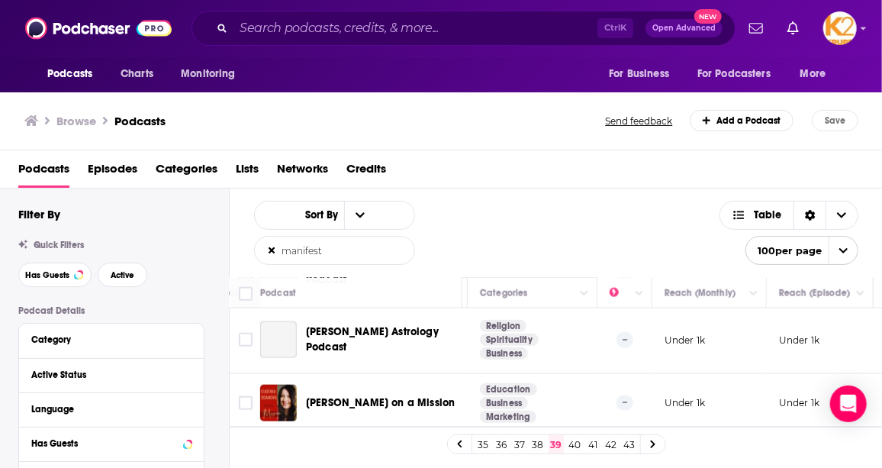
click at [576, 446] on link "40" at bounding box center [574, 444] width 15 height 18
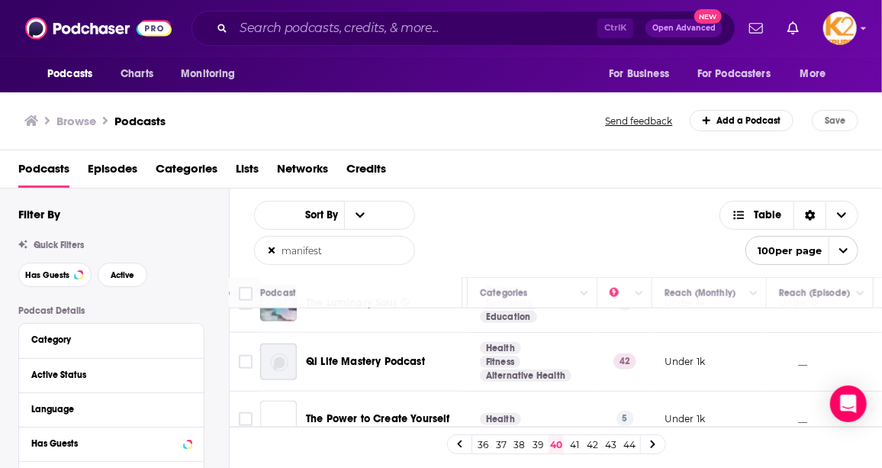
scroll to position [5677, 277]
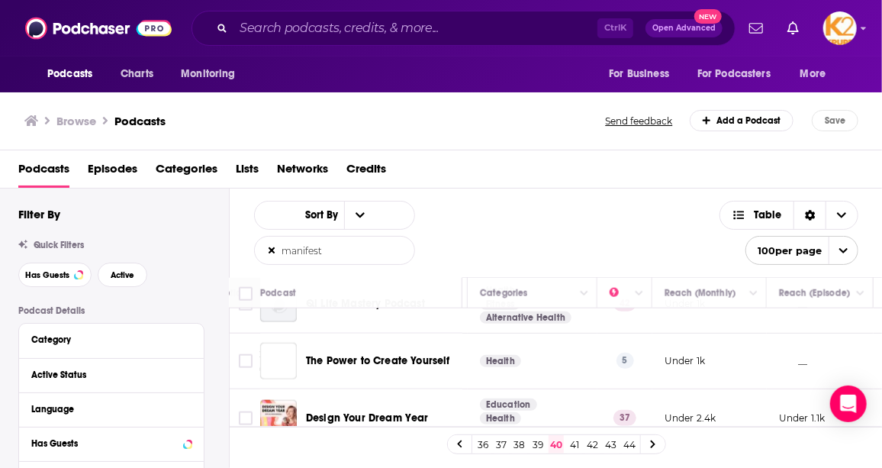
click at [573, 446] on link "41" at bounding box center [574, 444] width 15 height 18
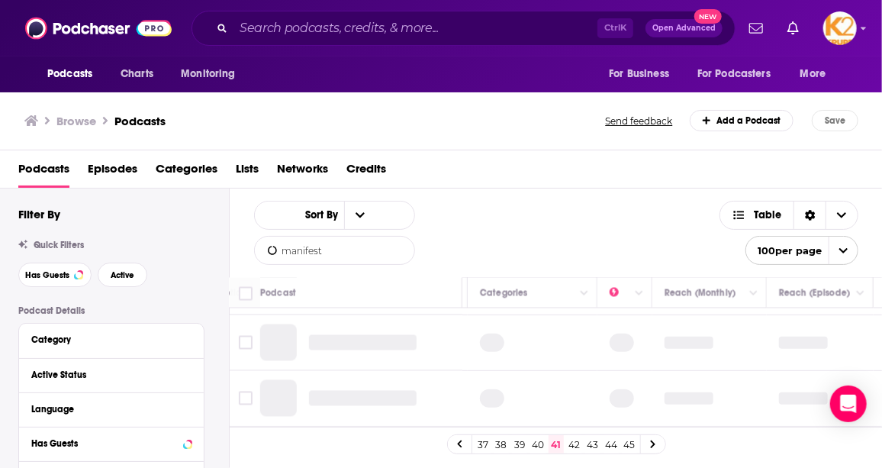
scroll to position [794, 277]
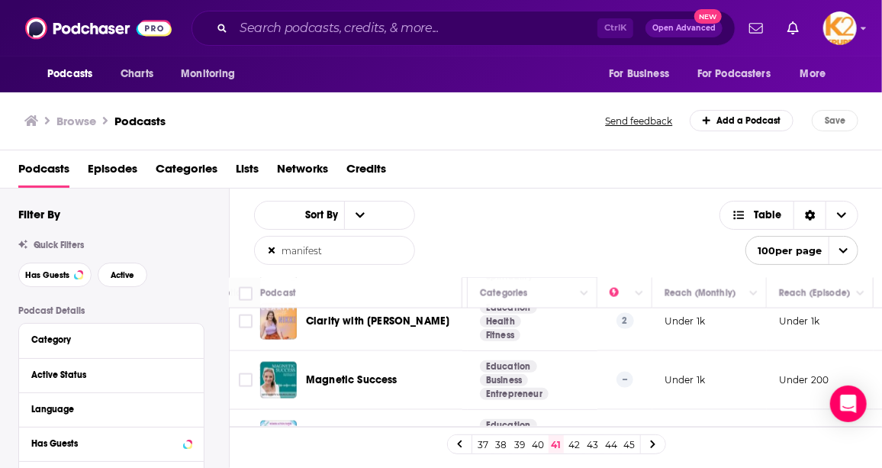
scroll to position [3399, 277]
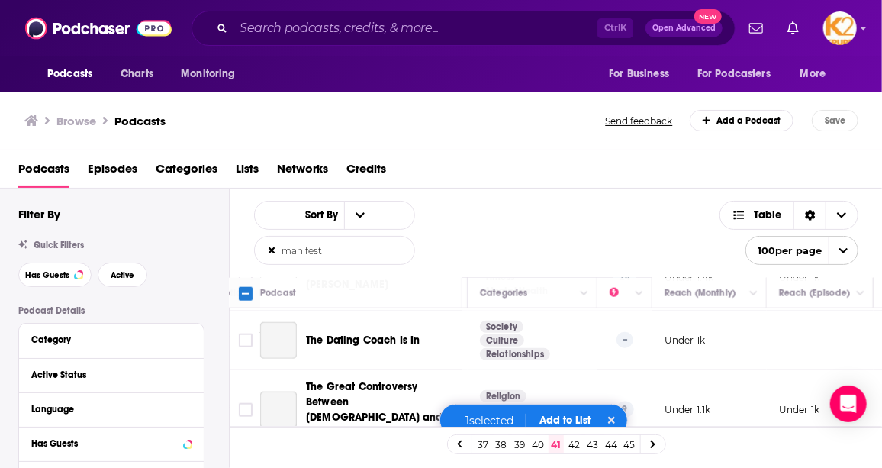
scroll to position [5668, 277]
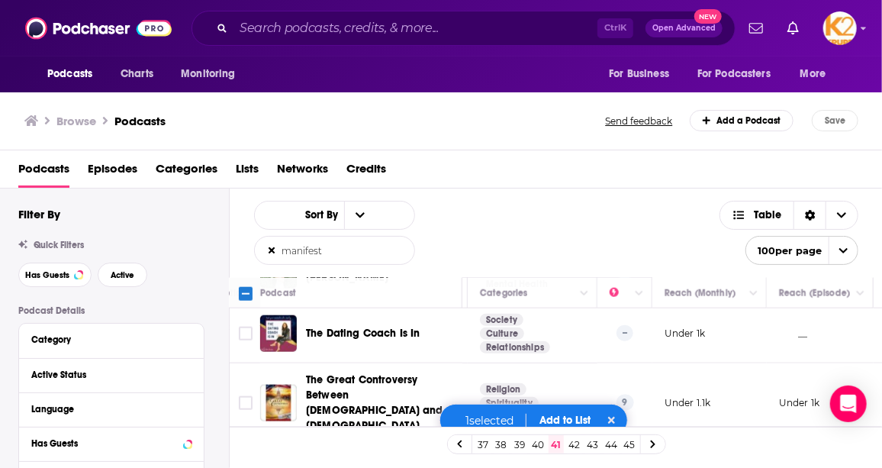
click at [565, 414] on button "Add to List" at bounding box center [566, 420] width 76 height 13
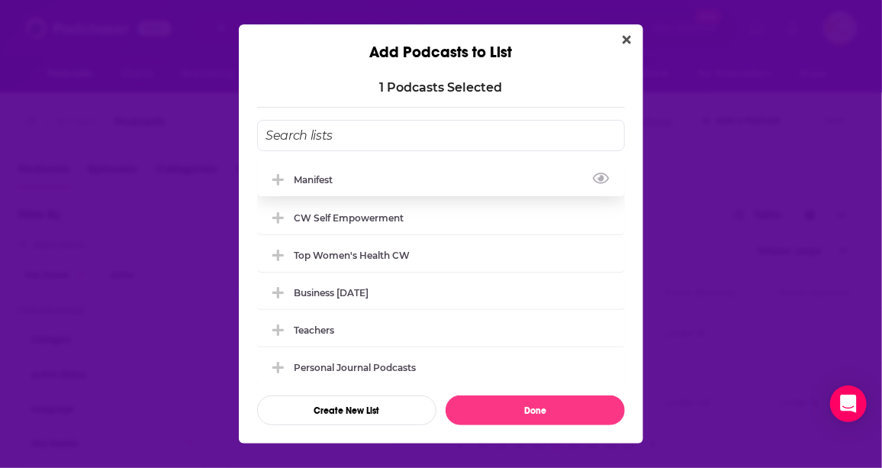
click at [301, 182] on div "manifest" at bounding box center [318, 179] width 48 height 11
click at [530, 429] on div "1 Podcast s Selected manifest CW Self empowerment Top Women's Health CW Busines…" at bounding box center [441, 253] width 404 height 382
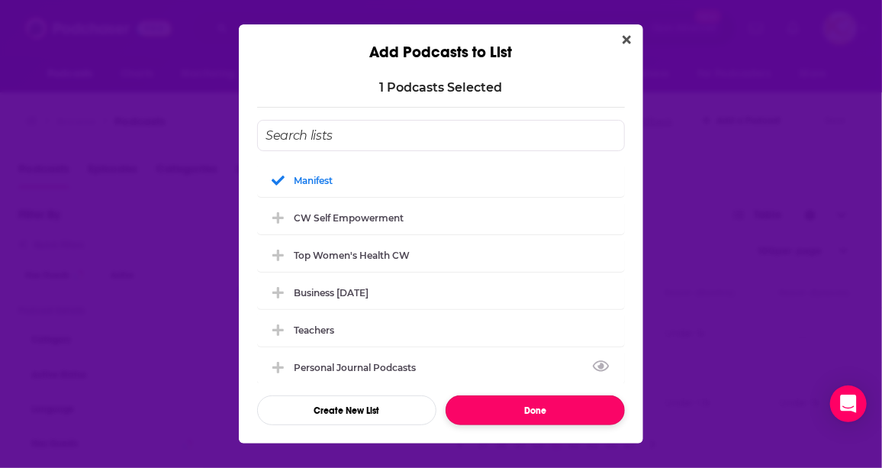
click at [534, 417] on button "Done" at bounding box center [535, 410] width 179 height 30
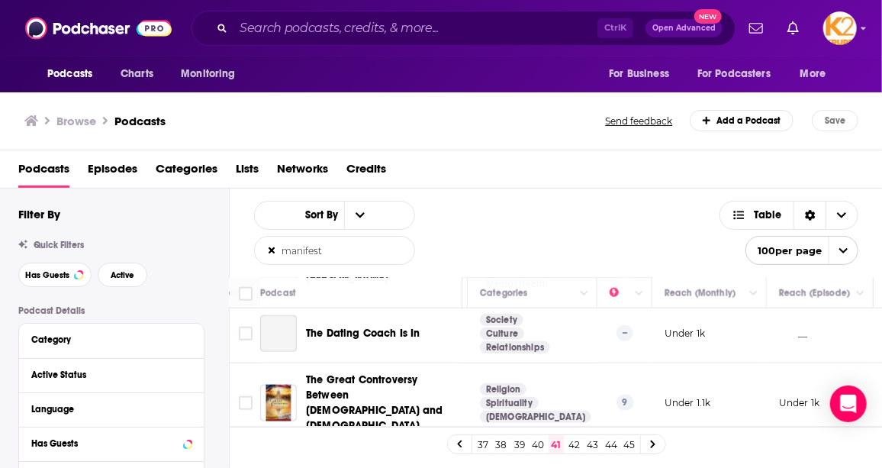
click at [575, 443] on link "42" at bounding box center [574, 444] width 15 height 18
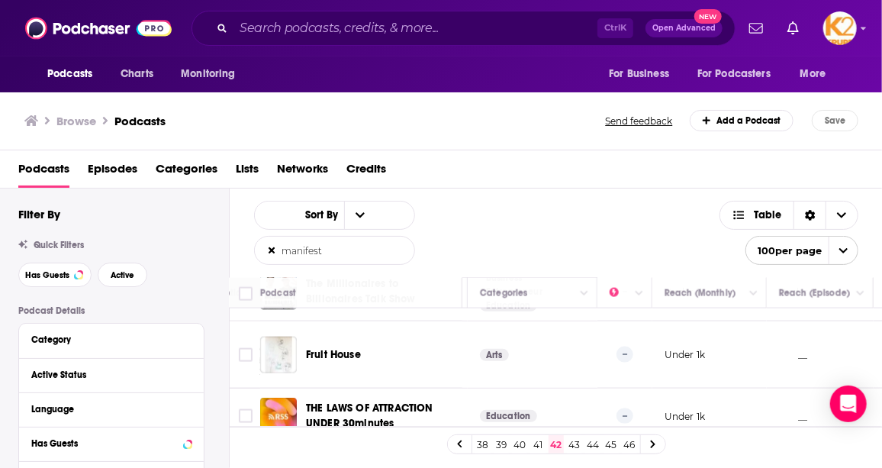
scroll to position [5784, 277]
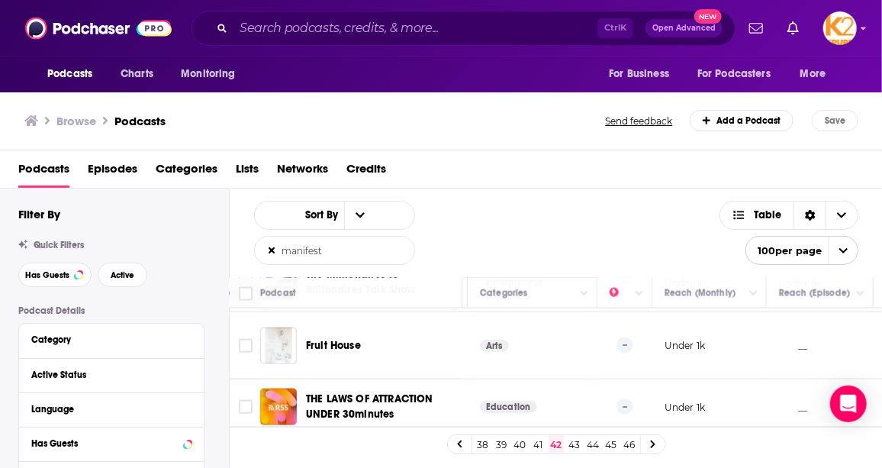
click at [575, 443] on link "43" at bounding box center [574, 444] width 15 height 18
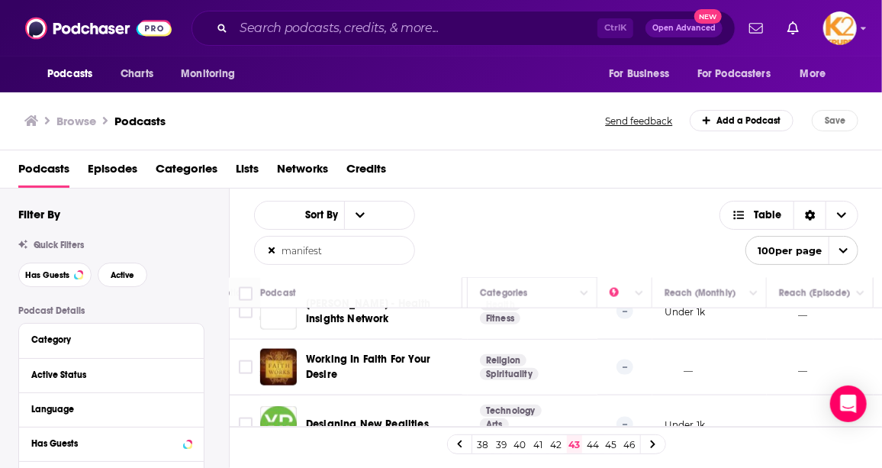
scroll to position [5872, 277]
